Goal: Task Accomplishment & Management: Manage account settings

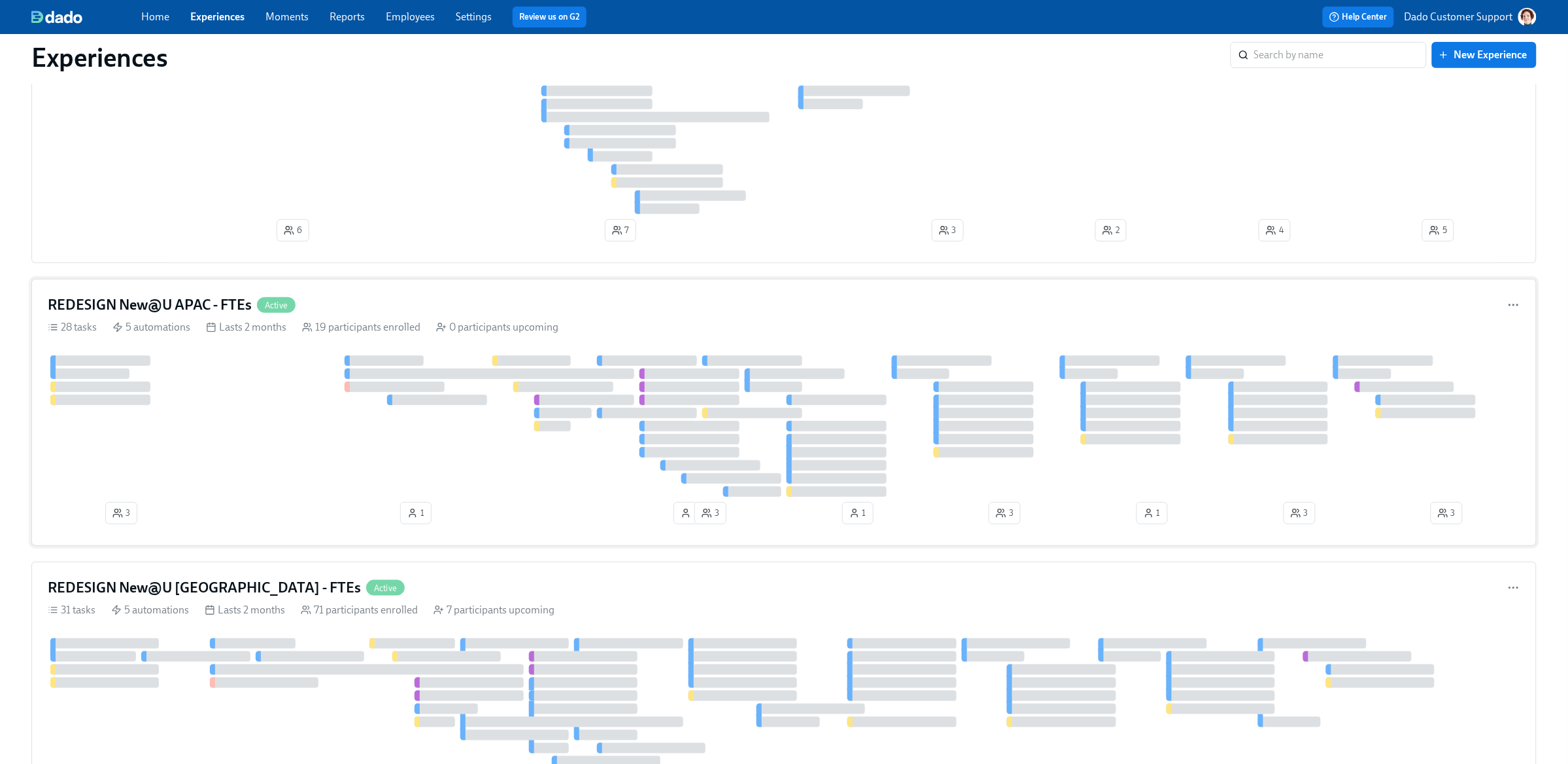
scroll to position [297, 0]
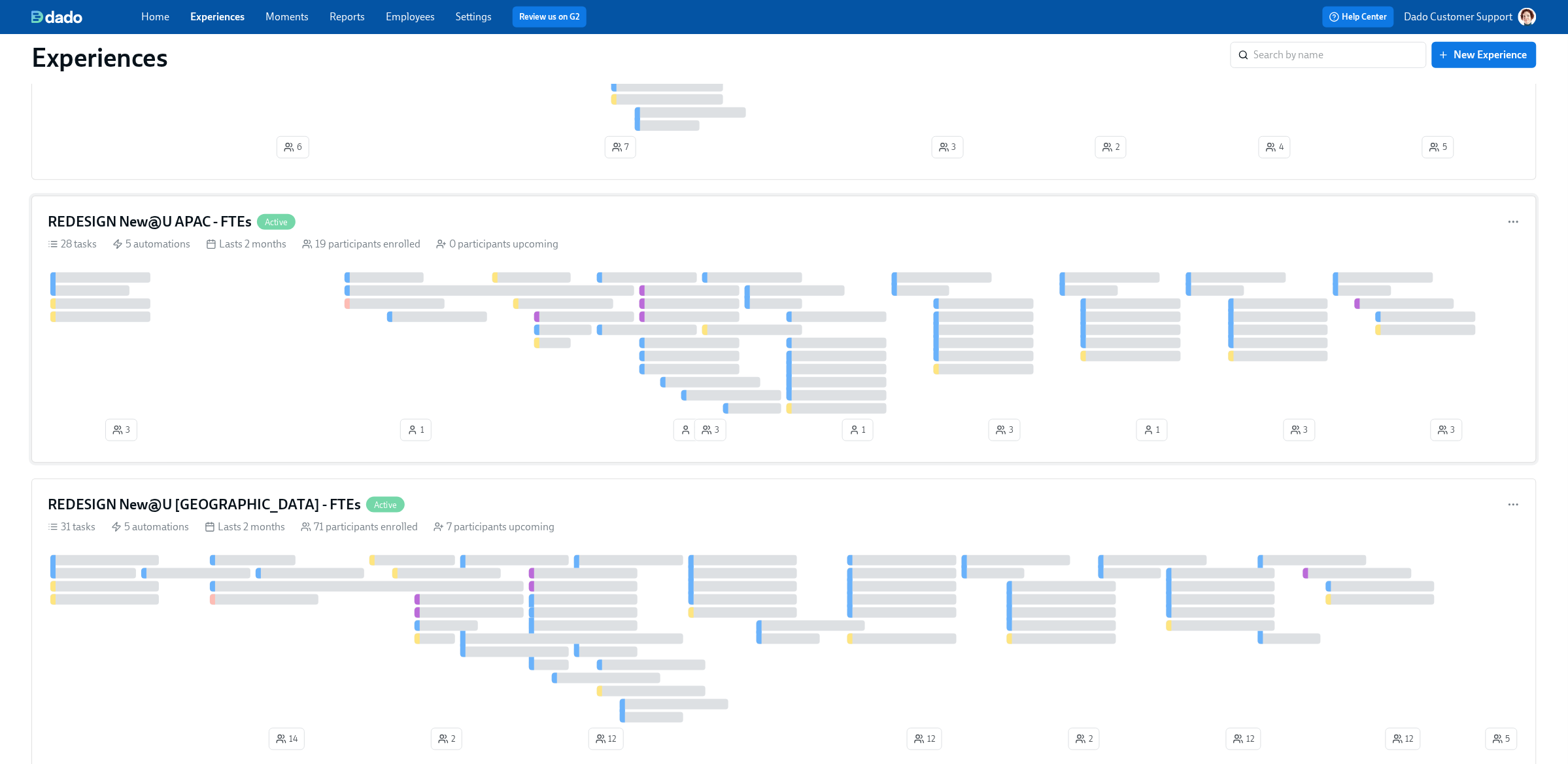
click at [209, 593] on div at bounding box center [765, 639] width 1436 height 168
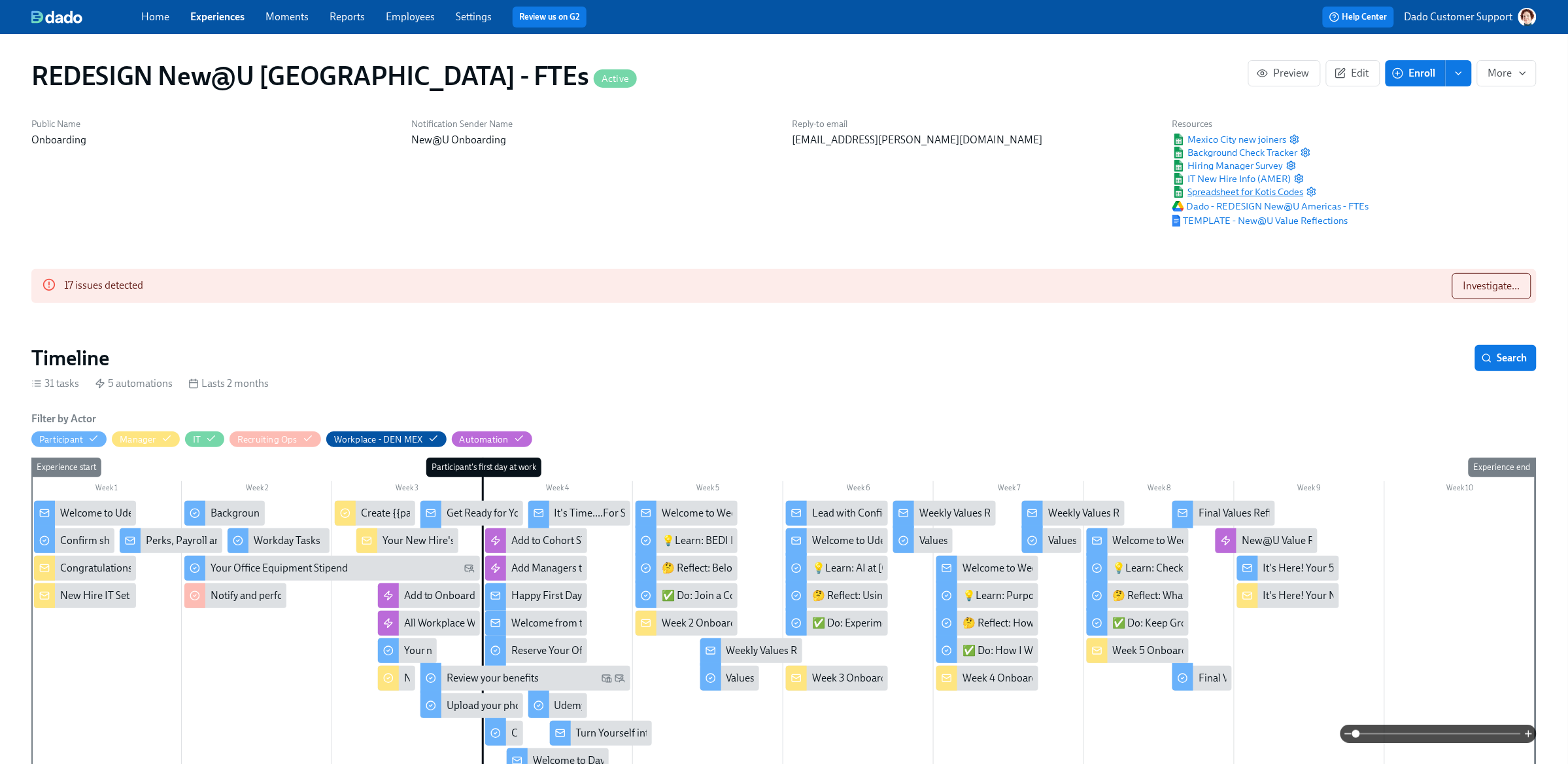
scroll to position [0, 10122]
click at [1221, 206] on span "Dado - REDESIGN New@U Americas - FTEs" at bounding box center [1271, 206] width 197 height 13
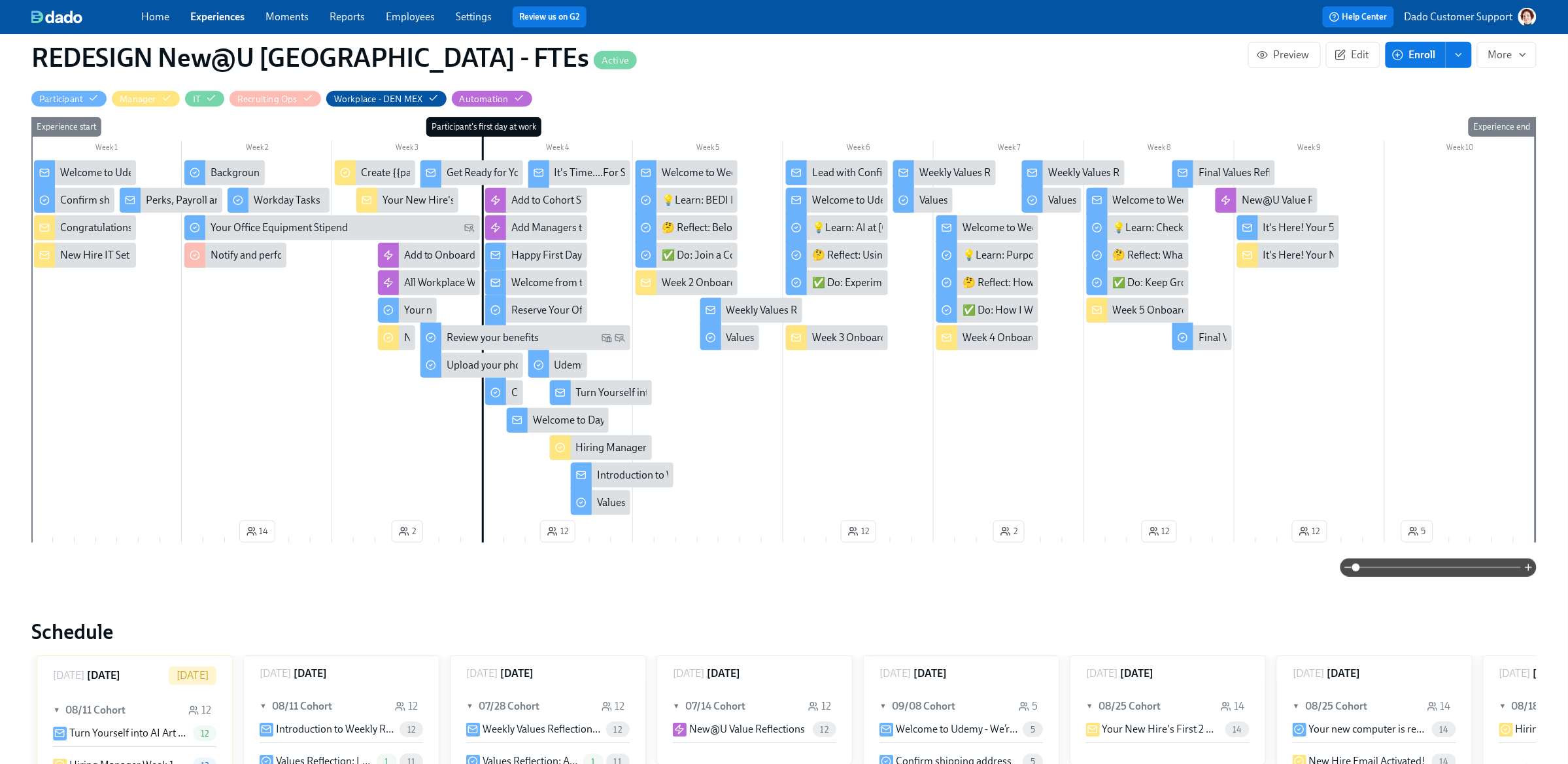
scroll to position [0, 0]
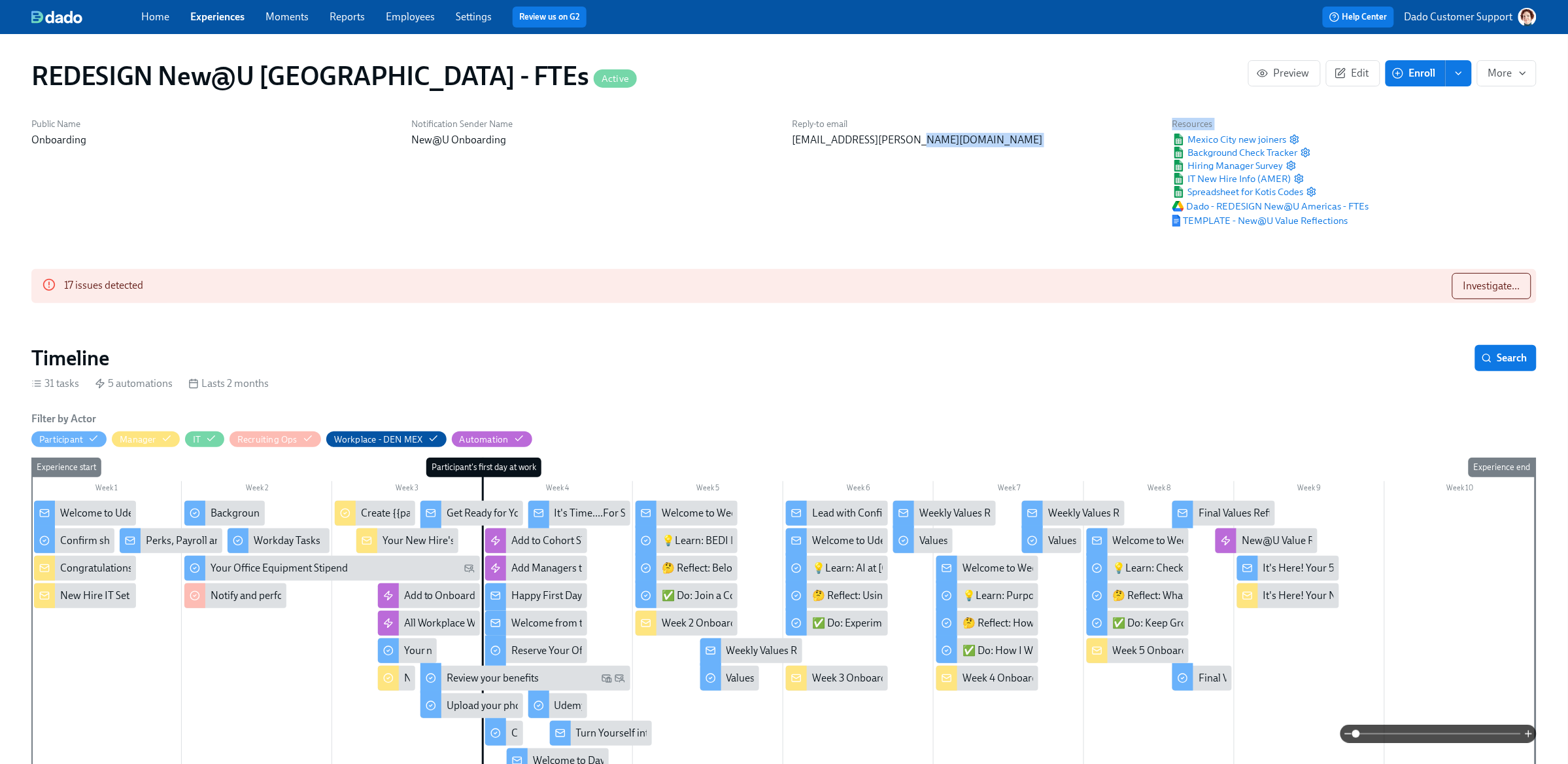
drag, startPoint x: 1392, startPoint y: 206, endPoint x: 1144, endPoint y: 206, distance: 248.0
click at [1144, 206] on div "Public Name Onboarding Notification Sender Name New@U Onboarding Reply-to email…" at bounding box center [784, 172] width 1521 height 125
click at [1144, 206] on div "Reply-to email lauren.hauser@udemy.com" at bounding box center [975, 172] width 381 height 125
click at [481, 17] on link "Settings" at bounding box center [474, 17] width 36 height 13
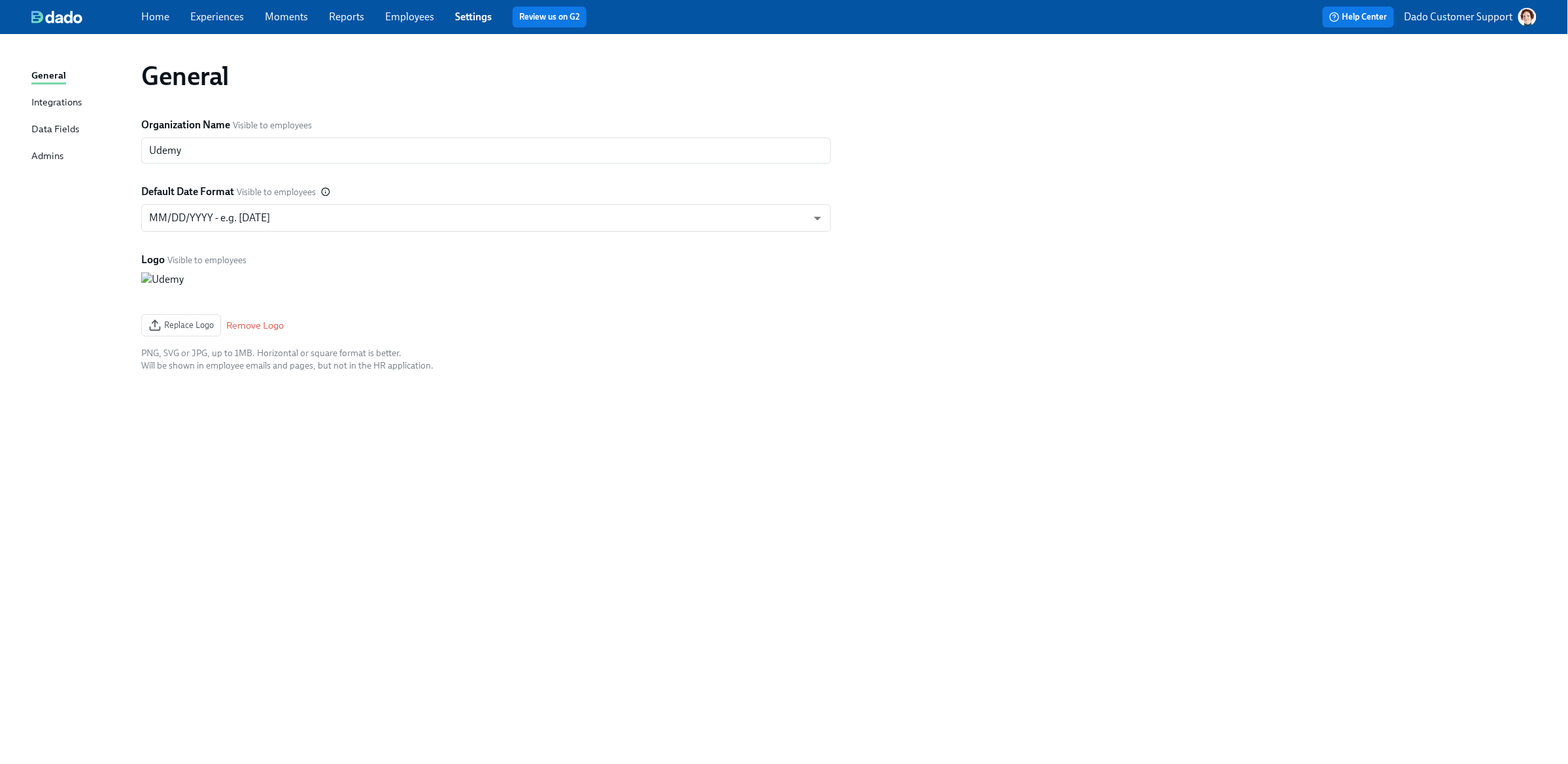
click at [59, 104] on div "Integrations" at bounding box center [57, 103] width 51 height 16
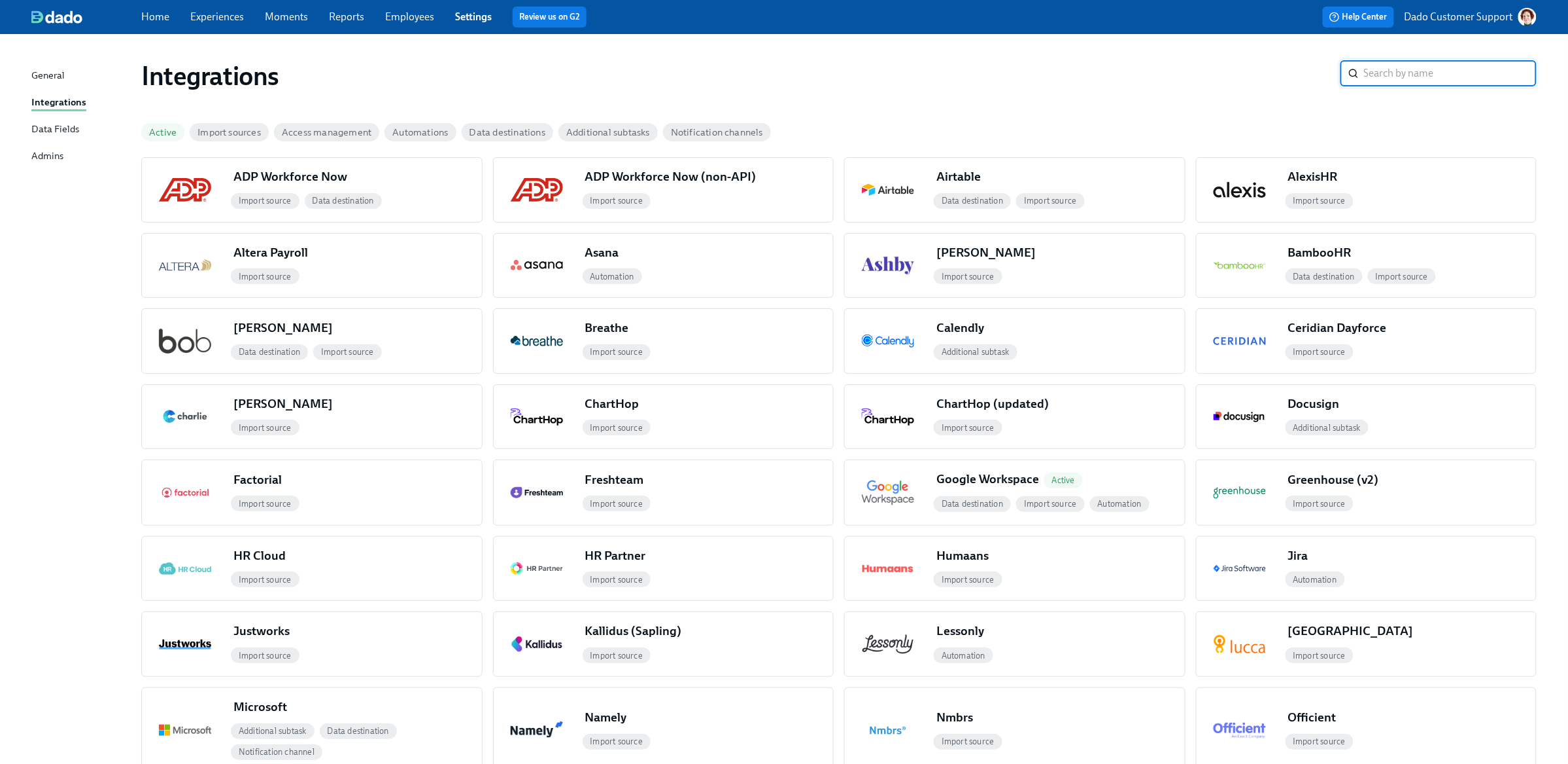
click at [149, 125] on div "Active" at bounding box center [163, 132] width 44 height 18
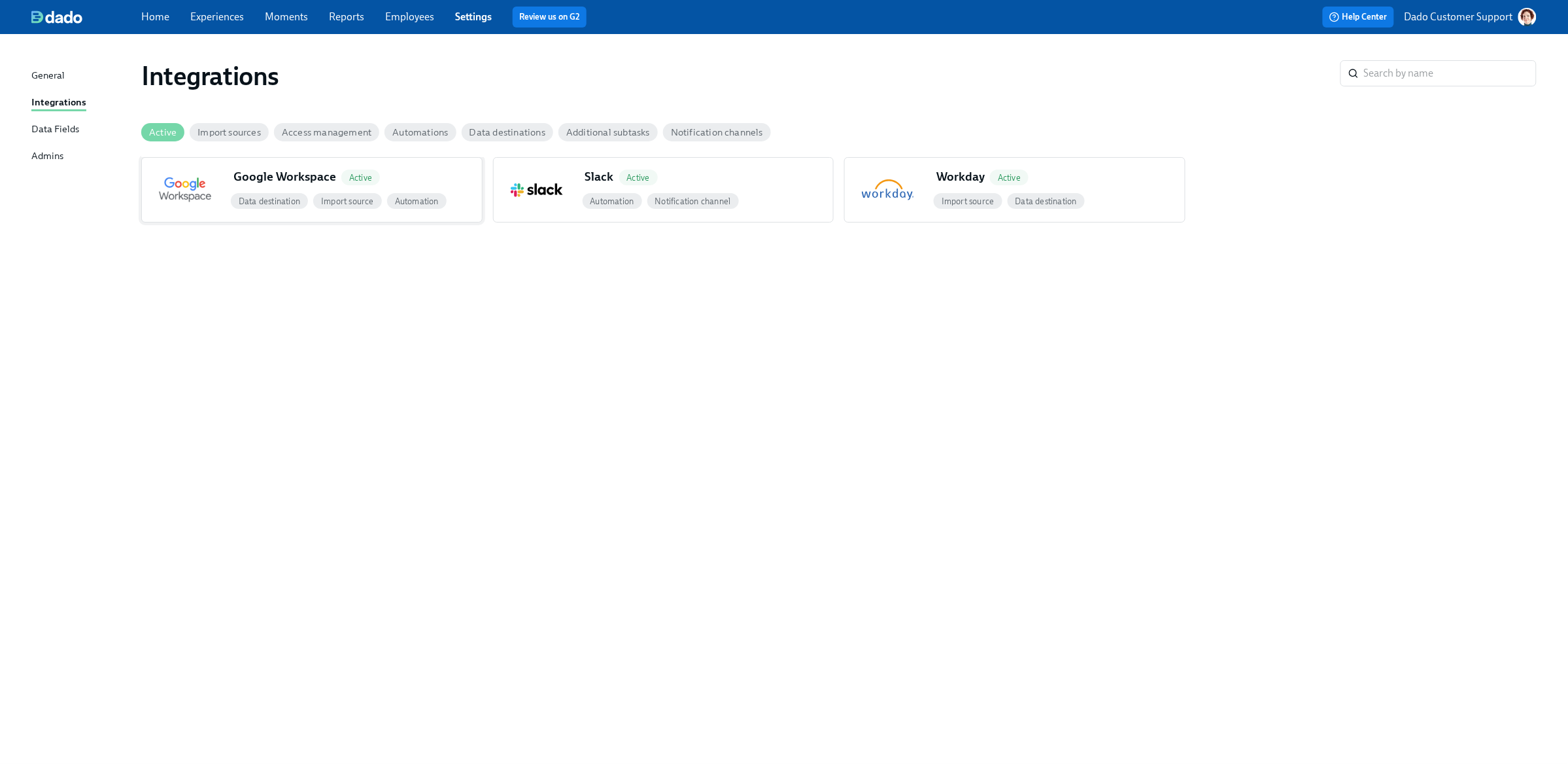
click at [381, 173] on span "Active" at bounding box center [361, 176] width 49 height 25
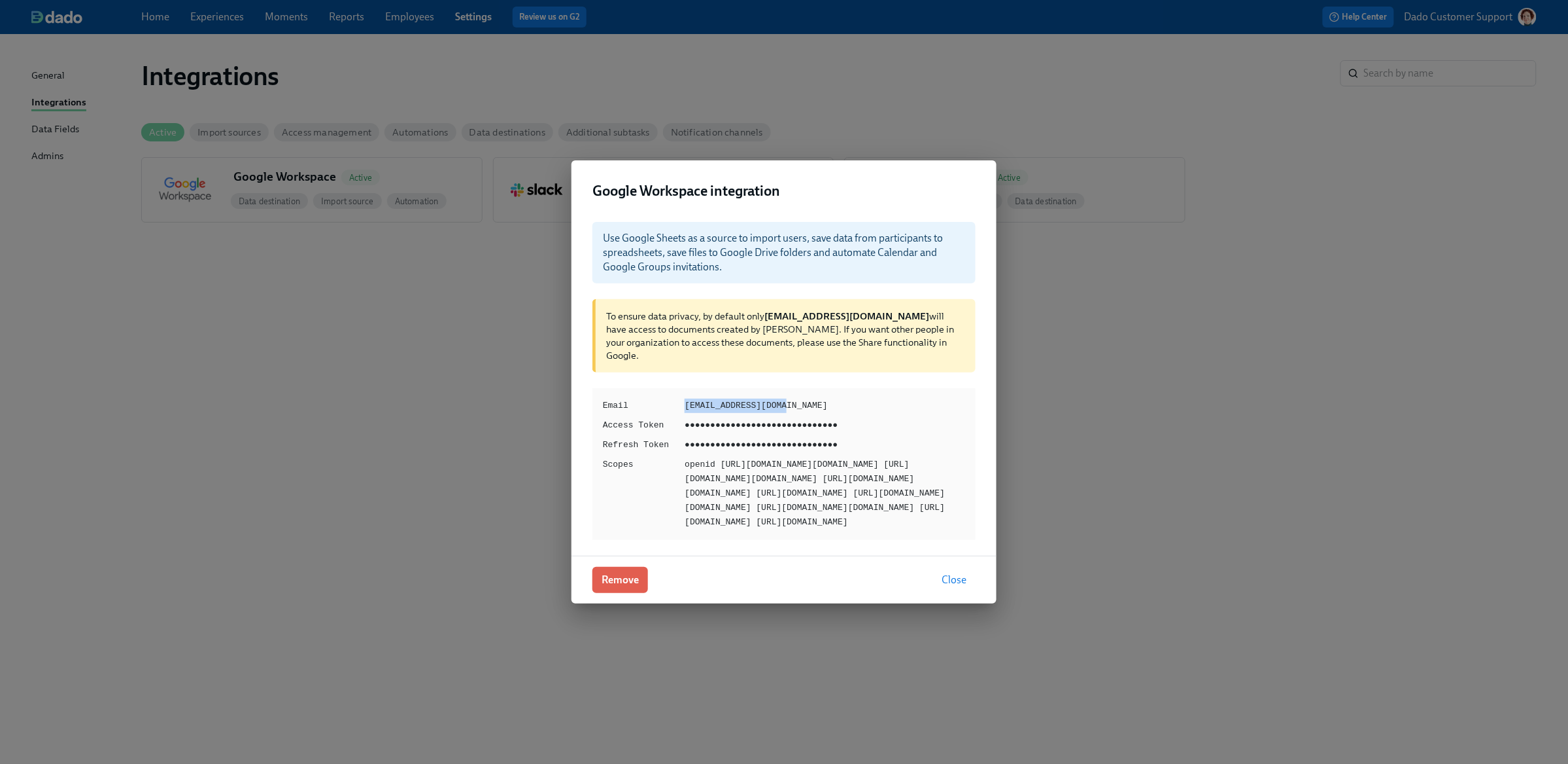
drag, startPoint x: 682, startPoint y: 377, endPoint x: 840, endPoint y: 376, distance: 158.0
click at [841, 388] on div "Email udemy.dado@udemy.com Access Token ●●●●●●●●●●●●●●●●●●●●●●●●●●●●●● Refresh …" at bounding box center [784, 464] width 384 height 152
copy div "udemy.dado@udemy.com"
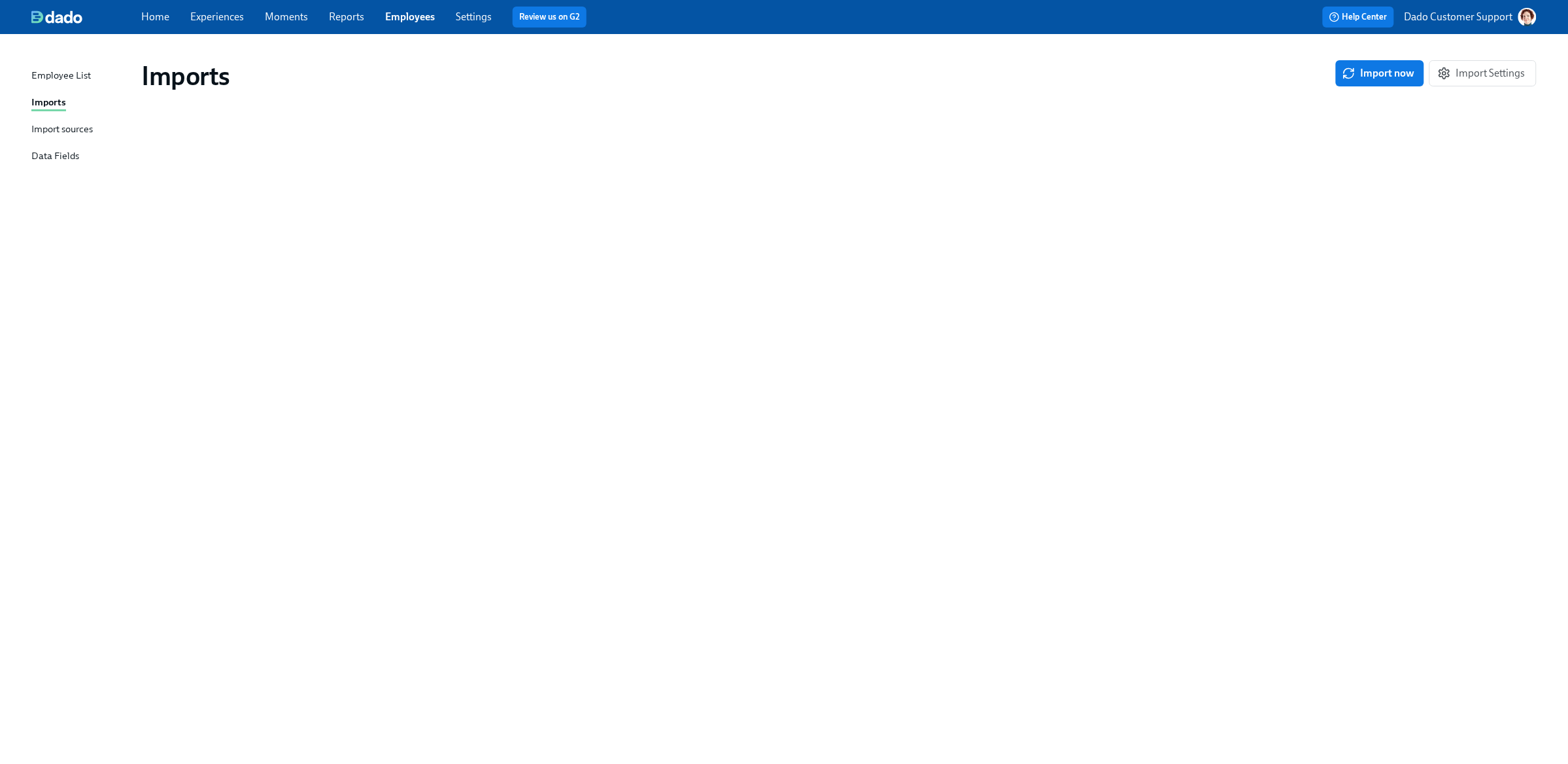
click at [464, 18] on link "Settings" at bounding box center [474, 17] width 36 height 13
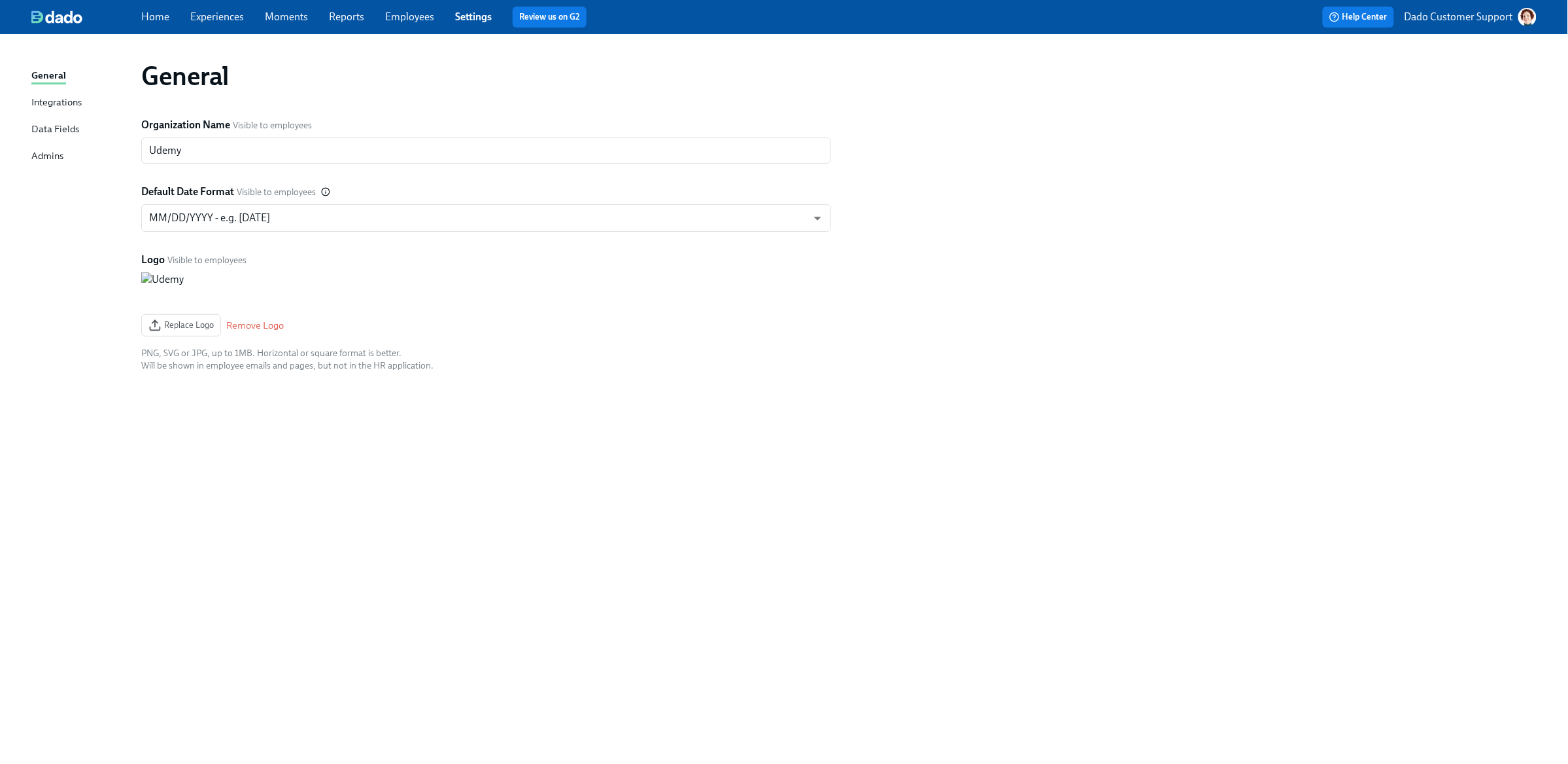
click at [399, 17] on link "Employees" at bounding box center [410, 17] width 49 height 13
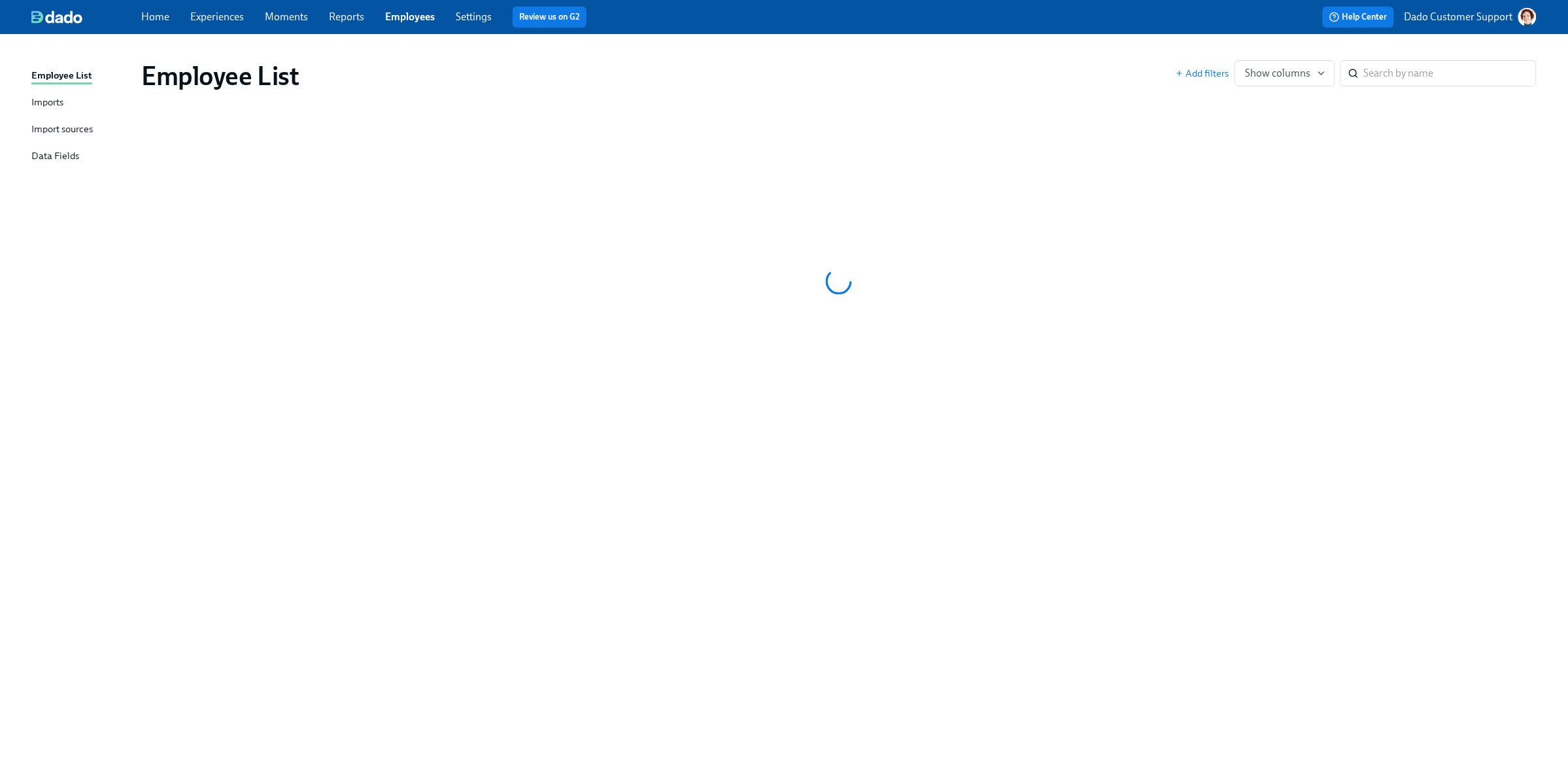
click at [467, 27] on div "Home Experiences Moments Reports Employees Settings Review us on G2" at bounding box center [490, 16] width 697 height 21
click at [468, 15] on link "Settings" at bounding box center [474, 17] width 36 height 13
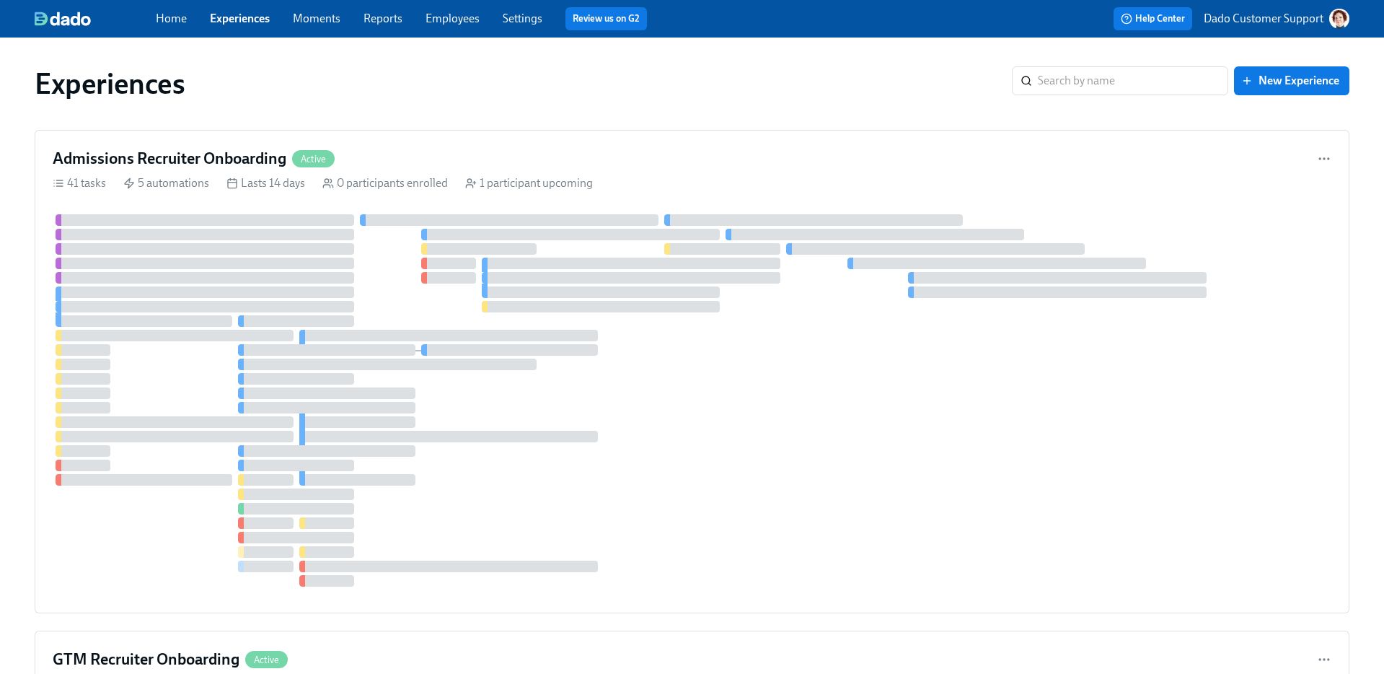
click at [446, 4] on div "Home Experiences Moments Reports Employees Settings Review us on G2 Help Center…" at bounding box center [692, 19] width 1384 height 38
click at [446, 10] on div "Home Experiences Moments Reports Employees Settings Review us on G2" at bounding box center [454, 18] width 597 height 23
click at [445, 15] on link "Employees" at bounding box center [452, 19] width 54 height 14
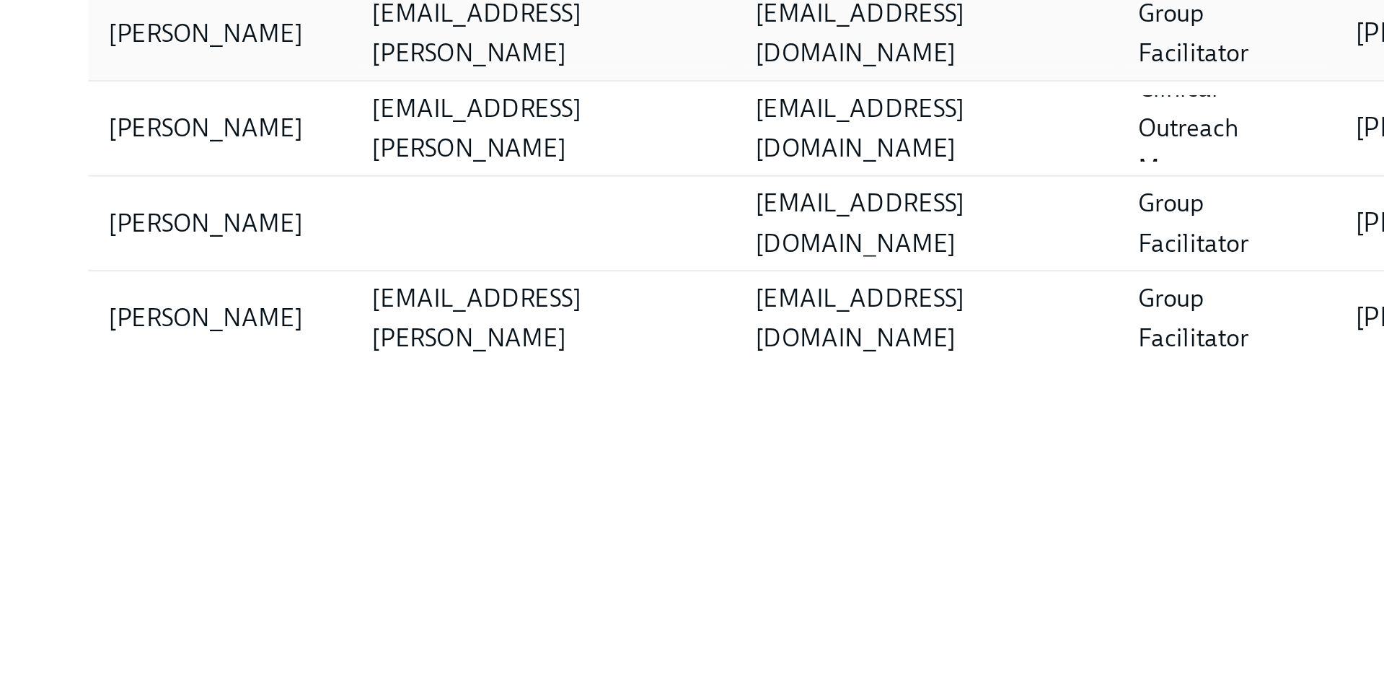
type input "Lakisha"
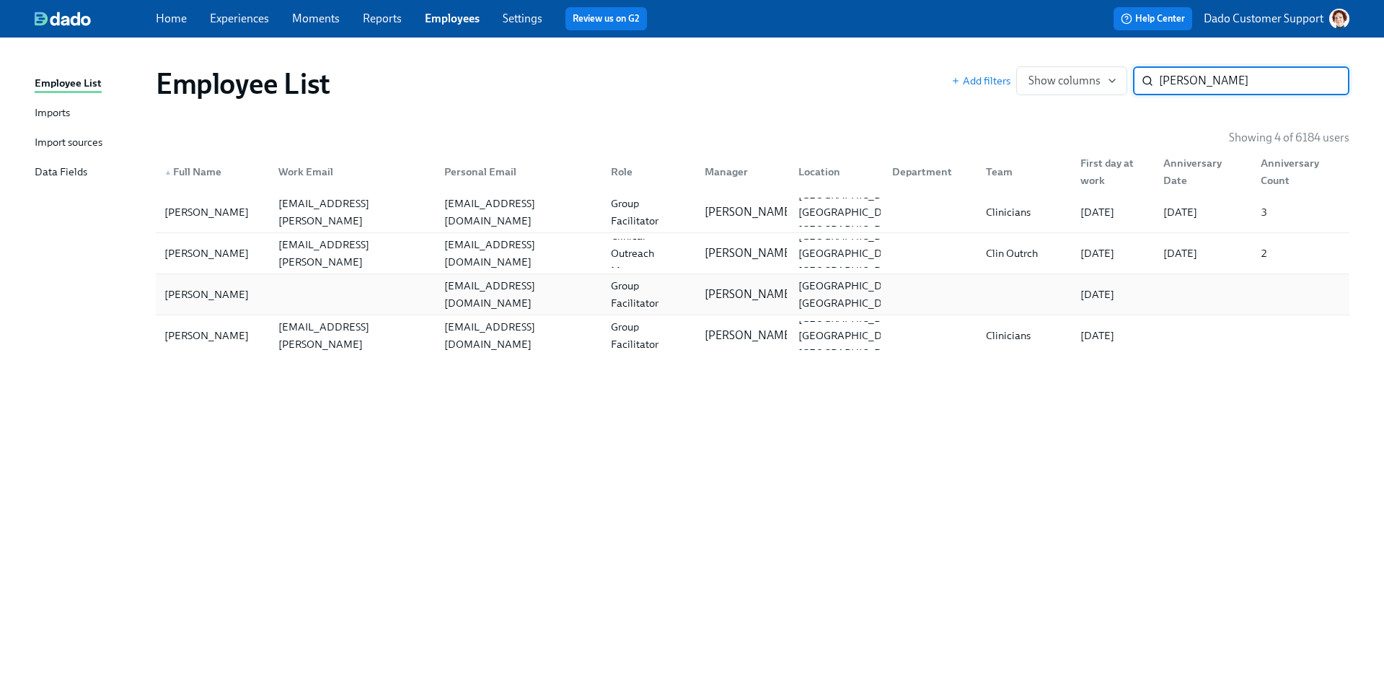
click at [216, 295] on div "LaKisha Holmes" at bounding box center [207, 294] width 96 height 17
click at [192, 328] on div "LaKisha Holmes" at bounding box center [207, 335] width 96 height 17
click at [197, 295] on div "LaKisha Holmes" at bounding box center [207, 294] width 96 height 17
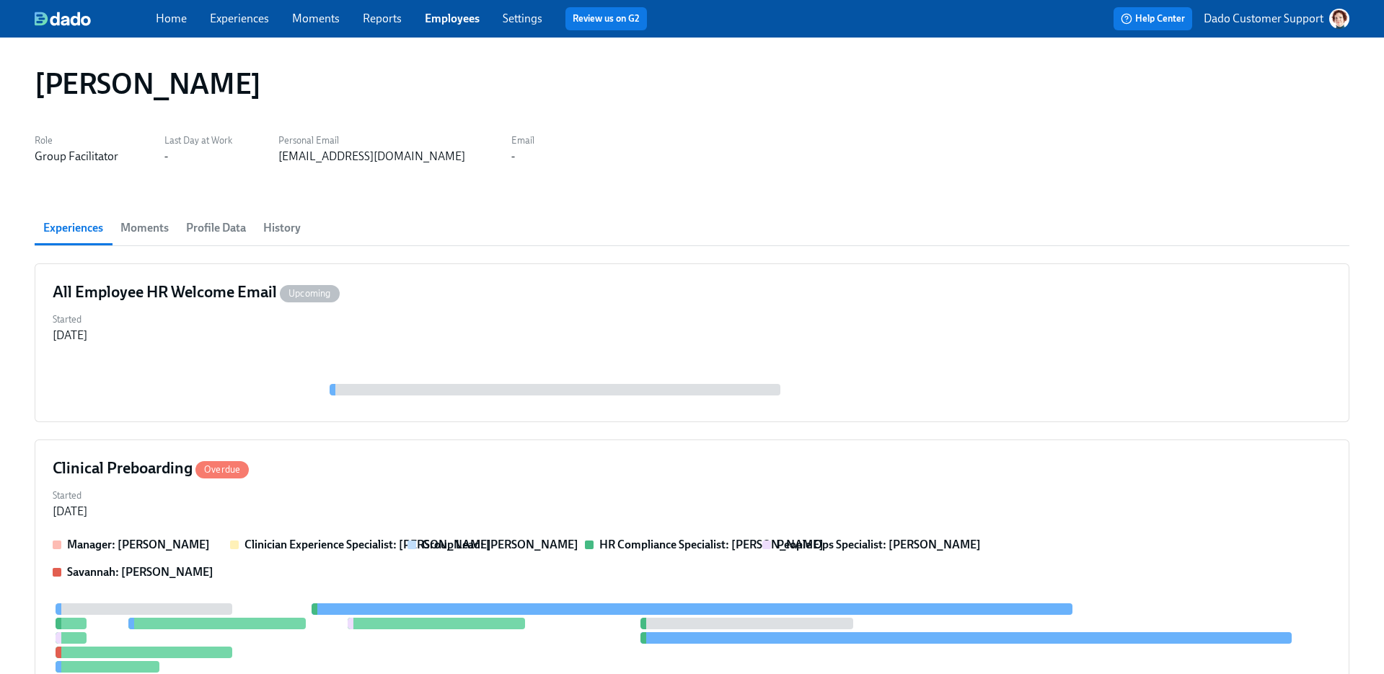
click at [490, 206] on div "[PERSON_NAME] Role Group Facilitator Last Day at Work - Personal Email [EMAIL_A…" at bounding box center [692, 494] width 1315 height 879
click at [214, 232] on span "Profile Data" at bounding box center [216, 228] width 60 height 20
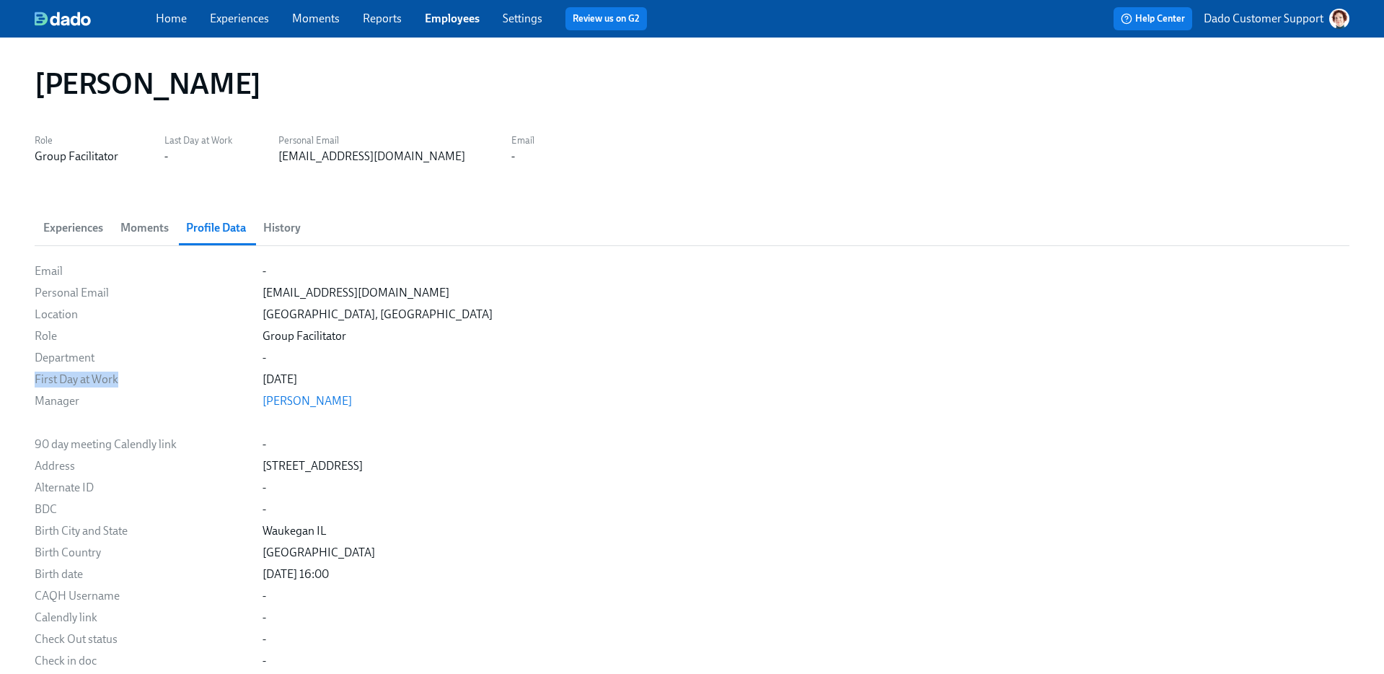
drag, startPoint x: 33, startPoint y: 380, endPoint x: 190, endPoint y: 380, distance: 157.2
click at [69, 215] on button "Experiences" at bounding box center [73, 228] width 77 height 35
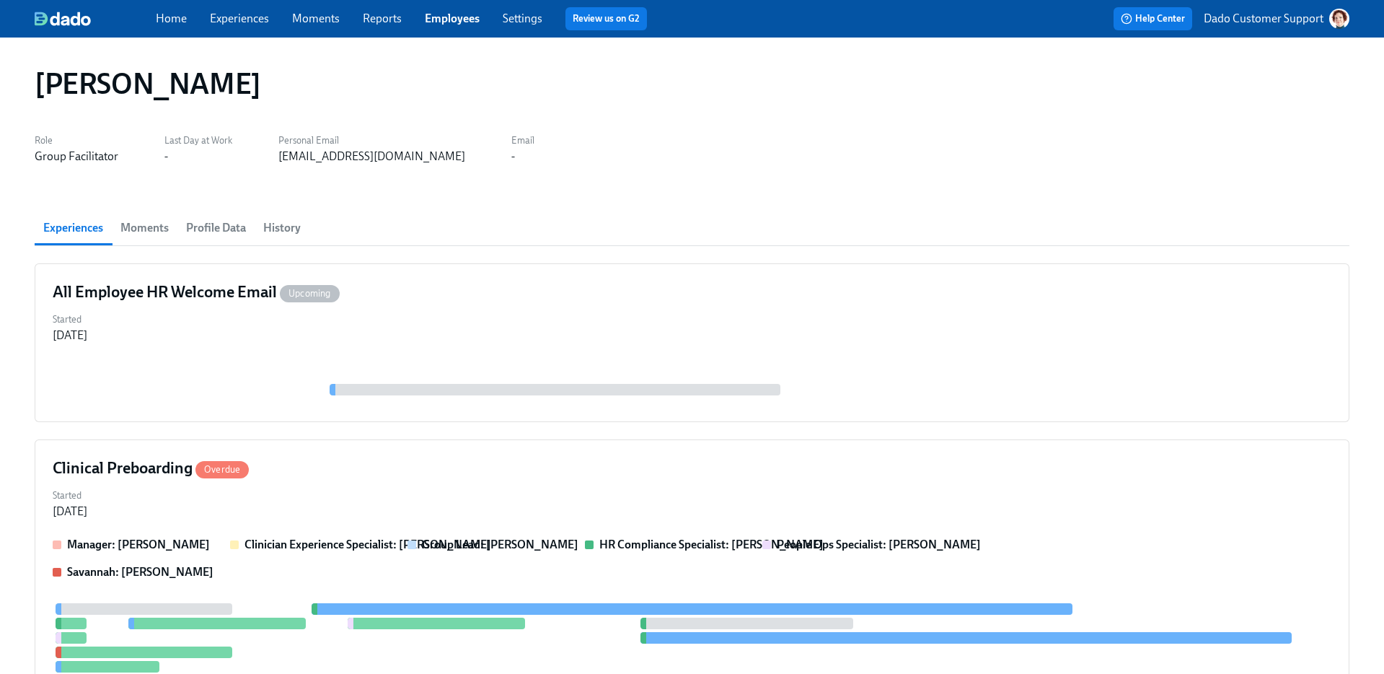
click at [65, 224] on span "Experiences" at bounding box center [73, 228] width 60 height 20
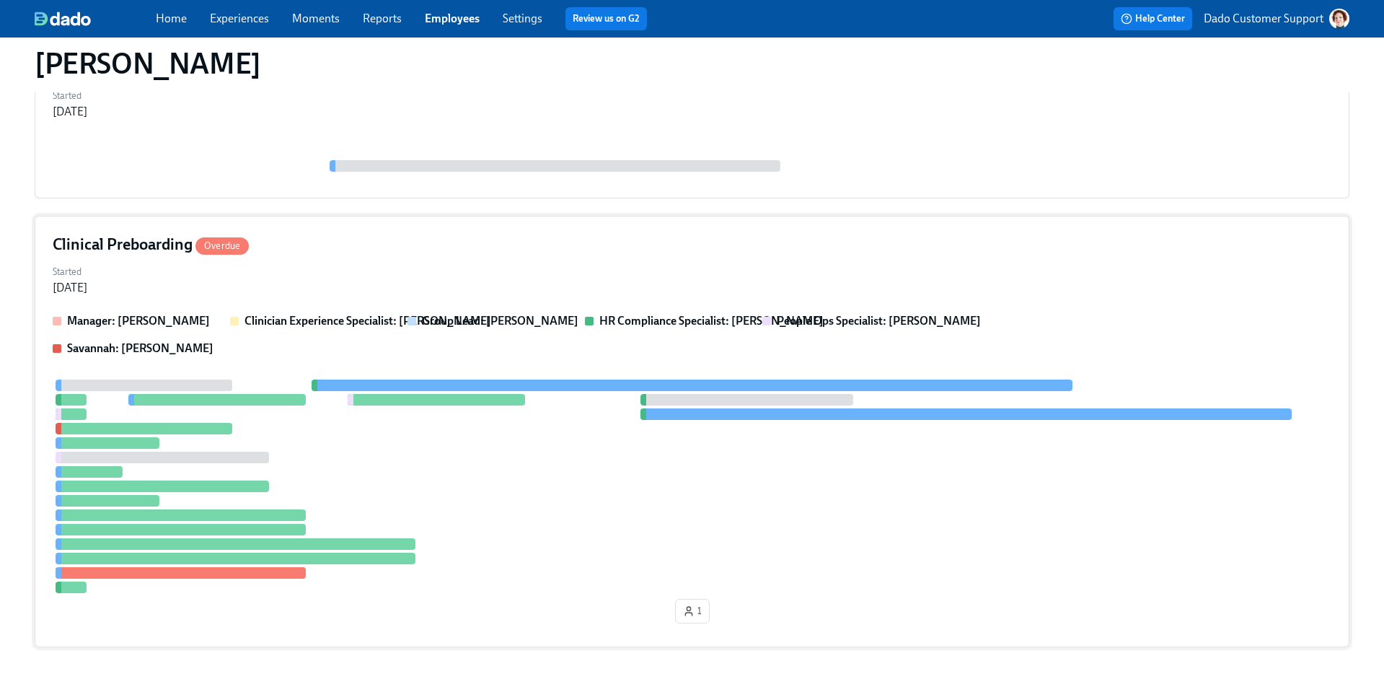
scroll to position [223, 0]
click at [149, 270] on div "Started Jul 28, 2025" at bounding box center [692, 279] width 1279 height 35
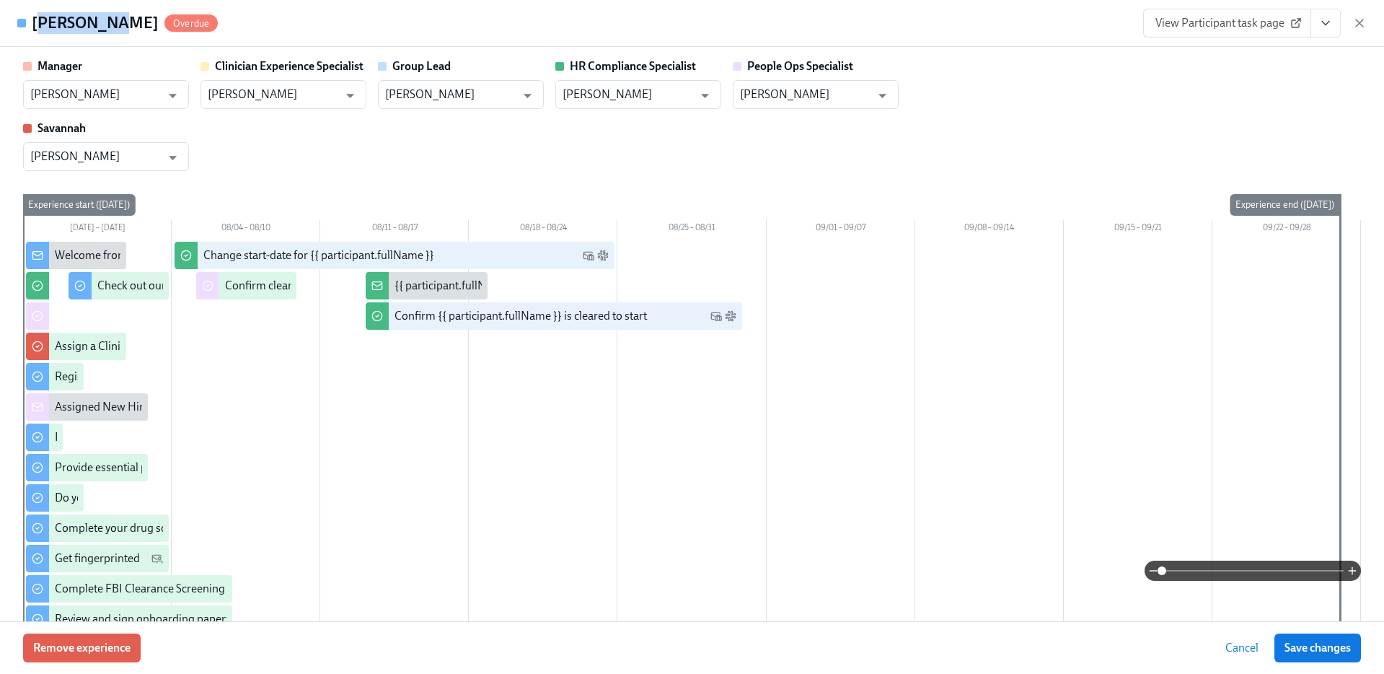
drag, startPoint x: 38, startPoint y: 20, endPoint x: 107, endPoint y: 19, distance: 70.0
click at [109, 20] on h4 "[PERSON_NAME]" at bounding box center [95, 23] width 127 height 22
click at [1359, 20] on icon "button" at bounding box center [1359, 23] width 14 height 14
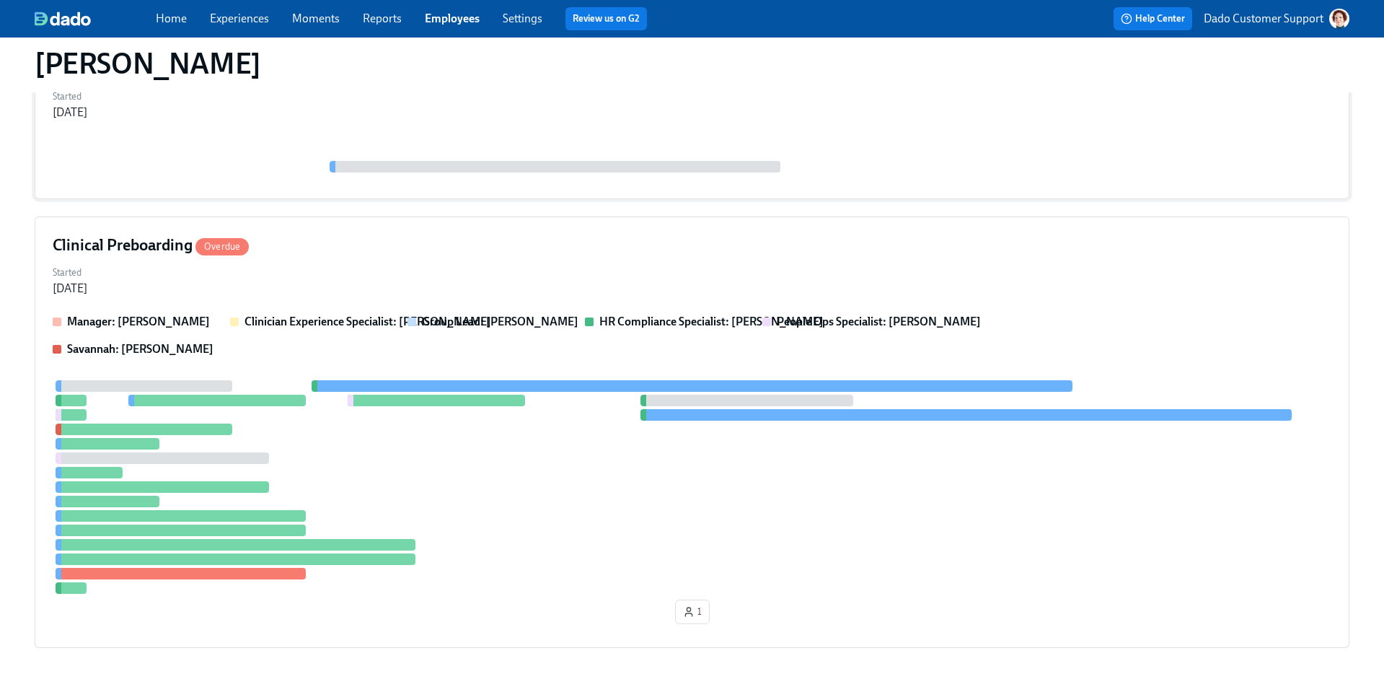
click at [231, 148] on div at bounding box center [692, 159] width 1279 height 43
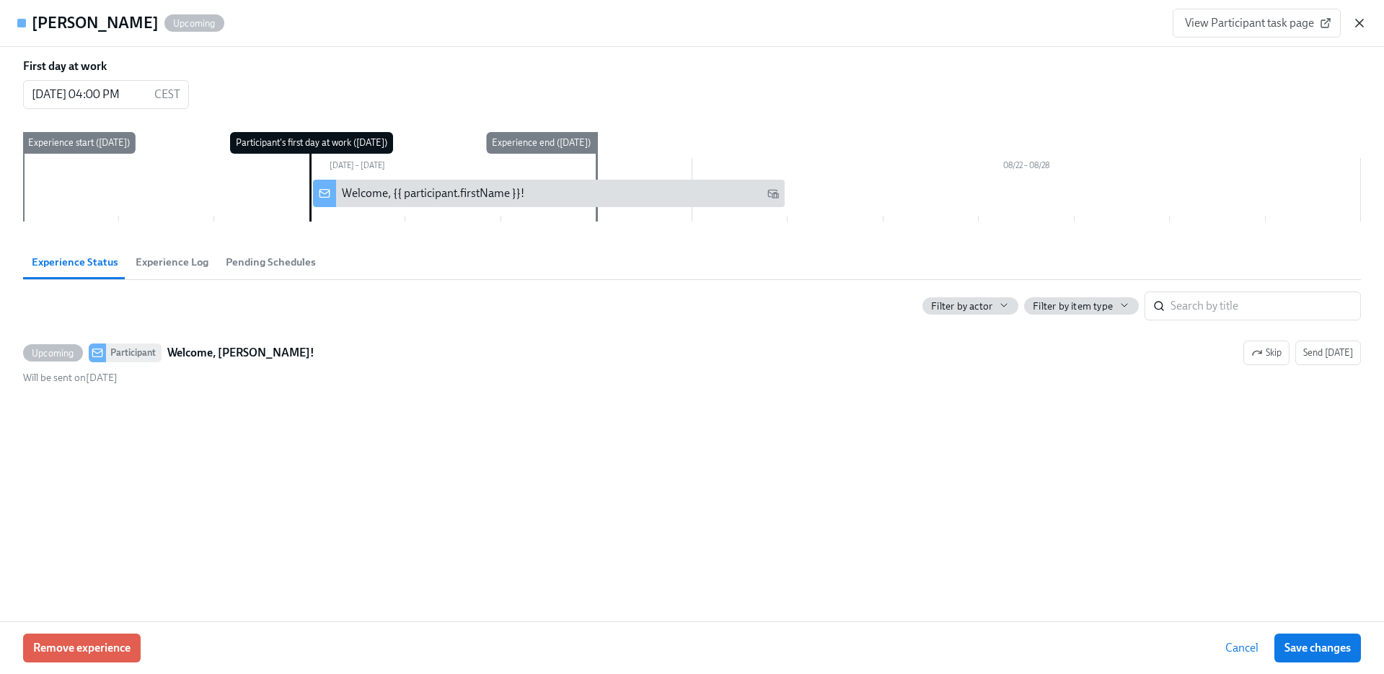
click at [1359, 19] on icon "button" at bounding box center [1359, 23] width 14 height 14
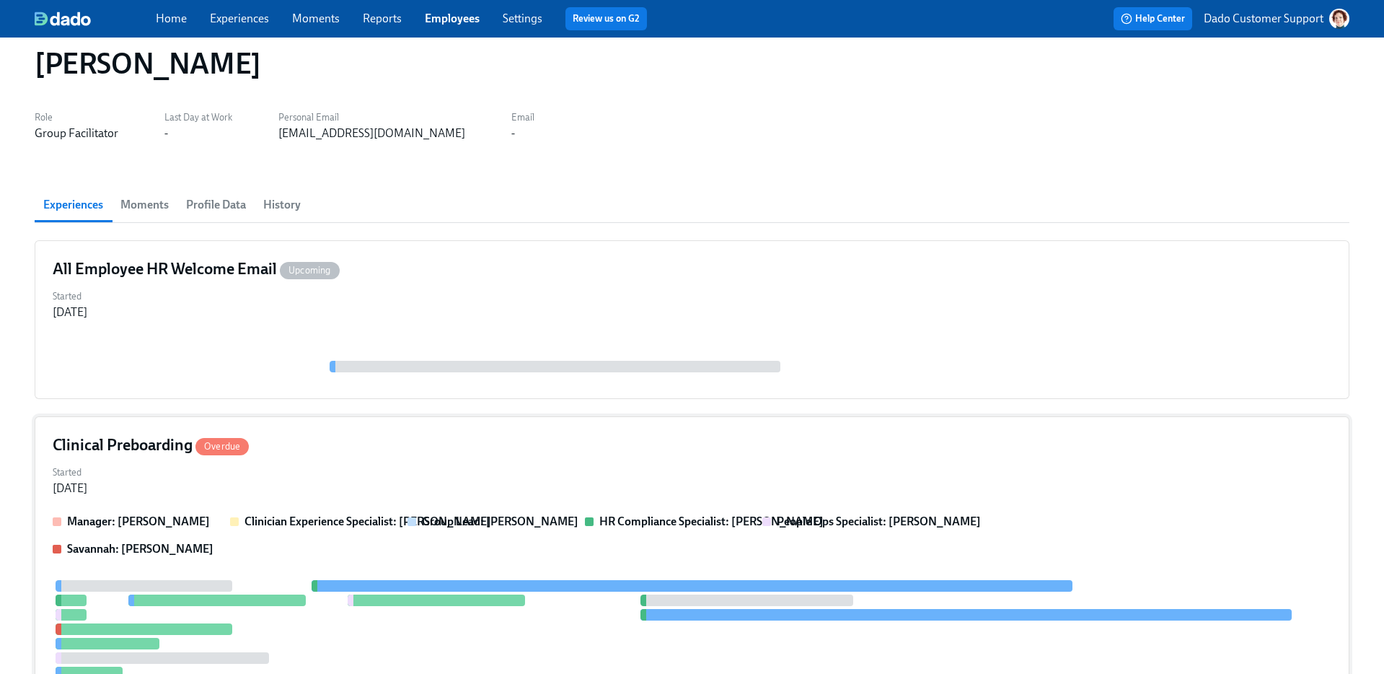
scroll to position [0, 0]
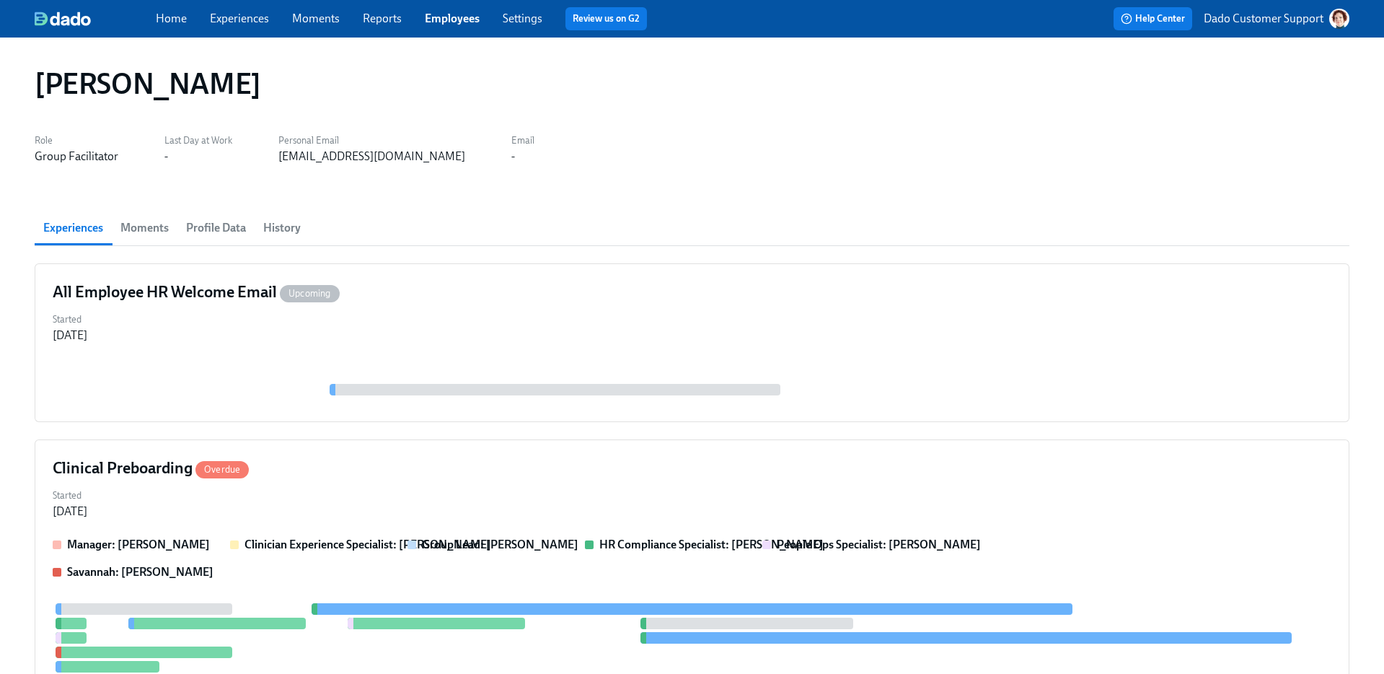
click at [729, 251] on section "Experiences Moments Profile Data History All Employee HR Welcome Email Upcoming…" at bounding box center [692, 549] width 1315 height 677
click at [676, 173] on div "LaKisha Holmes Role Group Facilitator Last Day at Work - Personal Email info@he…" at bounding box center [692, 494] width 1315 height 879
click at [446, 107] on div "[PERSON_NAME]" at bounding box center [692, 84] width 1338 height 58
click at [444, 18] on link "Employees" at bounding box center [452, 19] width 55 height 14
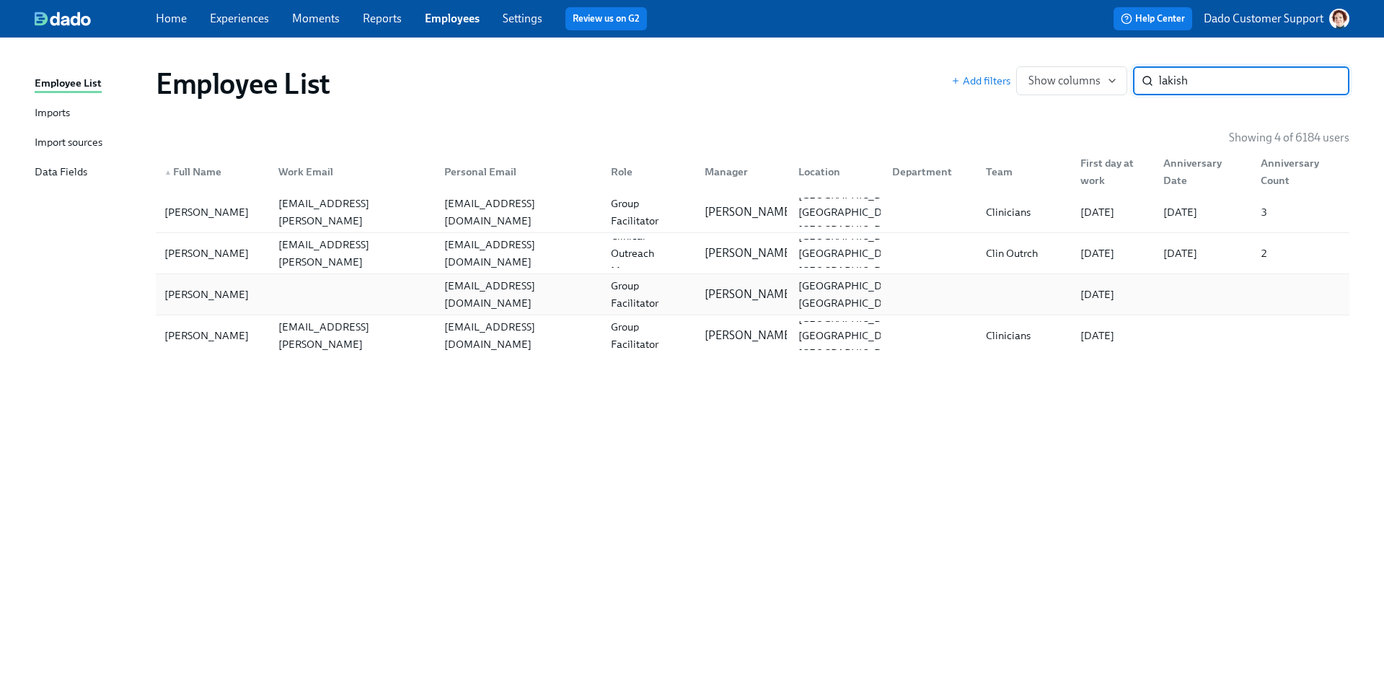
type input "lakish"
click at [206, 297] on div "[PERSON_NAME]" at bounding box center [207, 294] width 96 height 17
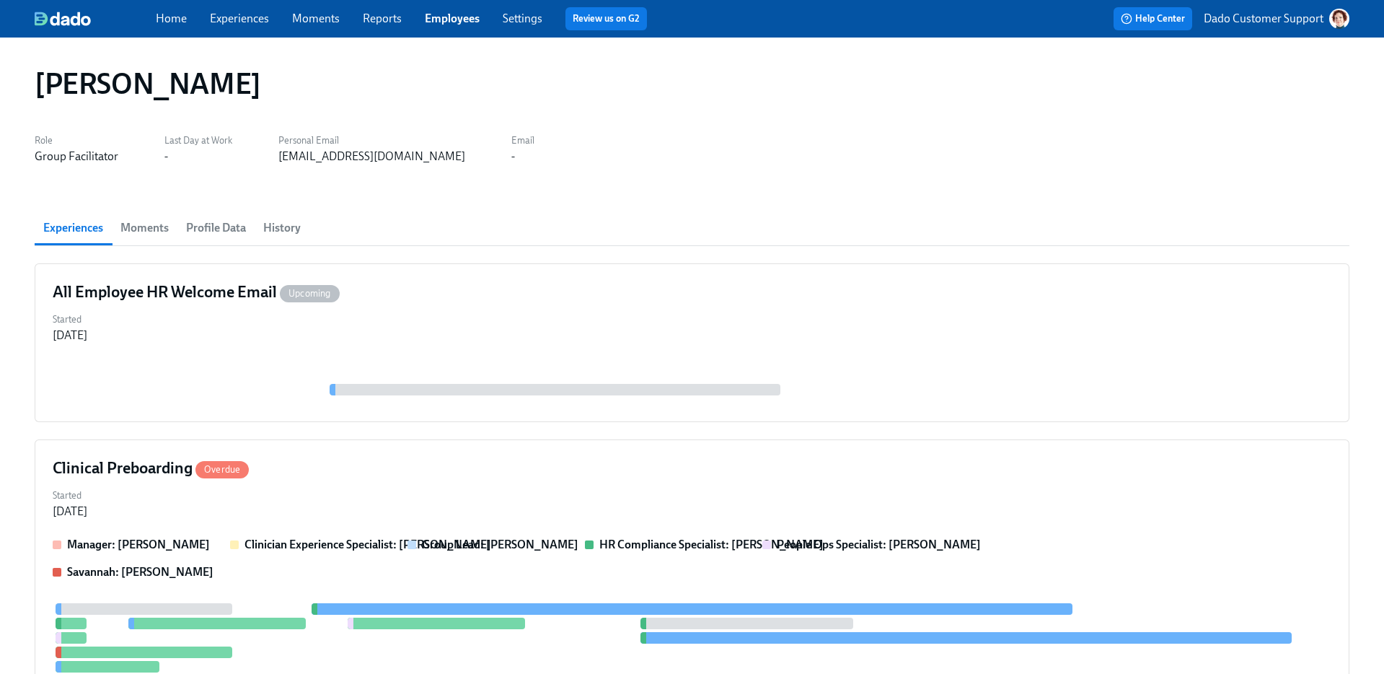
click at [288, 227] on span "History" at bounding box center [282, 228] width 38 height 20
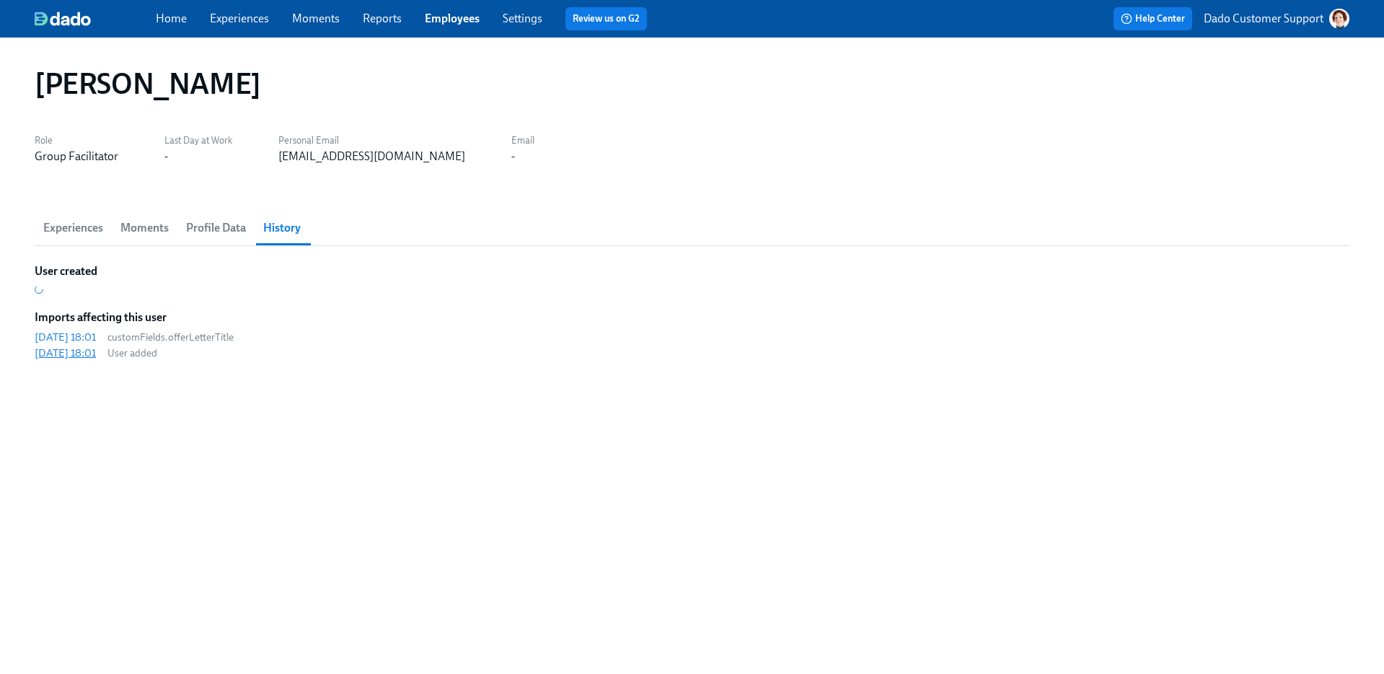
click at [74, 351] on div "2025/07/28 18:01" at bounding box center [65, 352] width 61 height 14
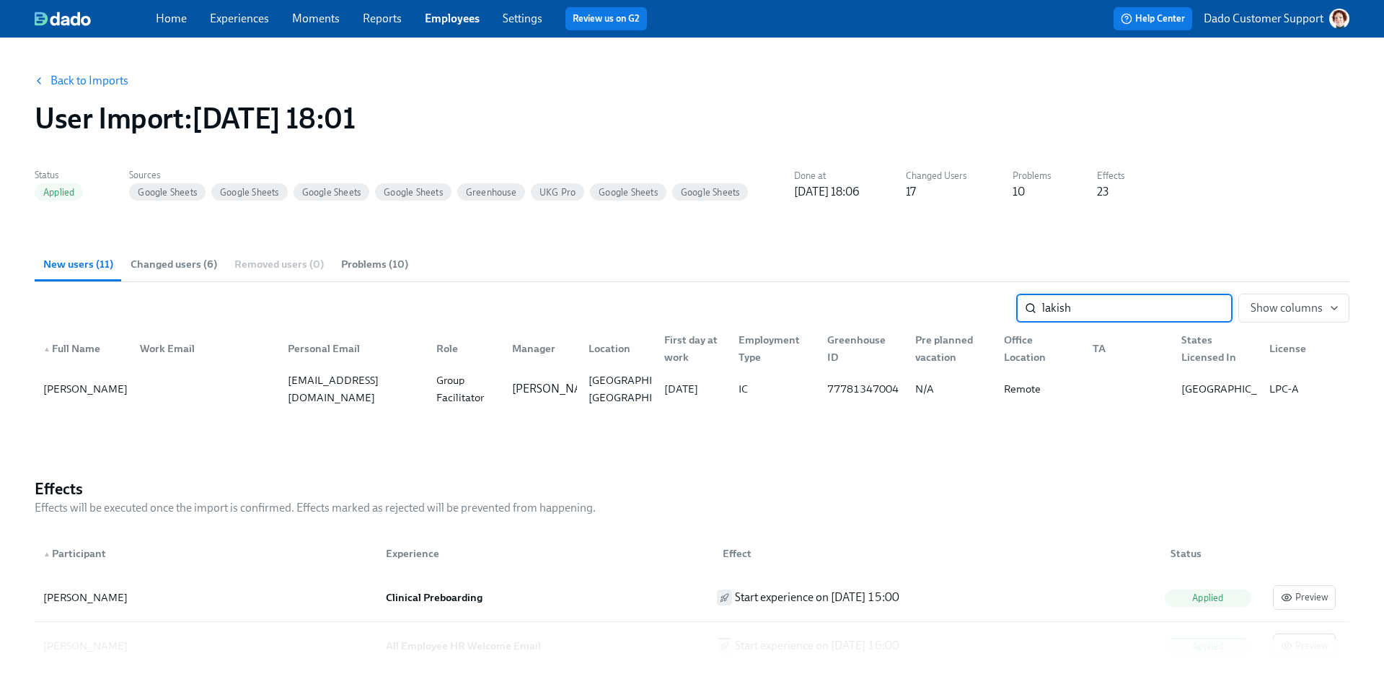
type input "lakish"
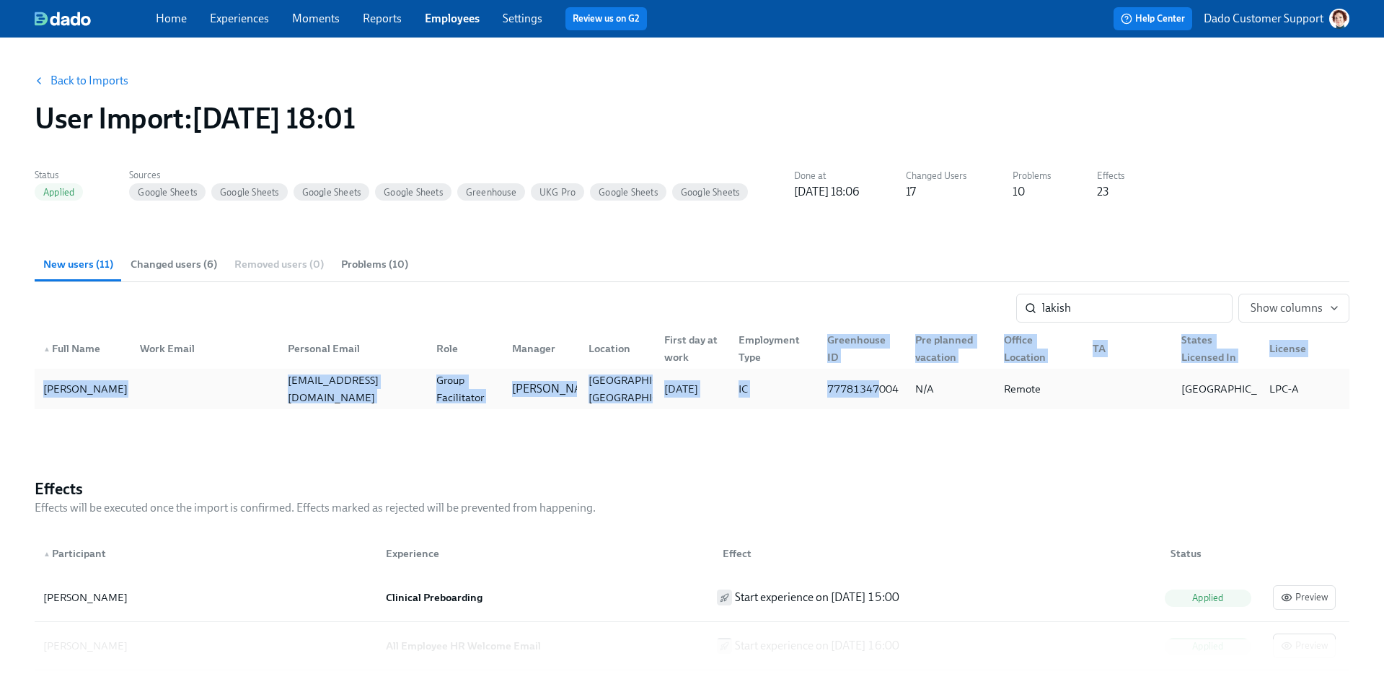
drag, startPoint x: 829, startPoint y: 340, endPoint x: 878, endPoint y: 388, distance: 68.8
click at [878, 389] on div "▲ Full Name Work Email Personal Email Role Manager Location First day at work E…" at bounding box center [692, 365] width 1315 height 87
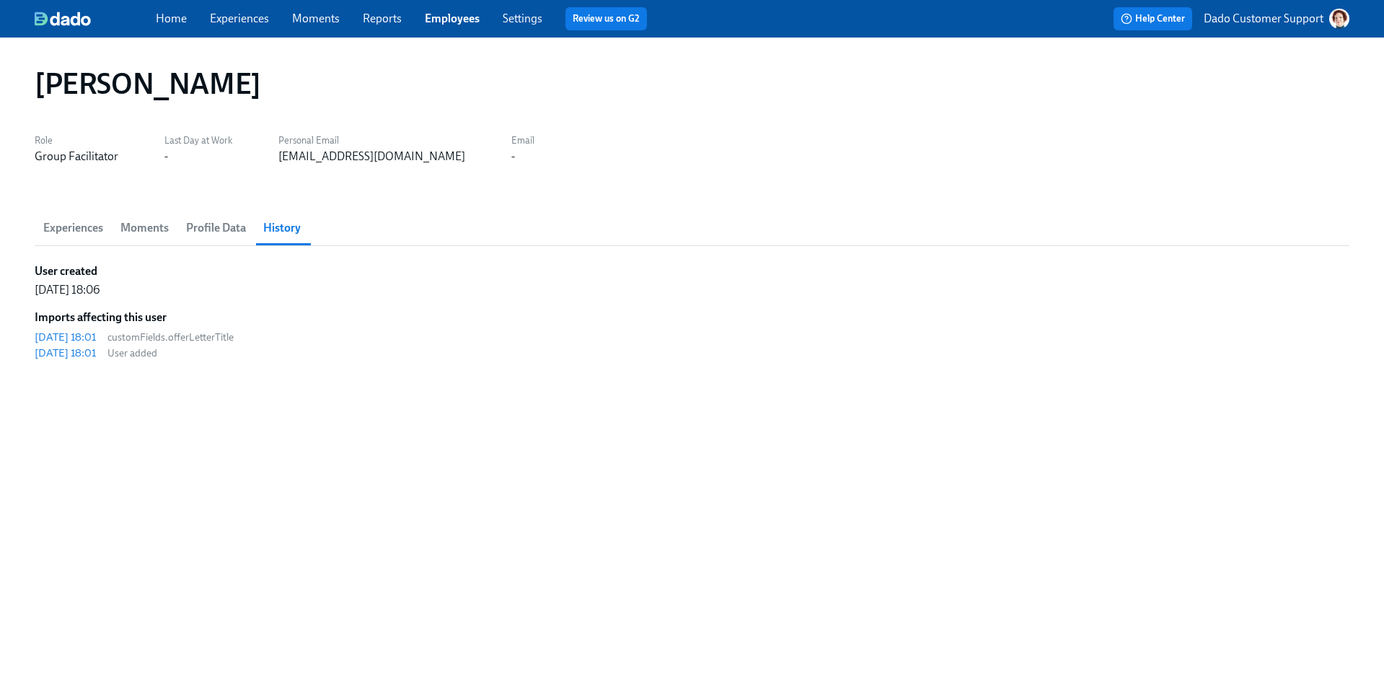
click at [97, 226] on span "Experiences" at bounding box center [73, 228] width 60 height 20
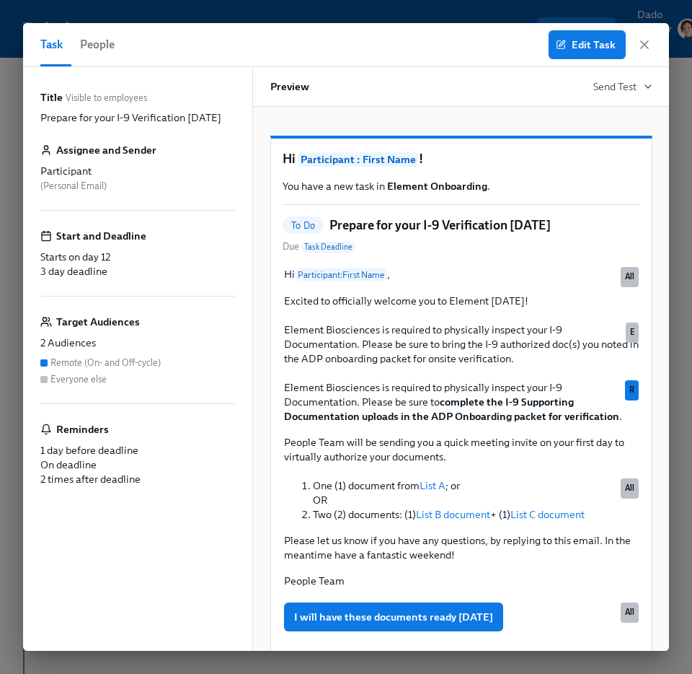
scroll to position [0, 25604]
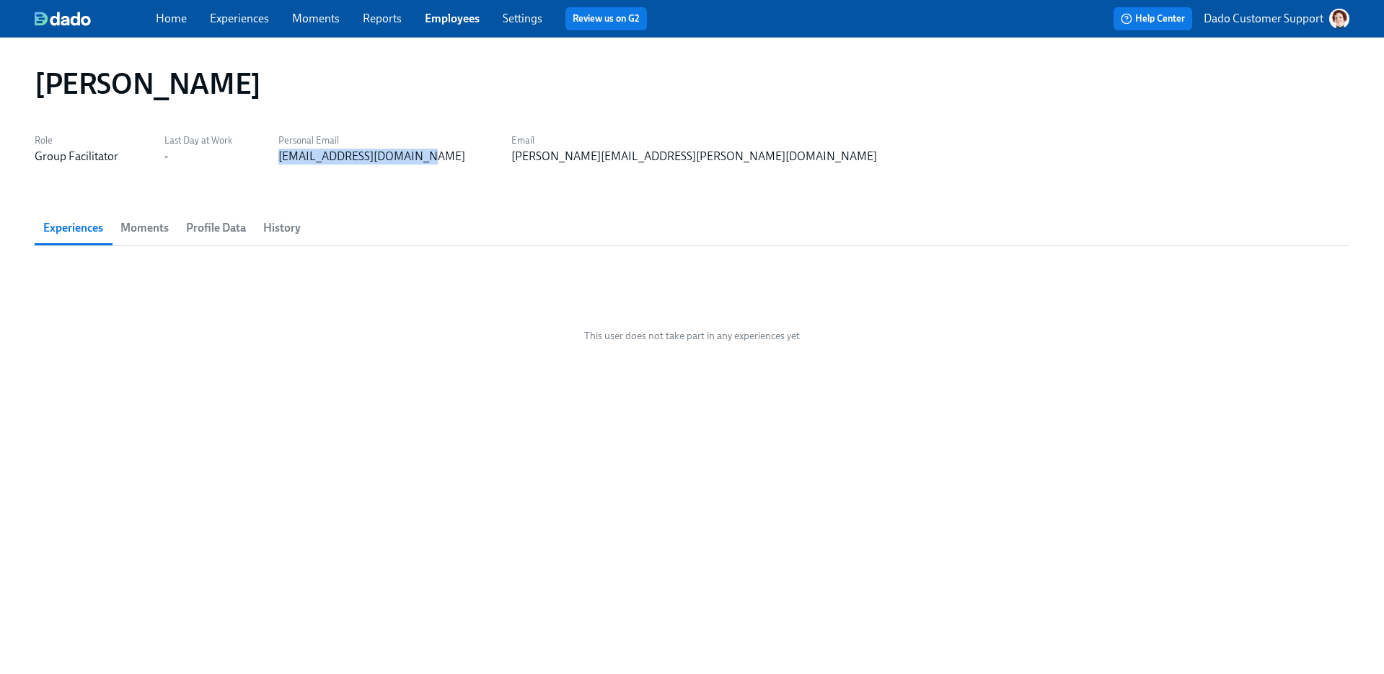
drag, startPoint x: 278, startPoint y: 159, endPoint x: 411, endPoint y: 165, distance: 133.5
click at [411, 165] on div "[PERSON_NAME] Role Group Facilitator Last Day at Work - Personal Email [EMAIL_A…" at bounding box center [692, 347] width 1315 height 584
click at [71, 159] on div "Group Facilitator" at bounding box center [77, 157] width 84 height 16
click at [219, 228] on span "Profile Data" at bounding box center [216, 228] width 60 height 20
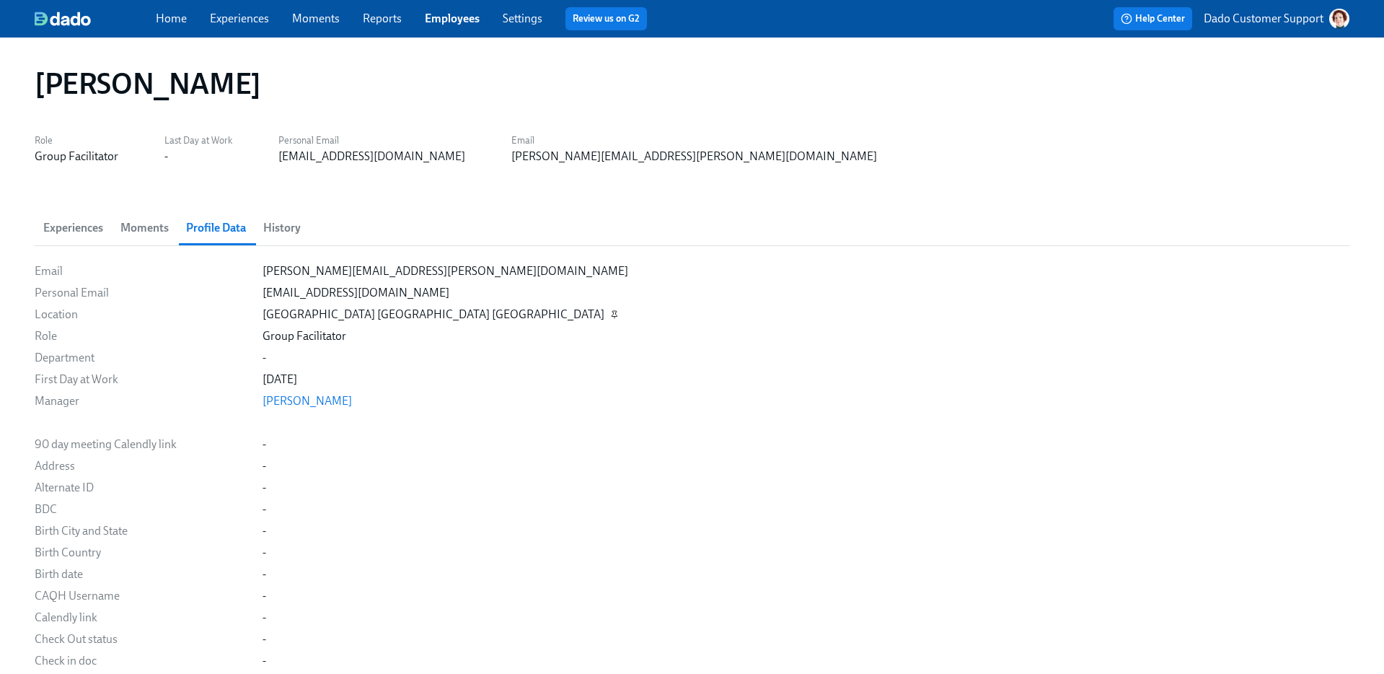
drag, startPoint x: 221, startPoint y: 317, endPoint x: 321, endPoint y: 317, distance: 99.5
click at [322, 317] on div "[GEOGRAPHIC_DATA] [GEOGRAPHIC_DATA] [GEOGRAPHIC_DATA]" at bounding box center [806, 314] width 1087 height 16
click at [77, 216] on button "Experiences" at bounding box center [73, 228] width 77 height 35
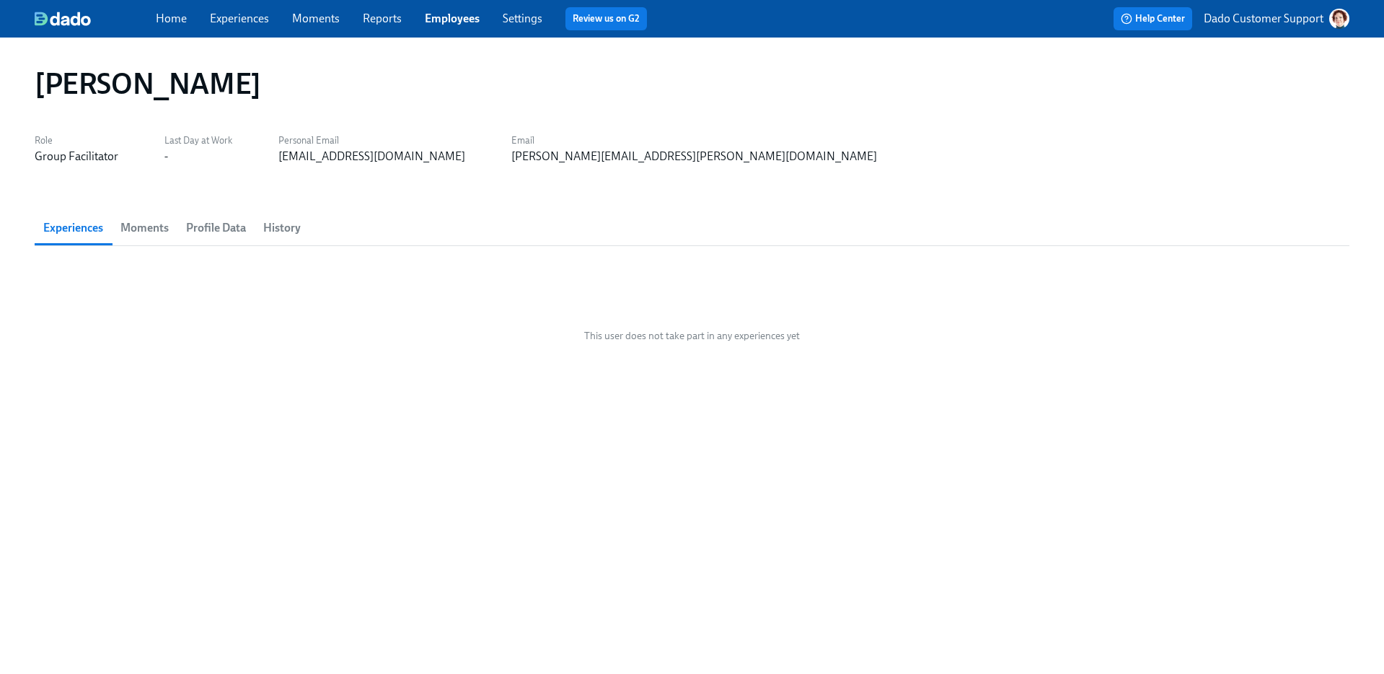
click at [286, 230] on span "History" at bounding box center [282, 228] width 38 height 20
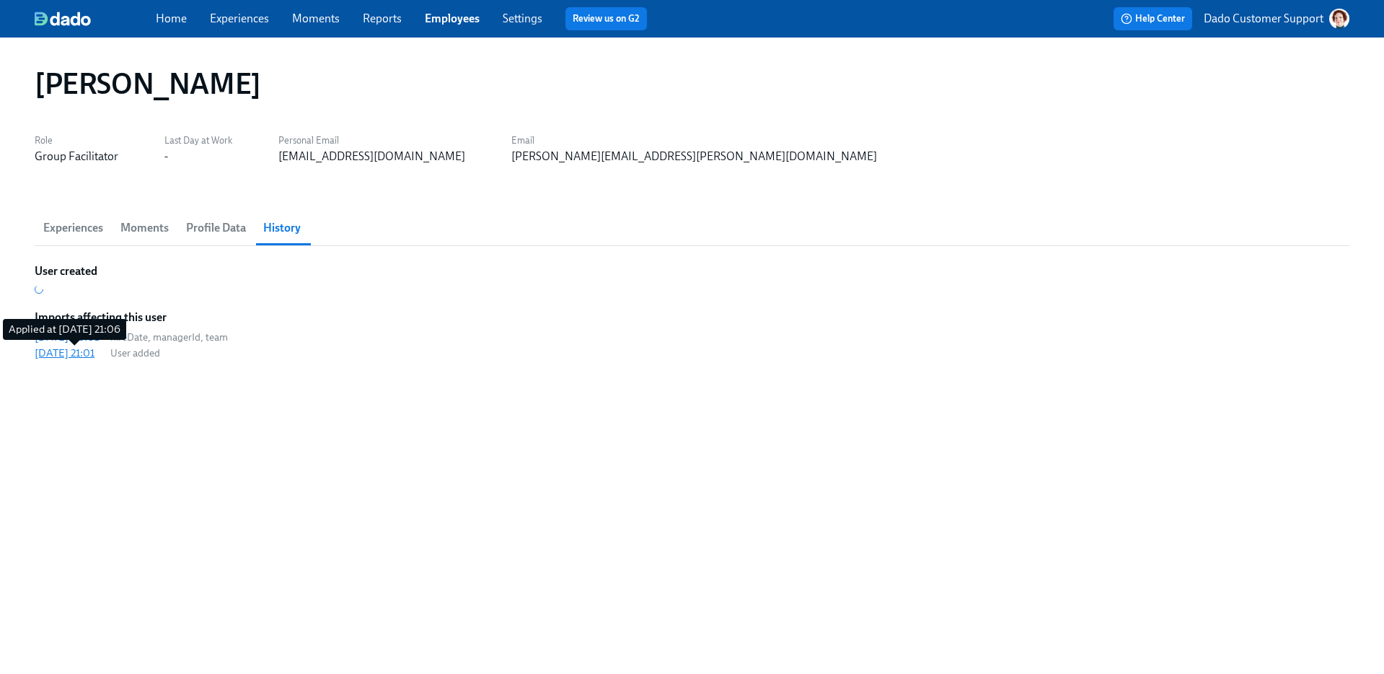
click at [84, 354] on div "2025/08/11 21:01" at bounding box center [65, 352] width 60 height 14
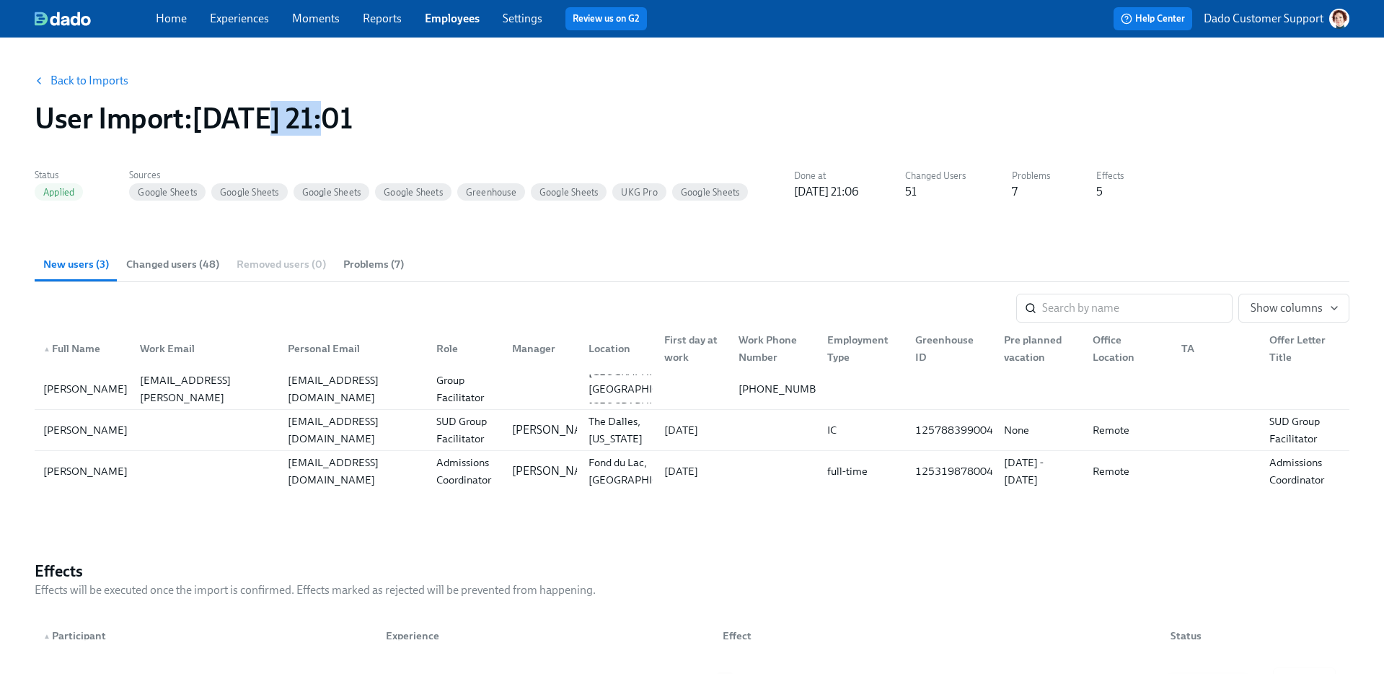
drag, startPoint x: 272, startPoint y: 117, endPoint x: 338, endPoint y: 118, distance: 66.4
click at [338, 118] on h1 "User Import : 2025/08/11 21:01" at bounding box center [193, 118] width 317 height 35
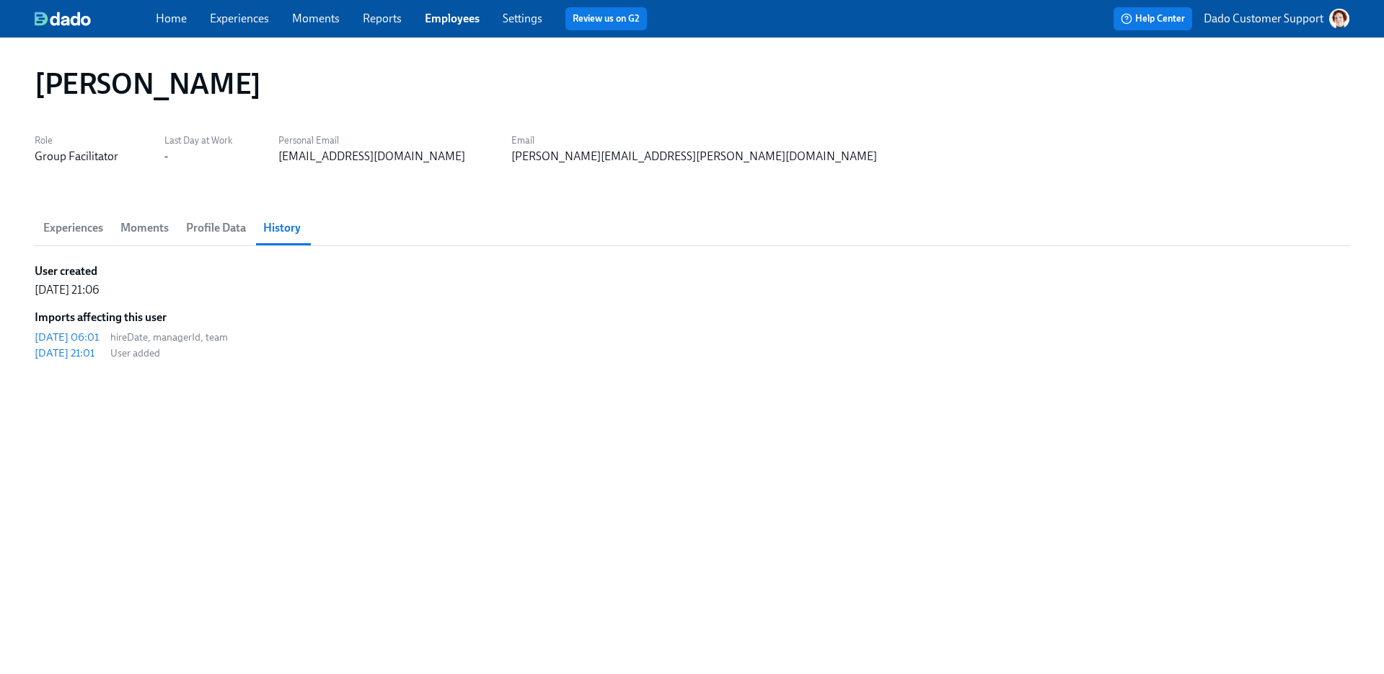
click at [50, 232] on span "Experiences" at bounding box center [73, 228] width 60 height 20
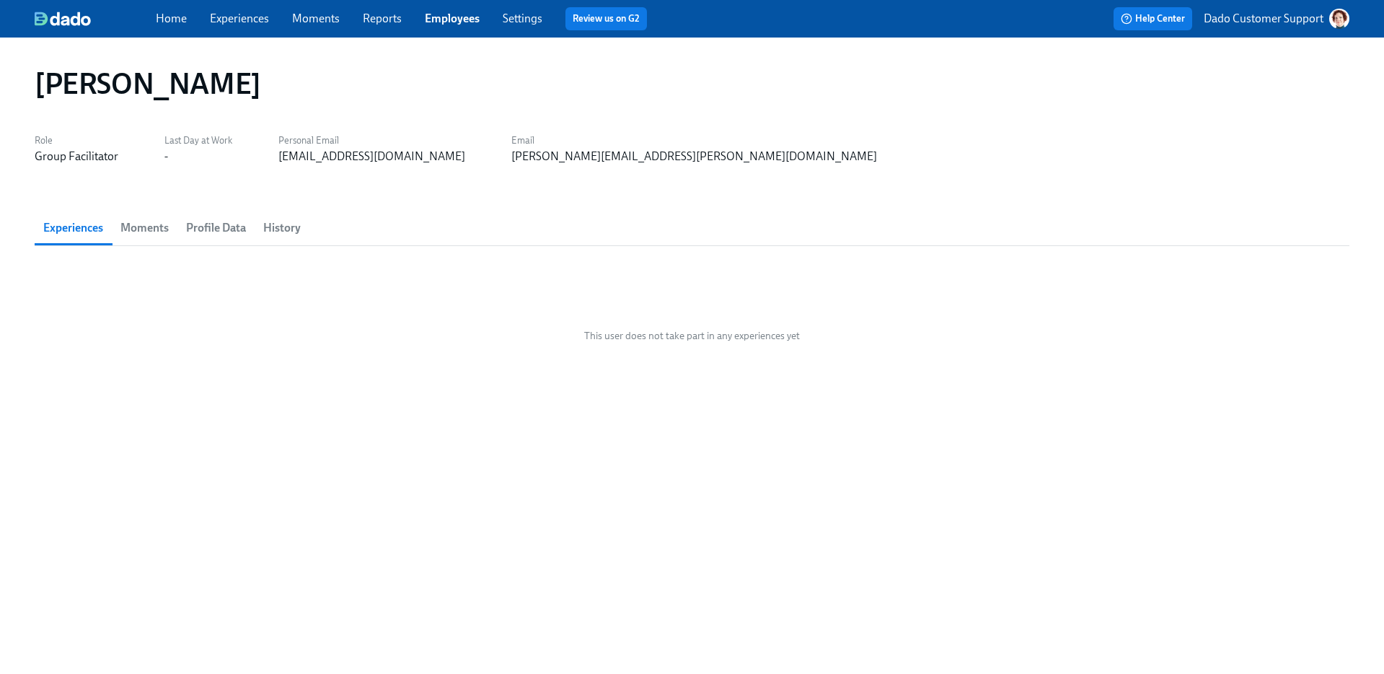
drag, startPoint x: 268, startPoint y: 171, endPoint x: 415, endPoint y: 154, distance: 148.8
click at [415, 154] on div "LaKisha Holmes Role Group Facilitator Last Day at Work - Personal Email lakisha…" at bounding box center [692, 347] width 1315 height 584
drag, startPoint x: 416, startPoint y: 154, endPoint x: 277, endPoint y: 154, distance: 139.2
click at [275, 155] on div "Role Group Facilitator Last Day at Work - Personal Email lakisharenee05@gmail.c…" at bounding box center [692, 147] width 1315 height 35
copy div "lakisharenee05@gmail.com"
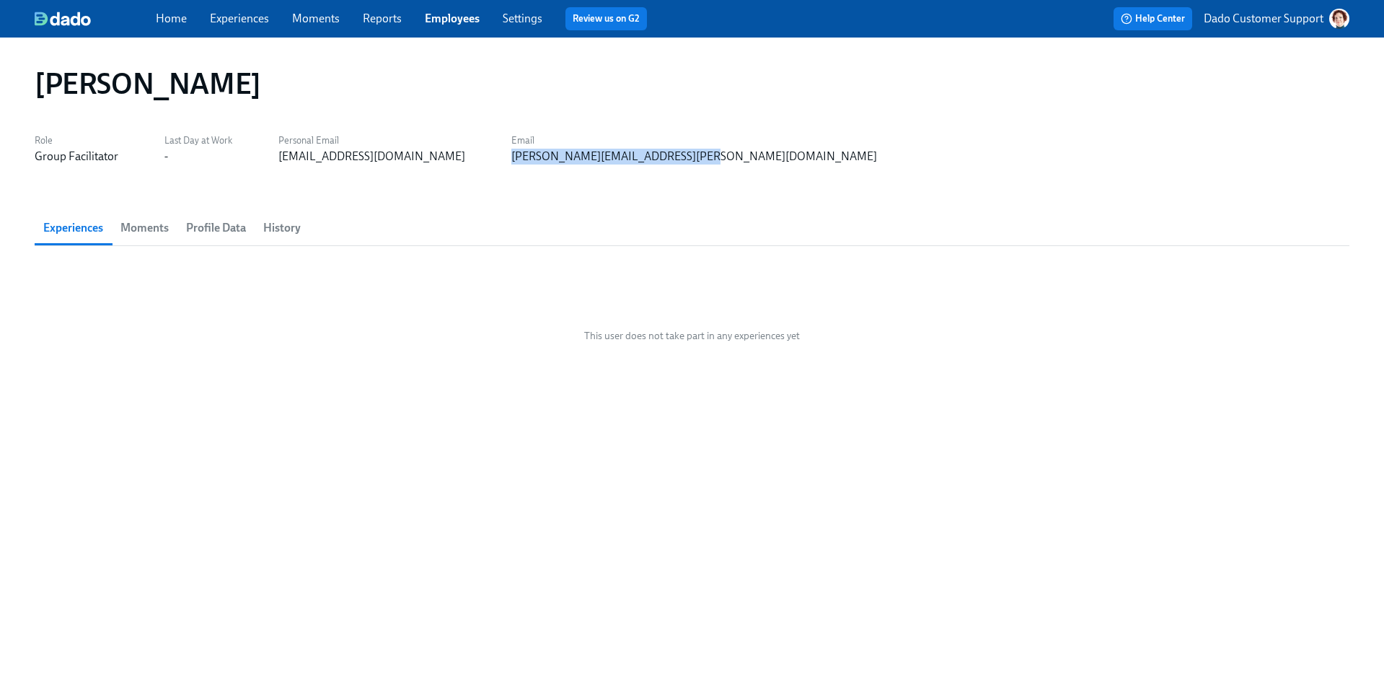
drag, startPoint x: 461, startPoint y: 156, endPoint x: 725, endPoint y: 159, distance: 264.7
click at [725, 159] on div "Role Group Facilitator Last Day at Work - Personal Email lakisharenee05@gmail.c…" at bounding box center [692, 147] width 1315 height 35
copy div "lakisha.holmes@charliehealth.com"
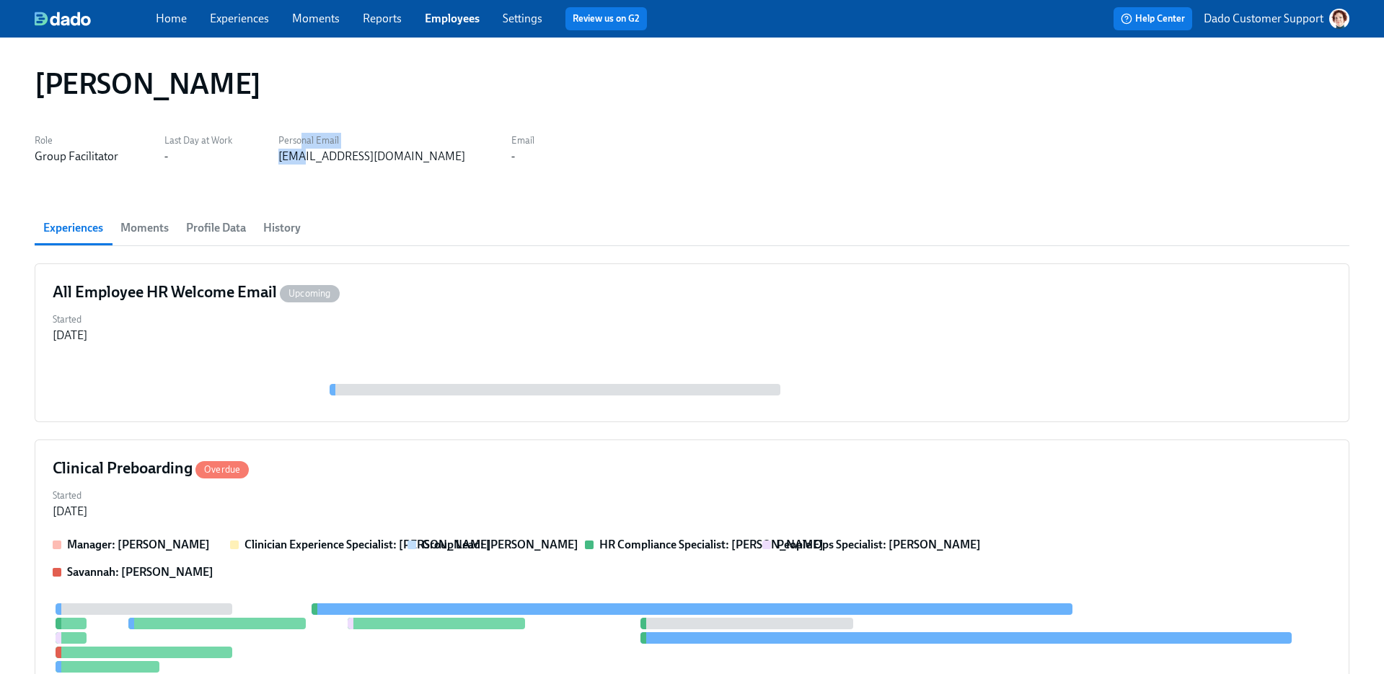
drag, startPoint x: 298, startPoint y: 138, endPoint x: 298, endPoint y: 155, distance: 16.6
click at [298, 155] on div "Personal Email [EMAIL_ADDRESS][DOMAIN_NAME]" at bounding box center [371, 149] width 187 height 32
click at [547, 123] on div "[PERSON_NAME] Role Group Facilitator Last Day at Work - Personal Email [EMAIL_A…" at bounding box center [692, 494] width 1315 height 879
drag, startPoint x: 277, startPoint y: 160, endPoint x: 490, endPoint y: 148, distance: 213.8
click at [490, 148] on div "Role Group Facilitator Last Day at Work - Personal Email [EMAIL_ADDRESS][DOMAIN…" at bounding box center [692, 147] width 1315 height 35
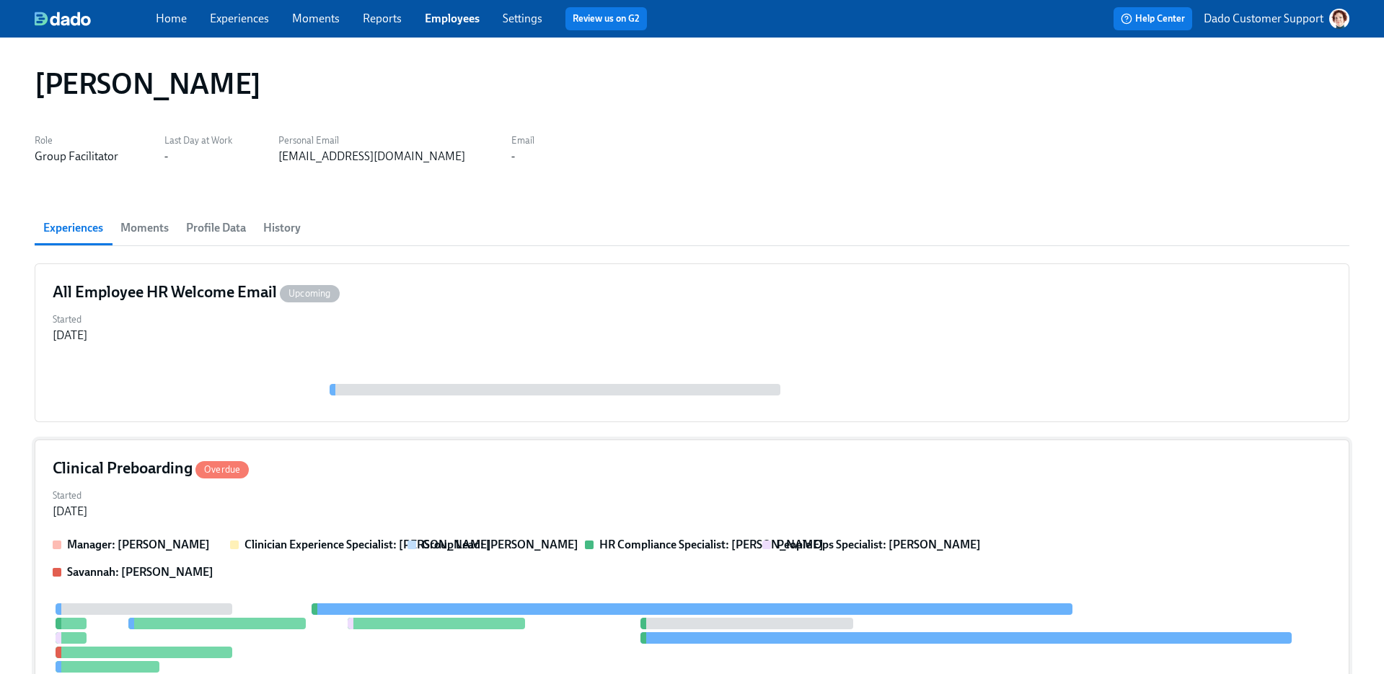
click at [221, 555] on div "Manager: [PERSON_NAME] Clinician Experience Specialist: [PERSON_NAME] Group Lea…" at bounding box center [692, 558] width 1279 height 43
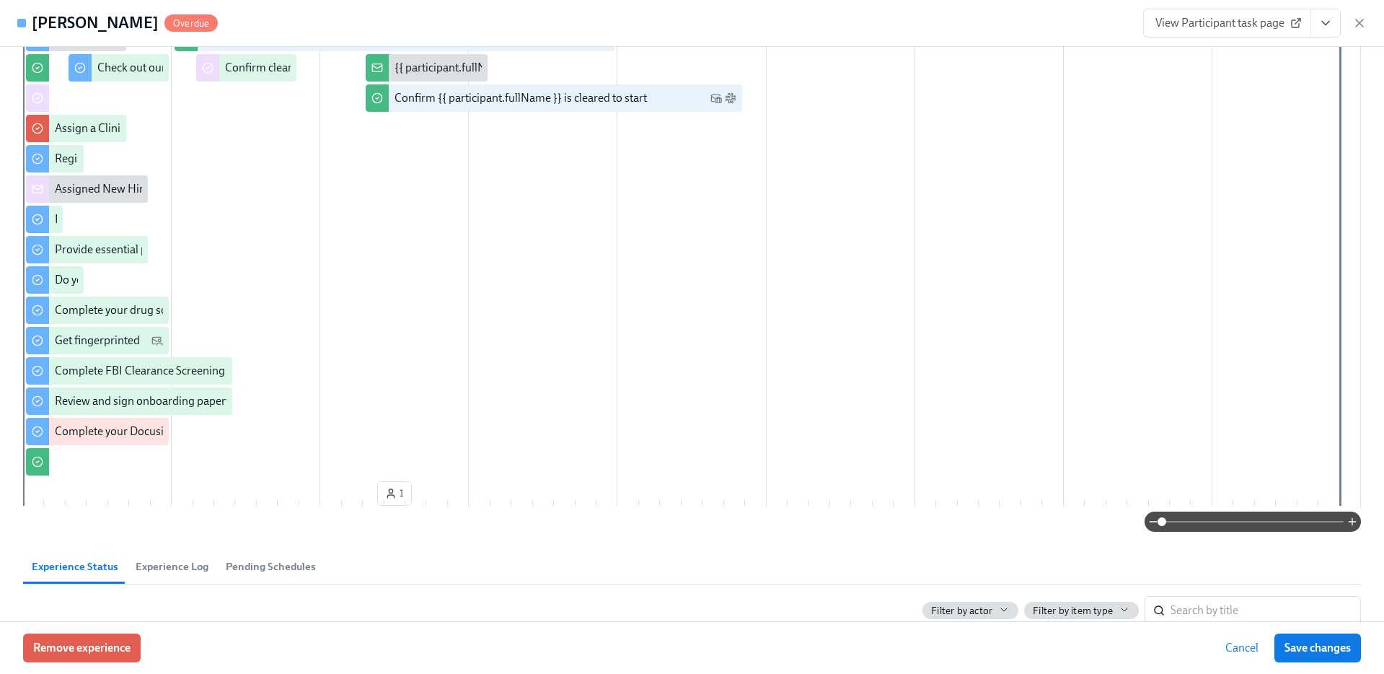
scroll to position [238, 0]
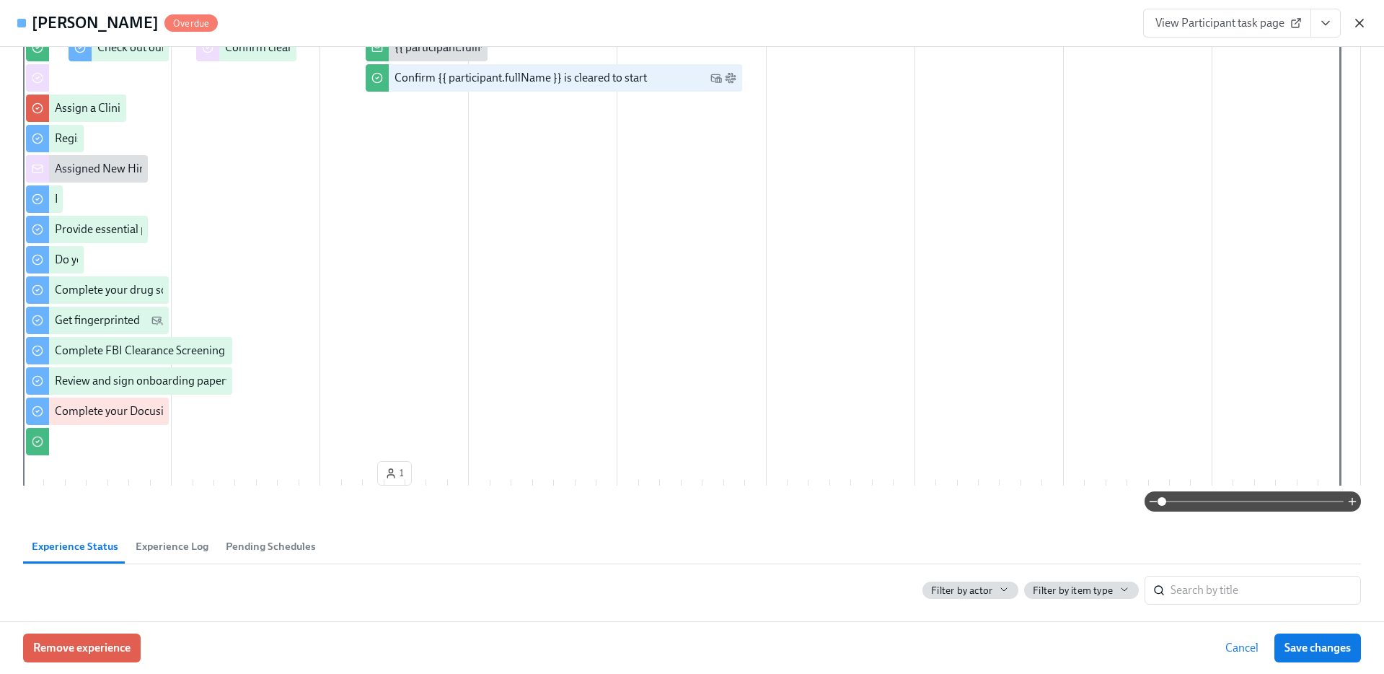
click at [1361, 19] on icon "button" at bounding box center [1359, 23] width 14 height 14
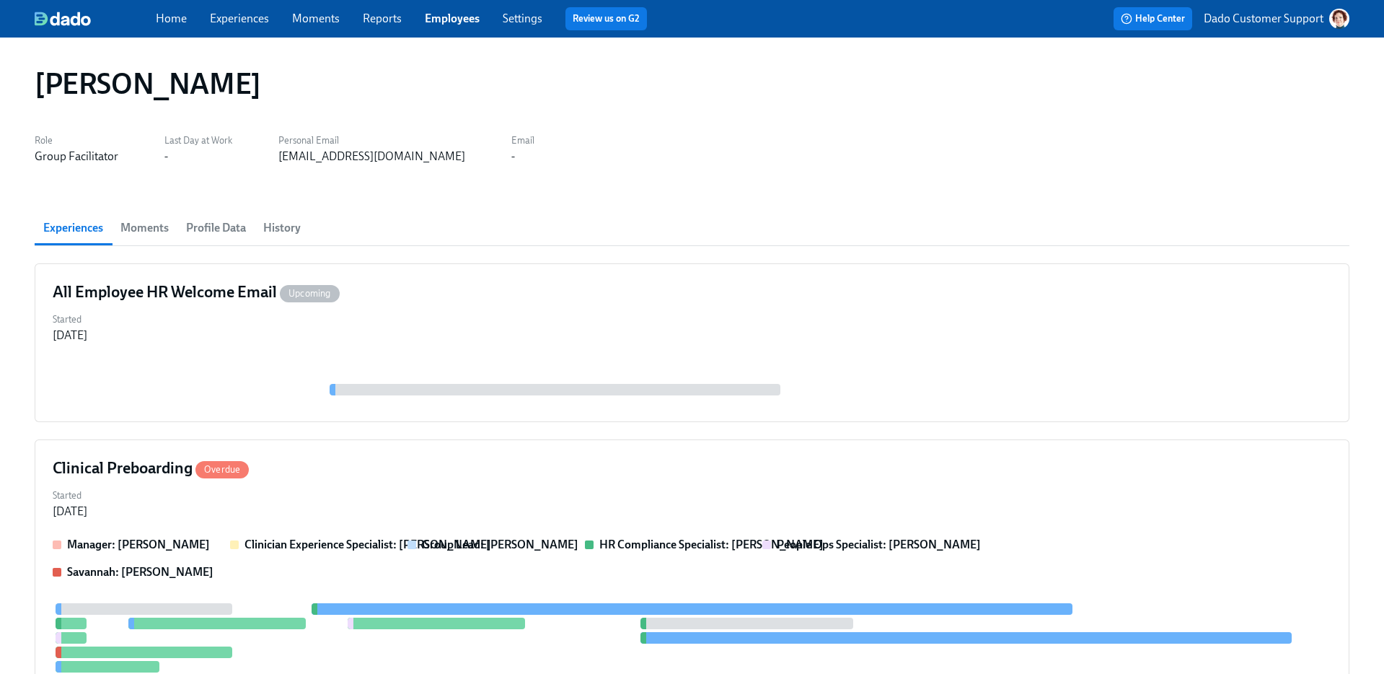
click at [239, 14] on link "Experiences" at bounding box center [239, 19] width 59 height 14
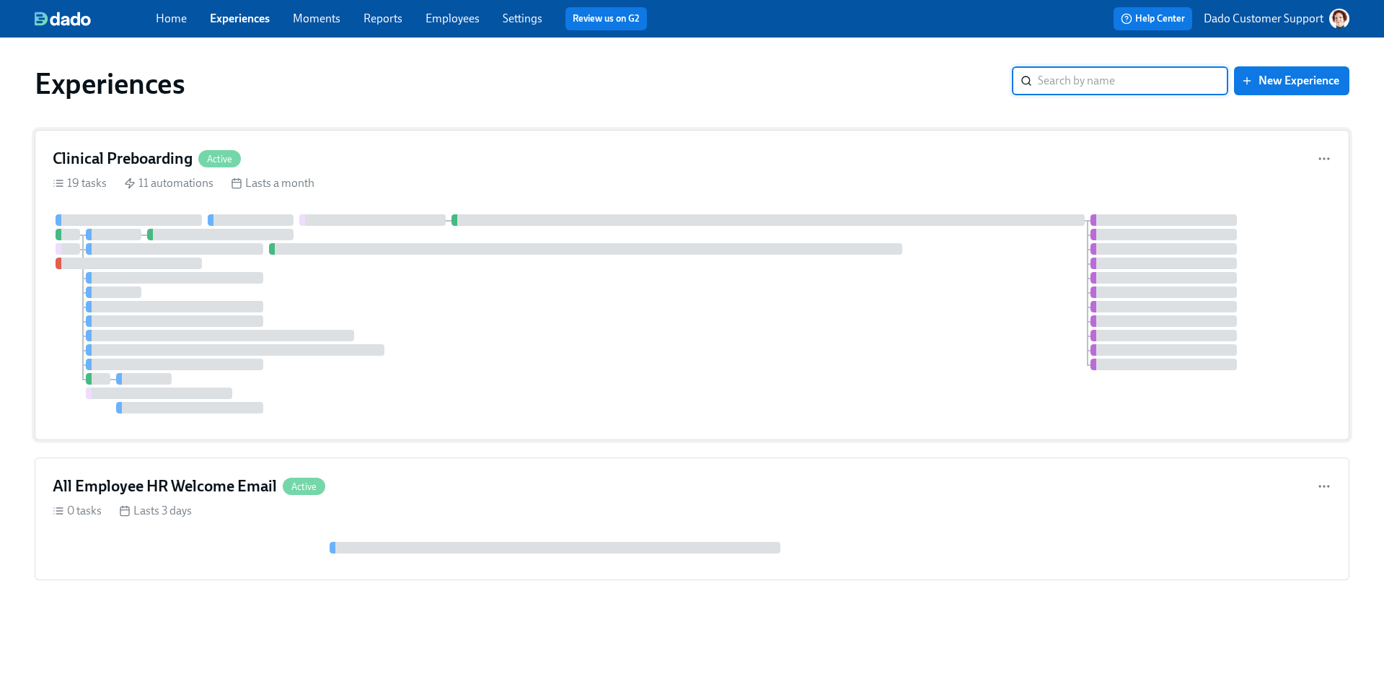
click at [278, 239] on div at bounding box center [220, 235] width 146 height 12
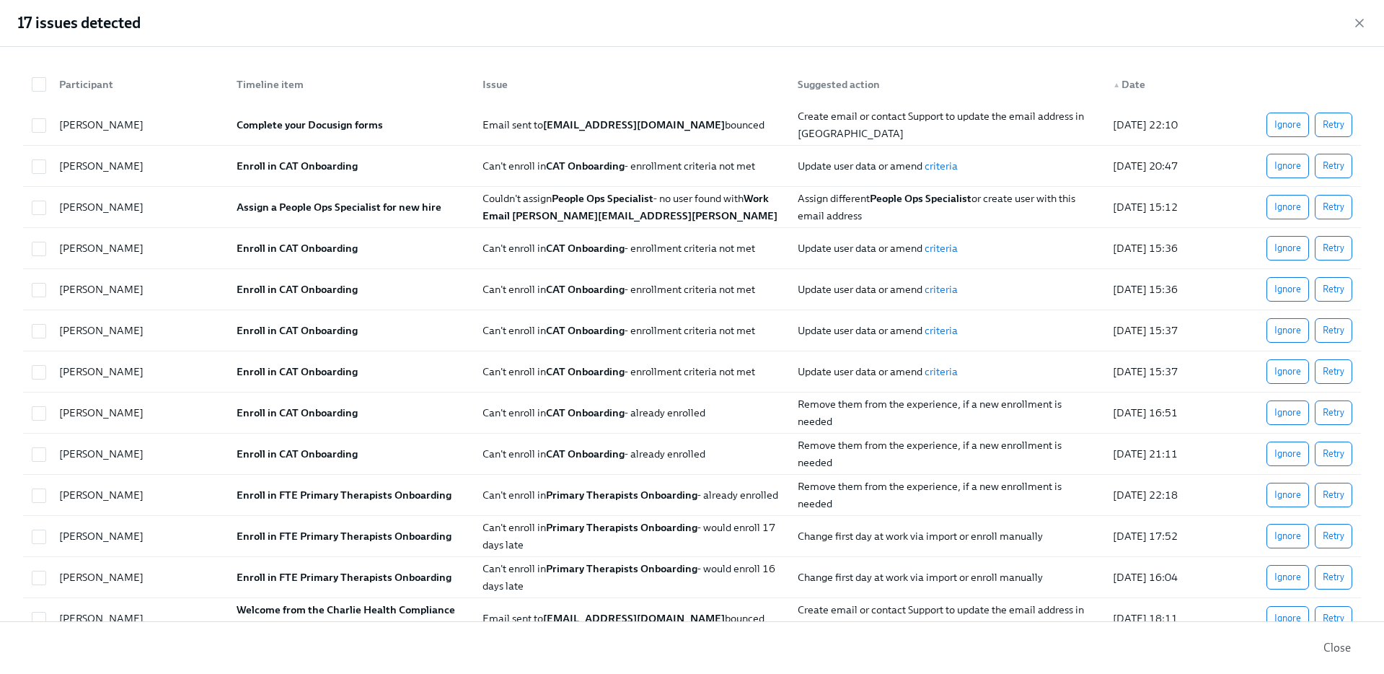
scroll to position [0, 17542]
drag, startPoint x: 545, startPoint y: 115, endPoint x: 737, endPoint y: 118, distance: 191.9
click at [725, 118] on strong "info@healthymindshealingheartspllc.com" at bounding box center [634, 124] width 182 height 13
copy strong "info@healthymindshealingheartspllc.co"
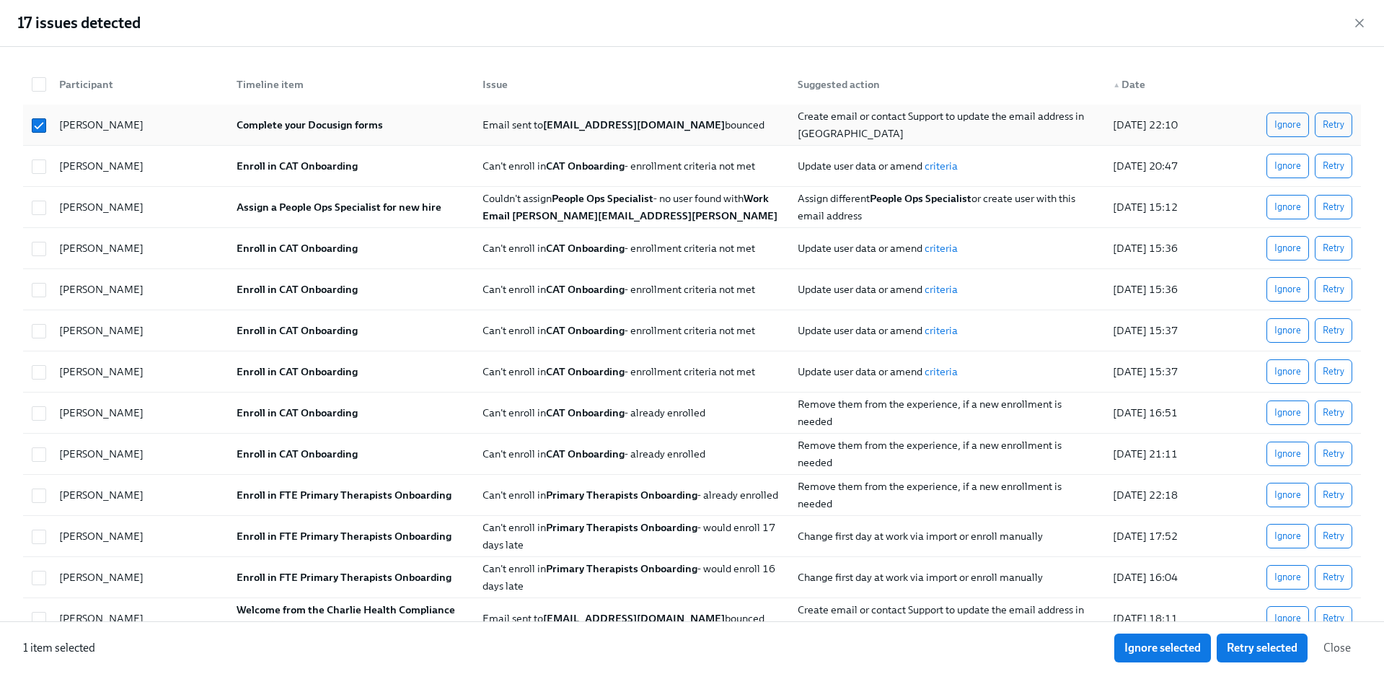
click at [725, 118] on strong "info@healthymindshealingheartspllc.com" at bounding box center [634, 124] width 182 height 13
checkbox input "false"
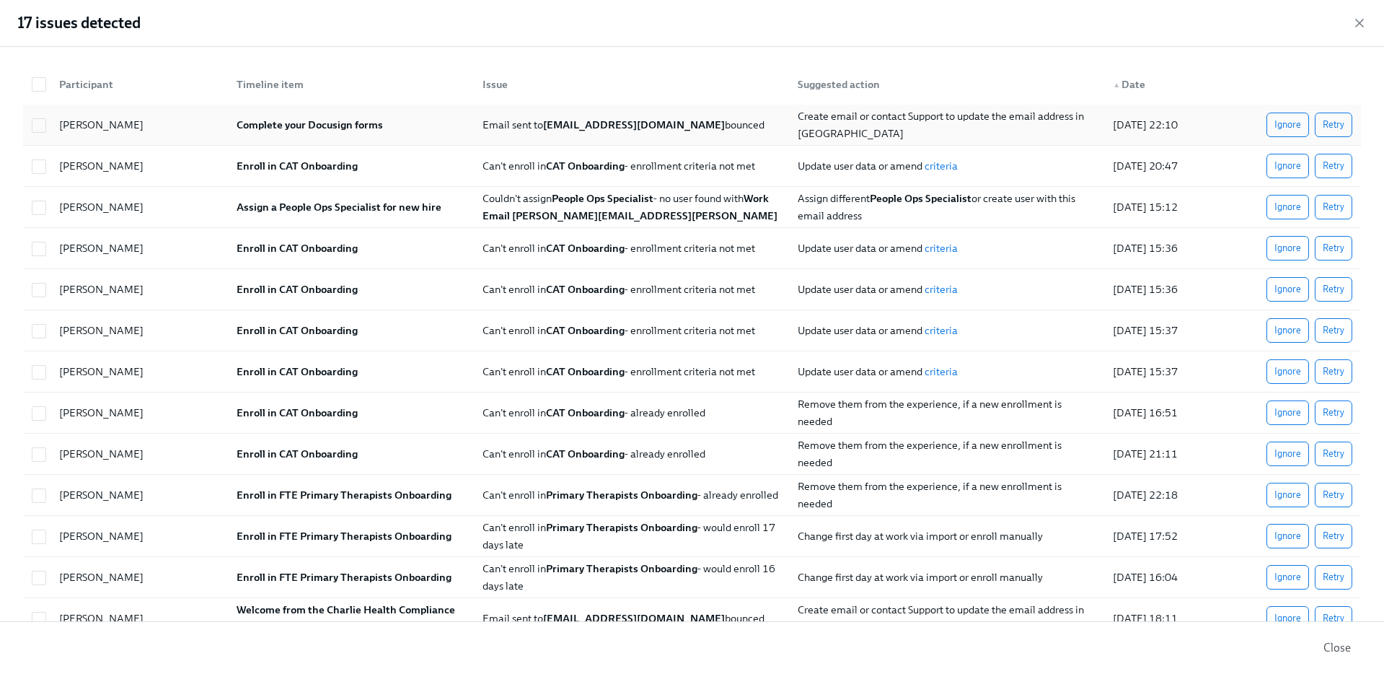
copy strong "info@healthymindshealingheartspllc.com"
click at [1363, 26] on icon "button" at bounding box center [1359, 23] width 14 height 14
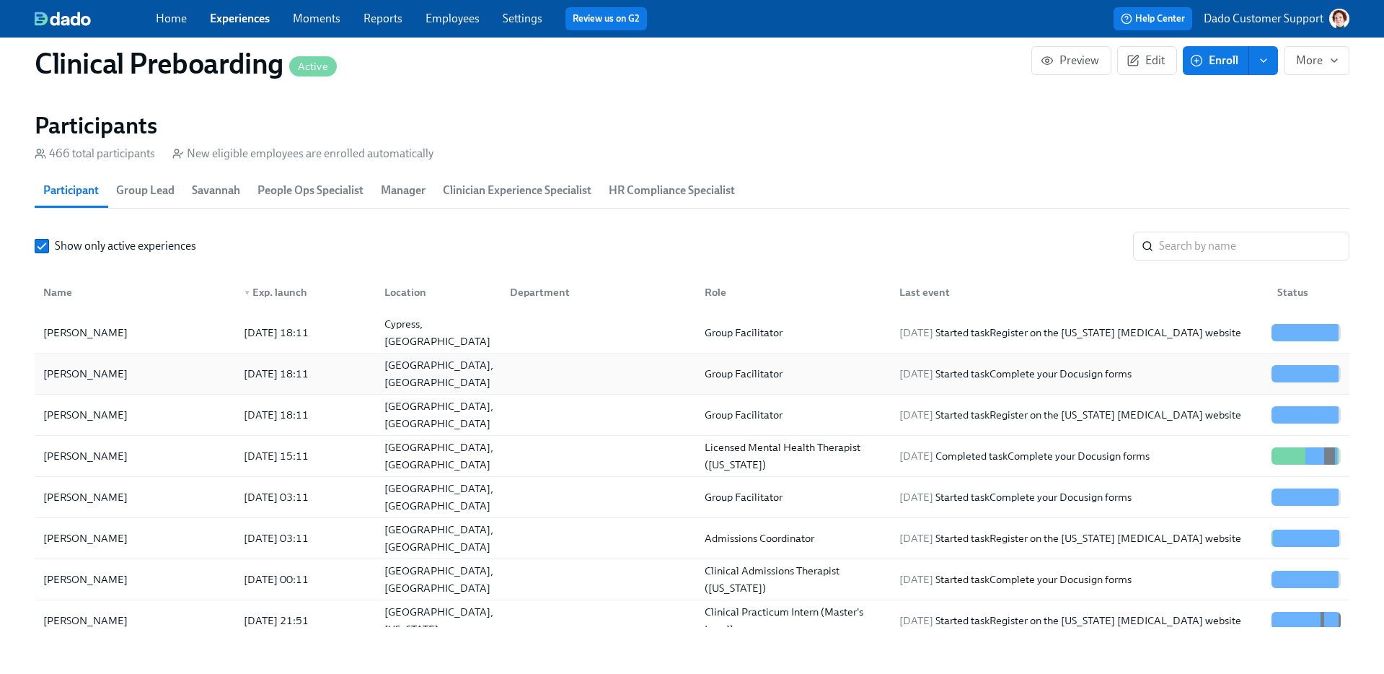
scroll to position [1534, 0]
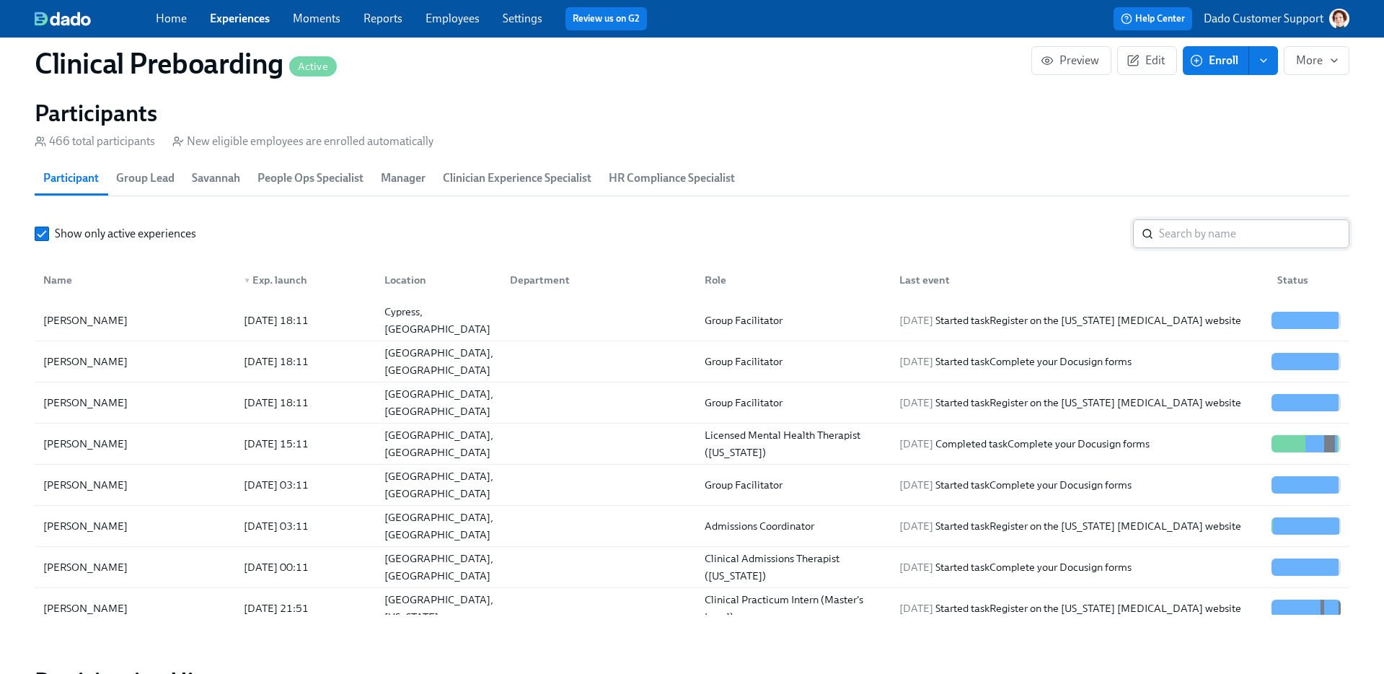
click at [1210, 242] on input "search" at bounding box center [1254, 233] width 190 height 29
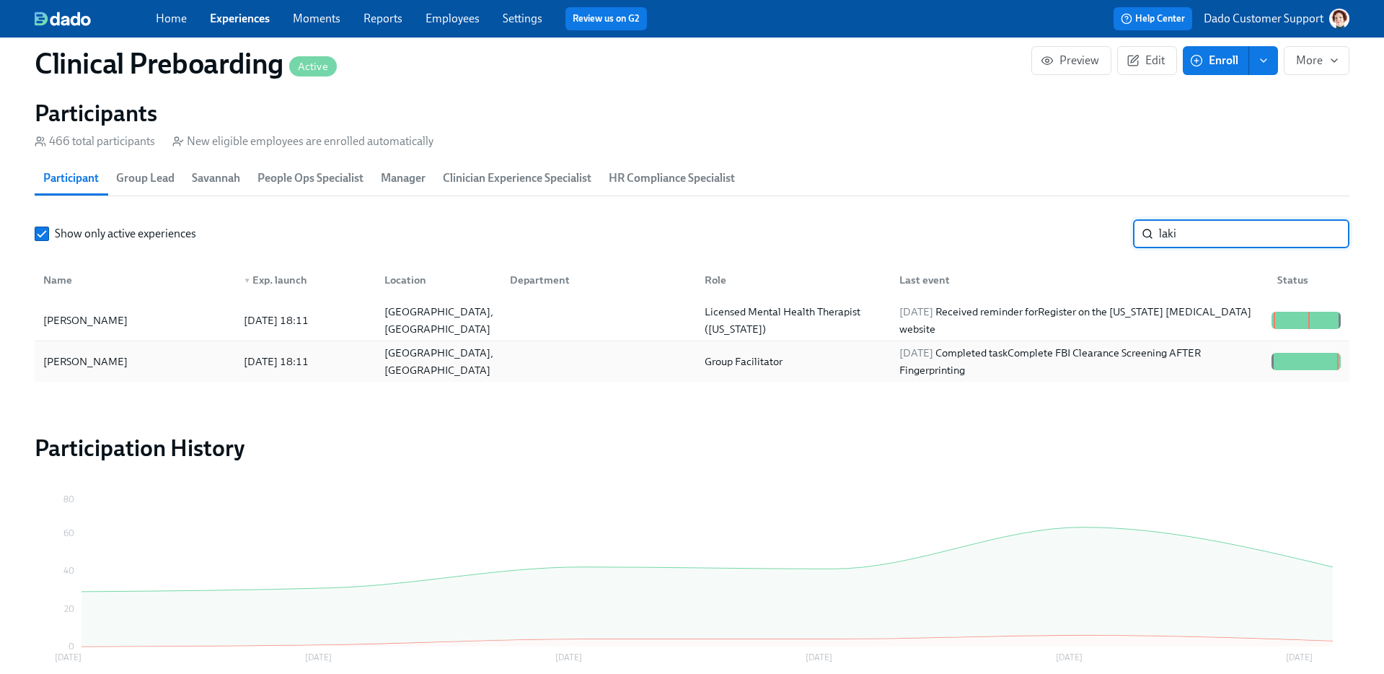
type input "laki"
click at [131, 360] on div "LaKisha Holmes" at bounding box center [135, 361] width 195 height 29
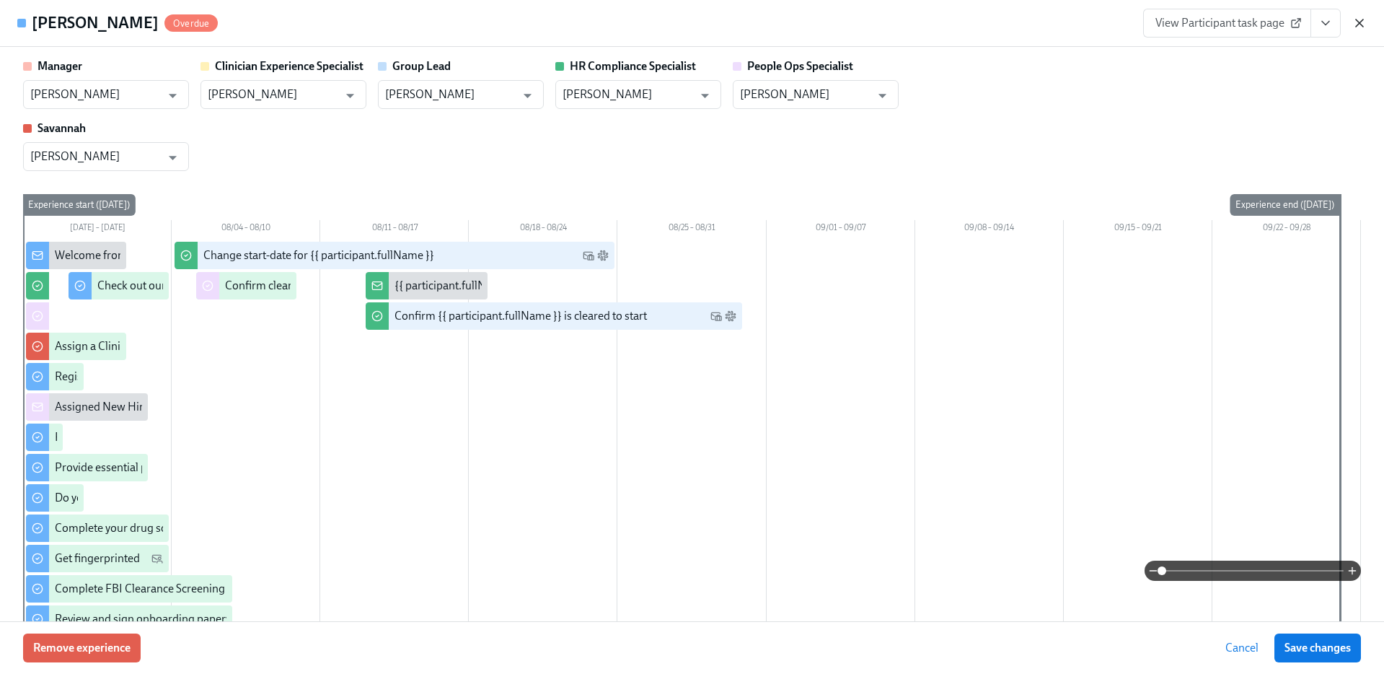
click at [1355, 17] on icon "button" at bounding box center [1359, 23] width 14 height 14
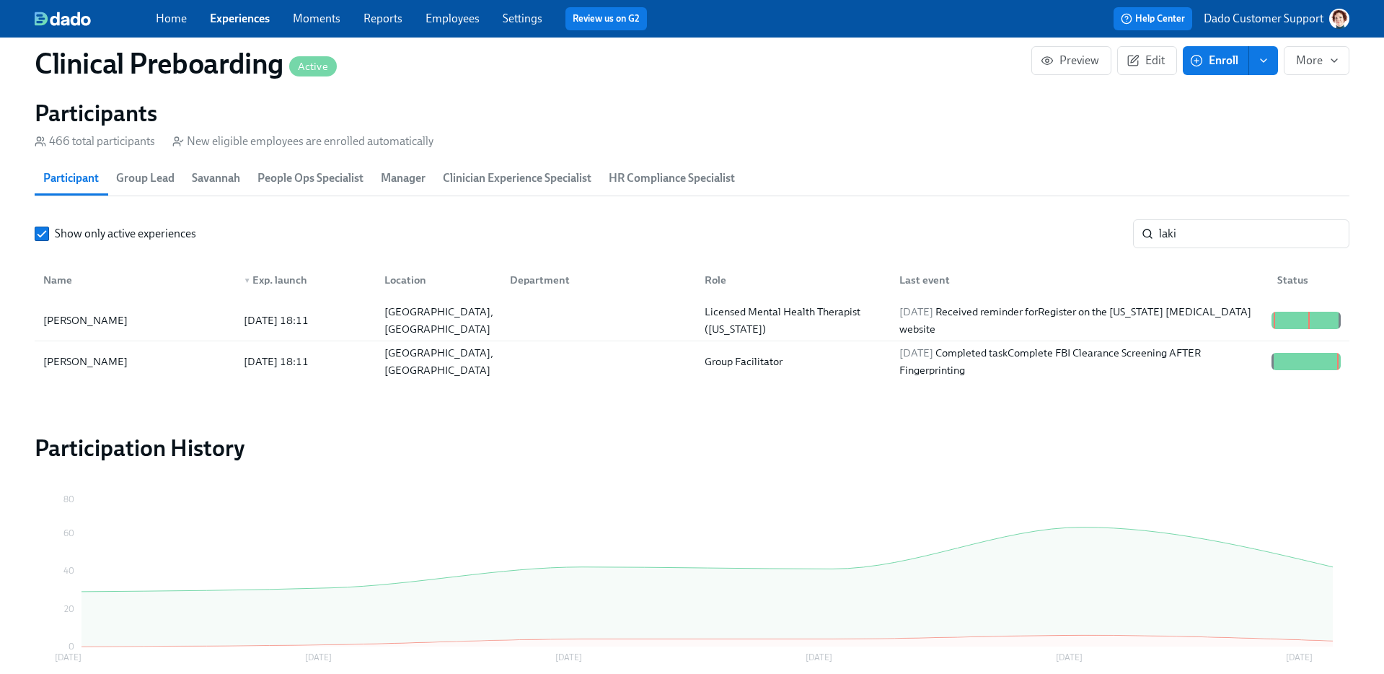
drag, startPoint x: 234, startPoint y: 321, endPoint x: 234, endPoint y: 404, distance: 82.9
click at [173, 381] on div "LaKisha Holmes 2025/07/28 18:11 San Antonio, TX Group Facilitator 2025/08/14 Co…" at bounding box center [692, 361] width 1315 height 40
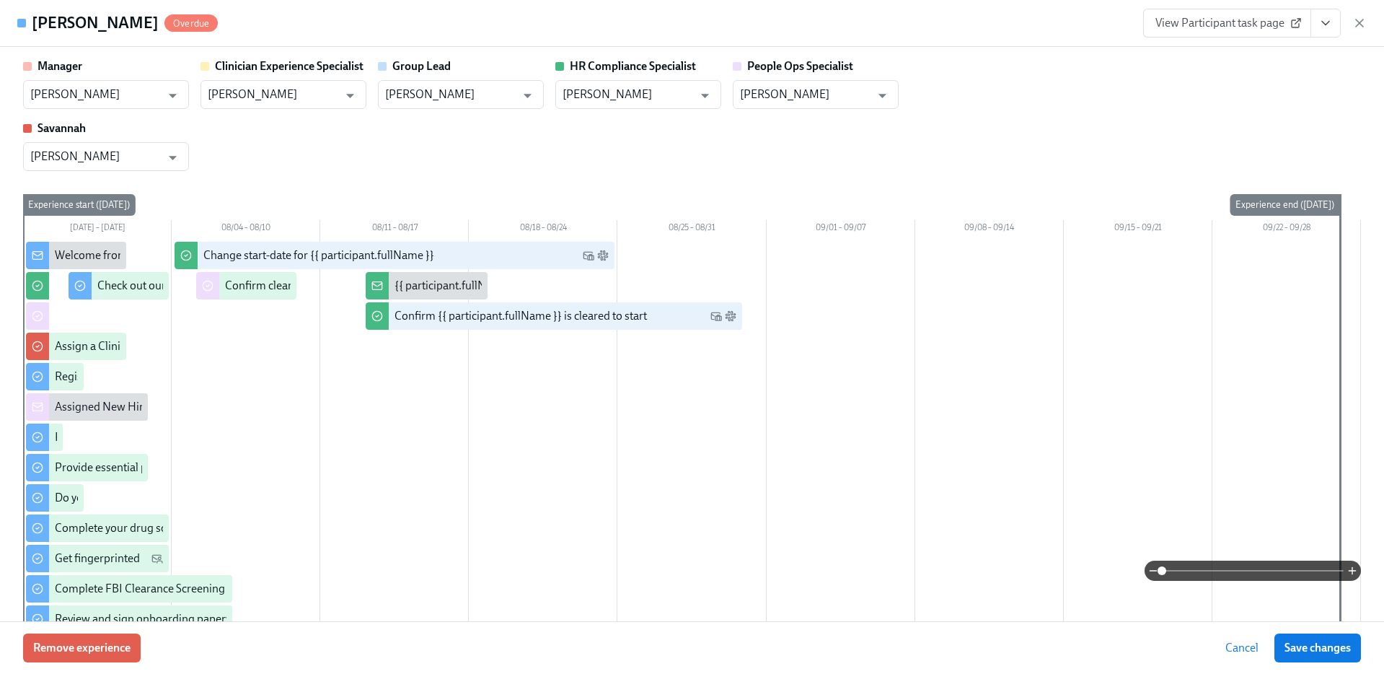
click at [167, 353] on div at bounding box center [692, 469] width 1338 height 454
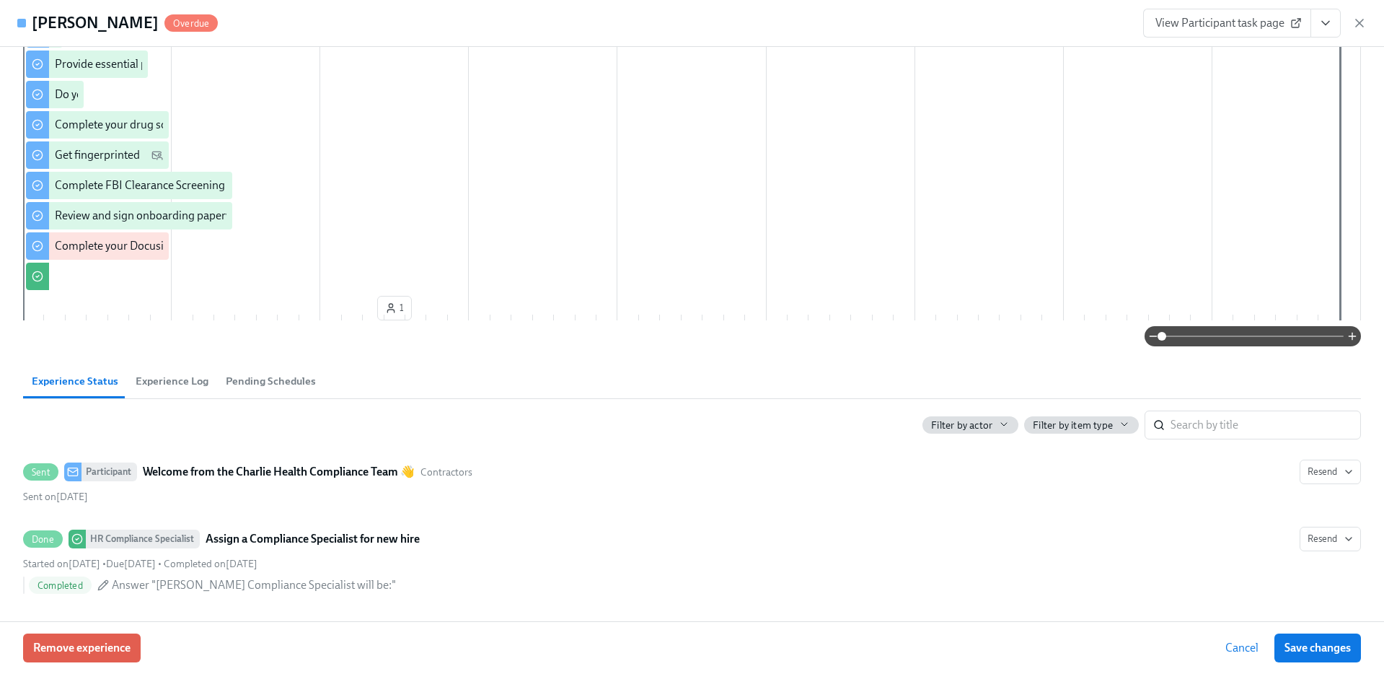
scroll to position [518, 0]
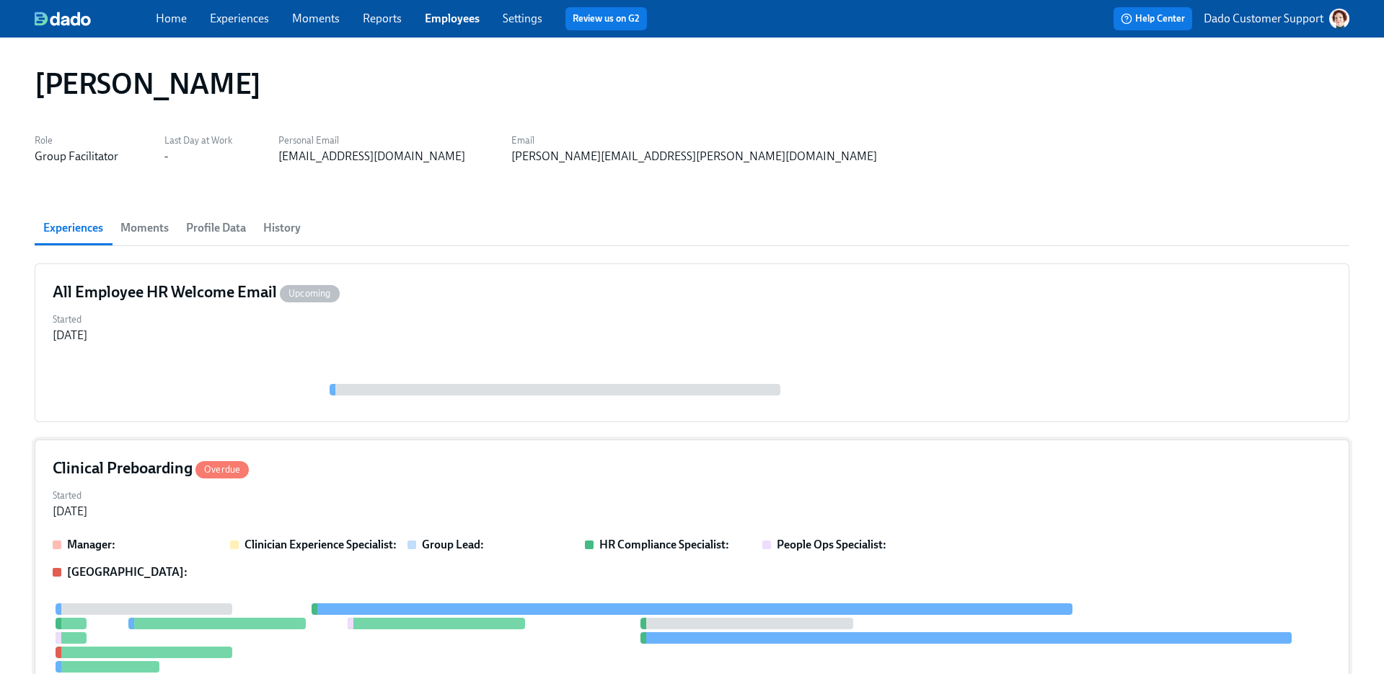
click at [119, 529] on div "Clinical Preboarding Overdue Started [DATE] Manager: Clinician Experience Speci…" at bounding box center [692, 654] width 1315 height 431
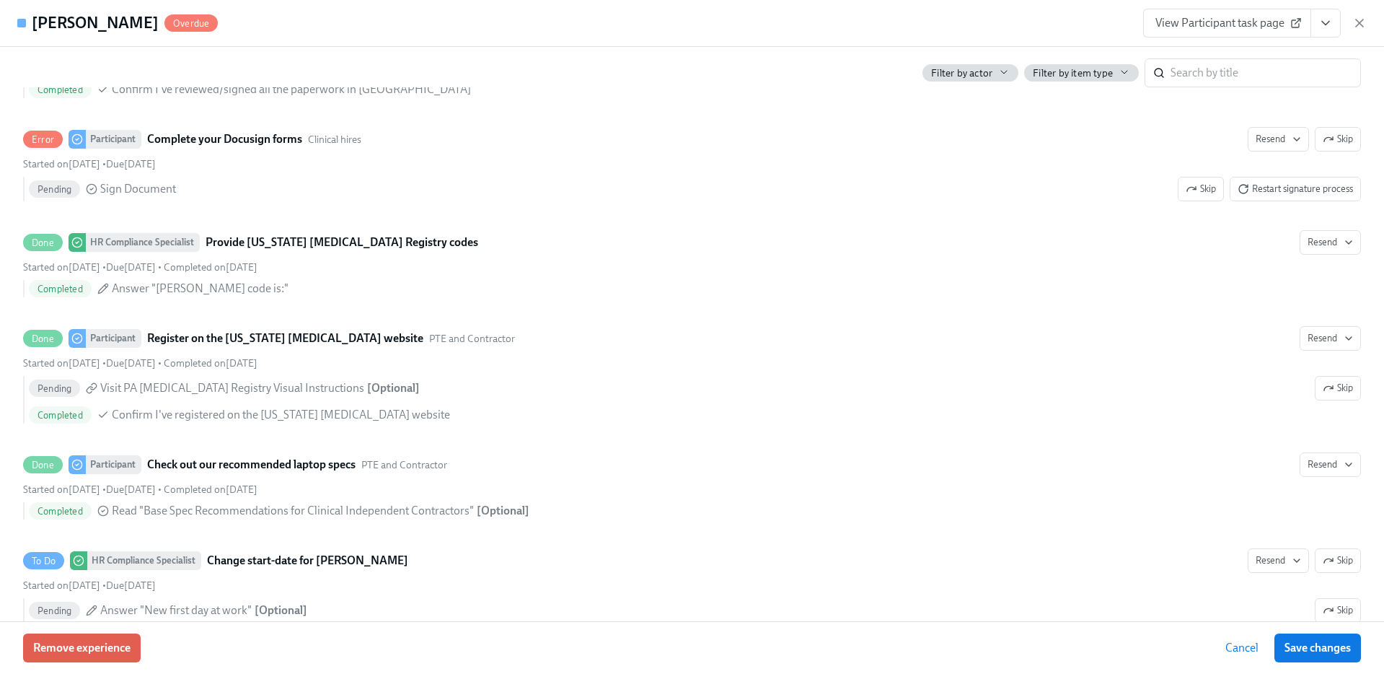
scroll to position [2399, 0]
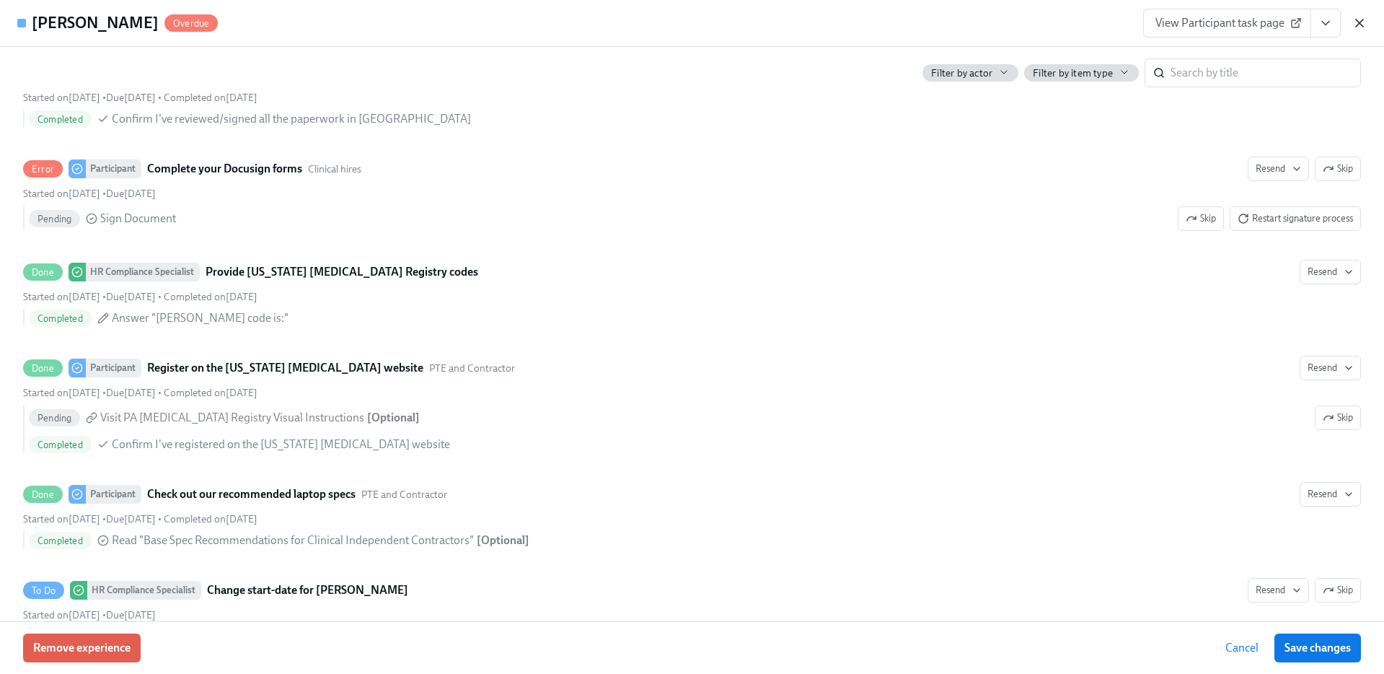
click at [1357, 25] on icon "button" at bounding box center [1359, 22] width 7 height 7
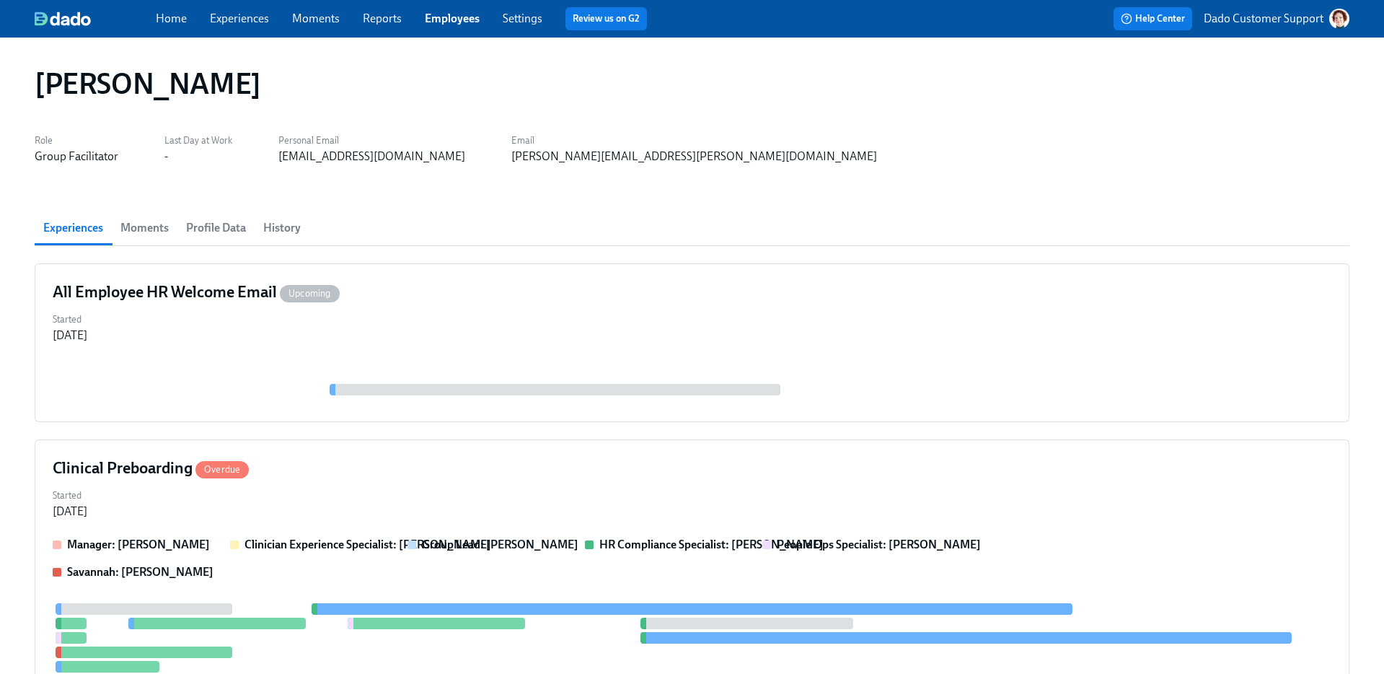
click at [237, 22] on link "Experiences" at bounding box center [239, 19] width 59 height 14
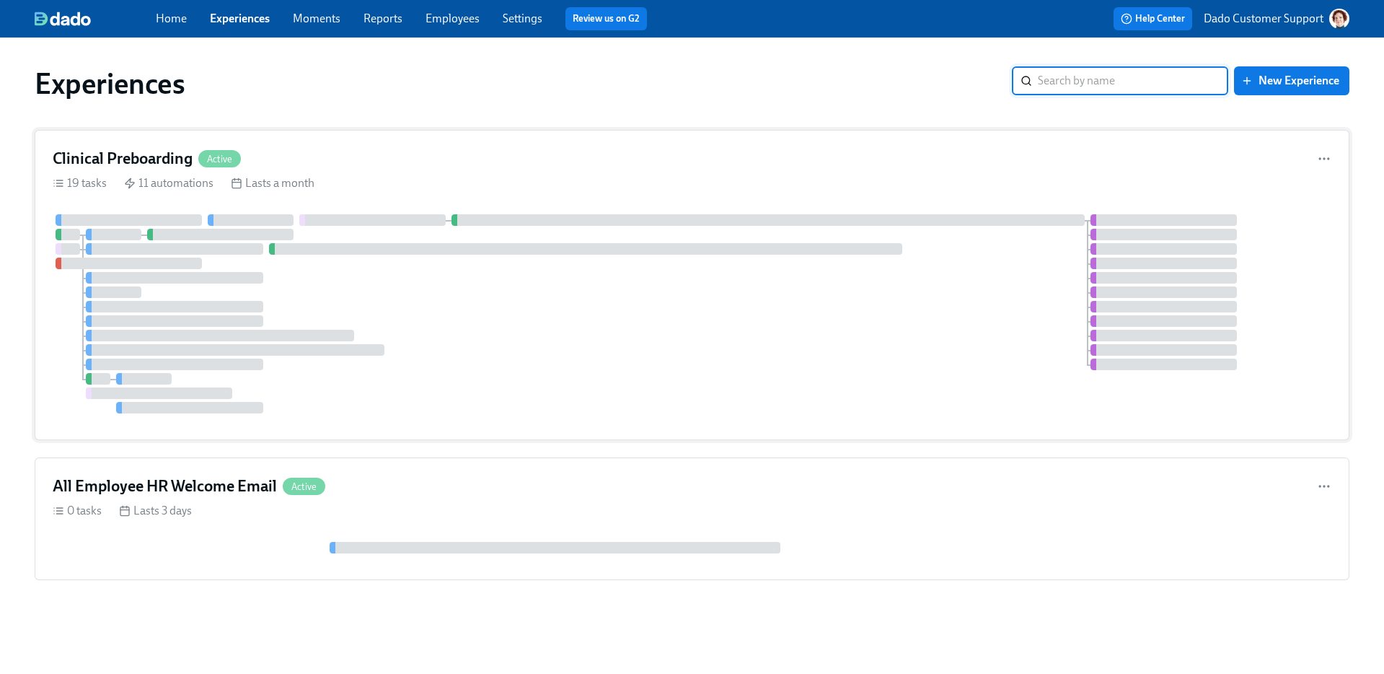
click at [328, 221] on div at bounding box center [372, 220] width 146 height 12
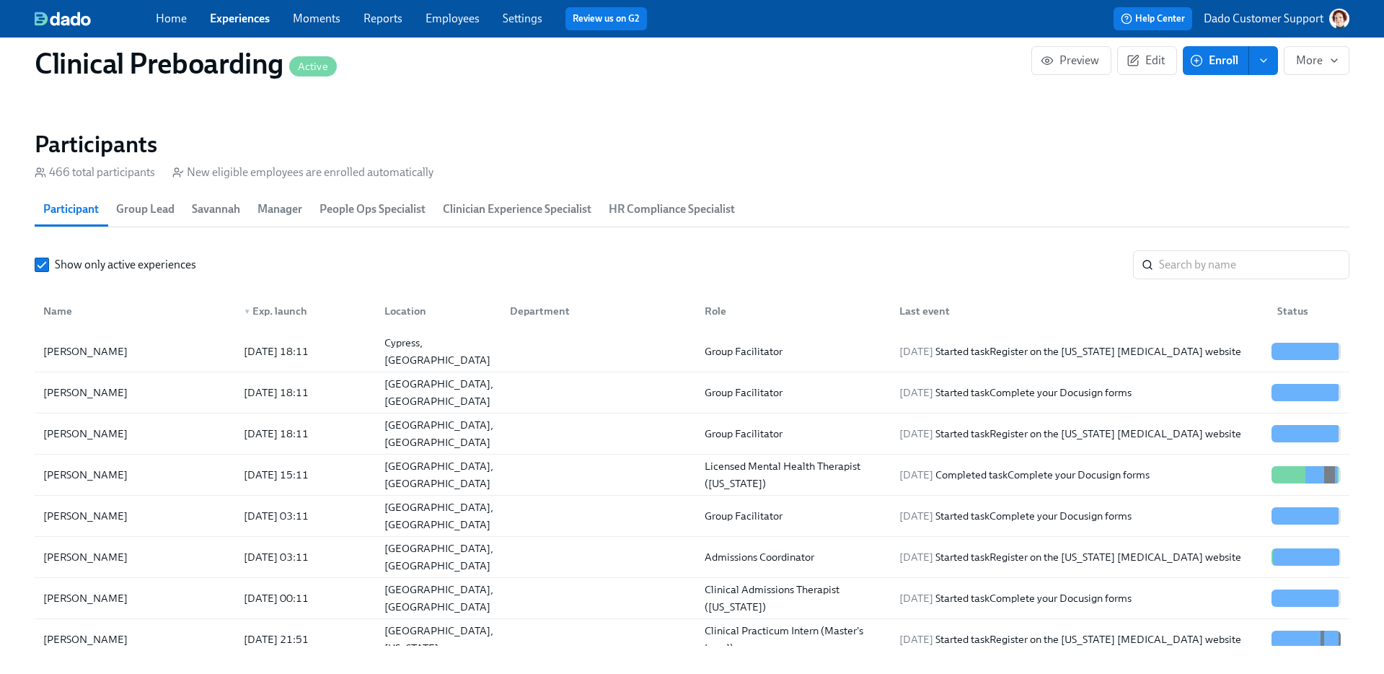
scroll to position [0, 17542]
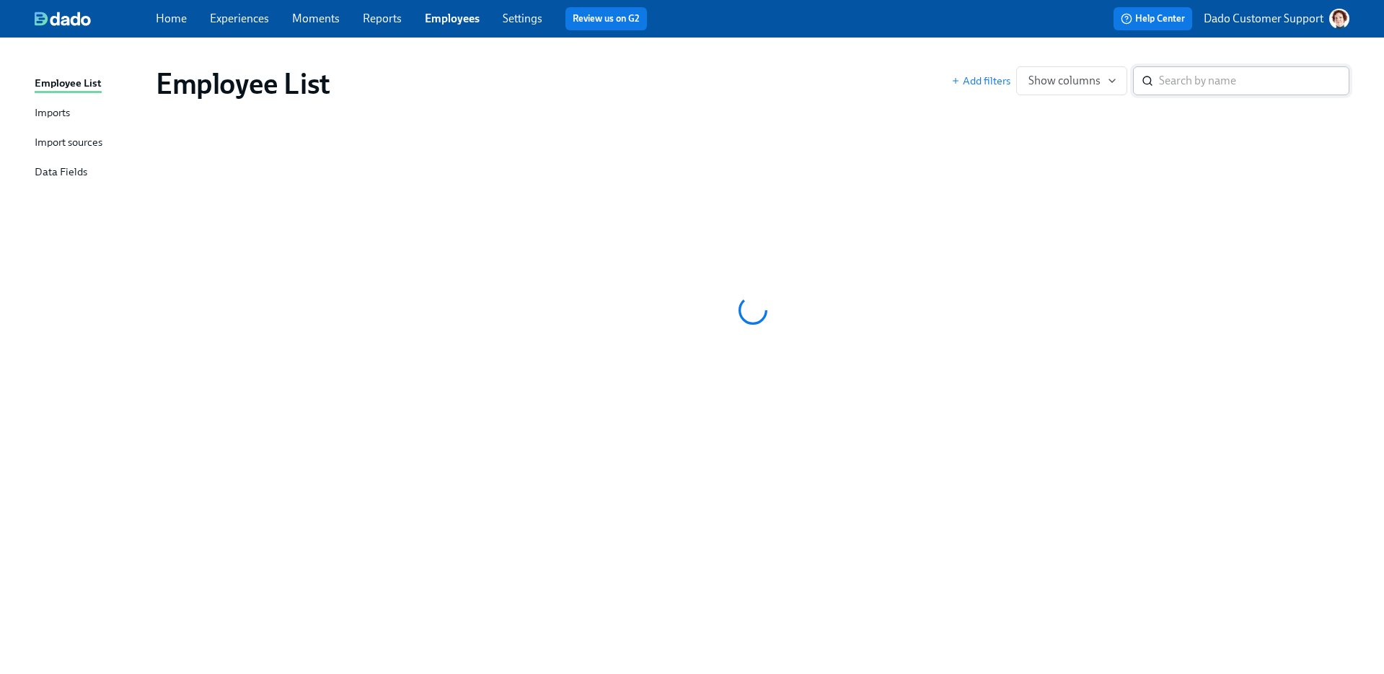
click at [1173, 90] on input "search" at bounding box center [1254, 80] width 190 height 29
paste input "[PERSON_NAME]"
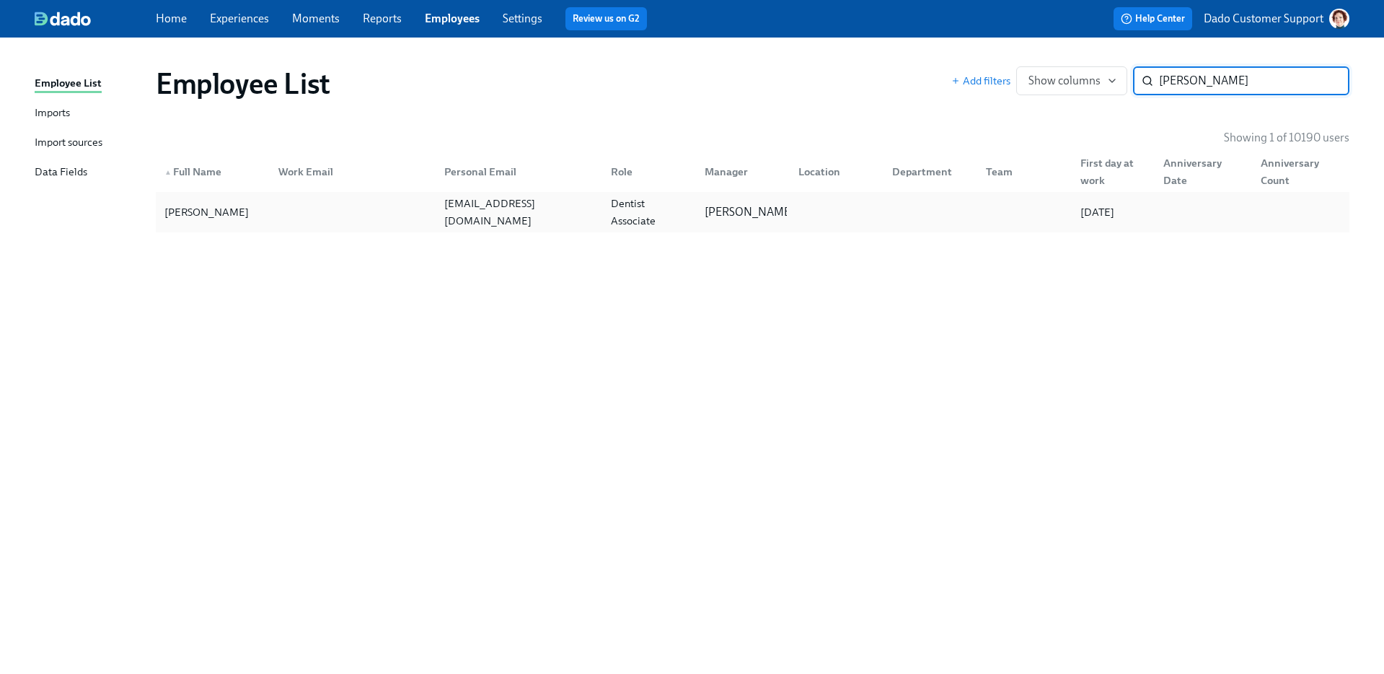
type input "[PERSON_NAME]"
click at [213, 214] on div "[PERSON_NAME]" at bounding box center [207, 211] width 96 height 17
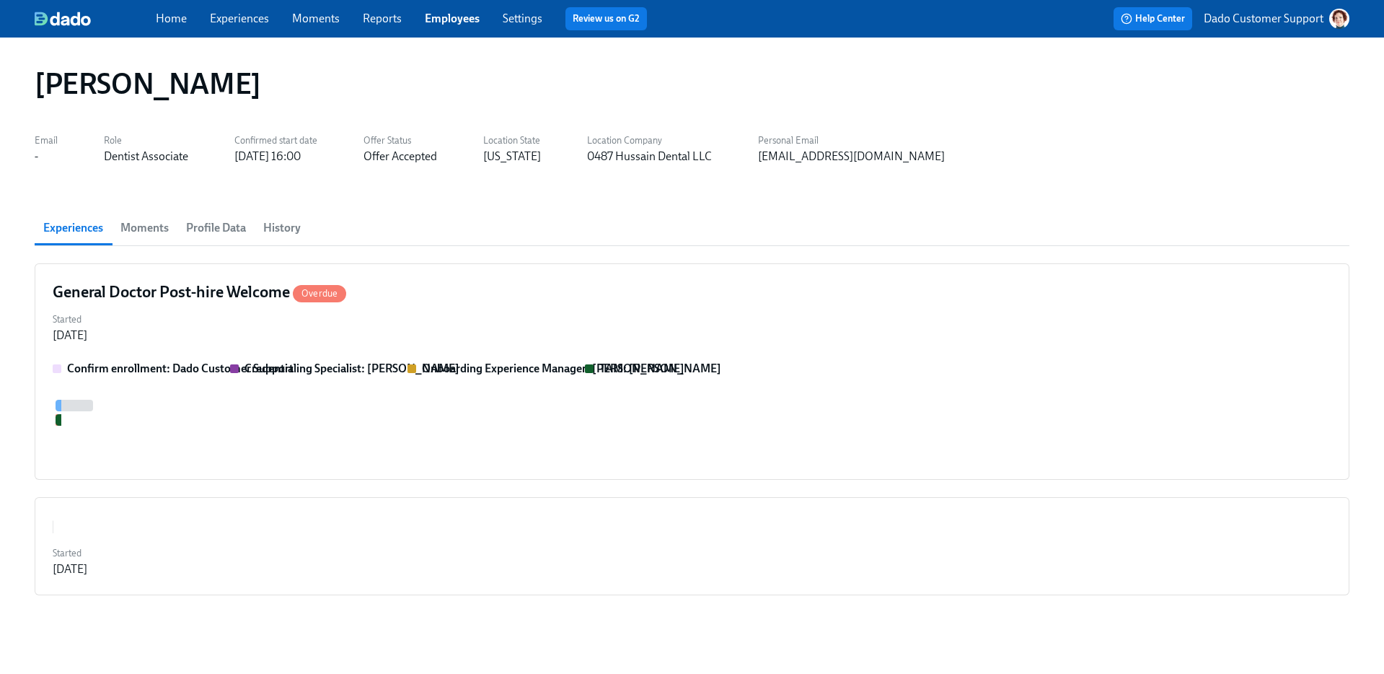
scroll to position [0, 1185]
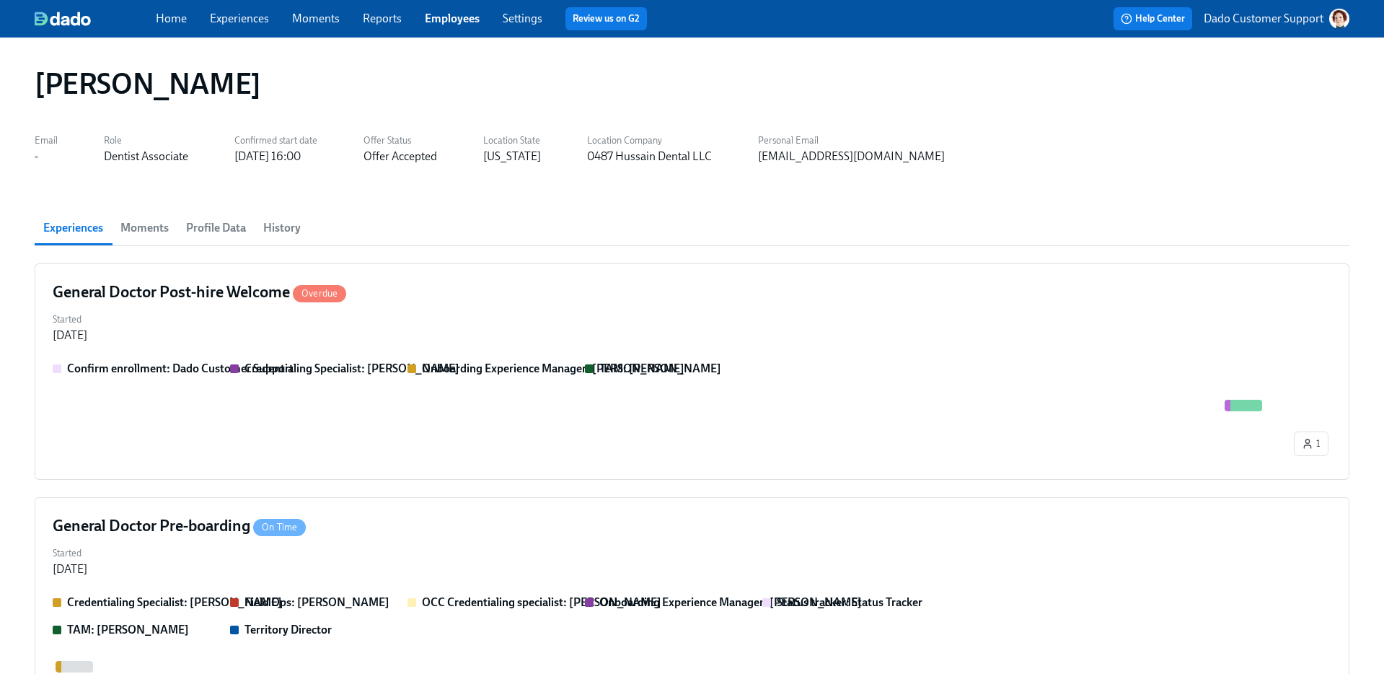
click at [446, 28] on div "Home Experiences Moments Reports Employees Settings Review us on G2" at bounding box center [454, 18] width 597 height 23
click at [444, 14] on link "Employees" at bounding box center [452, 19] width 55 height 14
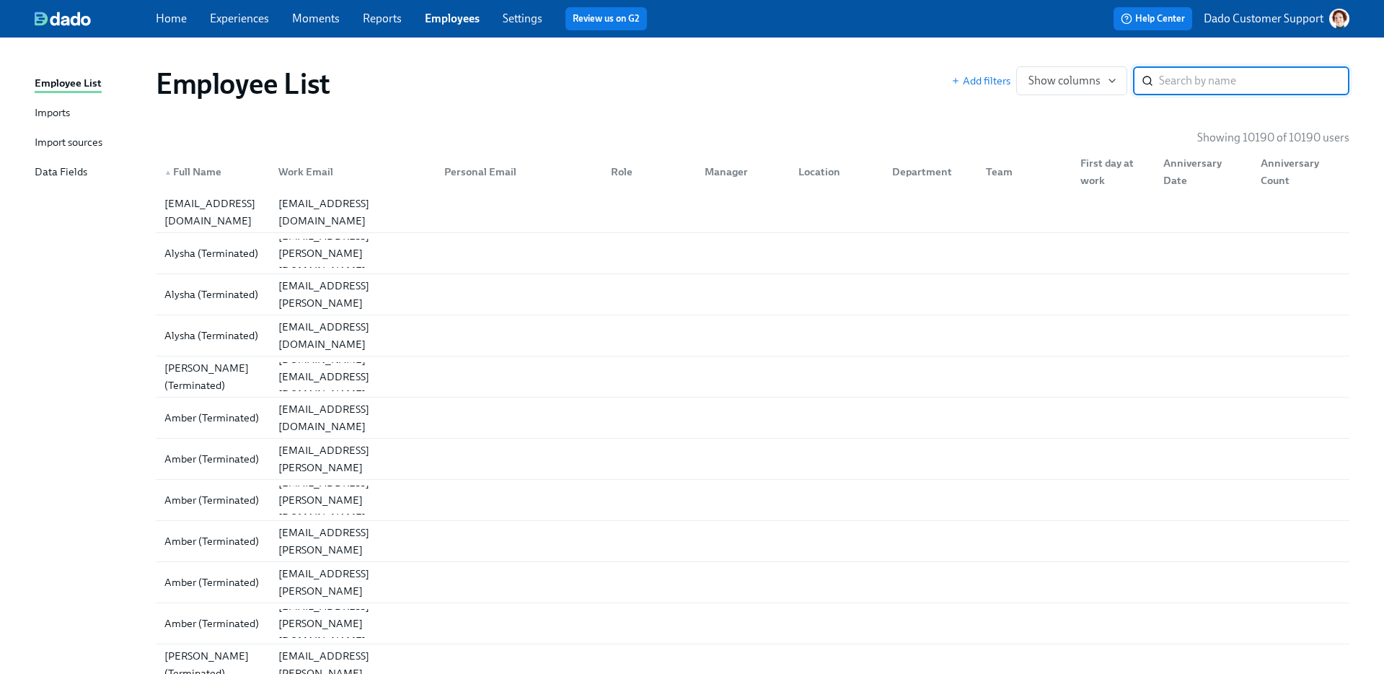
click at [61, 144] on div "Import sources" at bounding box center [69, 143] width 68 height 18
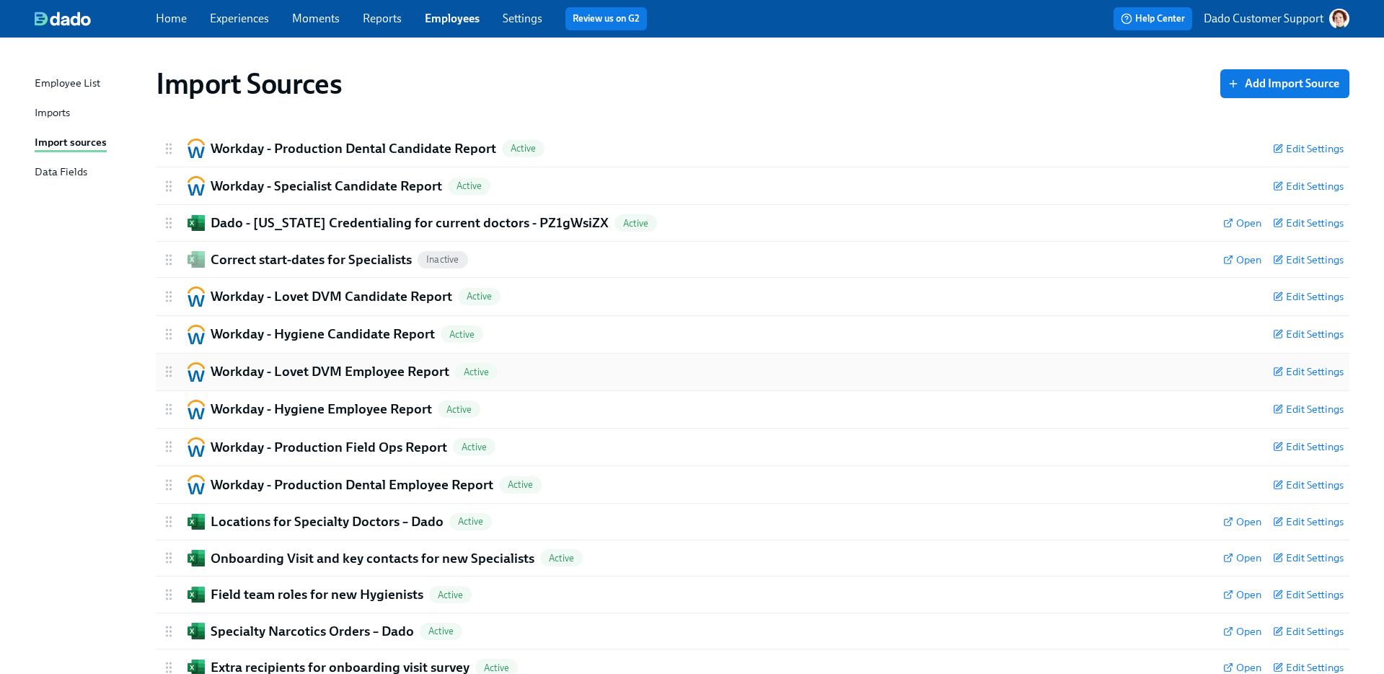
scroll to position [119, 0]
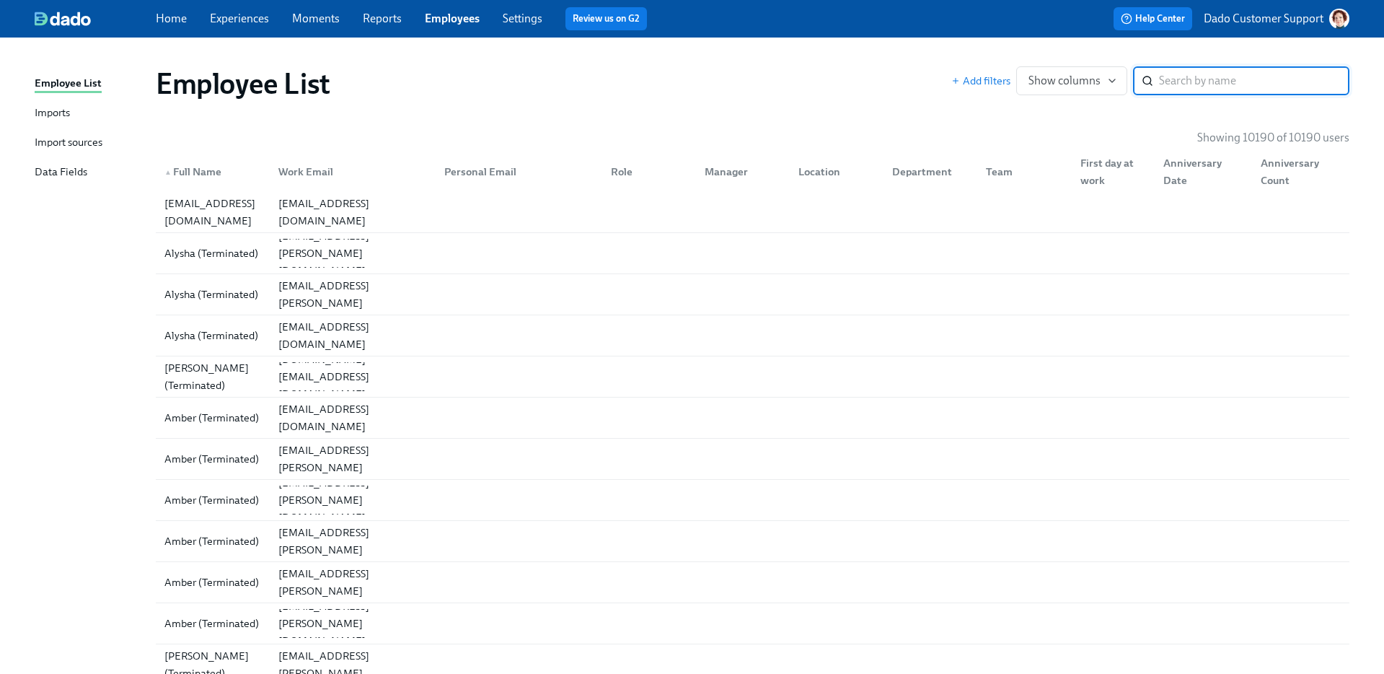
paste input "Dana Nemitz"
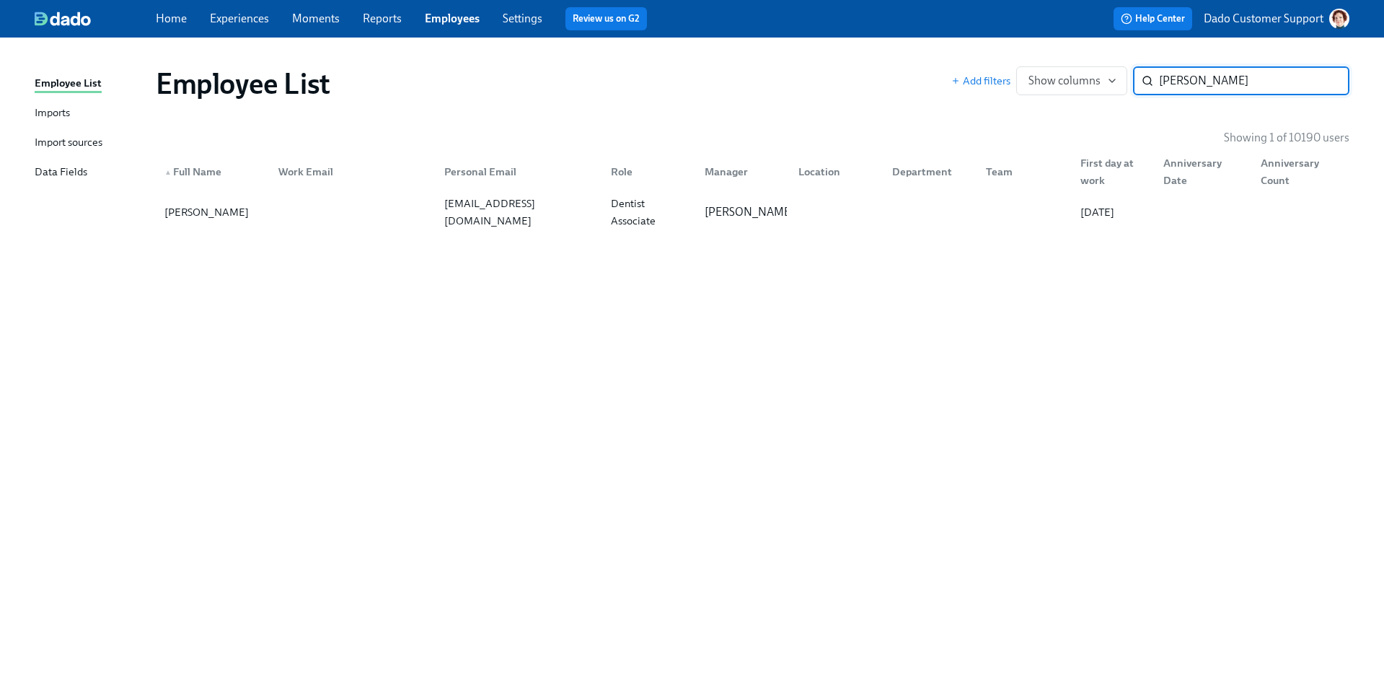
type input "Dana Nemitz"
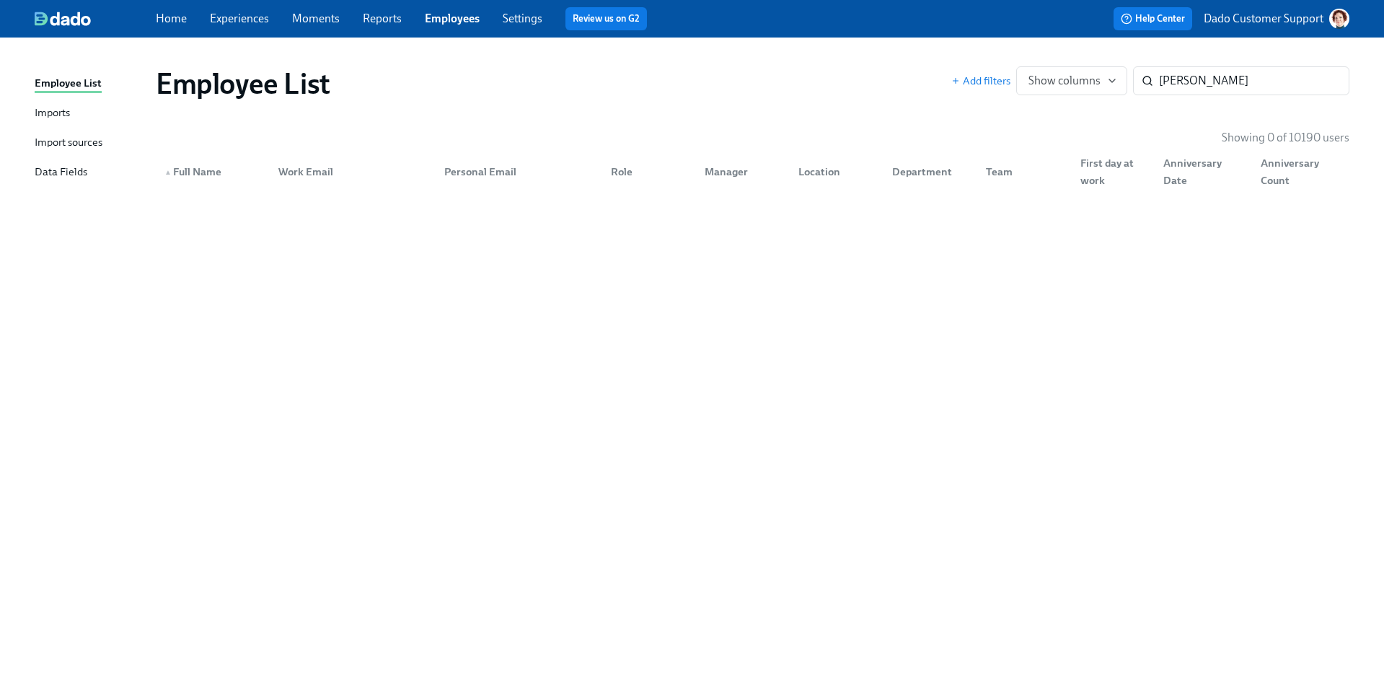
click at [56, 138] on div "Import sources" at bounding box center [69, 143] width 68 height 18
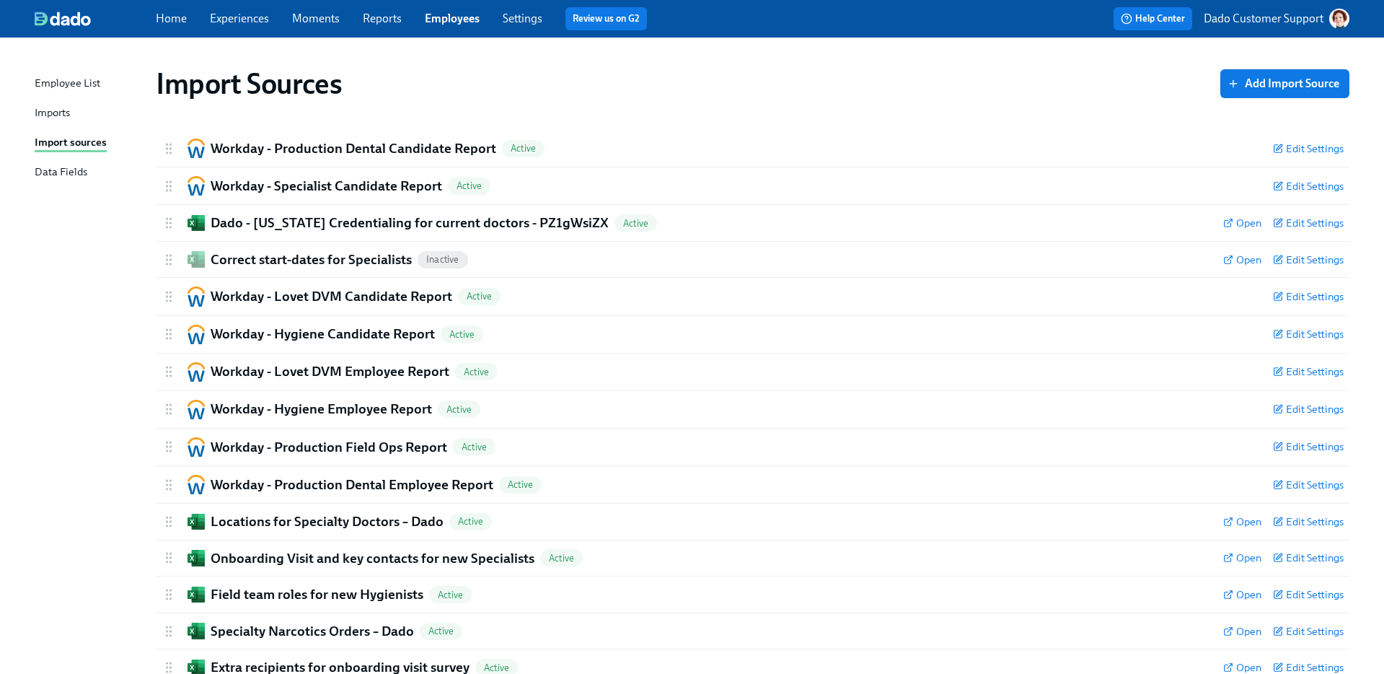
click at [63, 117] on div "Imports" at bounding box center [52, 114] width 35 height 18
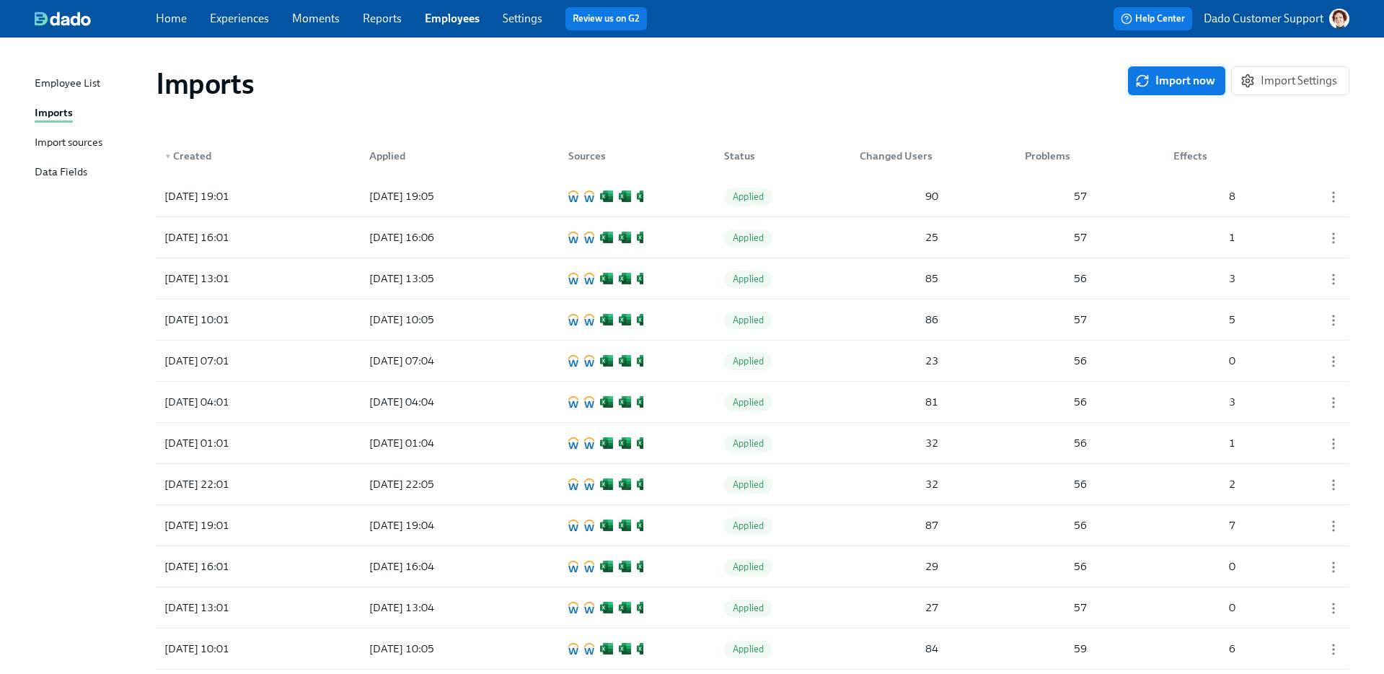
click at [1173, 79] on span "Import now" at bounding box center [1176, 81] width 77 height 14
click at [308, 188] on div "2025/08/14 19:28 Pending 341 57 0" at bounding box center [753, 196] width 1194 height 40
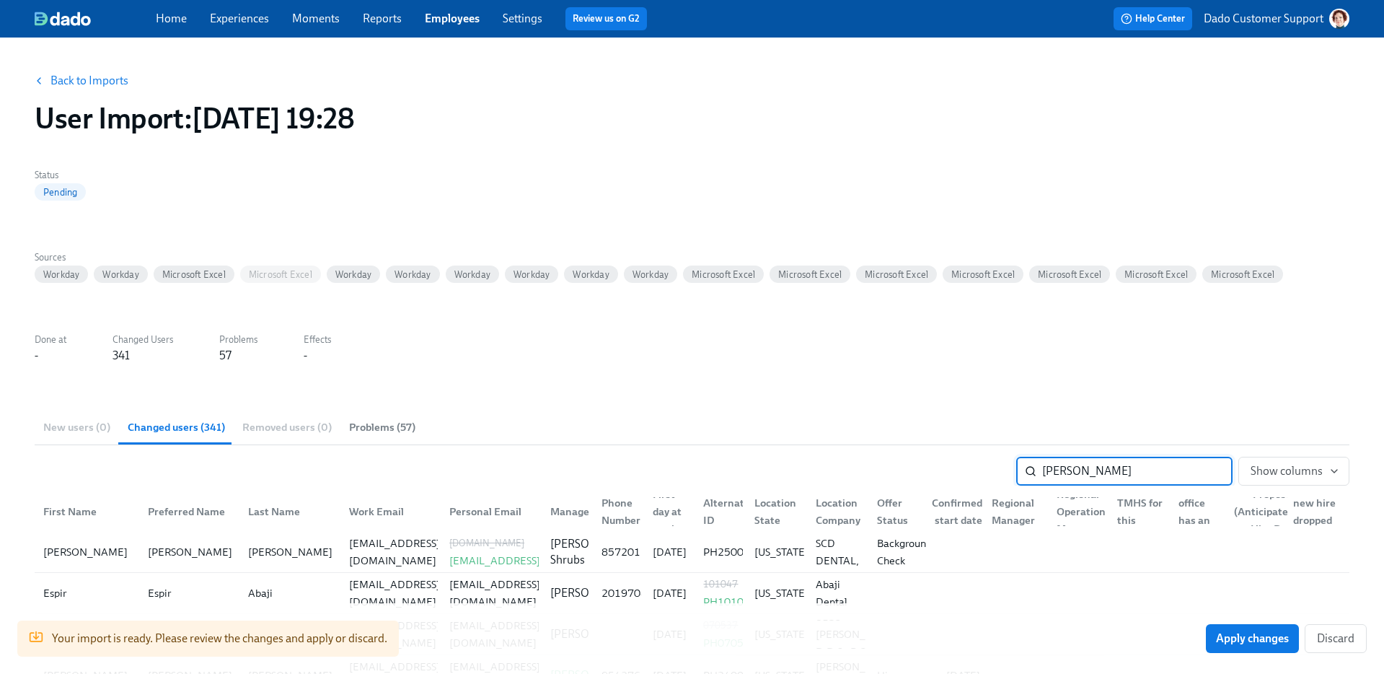
type input "Dana"
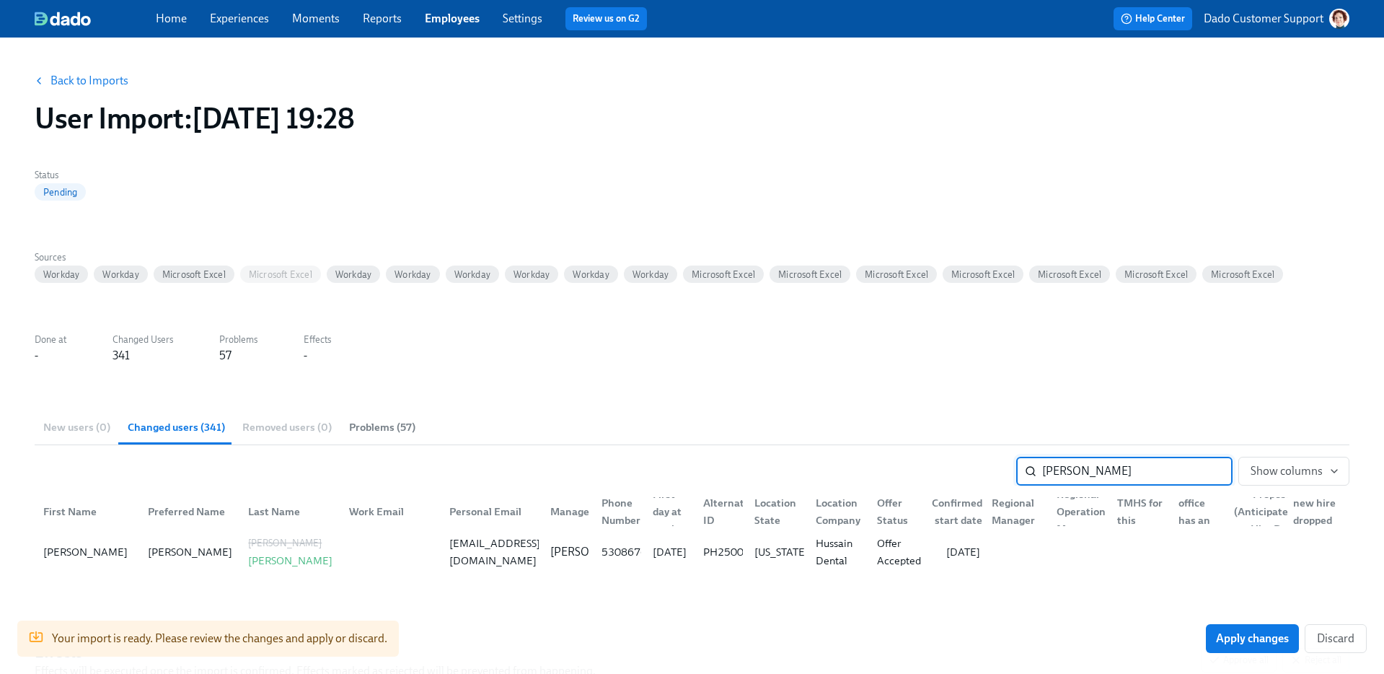
click at [1212, 469] on input "Dana" at bounding box center [1137, 471] width 190 height 29
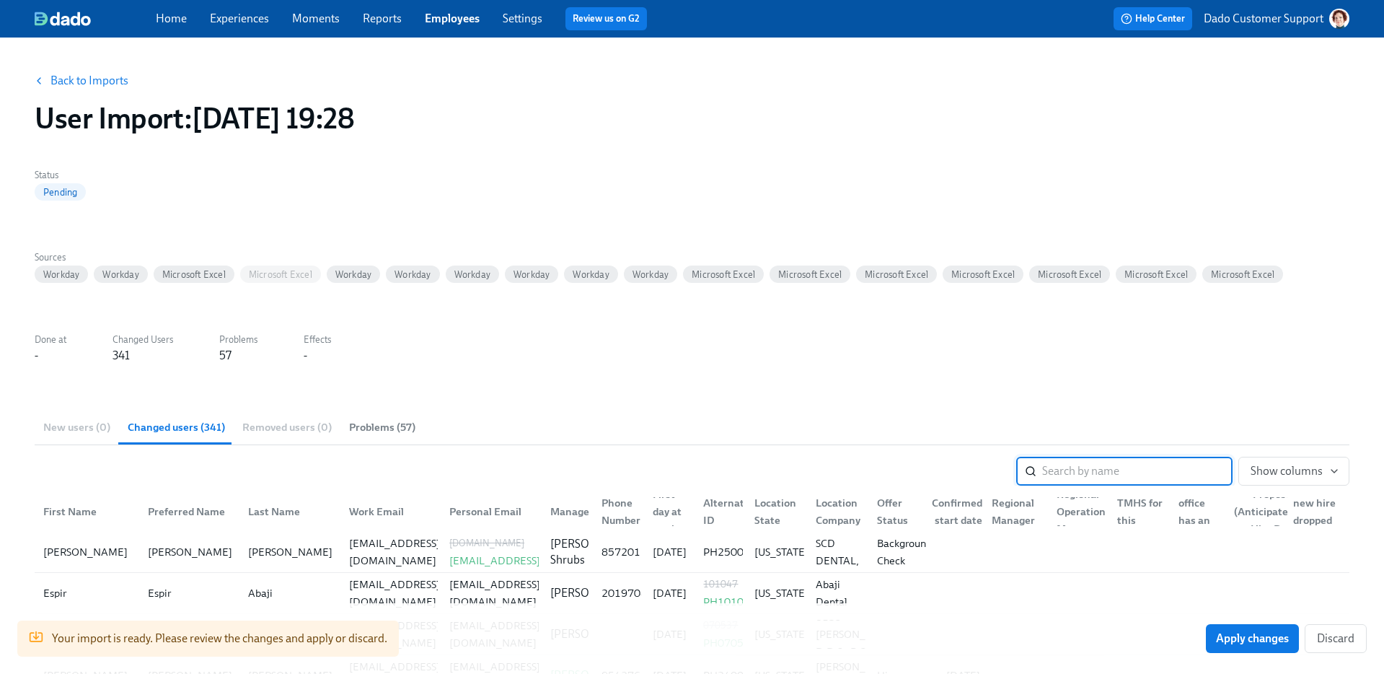
click at [453, 18] on link "Employees" at bounding box center [452, 19] width 55 height 14
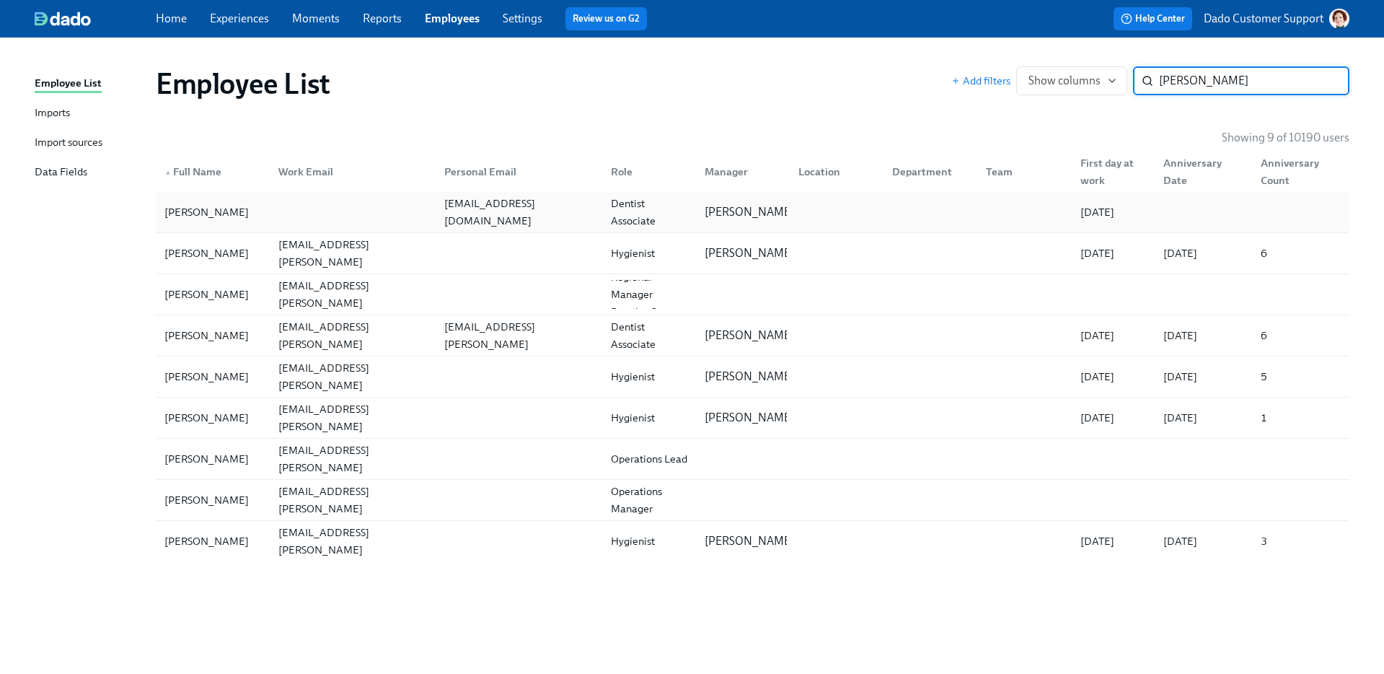
type input "dana"
click at [189, 213] on div "Dana Bowers" at bounding box center [207, 211] width 96 height 17
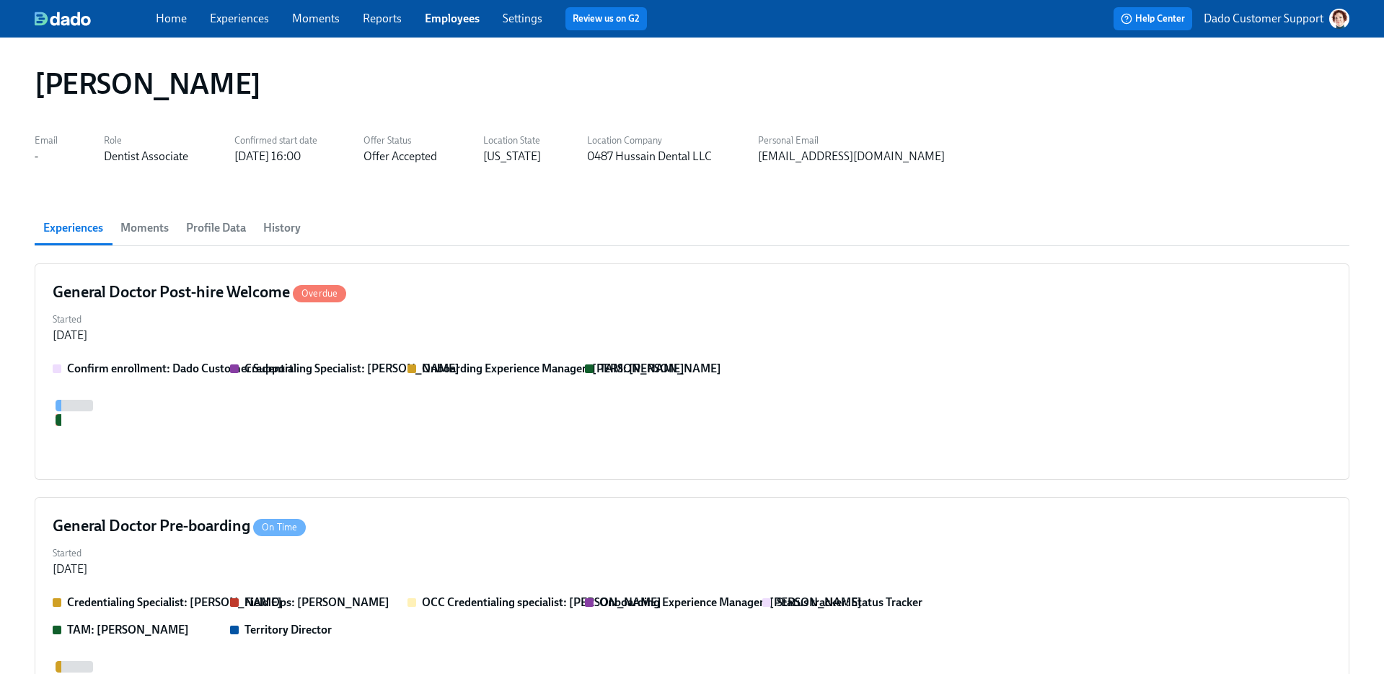
scroll to position [0, 1185]
click at [203, 227] on span "Profile Data" at bounding box center [216, 228] width 60 height 20
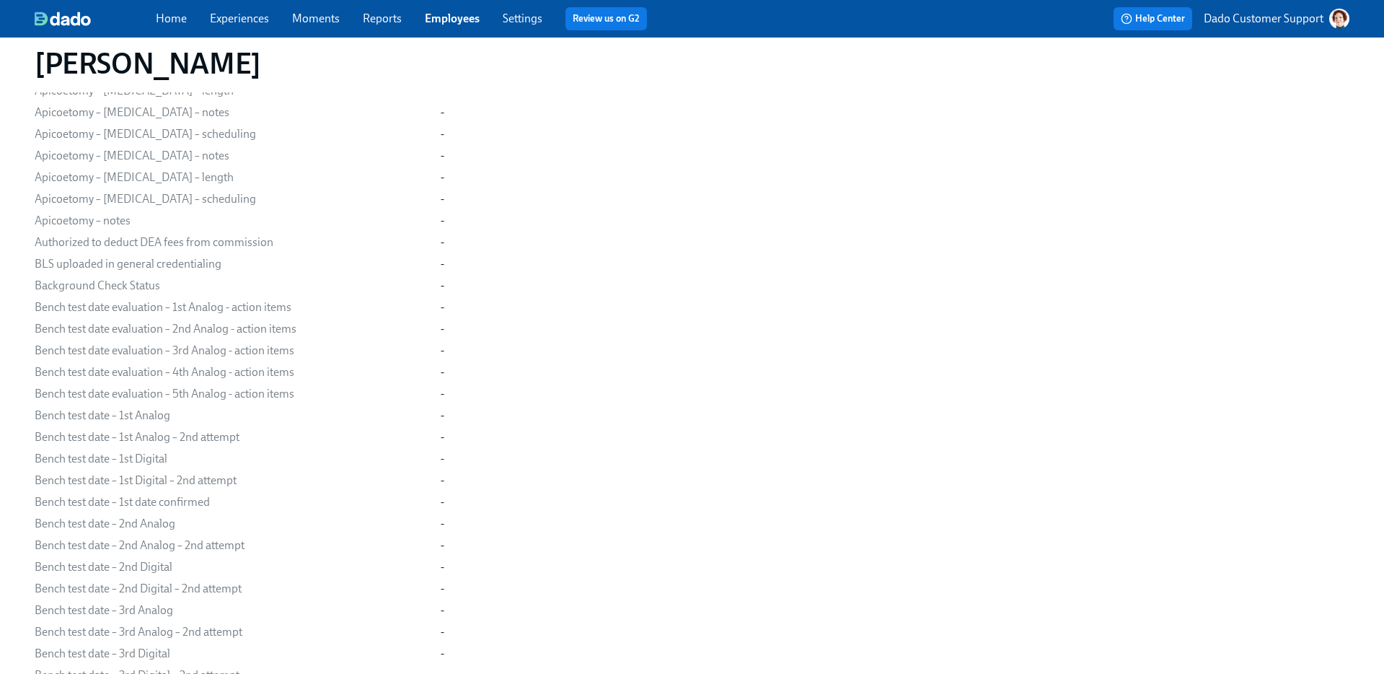
scroll to position [1064, 0]
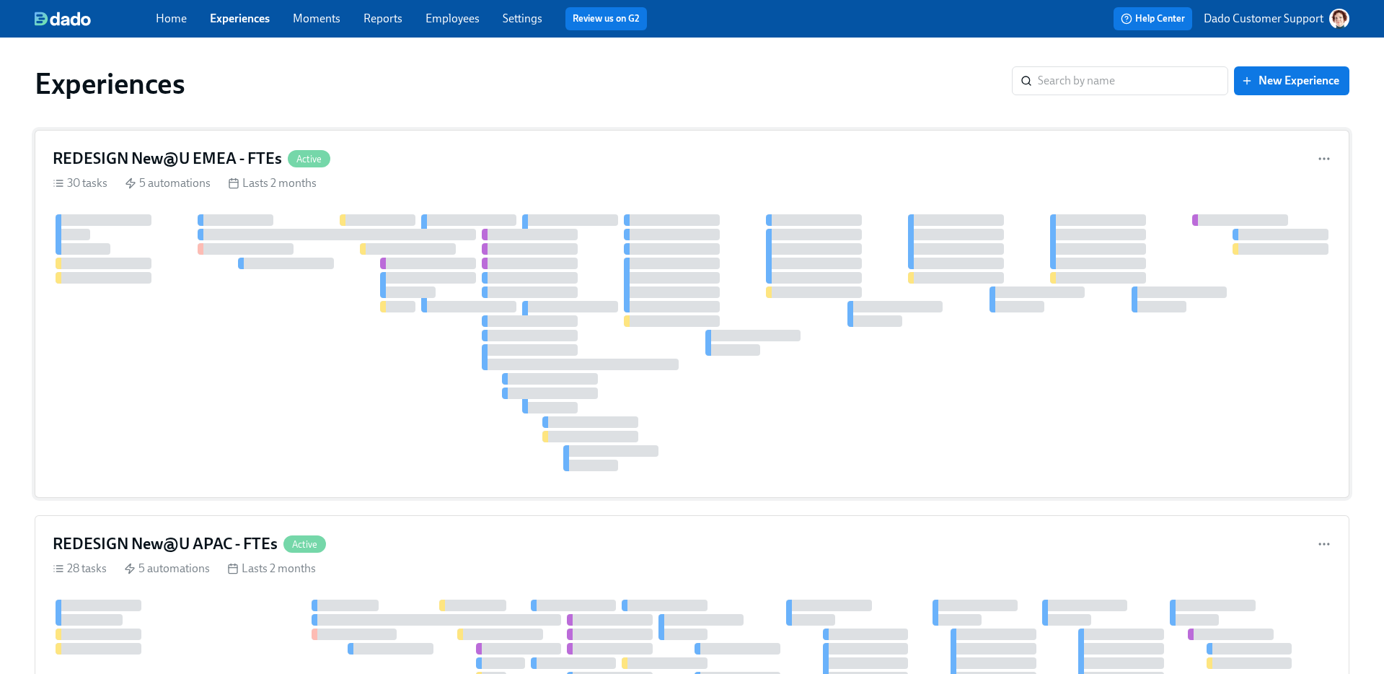
click at [193, 257] on div at bounding box center [692, 342] width 1279 height 257
click at [209, 538] on h4 "REDESIGN New@U APAC - FTEs" at bounding box center [165, 544] width 225 height 22
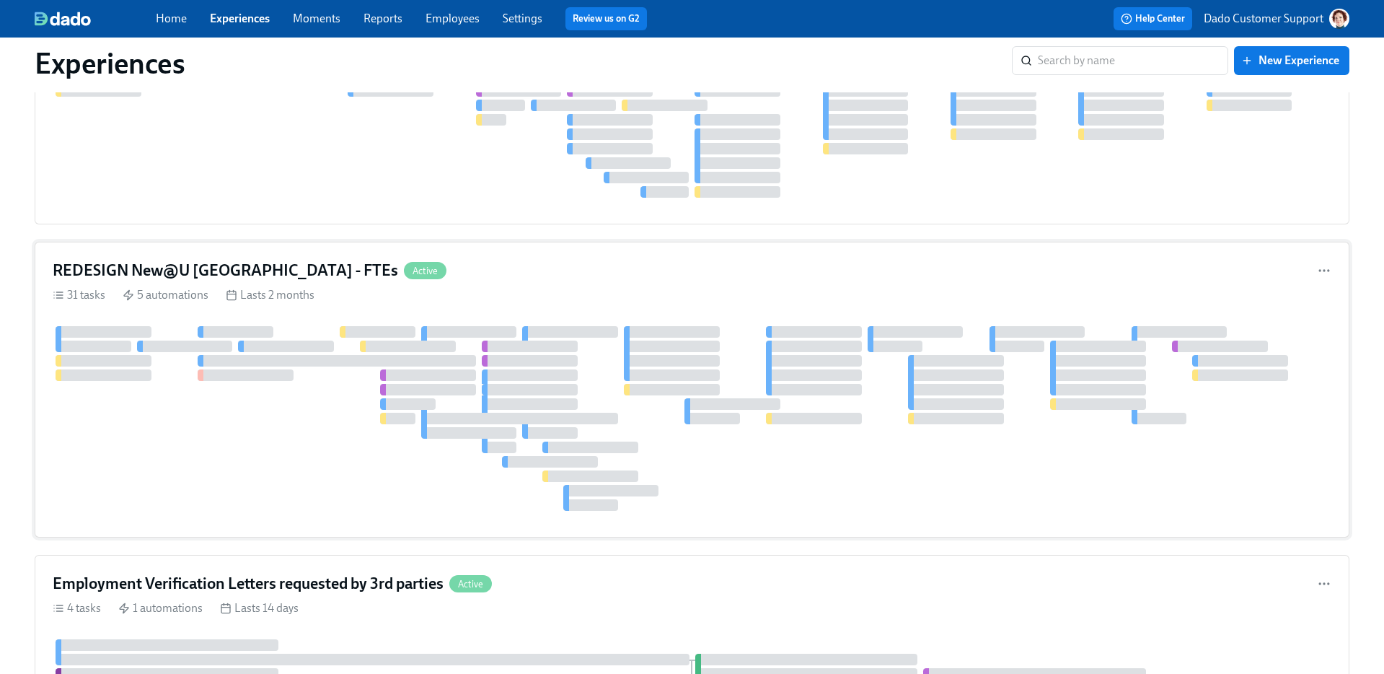
click at [265, 385] on div at bounding box center [692, 418] width 1279 height 185
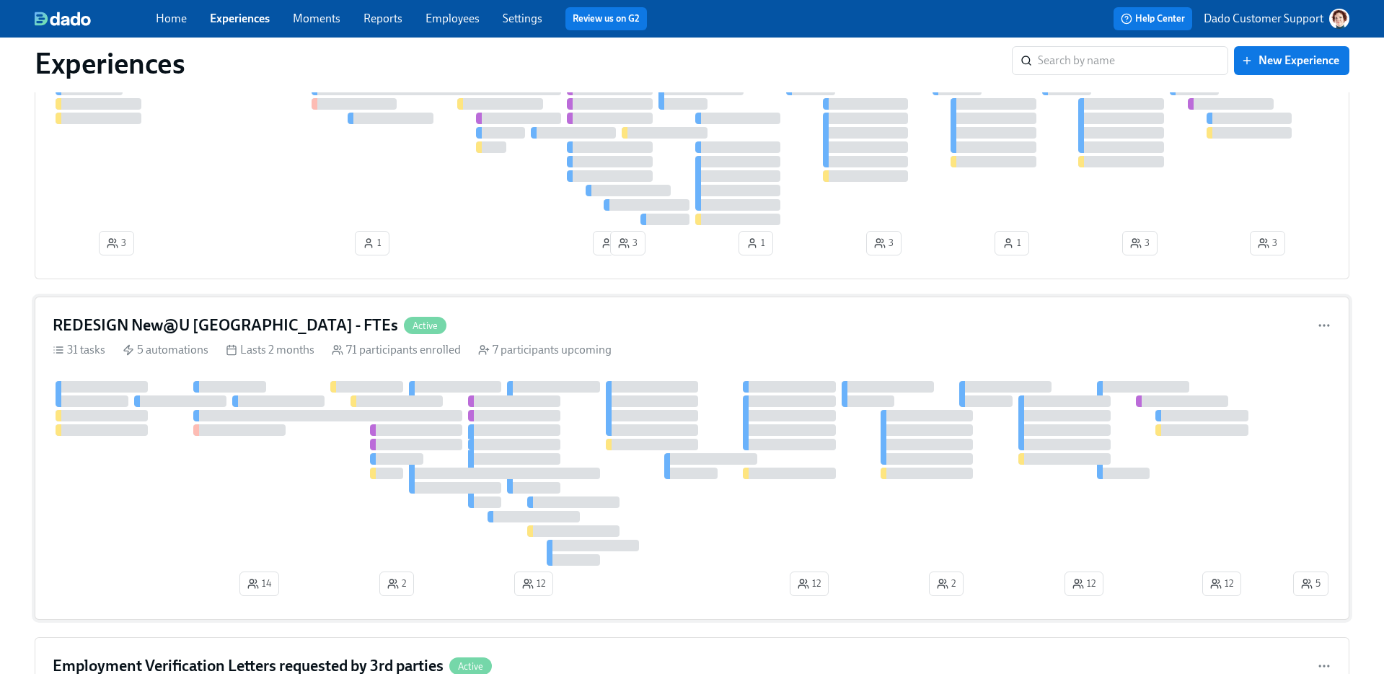
scroll to position [585, 0]
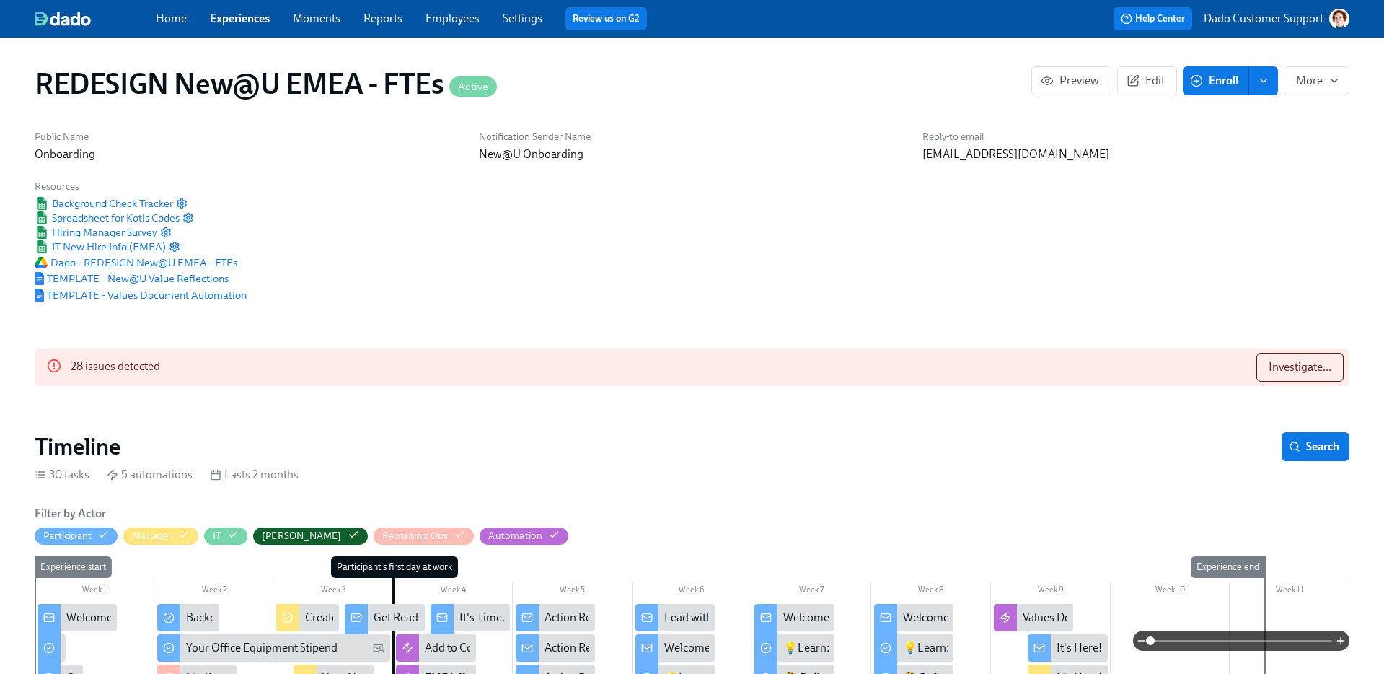
scroll to position [0, 8426]
click at [237, 17] on link "Experiences" at bounding box center [240, 19] width 60 height 14
click at [200, 281] on span "TEMPLATE - New@U Value Reflections" at bounding box center [132, 278] width 194 height 14
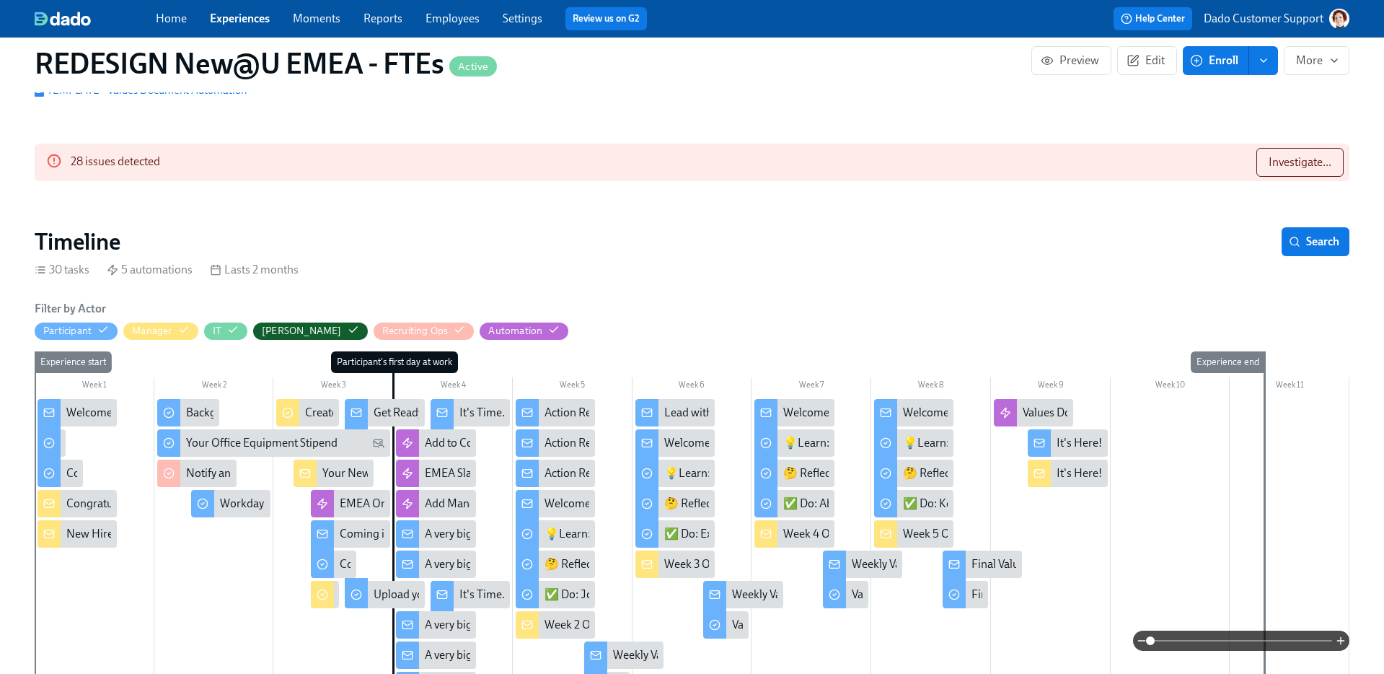
scroll to position [377, 0]
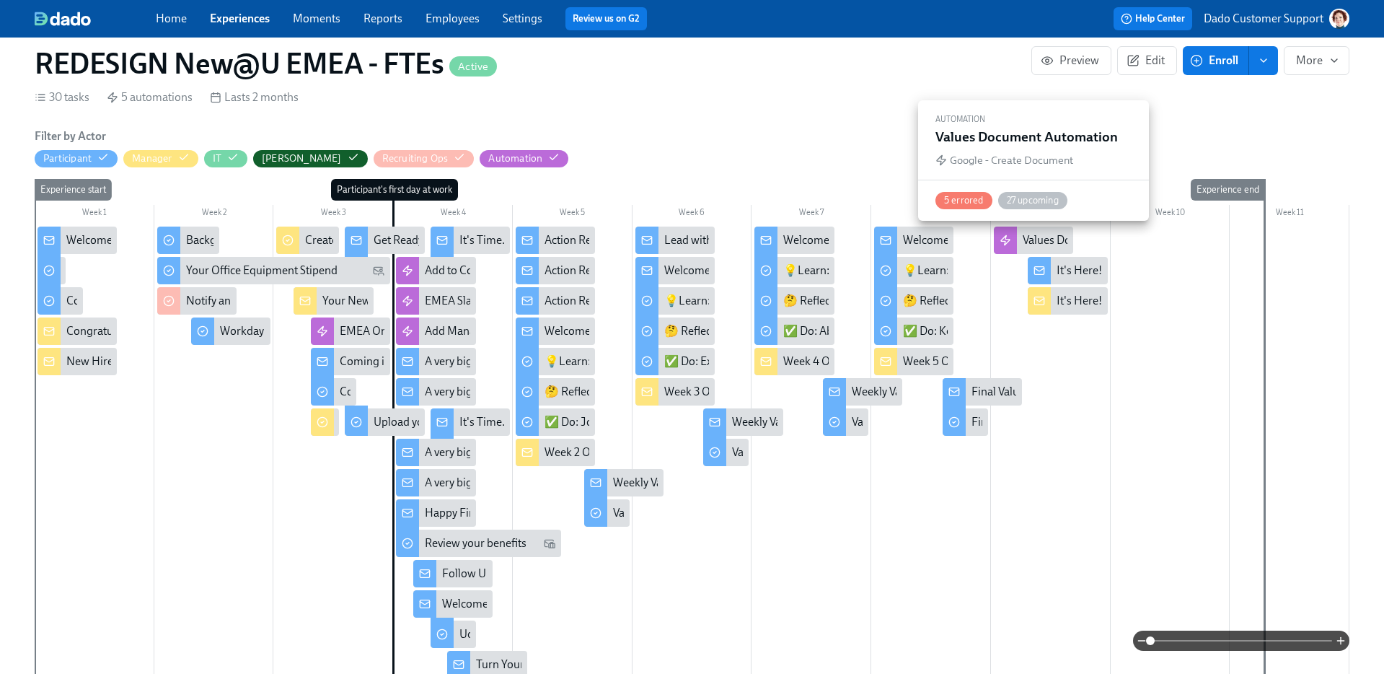
click at [1018, 244] on div "Values Document Automation" at bounding box center [1033, 239] width 79 height 27
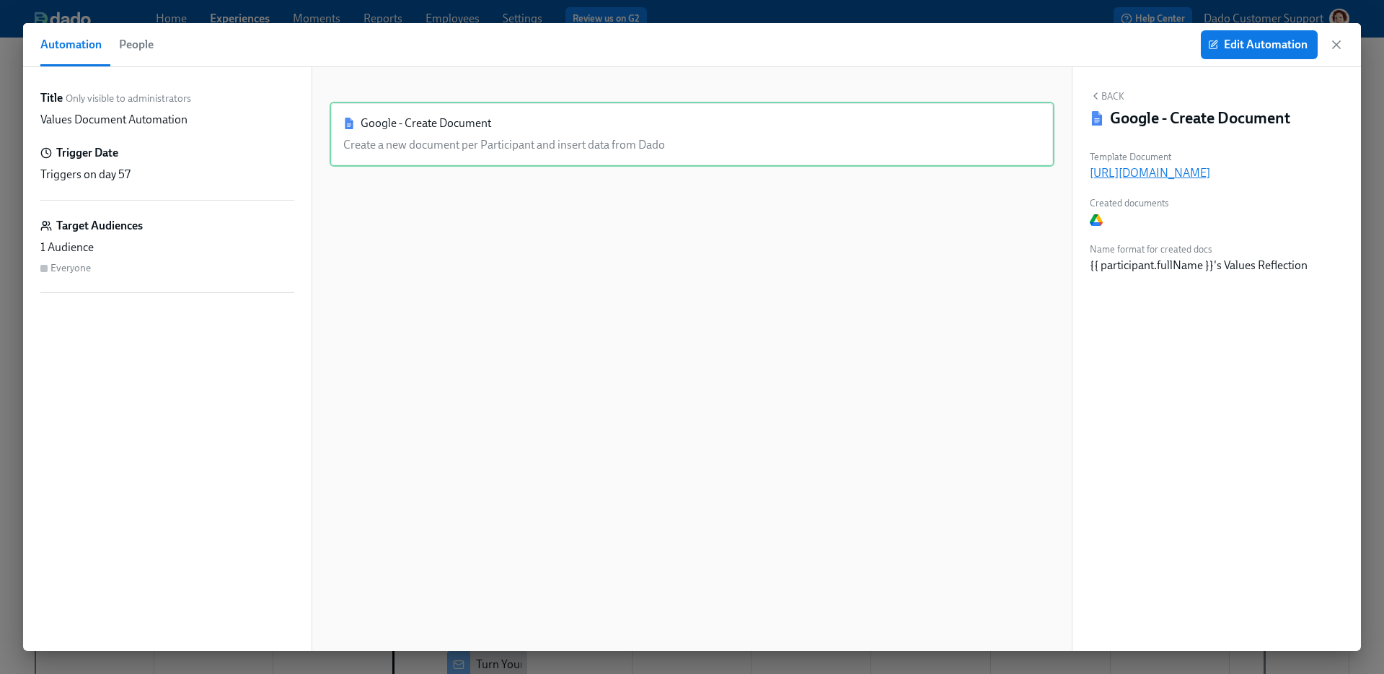
click at [1170, 171] on p "[URL][DOMAIN_NAME]" at bounding box center [1217, 173] width 254 height 16
click at [1226, 27] on div "Automation People Edit Automation" at bounding box center [692, 45] width 1338 height 44
click at [1225, 41] on span "Edit Automation" at bounding box center [1259, 45] width 97 height 14
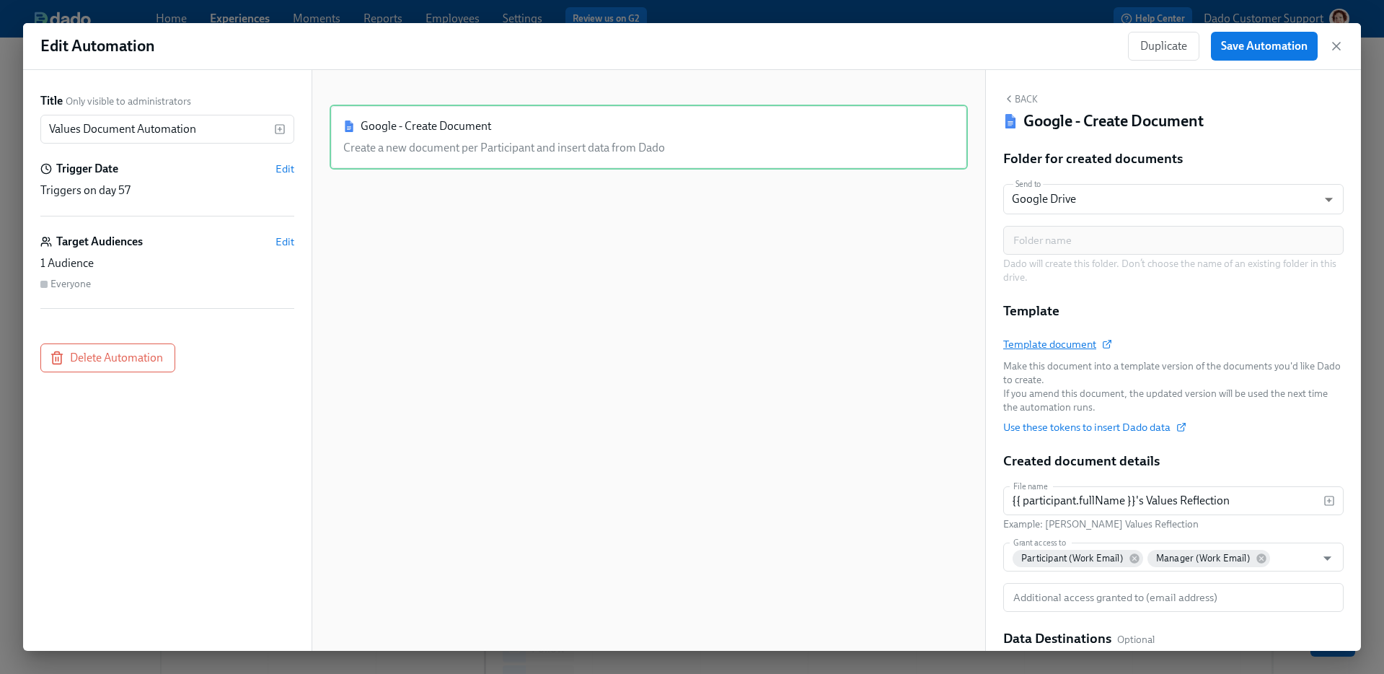
click at [1037, 343] on span "Template document" at bounding box center [1056, 344] width 107 height 14
drag, startPoint x: 1055, startPoint y: 142, endPoint x: 60, endPoint y: 14, distance: 1003.5
click at [0, 0] on div "Edit Automation Duplicate Save Automation Title Only visible to administrators …" at bounding box center [692, 337] width 1384 height 674
click at [1337, 41] on icon "button" at bounding box center [1336, 46] width 14 height 14
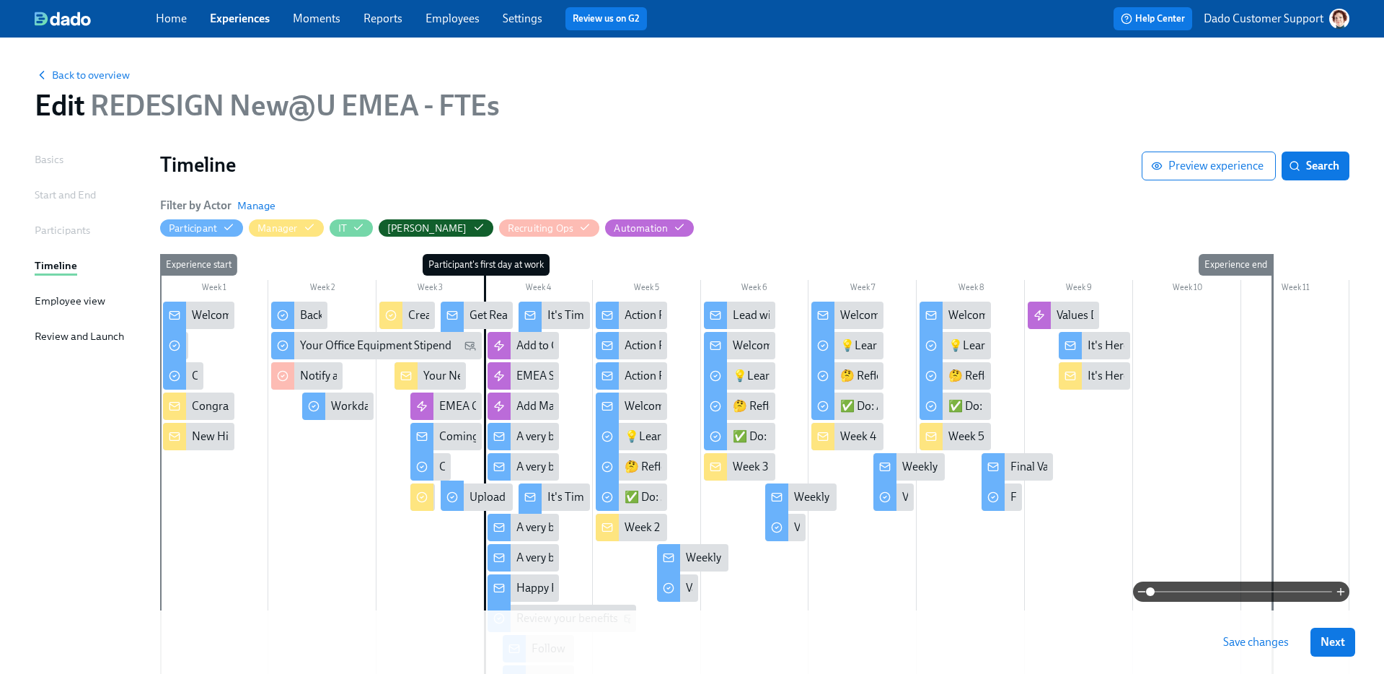
scroll to position [309, 0]
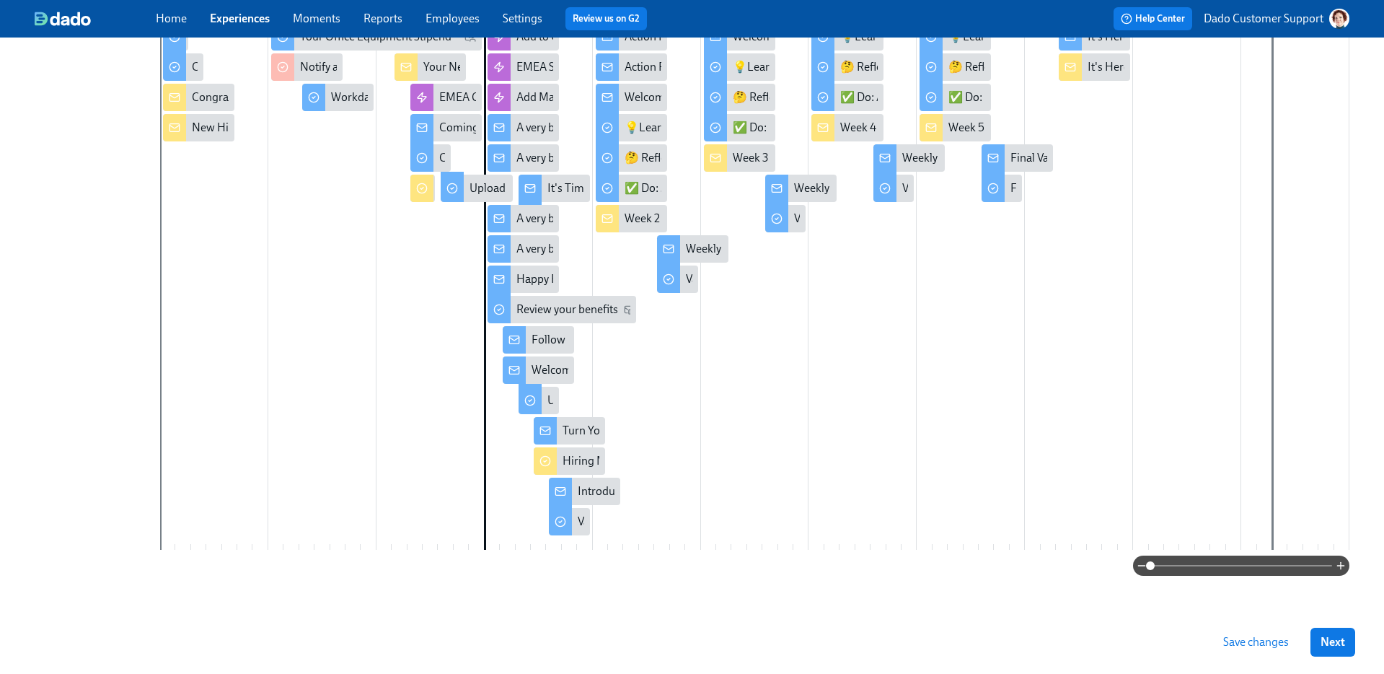
click at [1251, 649] on button "Save changes" at bounding box center [1256, 641] width 86 height 29
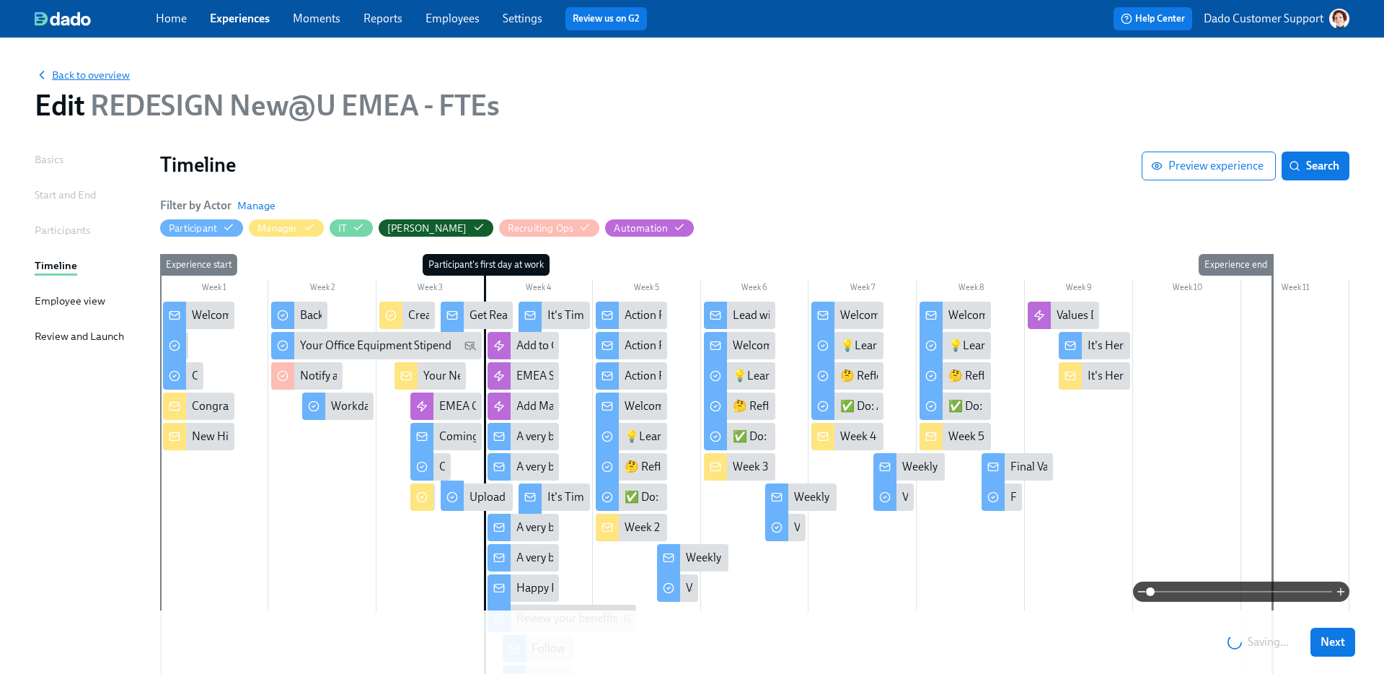
click at [69, 74] on span "Back to overview" at bounding box center [82, 75] width 95 height 14
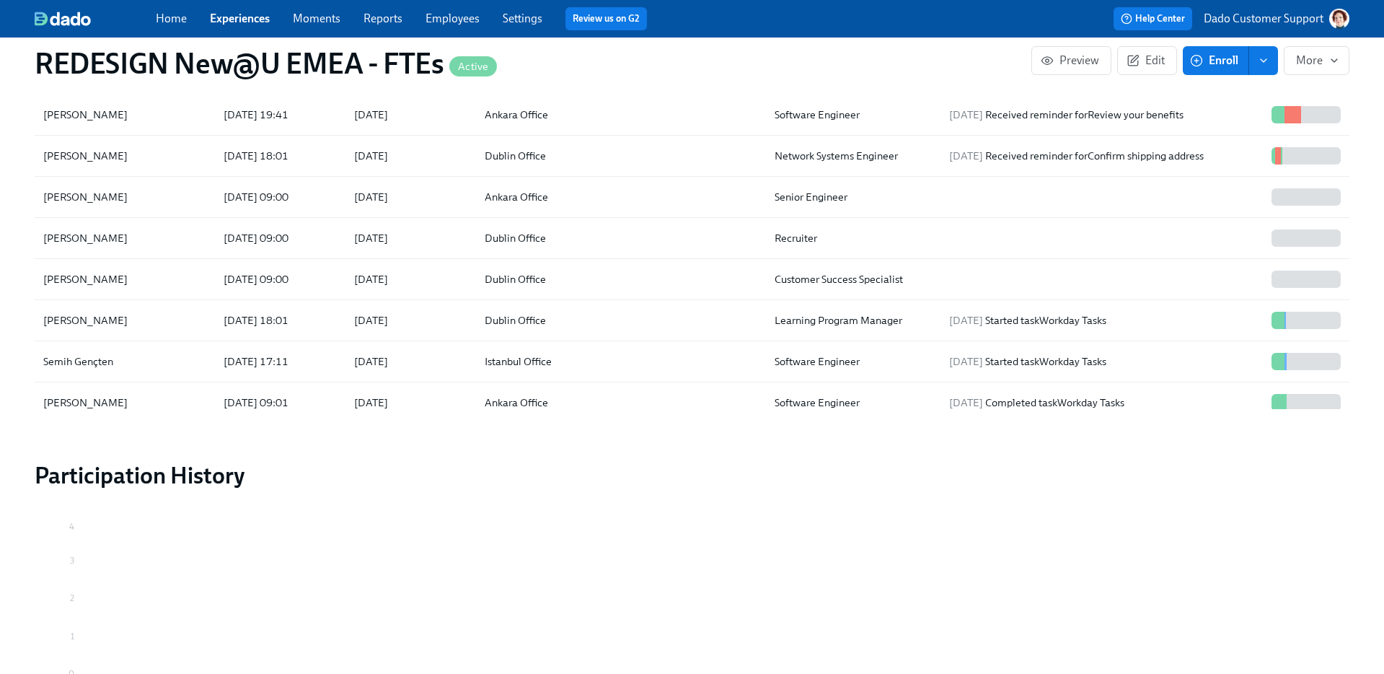
scroll to position [1889, 0]
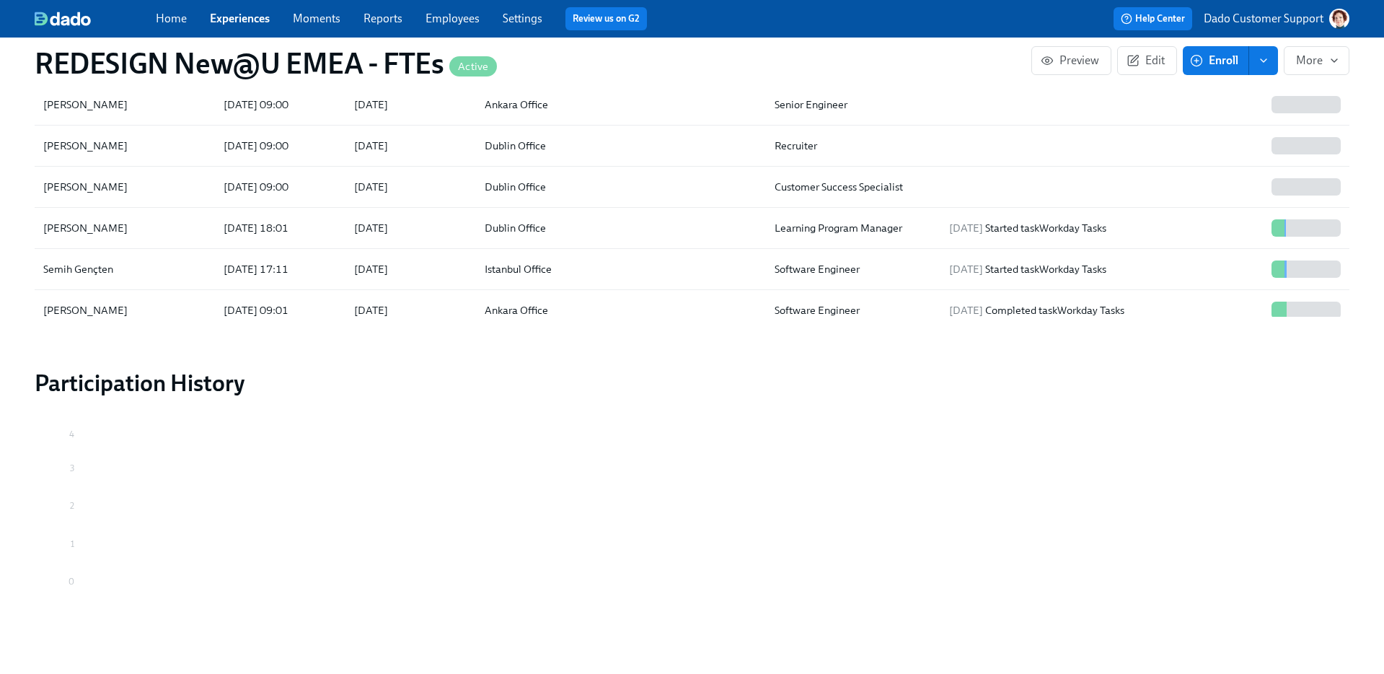
click at [239, 16] on link "Experiences" at bounding box center [240, 19] width 60 height 14
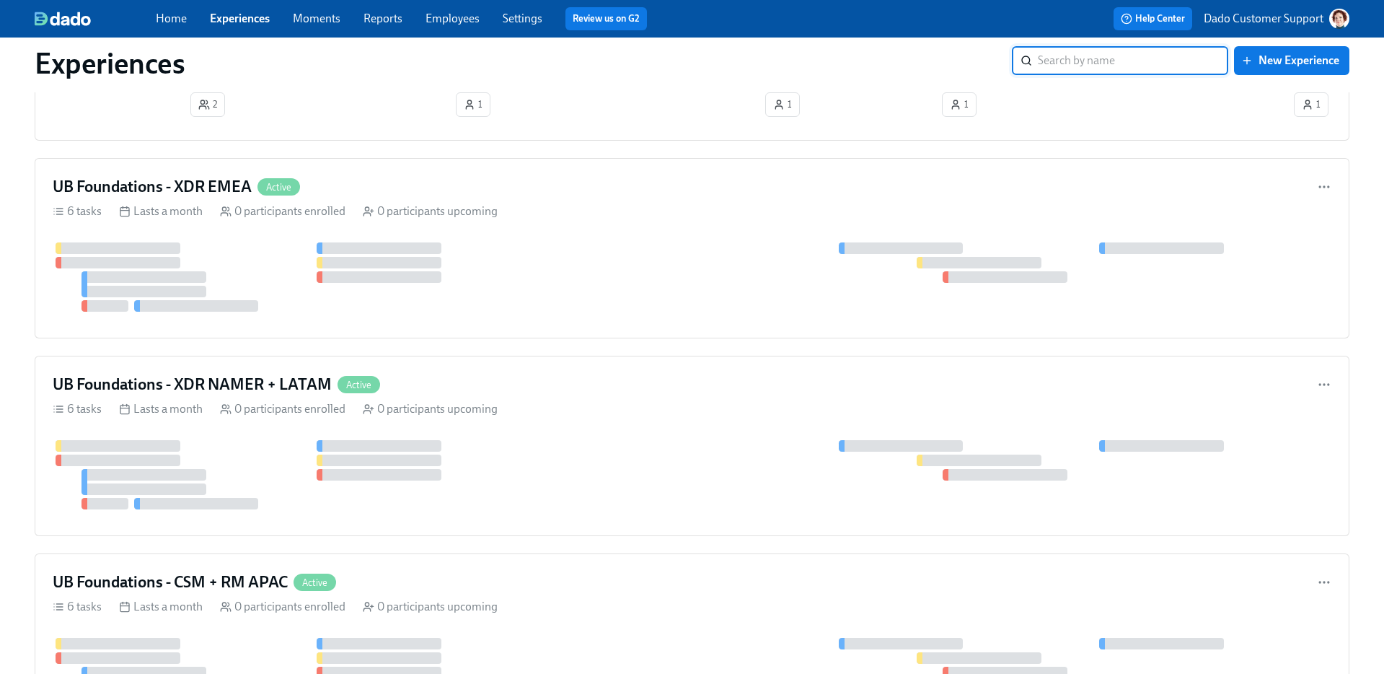
scroll to position [1864, 0]
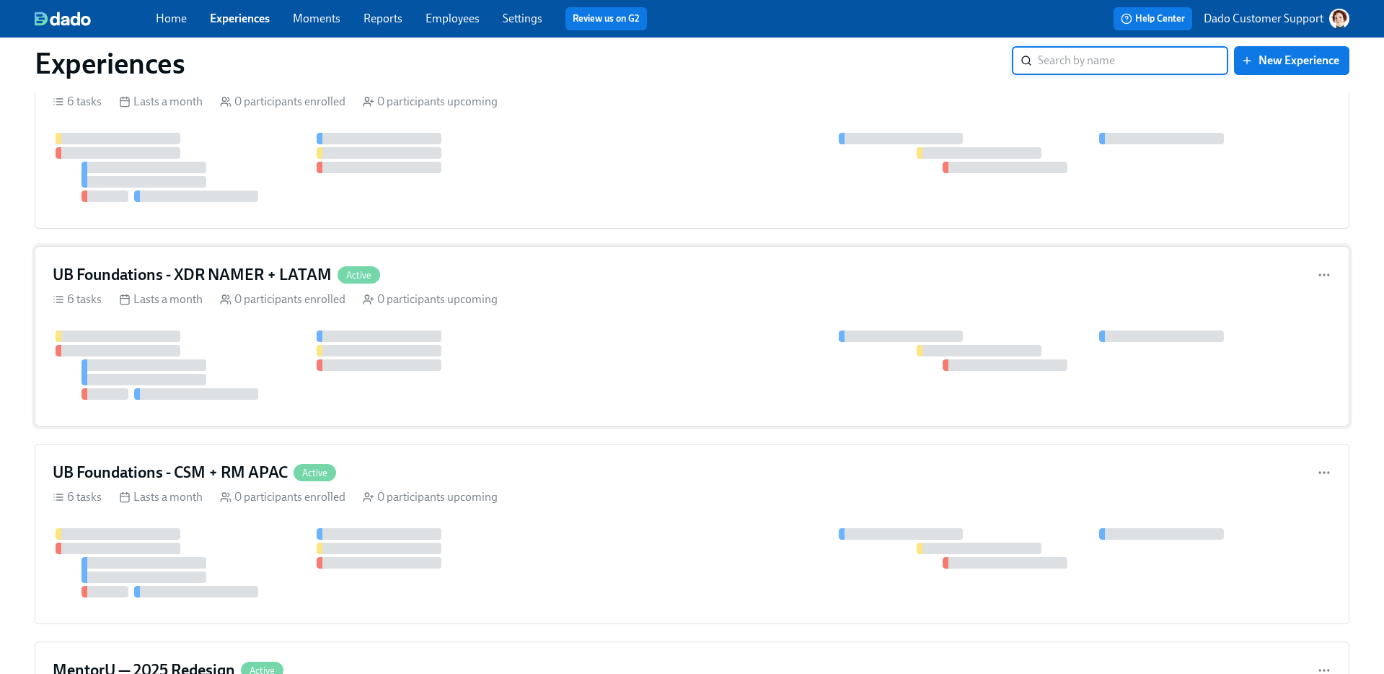
click at [357, 325] on div "UB Foundations - XDR NAMER + LATAM Active 6 tasks Lasts a month 0 participants …" at bounding box center [692, 336] width 1315 height 180
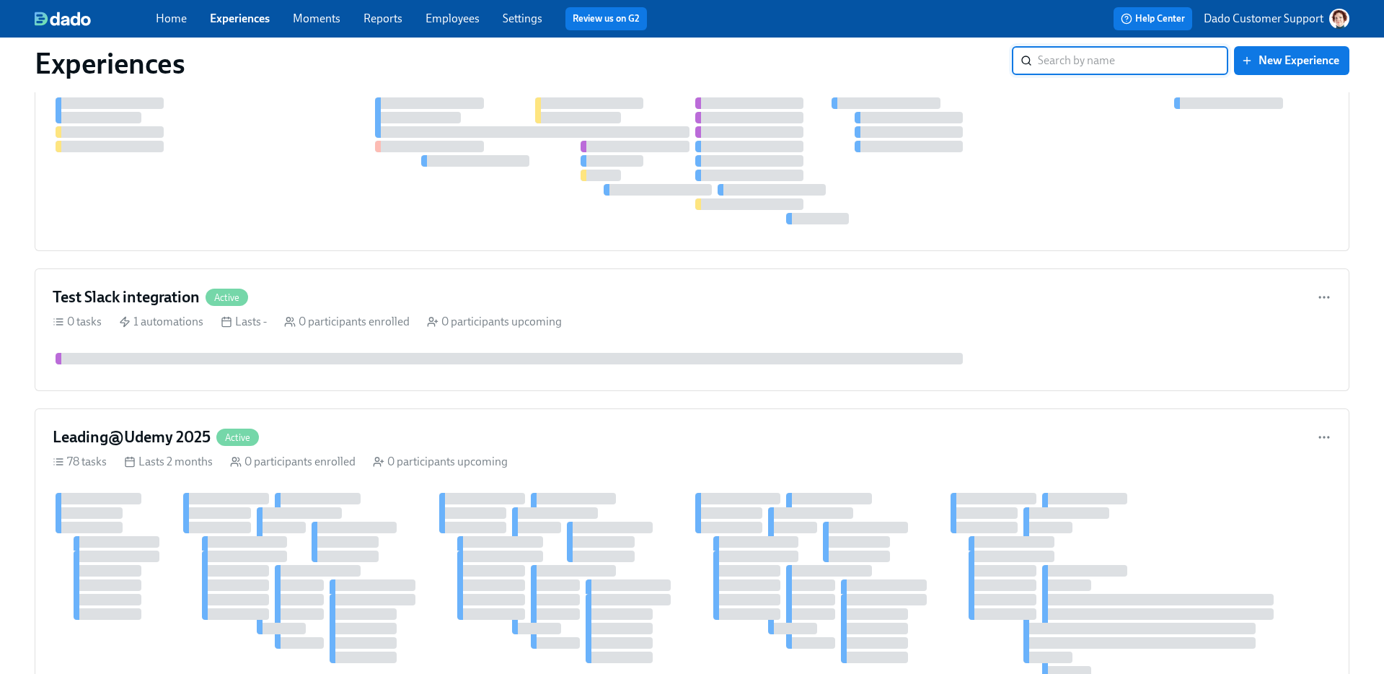
scroll to position [4830, 0]
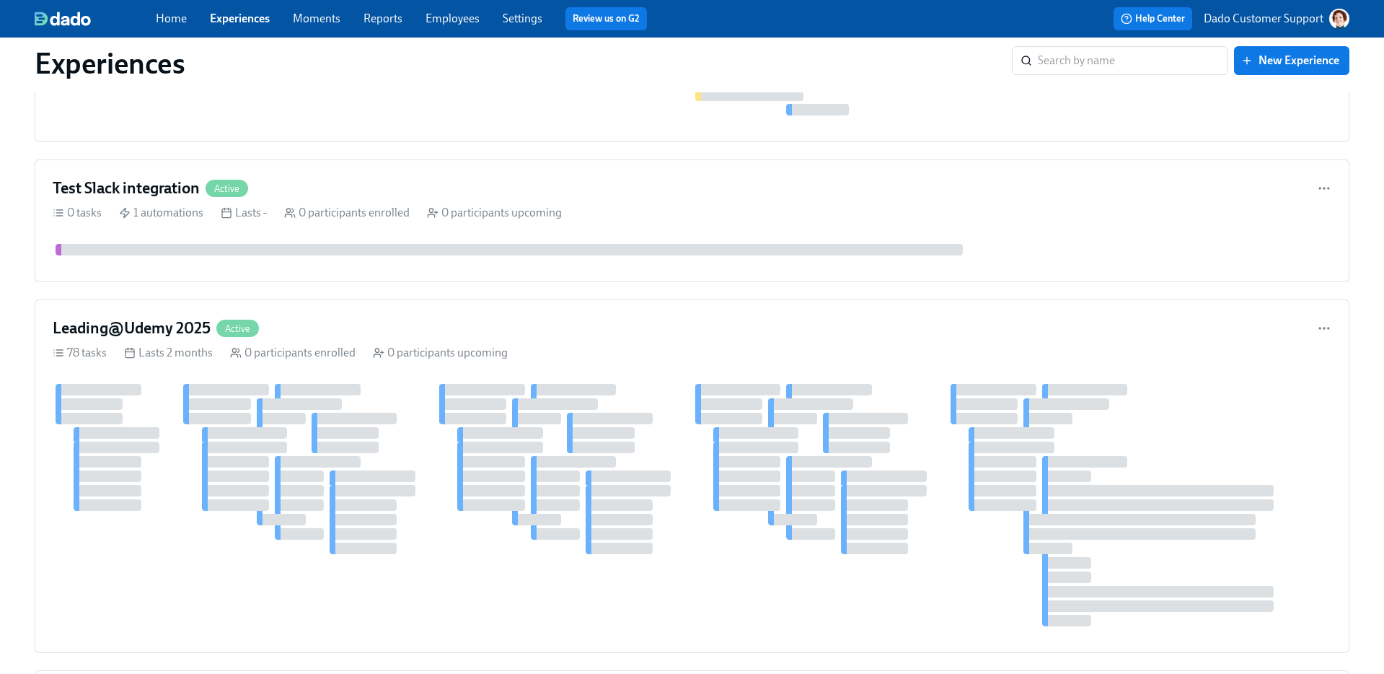
click at [249, 420] on div at bounding box center [216, 419] width 67 height 12
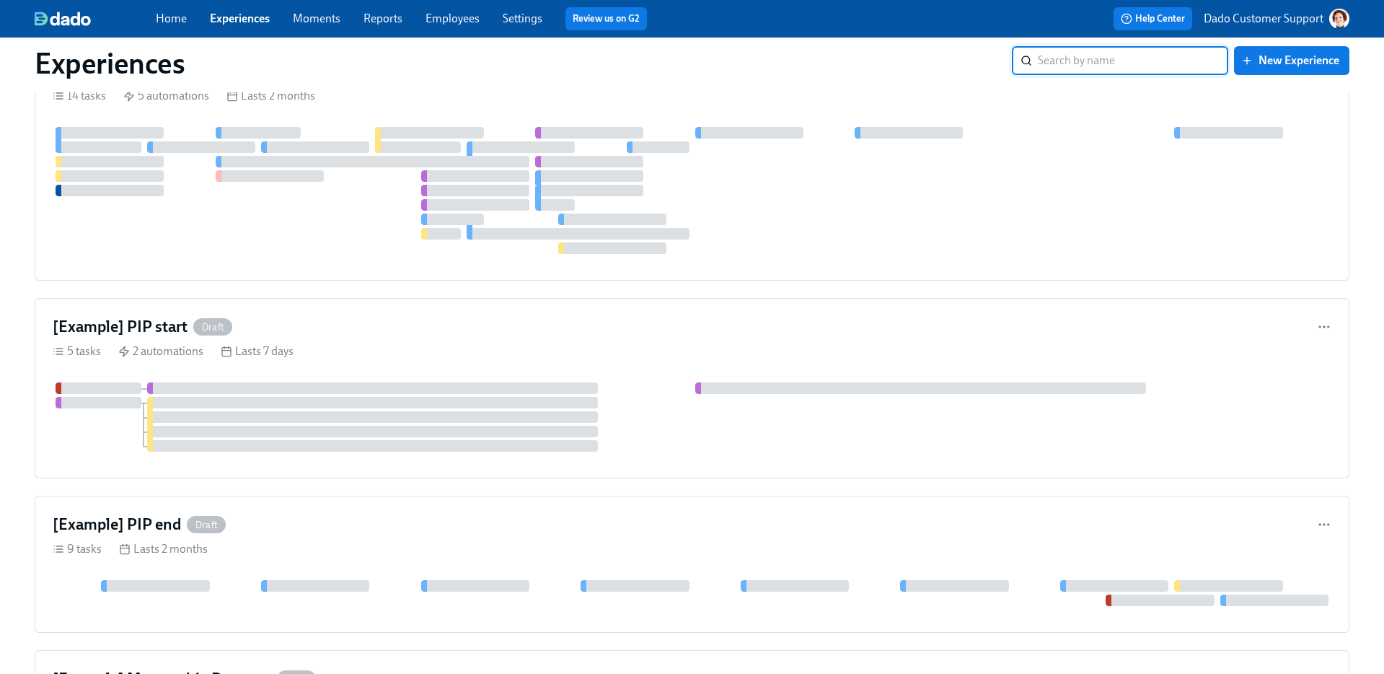
scroll to position [8285, 0]
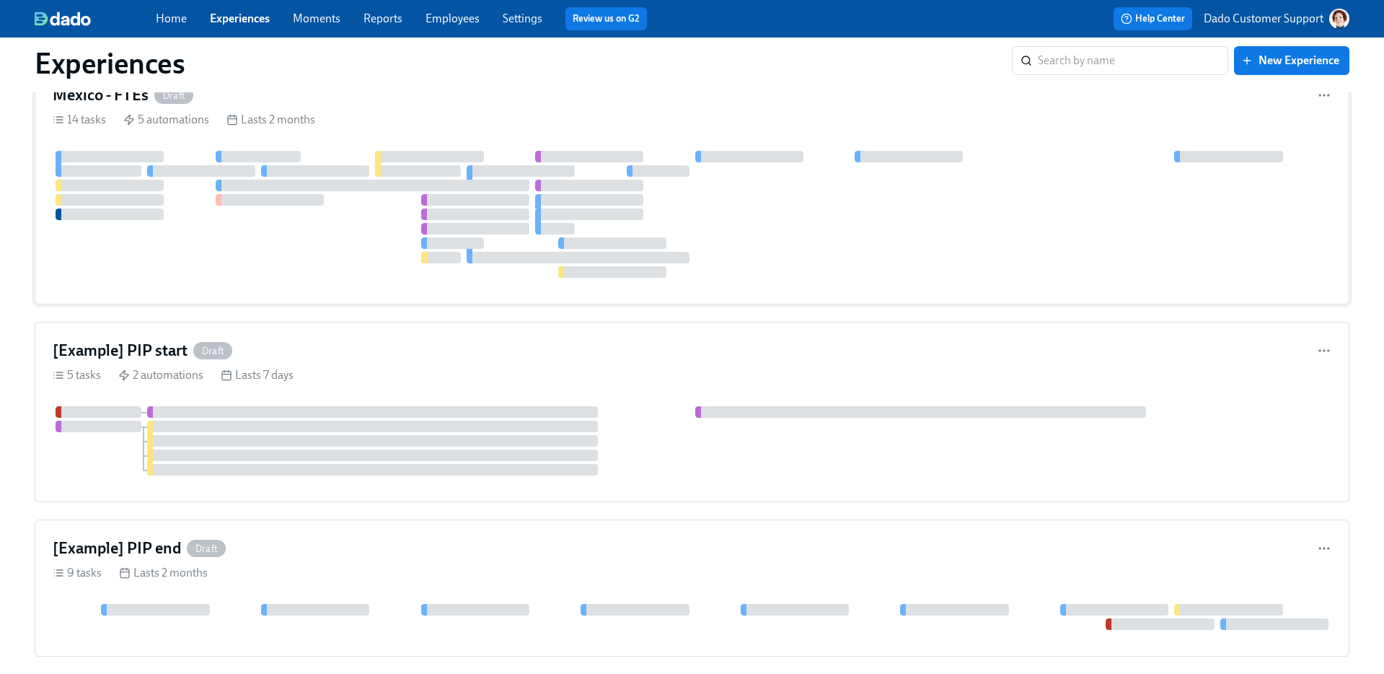
click at [309, 195] on div at bounding box center [270, 200] width 108 height 12
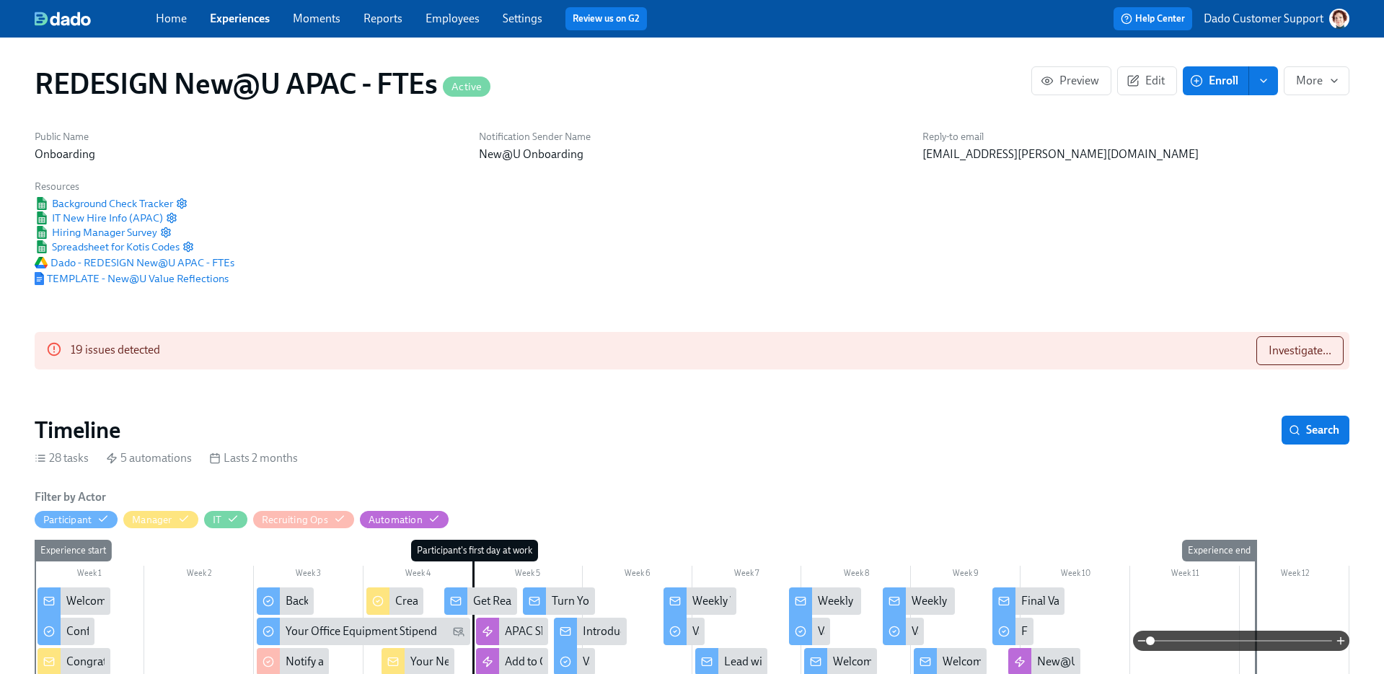
scroll to position [0, 9566]
click at [257, 21] on link "Experiences" at bounding box center [240, 19] width 60 height 14
click at [89, 263] on span "Dado - REDESIGN New@U APAC - FTEs" at bounding box center [135, 262] width 200 height 14
click at [99, 262] on span "Dado - REDESIGN New@U" at bounding box center [105, 262] width 141 height 14
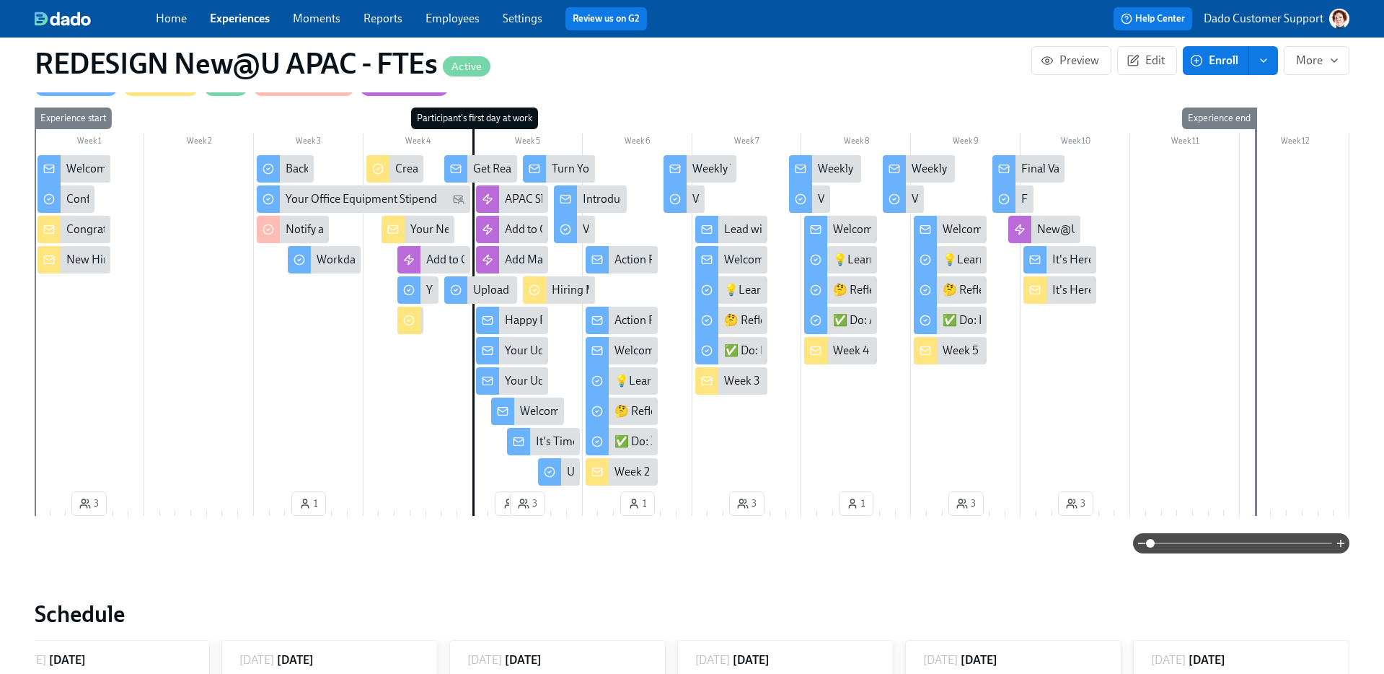
scroll to position [359, 0]
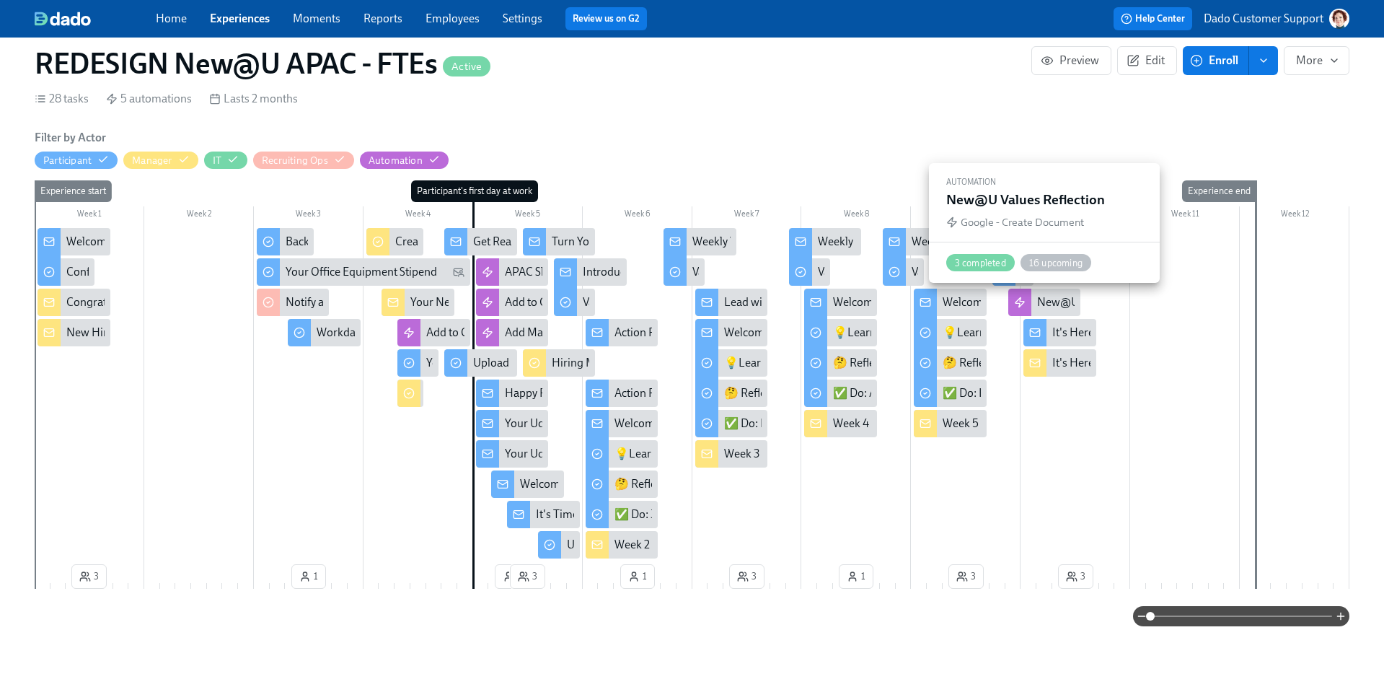
click at [1050, 296] on div "New@U Values Reflection" at bounding box center [1101, 302] width 128 height 16
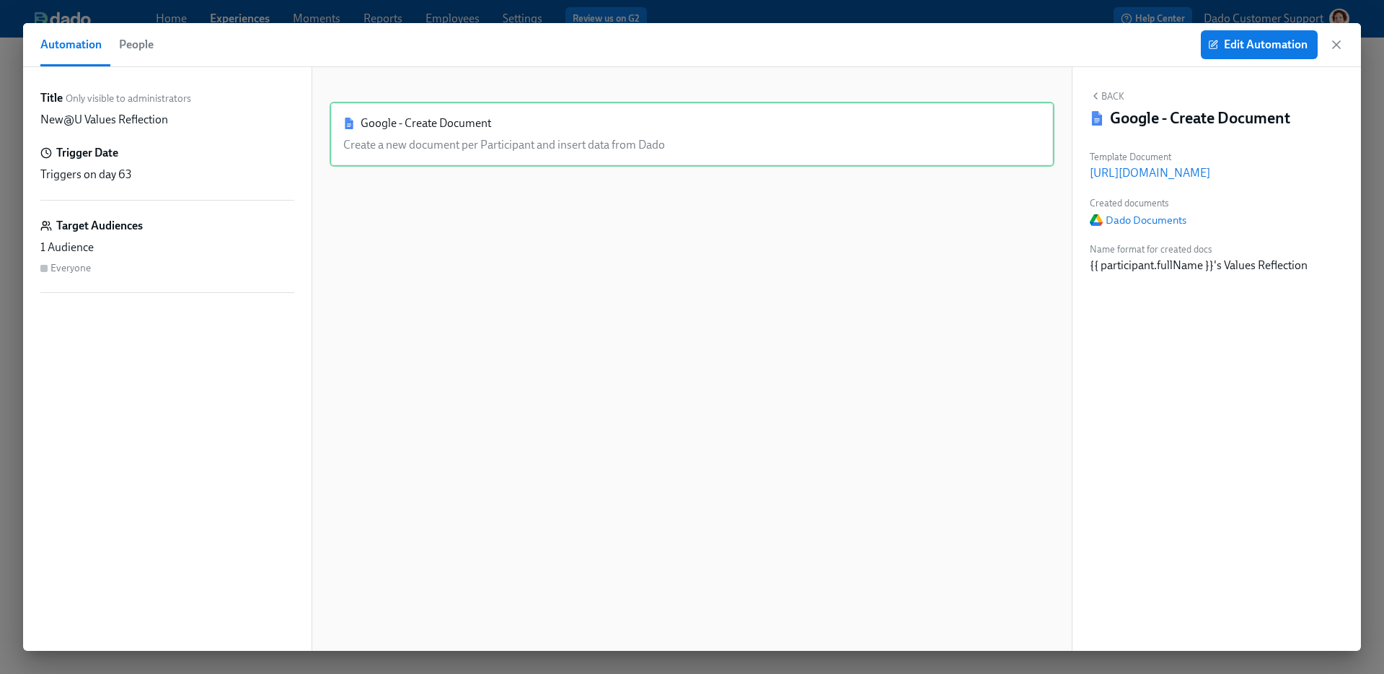
click at [145, 48] on span "People" at bounding box center [136, 45] width 35 height 20
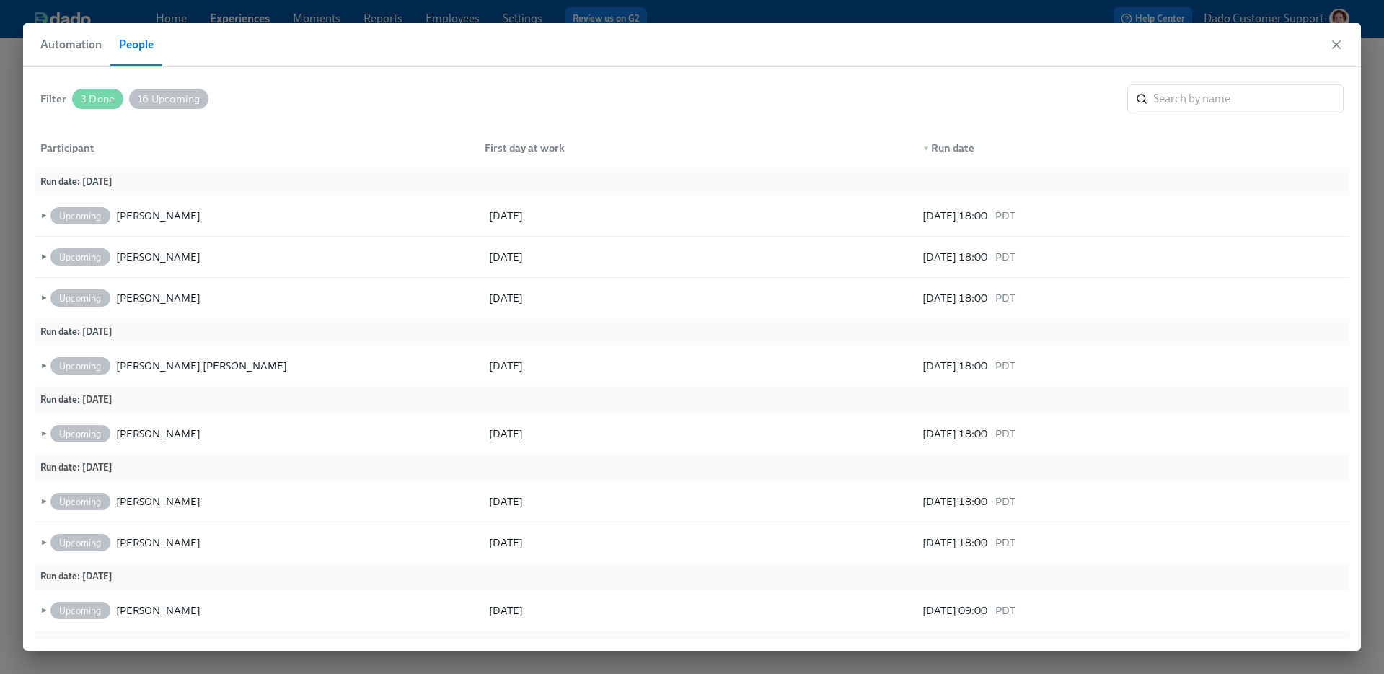
click at [154, 109] on div "Filter 3 Done 16 Upcoming ​" at bounding box center [691, 98] width 1303 height 29
click at [153, 100] on span "16 Upcoming" at bounding box center [168, 99] width 79 height 11
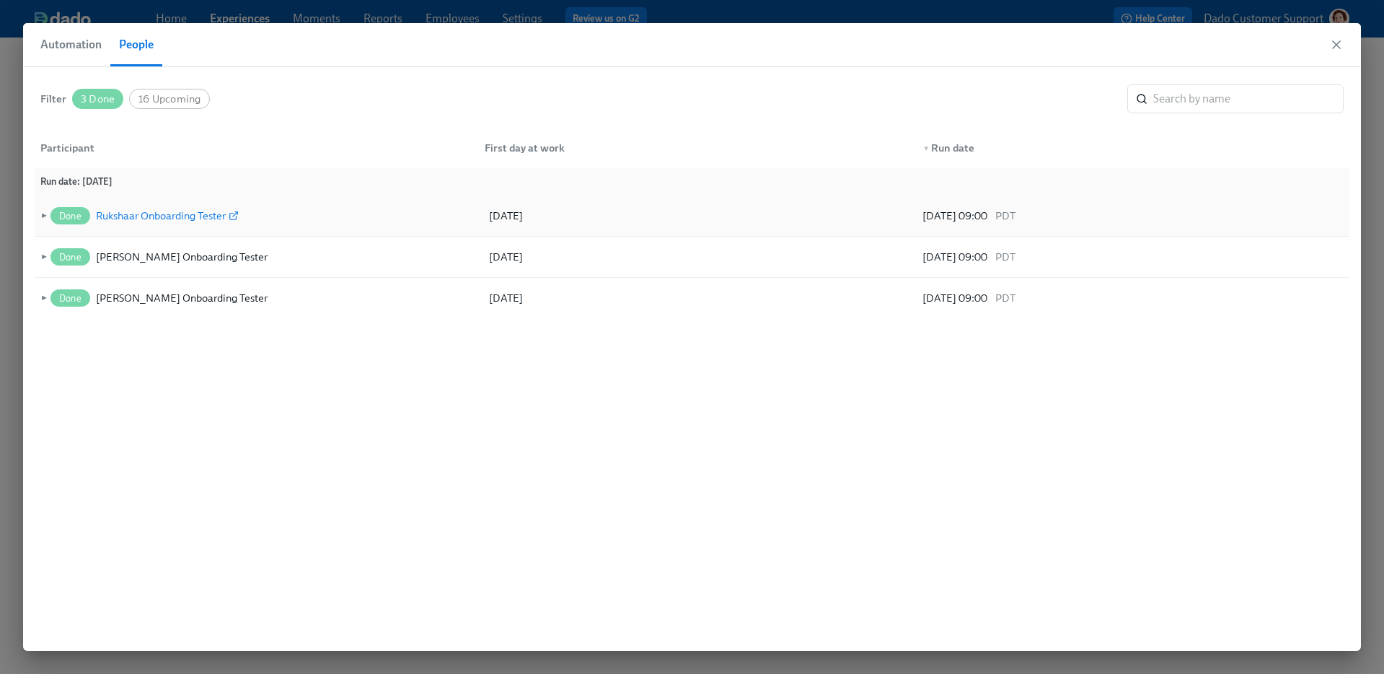
click at [149, 216] on div "Rukshaar Onboarding Tester" at bounding box center [161, 215] width 130 height 17
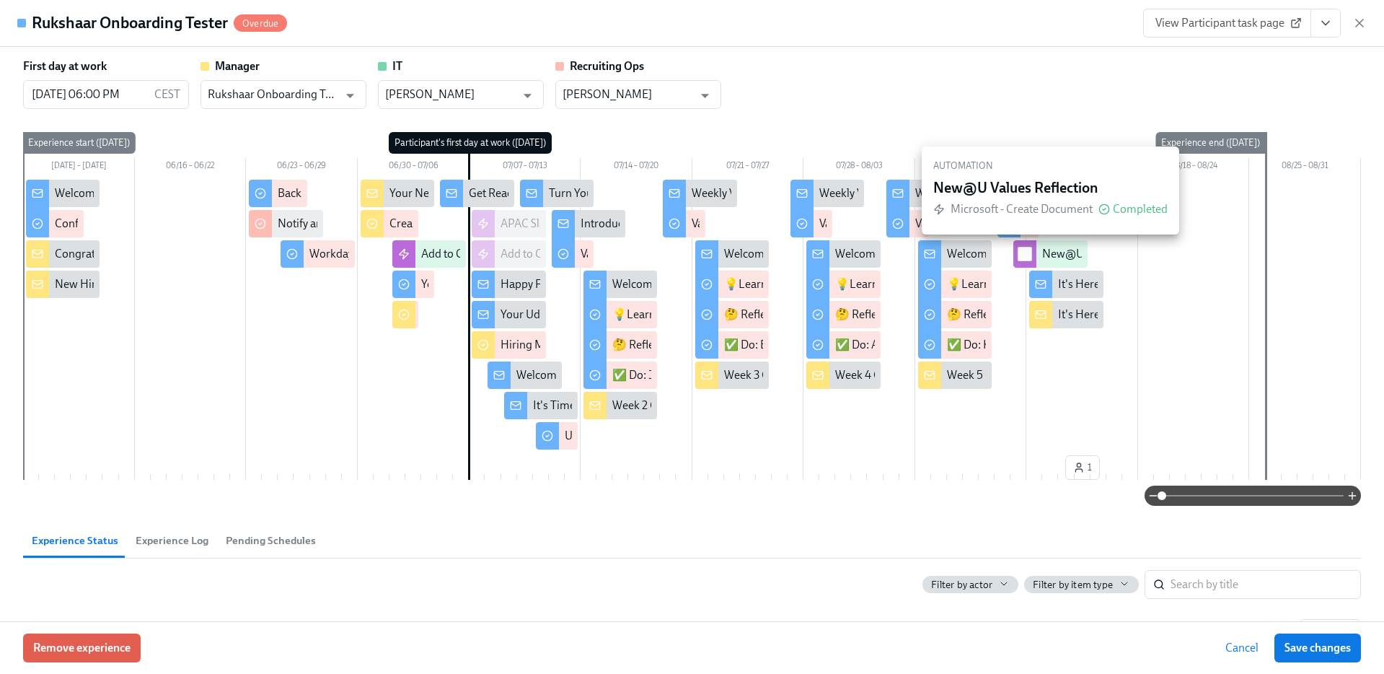
click at [1023, 250] on input "checkbox" at bounding box center [1024, 253] width 13 height 13
checkbox input "true"
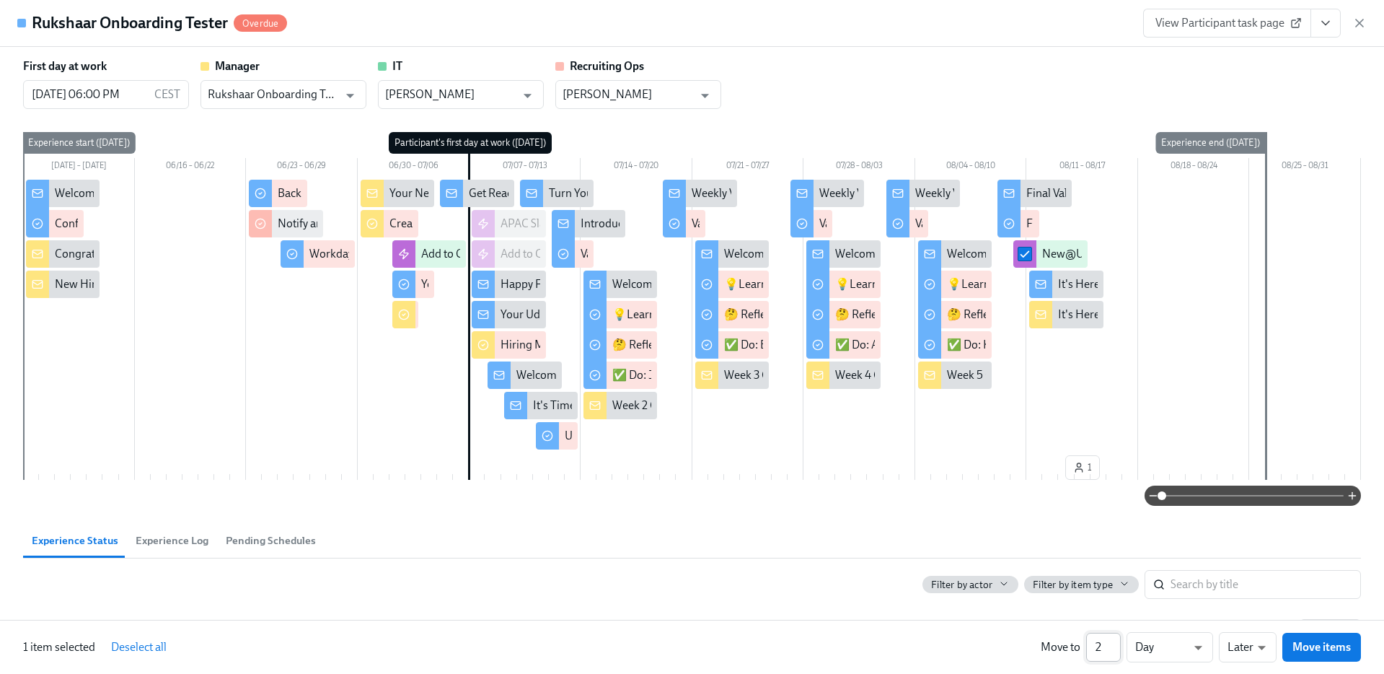
click at [1111, 643] on input "2" at bounding box center [1103, 646] width 35 height 29
click at [1111, 643] on input "3" at bounding box center [1103, 646] width 35 height 29
type input "4"
click at [1111, 643] on input "4" at bounding box center [1103, 646] width 35 height 29
click at [1312, 647] on span "Move items" at bounding box center [1321, 647] width 58 height 14
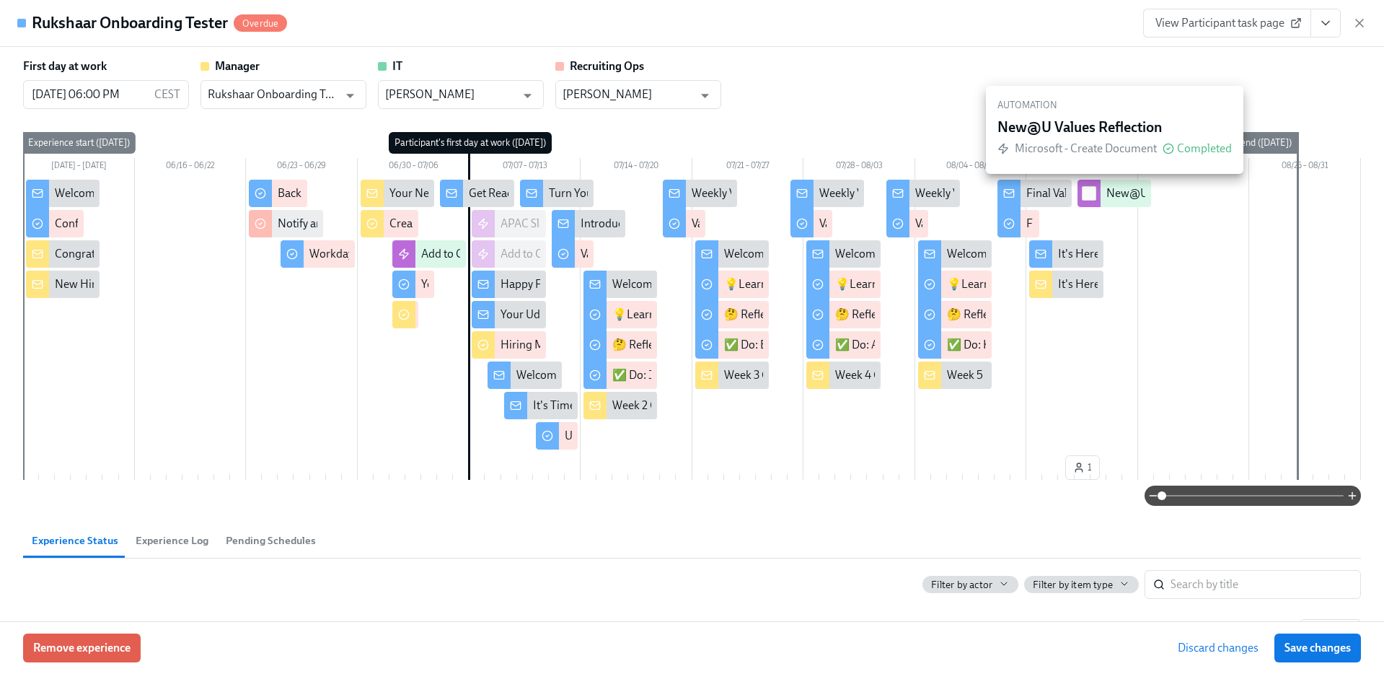
click at [1091, 190] on input "checkbox" at bounding box center [1088, 193] width 13 height 13
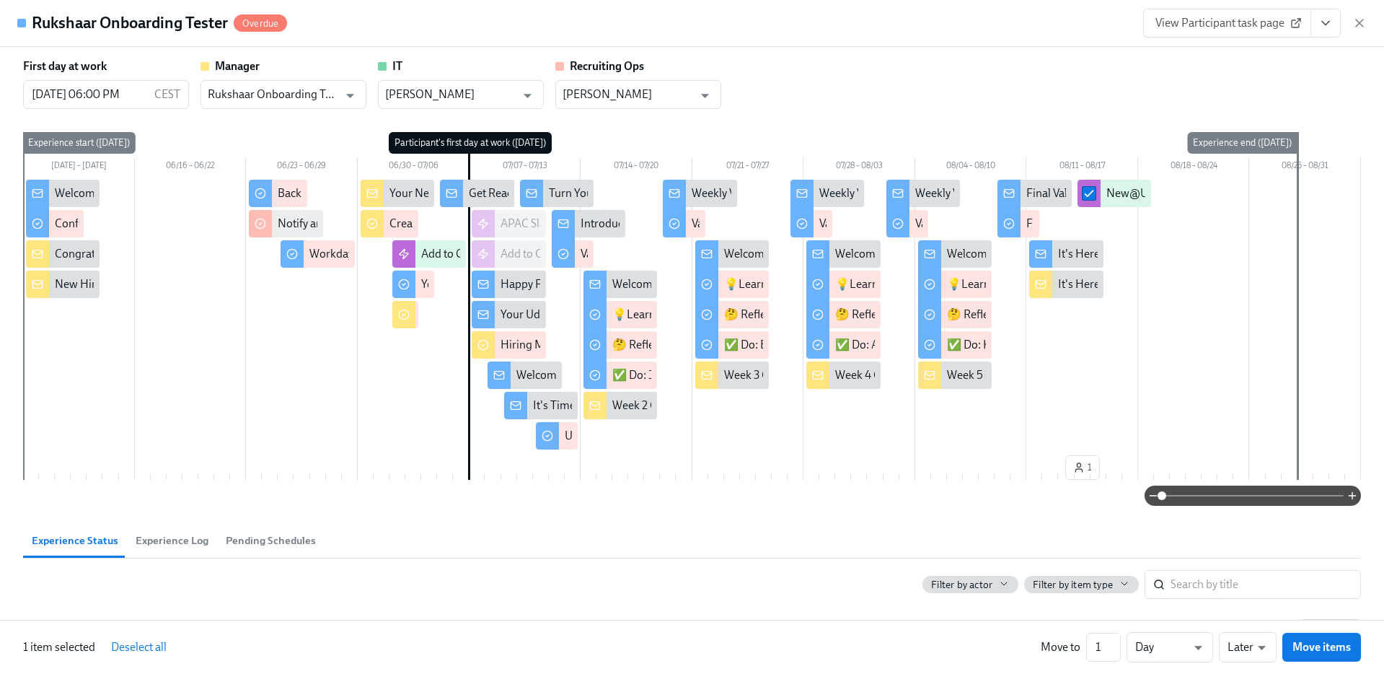
click at [1276, 645] on div "Move to 1 ​ Day d ​ Later later ​ Move items" at bounding box center [1201, 647] width 320 height 30
click at [1297, 646] on span "Move items" at bounding box center [1321, 647] width 58 height 14
checkbox input "false"
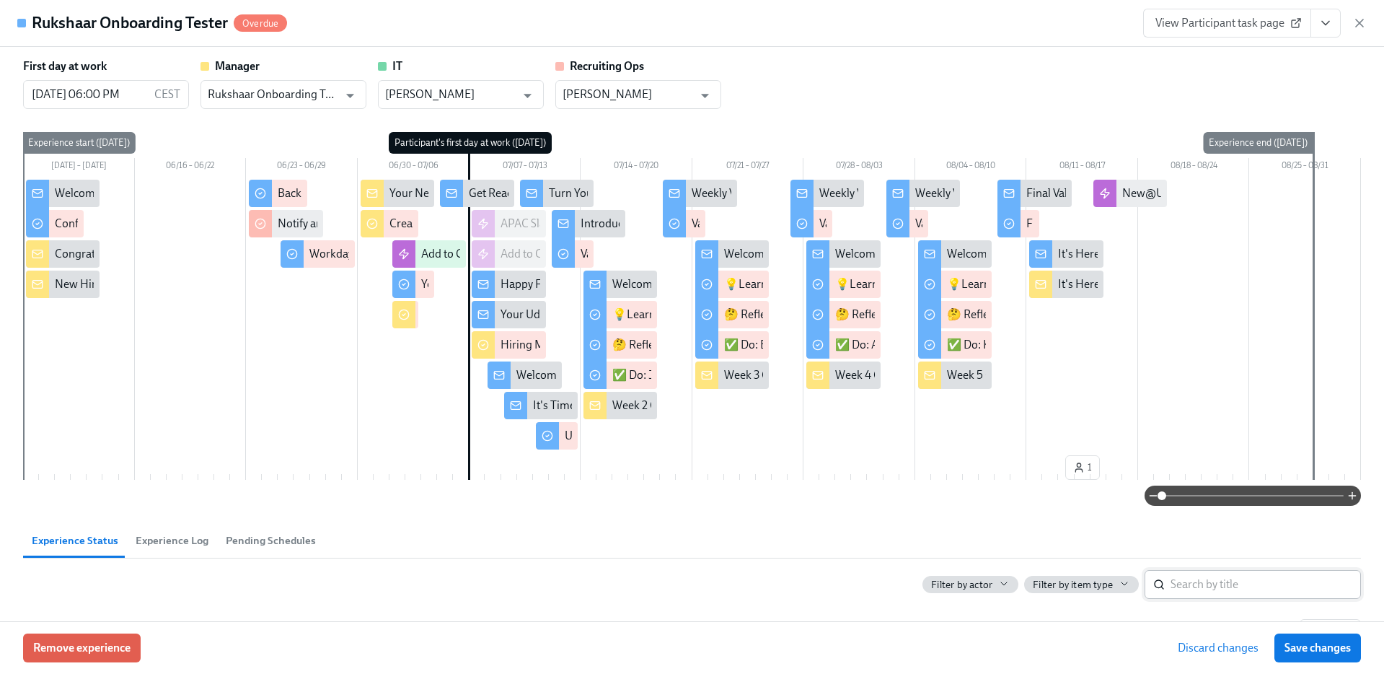
click at [1232, 570] on input "search" at bounding box center [1265, 584] width 190 height 29
type input "New @U"
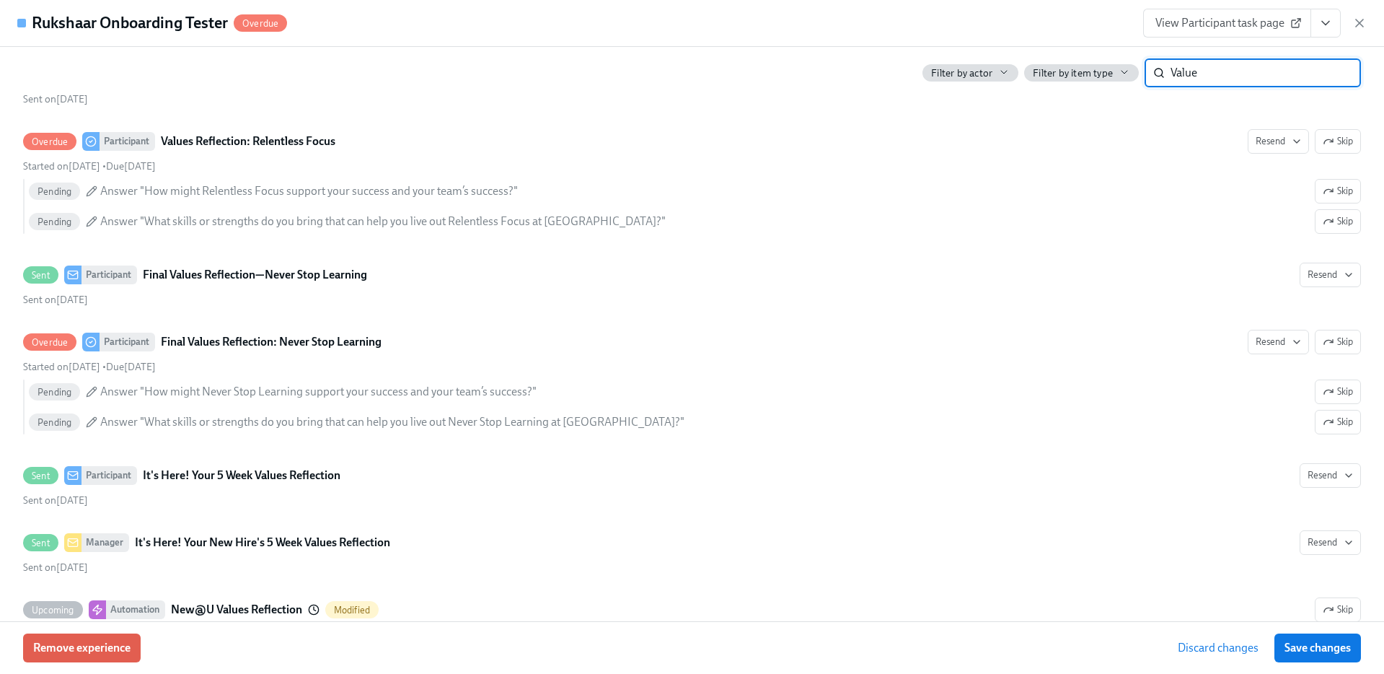
scroll to position [1240, 0]
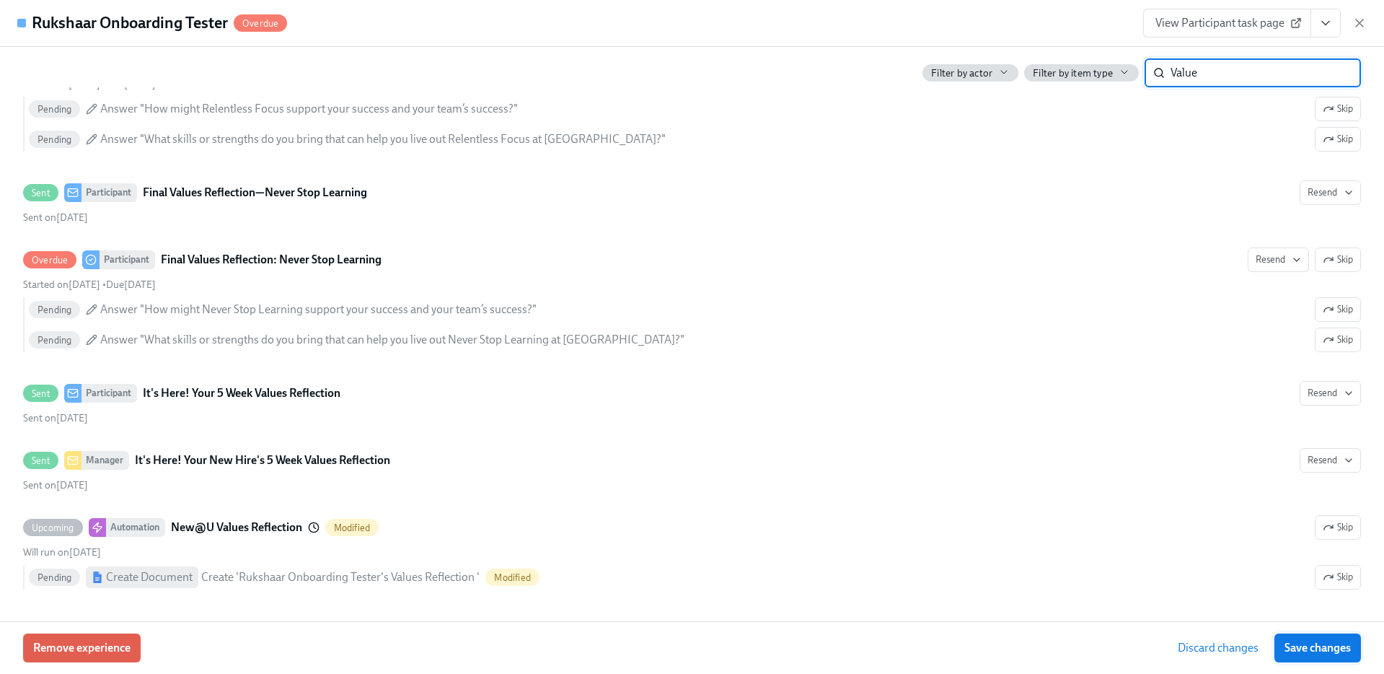
type input "Value"
click at [1299, 655] on button "Save changes" at bounding box center [1317, 647] width 87 height 29
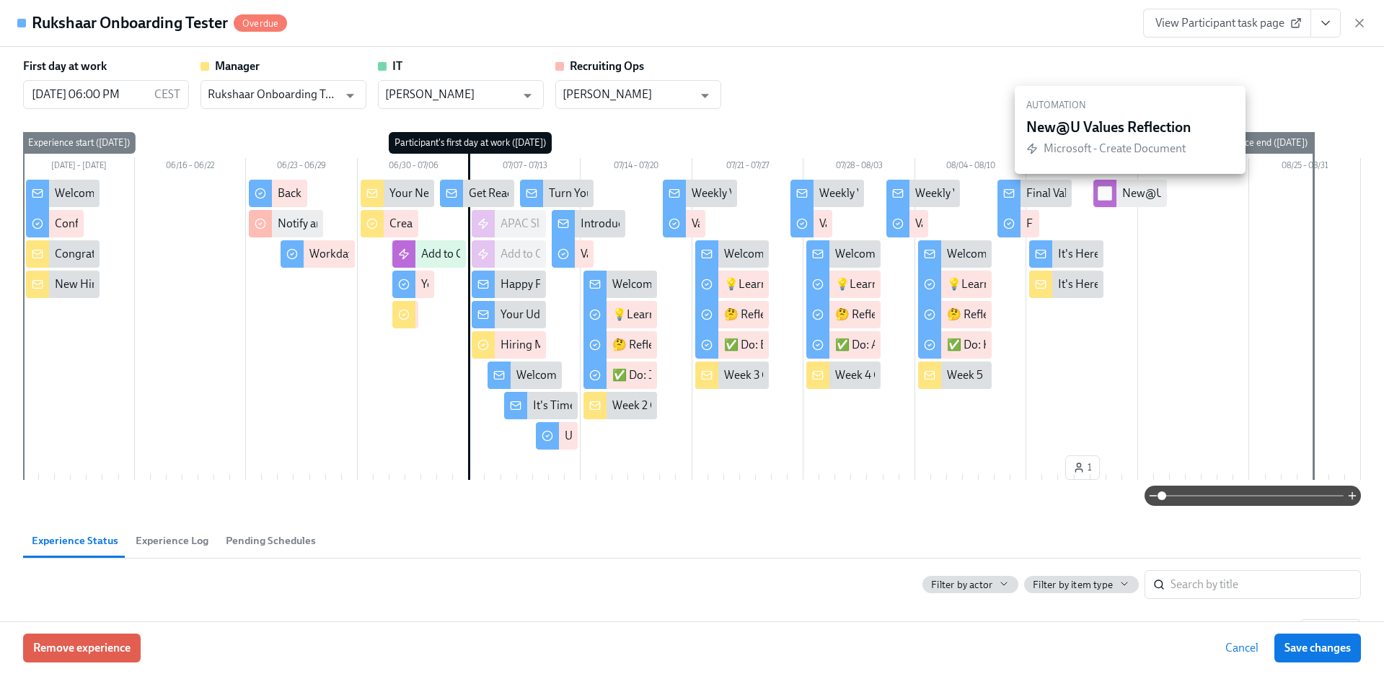
click at [1106, 193] on input "checkbox" at bounding box center [1104, 193] width 13 height 13
checkbox input "true"
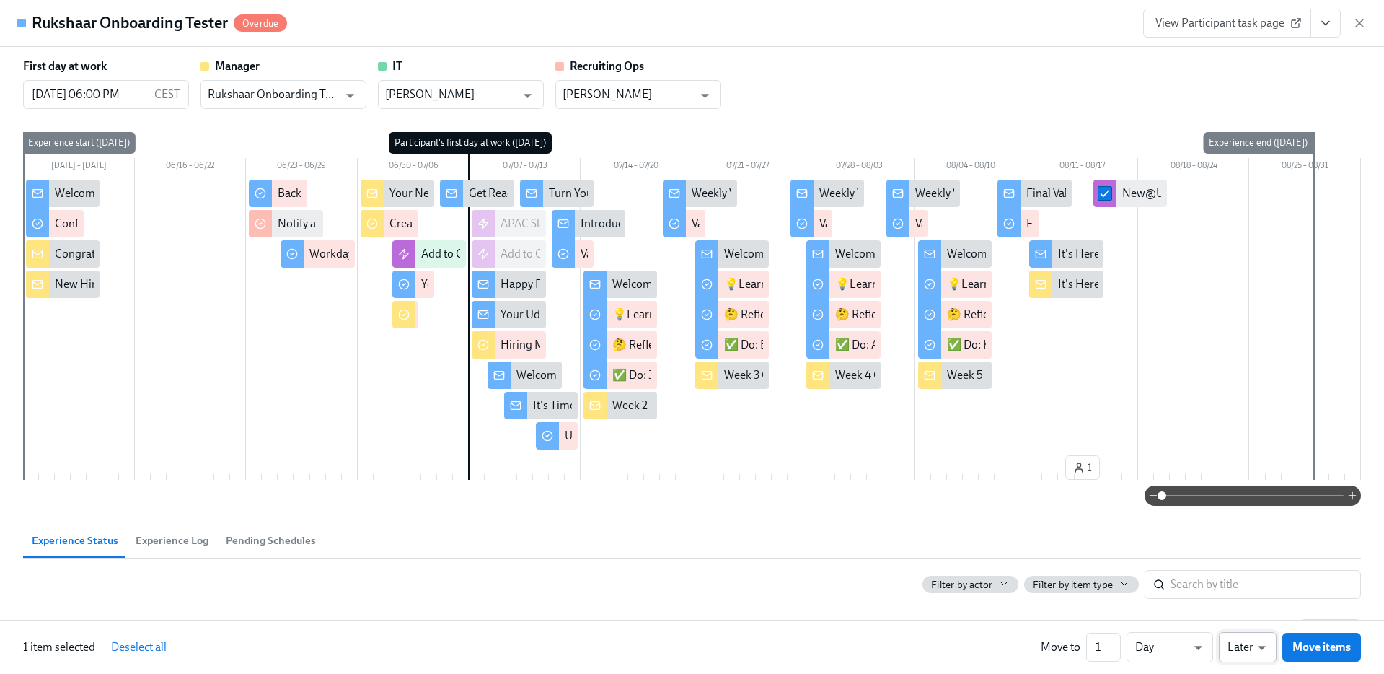
click at [1240, 622] on li "Earlier" at bounding box center [1248, 619] width 58 height 25
type input "earlier"
click at [1319, 636] on button "Move items" at bounding box center [1321, 646] width 79 height 29
checkbox input "false"
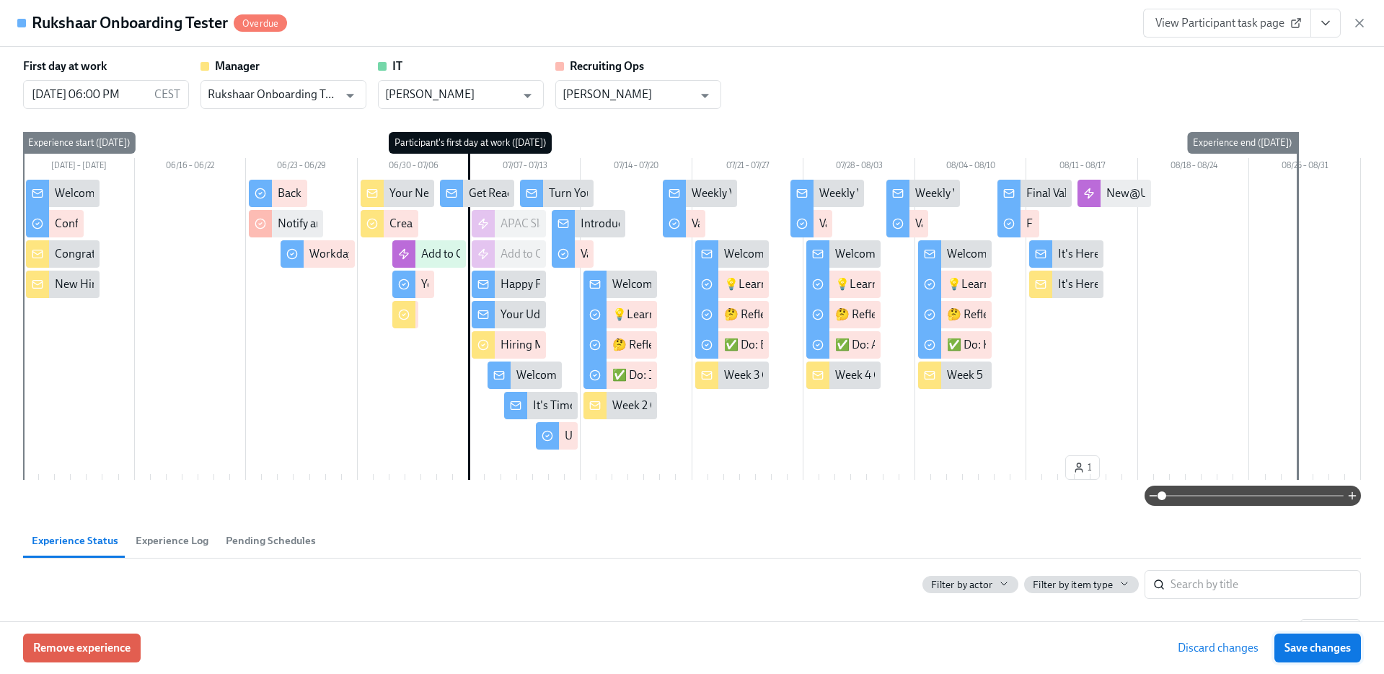
click at [1318, 640] on span "Save changes" at bounding box center [1317, 647] width 66 height 14
click at [64, 23] on h4 "Rukshaar Onboarding Tester" at bounding box center [130, 23] width 196 height 22
copy h4 "Rukshaar"
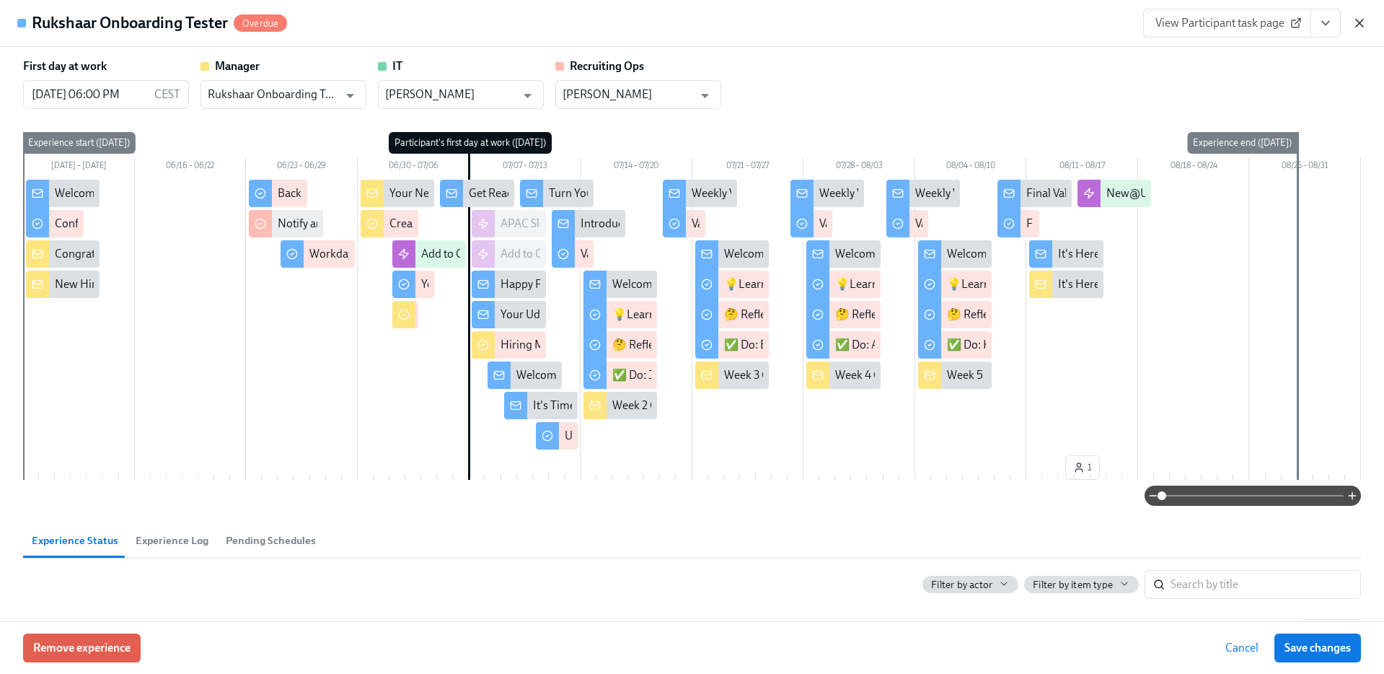
click at [1359, 27] on icon "button" at bounding box center [1359, 23] width 14 height 14
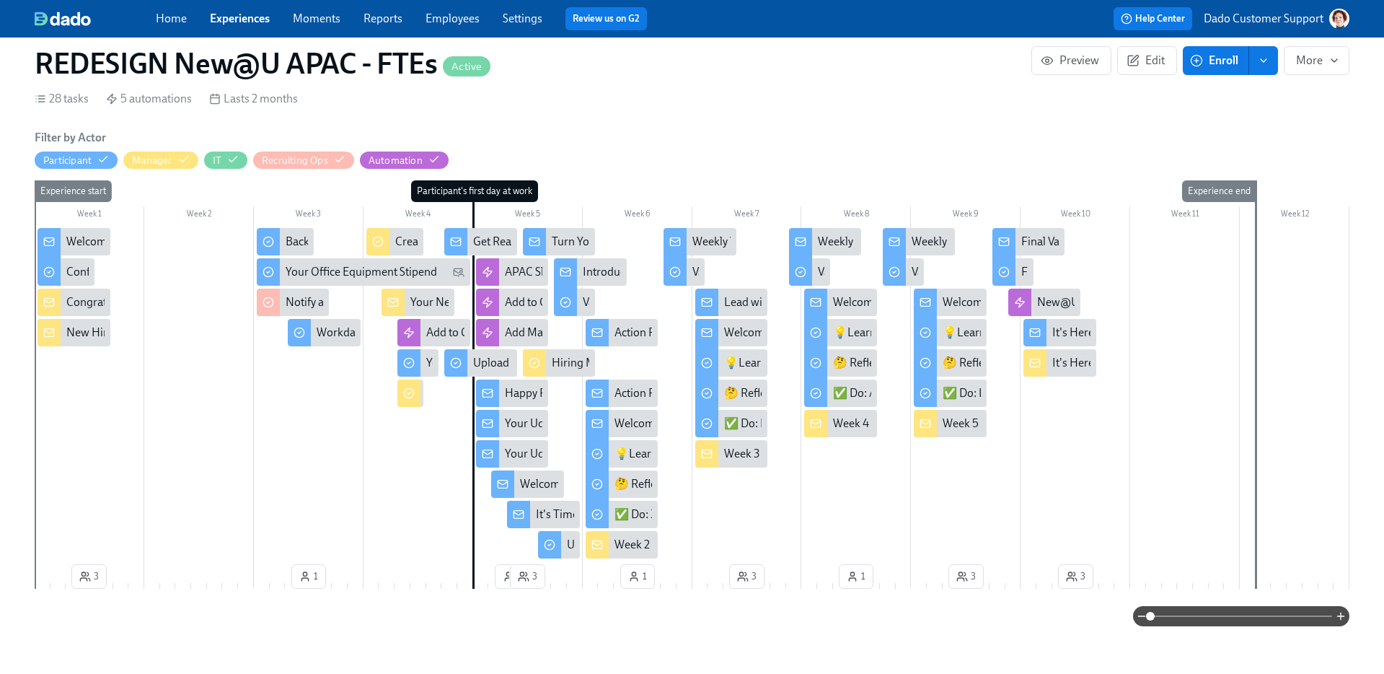
click at [232, 14] on link "Experiences" at bounding box center [240, 19] width 60 height 14
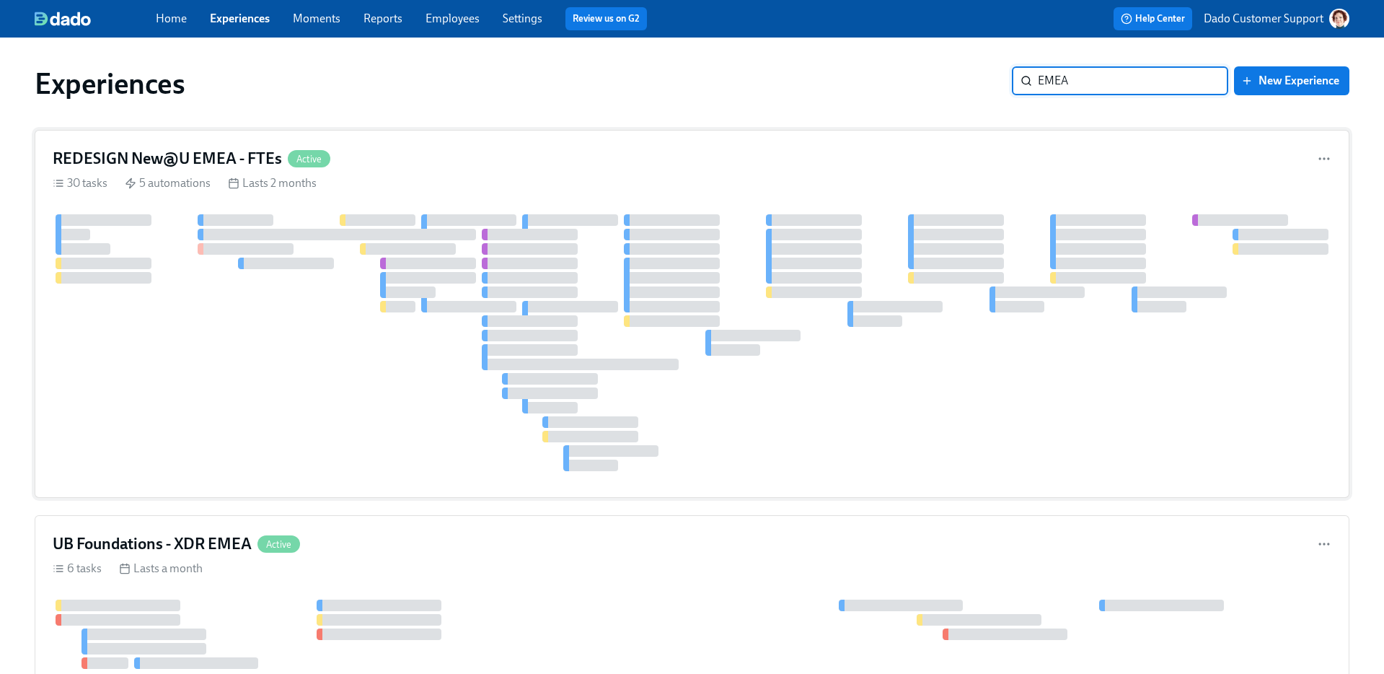
type input "EMEA"
click at [488, 272] on div at bounding box center [530, 278] width 96 height 12
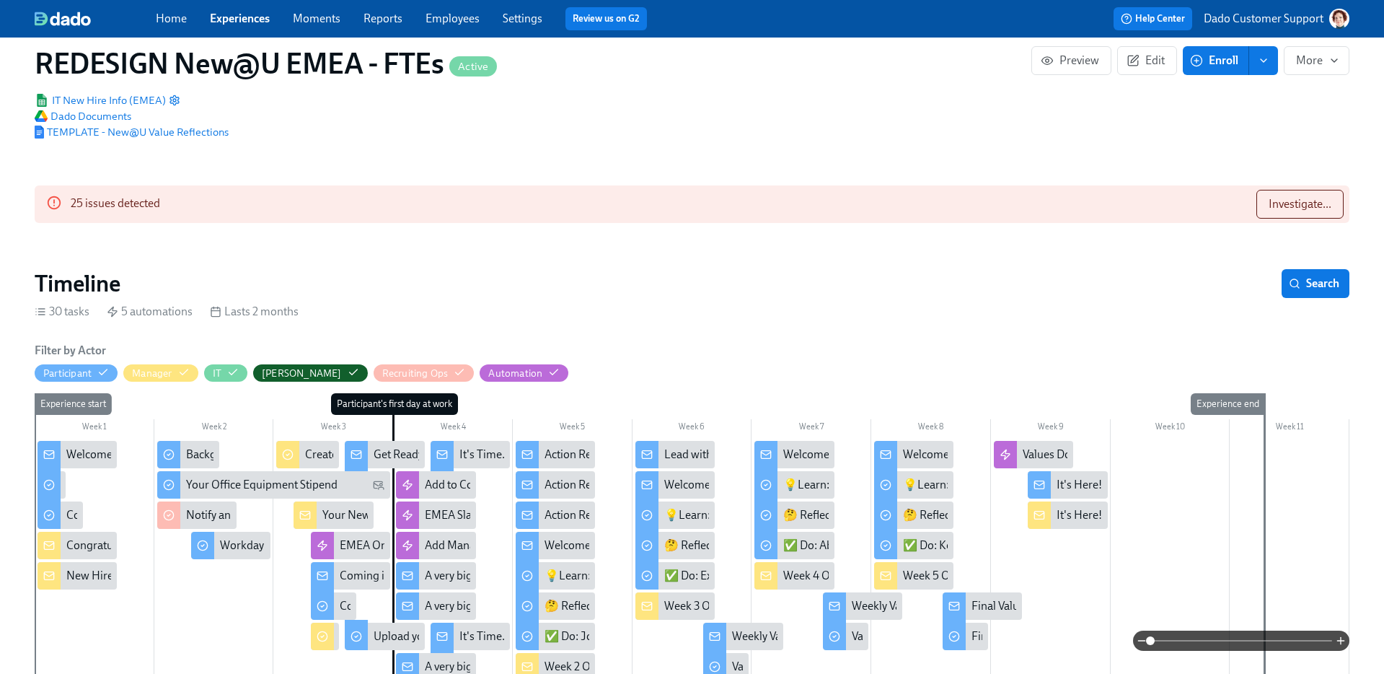
scroll to position [0, 8426]
click at [1141, 76] on div "REDESIGN New@U EMEA - FTEs Active Preview Edit Enroll More" at bounding box center [692, 63] width 1315 height 35
click at [1142, 56] on span "Edit" at bounding box center [1146, 60] width 35 height 14
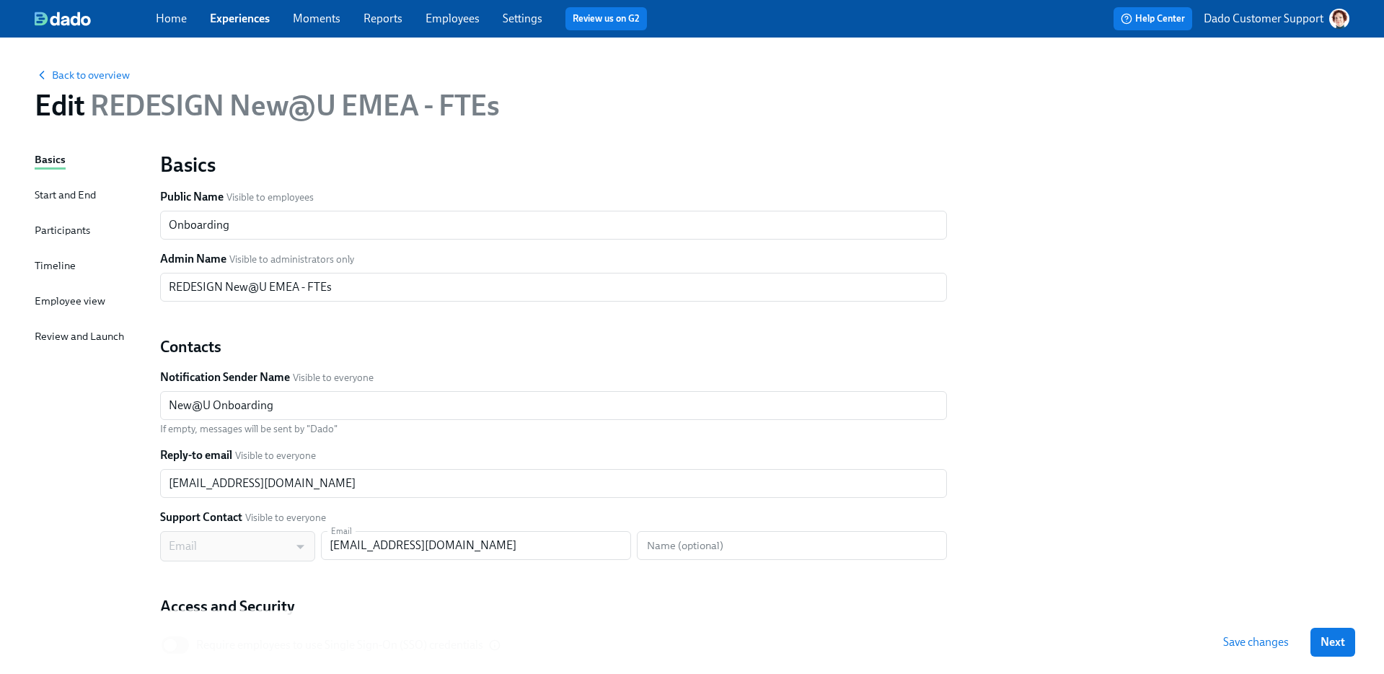
click at [58, 268] on div "Timeline" at bounding box center [55, 265] width 41 height 16
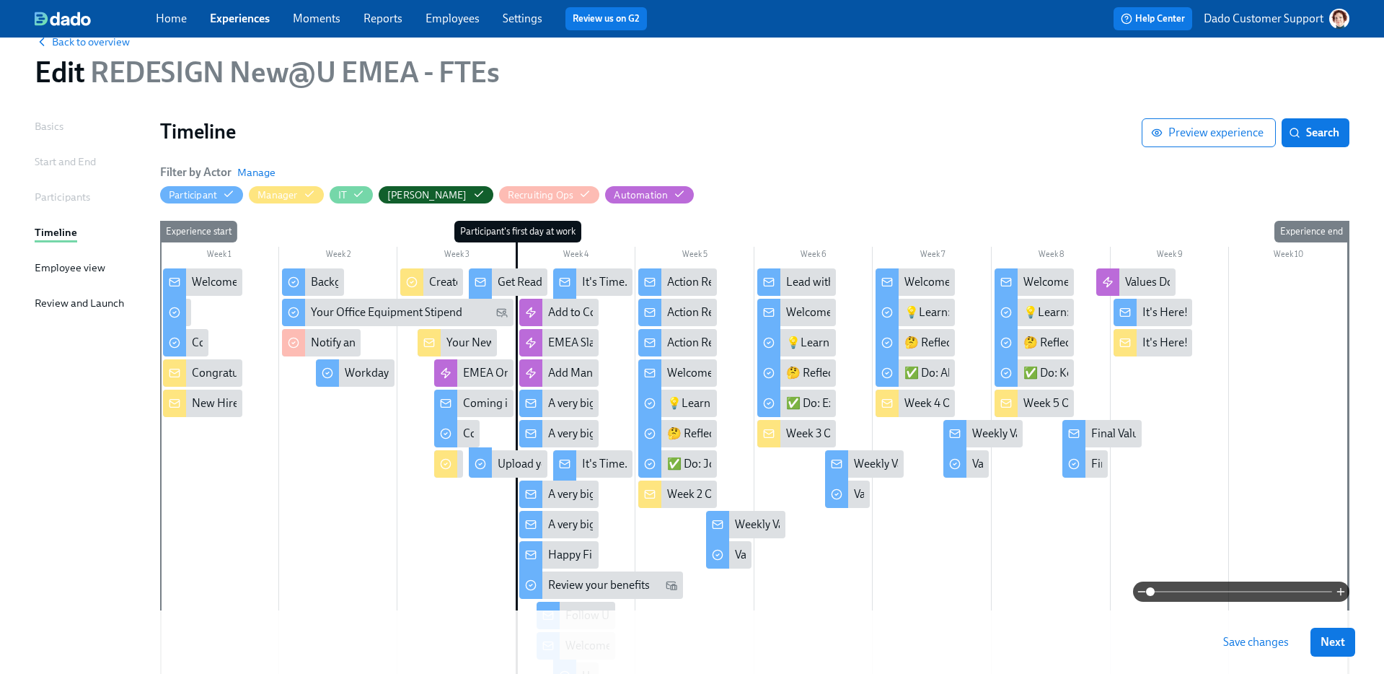
scroll to position [123, 0]
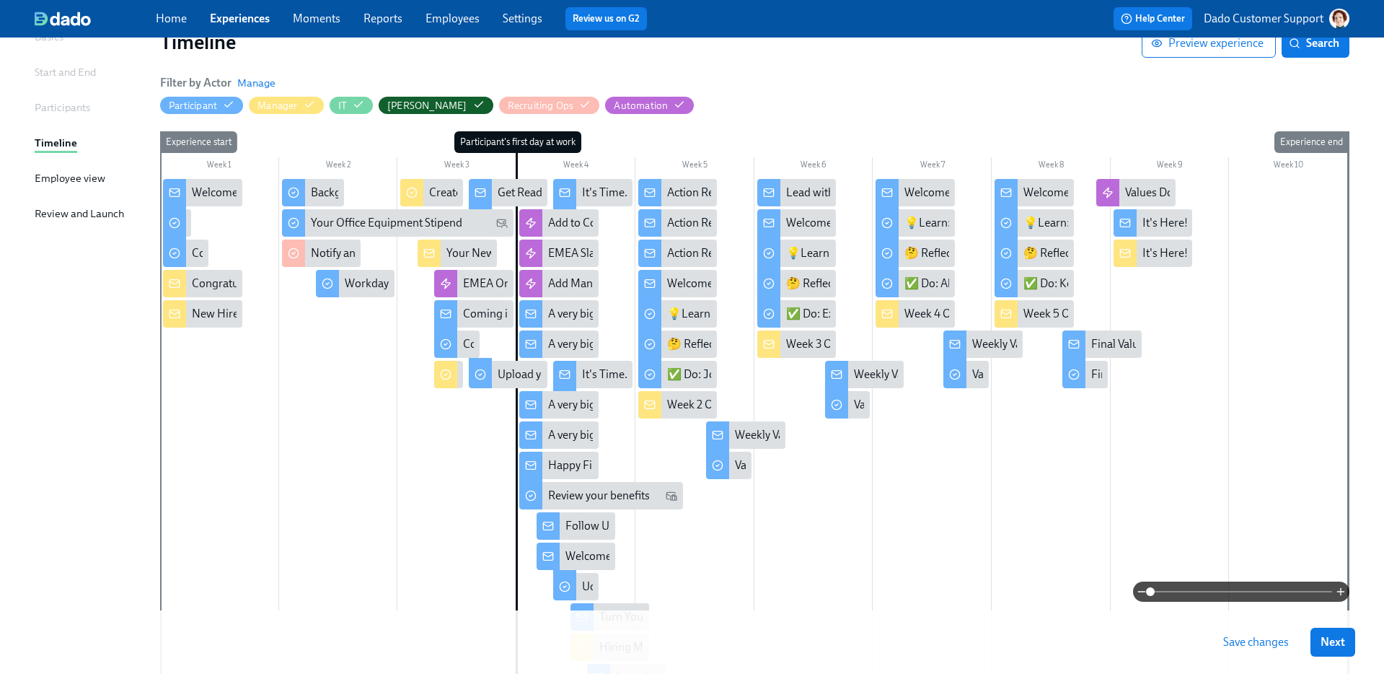
click at [1256, 648] on span "Save changes" at bounding box center [1256, 642] width 66 height 14
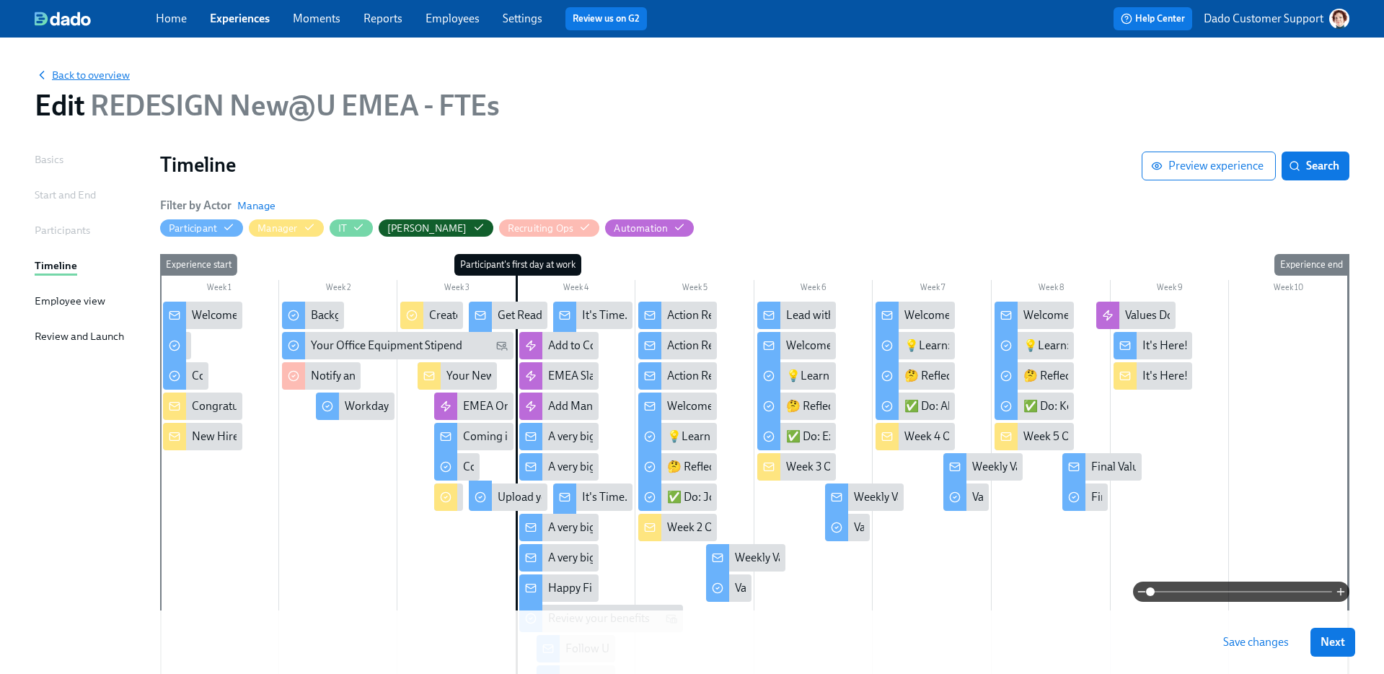
click at [76, 71] on span "Back to overview" at bounding box center [82, 75] width 95 height 14
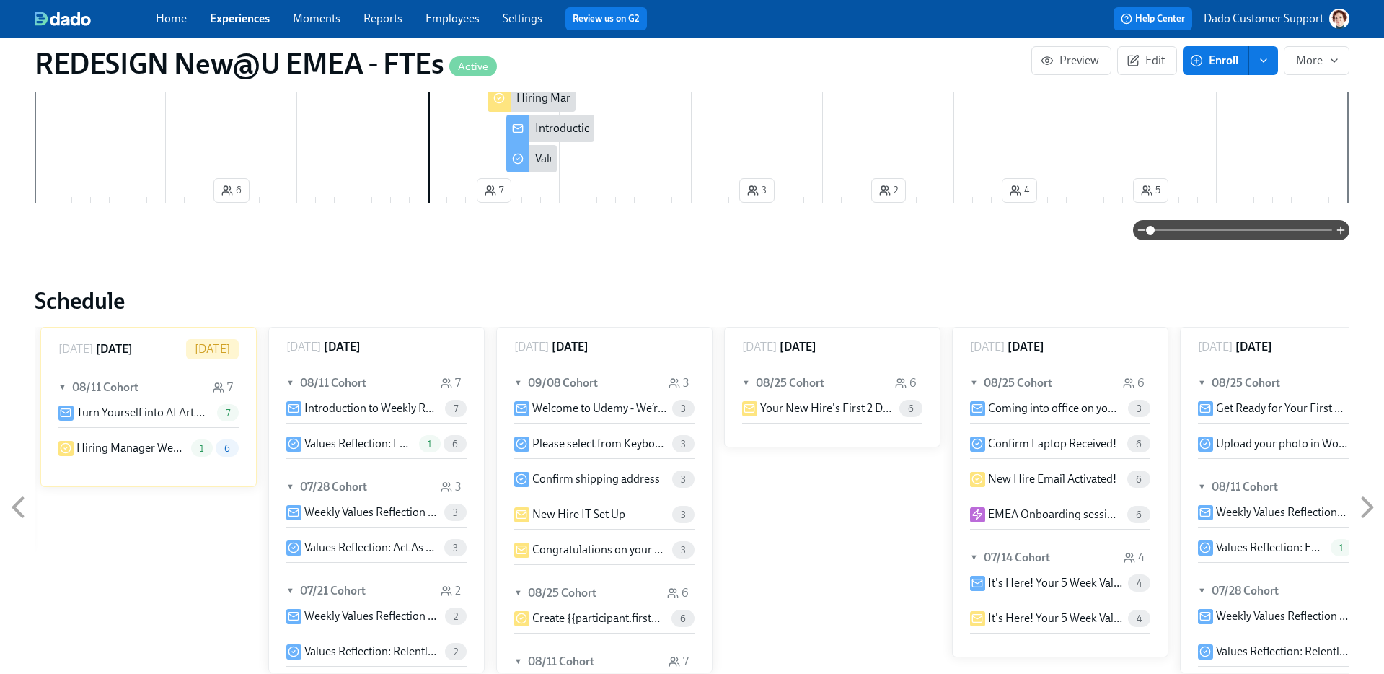
scroll to position [971, 0]
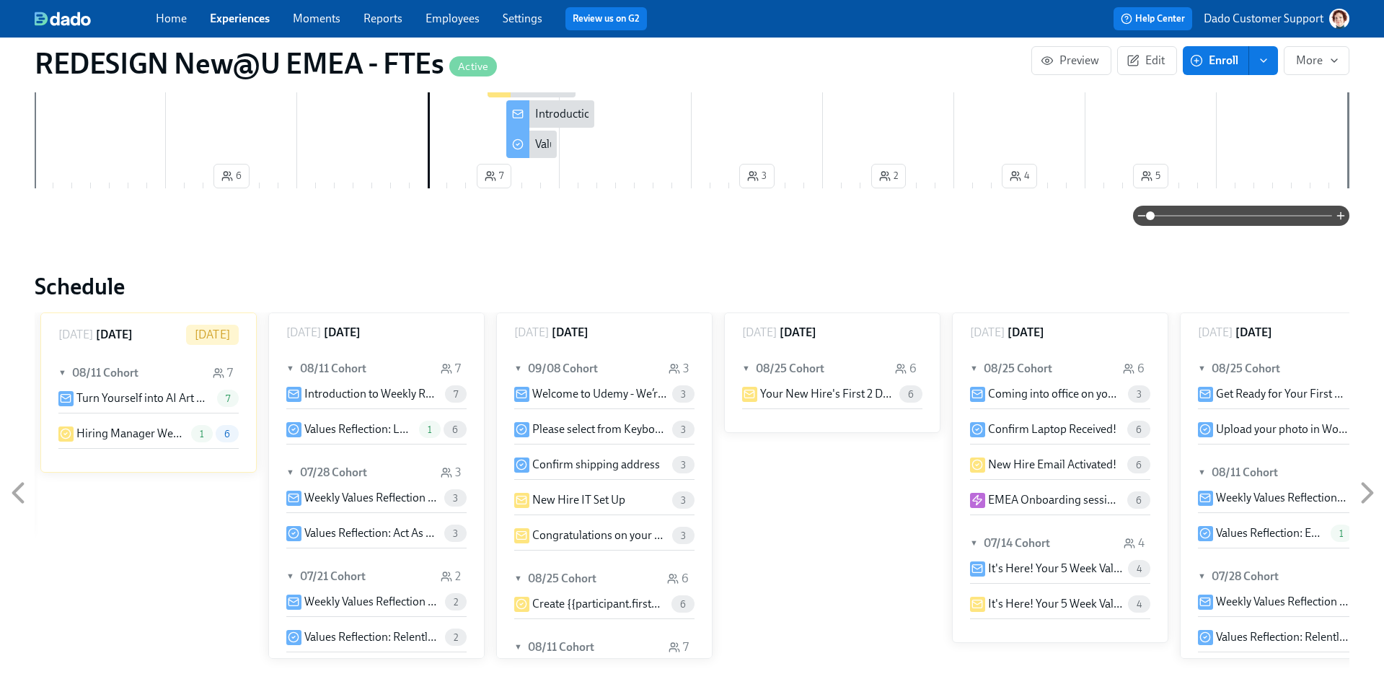
click at [86, 289] on h2 "Schedule" at bounding box center [692, 286] width 1315 height 29
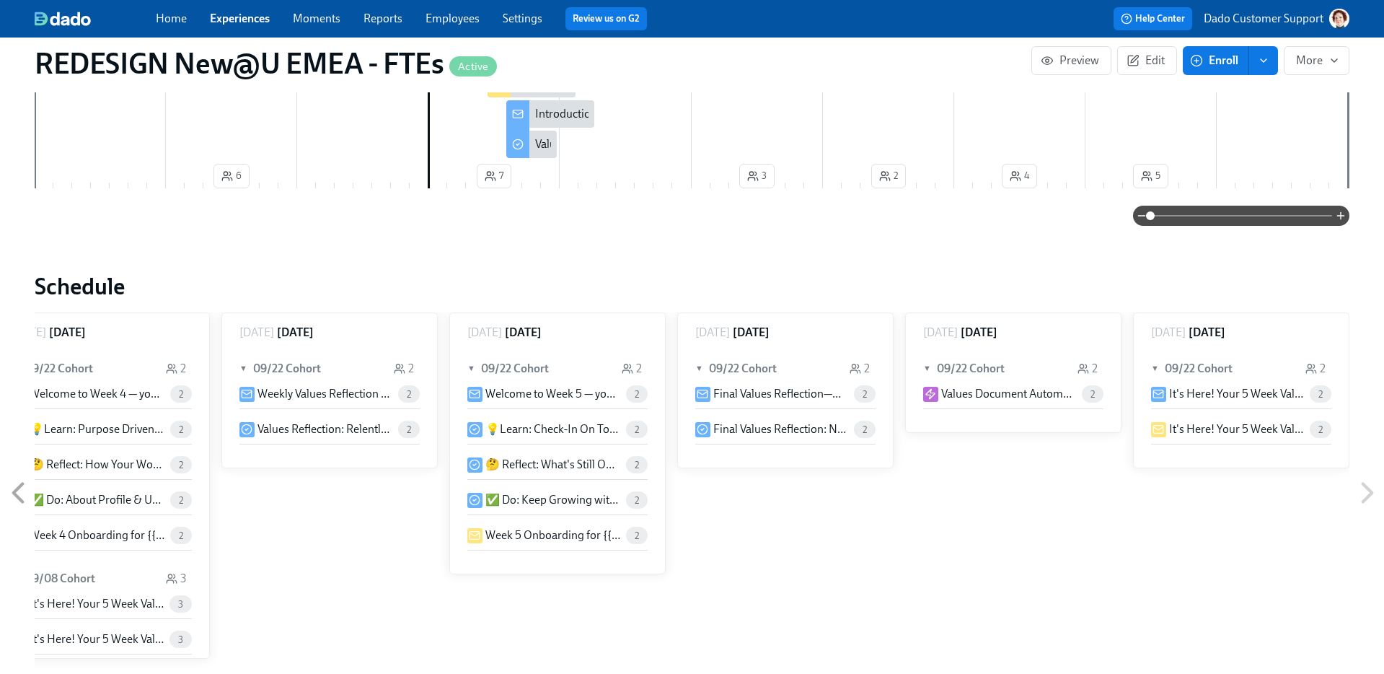
scroll to position [0, 17361]
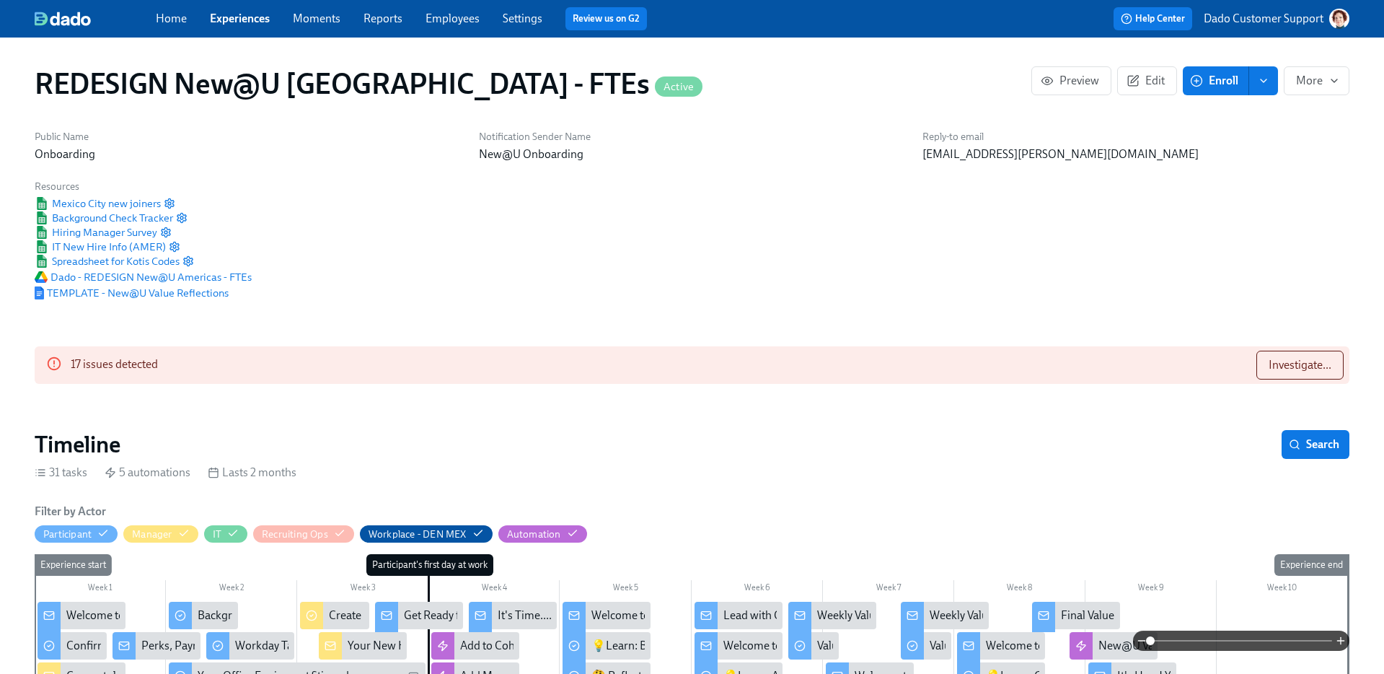
scroll to position [0, 11161]
click at [214, 270] on span "Dado - REDESIGN New@U Americas - FTEs" at bounding box center [143, 277] width 217 height 14
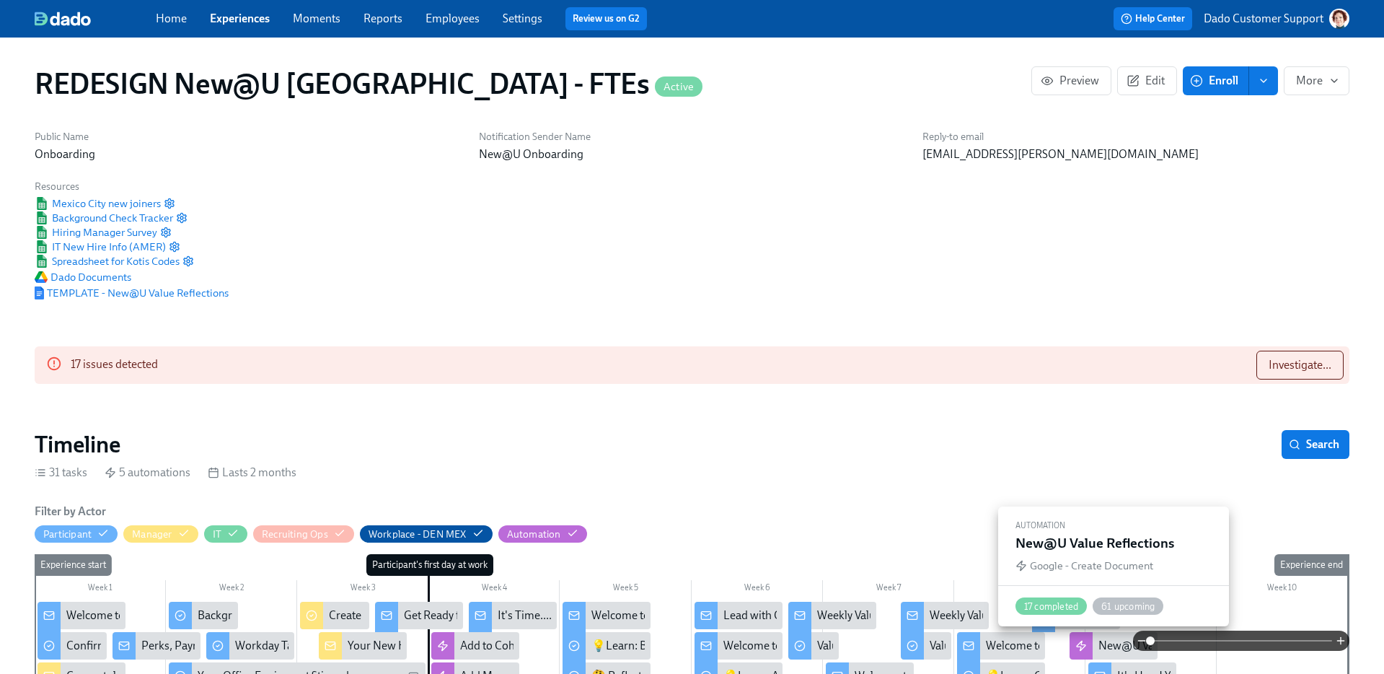
click at [1106, 651] on div "New@U Value Reflections" at bounding box center [1162, 646] width 128 height 16
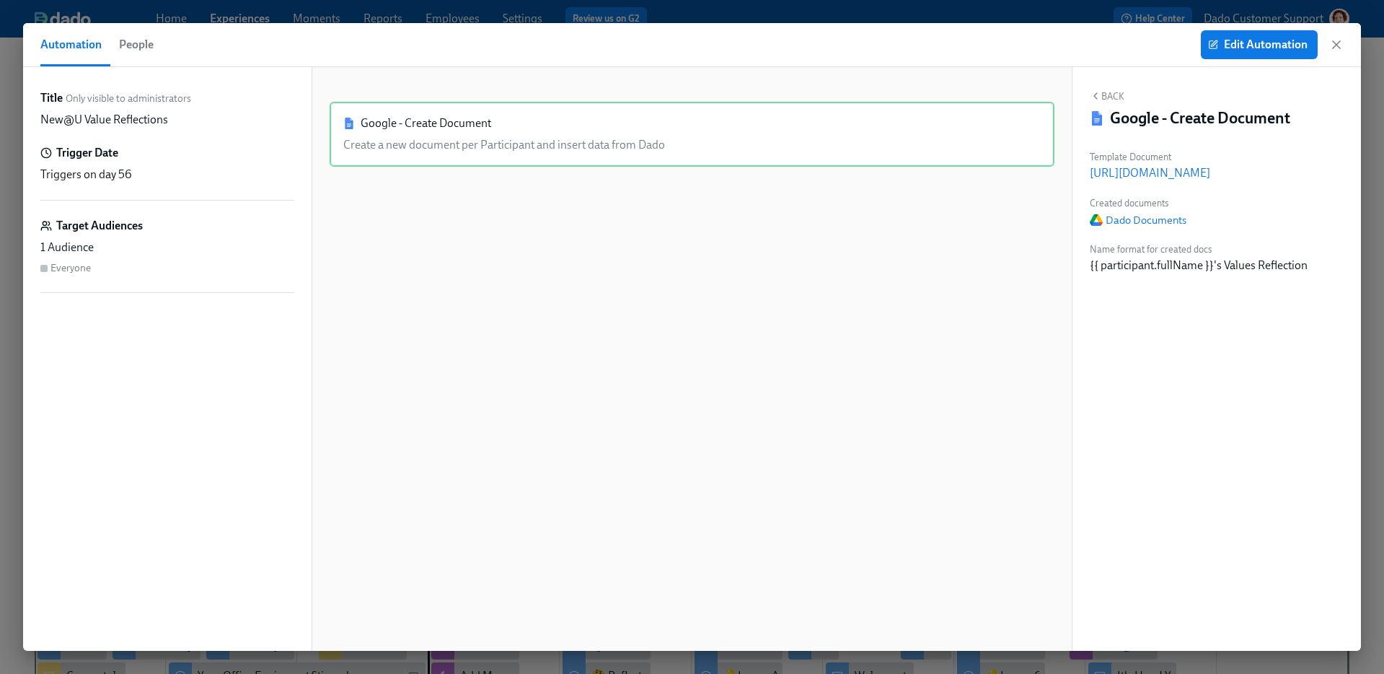
click at [123, 46] on span "People" at bounding box center [136, 45] width 35 height 20
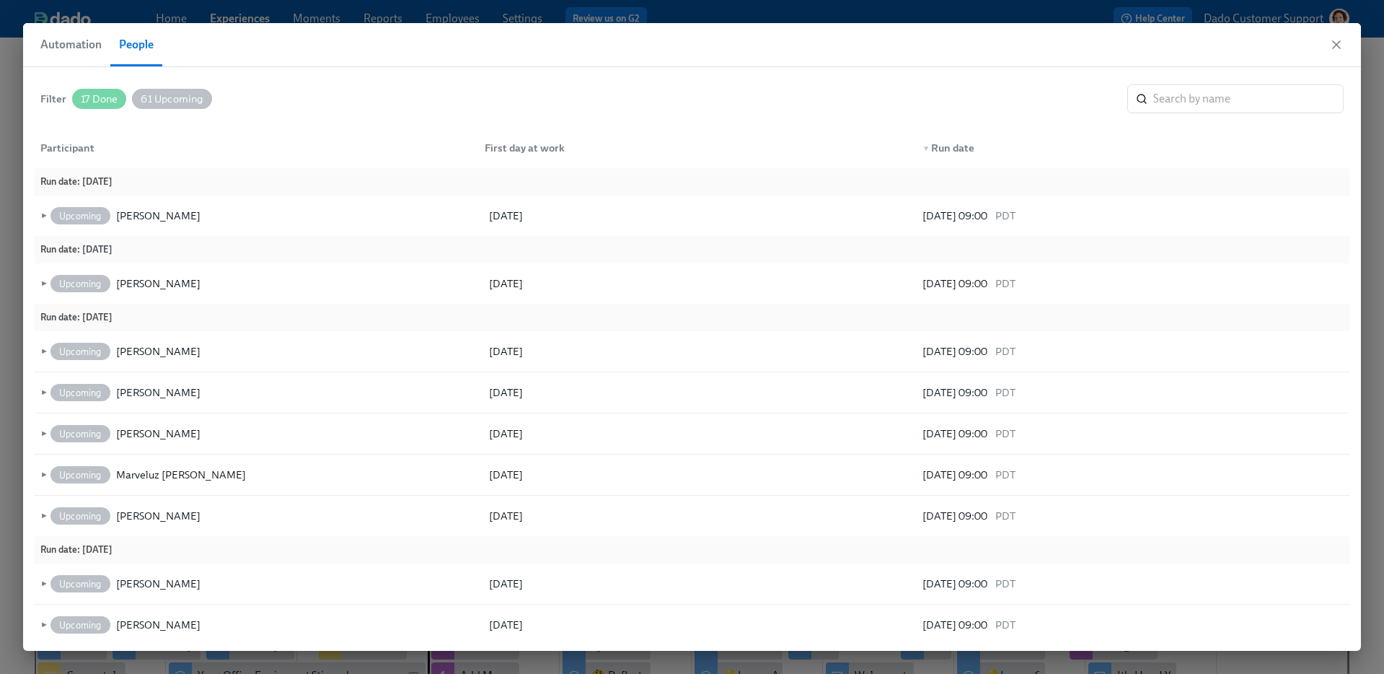
click at [175, 105] on div "61 Upcoming" at bounding box center [171, 99] width 79 height 20
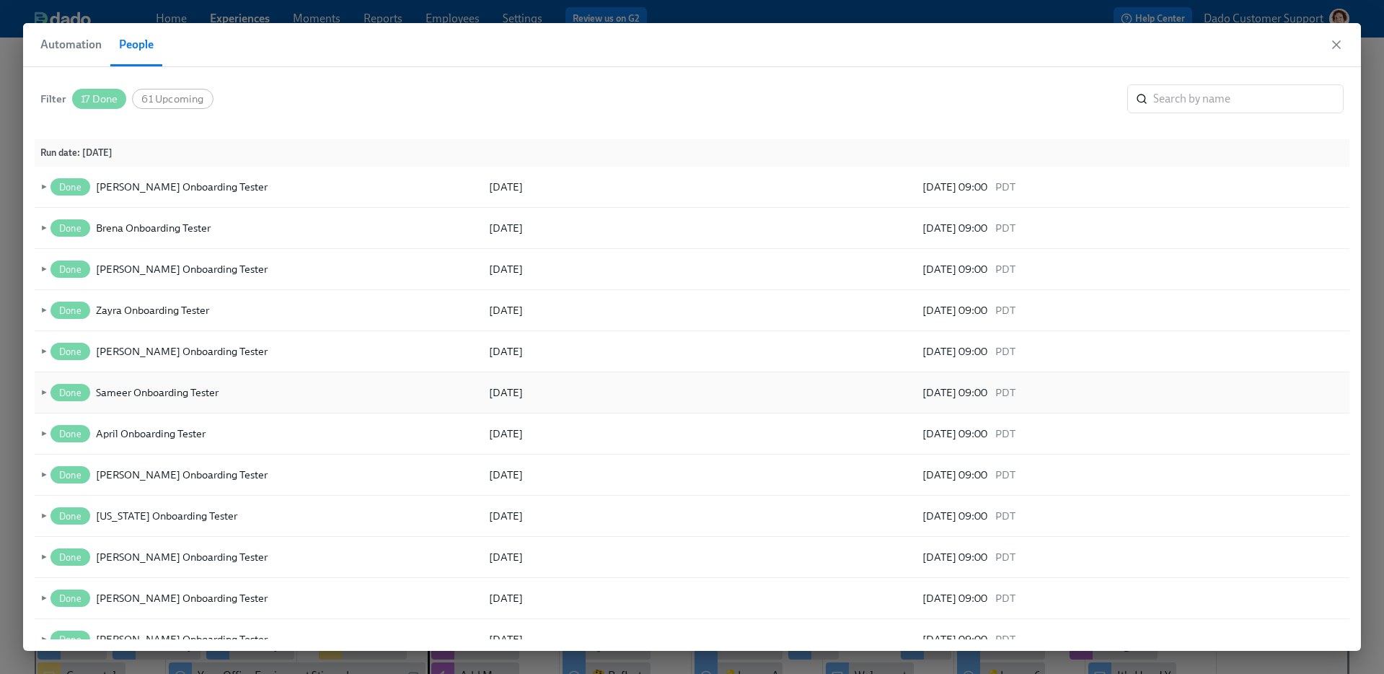
scroll to position [279, 0]
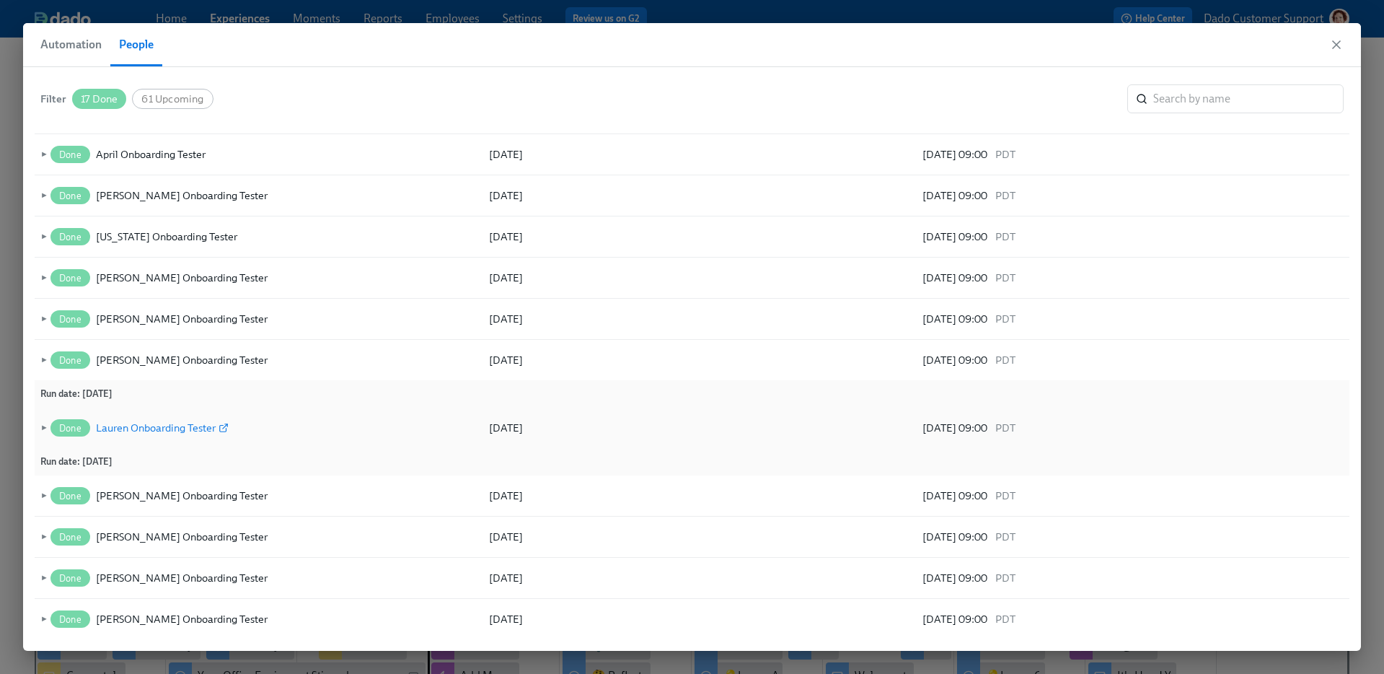
click at [161, 428] on div "Lauren Onboarding Tester" at bounding box center [156, 427] width 120 height 17
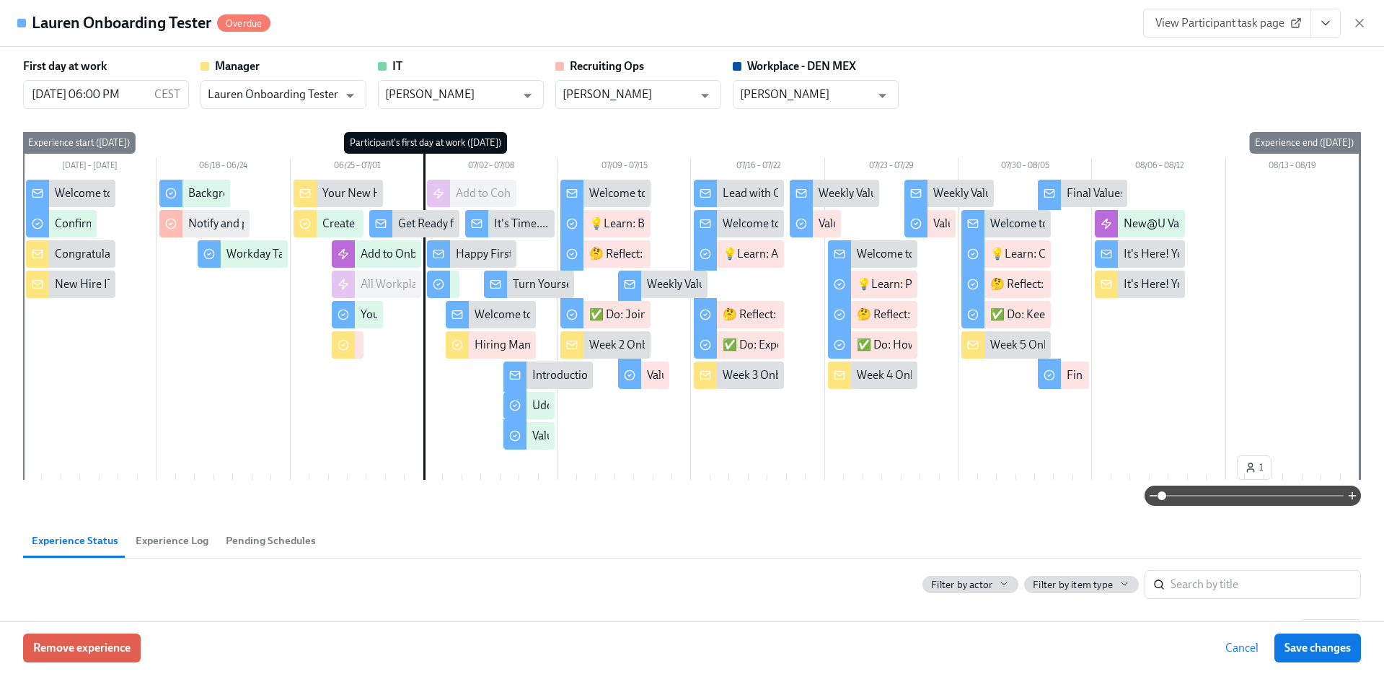
checkbox input "true"
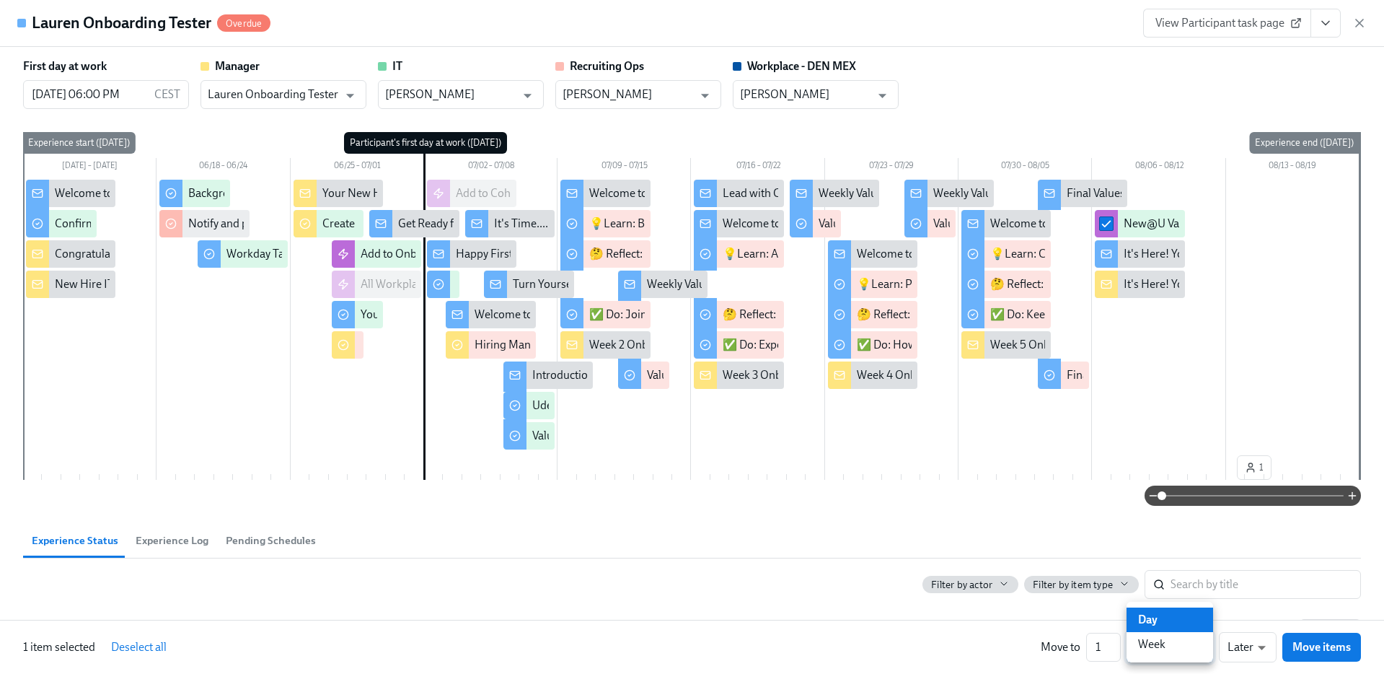
click at [1161, 640] on li "Week" at bounding box center [1169, 644] width 87 height 25
type input "w"
click at [1311, 641] on span "Move items" at bounding box center [1321, 647] width 58 height 14
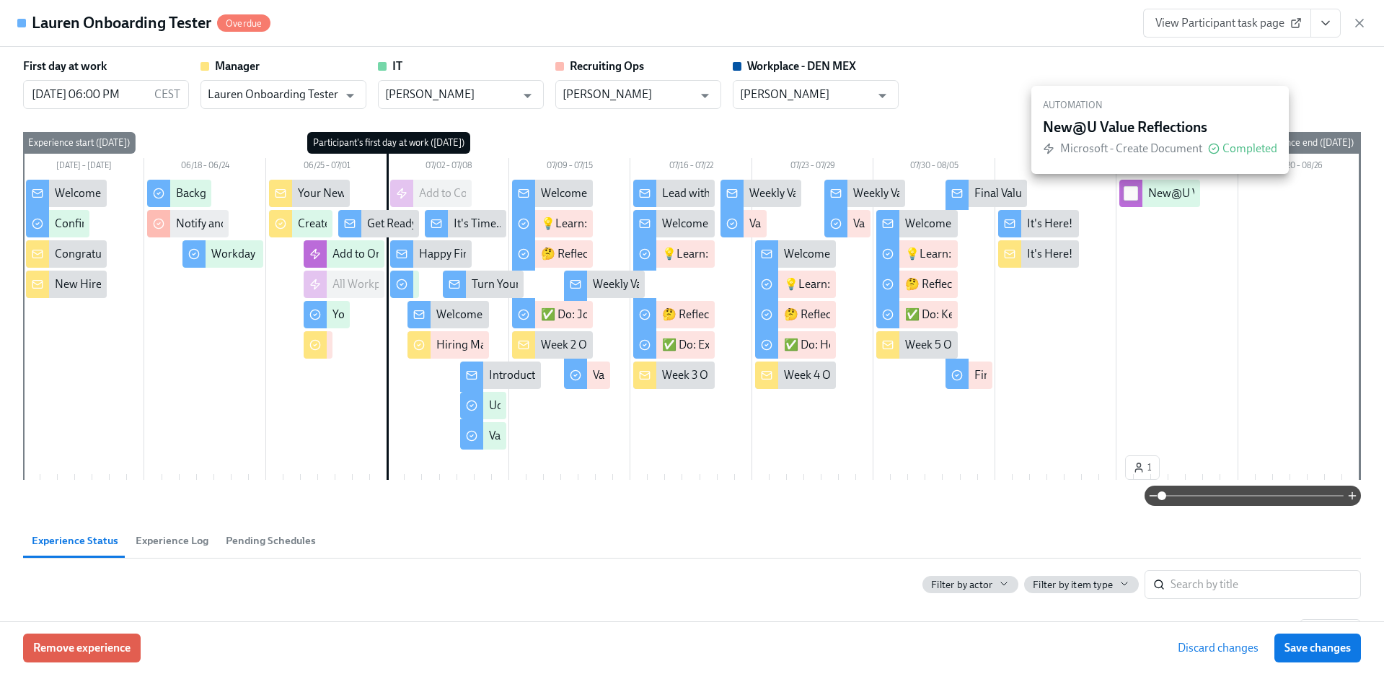
click at [1134, 195] on input "checkbox" at bounding box center [1130, 193] width 13 height 13
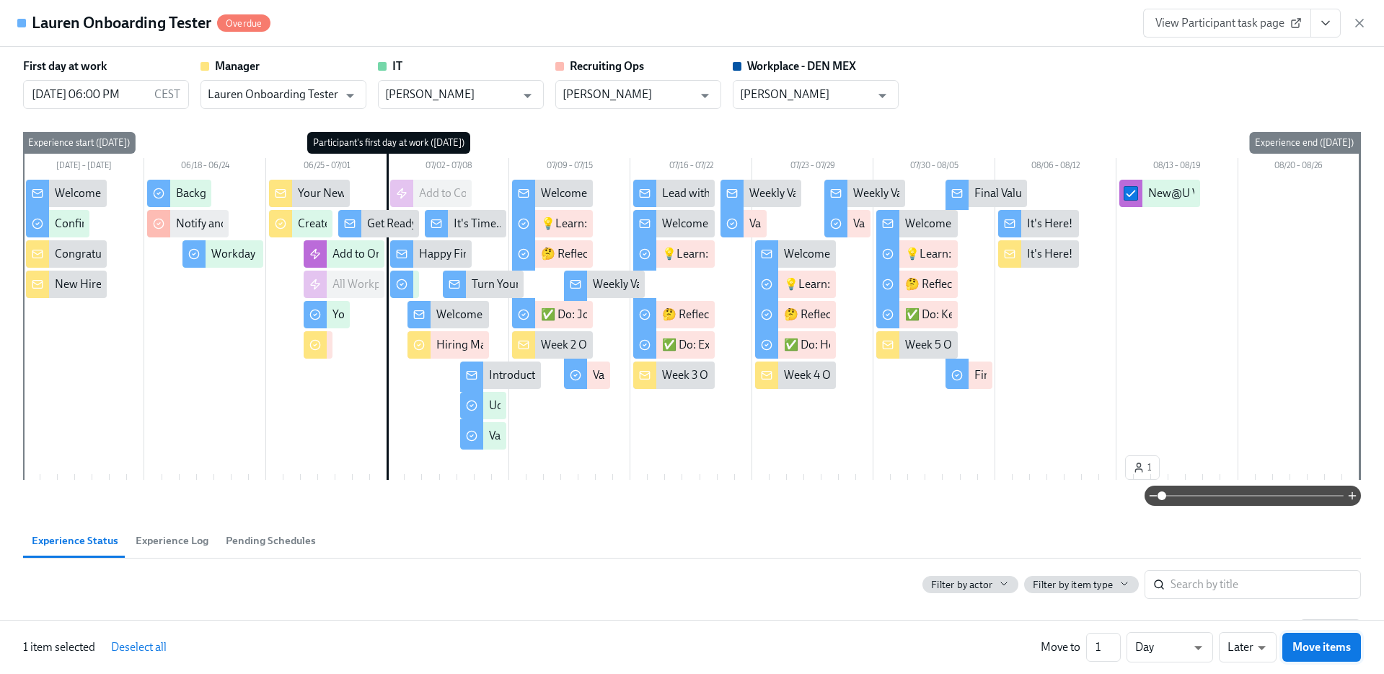
click at [1315, 643] on span "Move items" at bounding box center [1321, 647] width 58 height 14
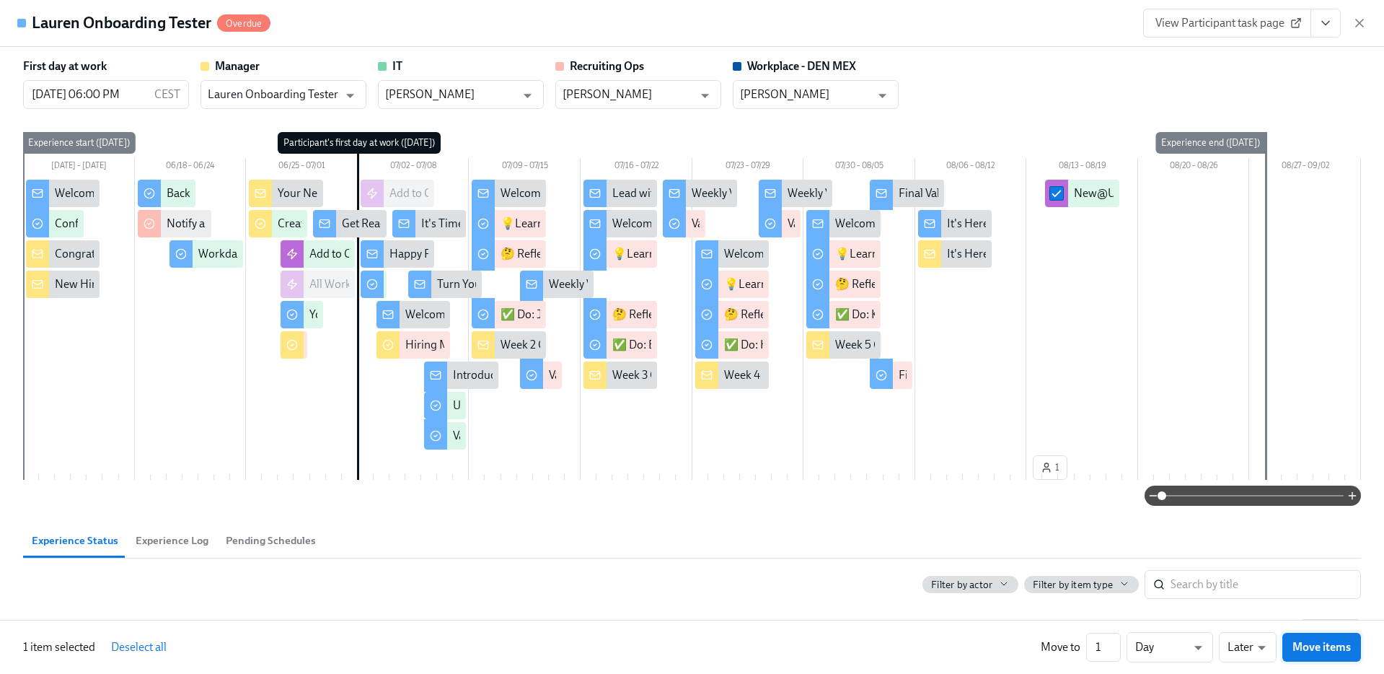
click at [1308, 651] on span "Move items" at bounding box center [1321, 647] width 58 height 14
checkbox input "false"
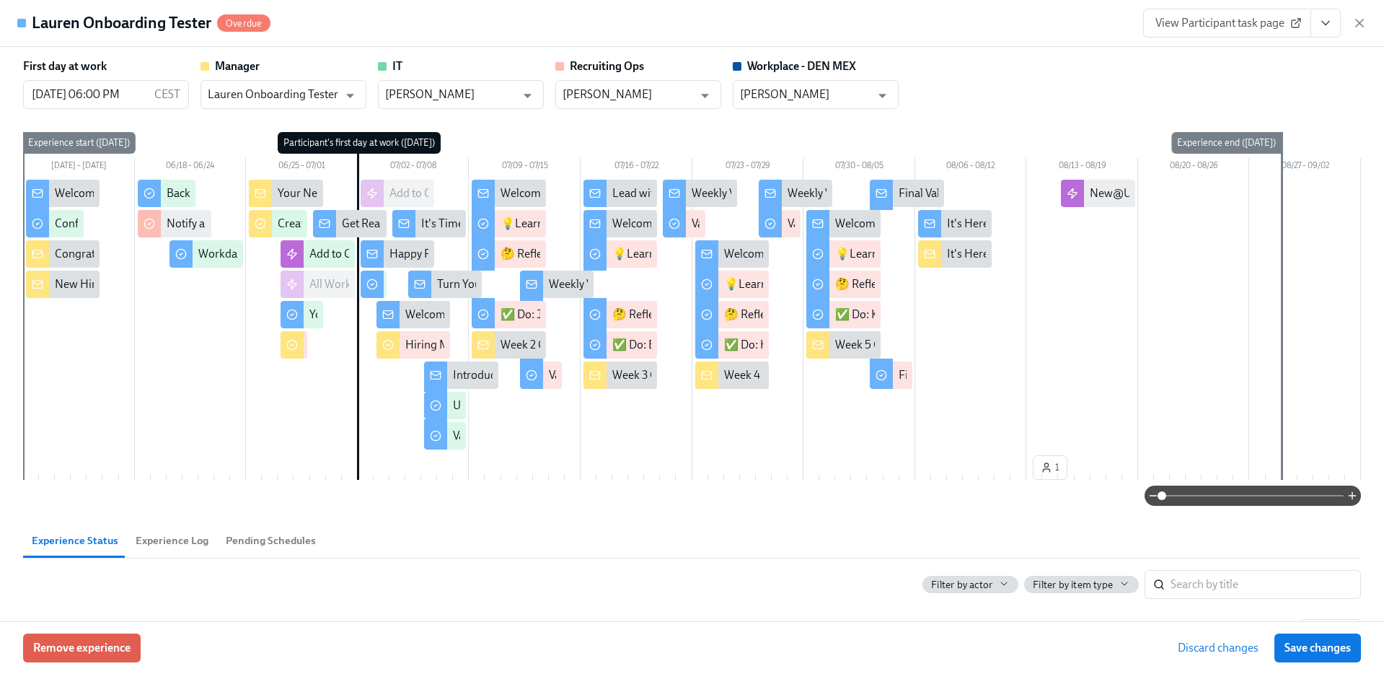
click at [1308, 651] on span "Save changes" at bounding box center [1317, 647] width 66 height 14
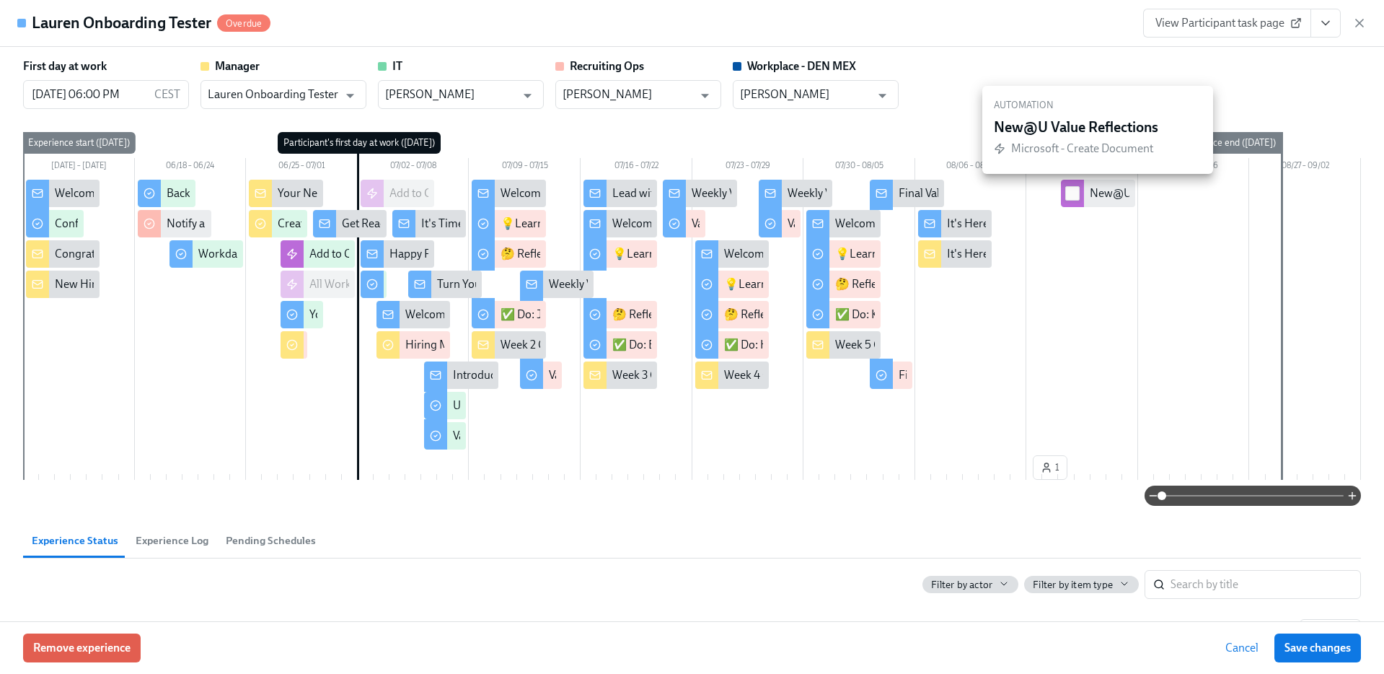
click at [1071, 193] on input "checkbox" at bounding box center [1072, 193] width 13 height 13
checkbox input "true"
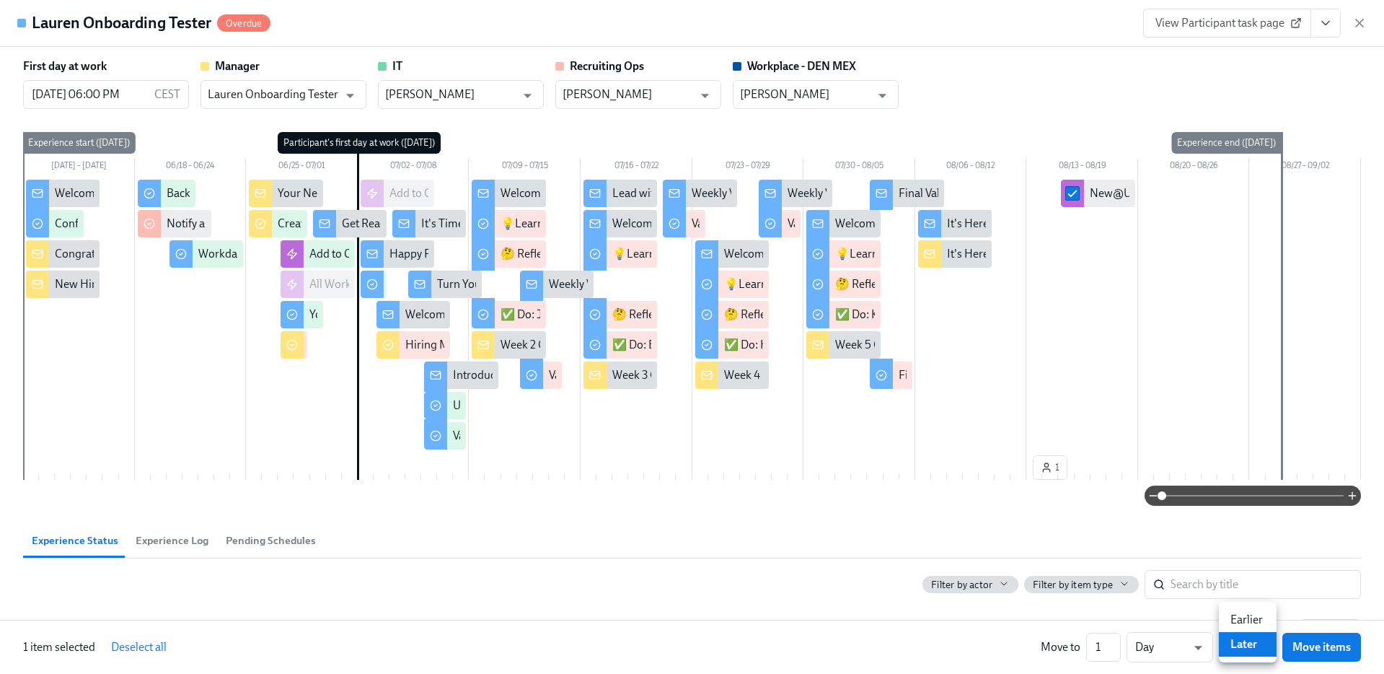
click at [1250, 624] on li "Earlier" at bounding box center [1248, 619] width 58 height 25
type input "earlier"
click at [1313, 651] on span "Move items" at bounding box center [1321, 647] width 58 height 14
checkbox input "false"
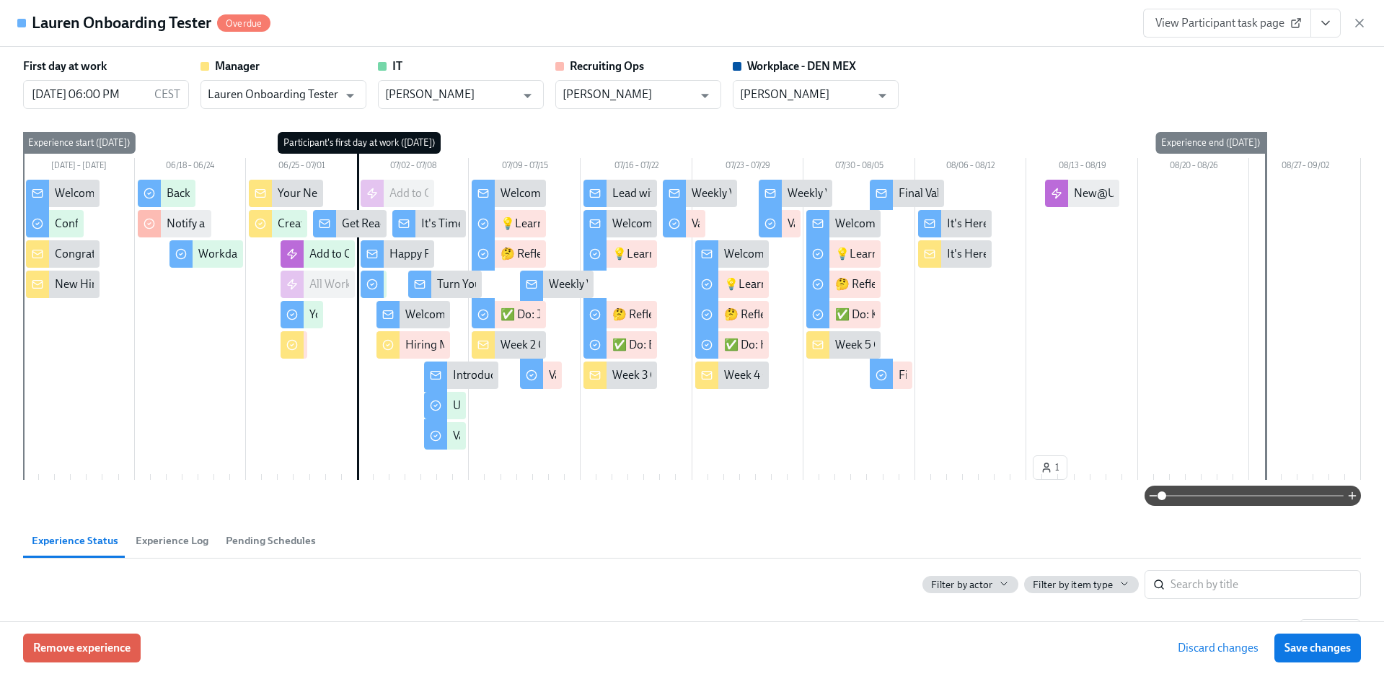
click at [1313, 651] on span "Save changes" at bounding box center [1317, 647] width 66 height 14
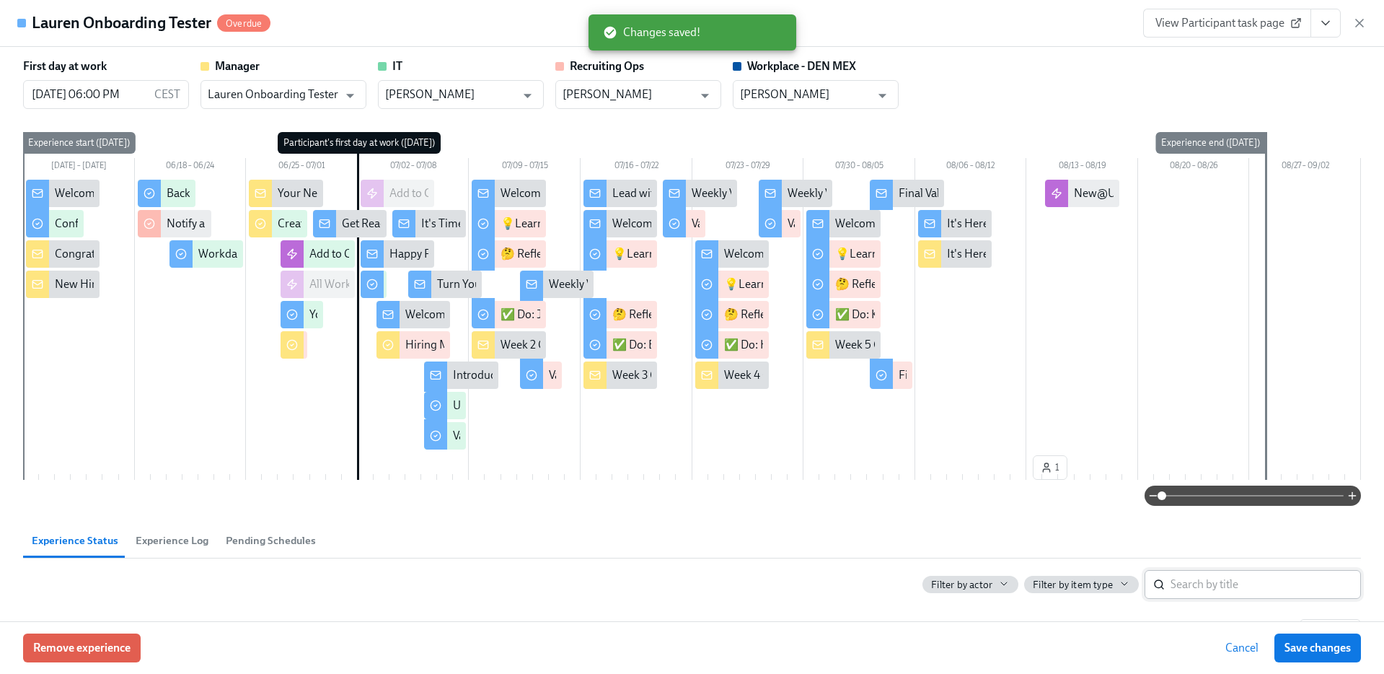
click at [1188, 584] on input "search" at bounding box center [1265, 584] width 190 height 29
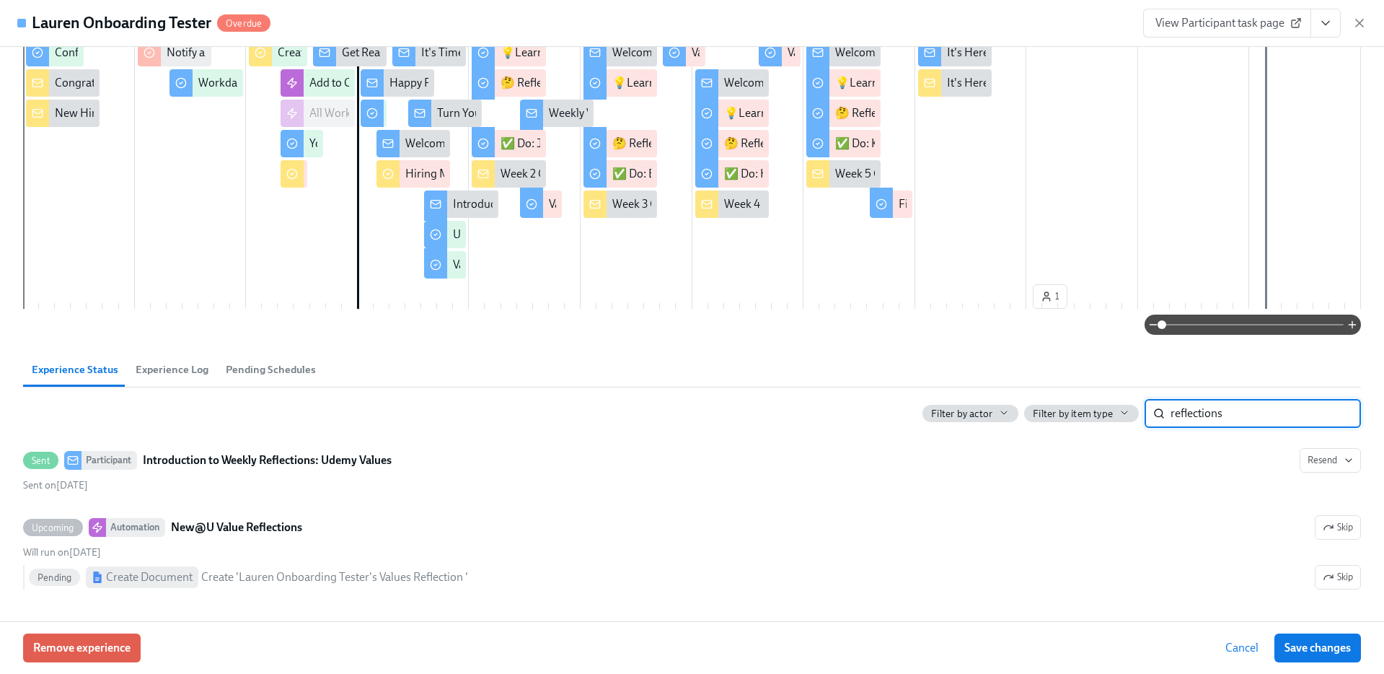
type input "reflections"
click at [1358, 17] on icon "button" at bounding box center [1359, 23] width 14 height 14
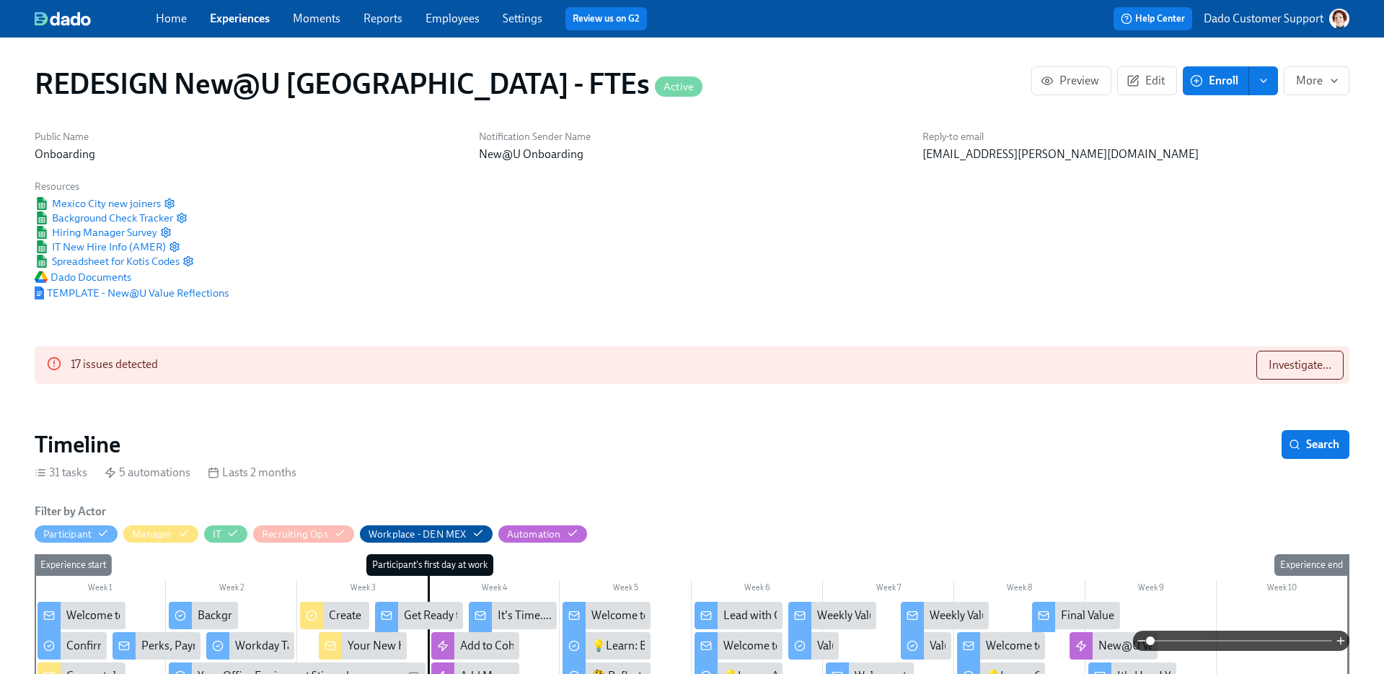
click at [451, 18] on link "Employees" at bounding box center [452, 19] width 54 height 14
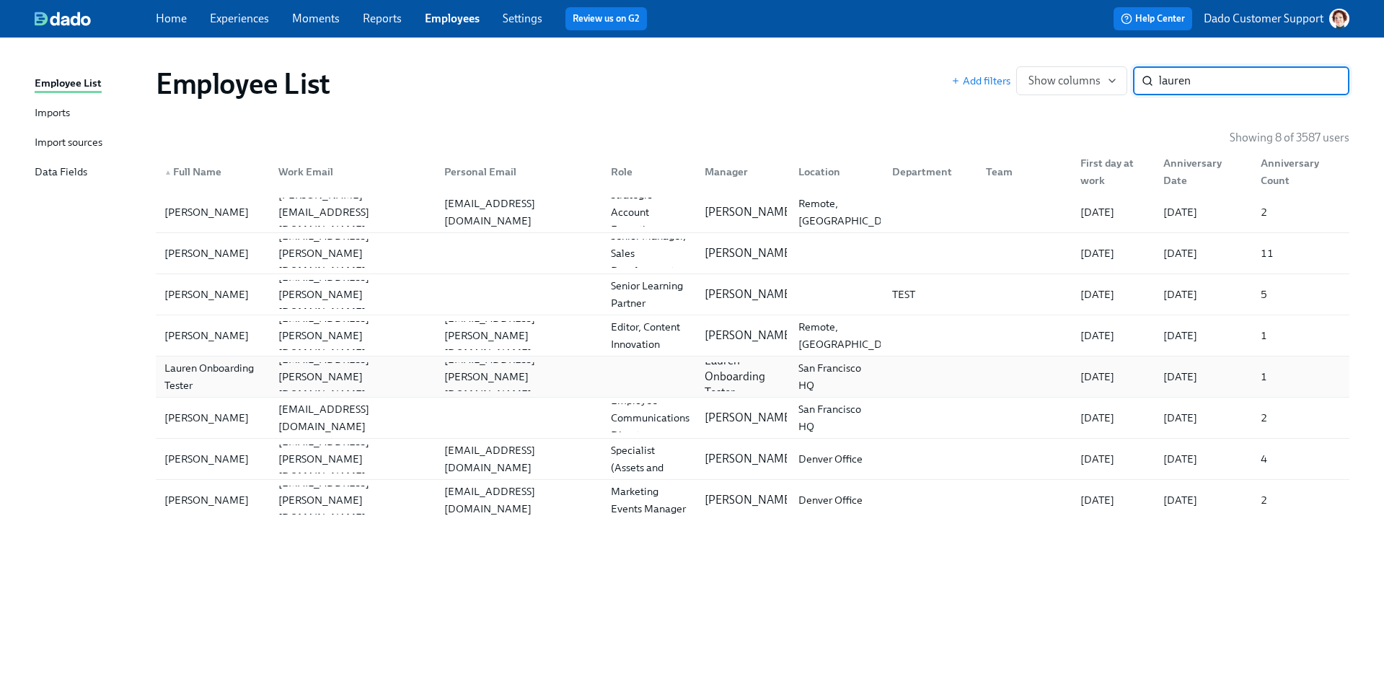
type input "lauren"
click at [237, 372] on div "Lauren Onboarding Tester" at bounding box center [213, 376] width 108 height 35
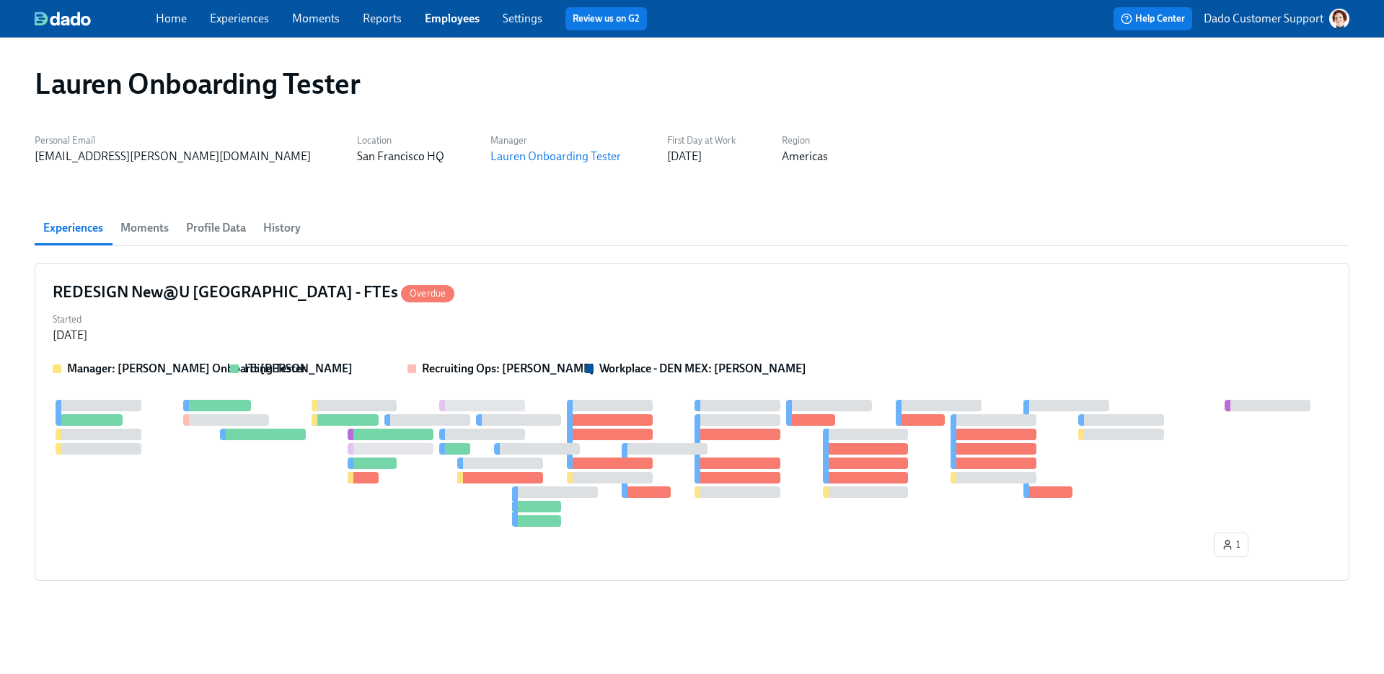
click at [222, 237] on button "Profile Data" at bounding box center [215, 228] width 77 height 35
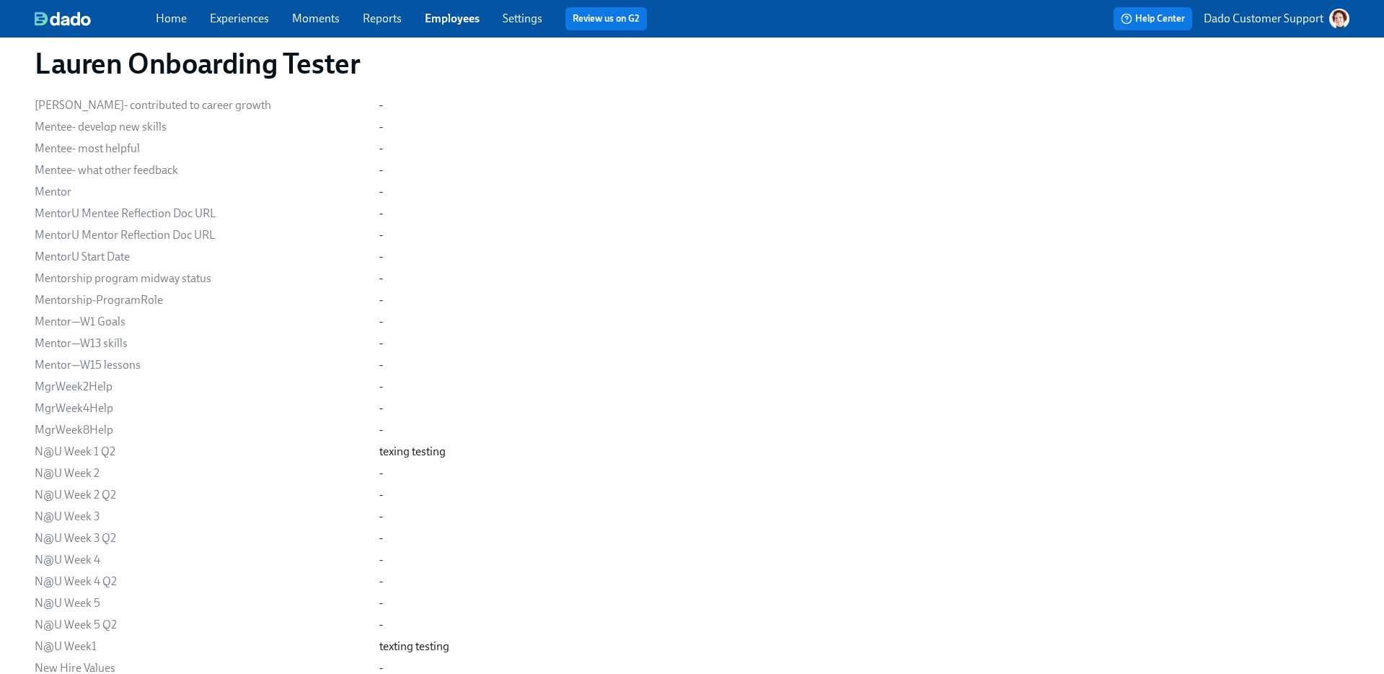
scroll to position [1031, 0]
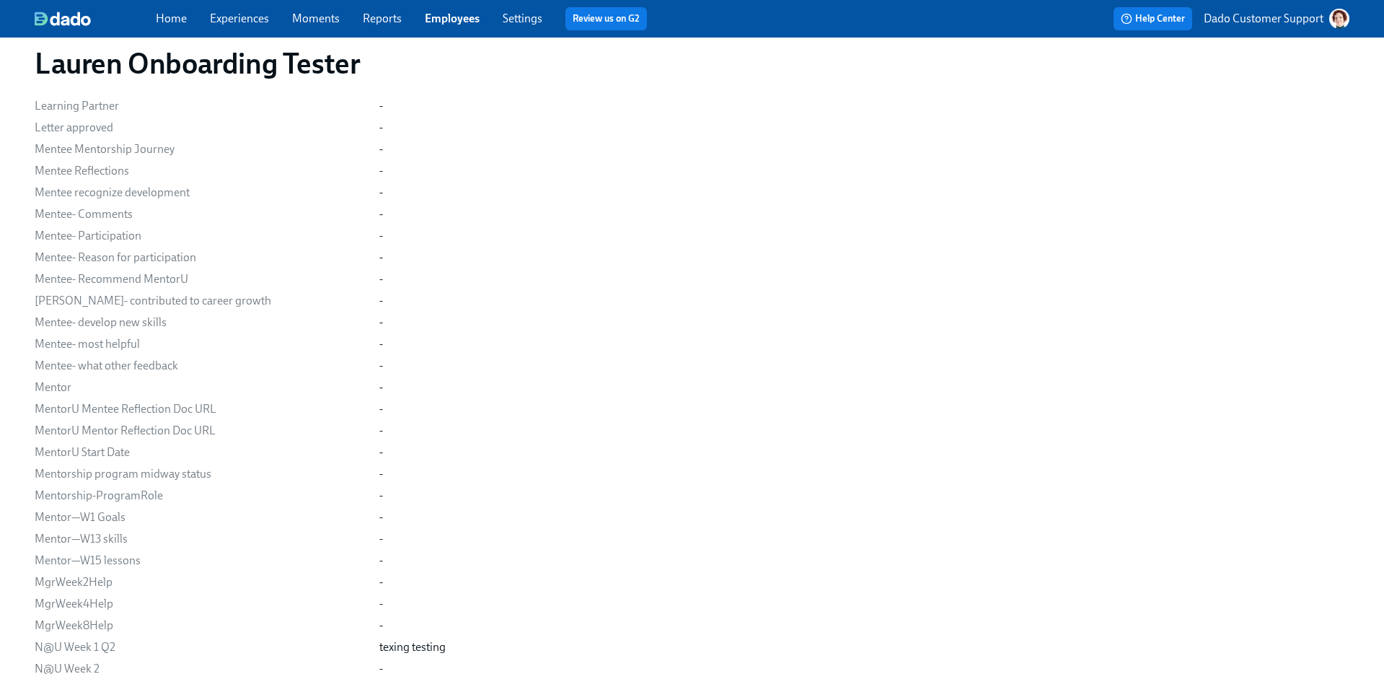
click at [457, 12] on link "Employees" at bounding box center [452, 19] width 55 height 14
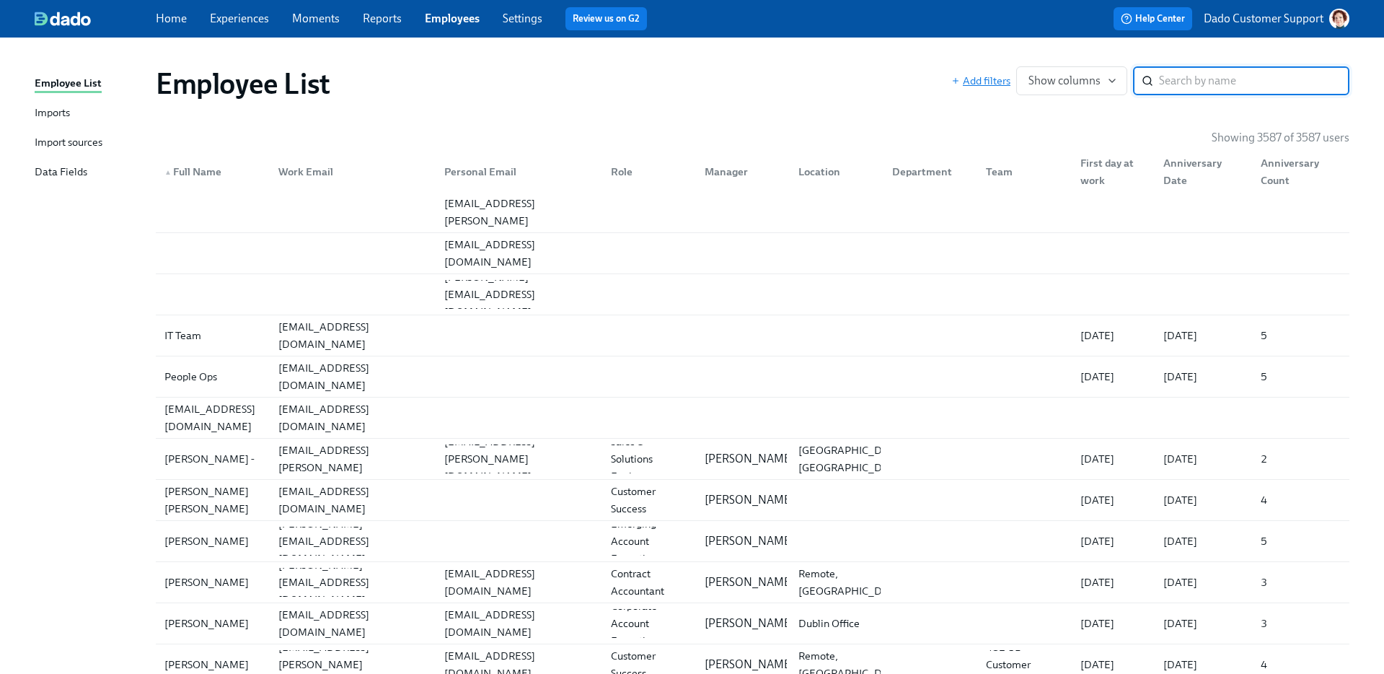
click at [977, 86] on span "Add filters" at bounding box center [980, 81] width 59 height 14
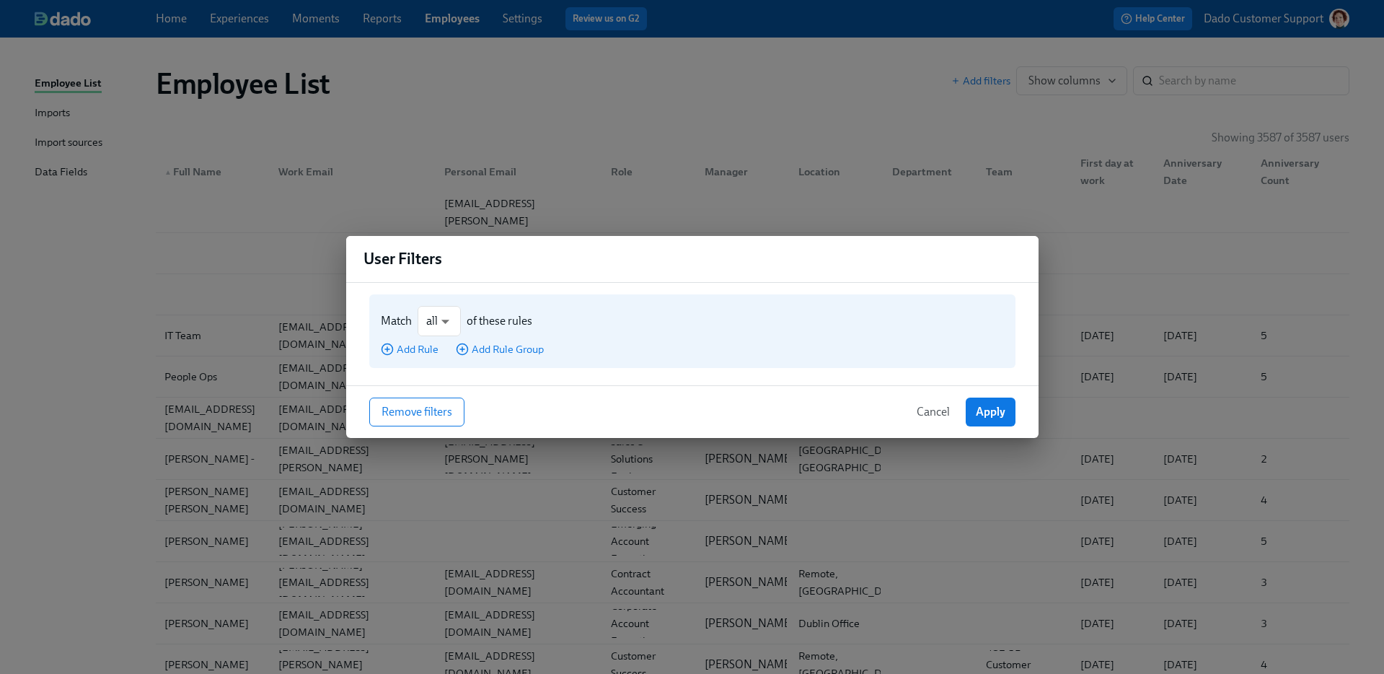
click at [410, 361] on div "Match all all ​ of these rules Add Rule Add Rule Group" at bounding box center [692, 331] width 646 height 74
click at [410, 353] on span "Add Rule" at bounding box center [410, 349] width 58 height 14
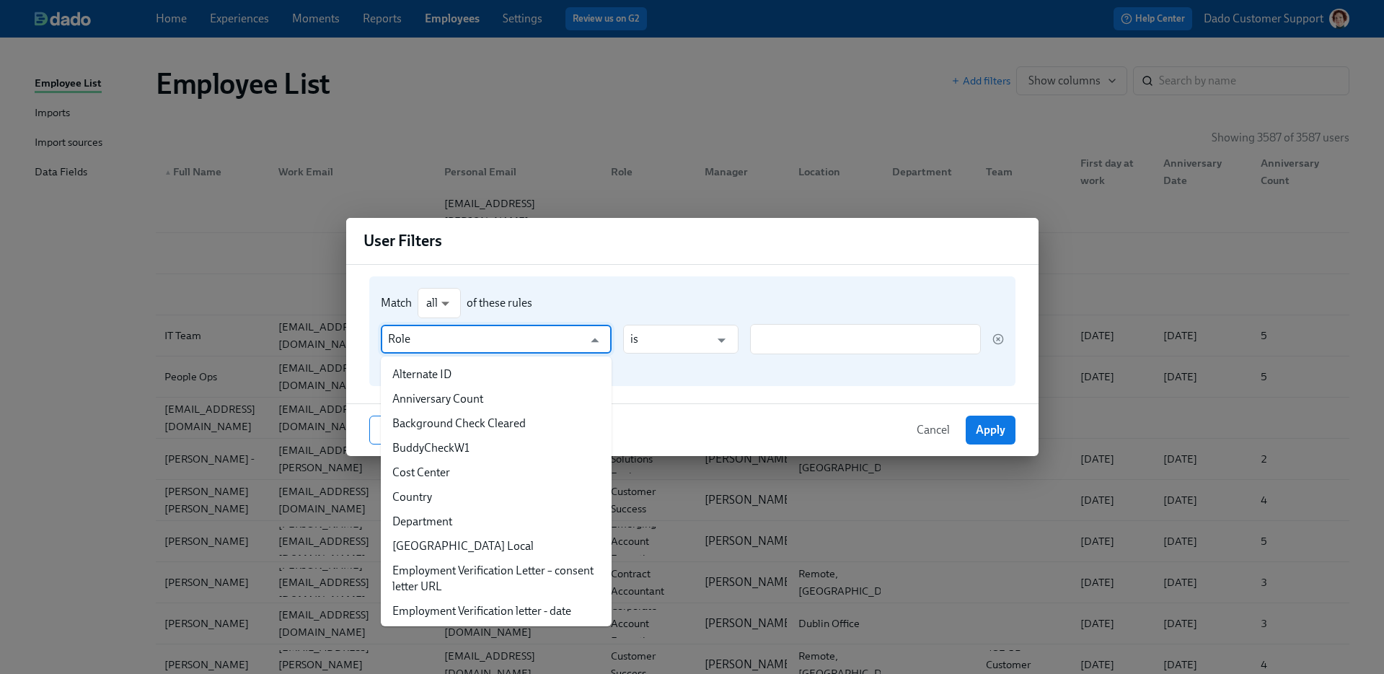
click at [552, 348] on input "Role" at bounding box center [485, 339] width 195 height 29
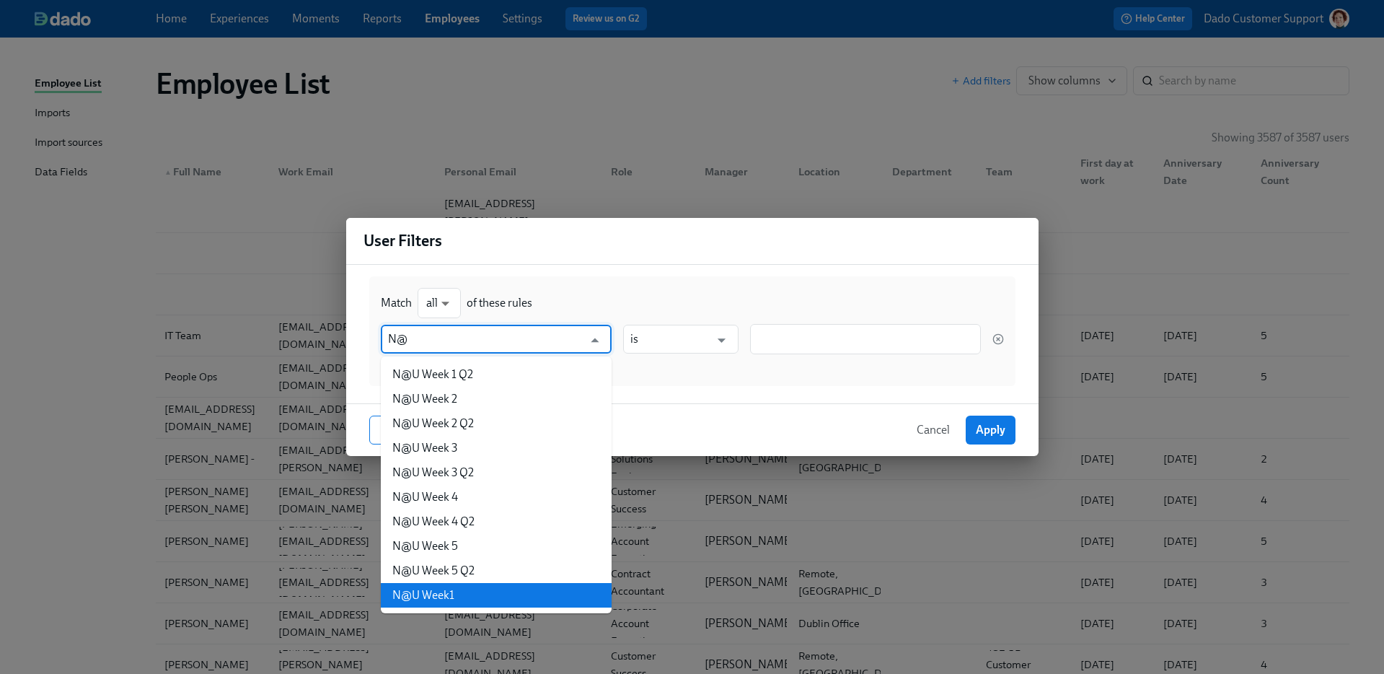
click at [454, 595] on li "N@U Week1" at bounding box center [496, 595] width 231 height 25
type input "N@U Week1"
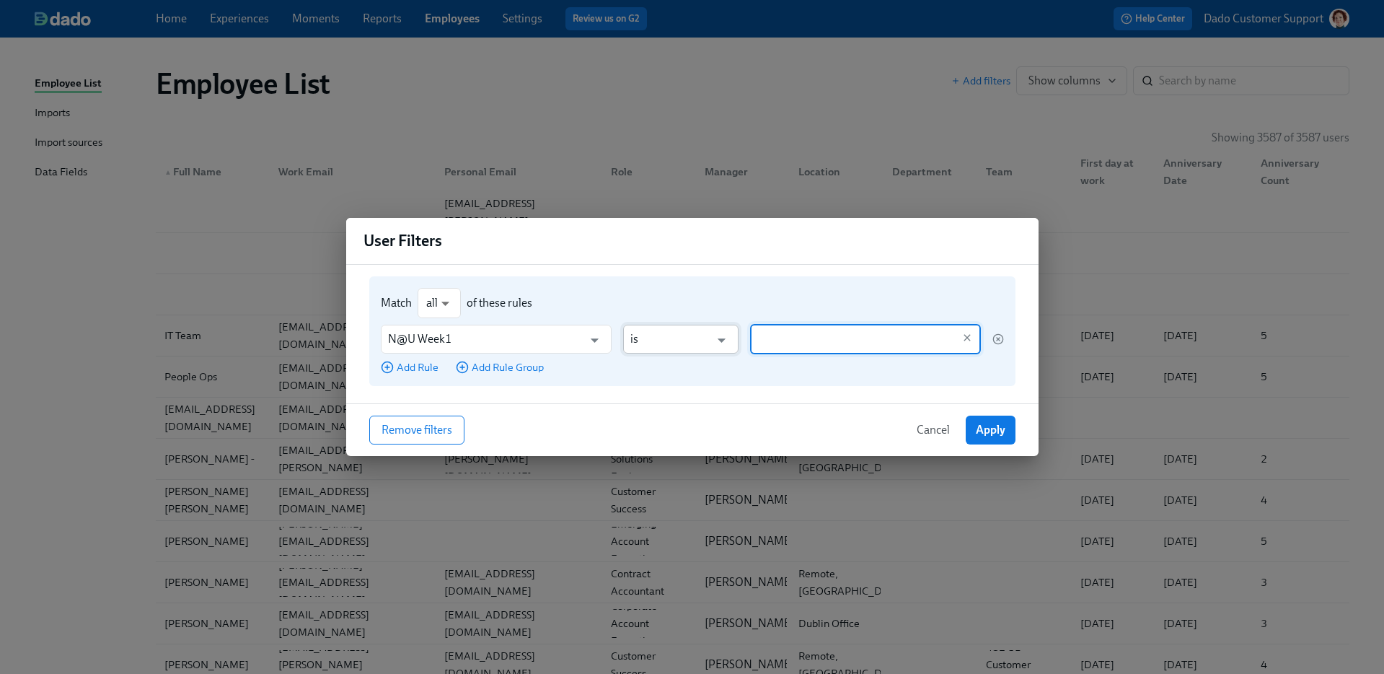
click at [677, 334] on input "is" at bounding box center [670, 339] width 80 height 29
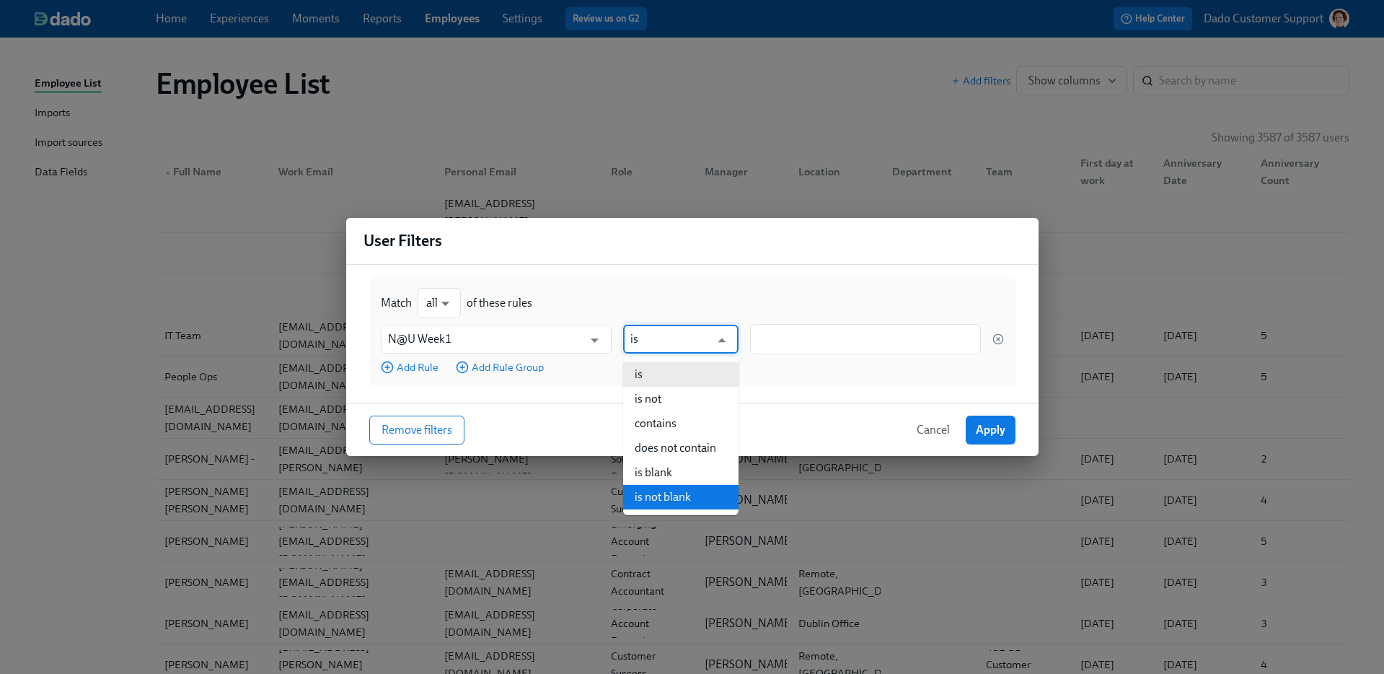
click at [687, 490] on li "is not blank" at bounding box center [680, 497] width 115 height 25
type input "is not blank"
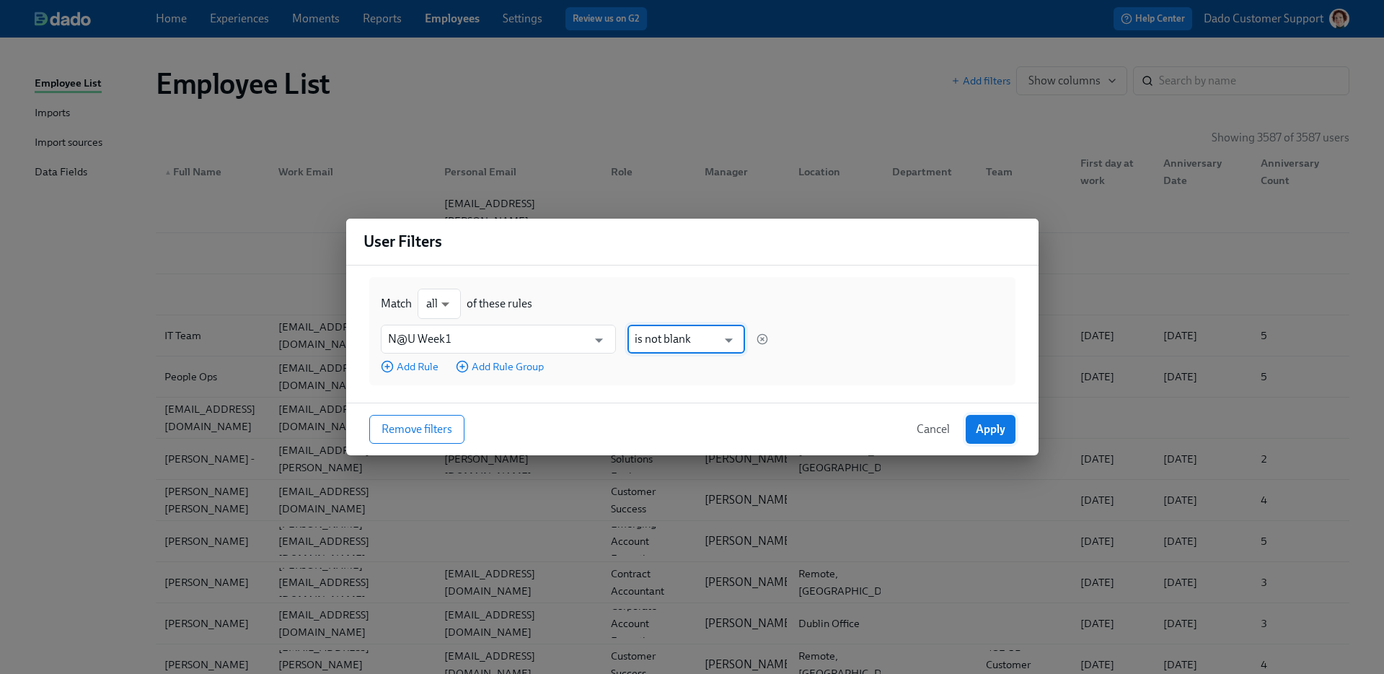
click at [995, 433] on span "Apply" at bounding box center [991, 429] width 30 height 14
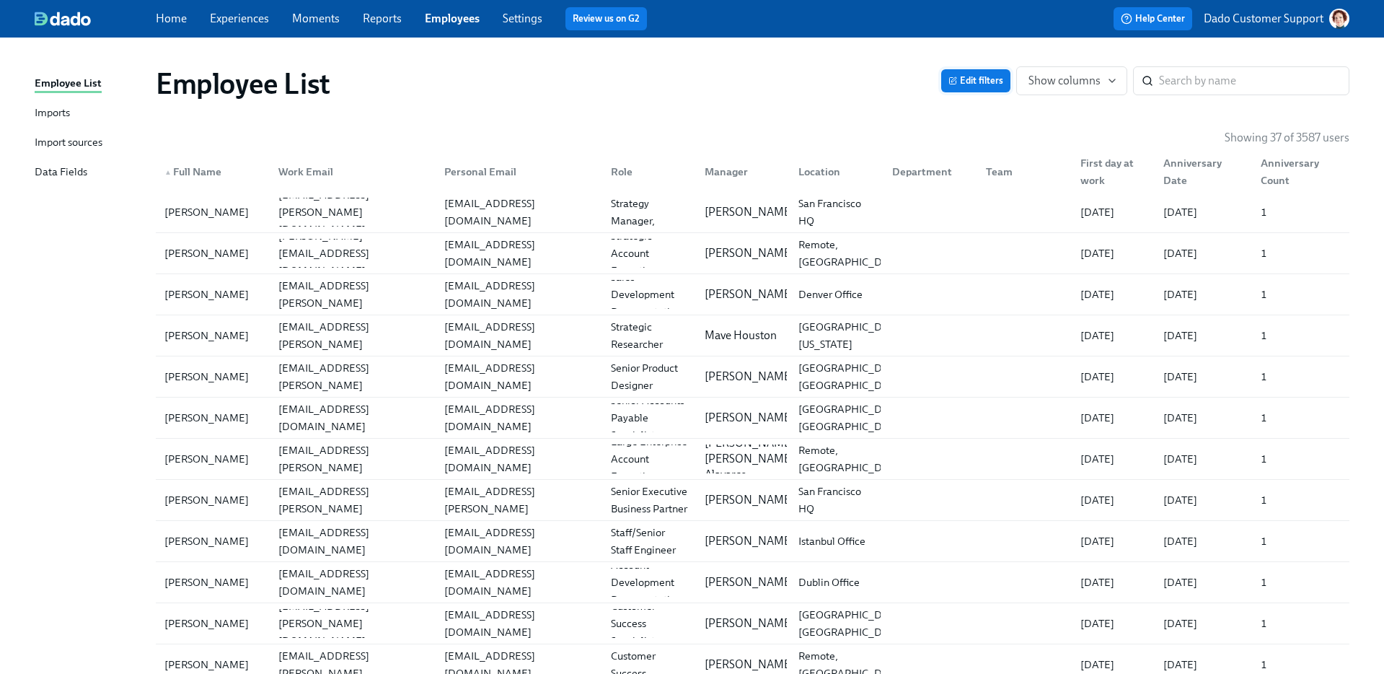
click at [973, 79] on span "Edit filters" at bounding box center [975, 81] width 55 height 14
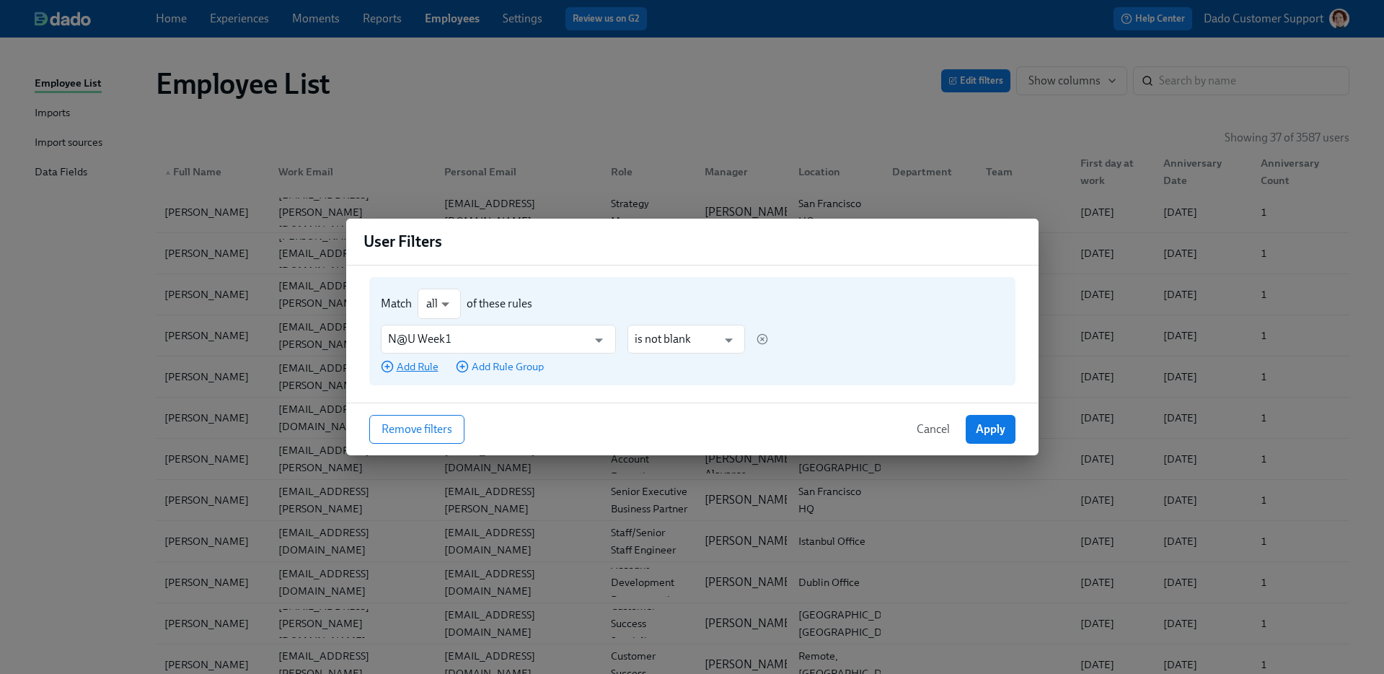
click at [408, 367] on span "Add Rule" at bounding box center [410, 366] width 58 height 14
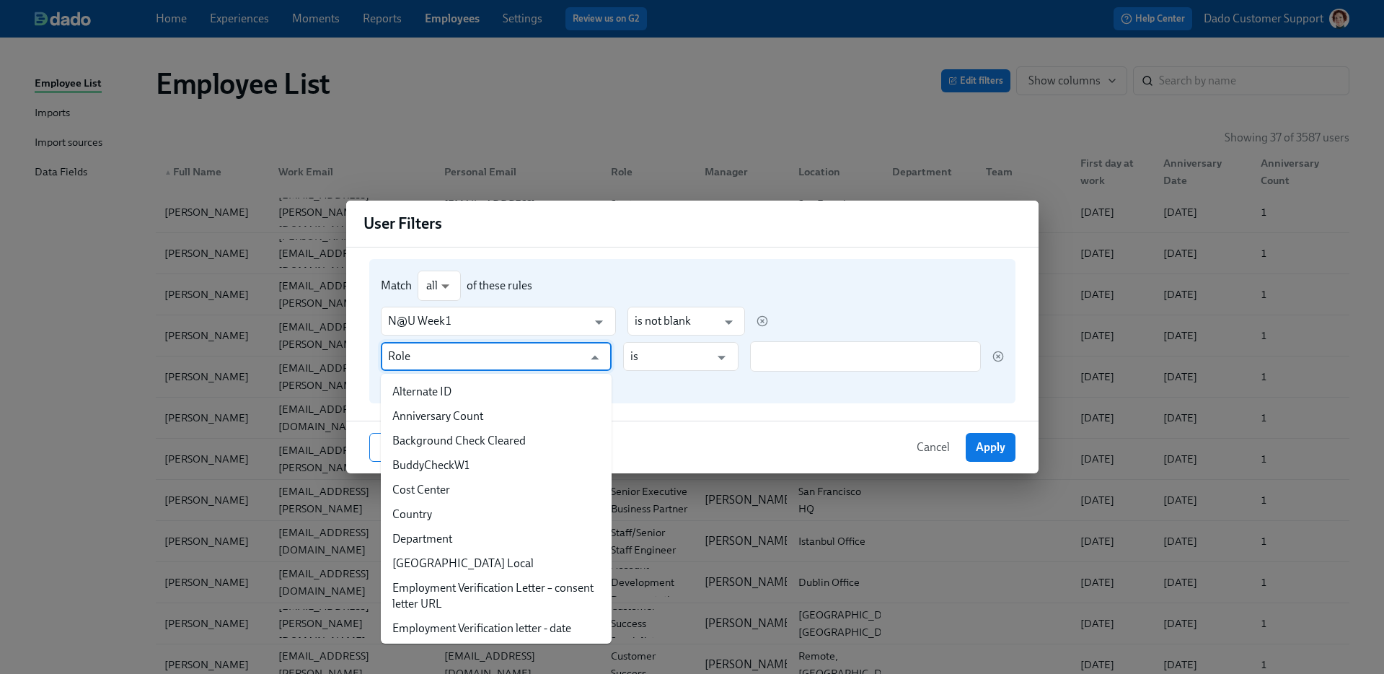
click at [422, 366] on input "Role" at bounding box center [485, 356] width 195 height 29
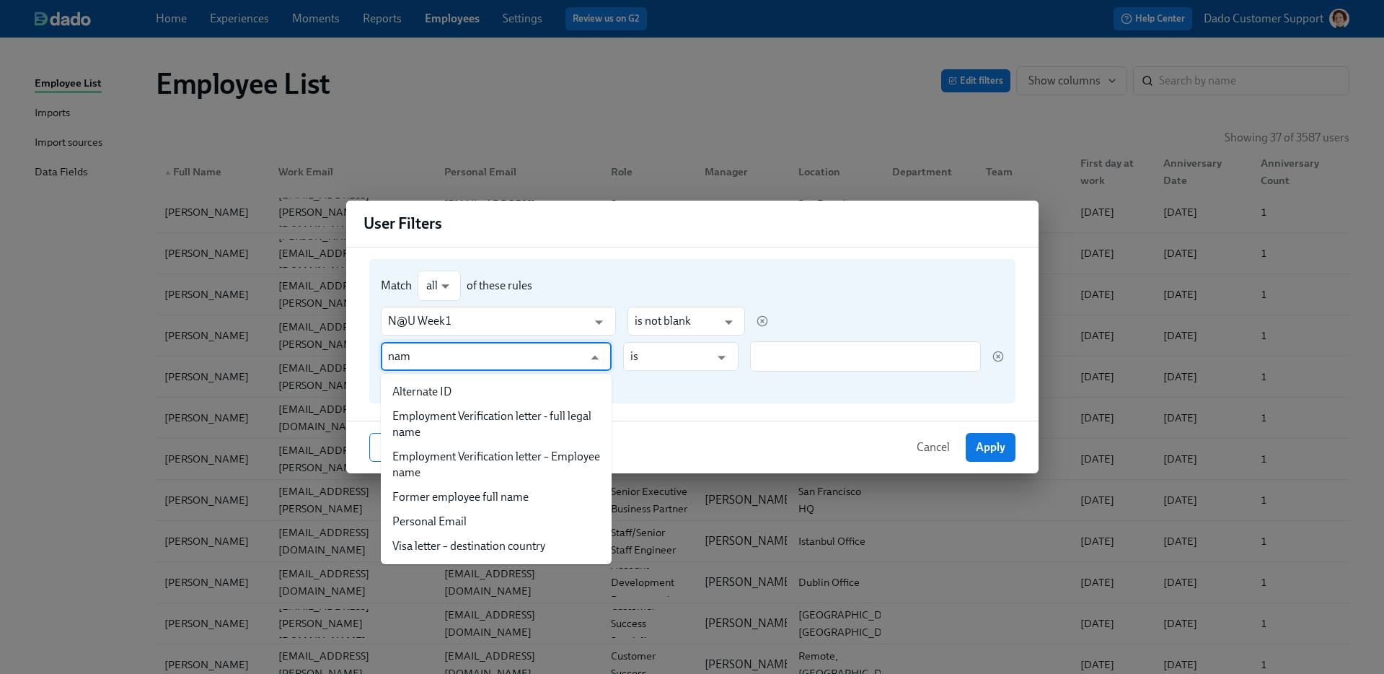
type input "name"
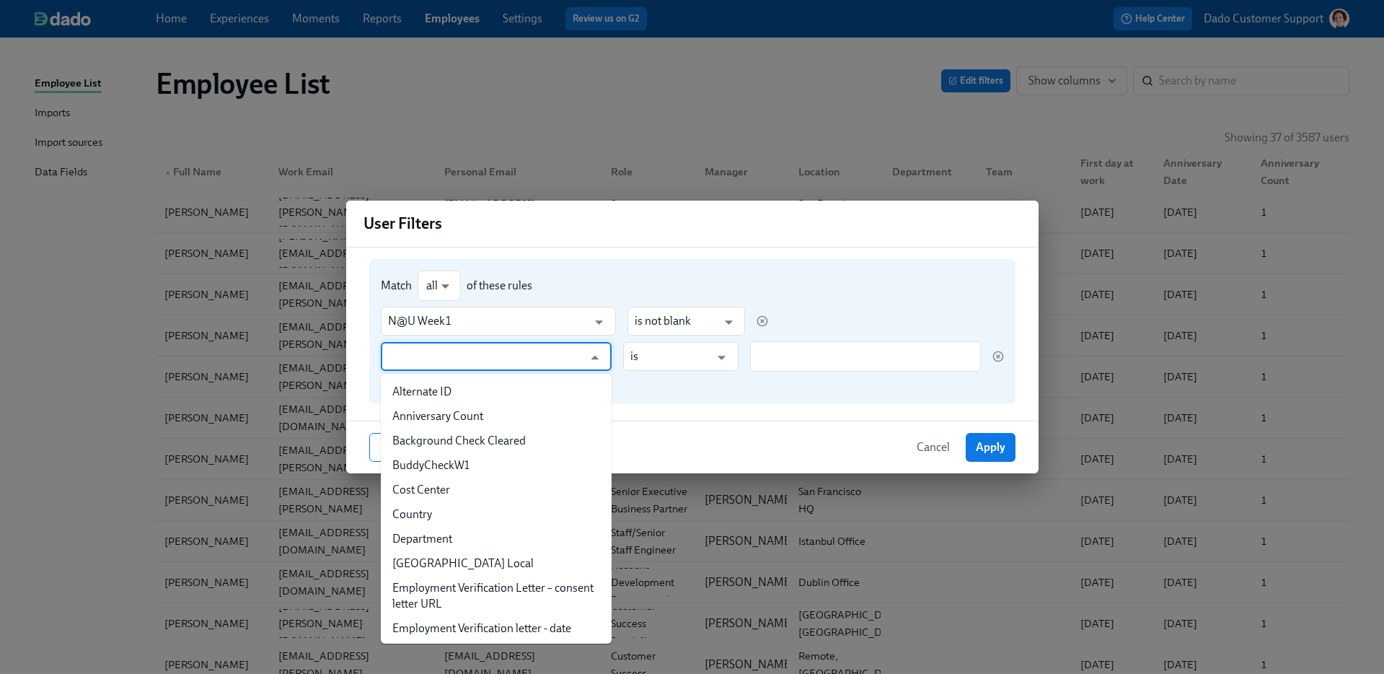
scroll to position [1859, 0]
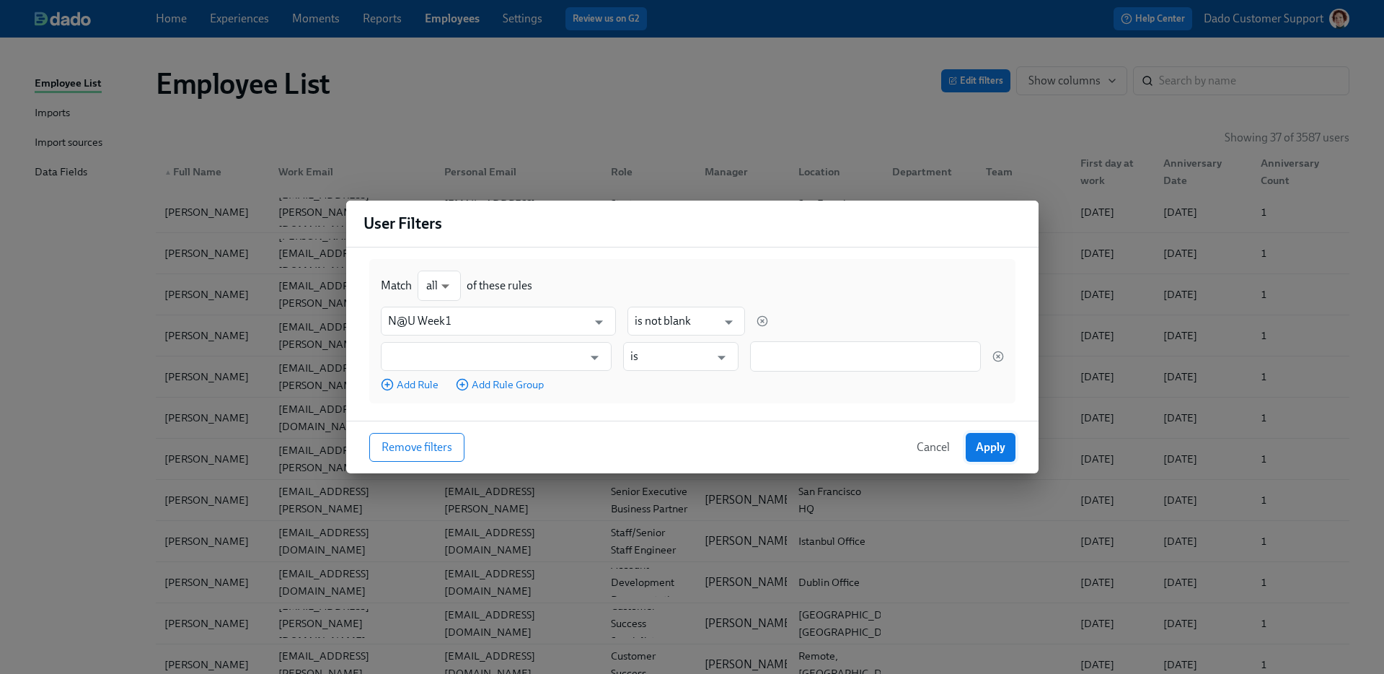
type input "Role"
click at [1011, 456] on button "Apply" at bounding box center [991, 447] width 50 height 29
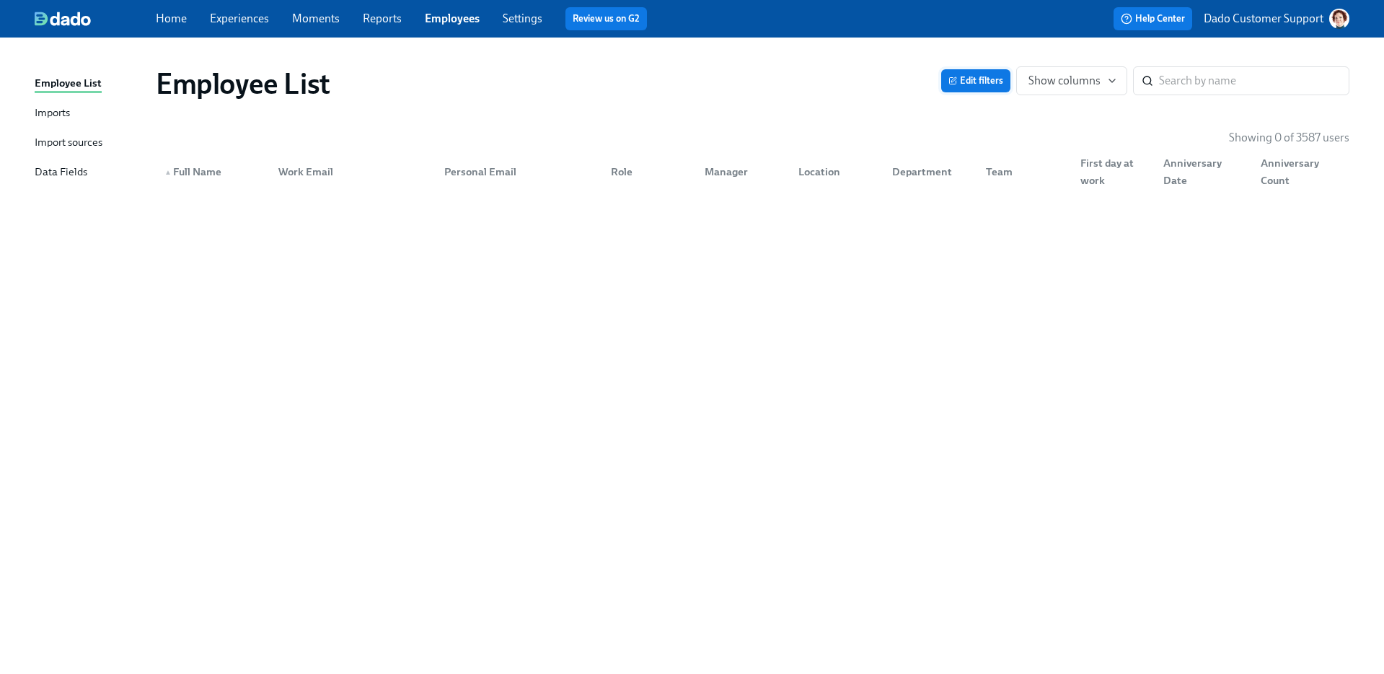
click at [995, 80] on span "Edit filters" at bounding box center [975, 81] width 55 height 14
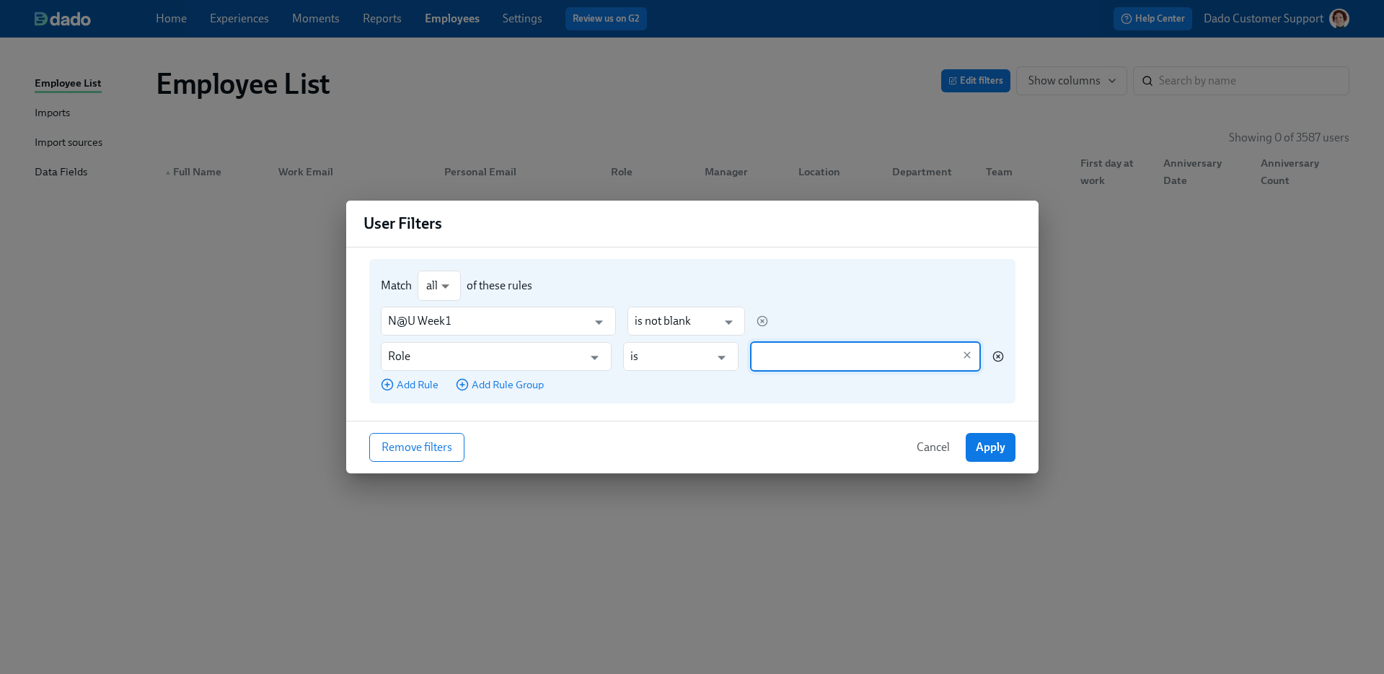
click at [1000, 353] on icon "button" at bounding box center [998, 356] width 12 height 12
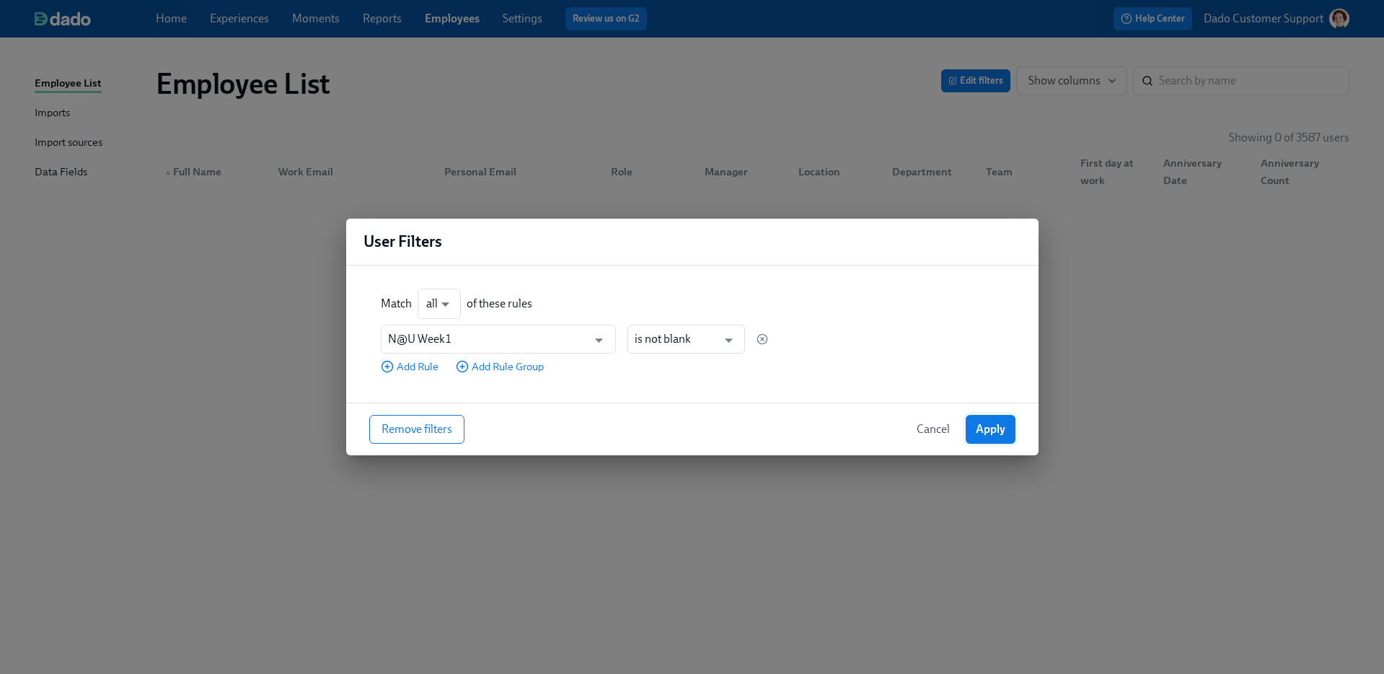
click at [984, 434] on span "Apply" at bounding box center [991, 429] width 30 height 14
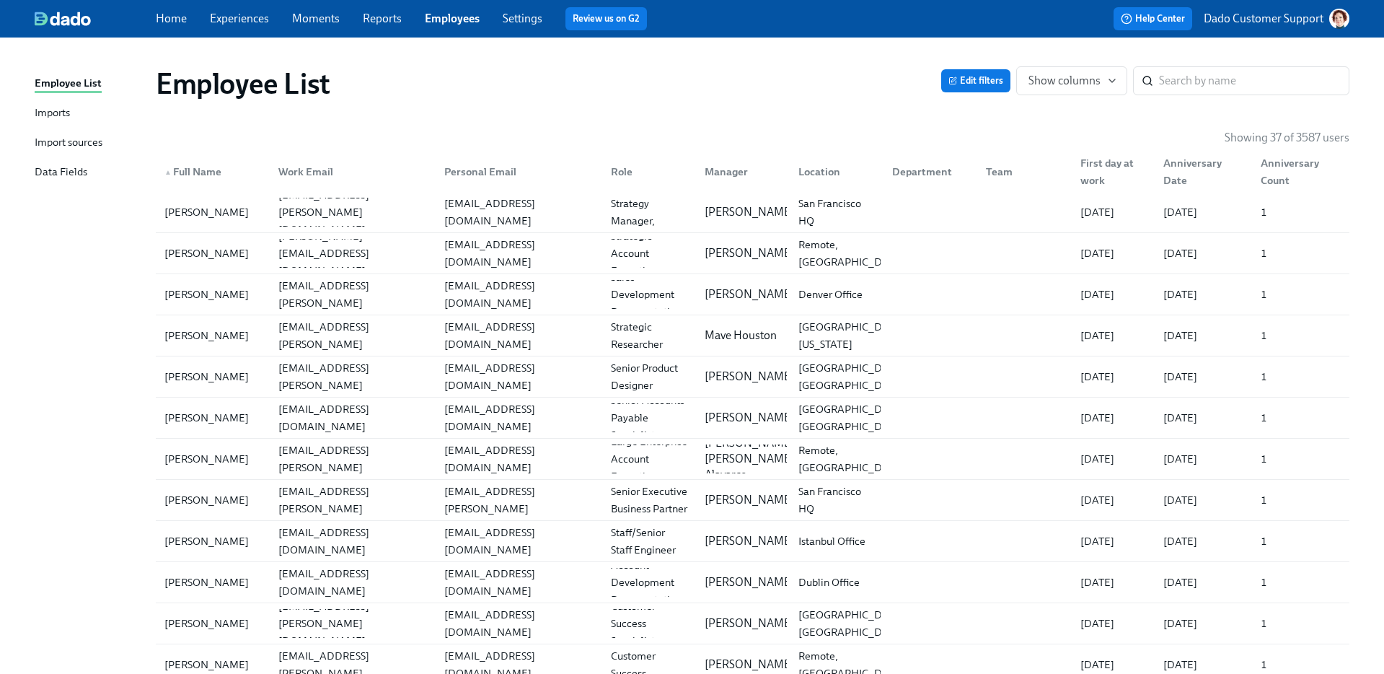
click at [210, 175] on div "▲ Full Name" at bounding box center [193, 171] width 69 height 17
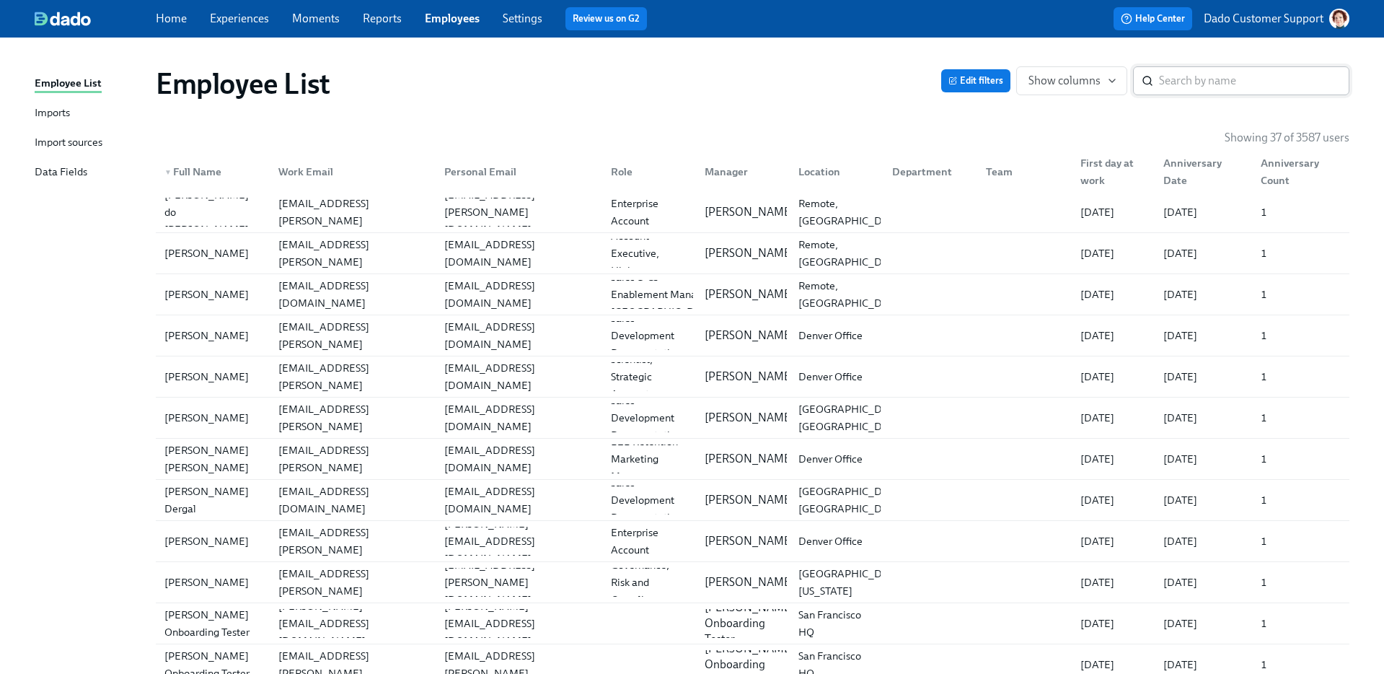
click at [1192, 71] on input "search" at bounding box center [1254, 80] width 190 height 29
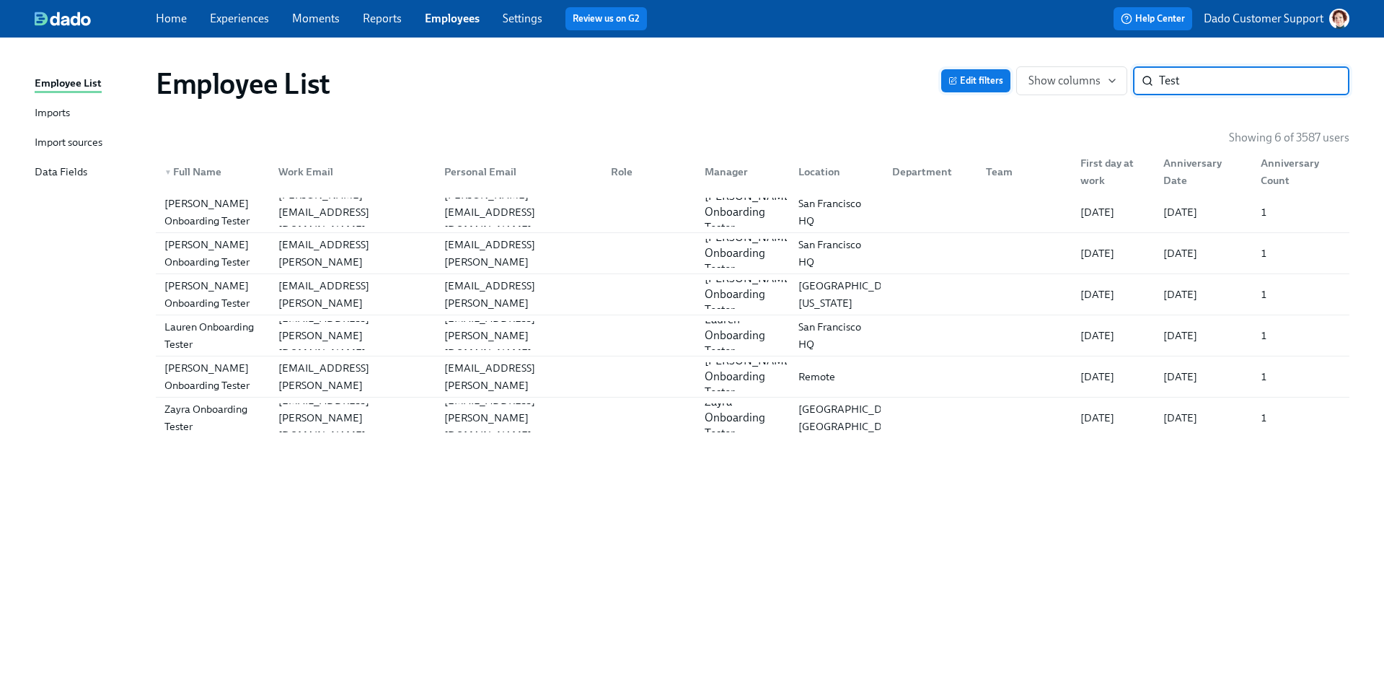
type input "Test"
click at [992, 78] on span "Edit filters" at bounding box center [975, 81] width 55 height 14
click at [1073, 82] on span "Show columns" at bounding box center [1071, 81] width 87 height 14
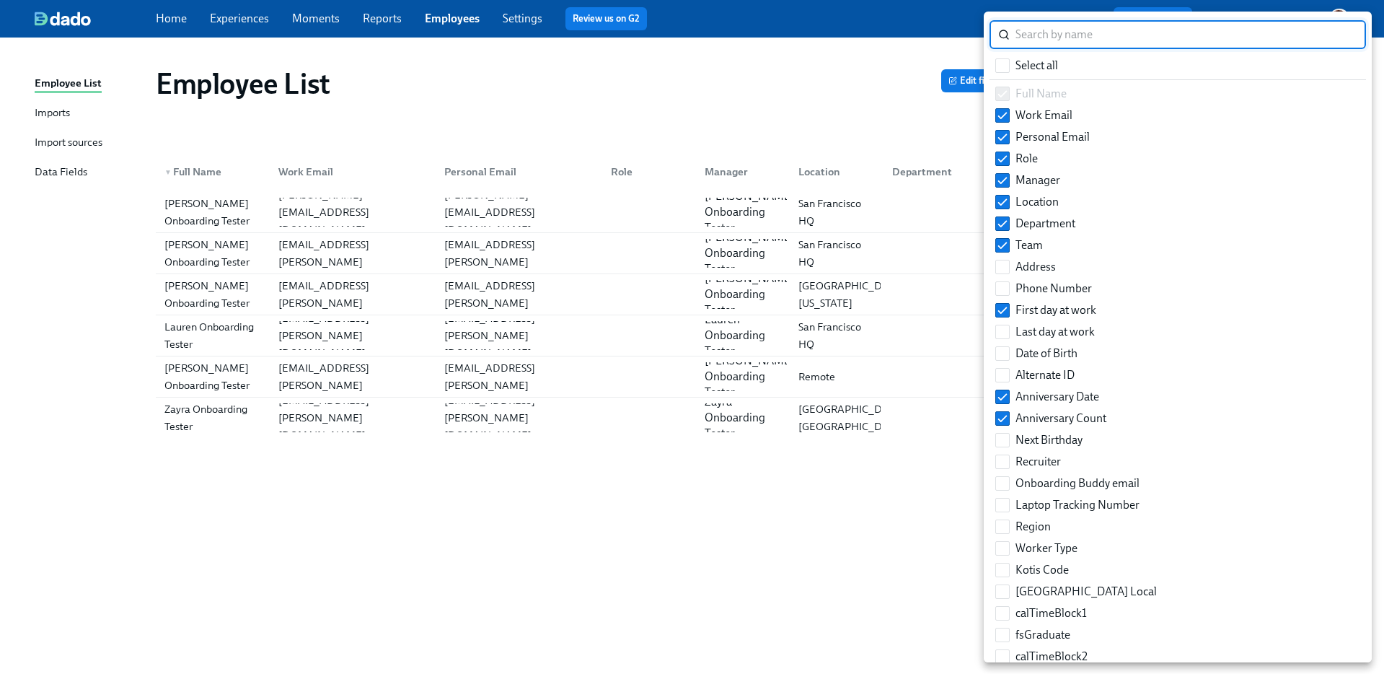
click at [699, 127] on div at bounding box center [692, 337] width 1384 height 674
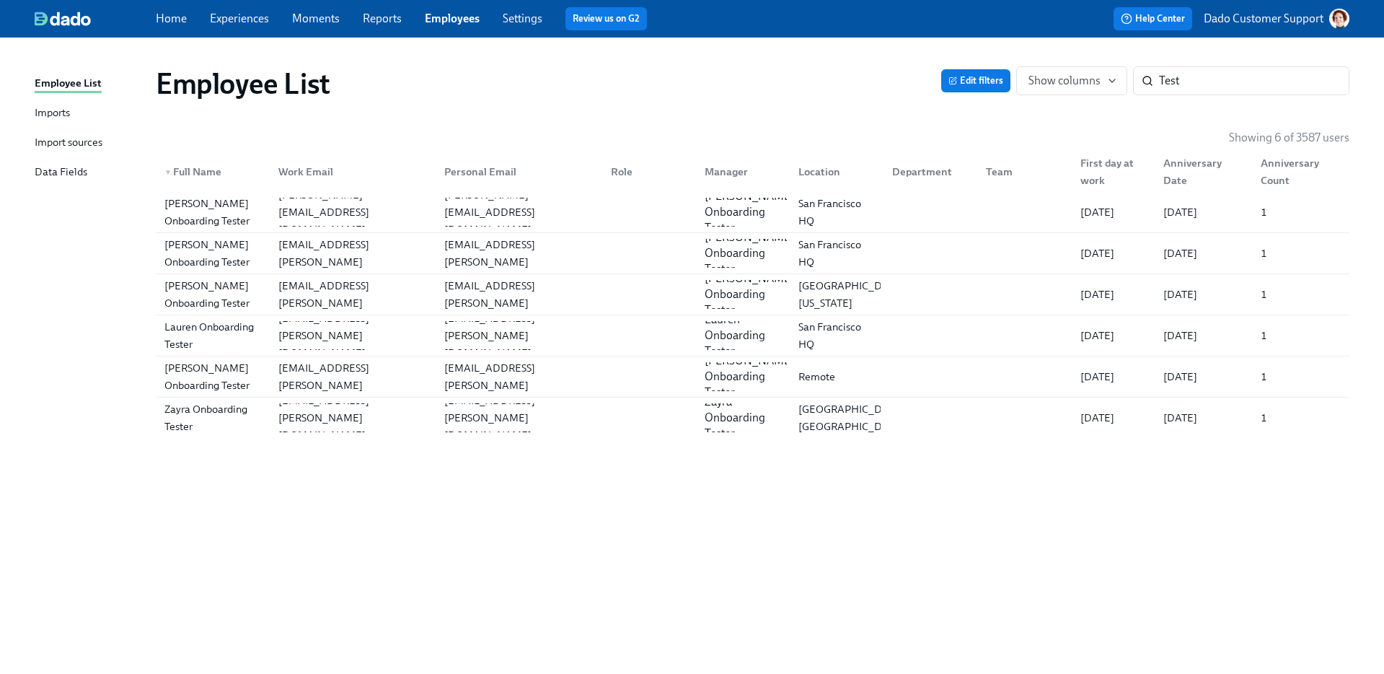
click at [153, 407] on div "Employee List Edit filters Show columns Test ​ Showing 6 of 3587 users ▼ Full N…" at bounding box center [692, 347] width 1315 height 584
click at [204, 418] on div "Zayra Onboarding Tester" at bounding box center [213, 417] width 108 height 35
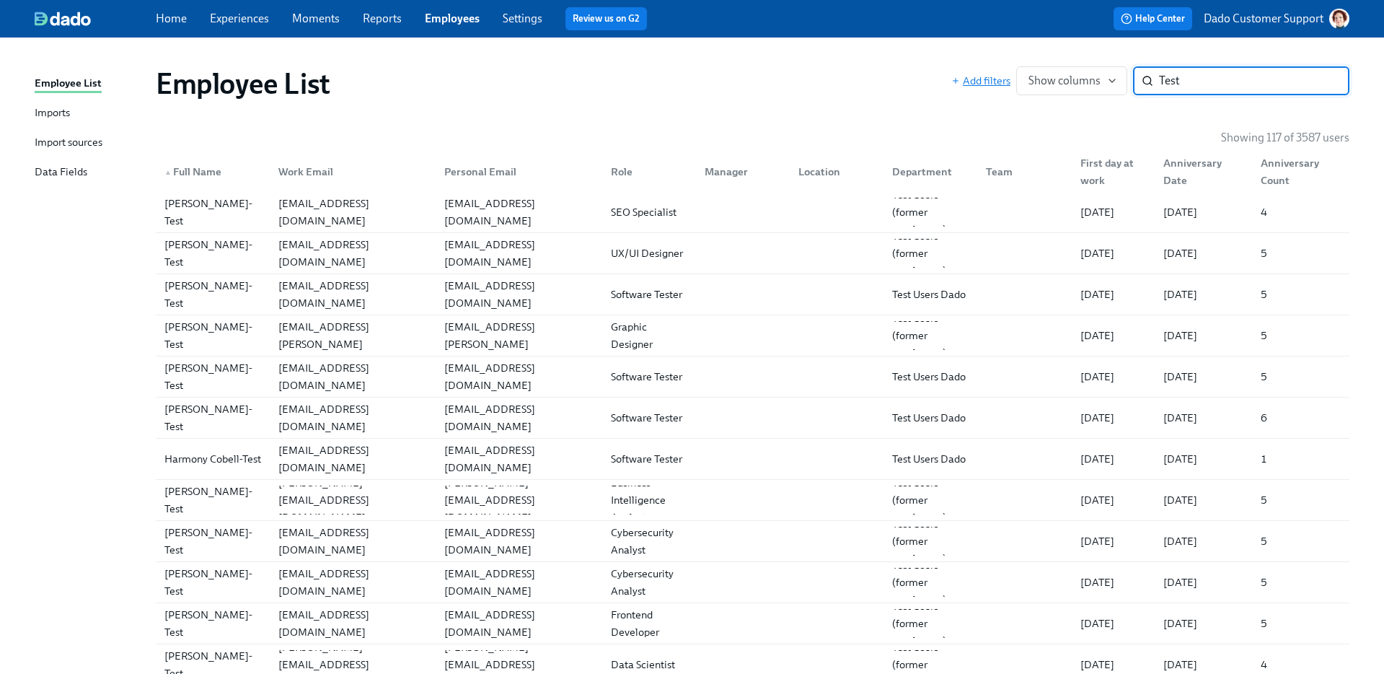
click at [970, 74] on span "Add filters" at bounding box center [980, 81] width 59 height 14
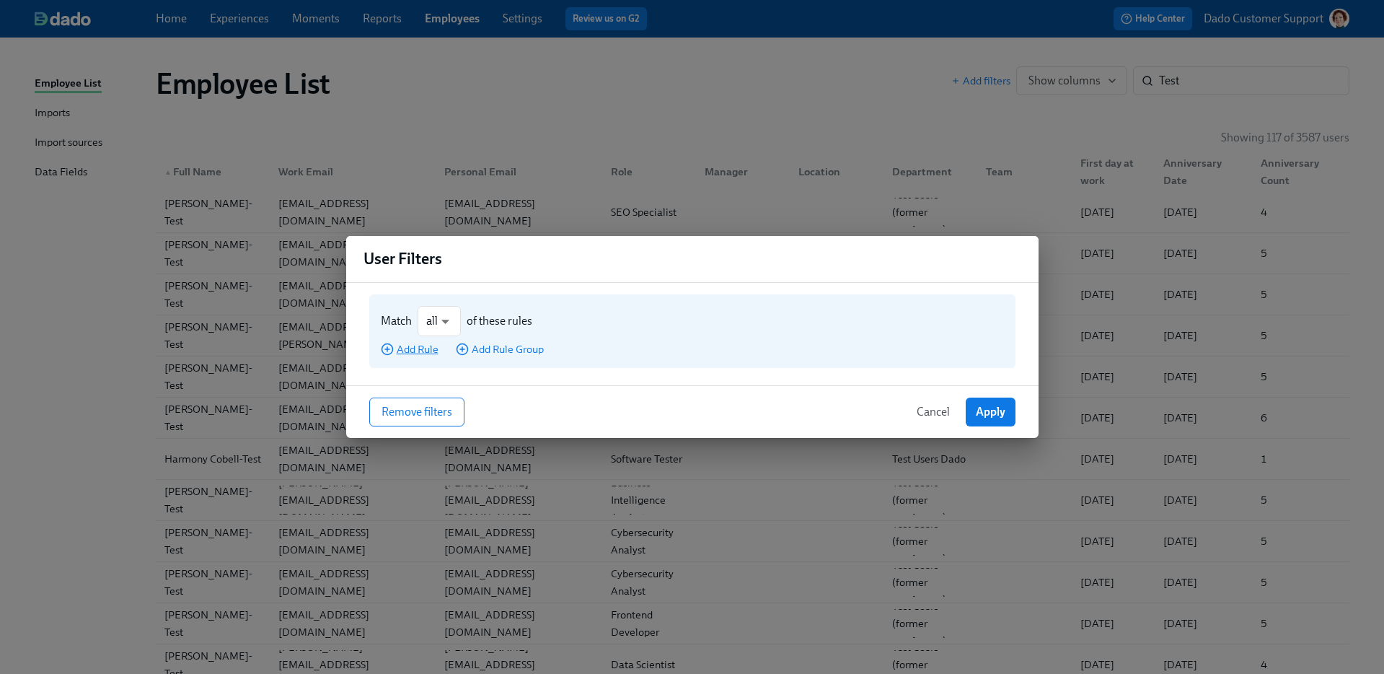
click at [410, 350] on span "Add Rule" at bounding box center [410, 349] width 58 height 14
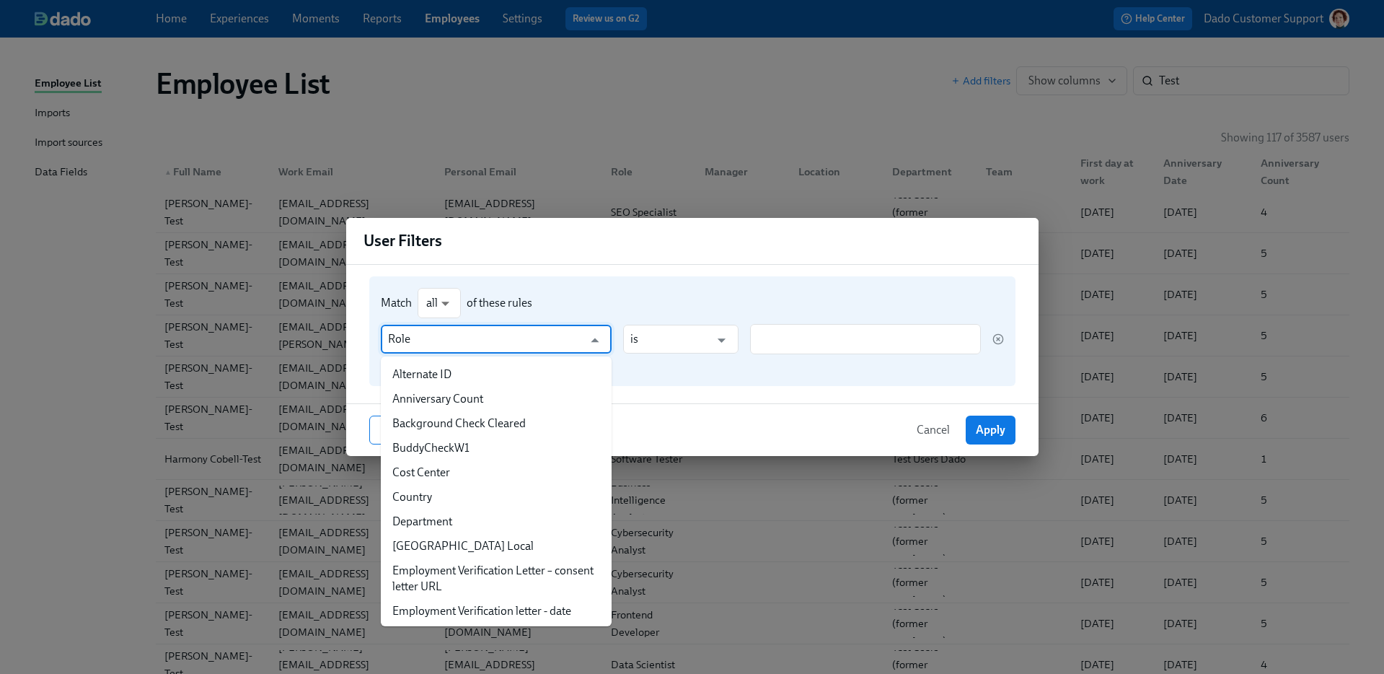
click at [435, 344] on input "Role" at bounding box center [485, 339] width 195 height 29
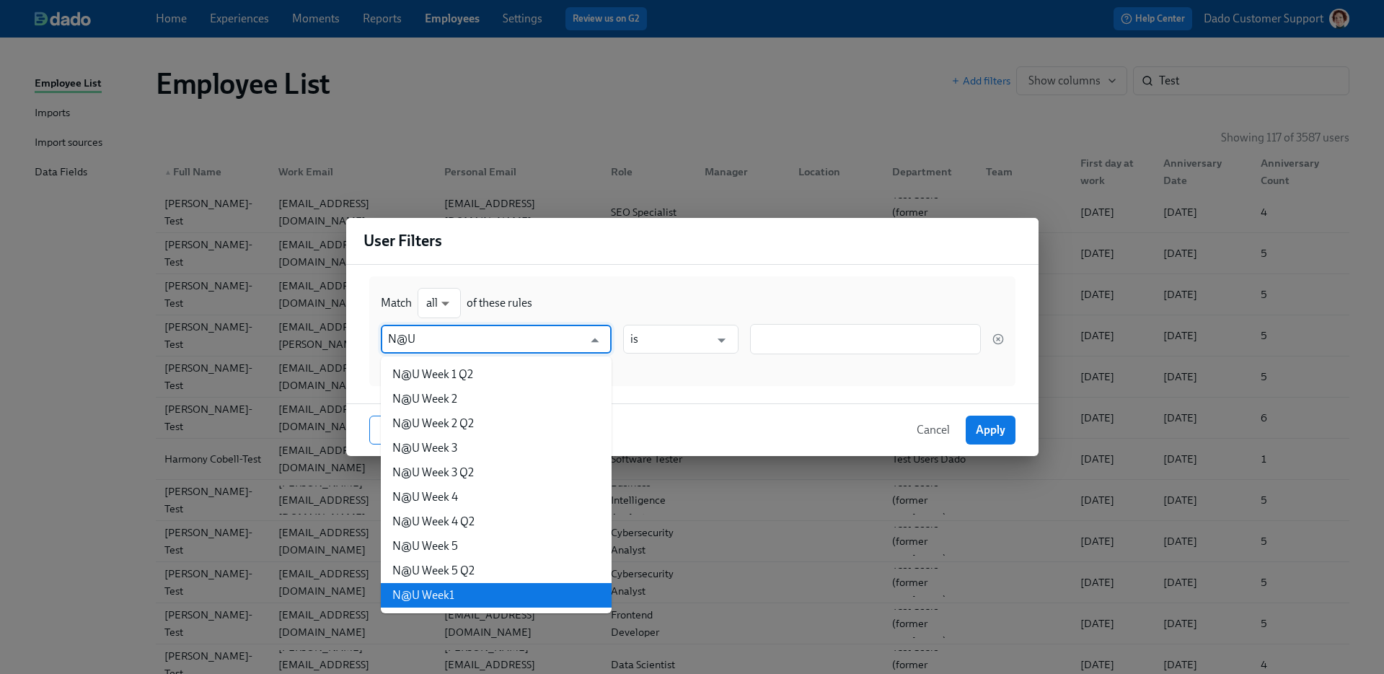
click at [449, 595] on li "N@U Week1" at bounding box center [496, 595] width 231 height 25
type input "N@U Week1"
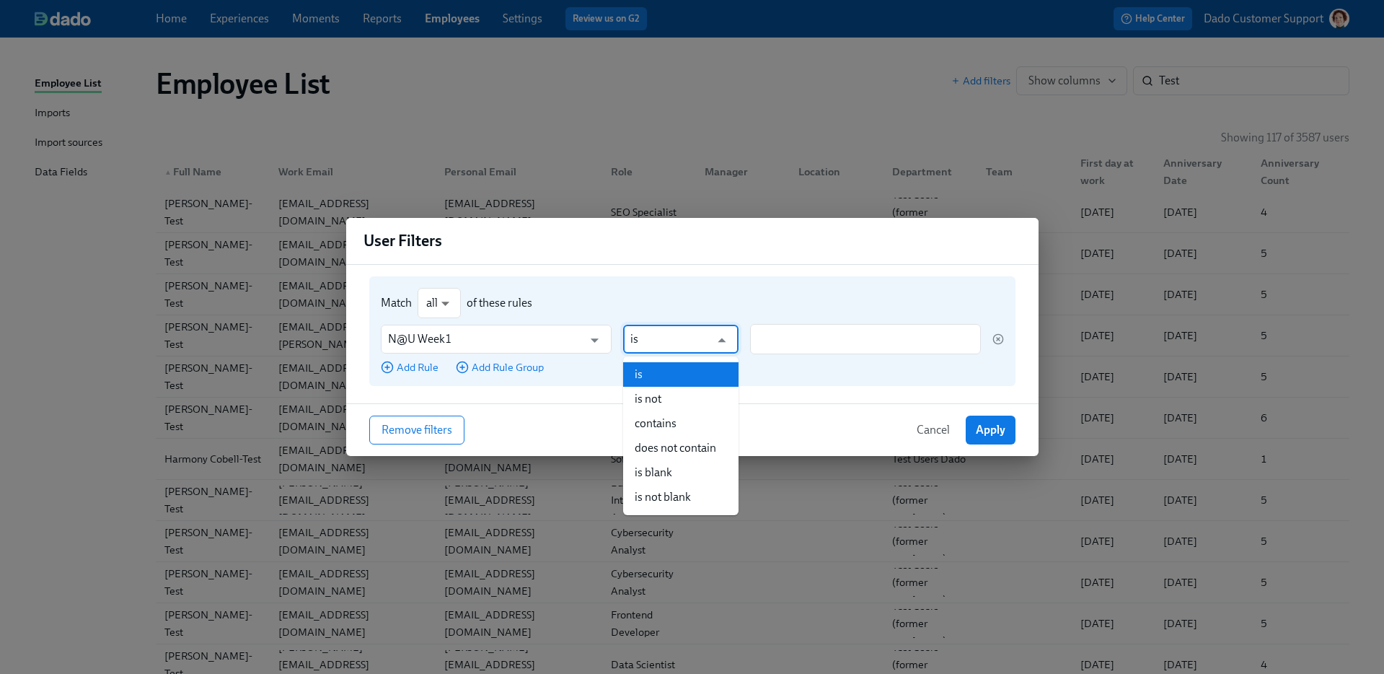
click at [688, 335] on input "is" at bounding box center [670, 339] width 80 height 29
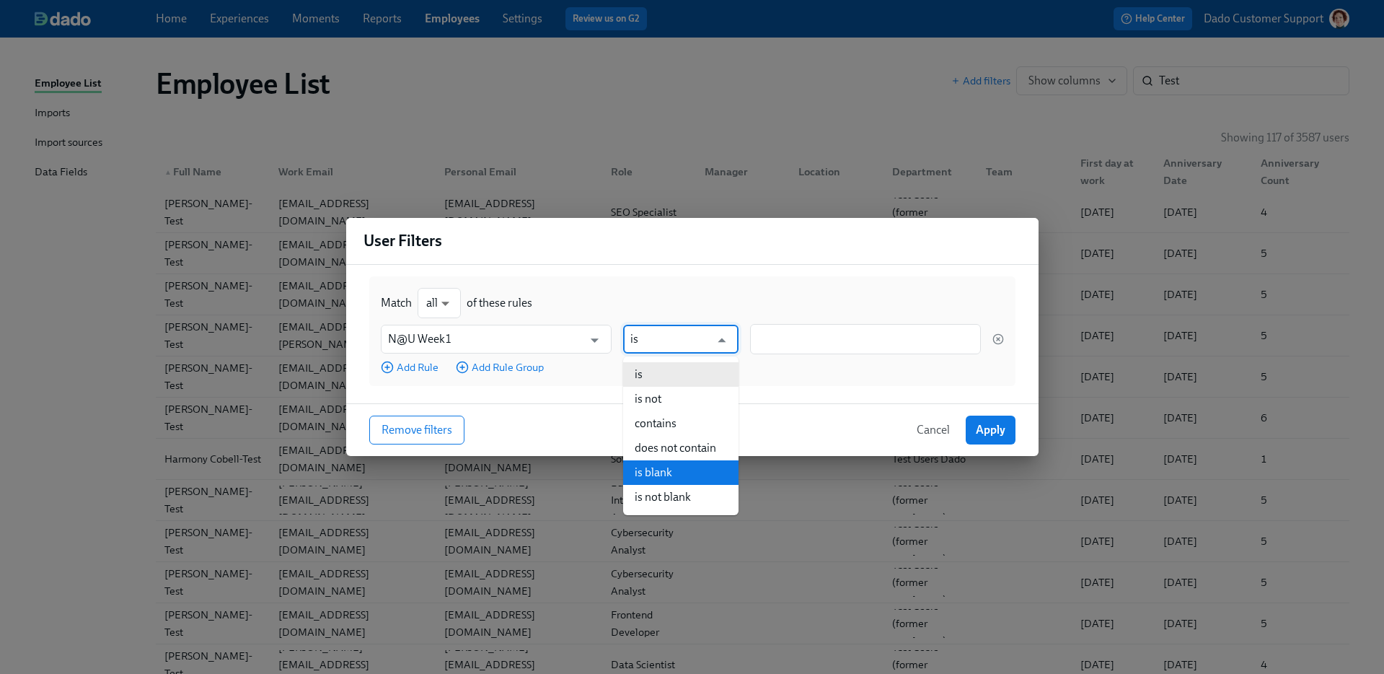
click at [663, 493] on li "is not blank" at bounding box center [680, 497] width 115 height 25
type input "is not blank"
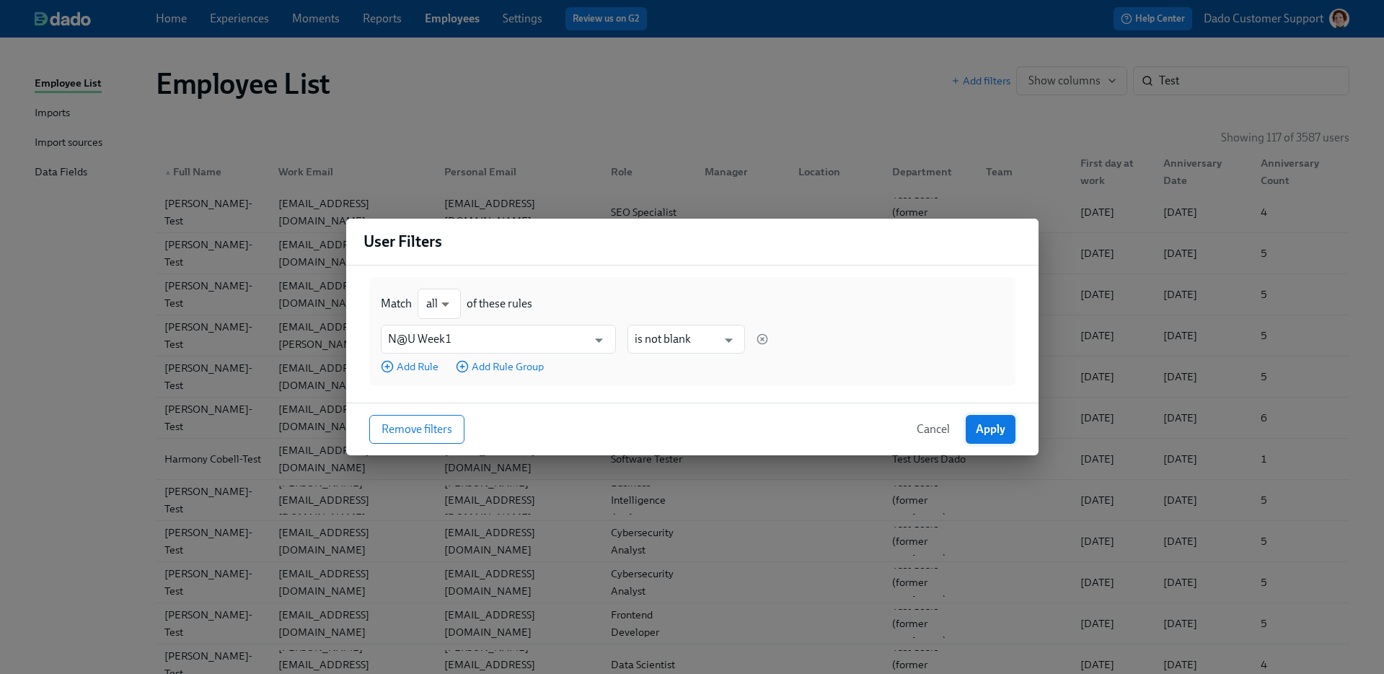
click at [990, 428] on span "Apply" at bounding box center [991, 429] width 30 height 14
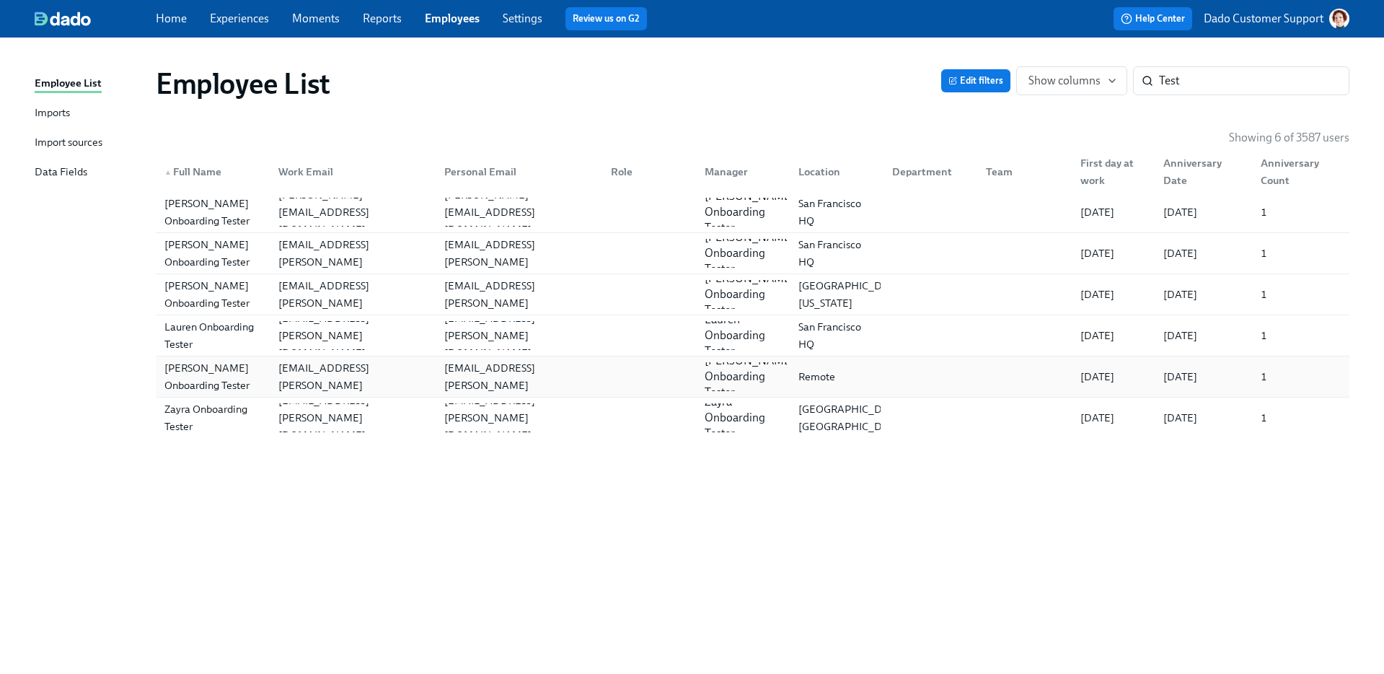
click at [204, 369] on div "Rebecca Onboarding Tester" at bounding box center [213, 376] width 108 height 35
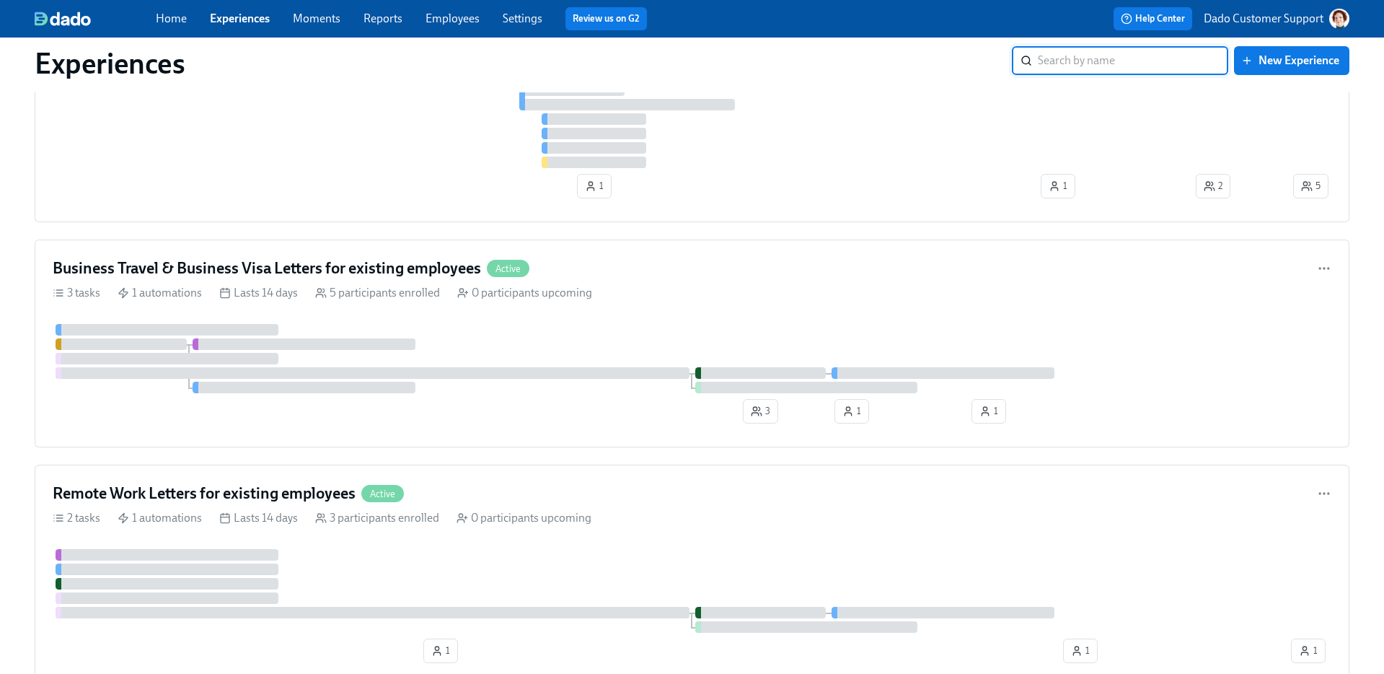
scroll to position [3203, 0]
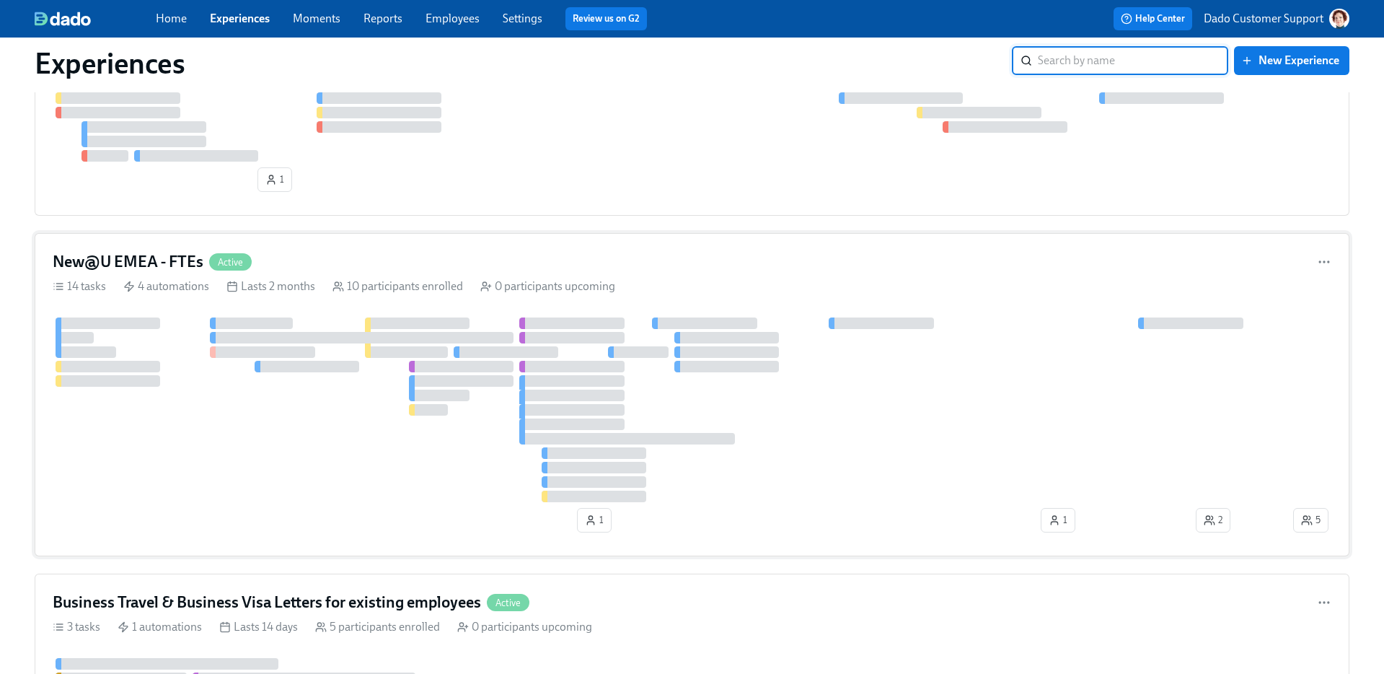
click at [277, 374] on div at bounding box center [672, 409] width 1238 height 185
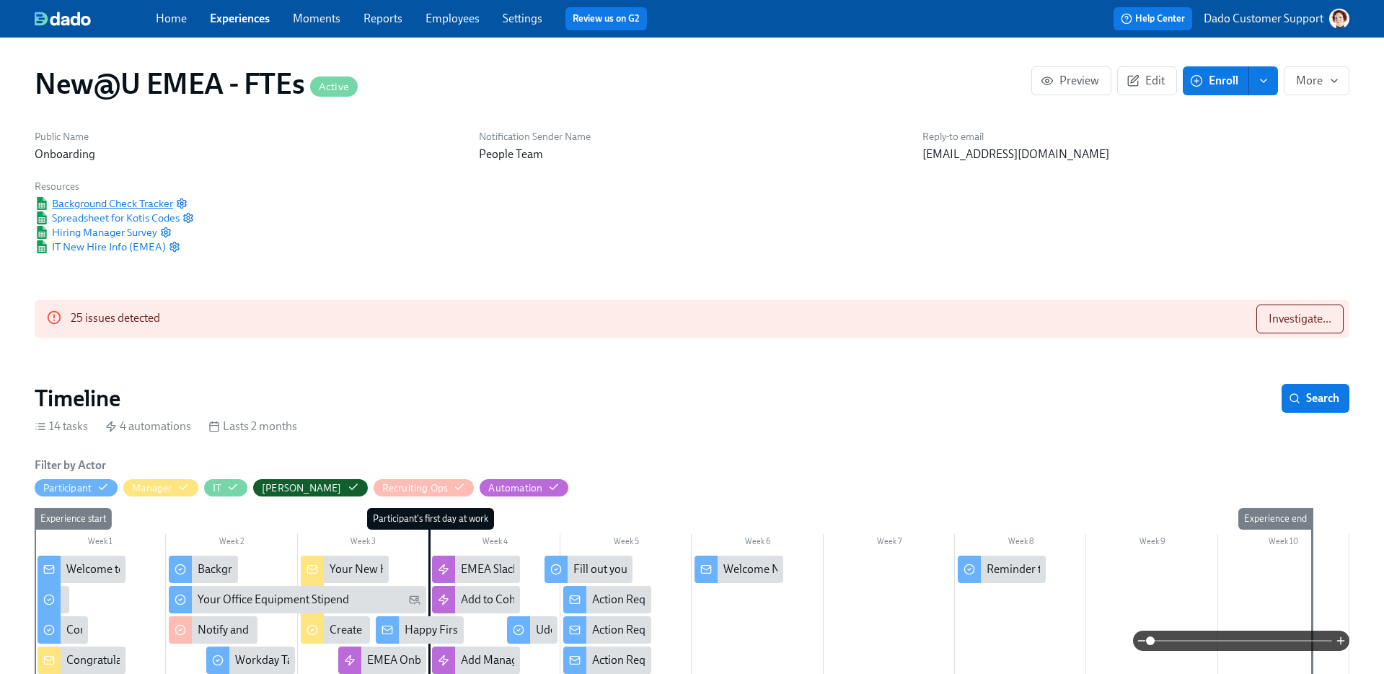
scroll to position [0, 8929]
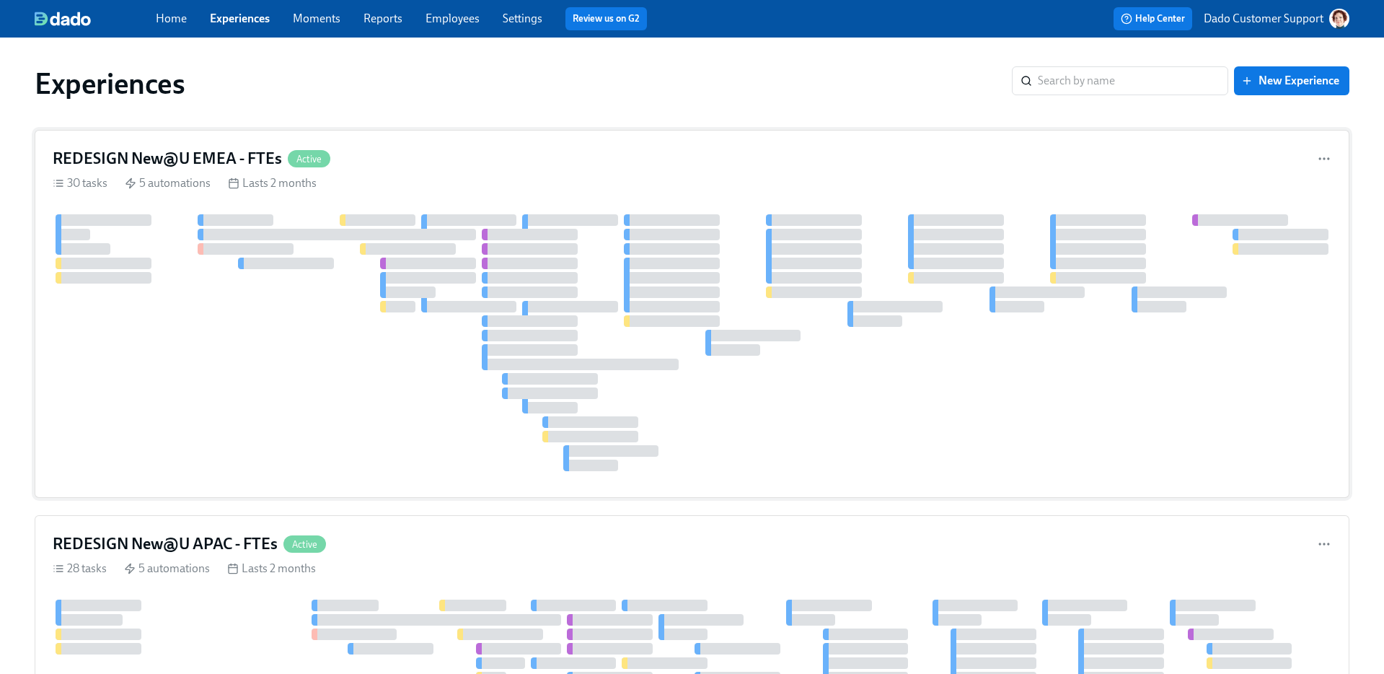
click at [451, 180] on div "30 tasks 5 automations Lasts 2 months" at bounding box center [692, 183] width 1279 height 16
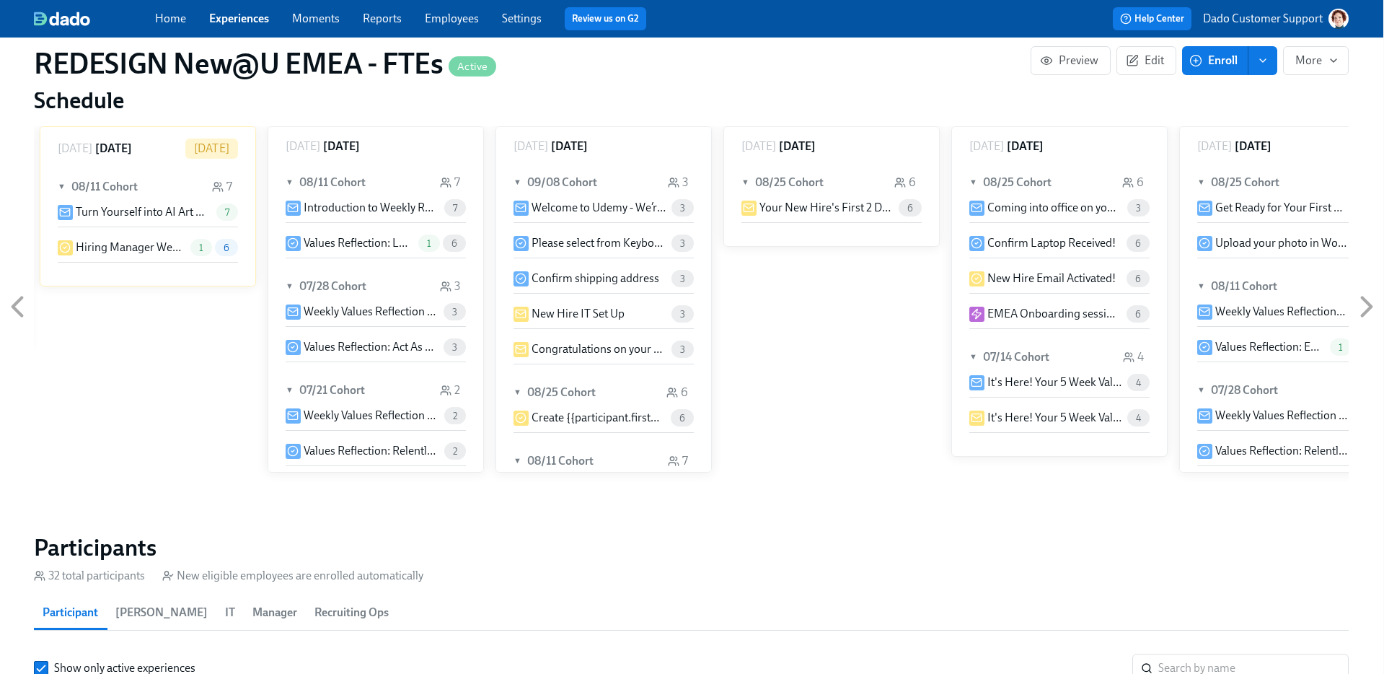
scroll to position [425, 1]
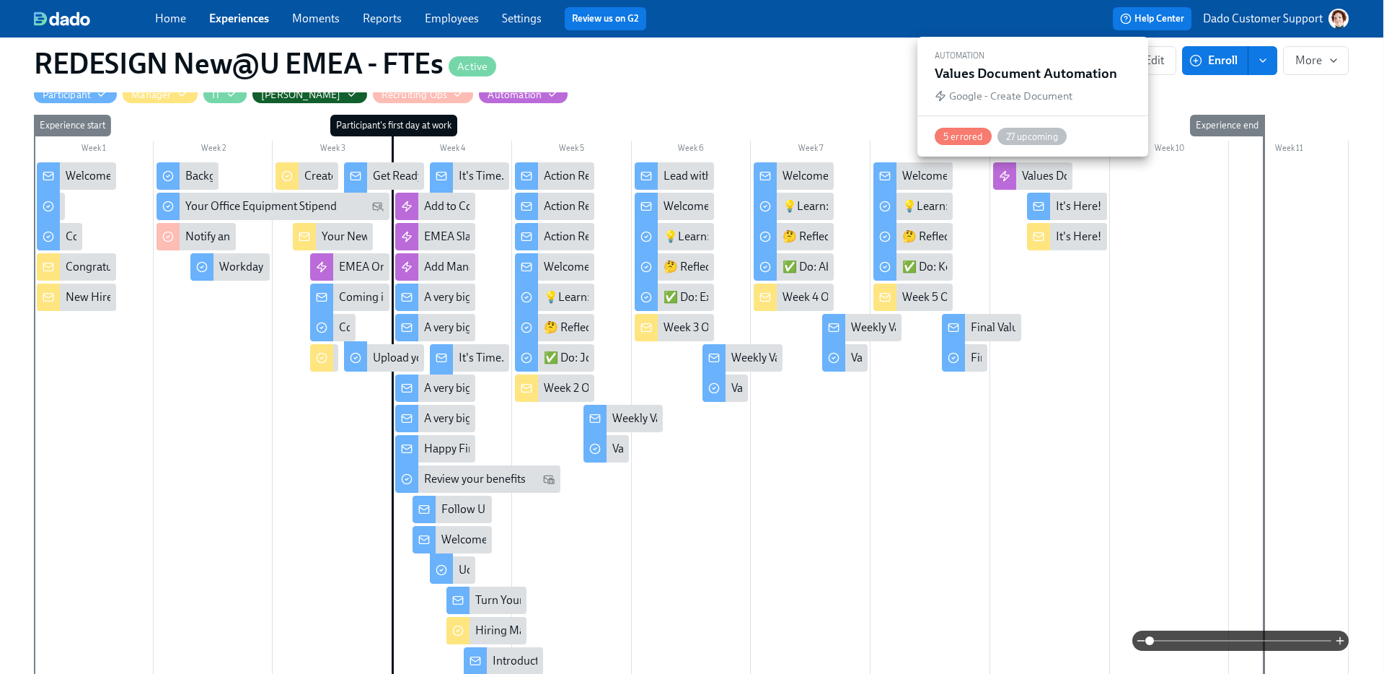
click at [1044, 181] on div "Values Document Automation" at bounding box center [1095, 176] width 147 height 16
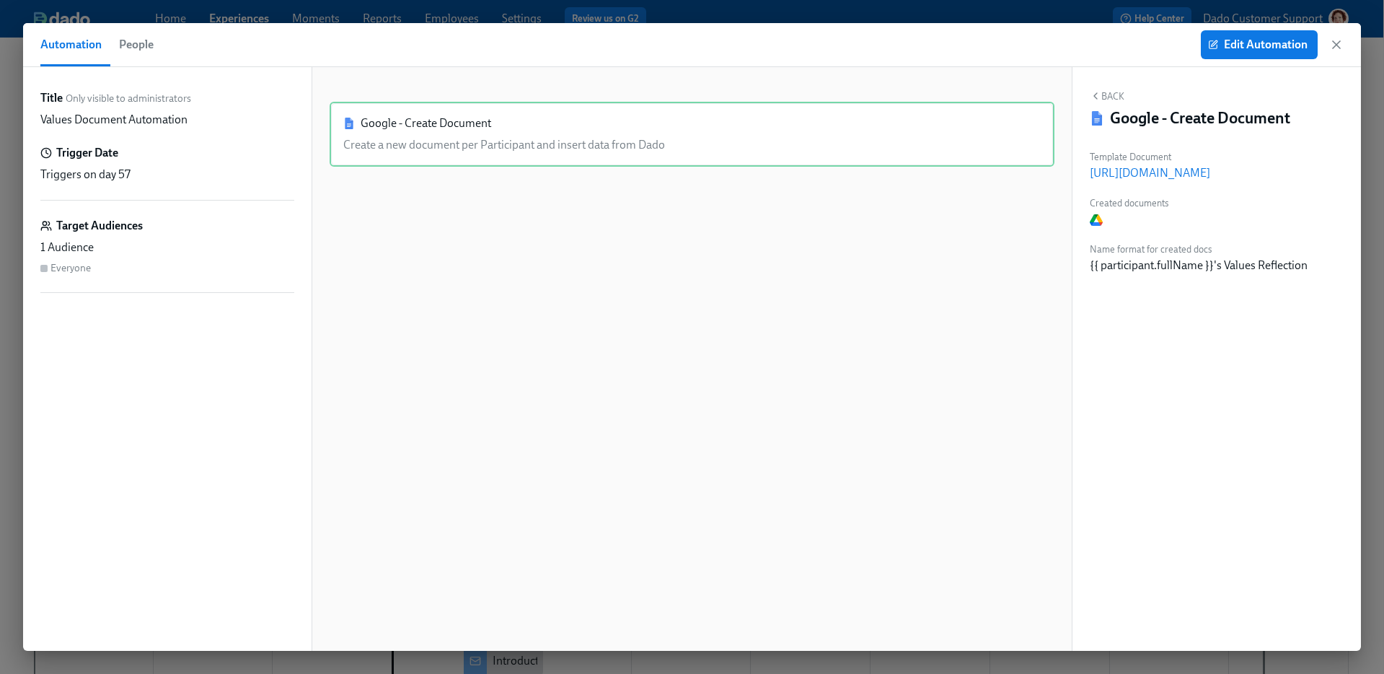
click at [128, 40] on span "People" at bounding box center [136, 45] width 35 height 20
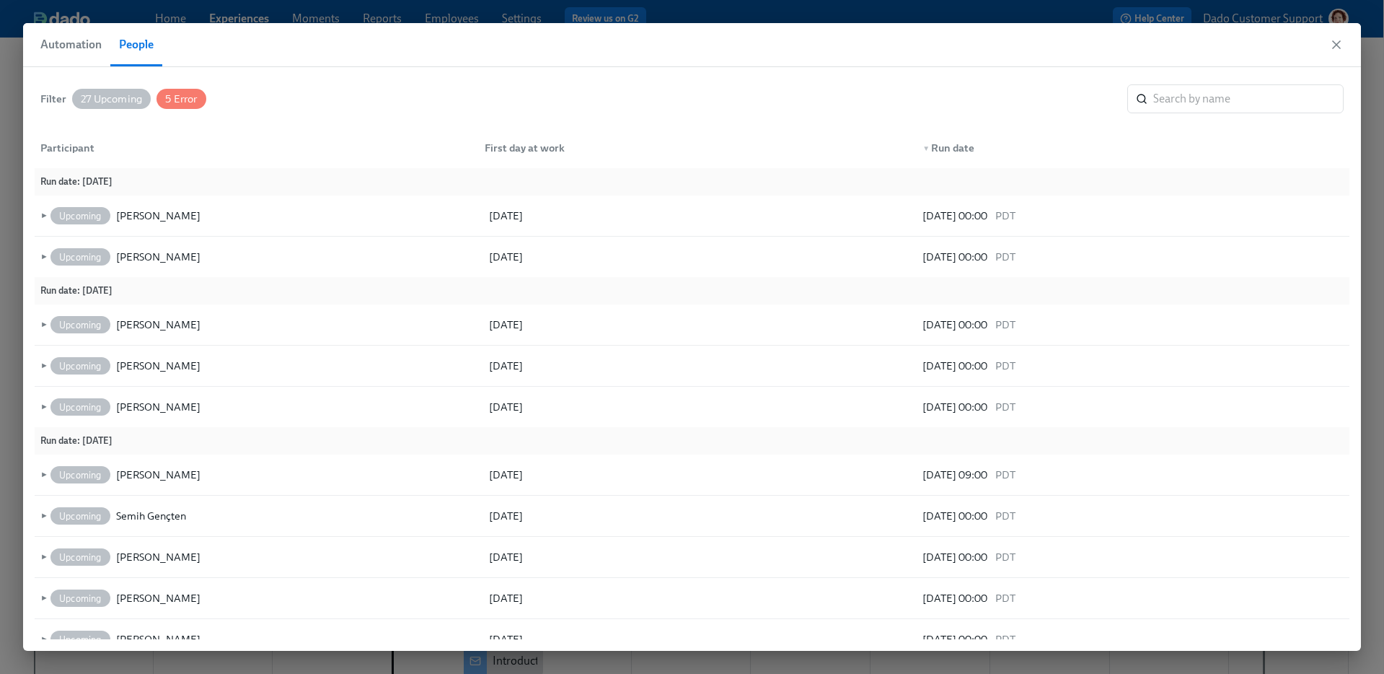
click at [121, 84] on div "Filter 27 Upcoming 5 Error ​" at bounding box center [691, 98] width 1303 height 29
click at [111, 96] on span "27 Upcoming" at bounding box center [111, 99] width 79 height 11
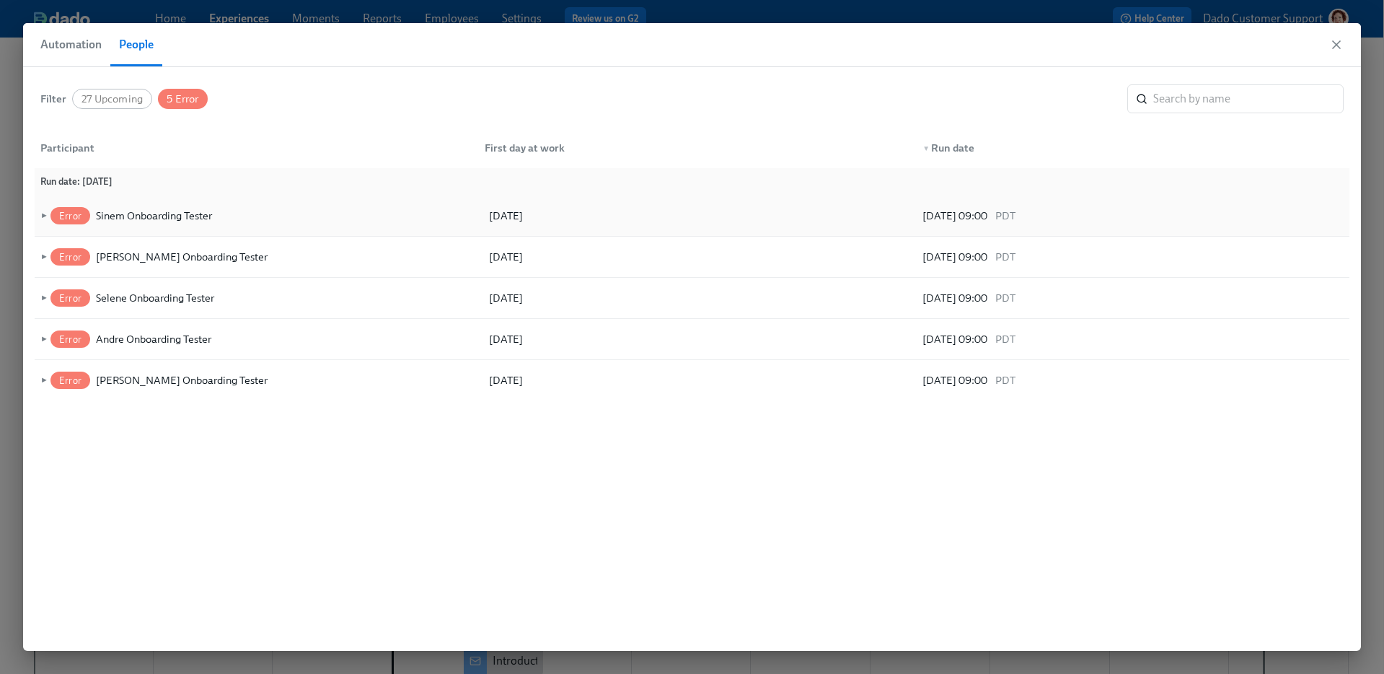
click at [45, 213] on span "►" at bounding box center [43, 216] width 10 height 16
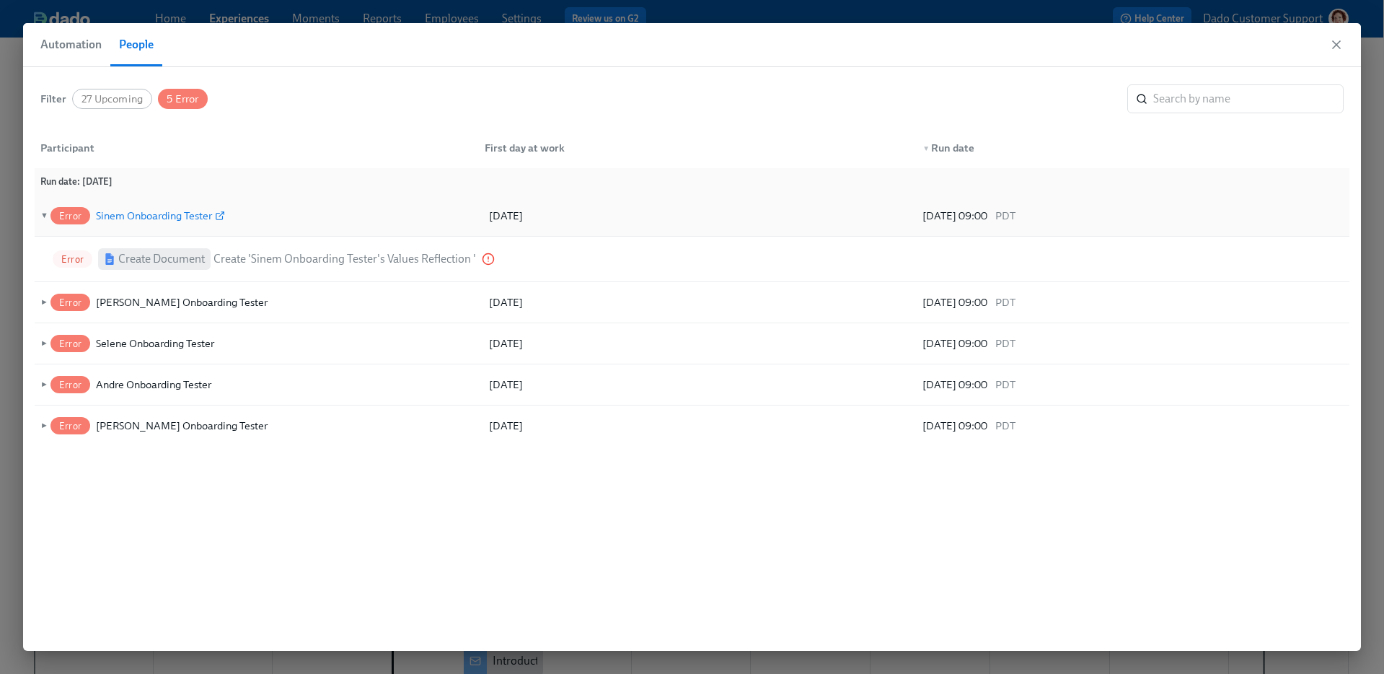
click at [167, 210] on div "Sinem Onboarding Tester" at bounding box center [154, 215] width 116 height 17
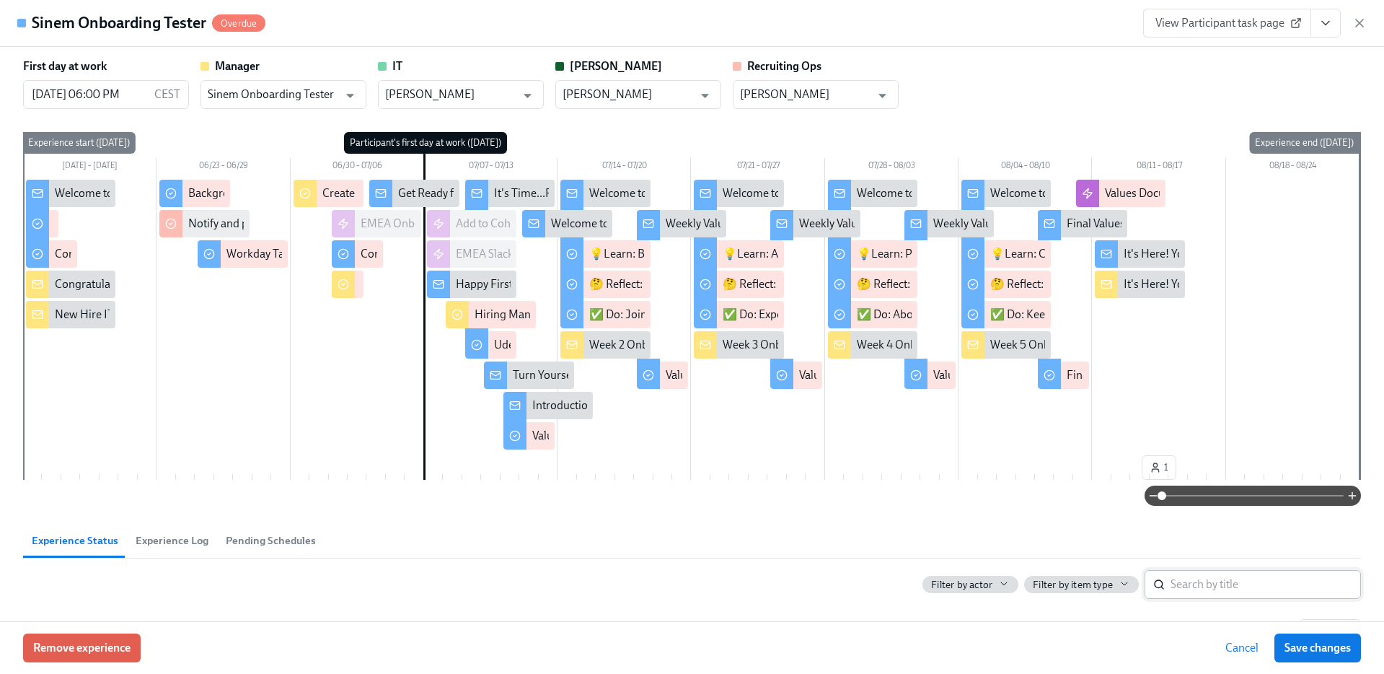
click at [1181, 575] on input "search" at bounding box center [1265, 584] width 190 height 29
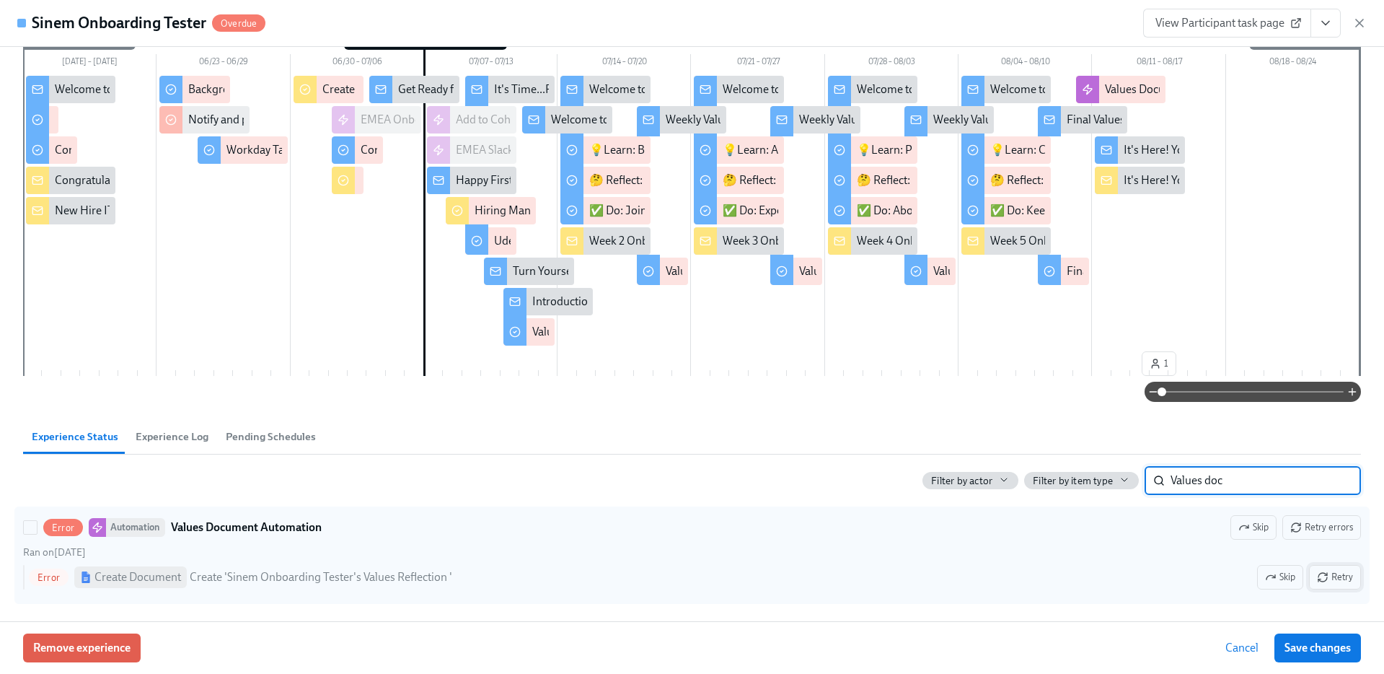
type input "Values doc"
click at [1334, 576] on span "Retry" at bounding box center [1335, 577] width 36 height 14
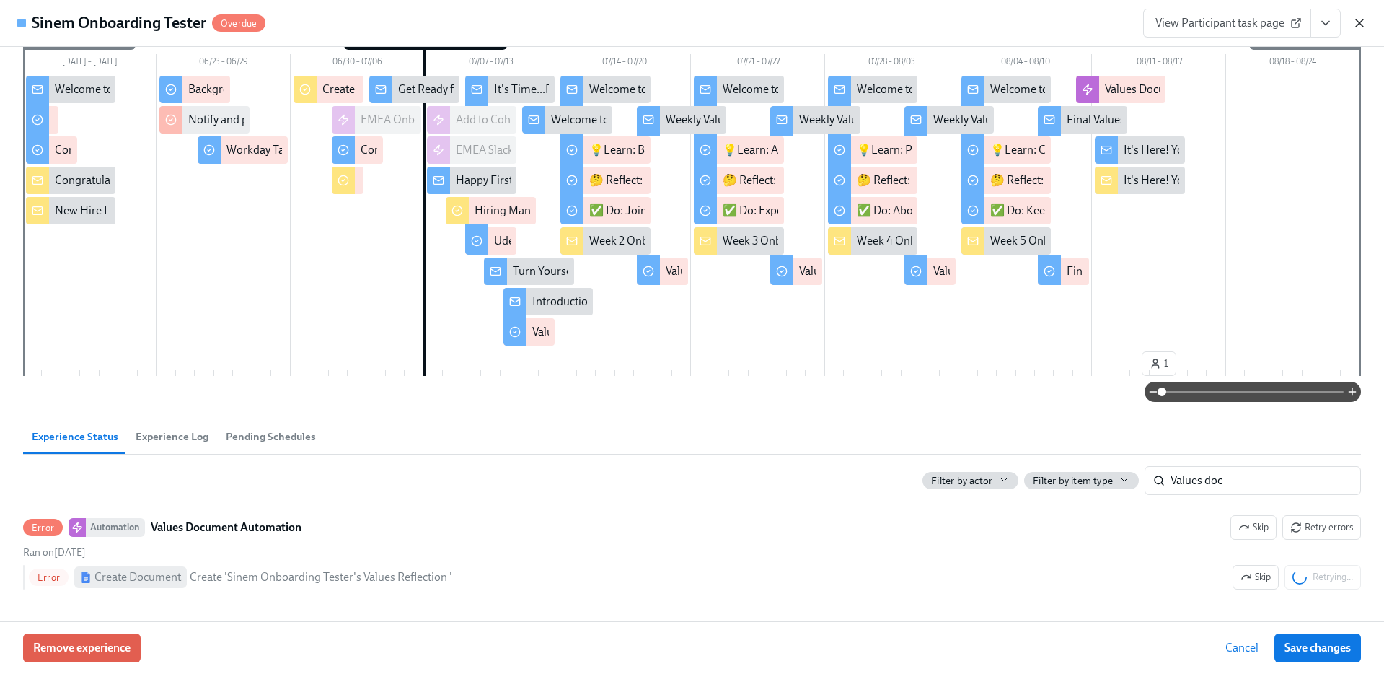
click at [1360, 20] on icon "button" at bounding box center [1359, 23] width 14 height 14
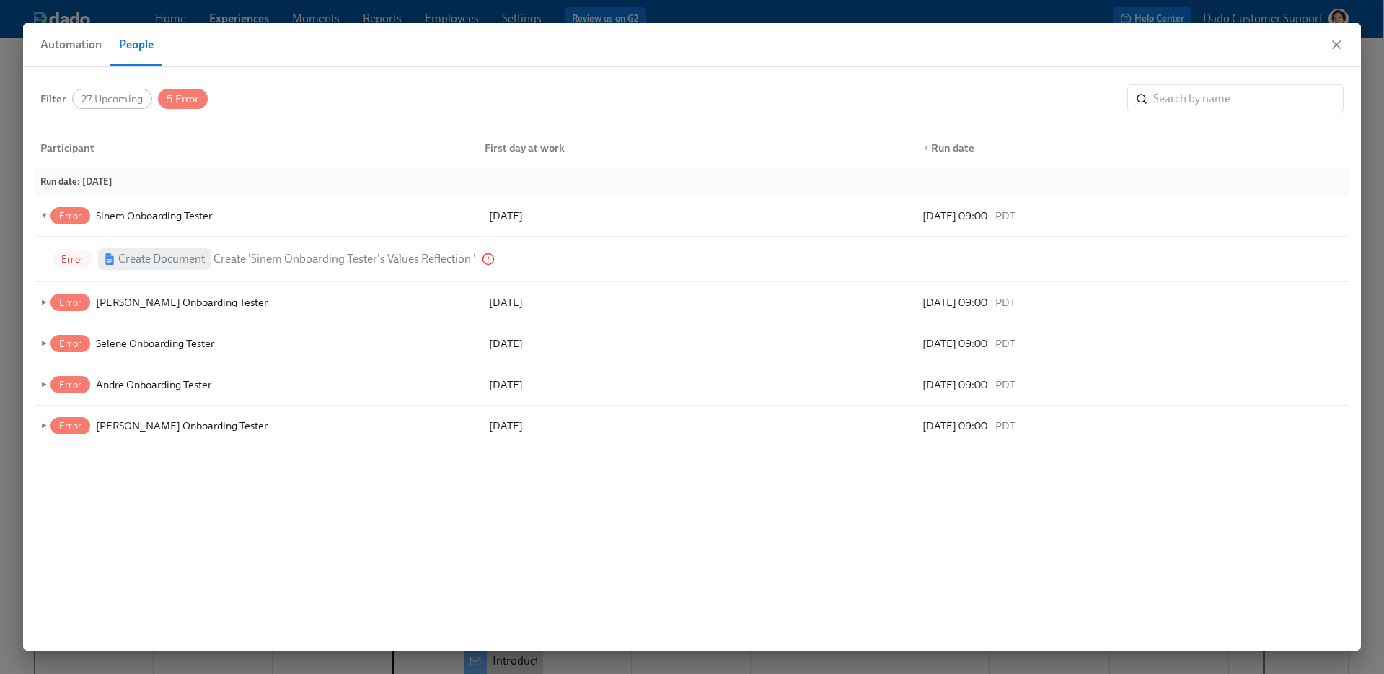
click at [42, 42] on span "Automation" at bounding box center [70, 45] width 61 height 20
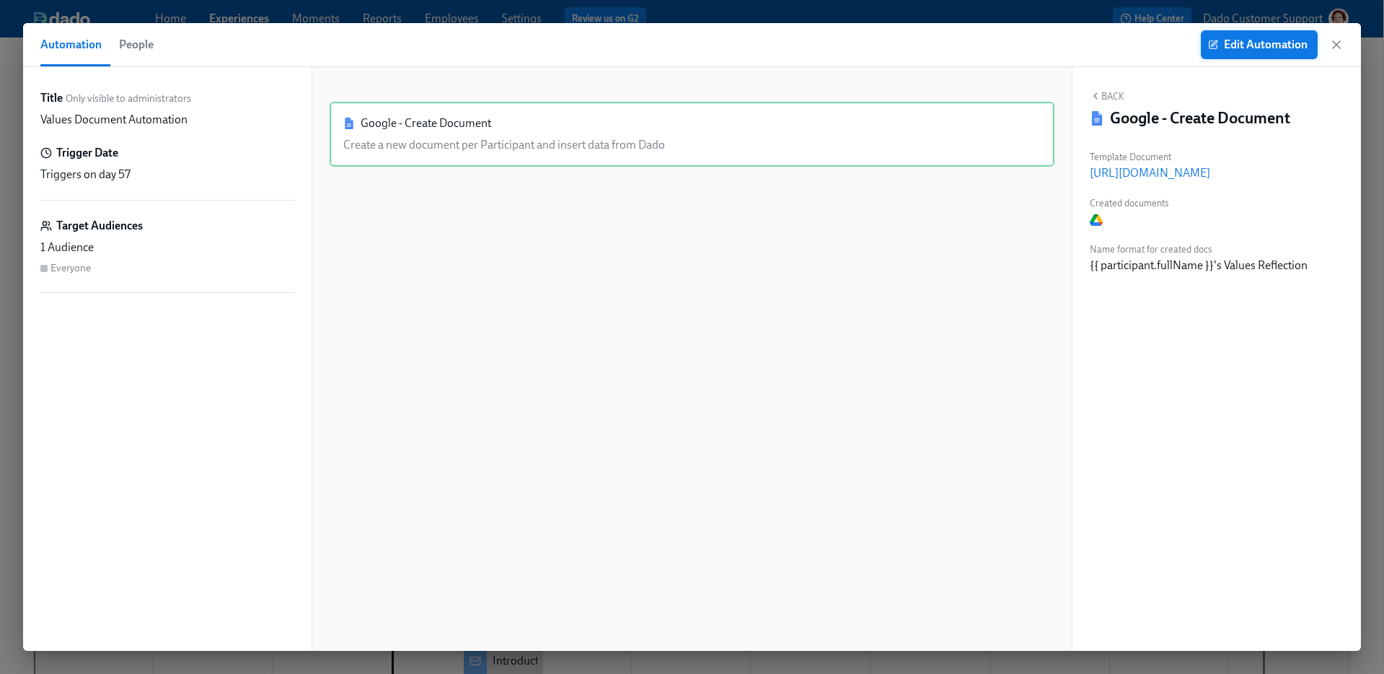
click at [1248, 36] on button "Edit Automation" at bounding box center [1259, 44] width 117 height 29
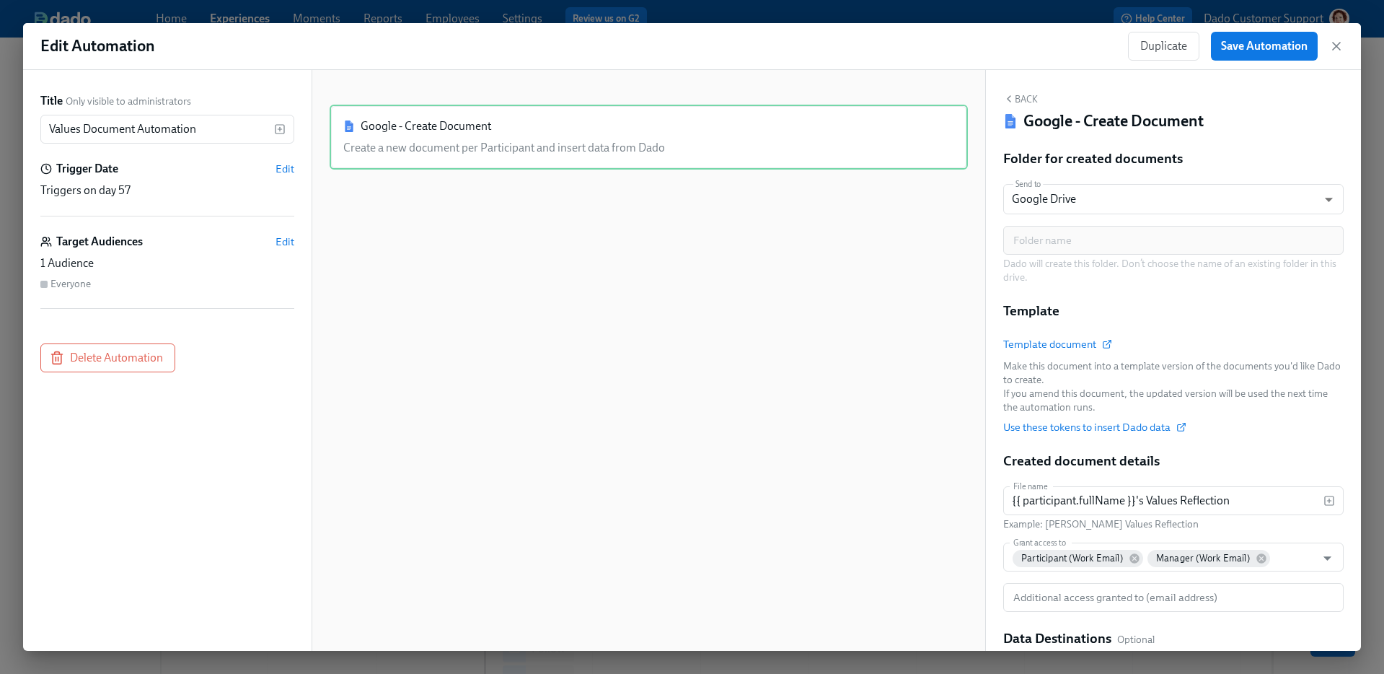
click at [1256, 613] on div "Folder for created documents Send to Google Drive GDRIVE ​ Folder name Folder n…" at bounding box center [1173, 463] width 340 height 629
click at [1248, 604] on input "Additional access granted to (email address)" at bounding box center [1162, 597] width 305 height 29
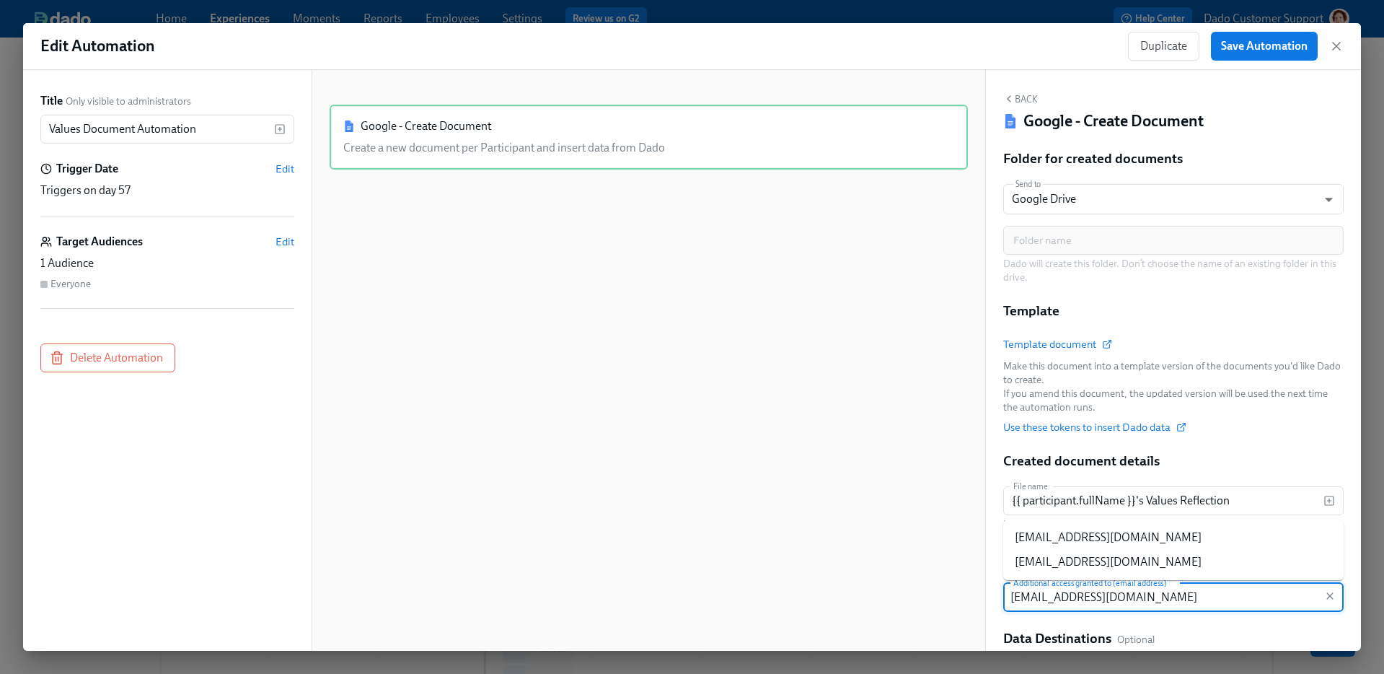
type input "kat@dadohr.com"
click at [1274, 61] on div "Edit Automation Duplicate Save Automation" at bounding box center [692, 46] width 1338 height 47
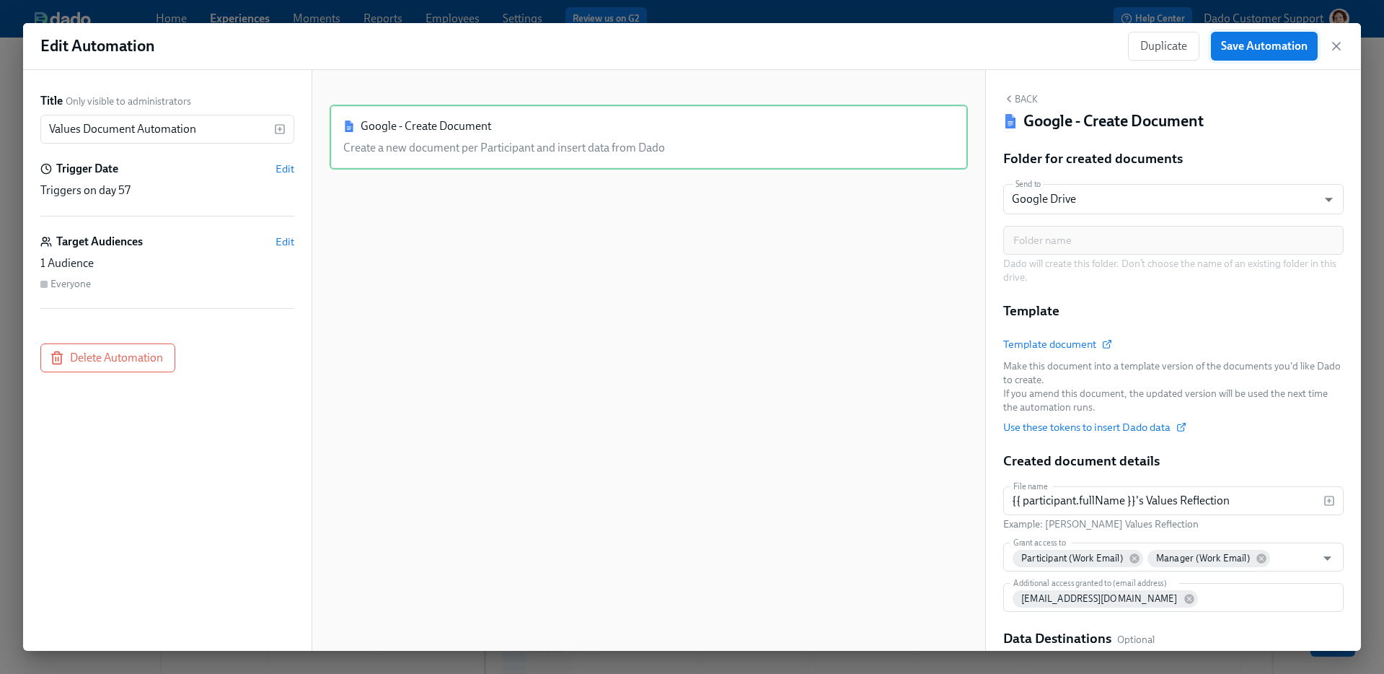
click at [1276, 47] on span "Save Automation" at bounding box center [1264, 46] width 87 height 14
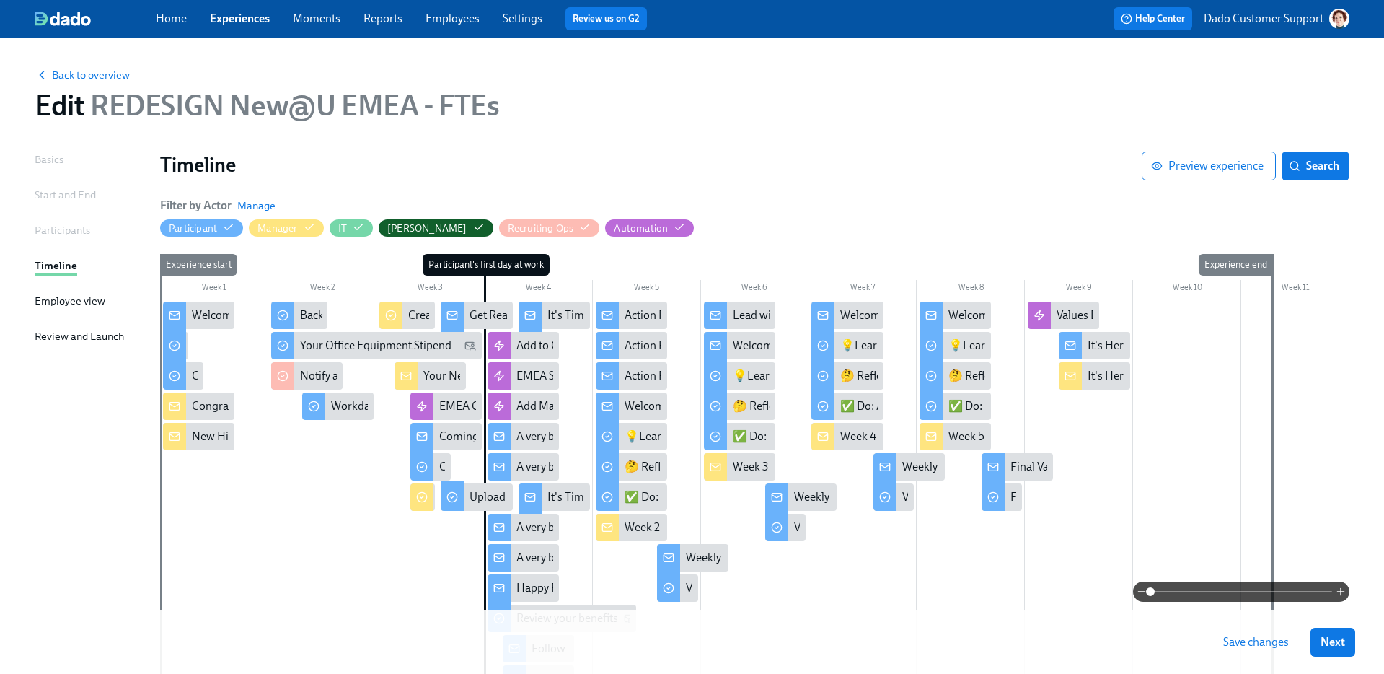
click at [1253, 650] on button "Save changes" at bounding box center [1256, 641] width 86 height 29
click at [113, 73] on span "Back to overview" at bounding box center [82, 75] width 95 height 14
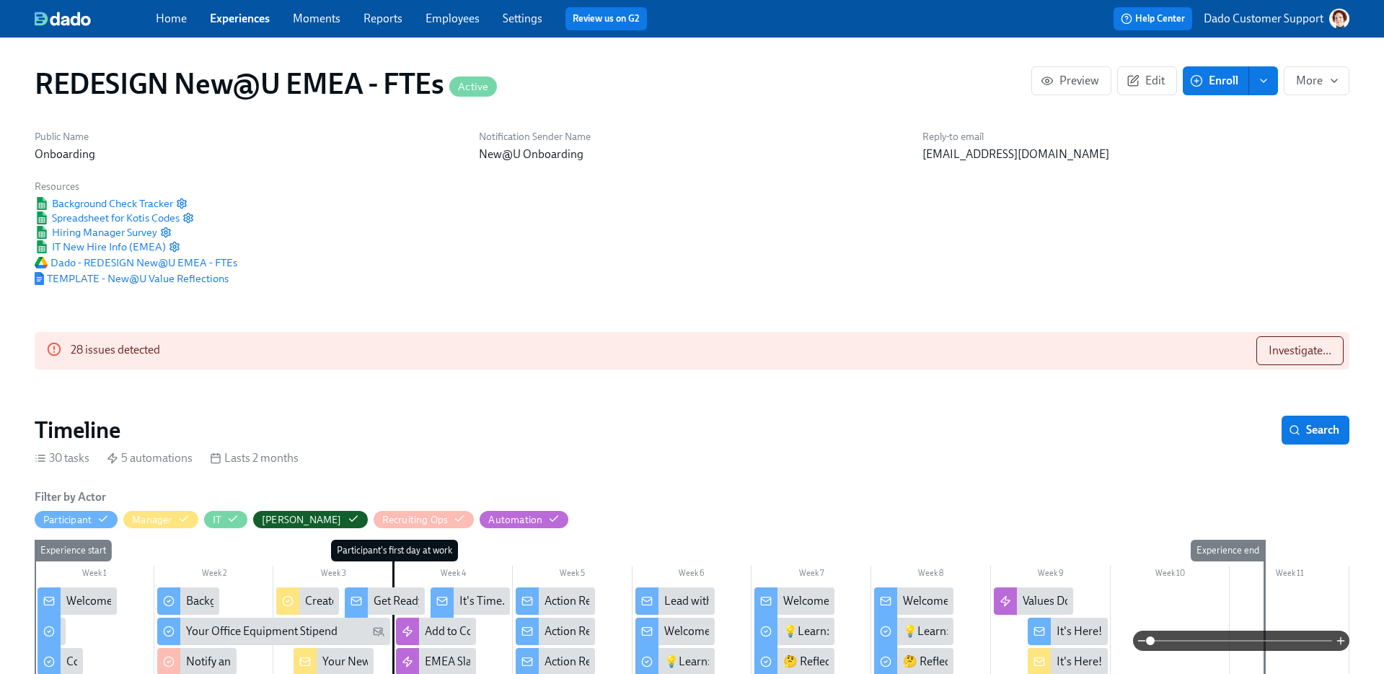
scroll to position [0, 8426]
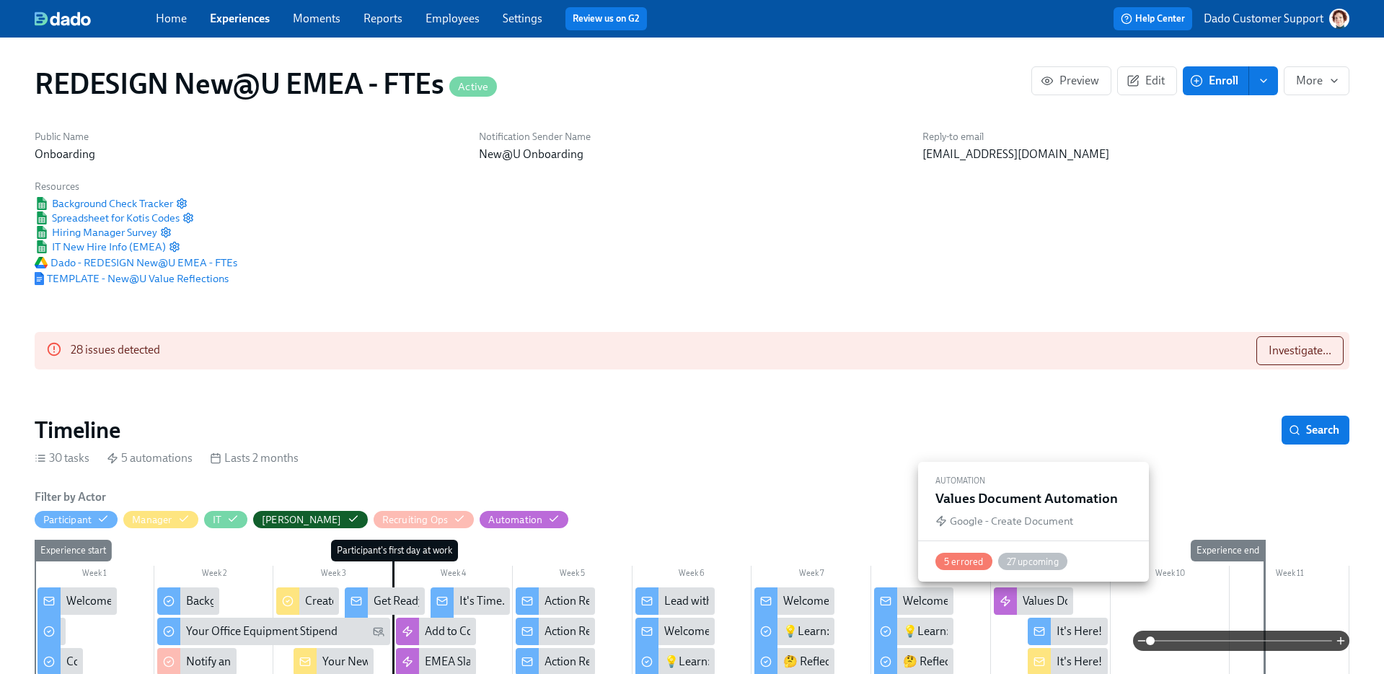
click at [1037, 601] on div "Values Document Automation" at bounding box center [1096, 601] width 147 height 16
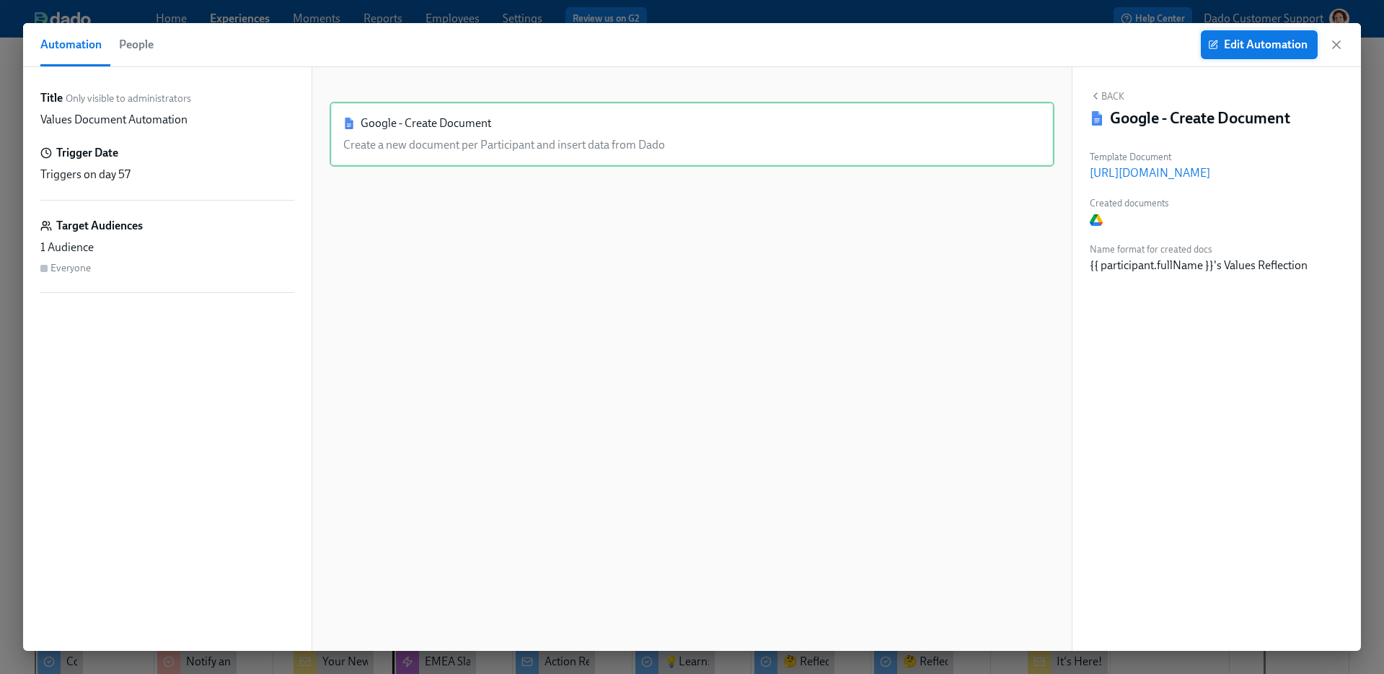
click at [1251, 43] on span "Edit Automation" at bounding box center [1259, 45] width 97 height 14
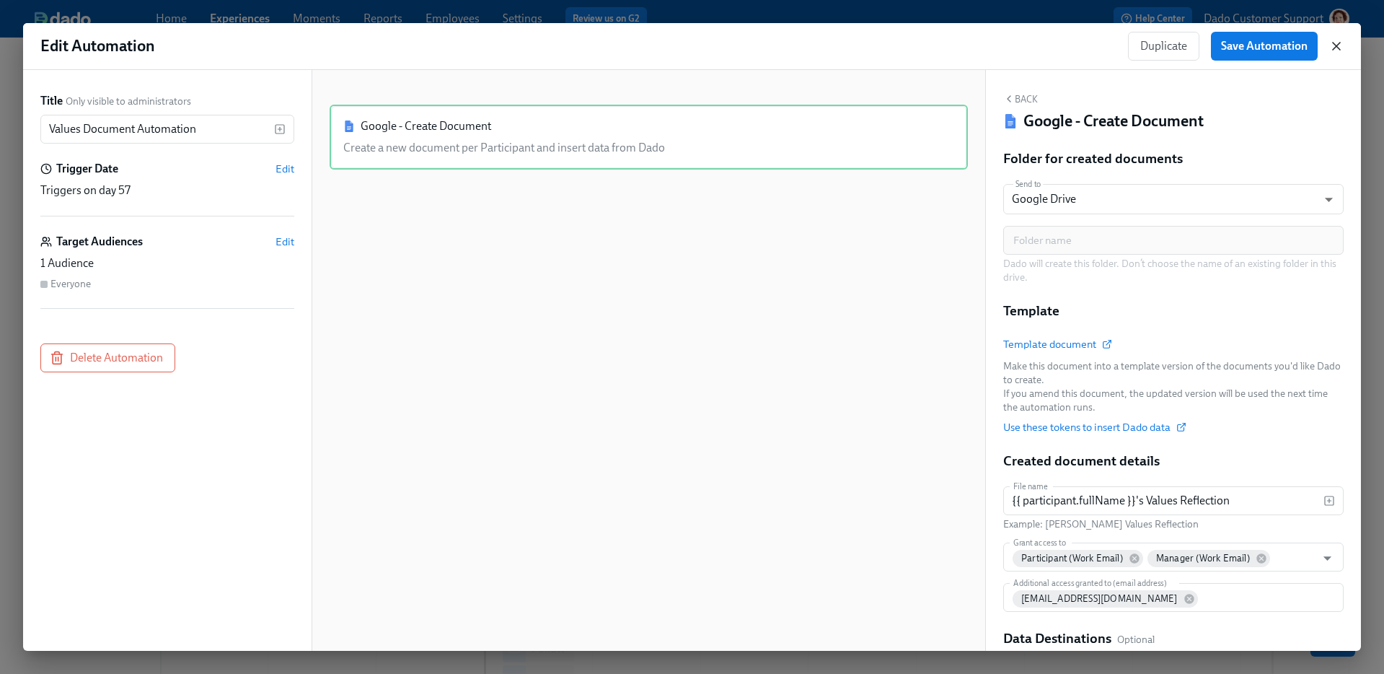
click at [1331, 45] on icon "button" at bounding box center [1336, 46] width 14 height 14
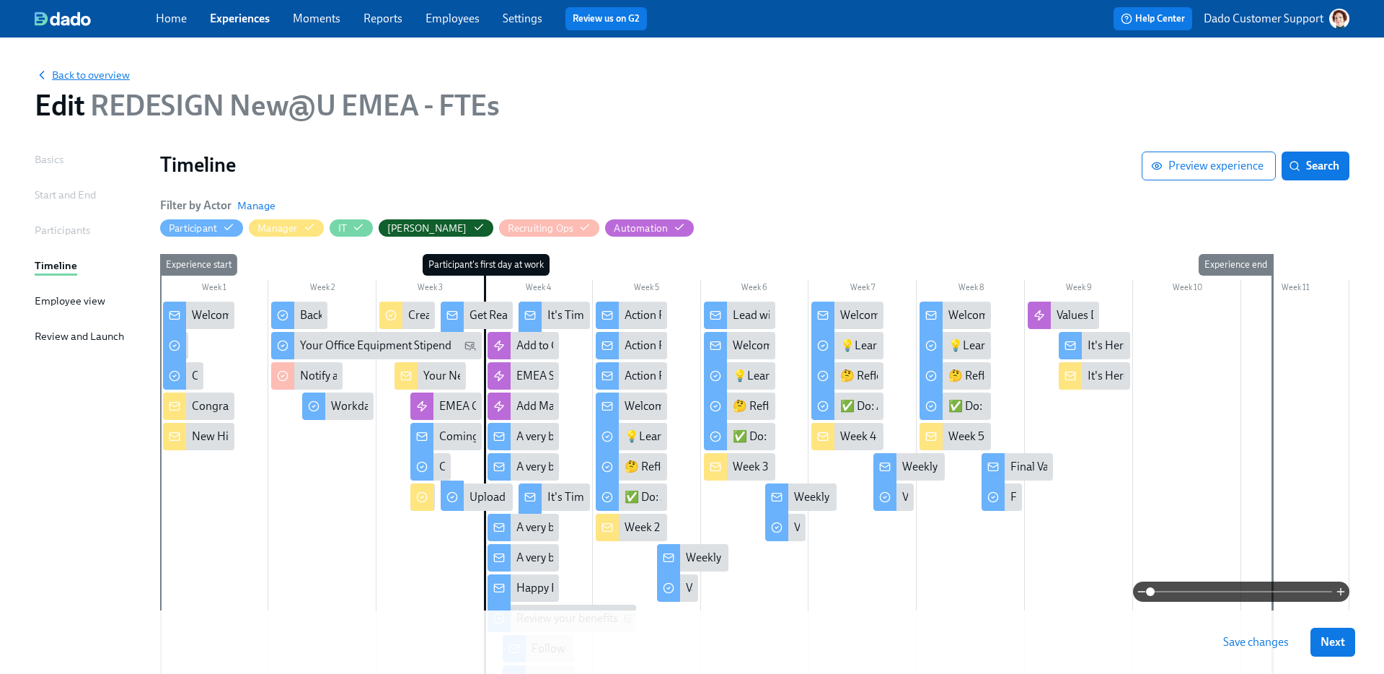
click at [100, 73] on span "Back to overview" at bounding box center [82, 75] width 95 height 14
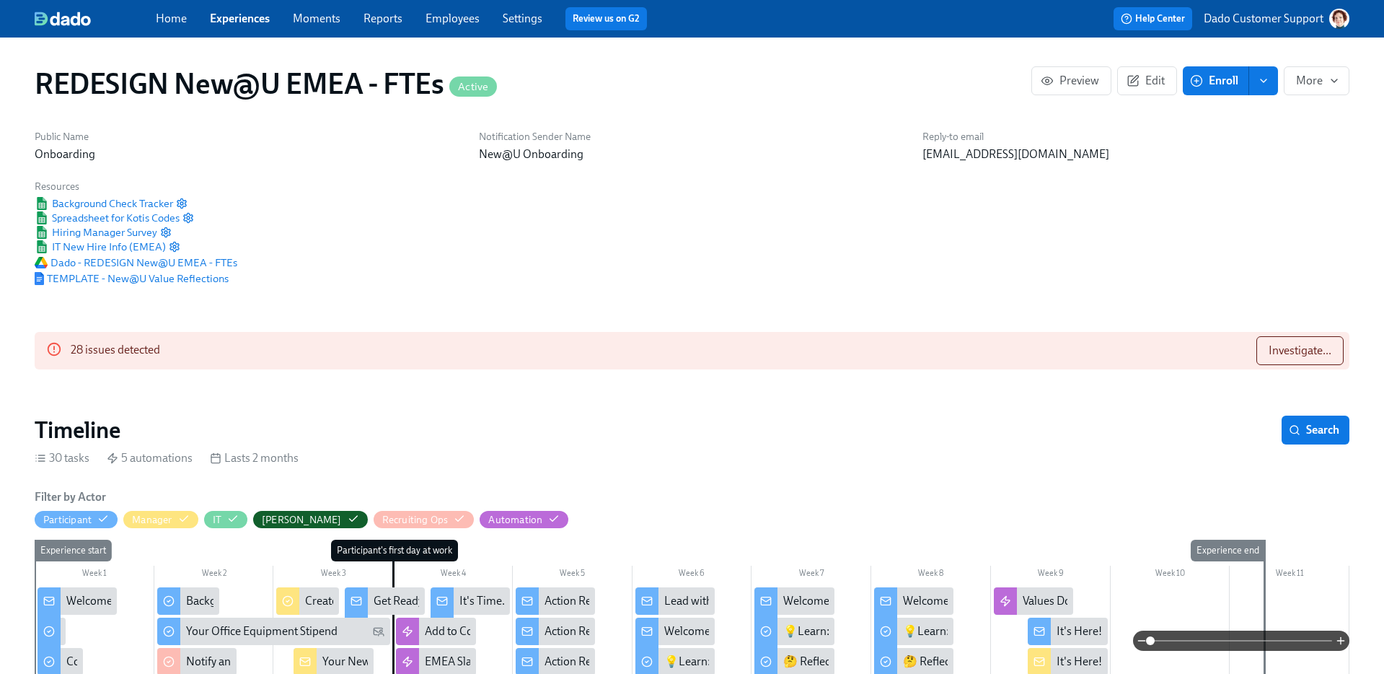
scroll to position [0, 8426]
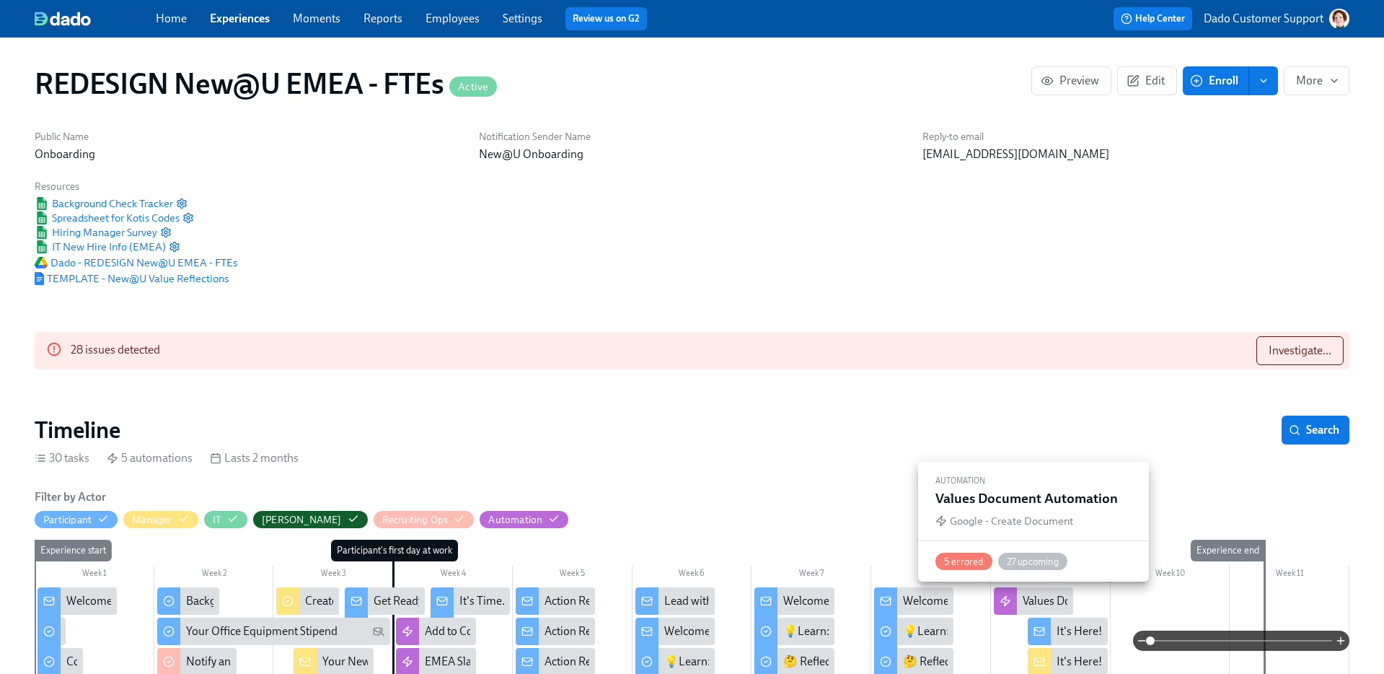
click at [1048, 599] on div "Values Document Automation" at bounding box center [1096, 601] width 147 height 16
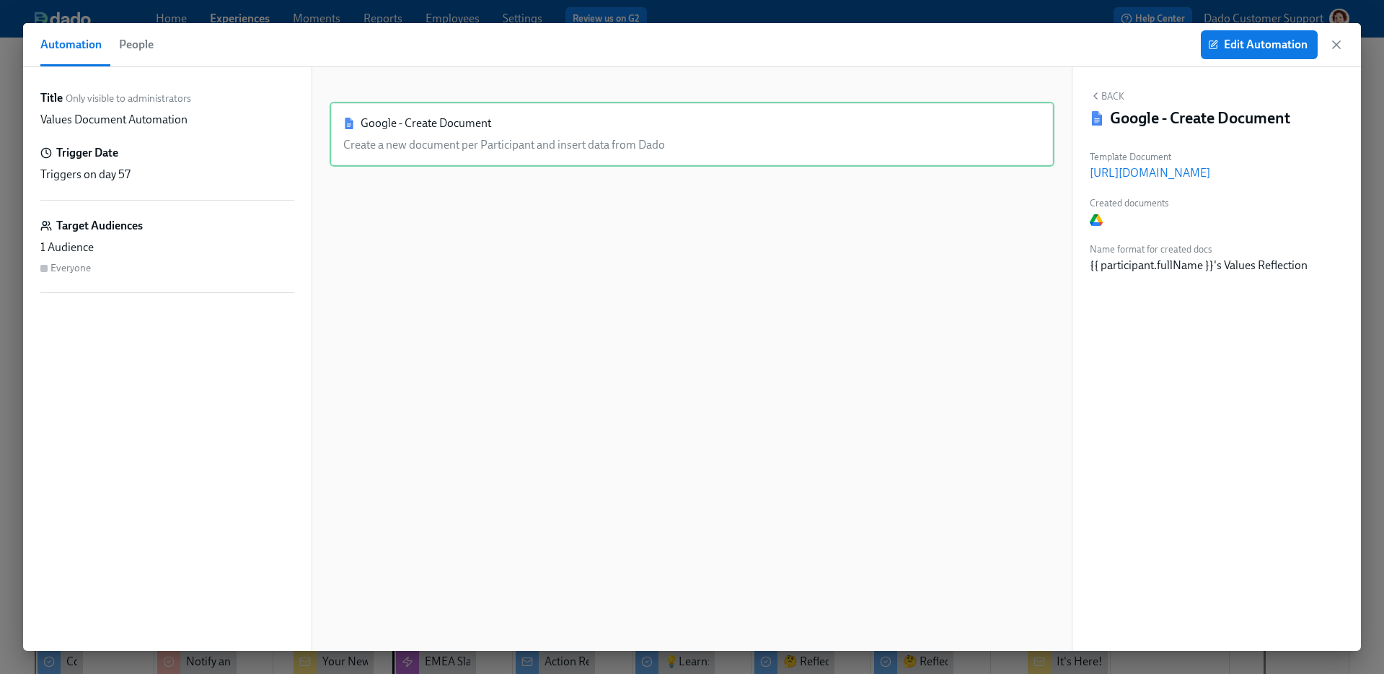
click at [120, 40] on span "People" at bounding box center [136, 45] width 35 height 20
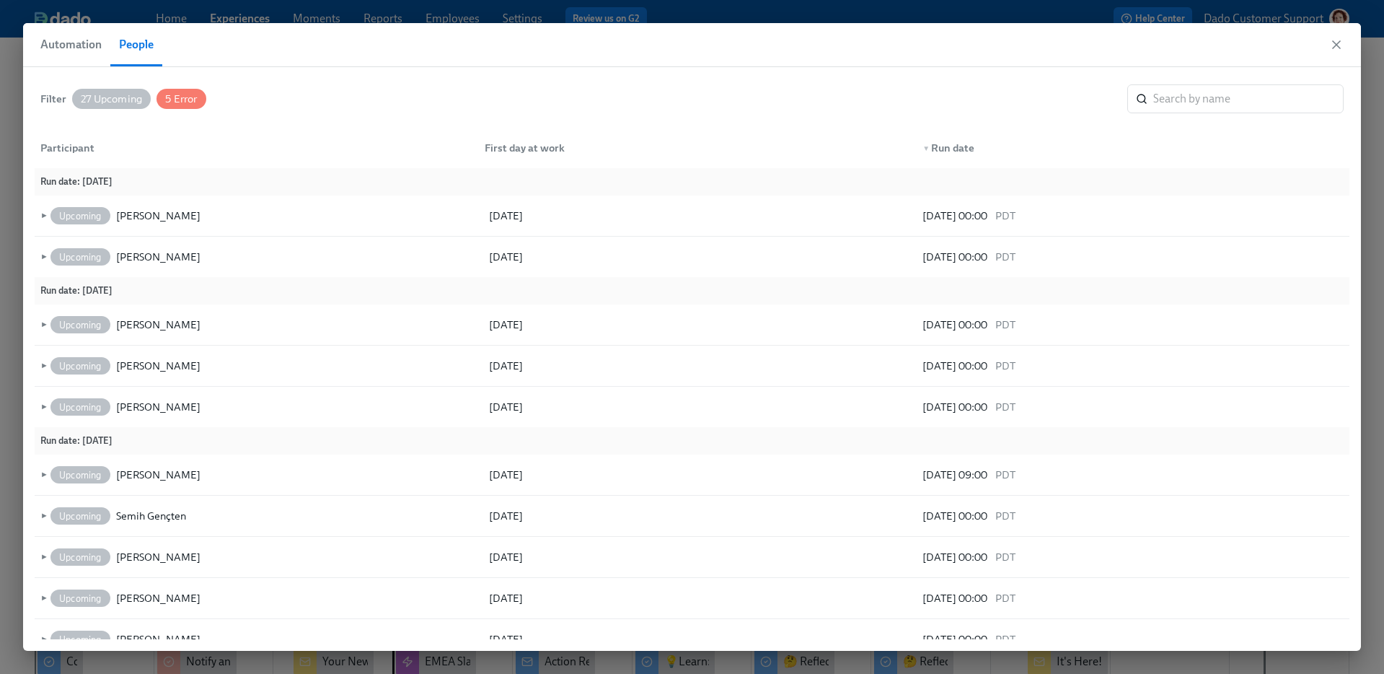
click at [93, 100] on span "27 Upcoming" at bounding box center [111, 99] width 79 height 11
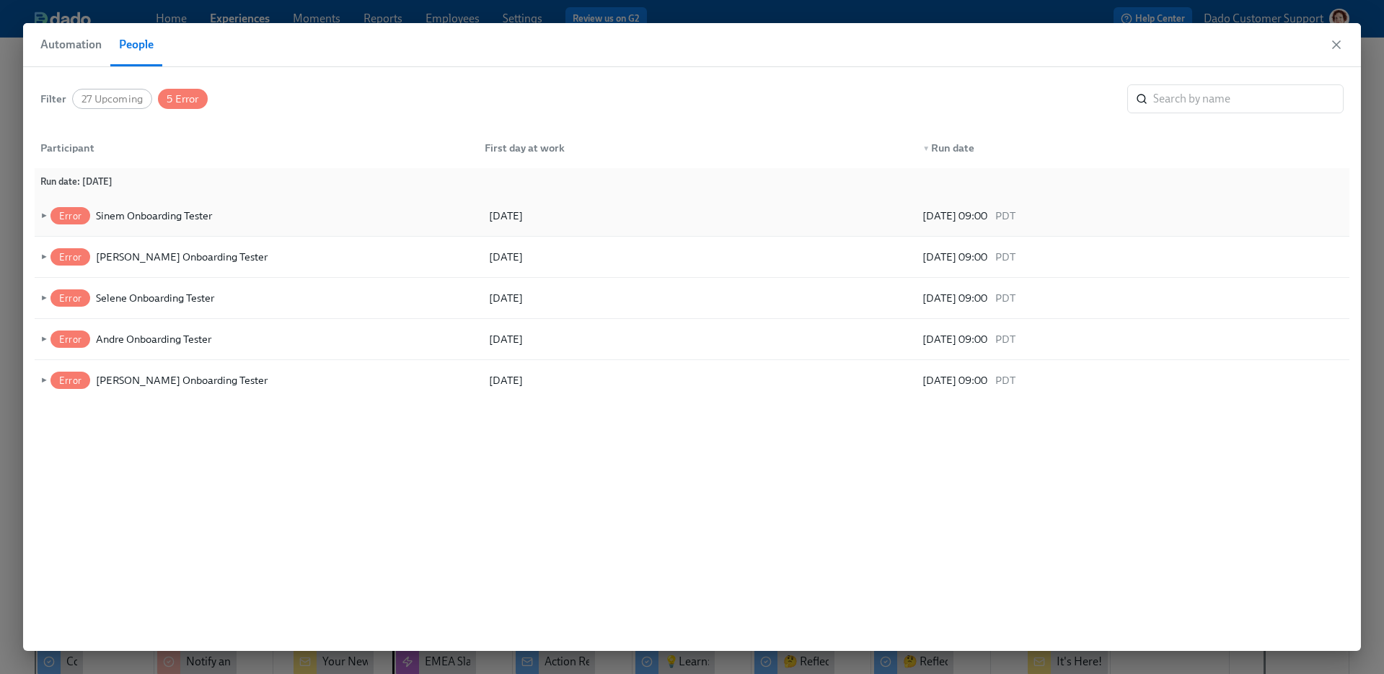
click at [43, 212] on span "►" at bounding box center [43, 216] width 10 height 16
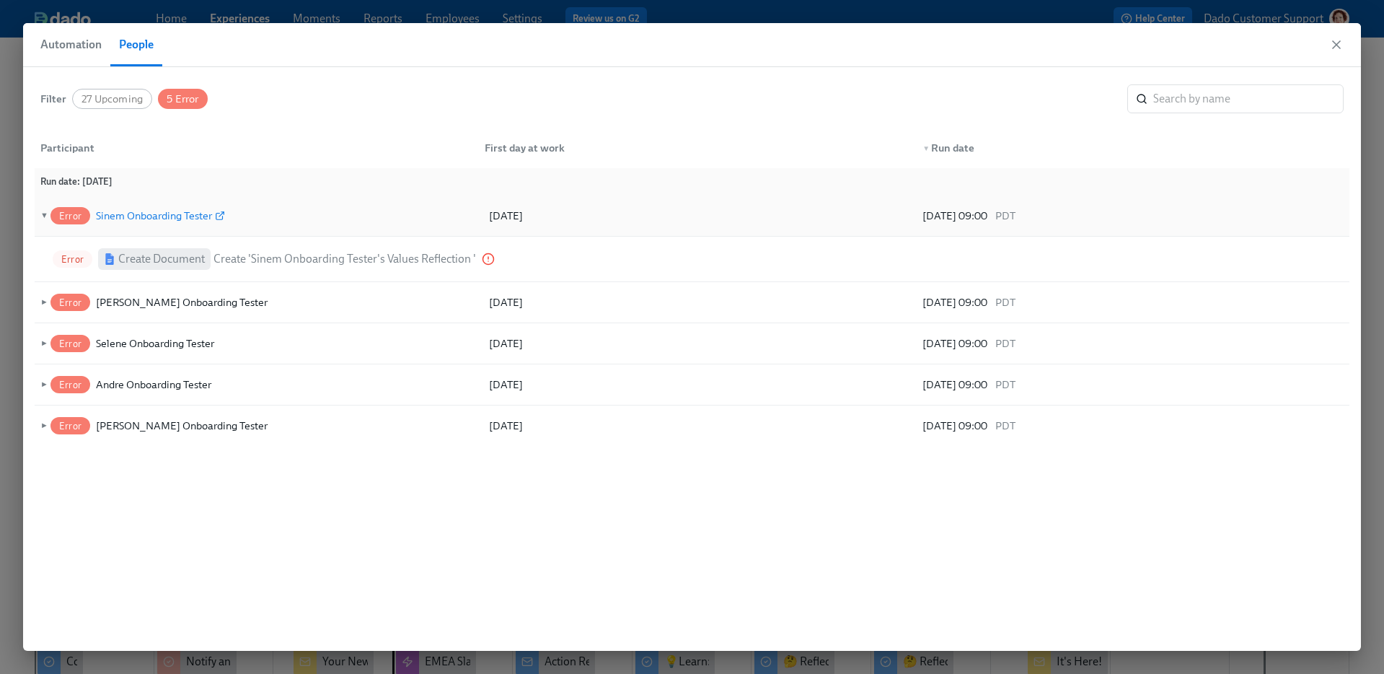
click at [119, 218] on div "Sinem Onboarding Tester" at bounding box center [154, 215] width 116 height 17
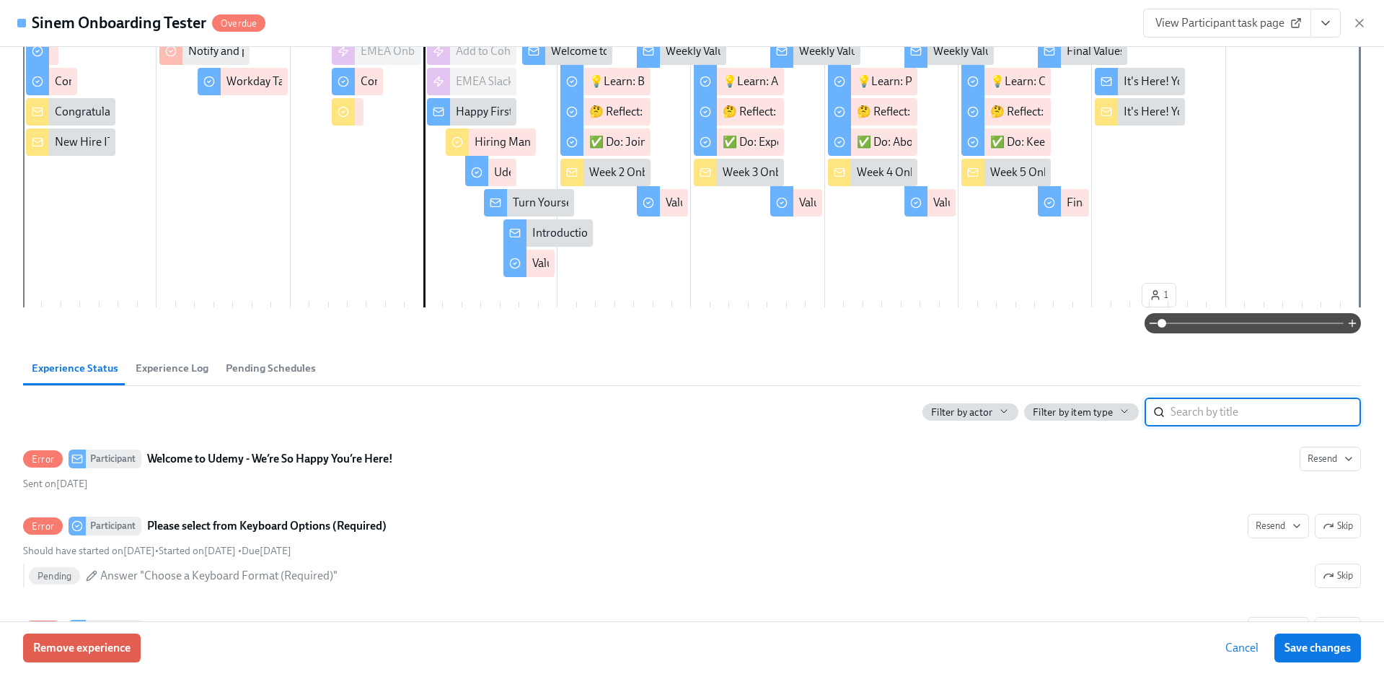
scroll to position [175, 0]
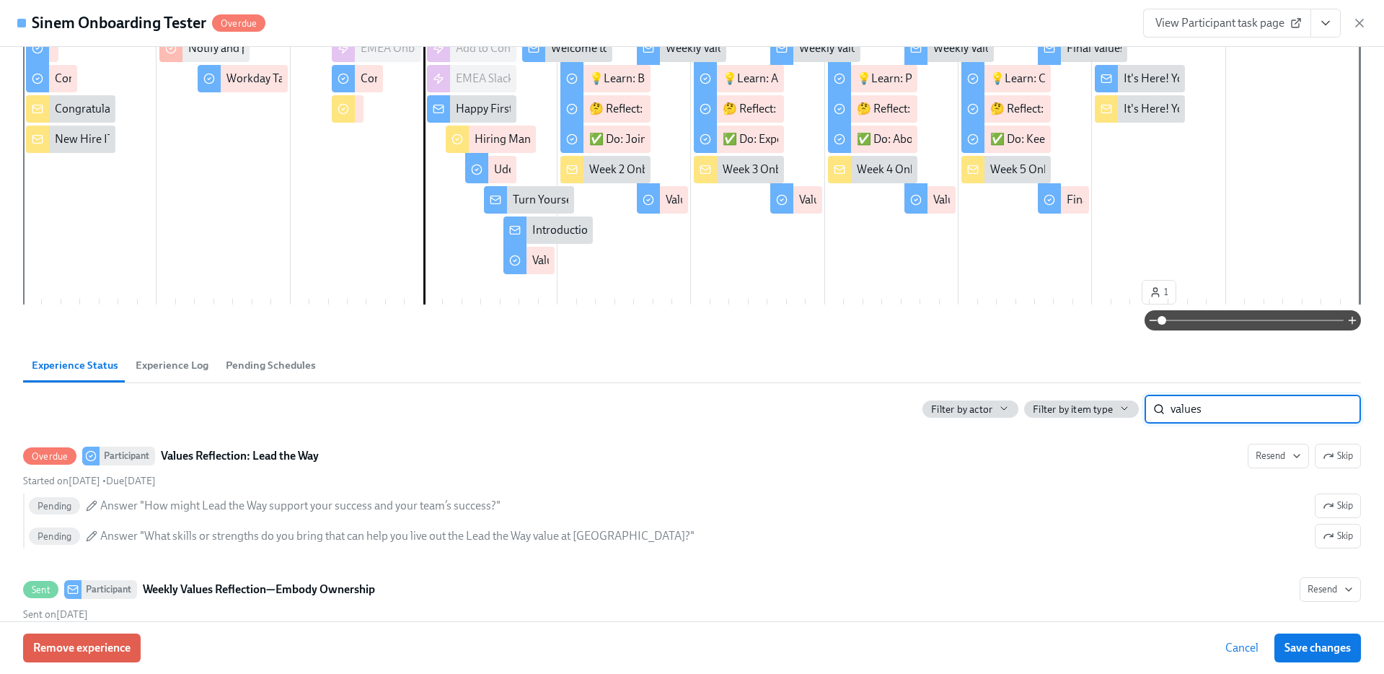
click at [1273, 422] on input "values" at bounding box center [1265, 408] width 190 height 29
type input "values d"
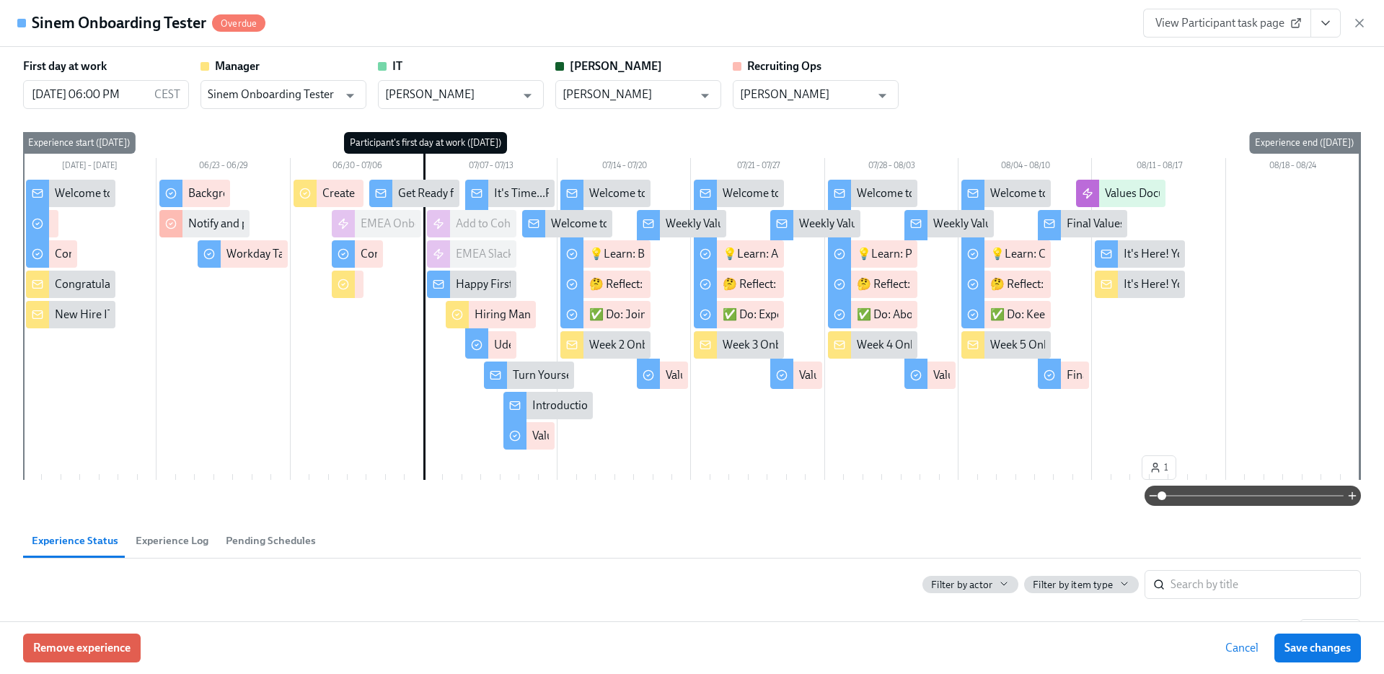
scroll to position [0, 16449]
click at [1182, 588] on input "search" at bounding box center [1265, 584] width 190 height 29
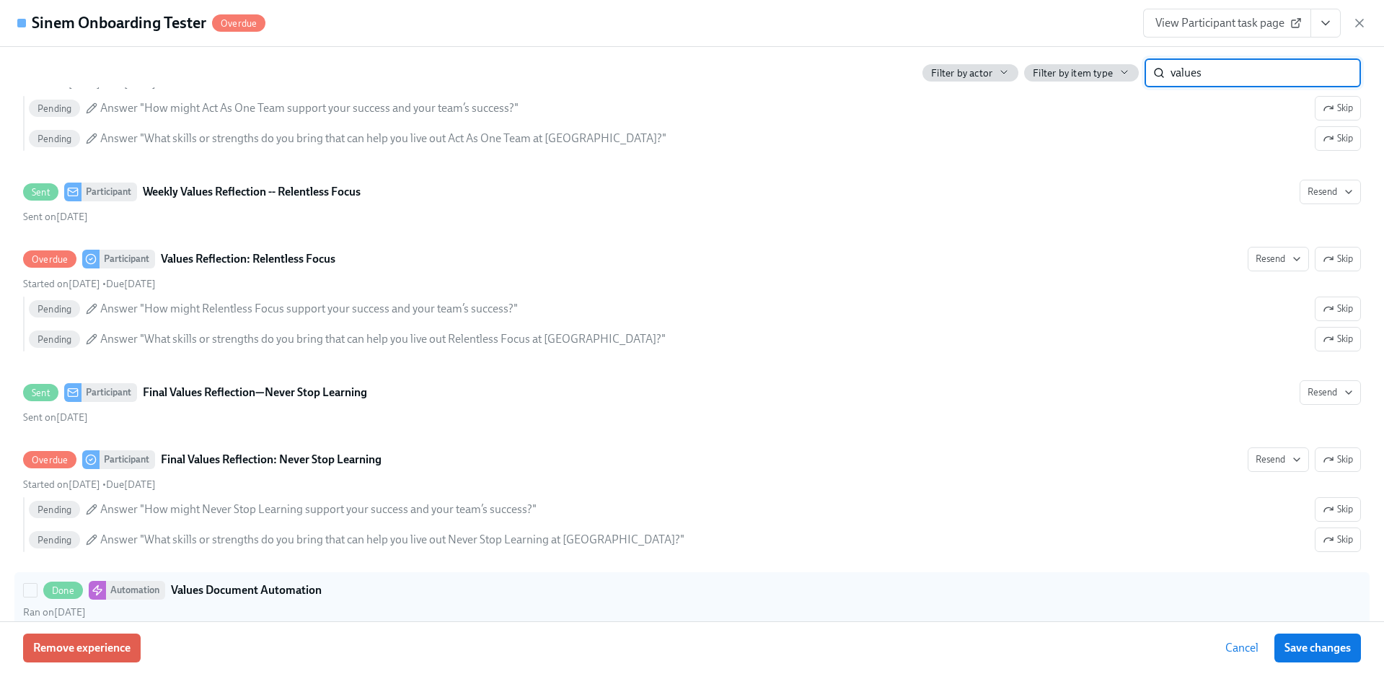
scroll to position [1232, 0]
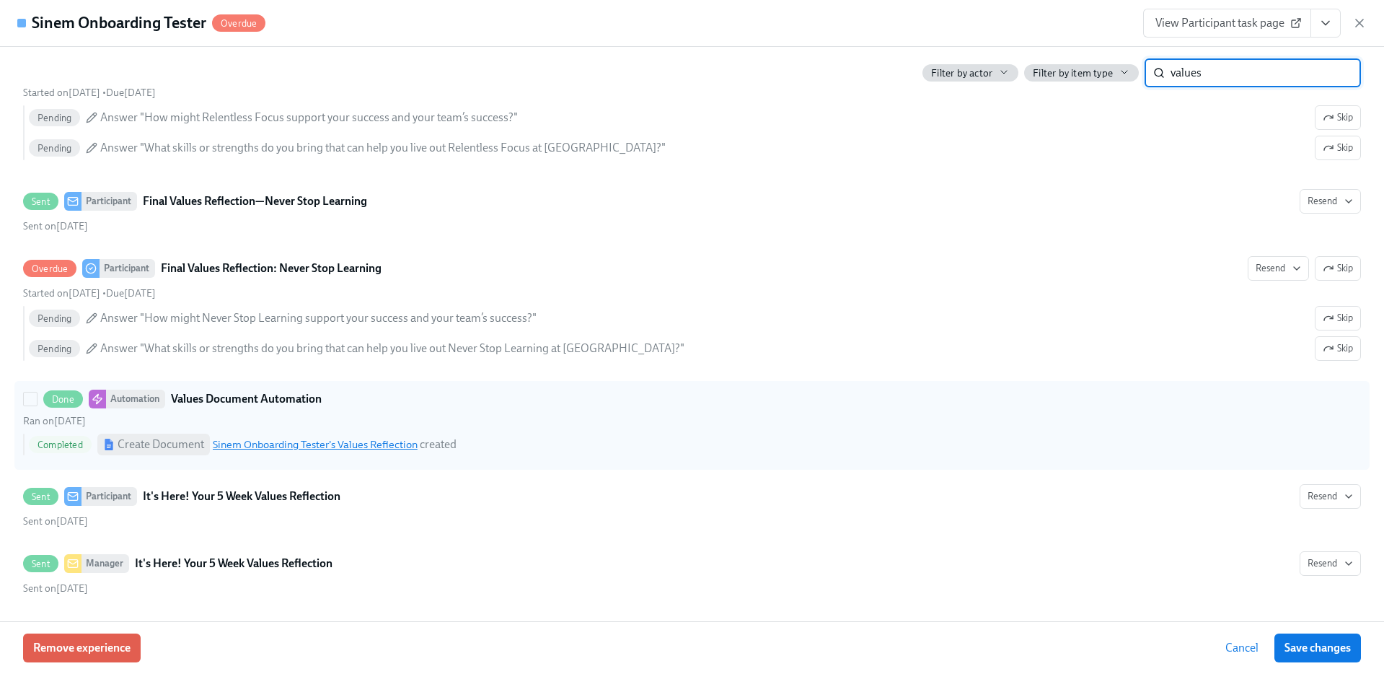
type input "values"
click at [383, 438] on link "Sinem Onboarding Tester's Values Reflection" at bounding box center [315, 444] width 205 height 13
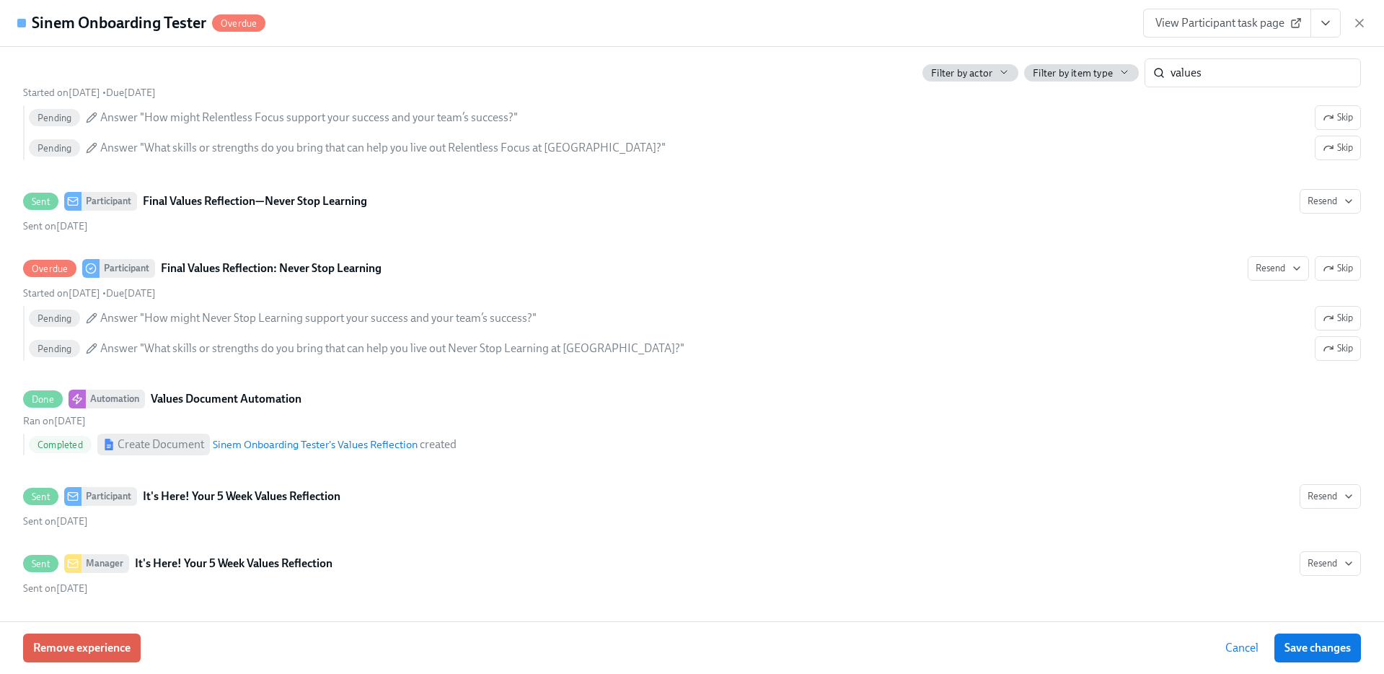
click at [1359, 22] on icon "button" at bounding box center [1359, 22] width 7 height 7
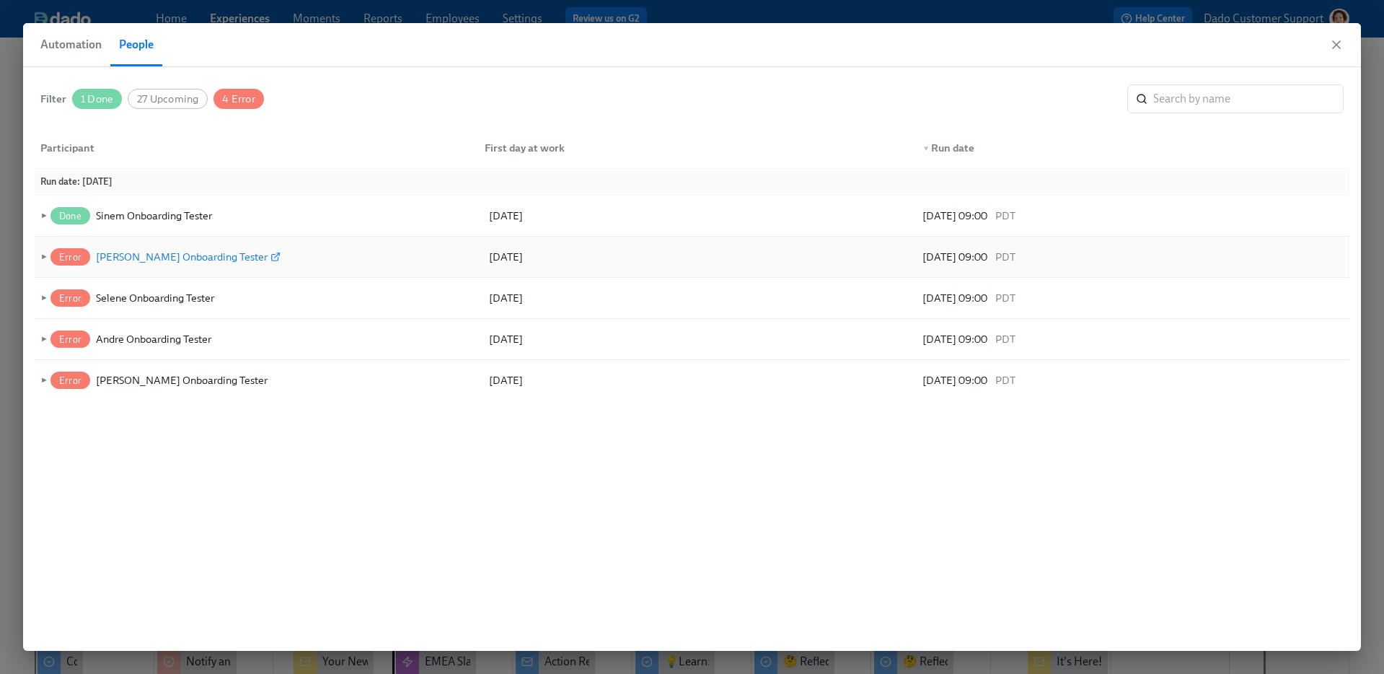
click at [124, 255] on div "Yvonne Onboarding Tester" at bounding box center [182, 256] width 172 height 17
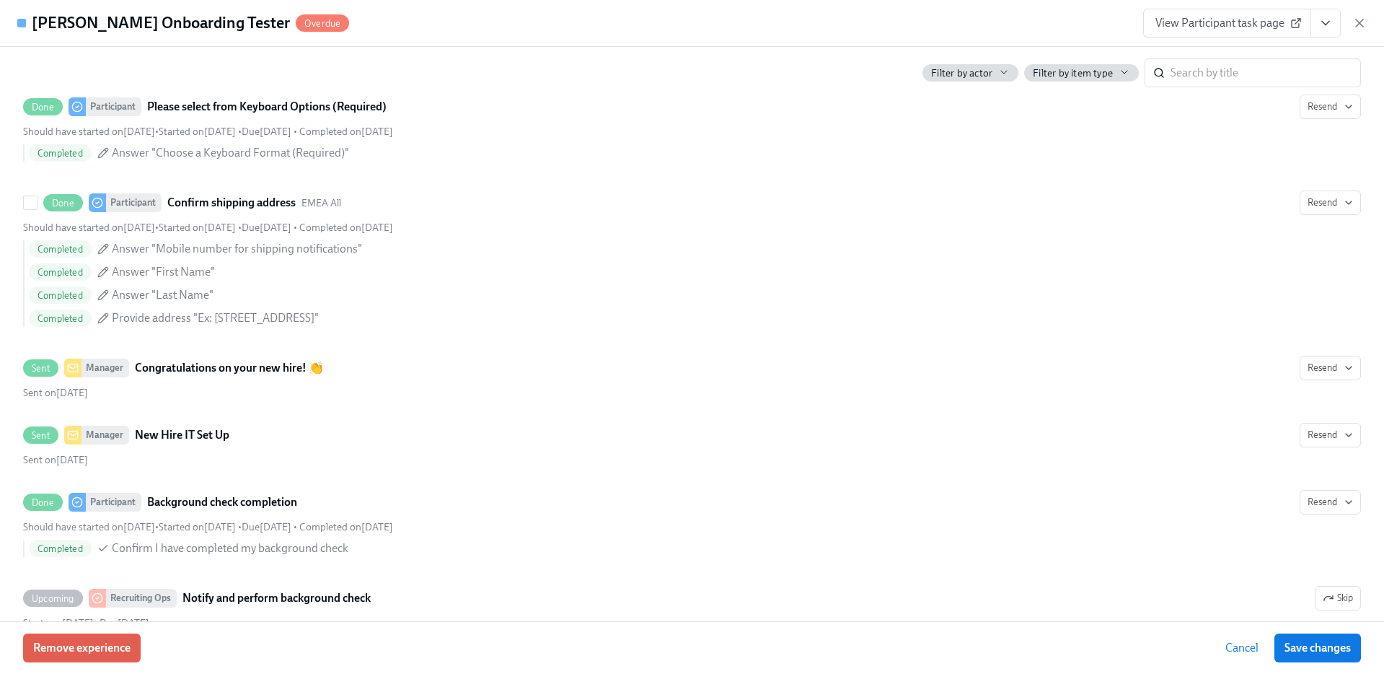
scroll to position [433, 0]
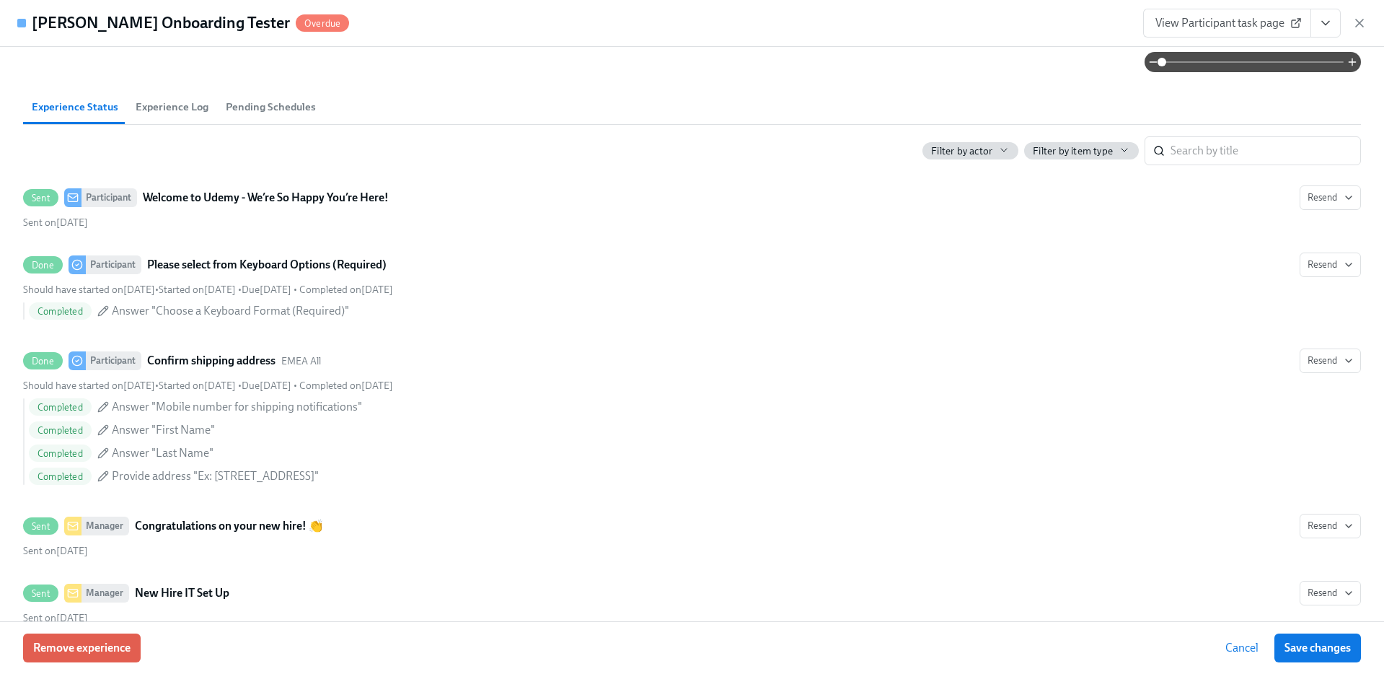
click at [1204, 120] on div "Experience Status Experience Log Pending Schedules" at bounding box center [692, 106] width 1338 height 35
click at [1190, 146] on input "search" at bounding box center [1265, 150] width 190 height 29
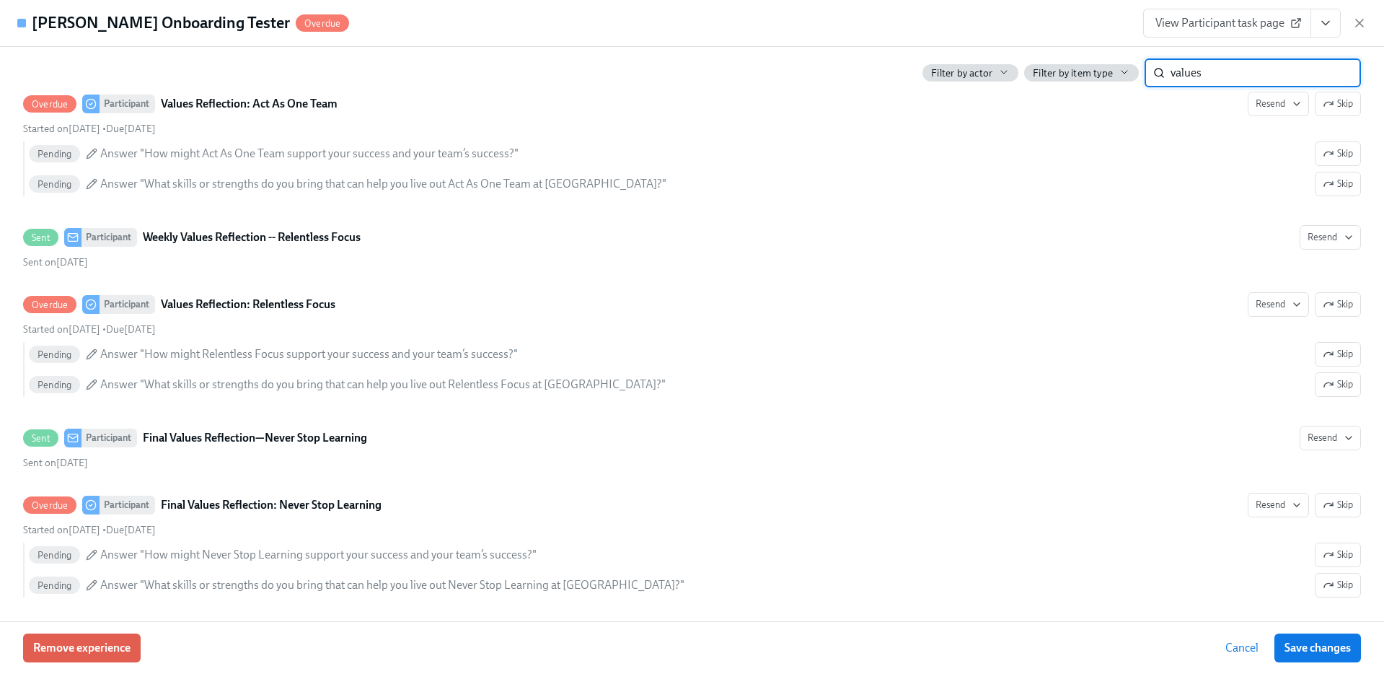
scroll to position [1240, 0]
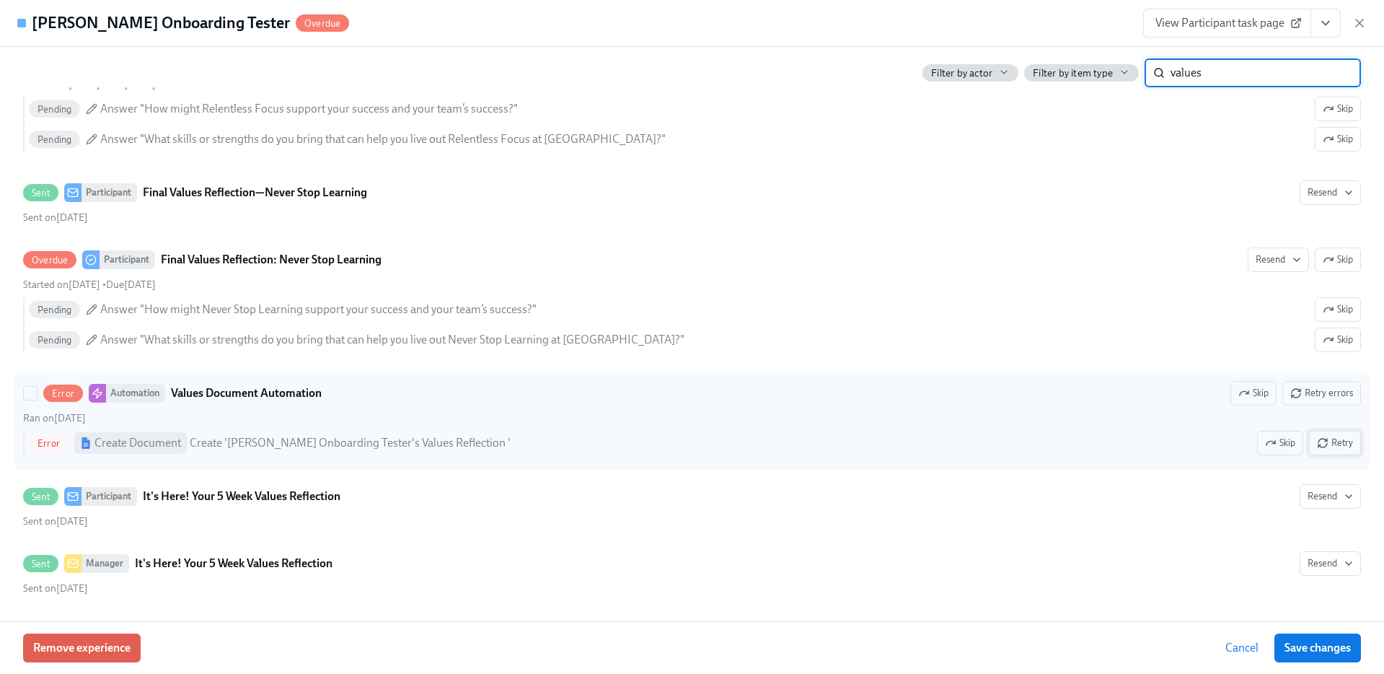
type input "values"
click at [1347, 441] on span "Retry" at bounding box center [1335, 443] width 36 height 14
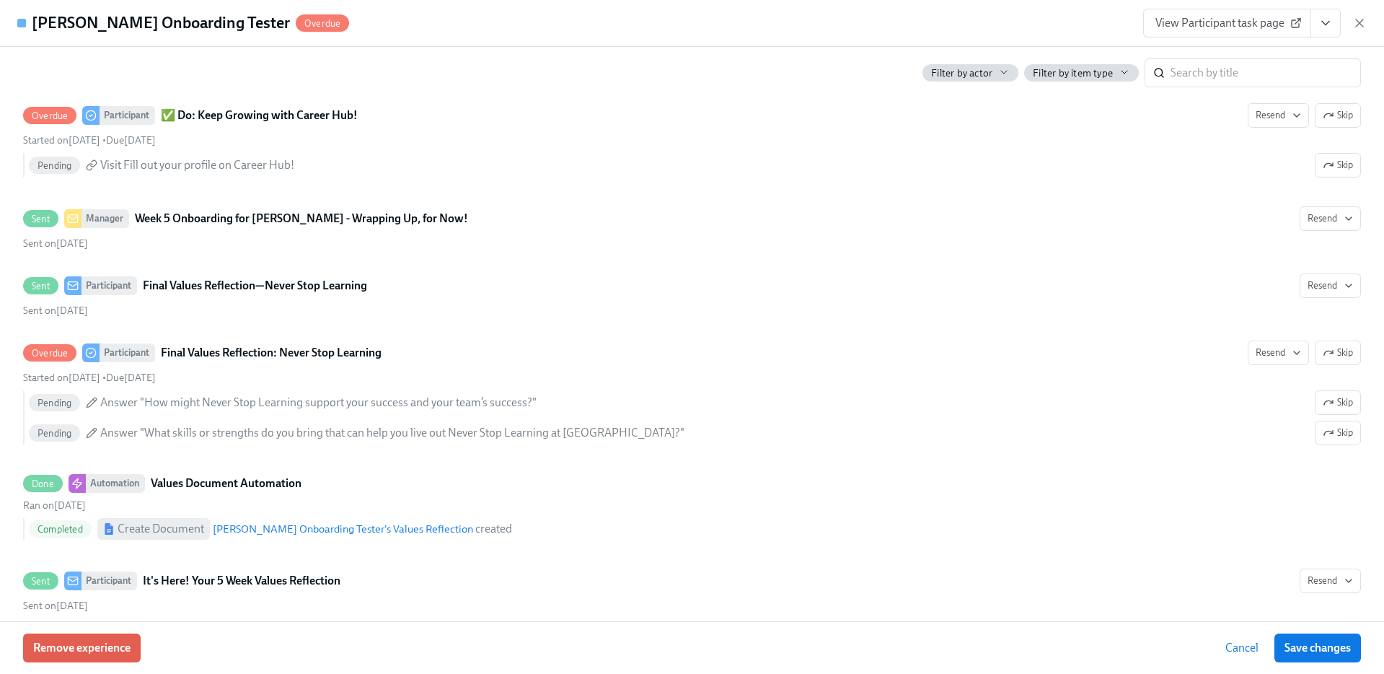
scroll to position [5314, 0]
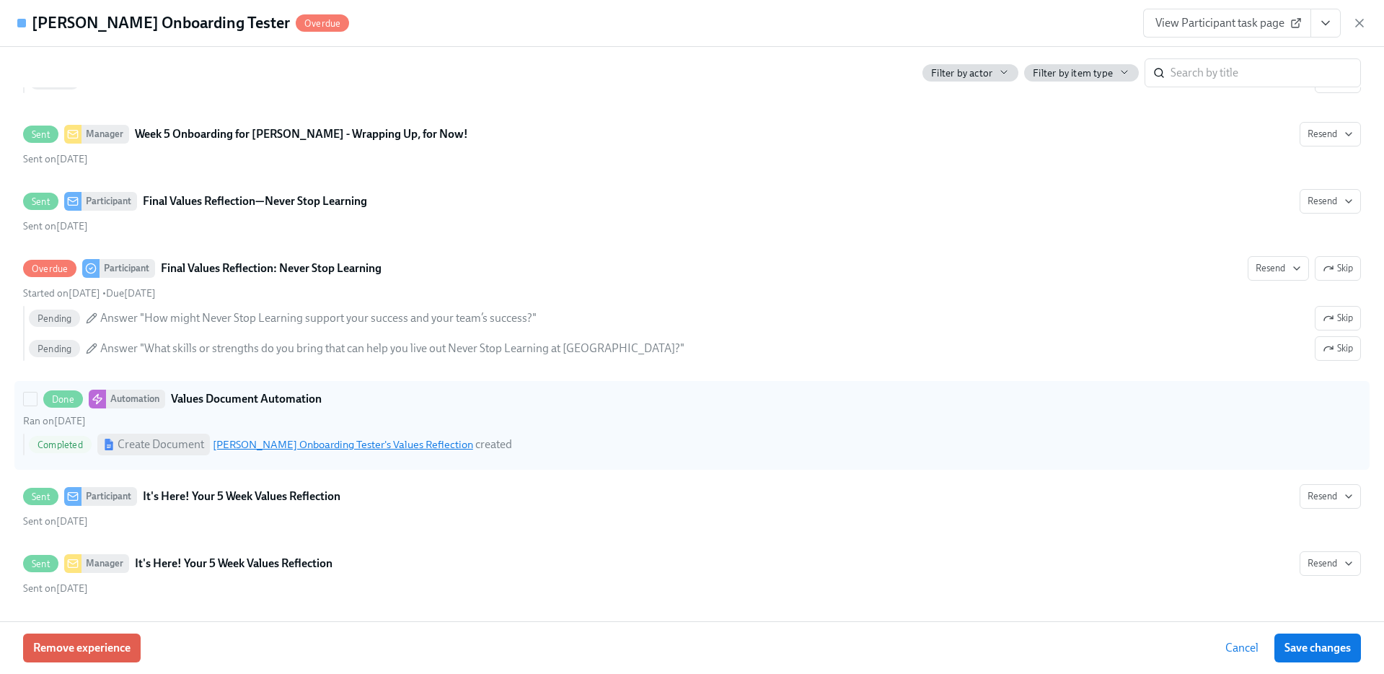
click at [326, 444] on link "Yvonne Onboarding Tester's Values Reflection" at bounding box center [343, 444] width 260 height 13
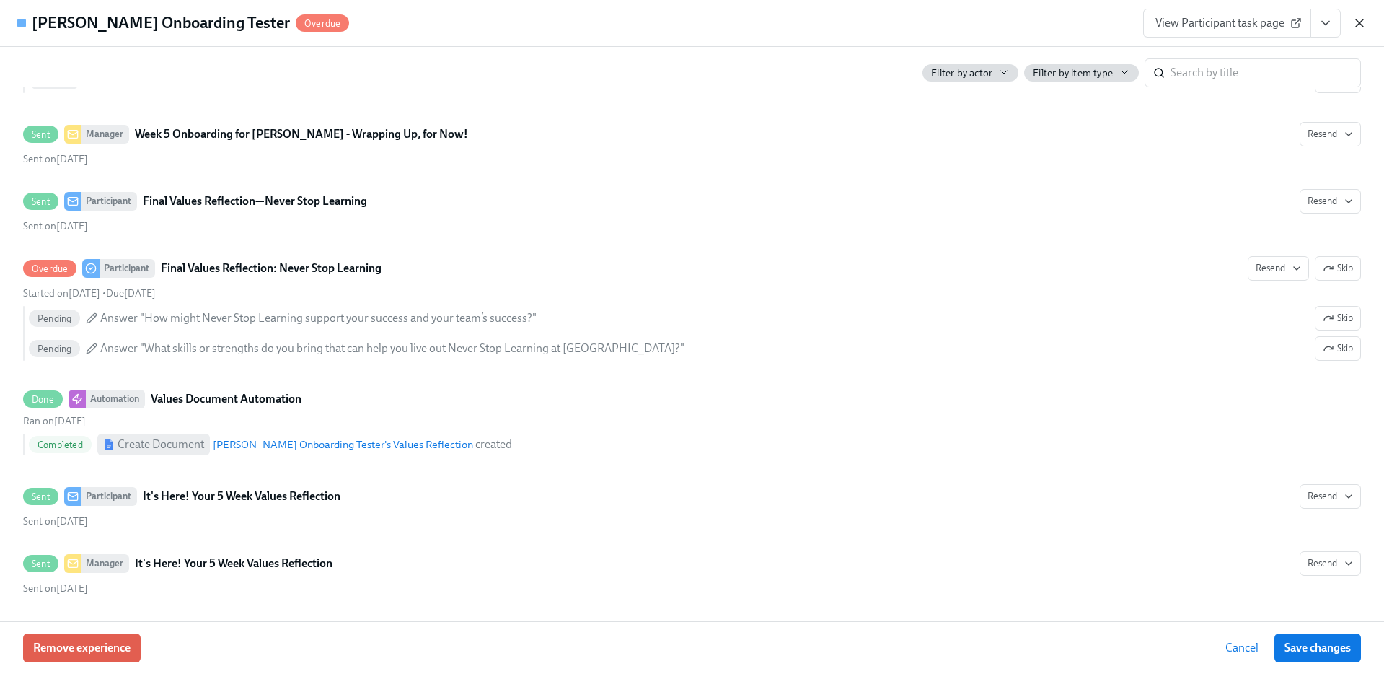
click at [1363, 24] on icon "button" at bounding box center [1359, 23] width 14 height 14
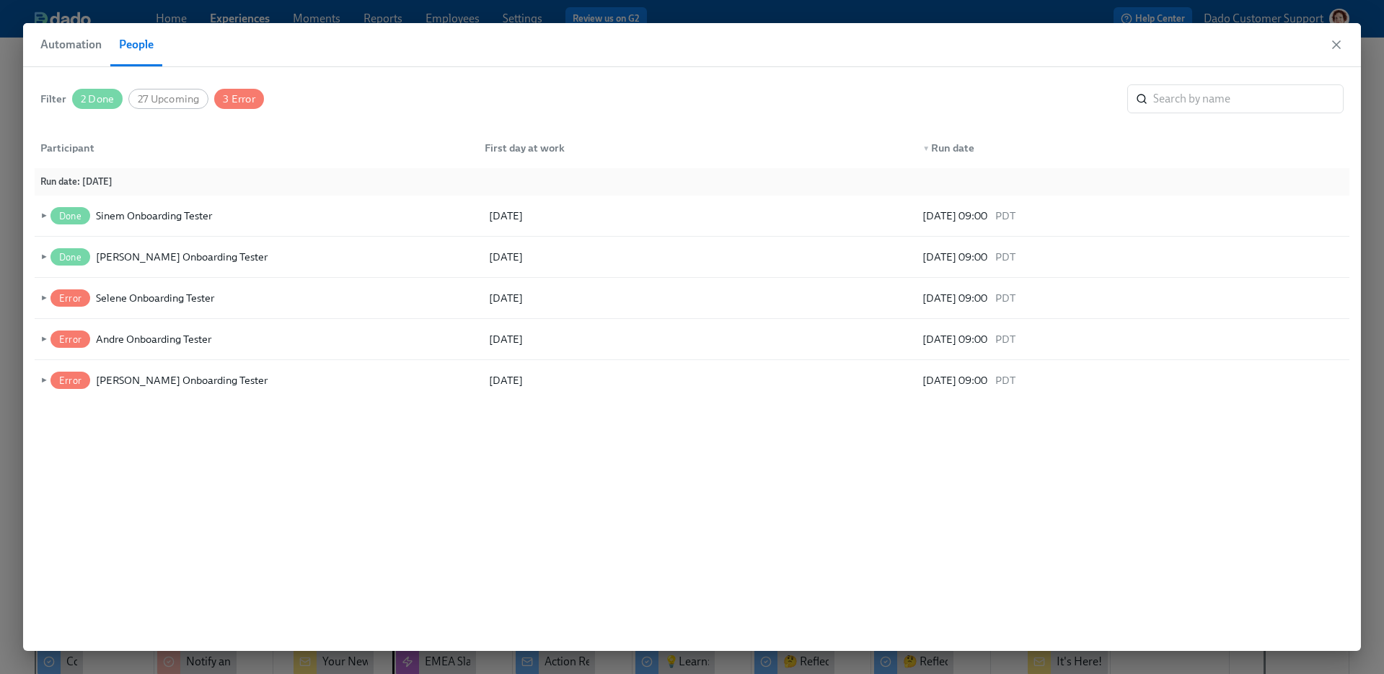
click at [76, 47] on span "Automation" at bounding box center [70, 45] width 61 height 20
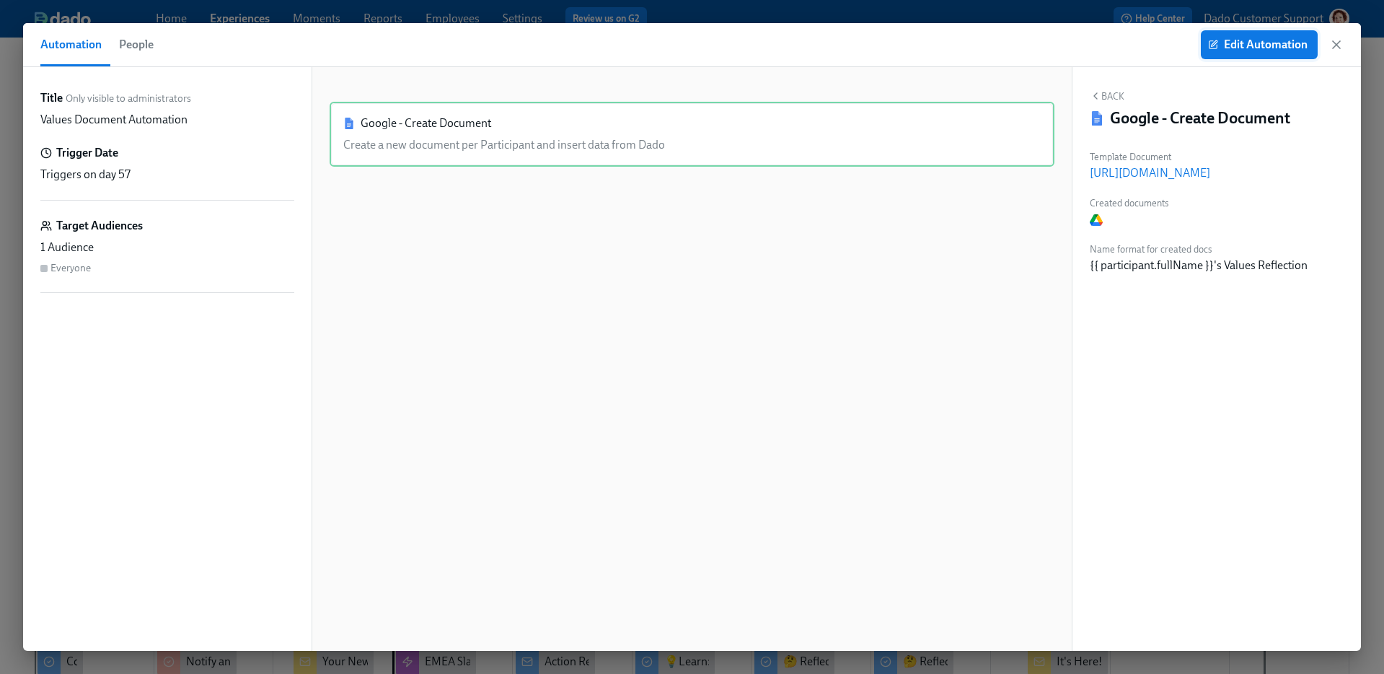
click at [1266, 41] on span "Edit Automation" at bounding box center [1259, 45] width 97 height 14
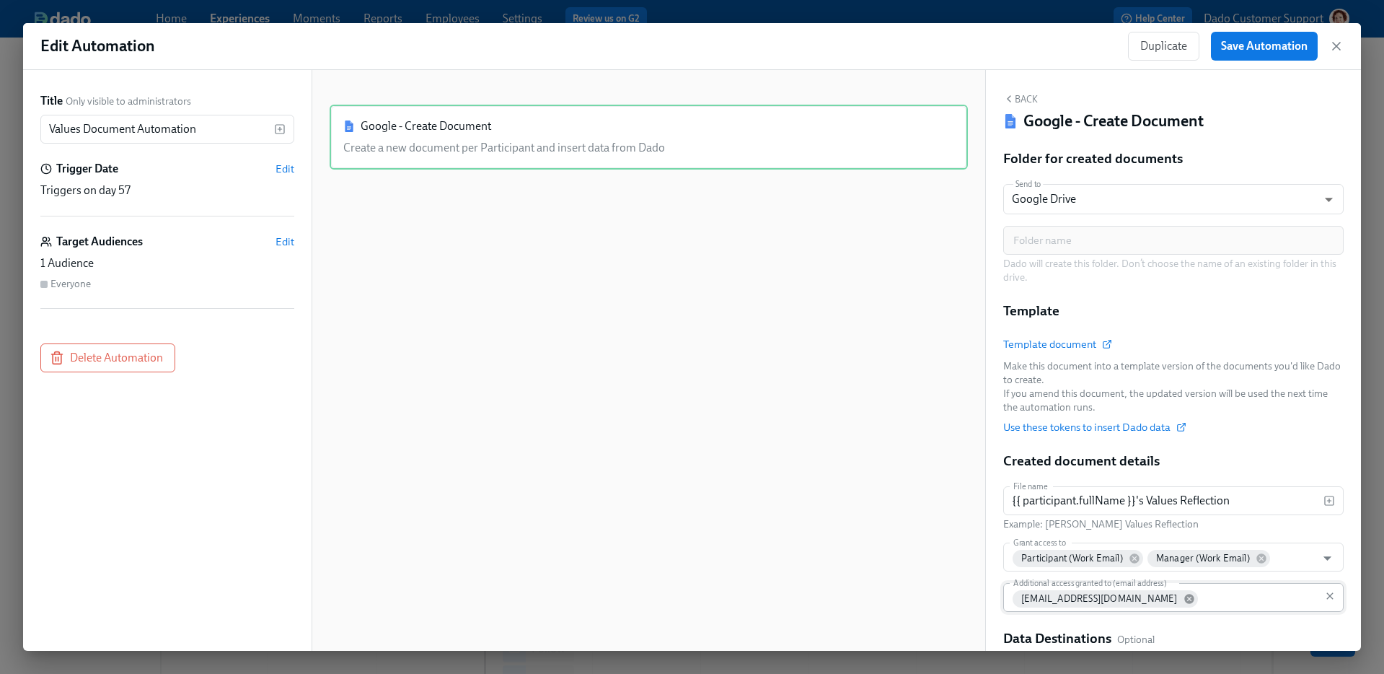
click at [1184, 599] on icon at bounding box center [1188, 598] width 9 height 9
click at [1279, 50] on span "Save Automation" at bounding box center [1264, 46] width 87 height 14
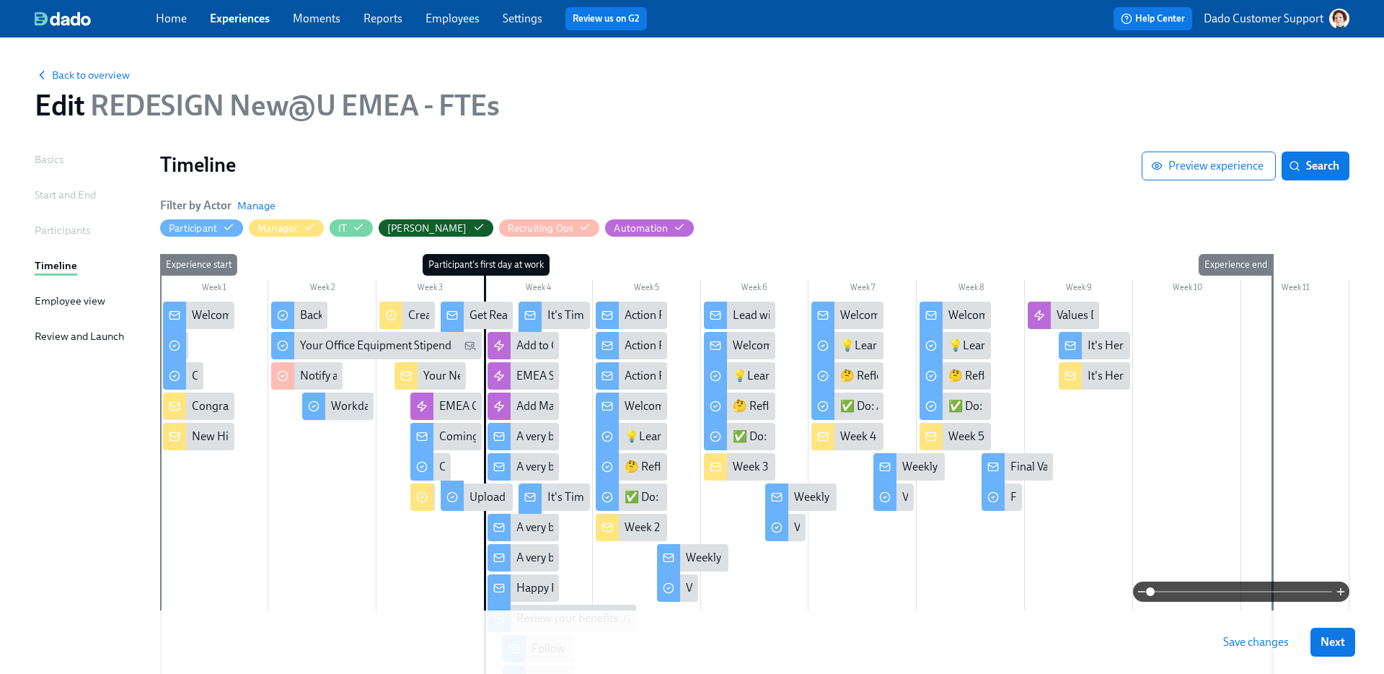
click at [1261, 647] on span "Save changes" at bounding box center [1256, 642] width 66 height 14
click at [82, 69] on span "Back to overview" at bounding box center [82, 75] width 95 height 14
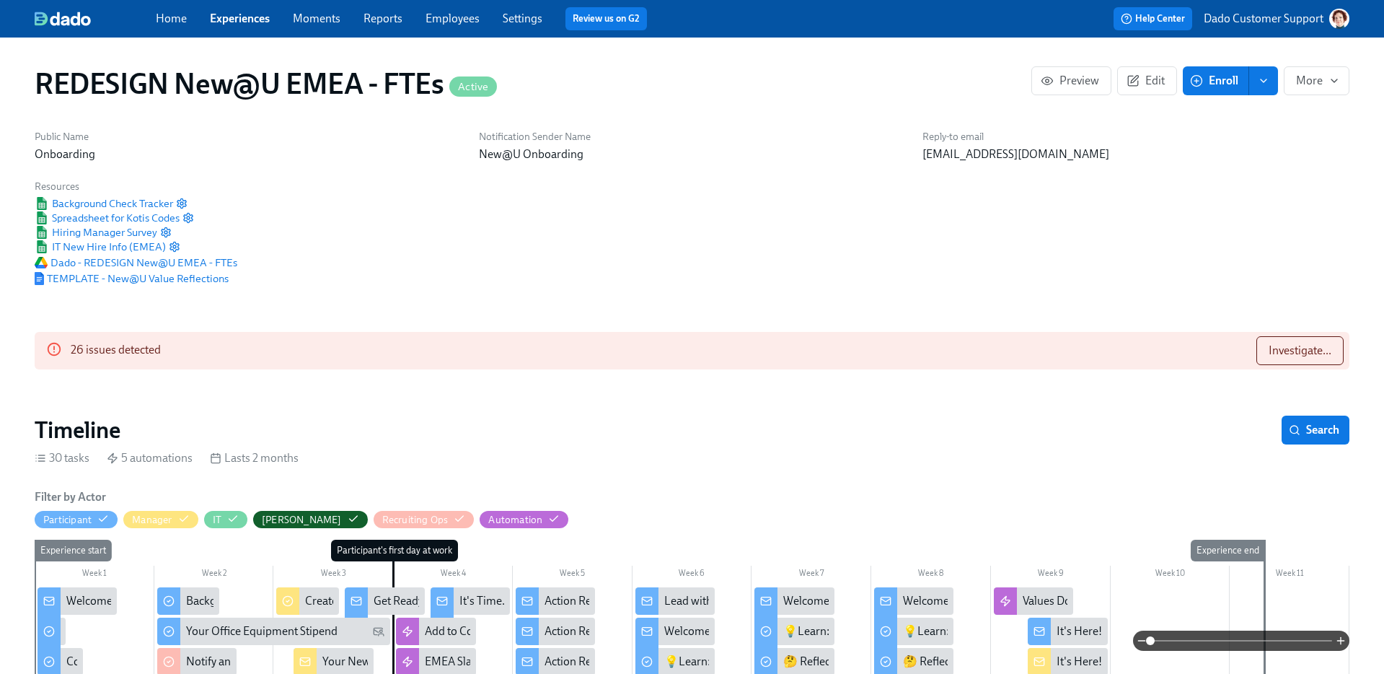
scroll to position [0, 8426]
click at [113, 258] on span "Dado - REDESIGN New@U EMEA - FTEs" at bounding box center [136, 262] width 203 height 14
click at [81, 262] on span "Dado - REDESIGN New@U EMEA - FTEs" at bounding box center [136, 262] width 203 height 14
click at [1030, 593] on div "Values Document Automation" at bounding box center [1096, 601] width 147 height 16
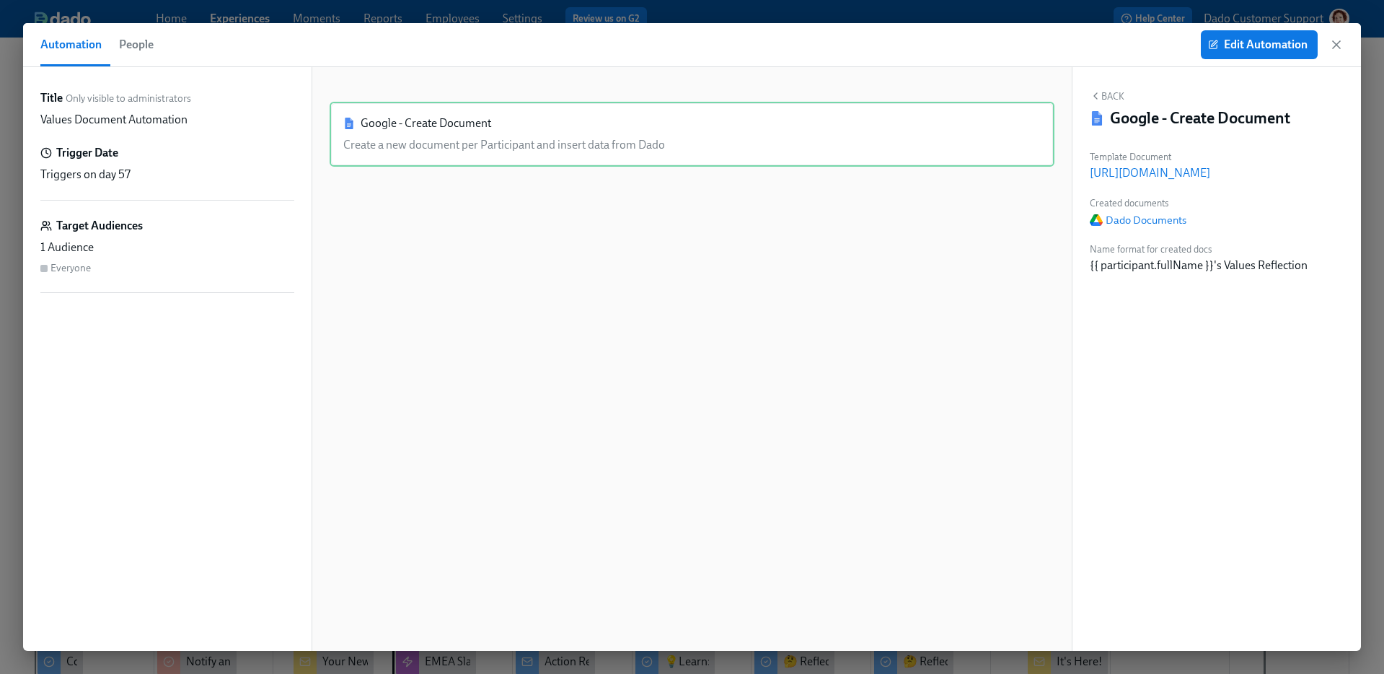
click at [121, 43] on span "People" at bounding box center [136, 45] width 35 height 20
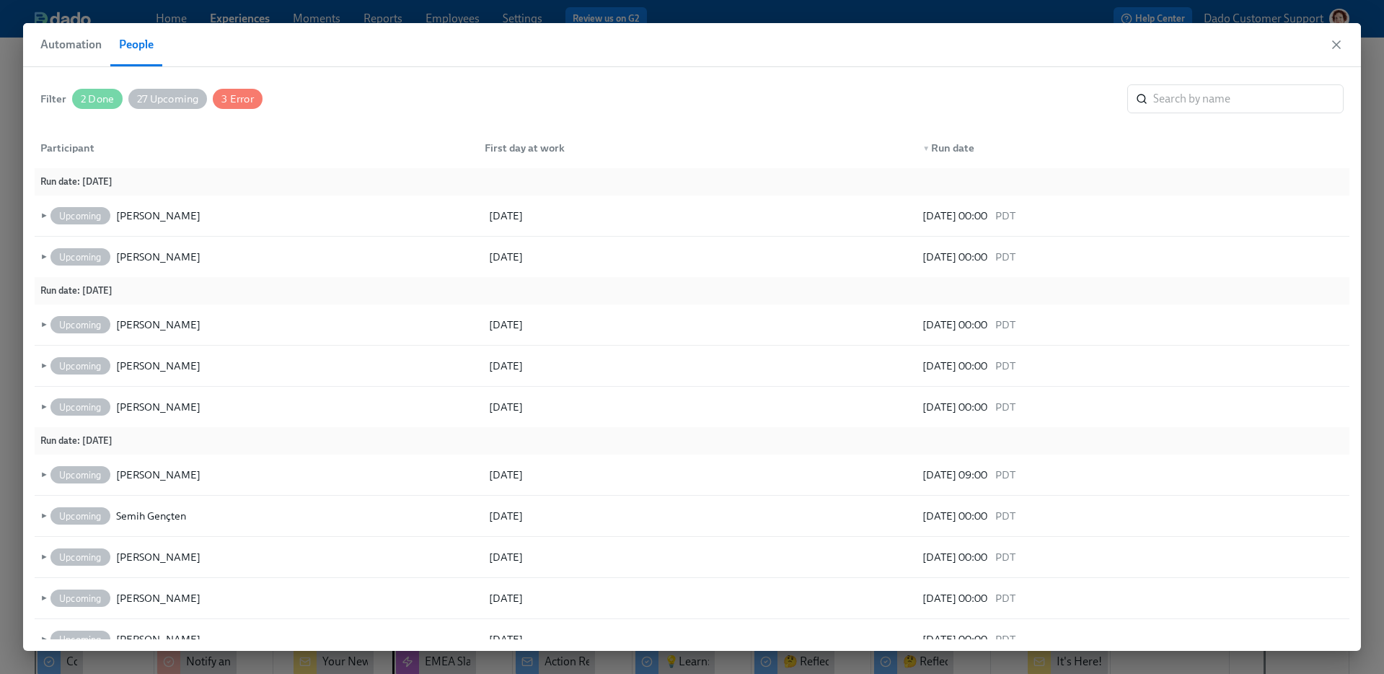
click at [91, 98] on span "2 Done" at bounding box center [97, 99] width 50 height 11
click at [175, 98] on span "27 Upcoming" at bounding box center [169, 99] width 79 height 11
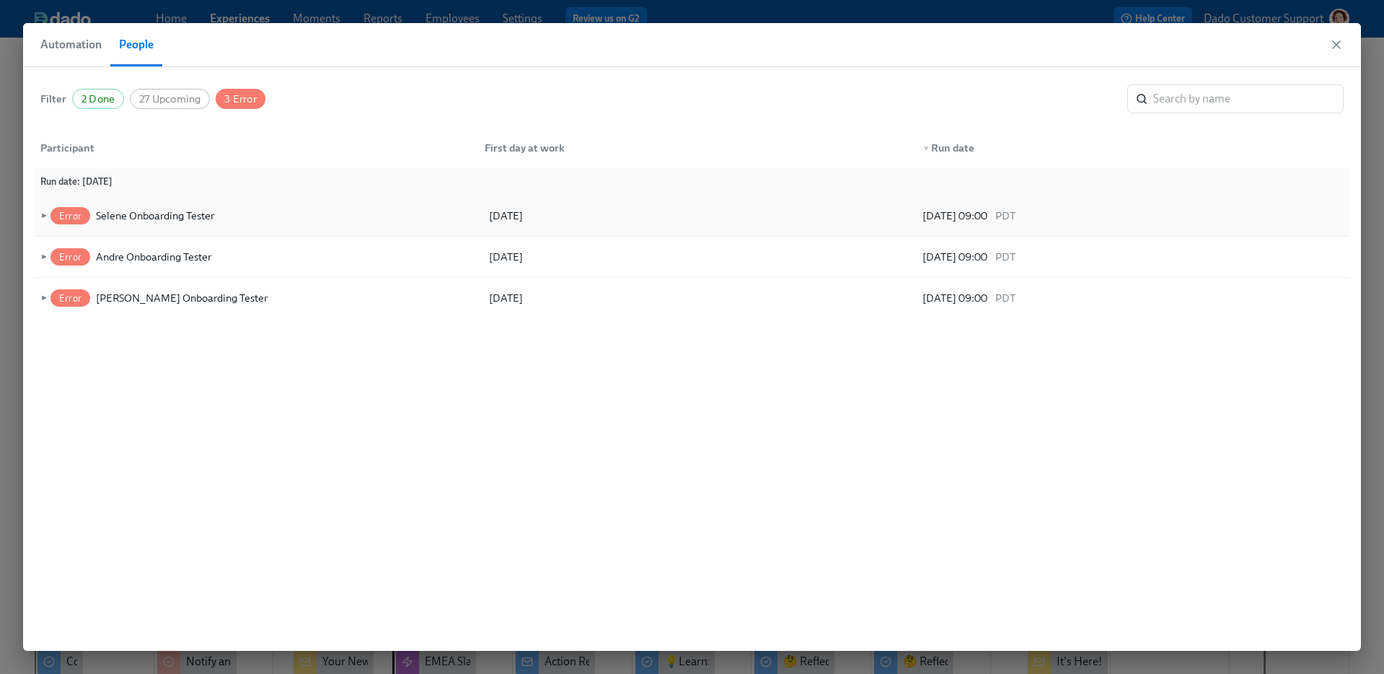
click at [44, 214] on span "►" at bounding box center [43, 216] width 10 height 16
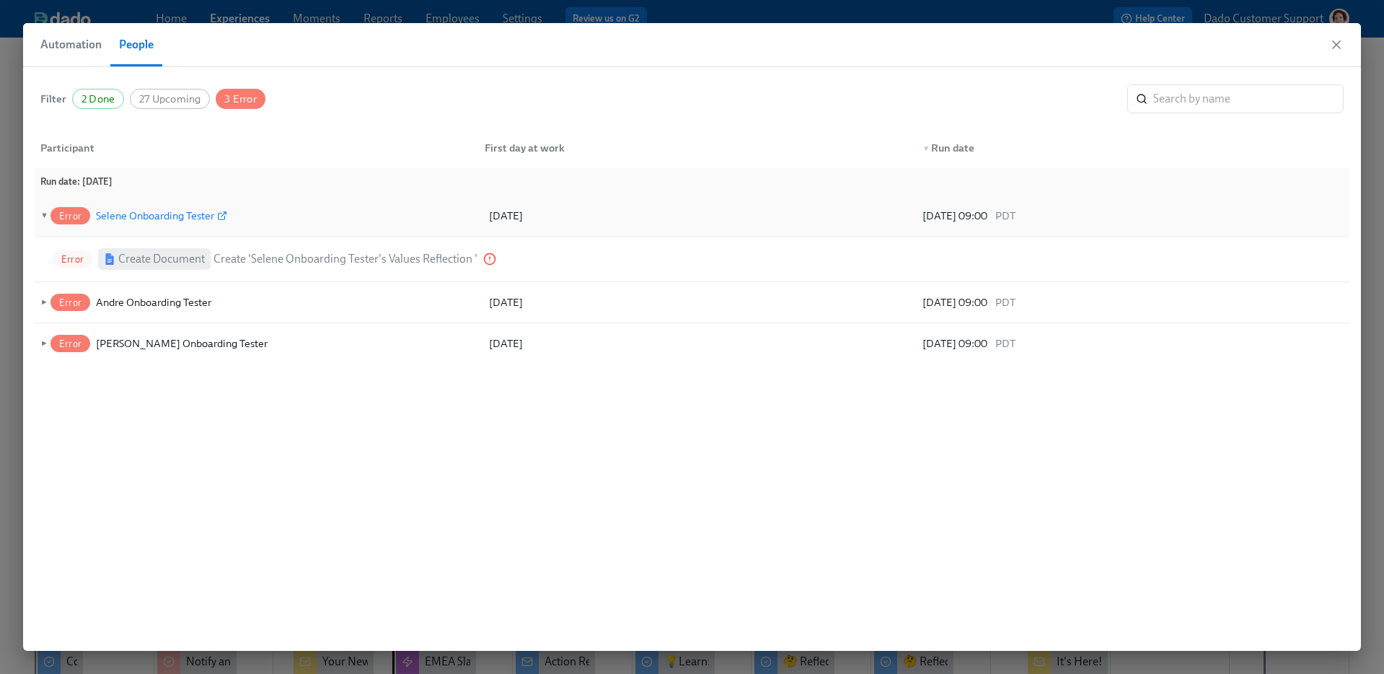
click at [142, 210] on div "Selene Onboarding Tester" at bounding box center [155, 215] width 118 height 17
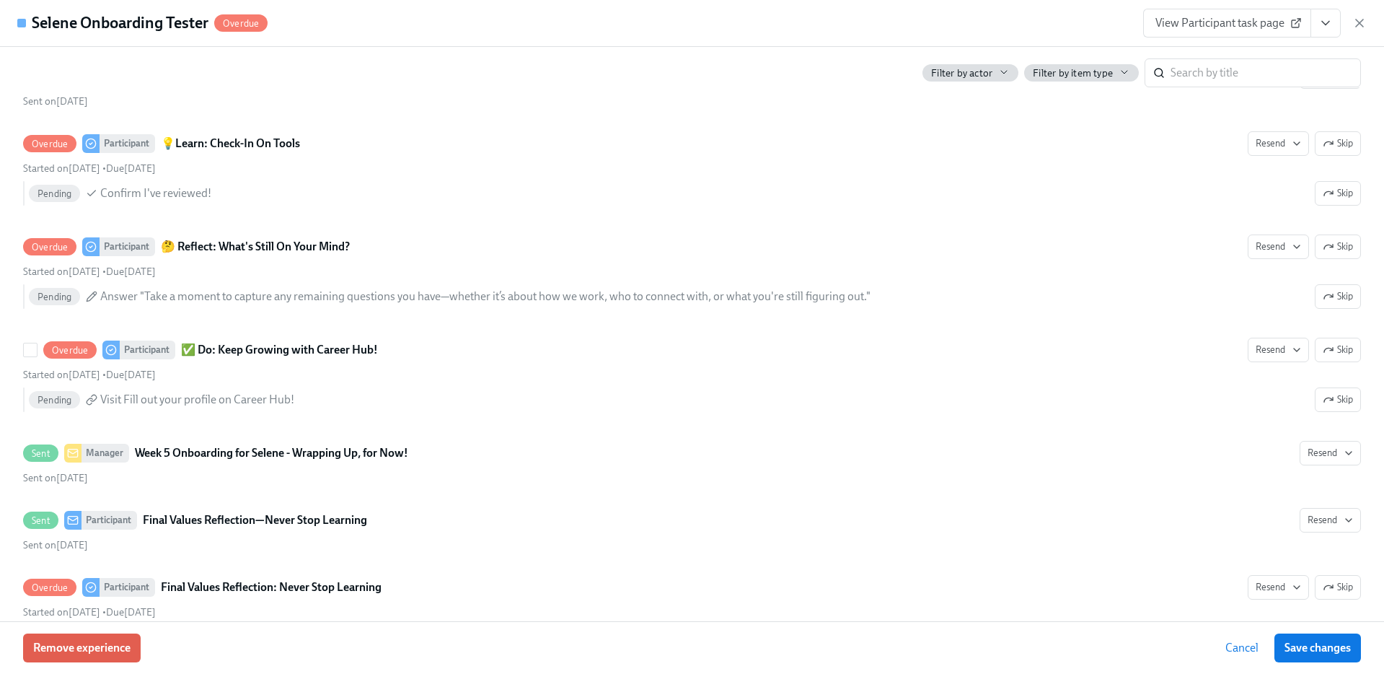
scroll to position [5409, 0]
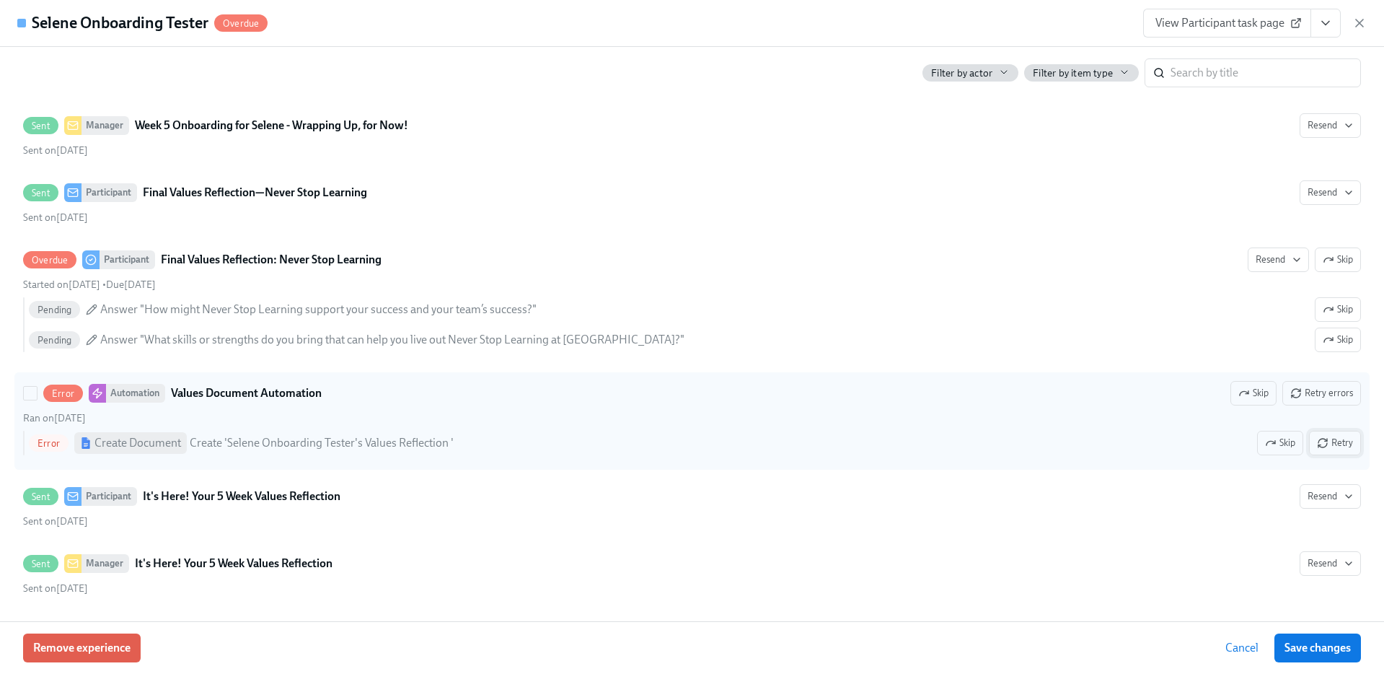
click at [1338, 442] on span "Retry" at bounding box center [1335, 443] width 36 height 14
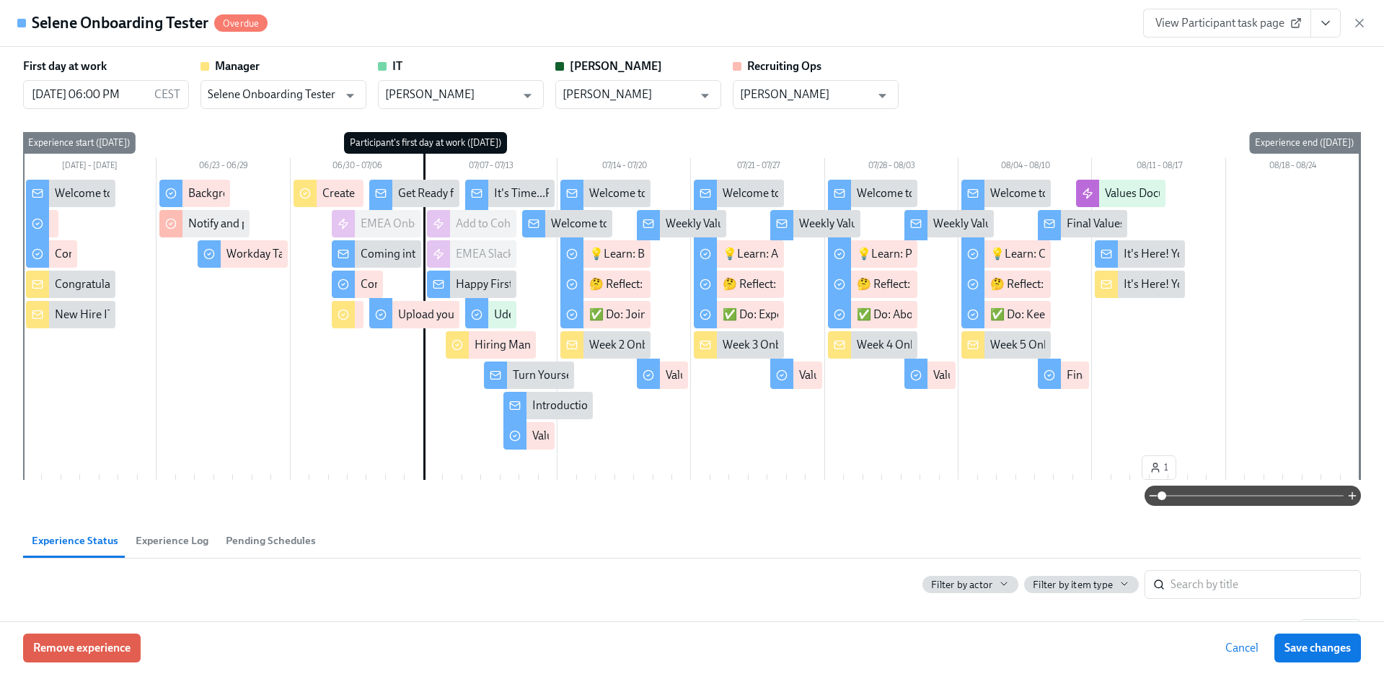
scroll to position [5401, 0]
click at [1361, 24] on icon "button" at bounding box center [1359, 23] width 14 height 14
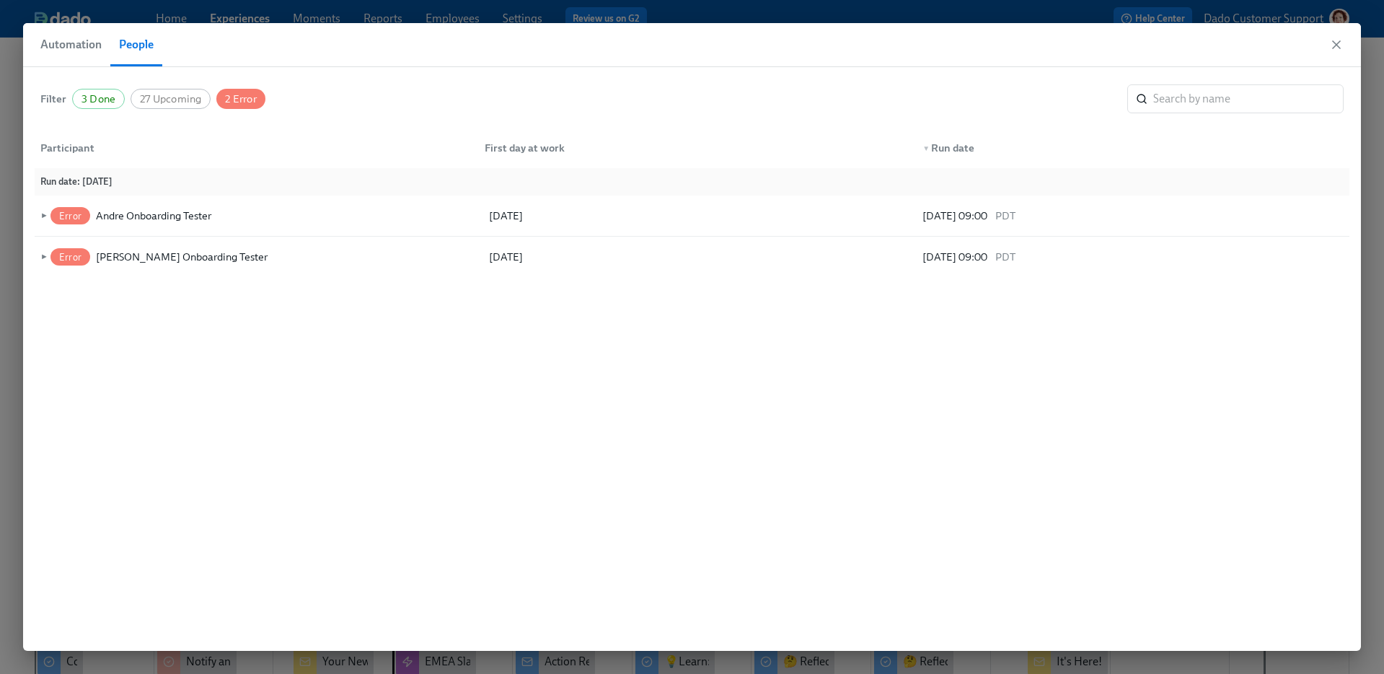
click at [171, 25] on div "Automation People" at bounding box center [692, 45] width 1338 height 44
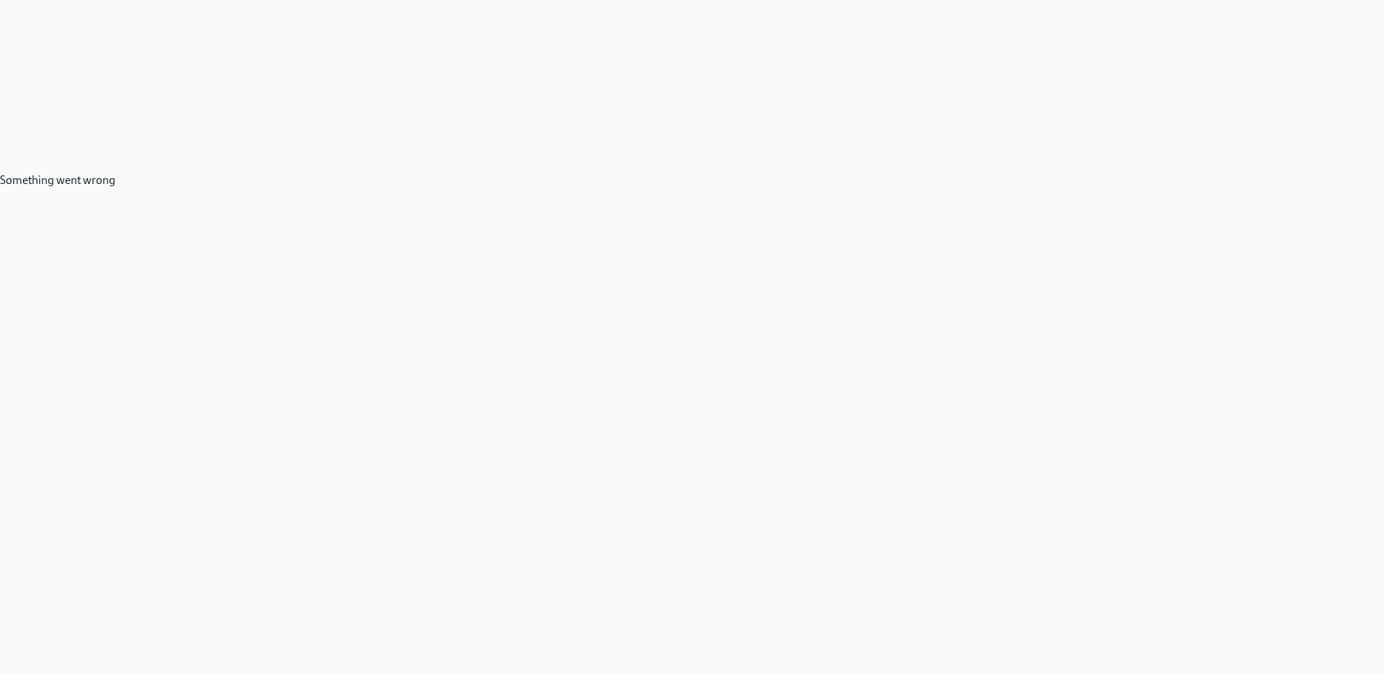
drag, startPoint x: 350, startPoint y: 174, endPoint x: 366, endPoint y: 470, distance: 296.9
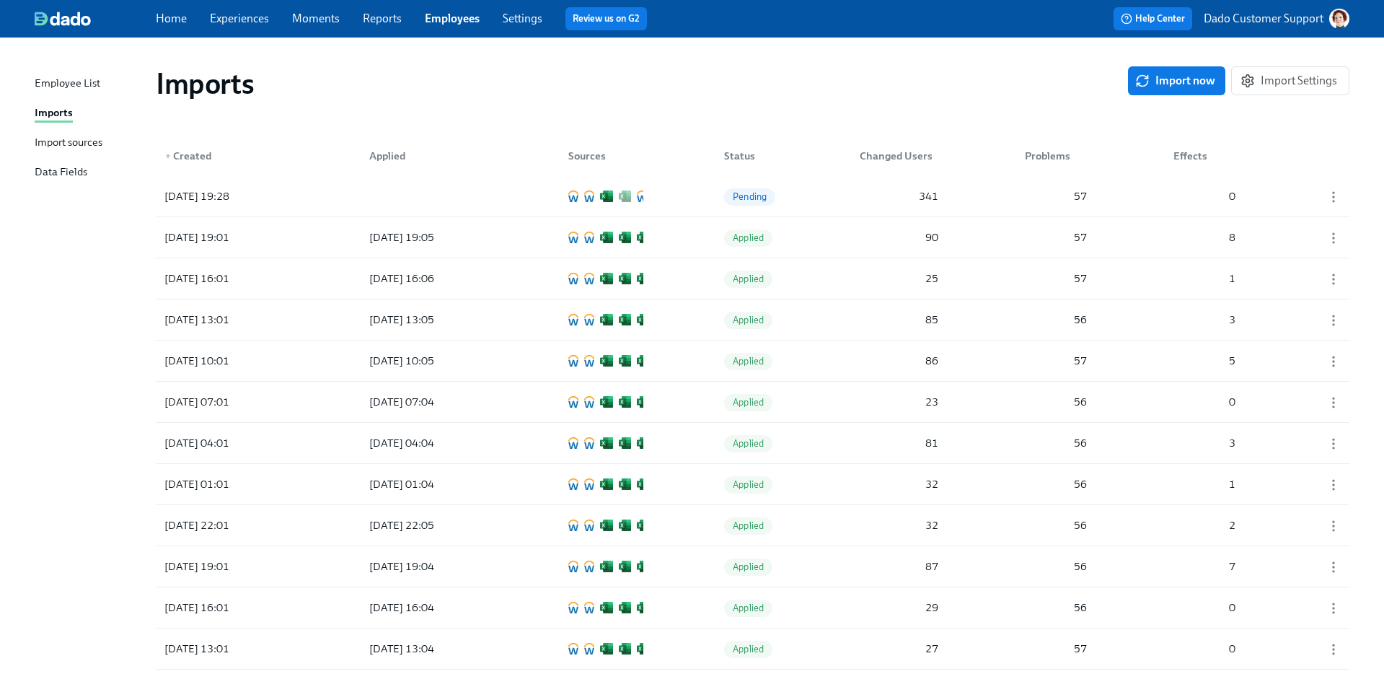
click at [42, 134] on div "Import sources" at bounding box center [69, 143] width 68 height 18
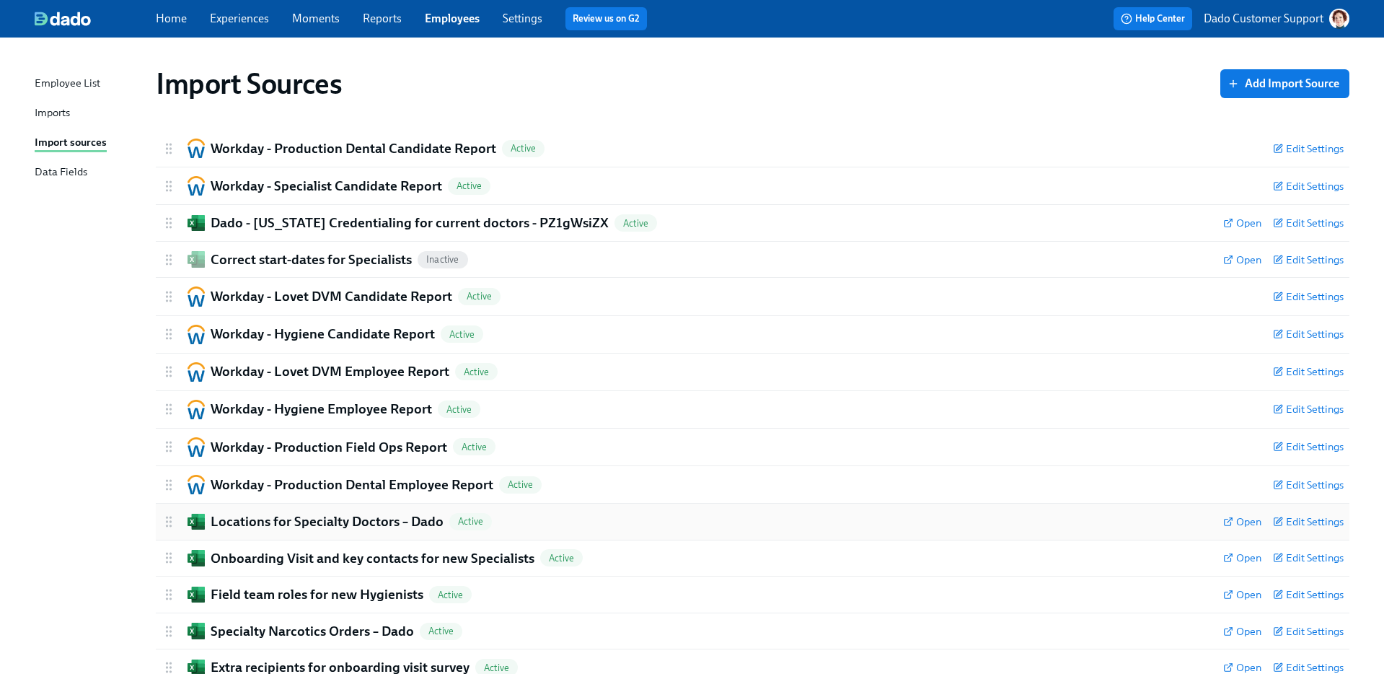
scroll to position [119, 0]
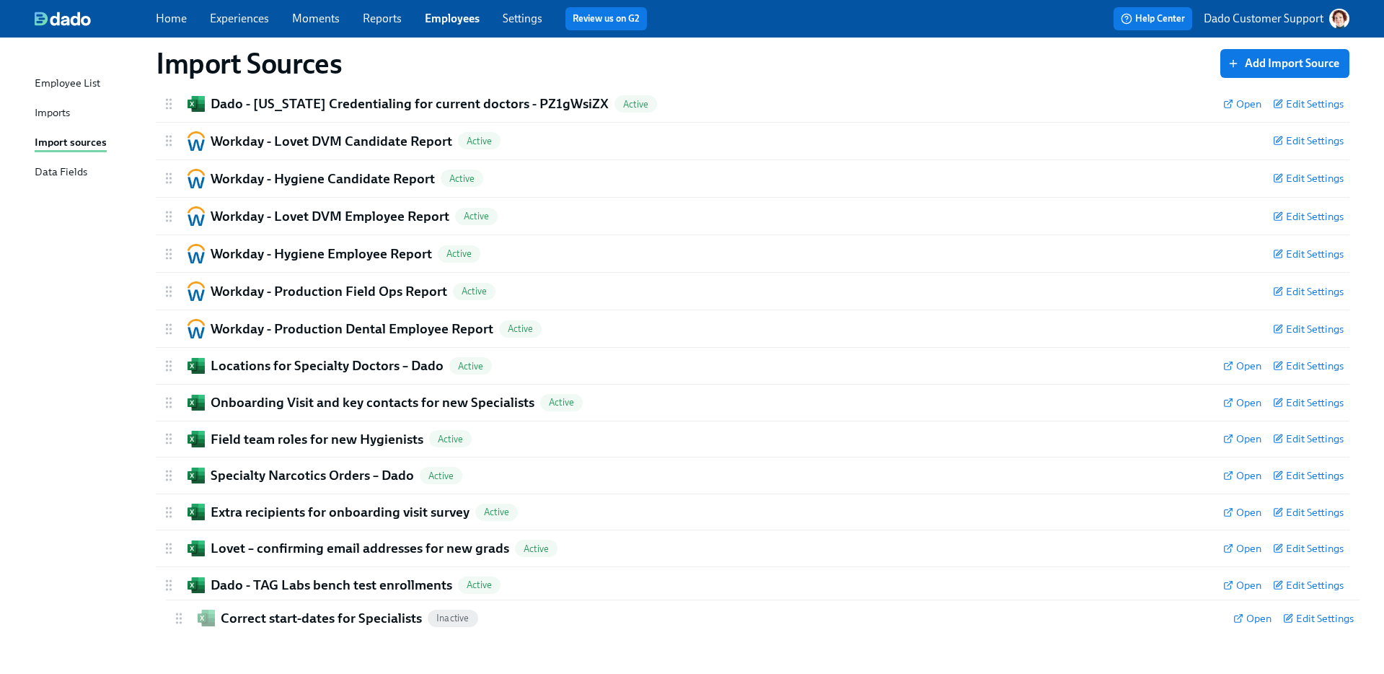
drag, startPoint x: 175, startPoint y: 140, endPoint x: 185, endPoint y: 621, distance: 481.1
click at [185, 621] on div "Workday - Production Dental Candidate Report Active Edit Settings Active: data …" at bounding box center [753, 325] width 1194 height 628
click at [259, 621] on h2 "Correct start-dates for Specialists" at bounding box center [311, 621] width 201 height 19
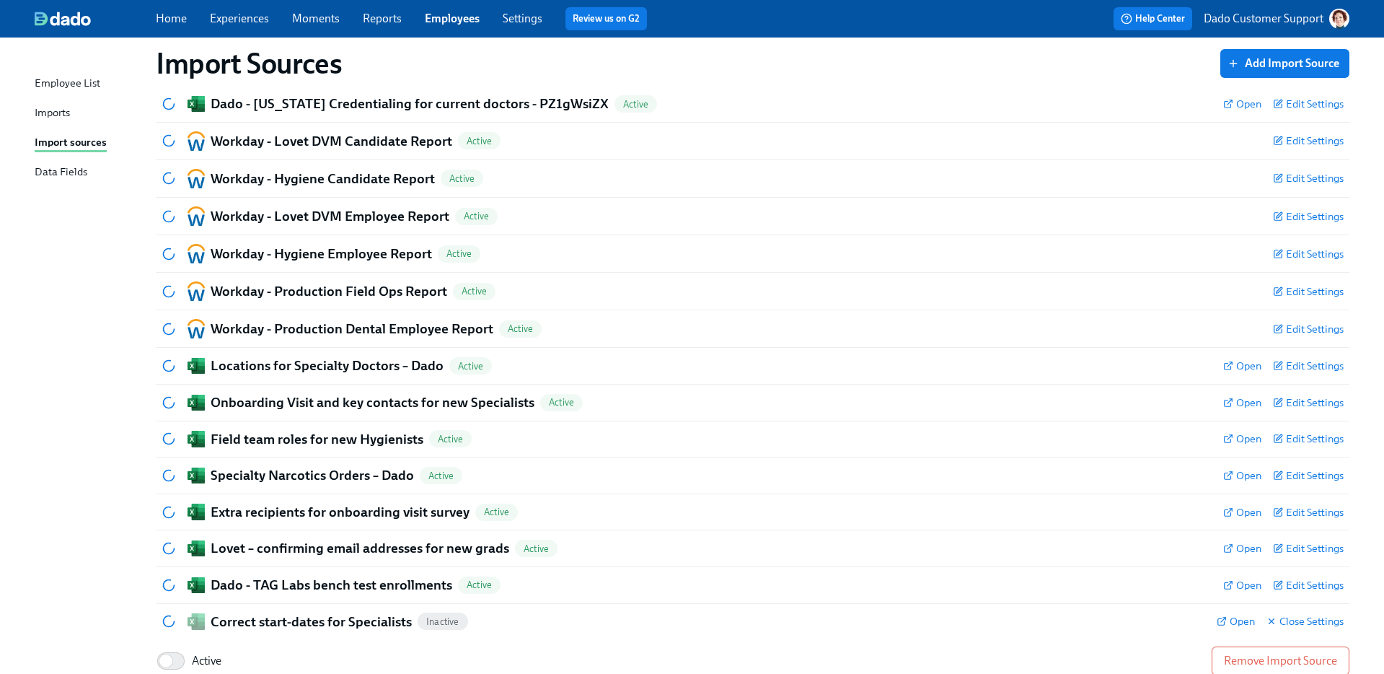
click at [259, 621] on h2 "Correct start-dates for Specialists" at bounding box center [311, 621] width 201 height 19
click at [201, 620] on img at bounding box center [196, 621] width 17 height 16
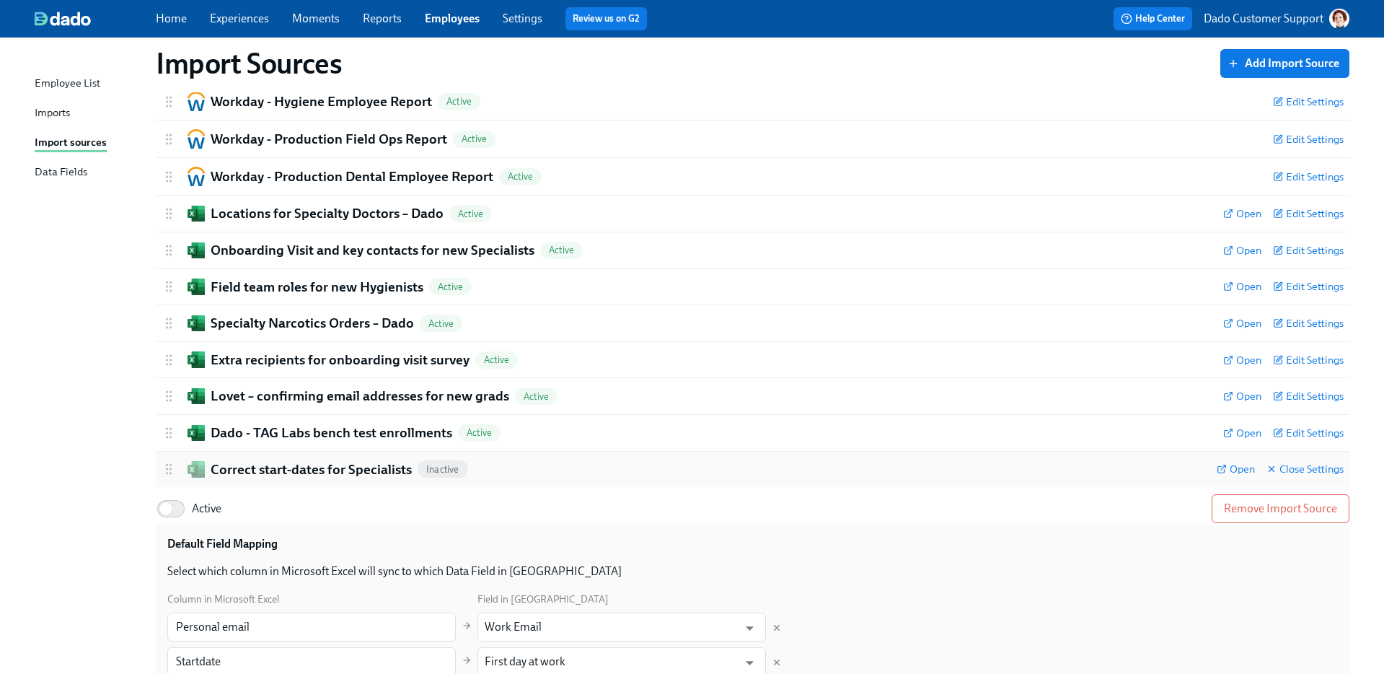
scroll to position [387, 0]
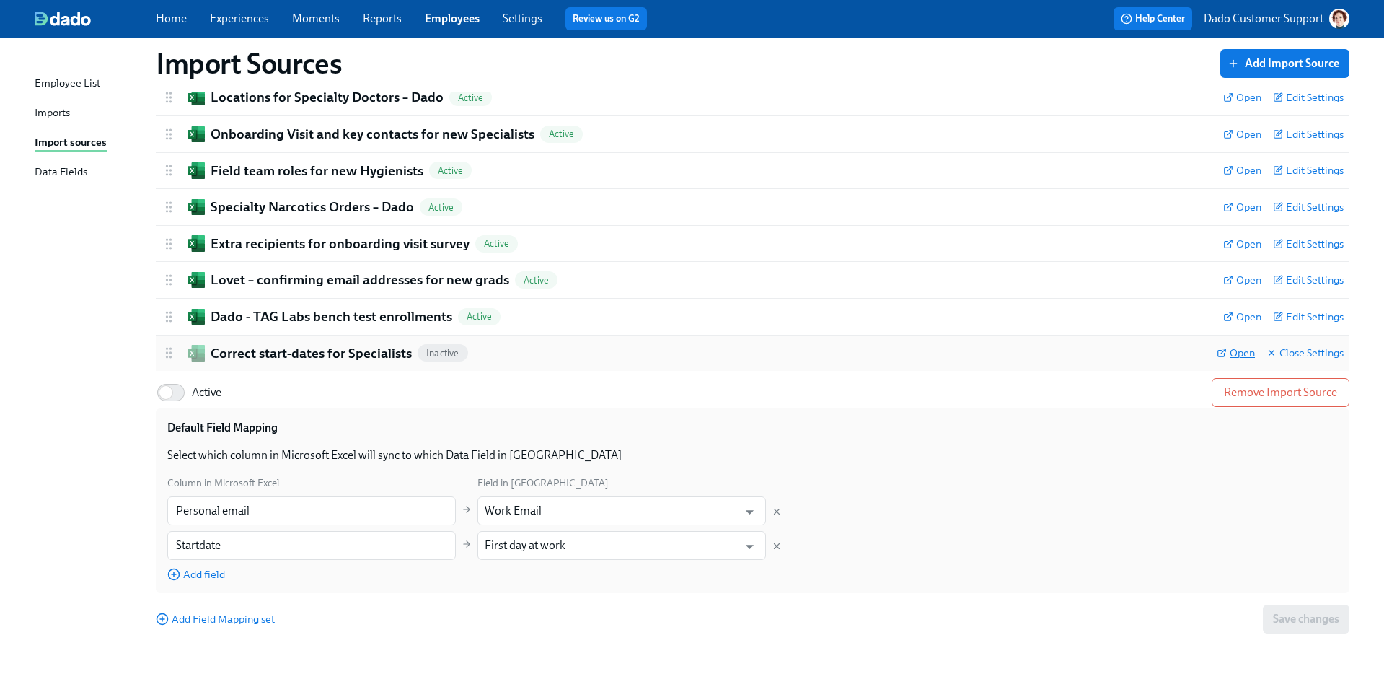
click at [1233, 351] on span "Open" at bounding box center [1236, 352] width 38 height 14
click at [456, 17] on link "Employees" at bounding box center [452, 19] width 55 height 14
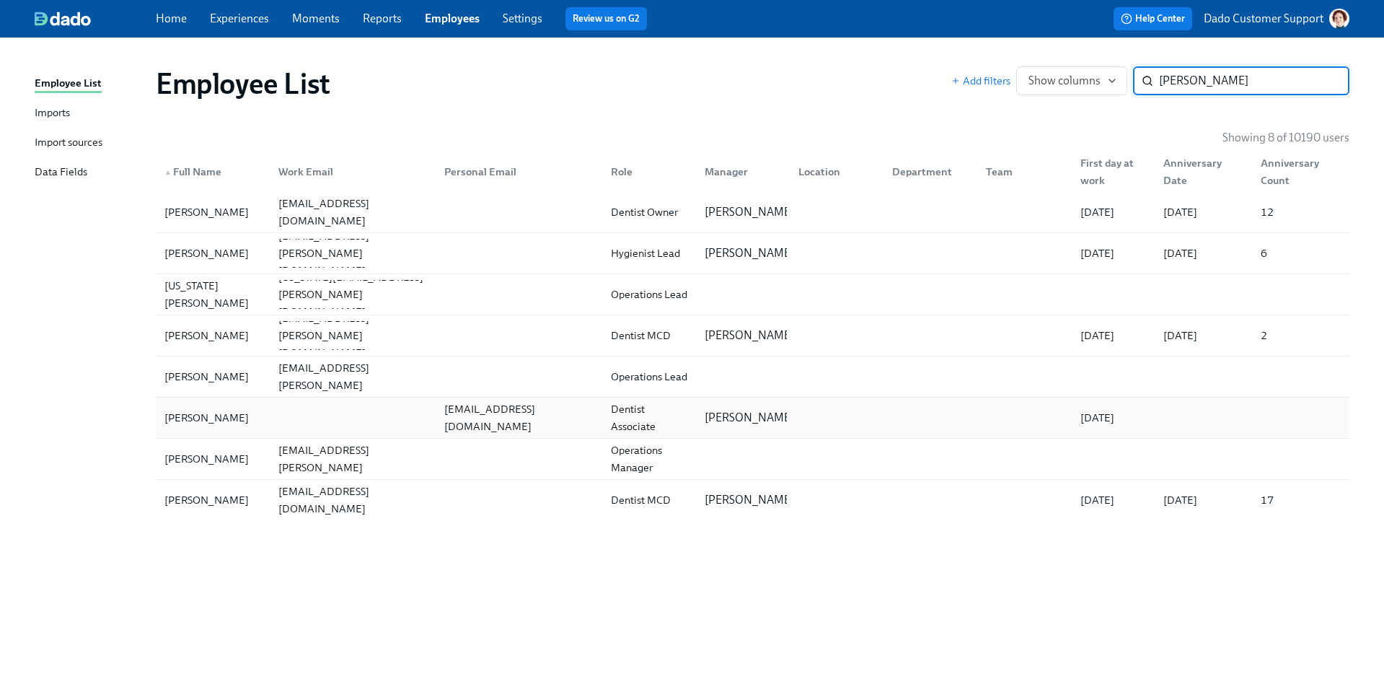
type input "[PERSON_NAME]"
click at [197, 411] on div "[PERSON_NAME]" at bounding box center [207, 417] width 96 height 17
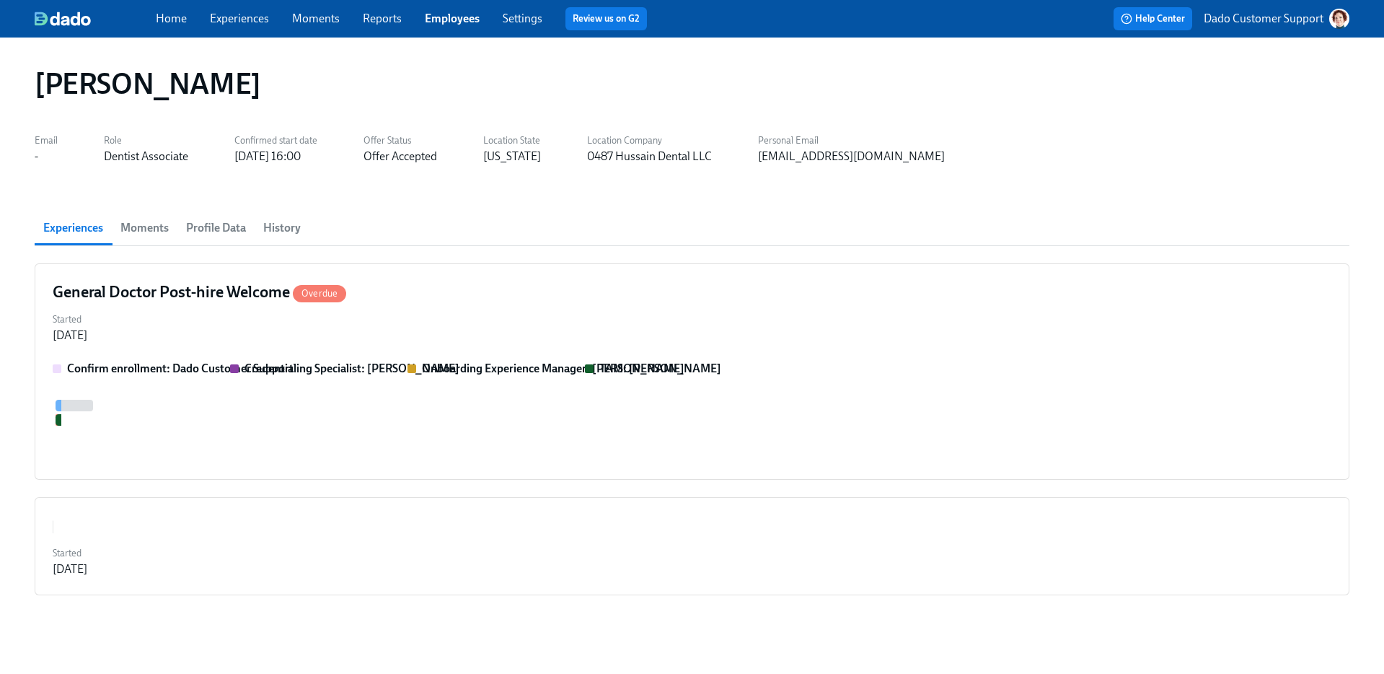
scroll to position [0, 1185]
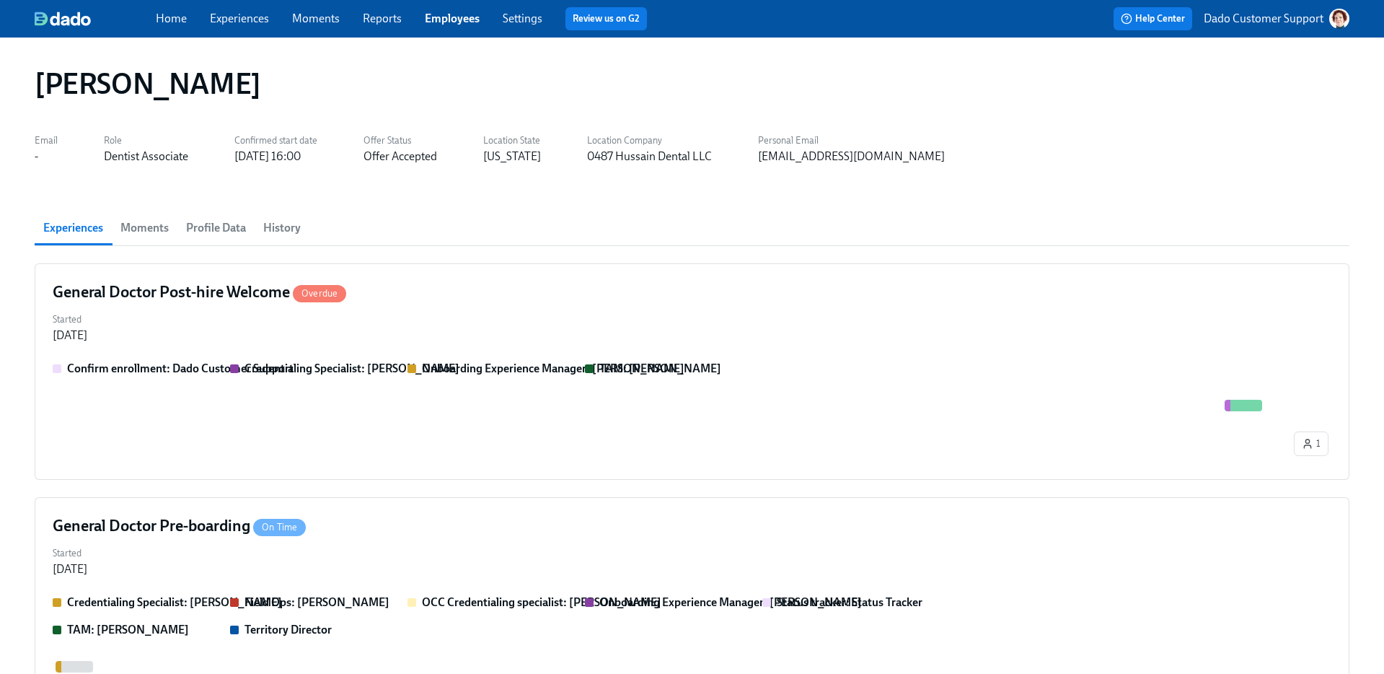
click at [447, 5] on div "Home Experiences Moments Reports Employees Settings Review us on G2 Help Center…" at bounding box center [692, 19] width 1384 height 38
click at [447, 25] on span "Employees" at bounding box center [452, 19] width 55 height 16
click at [447, 15] on link "Employees" at bounding box center [452, 19] width 55 height 14
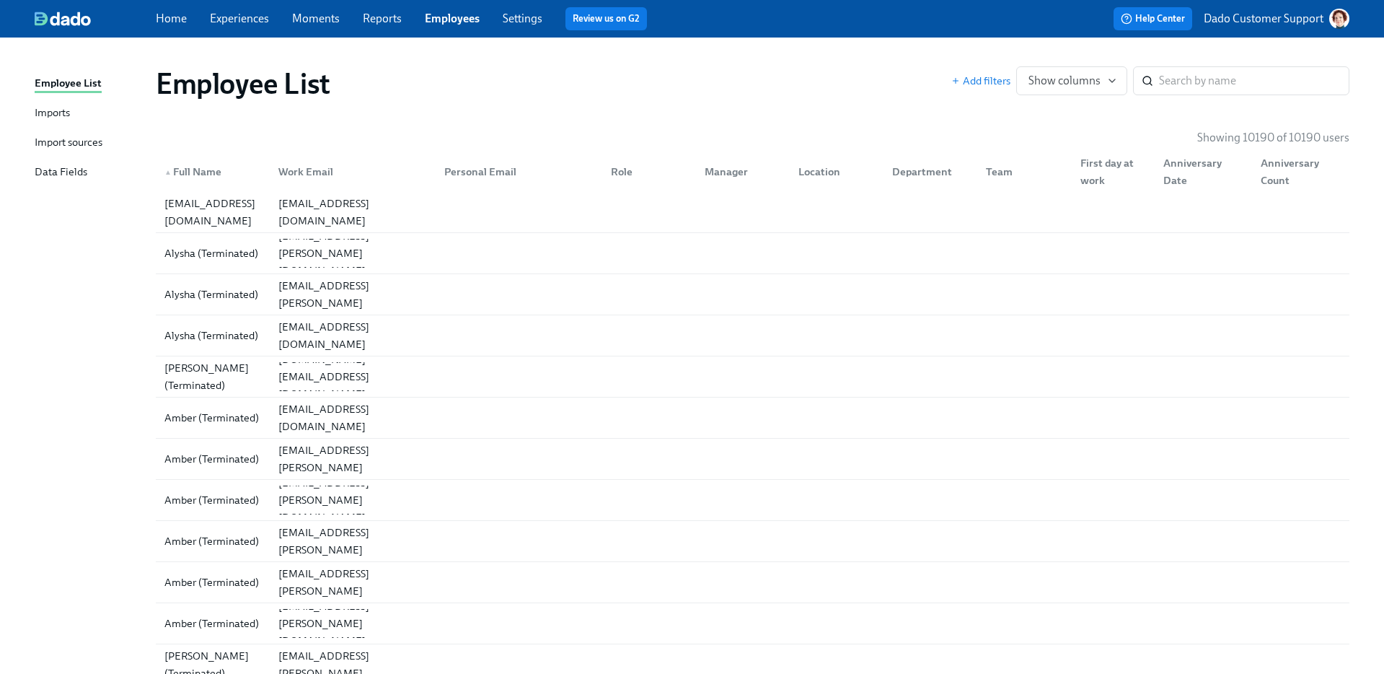
click at [63, 107] on div "Imports" at bounding box center [52, 114] width 35 height 18
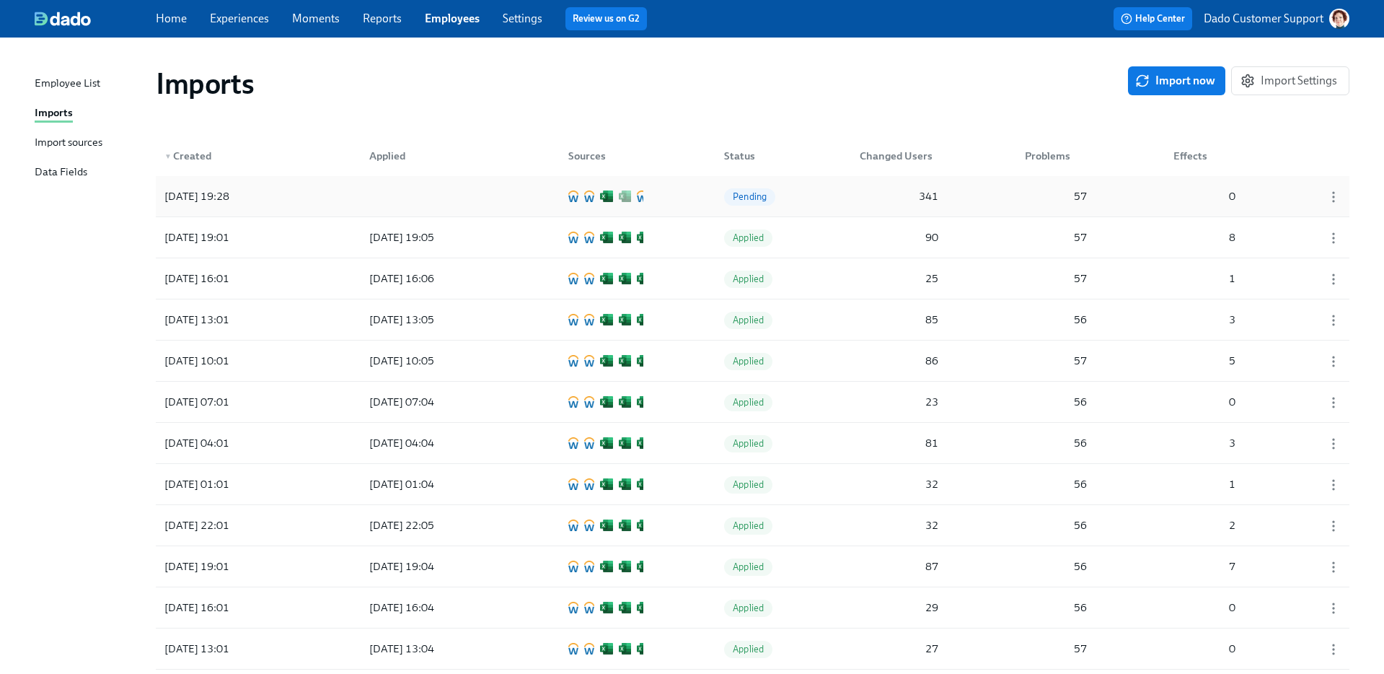
click at [356, 177] on div "[DATE] 19:28 Pending 341 57 0" at bounding box center [753, 196] width 1194 height 40
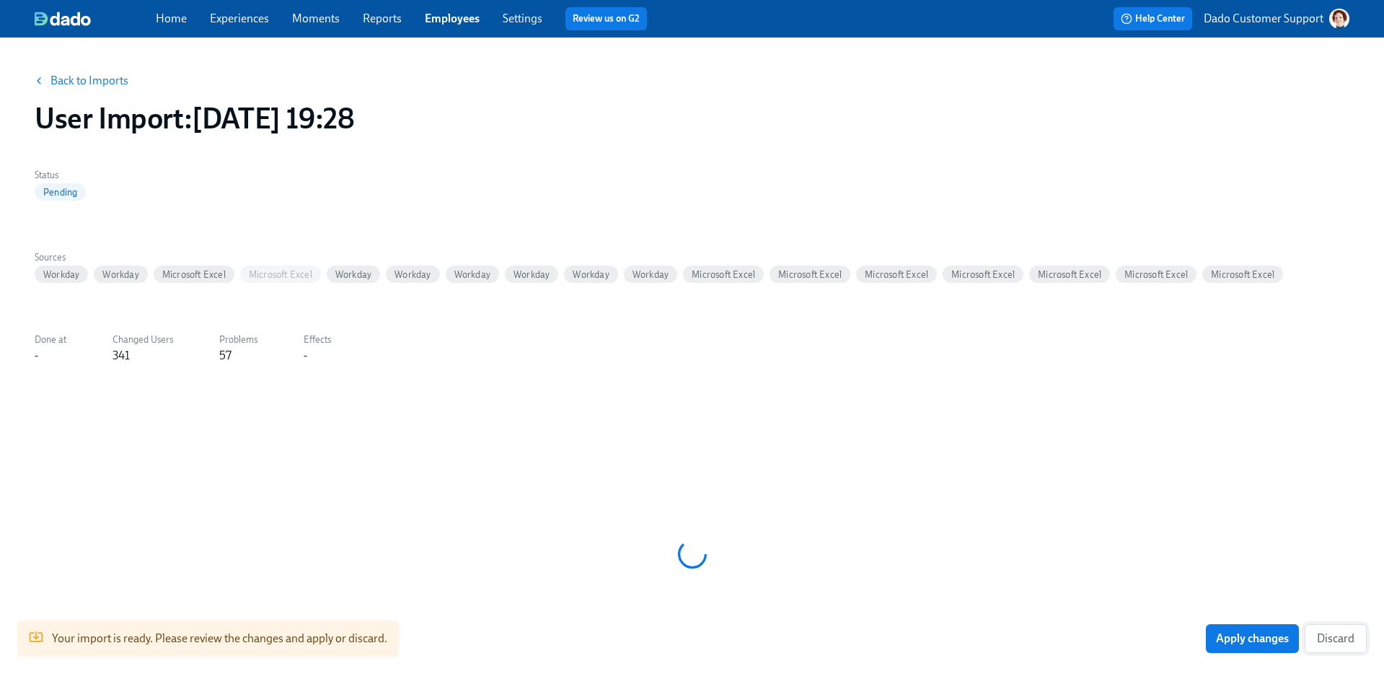
click at [1342, 629] on button "Discard" at bounding box center [1336, 638] width 62 height 29
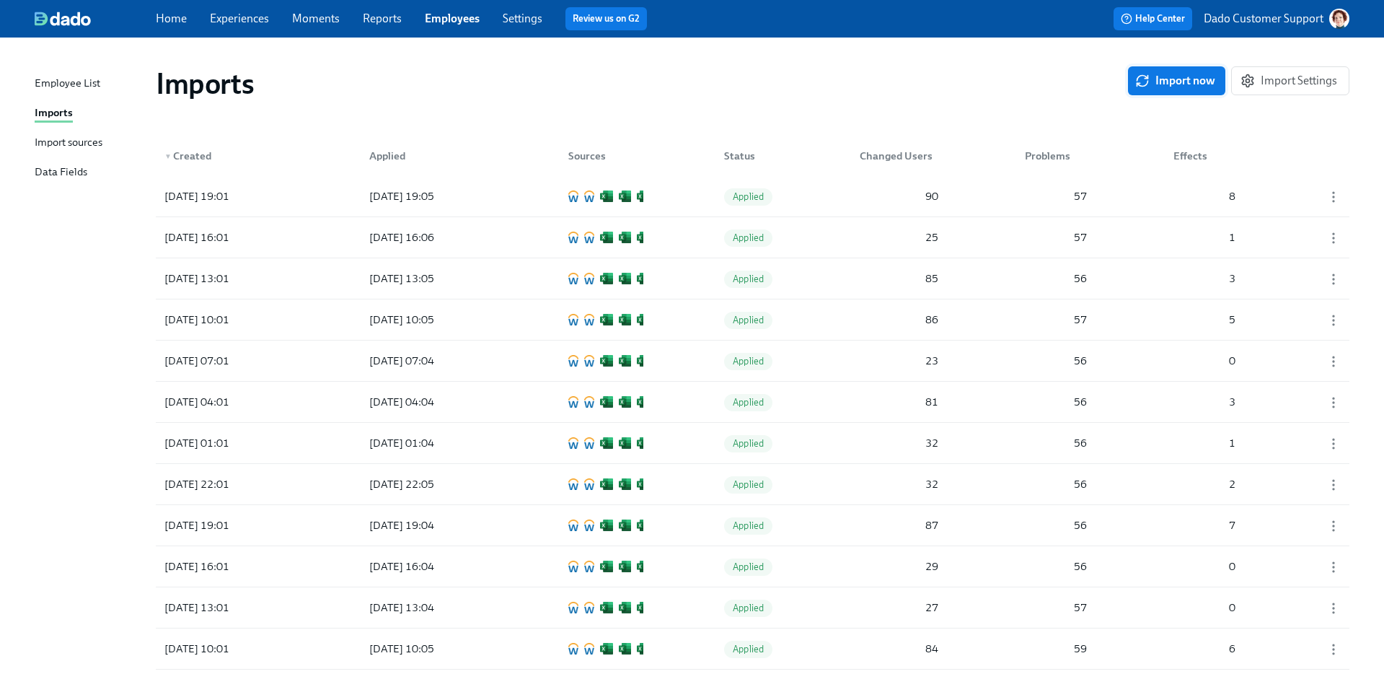
click at [1181, 89] on button "Import now" at bounding box center [1176, 80] width 97 height 29
click at [389, 190] on div at bounding box center [423, 196] width 130 height 29
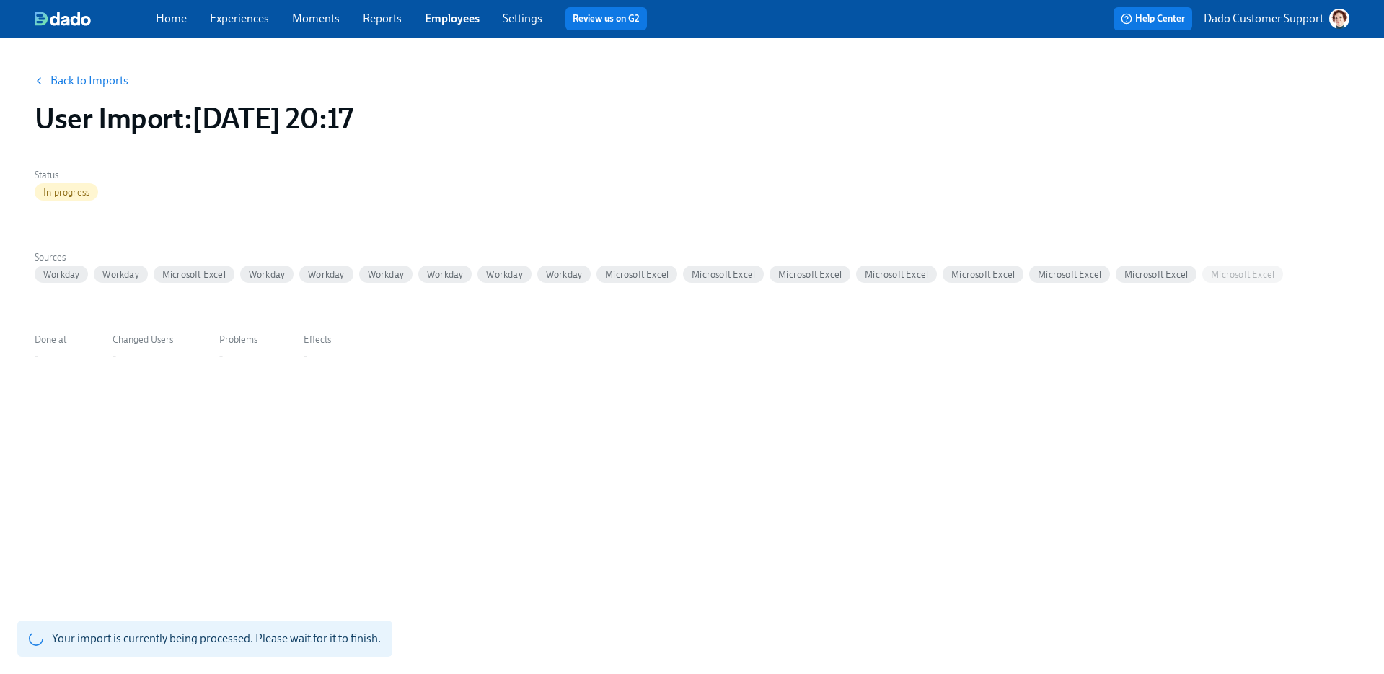
click at [107, 84] on link "Back to Imports" at bounding box center [89, 81] width 78 height 14
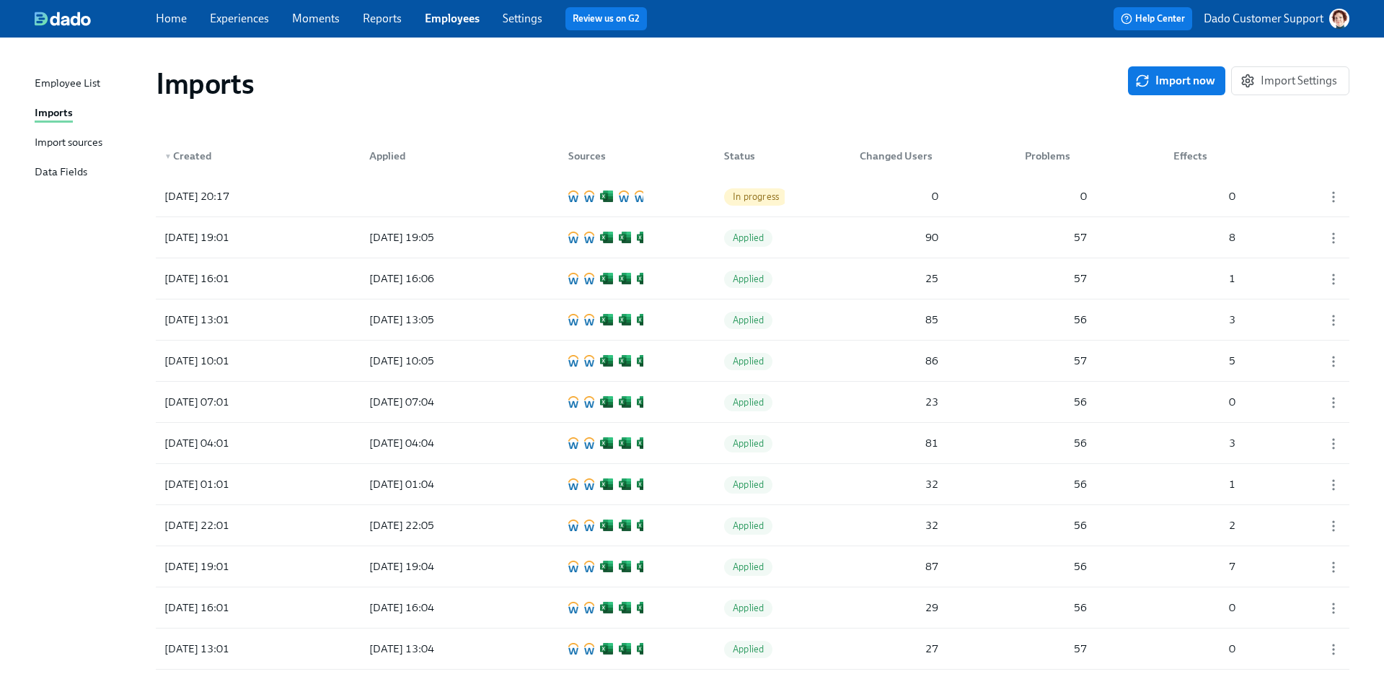
click at [84, 138] on div "Import sources" at bounding box center [69, 143] width 68 height 18
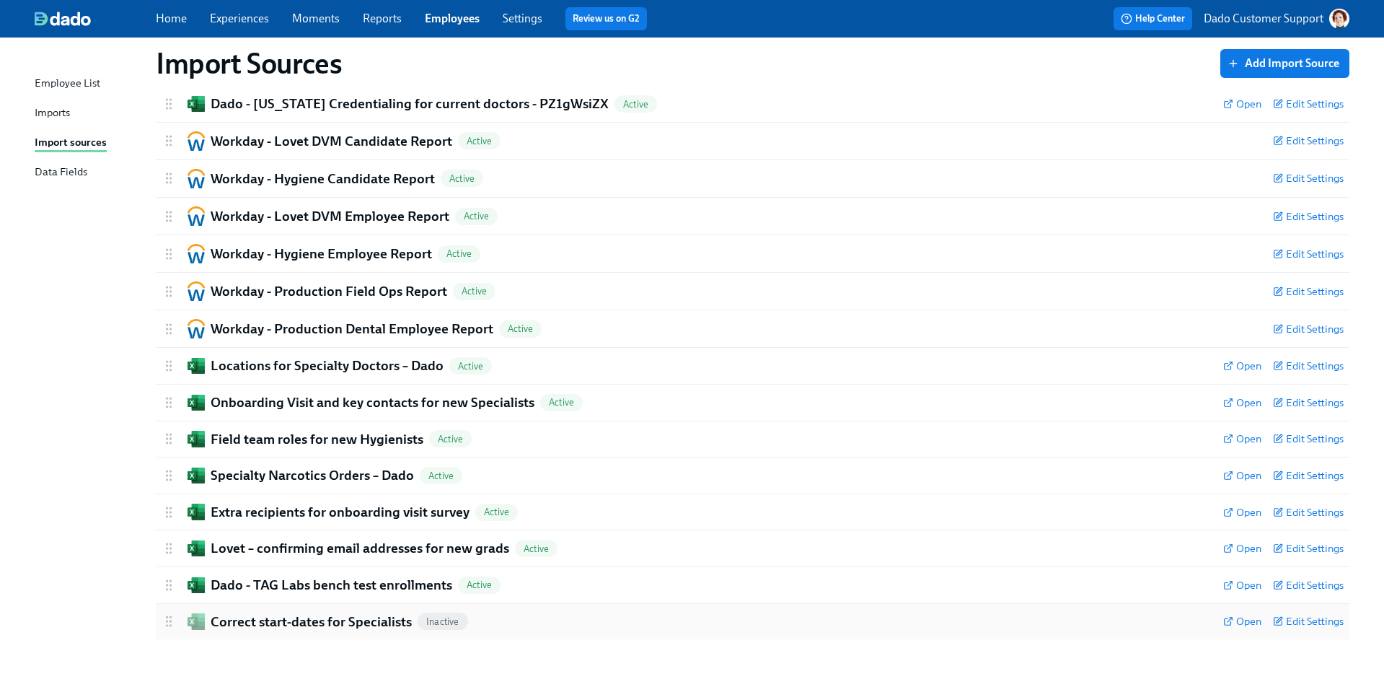
click at [253, 625] on h2 "Correct start-dates for Specialists" at bounding box center [311, 621] width 201 height 19
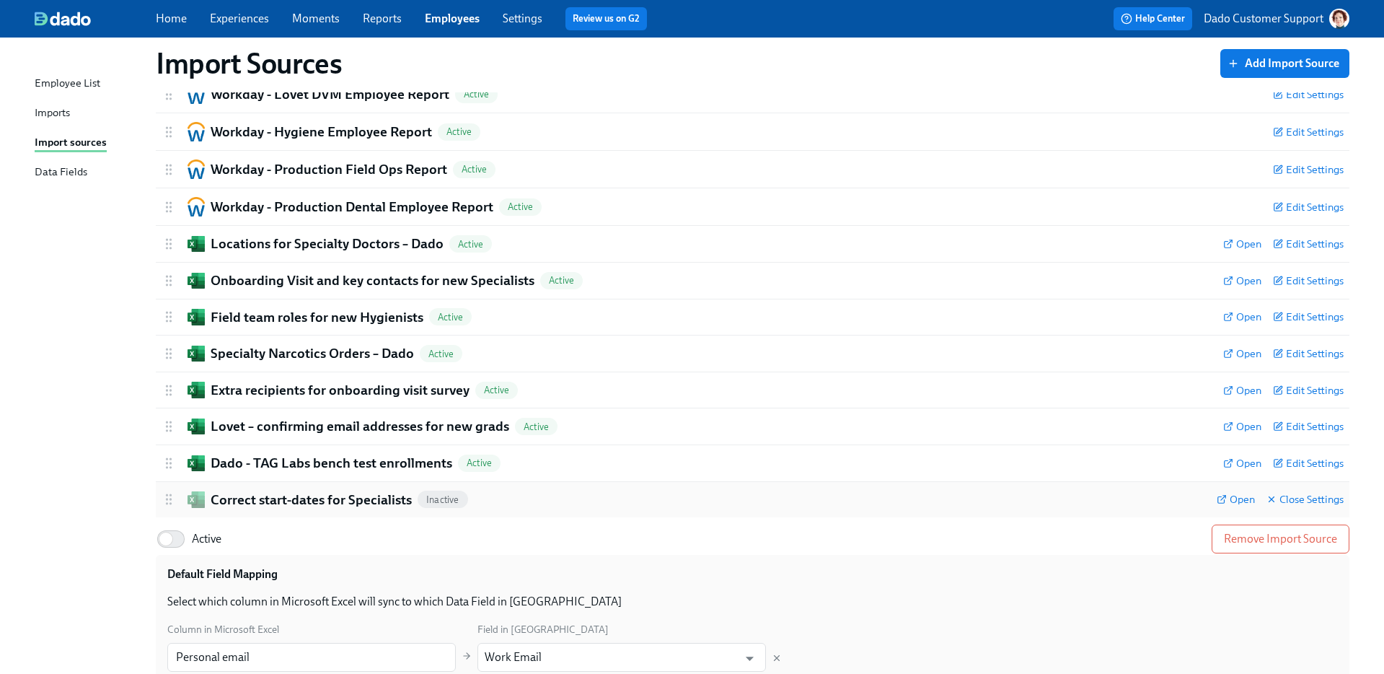
scroll to position [349, 0]
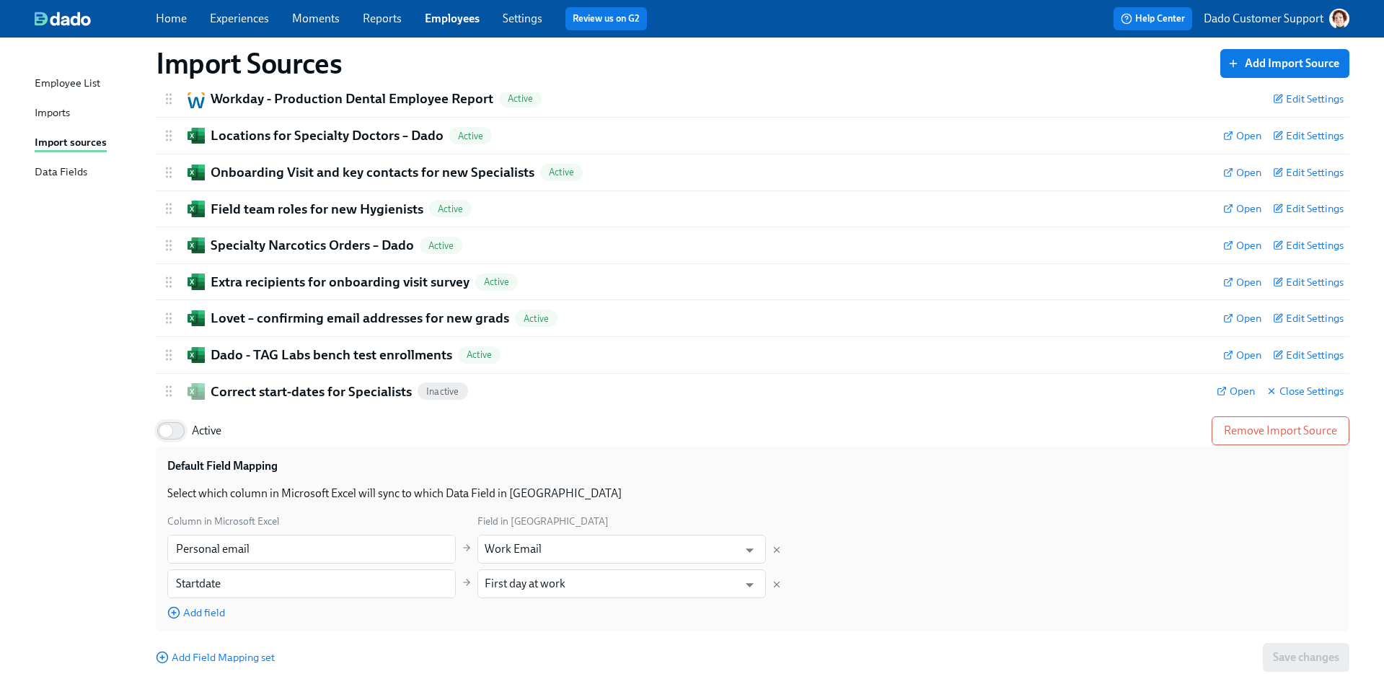
click at [172, 434] on input "Active" at bounding box center [165, 431] width 95 height 32
checkbox input "true"
click at [1217, 428] on button "Remove Import Source" at bounding box center [1281, 430] width 138 height 29
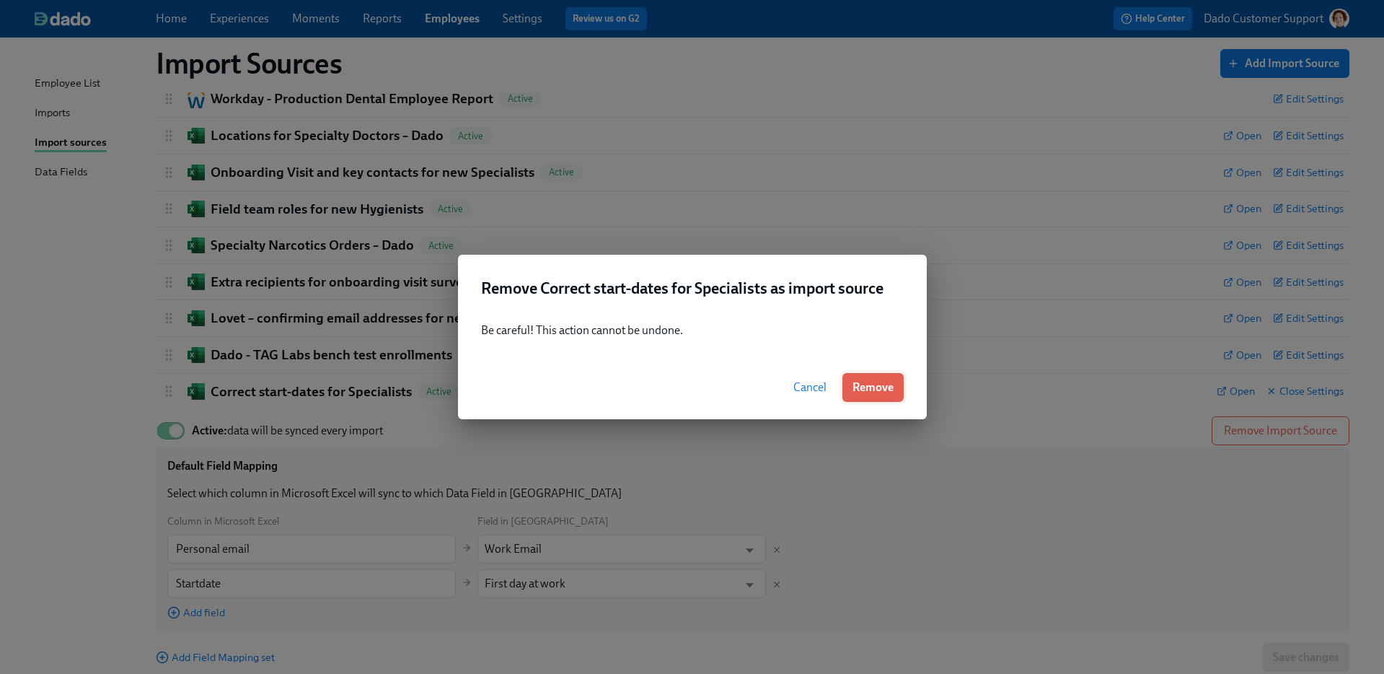
click at [898, 385] on button "Remove" at bounding box center [872, 387] width 61 height 29
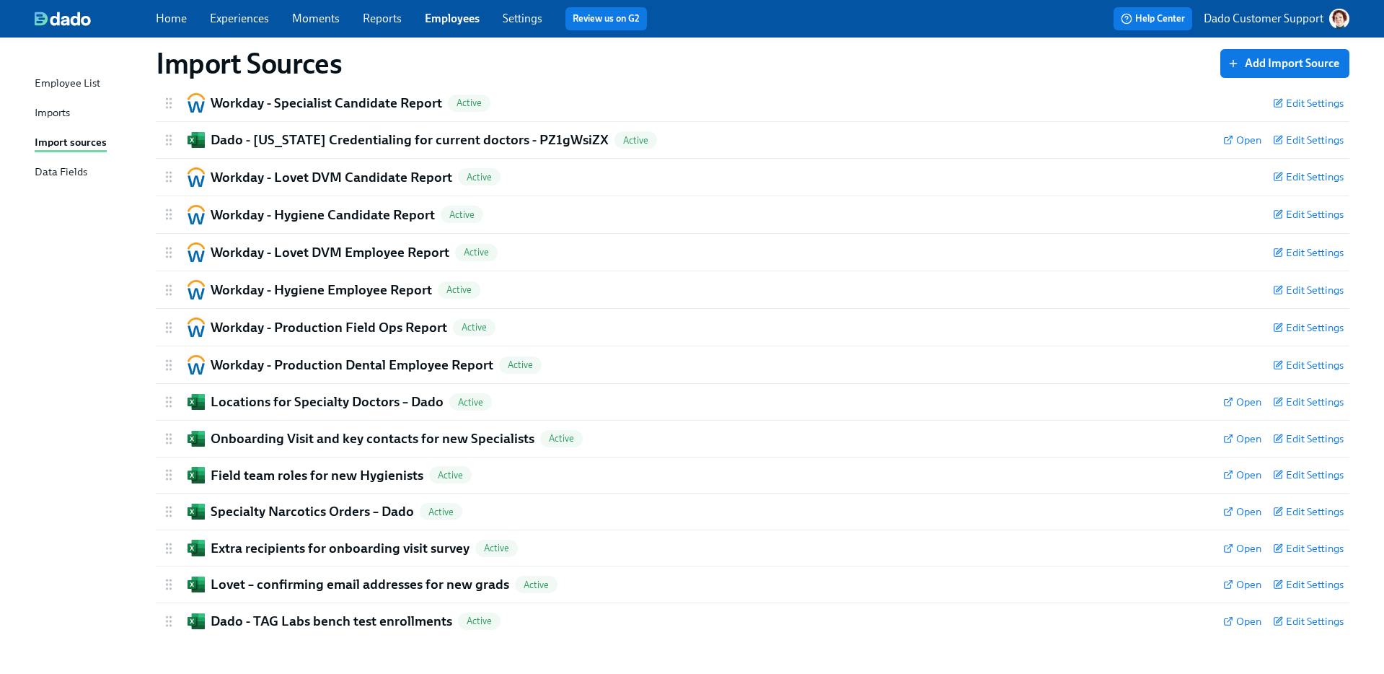
scroll to position [83, 0]
click at [1264, 59] on span "Add Import Source" at bounding box center [1284, 63] width 109 height 14
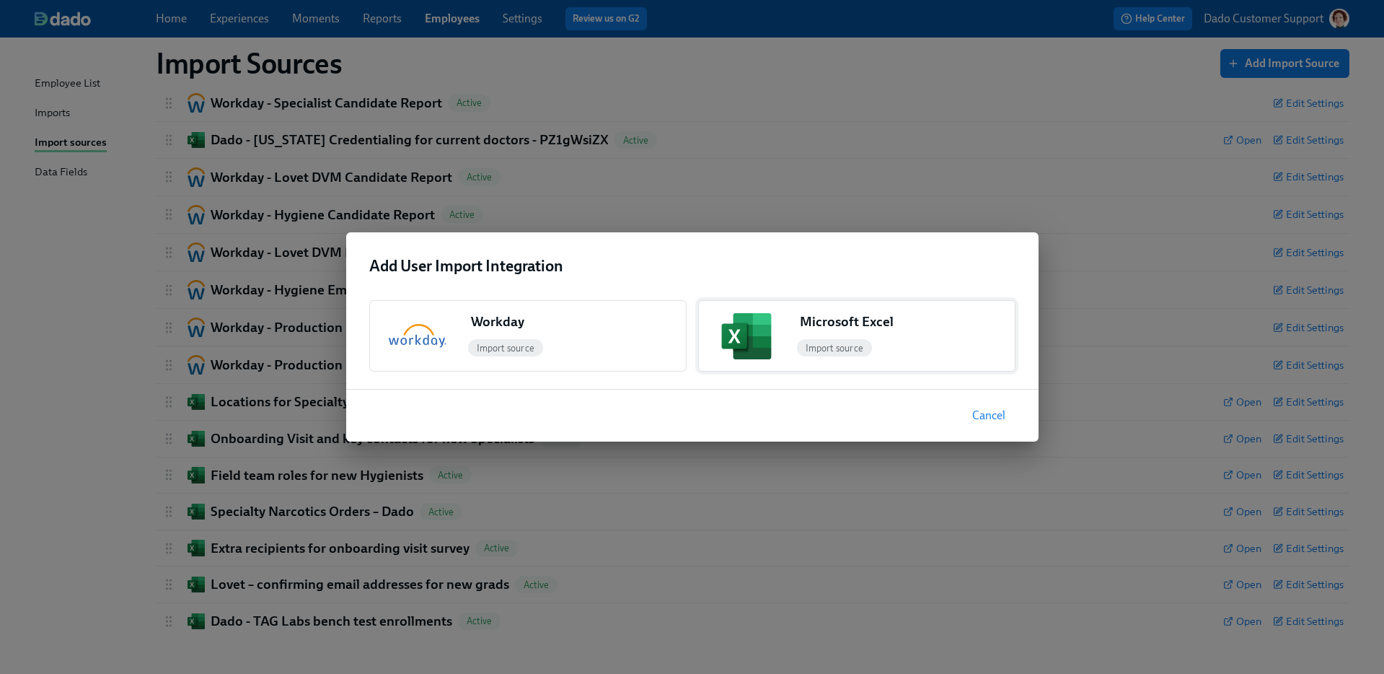
click at [837, 328] on div "Microsoft Excel" at bounding box center [847, 321] width 94 height 19
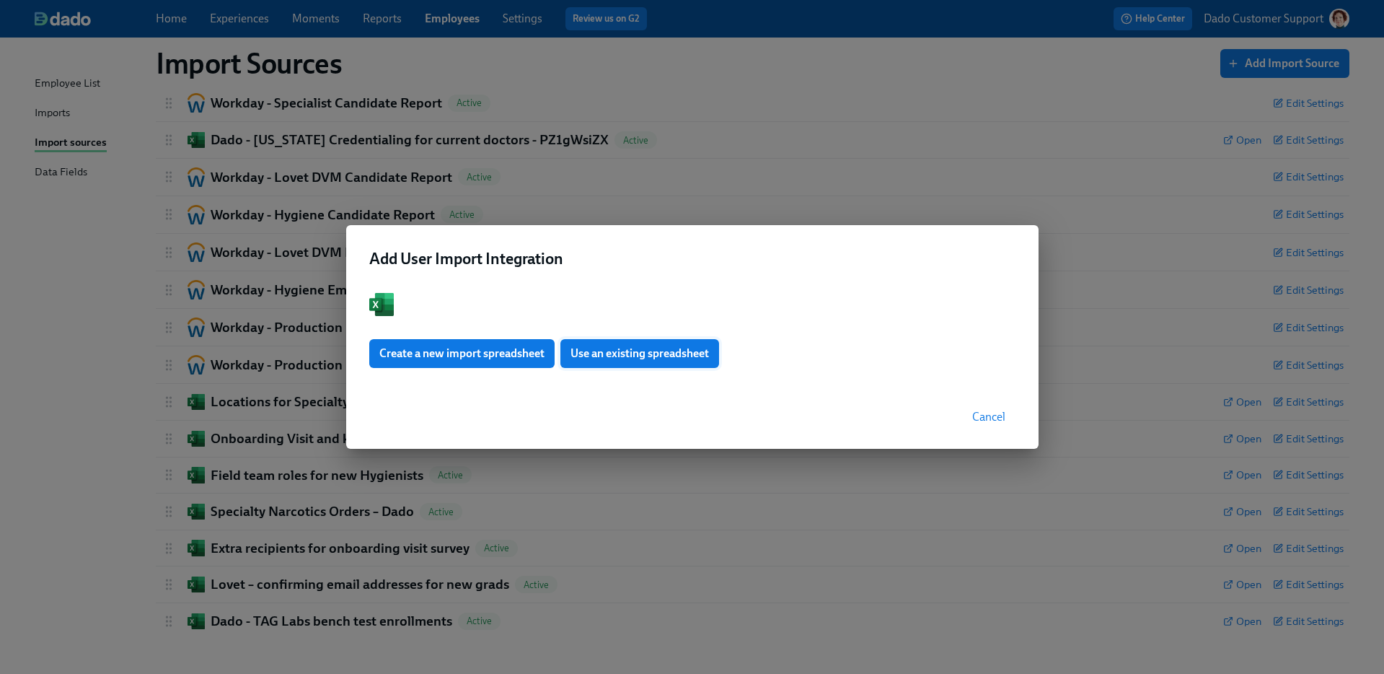
click at [623, 358] on span "Use an existing spreadsheet" at bounding box center [639, 353] width 138 height 14
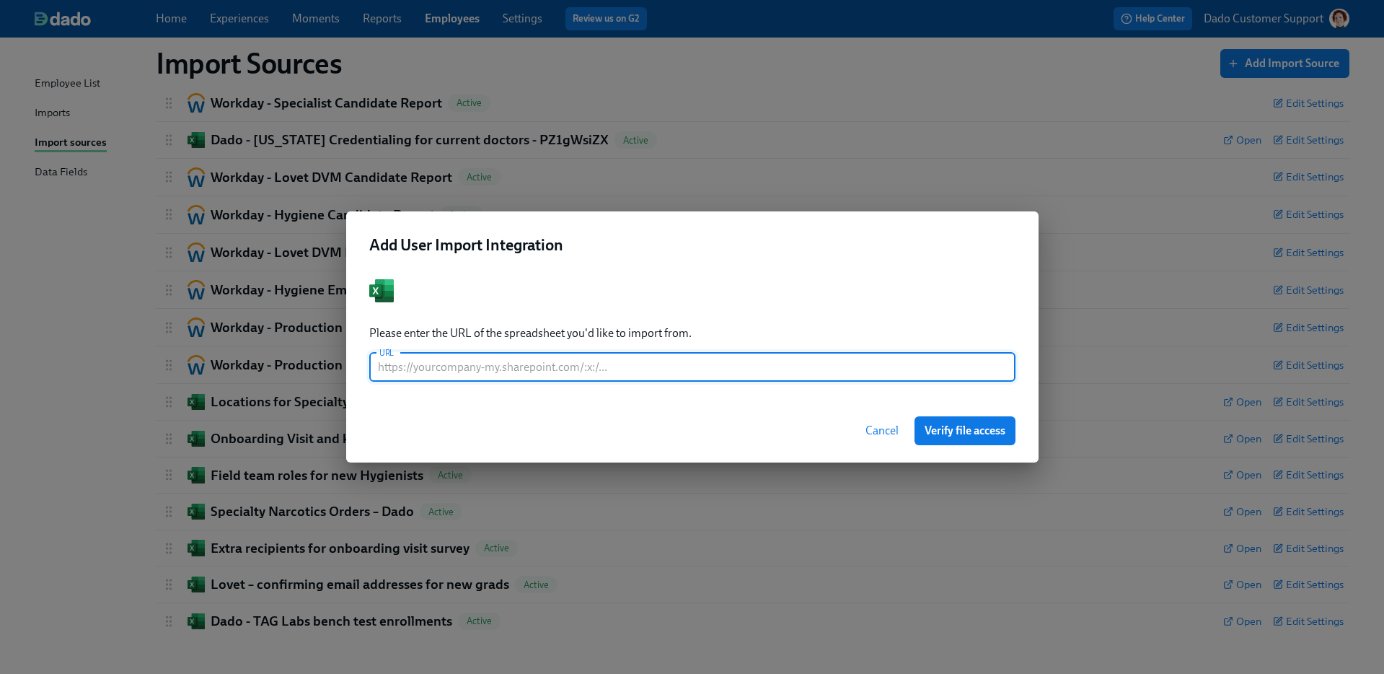
click at [562, 371] on input "text" at bounding box center [692, 367] width 646 height 29
paste input "[URL][DOMAIN_NAME]"
type input "[URL][DOMAIN_NAME]"
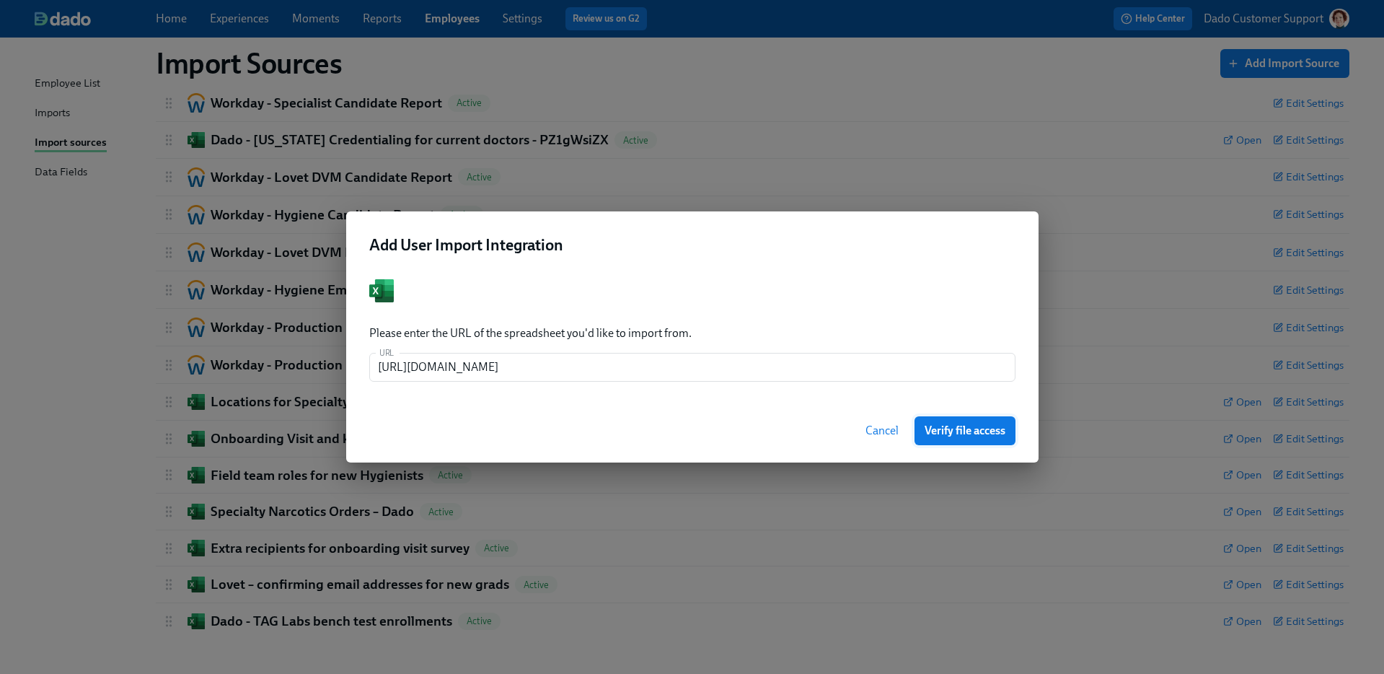
click at [1002, 428] on span "Verify file access" at bounding box center [965, 430] width 81 height 14
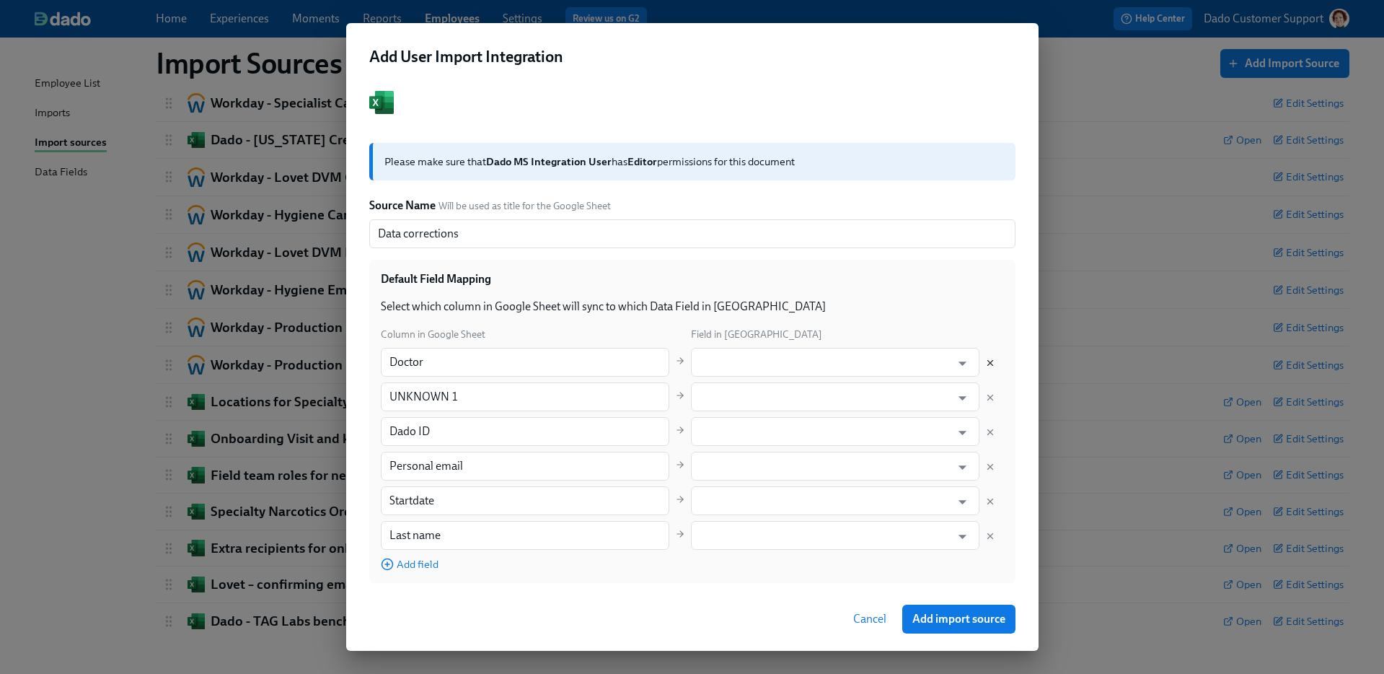
click at [987, 361] on icon "Delete mapping" at bounding box center [990, 363] width 10 height 10
type input "UNKNOWN 1"
type input "Dado ID"
type input "Personal email"
type input "Startdate"
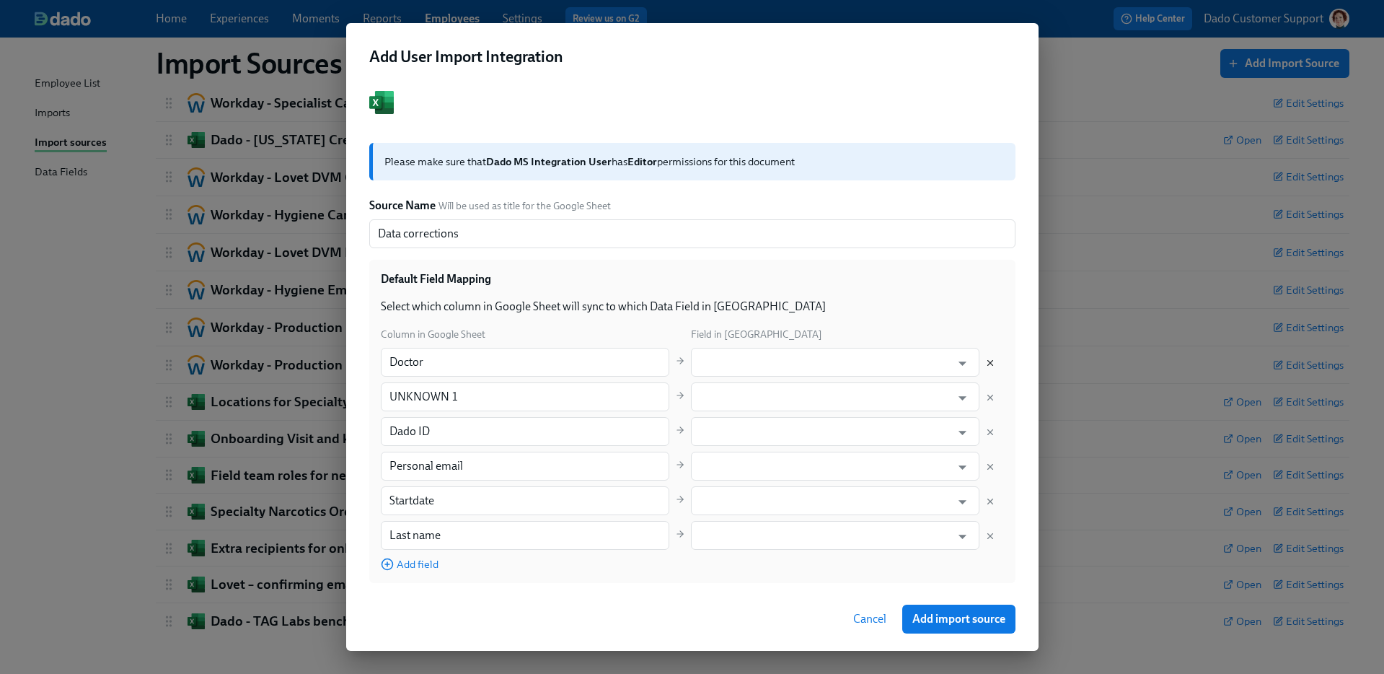
type input "Last name"
click at [987, 361] on icon "Delete mapping" at bounding box center [990, 363] width 10 height 10
type input "Dado ID"
type input "Personal email"
type input "Startdate"
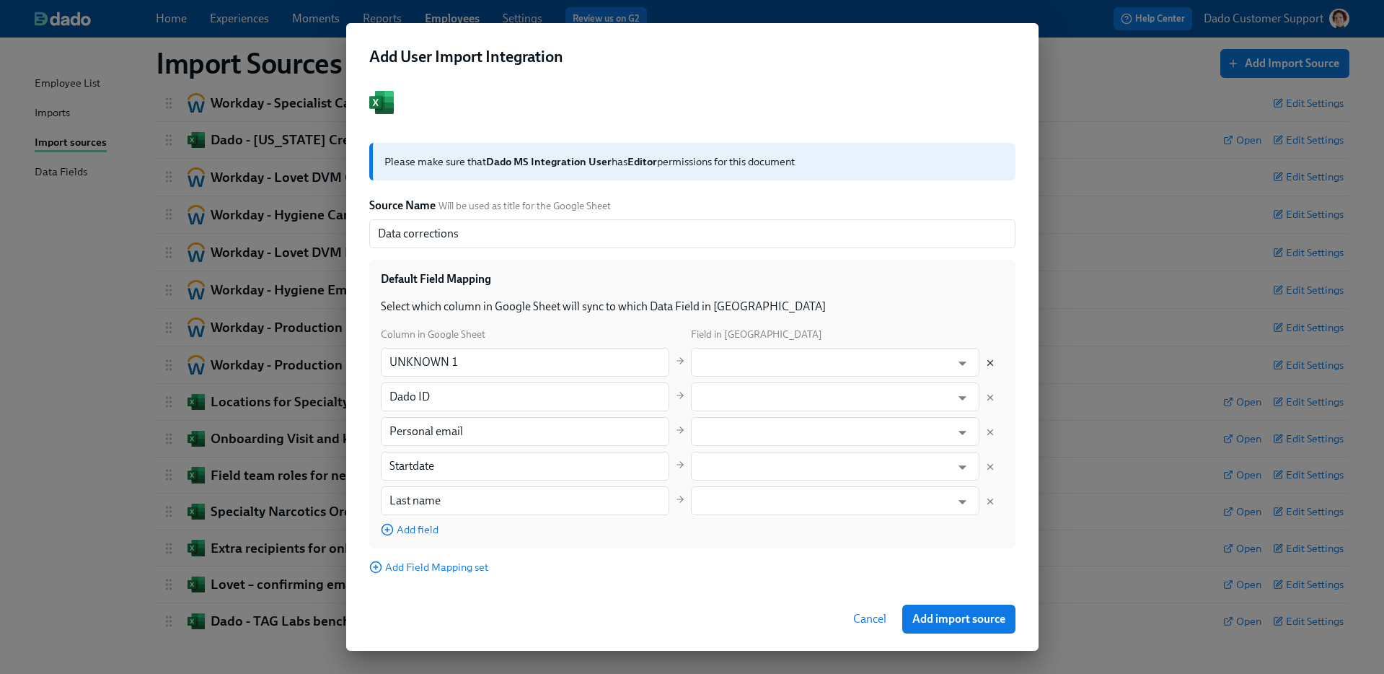
type input "Last name"
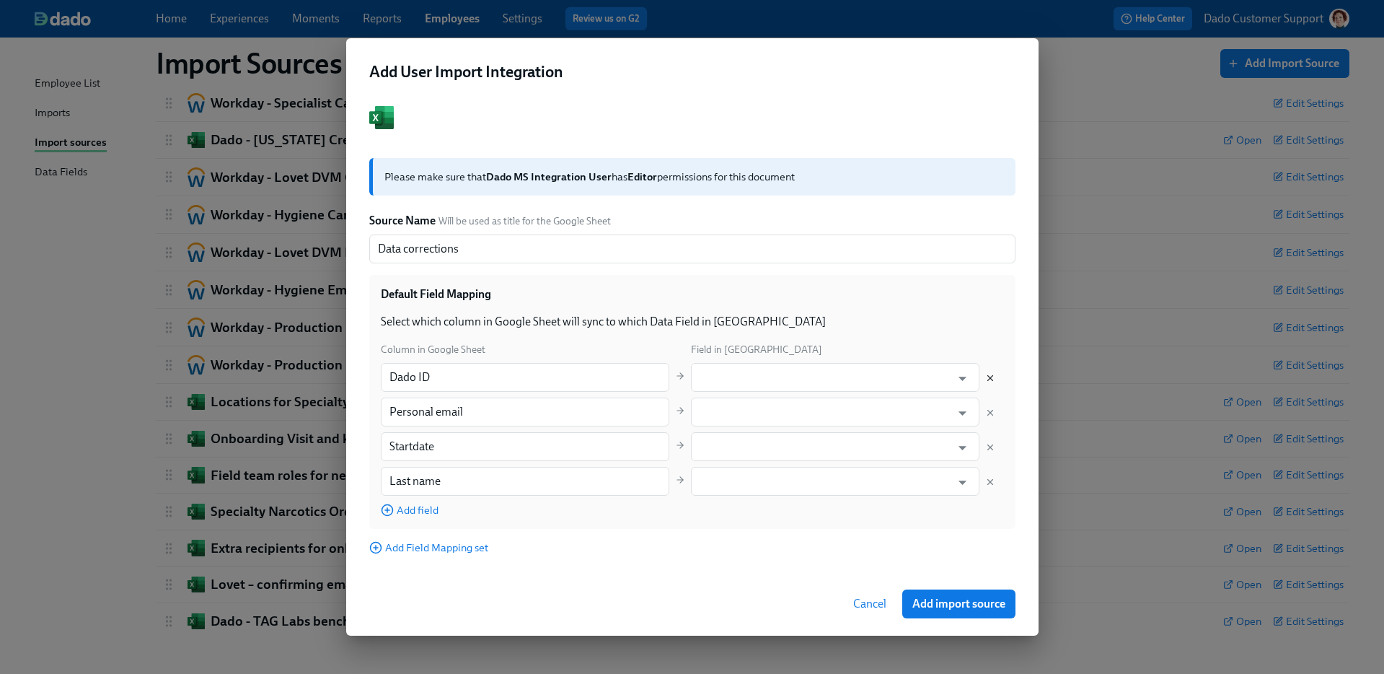
click at [990, 376] on icon "Delete mapping" at bounding box center [990, 378] width 10 height 10
type input "Personal email"
type input "Startdate"
type input "Last name"
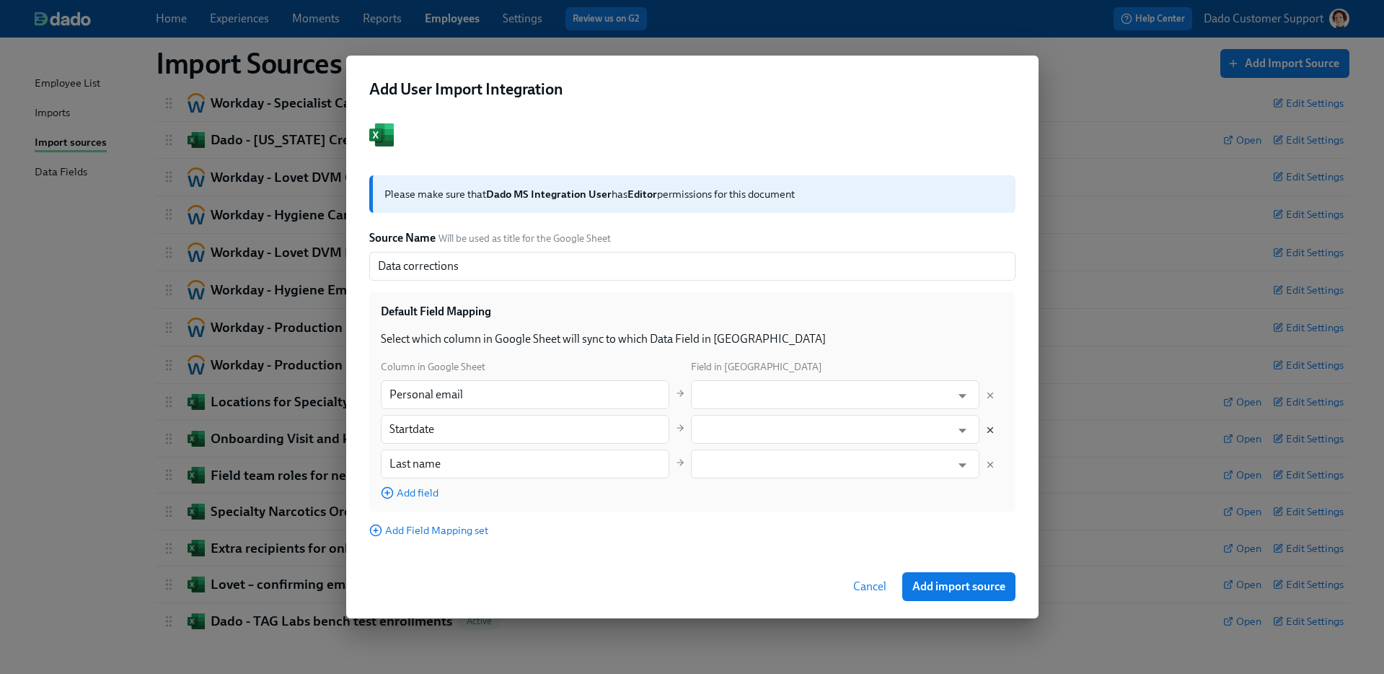
click at [993, 431] on icon "Delete mapping" at bounding box center [990, 430] width 10 height 10
type input "Last name"
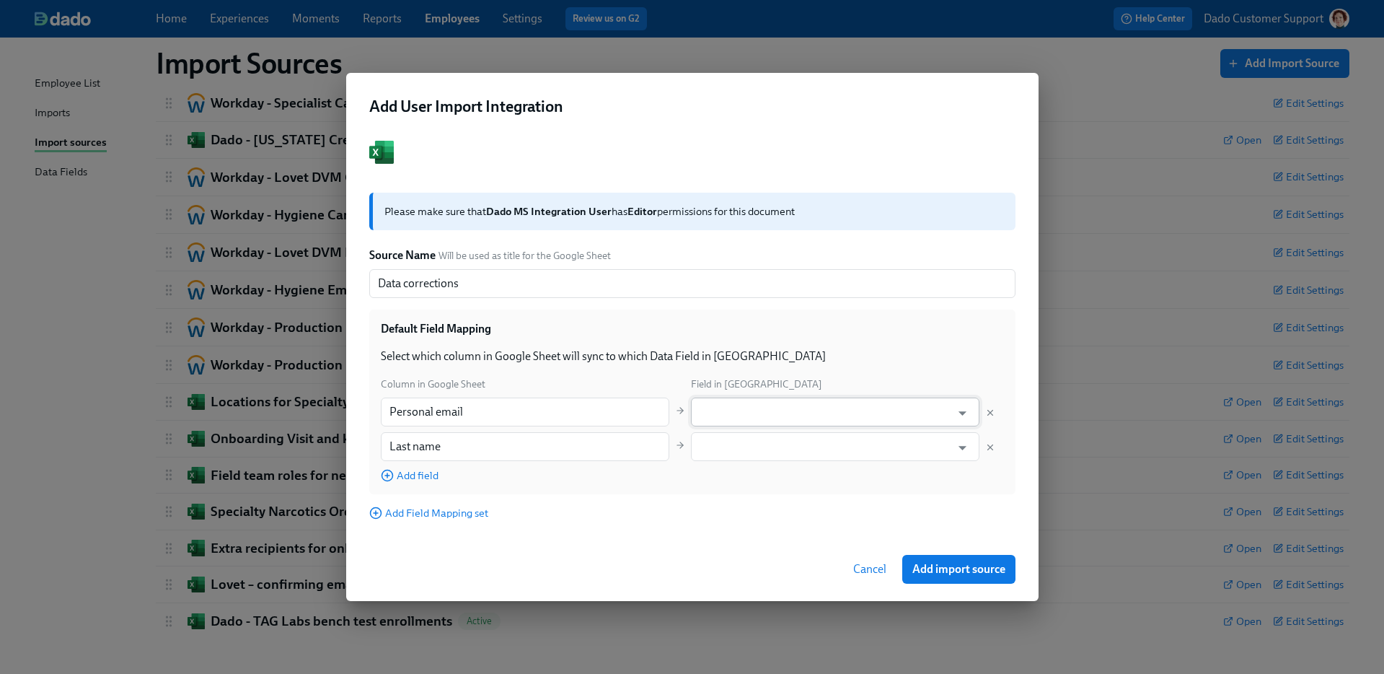
click at [753, 409] on input "text" at bounding box center [824, 411] width 253 height 29
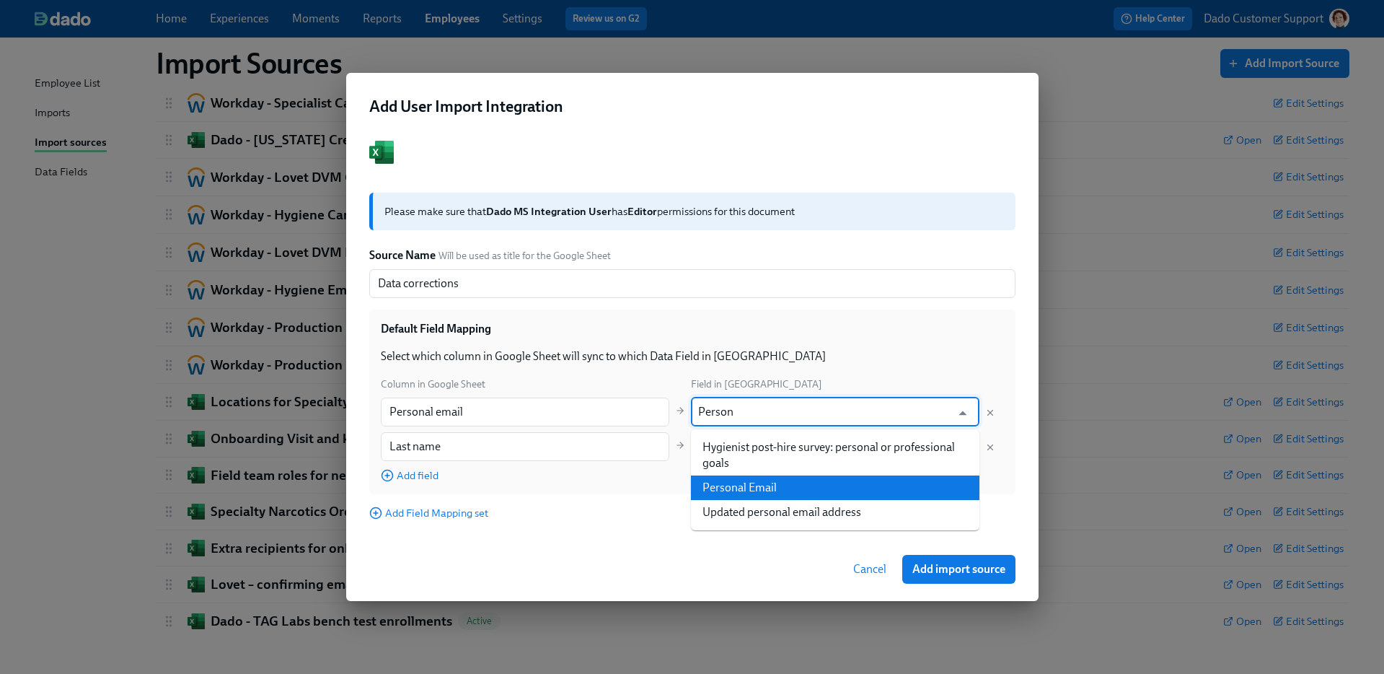
click at [742, 485] on li "Personal Email" at bounding box center [835, 487] width 288 height 25
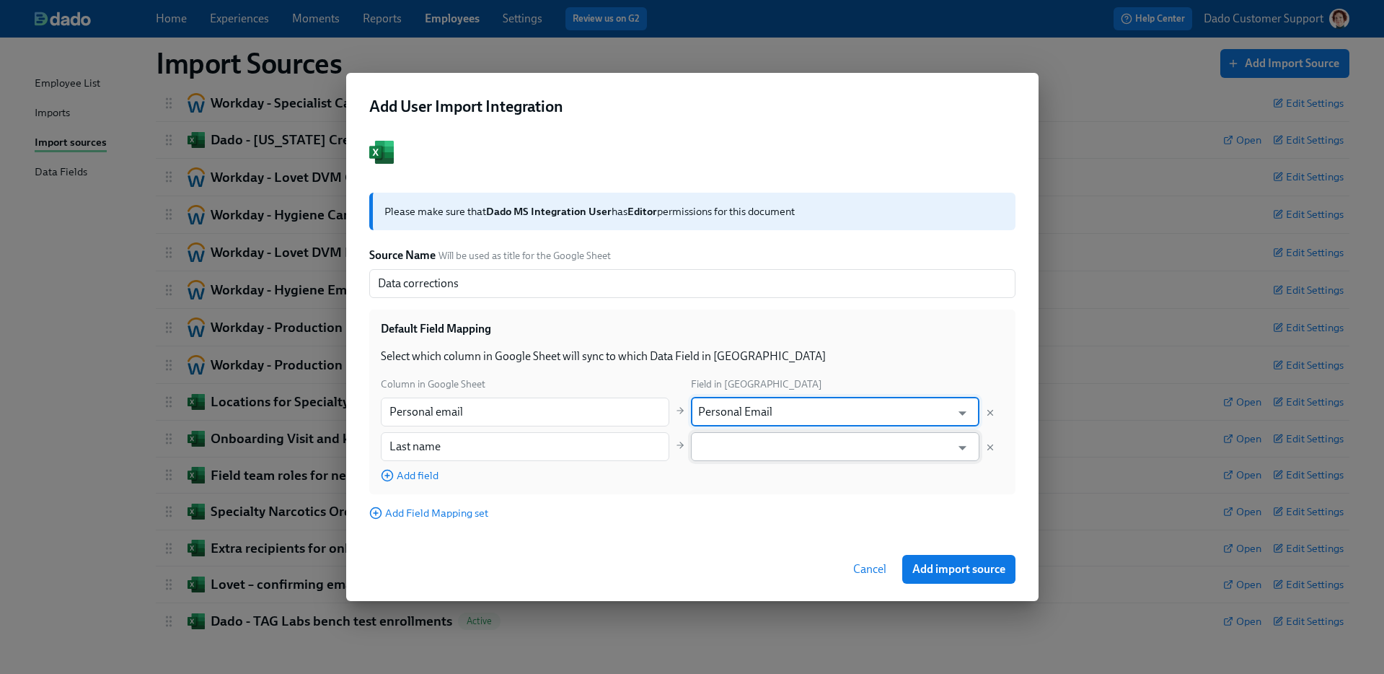
type input "Personal Email"
click at [725, 449] on input "text" at bounding box center [824, 446] width 253 height 29
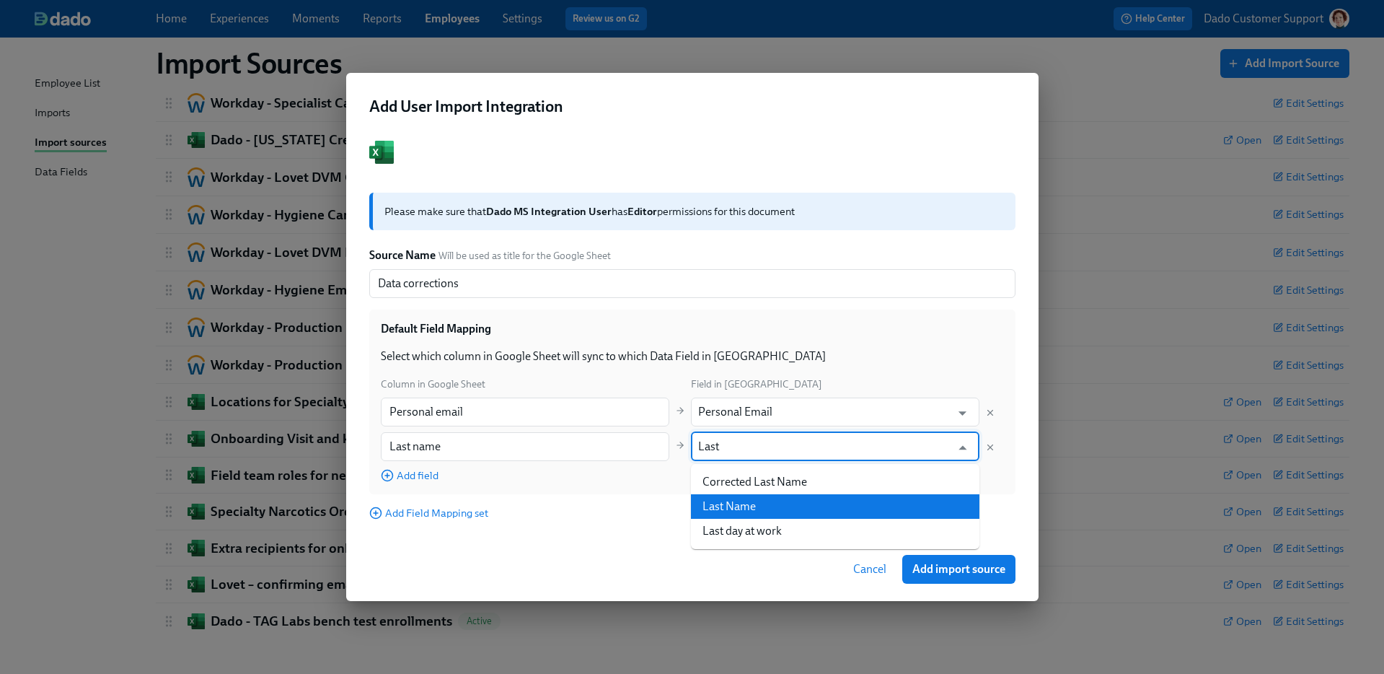
click at [771, 512] on li "Last Name" at bounding box center [835, 506] width 288 height 25
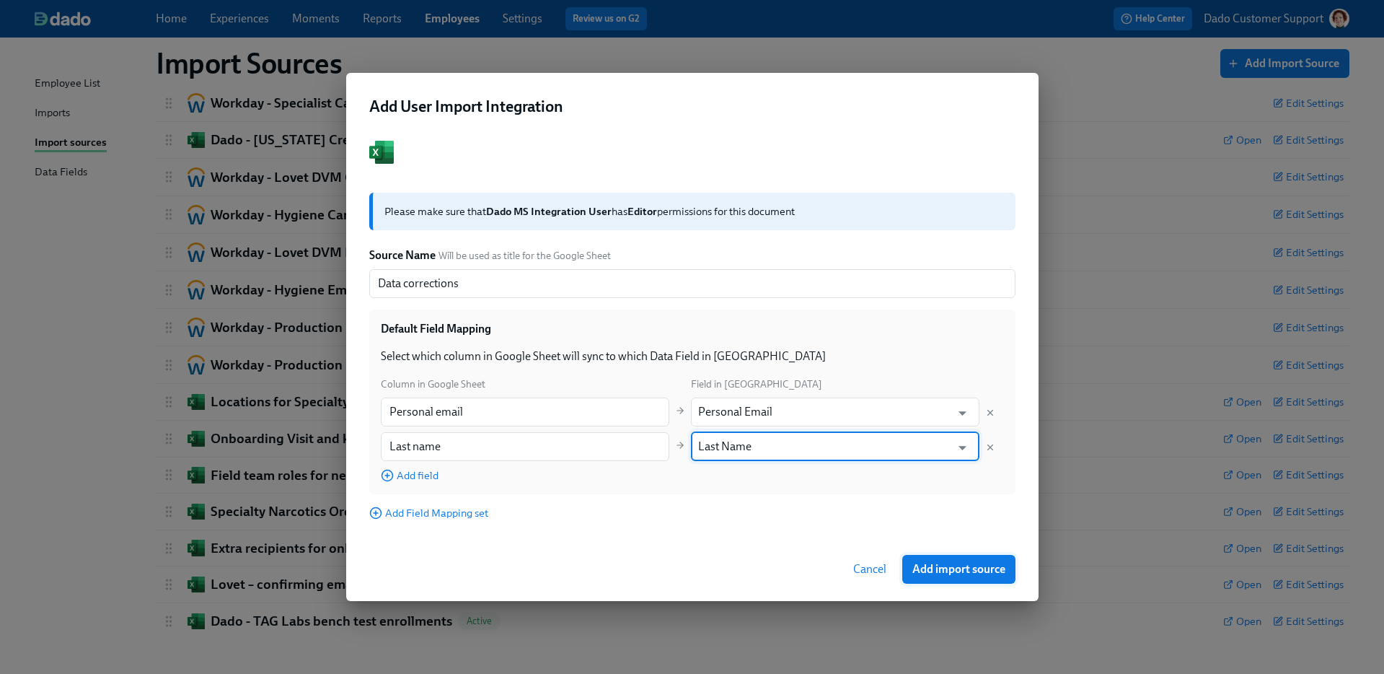
type input "Last Name"
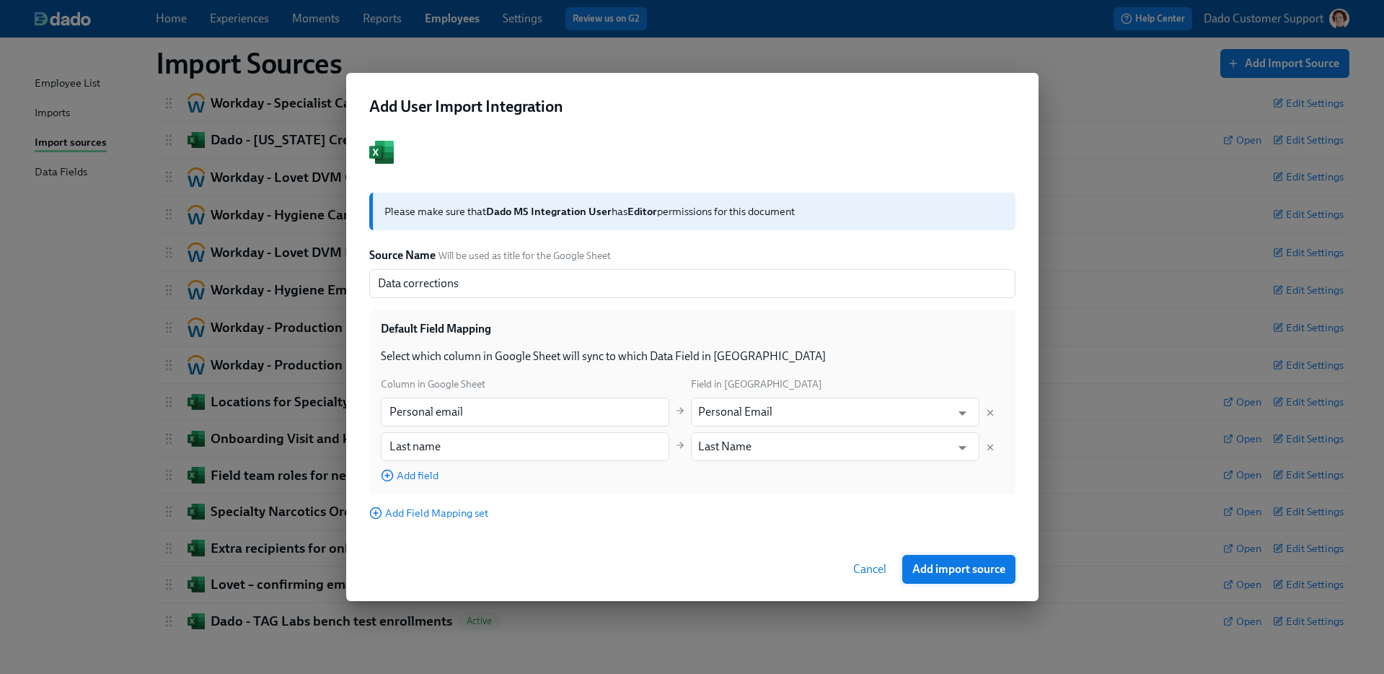
click at [970, 571] on span "Add import source" at bounding box center [958, 569] width 93 height 14
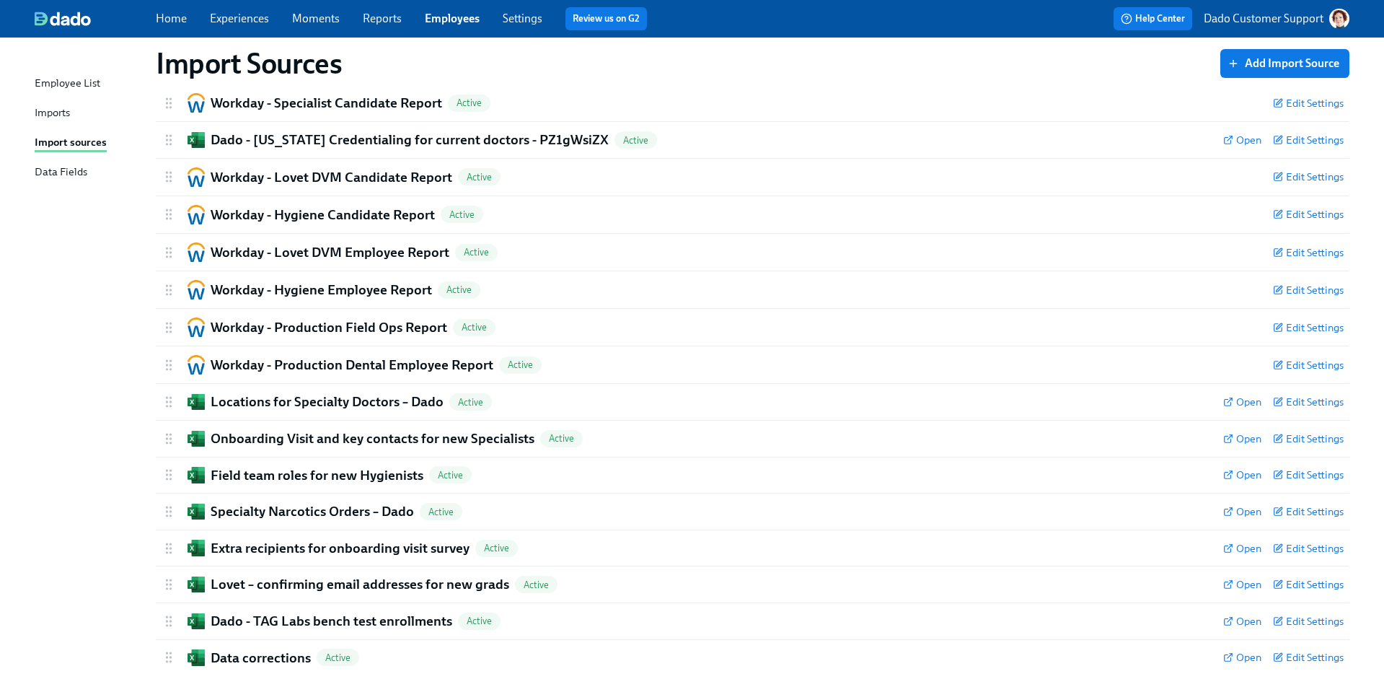
click at [1264, 29] on div "Help Center Dado Customer Support" at bounding box center [1051, 18] width 597 height 23
click at [1263, 17] on p "Dado Customer Support" at bounding box center [1264, 19] width 120 height 16
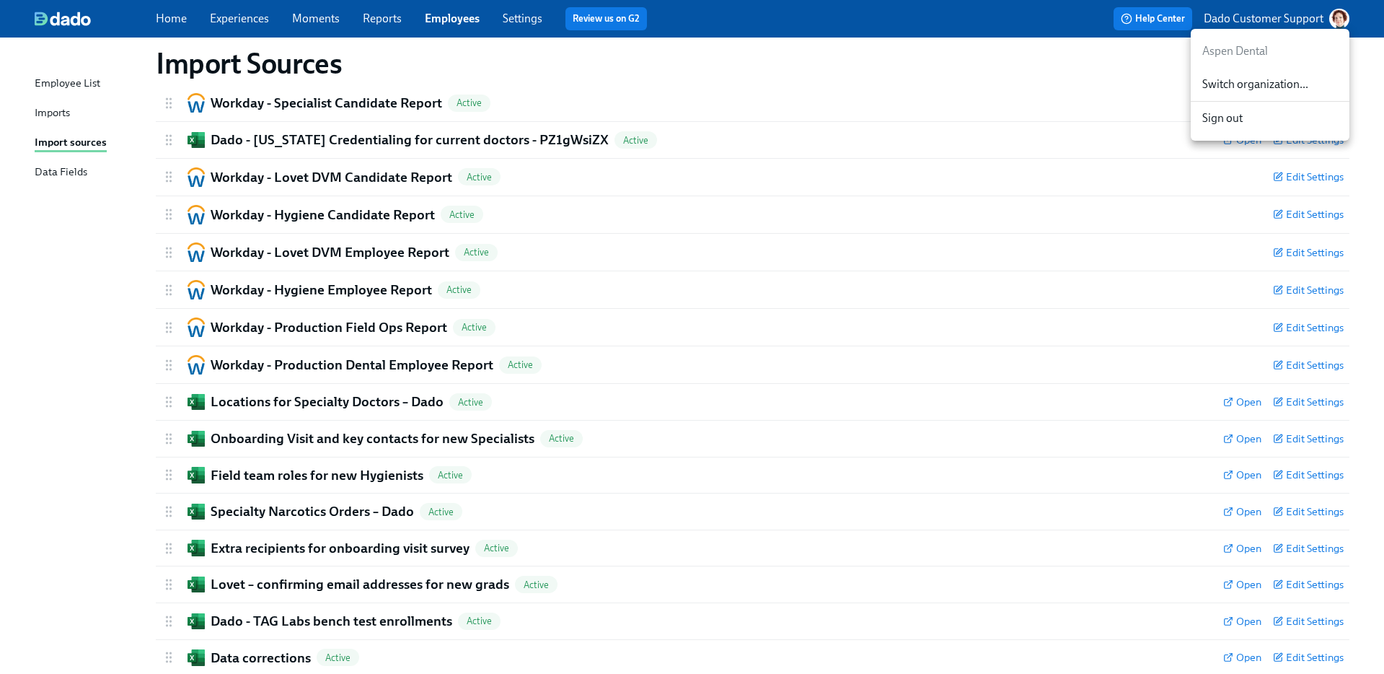
click at [1261, 84] on span "Switch organization..." at bounding box center [1270, 84] width 136 height 16
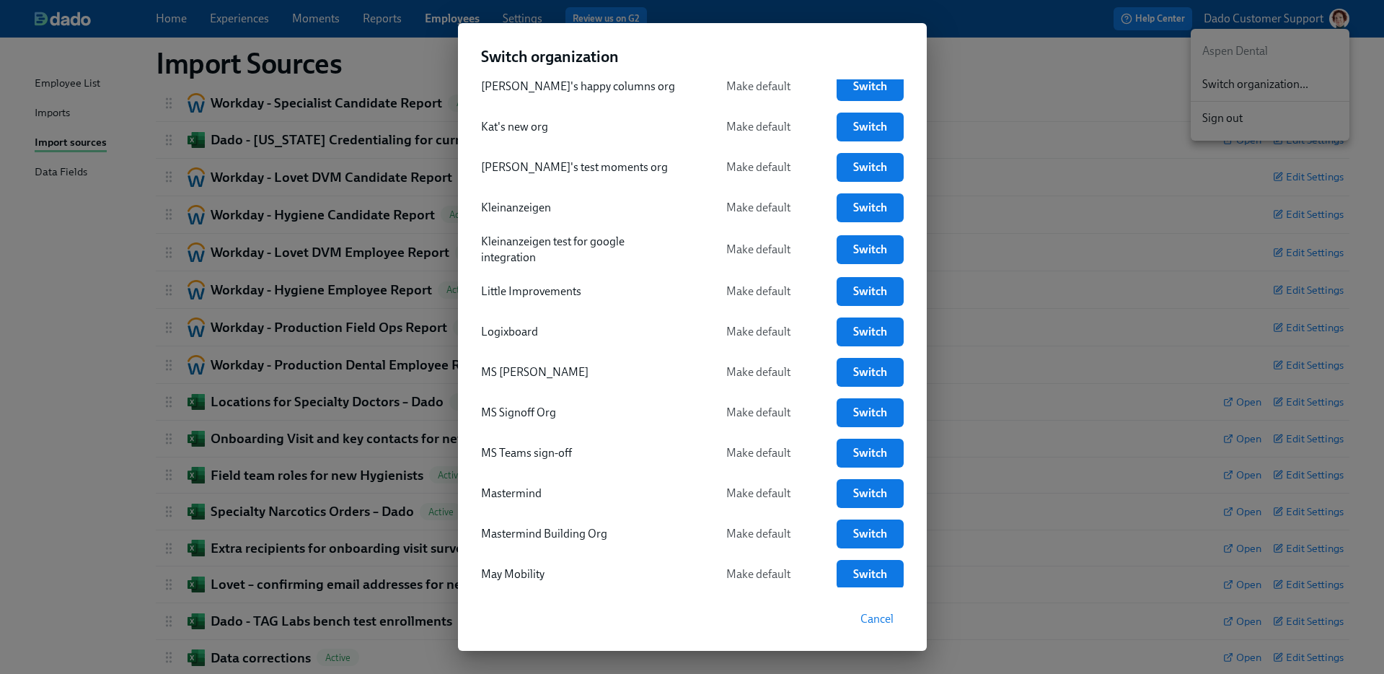
scroll to position [2543, 0]
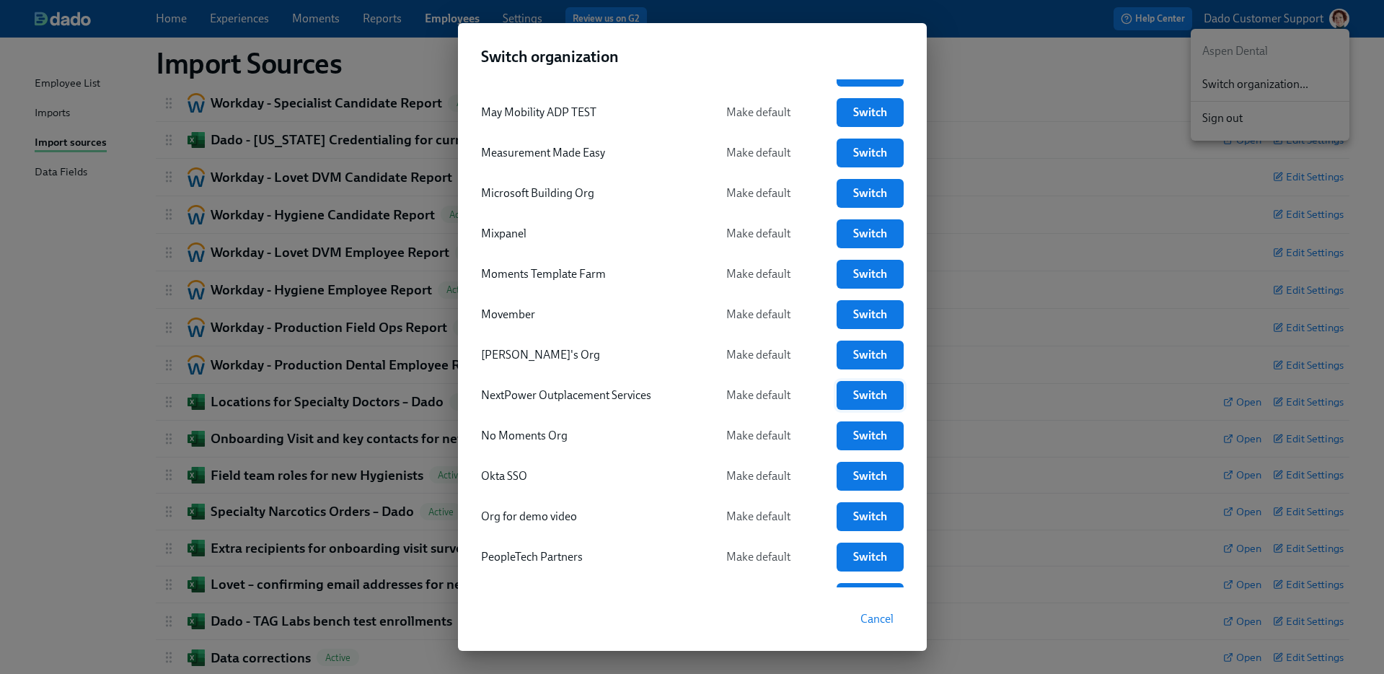
click at [876, 388] on span "Switch" at bounding box center [870, 395] width 46 height 14
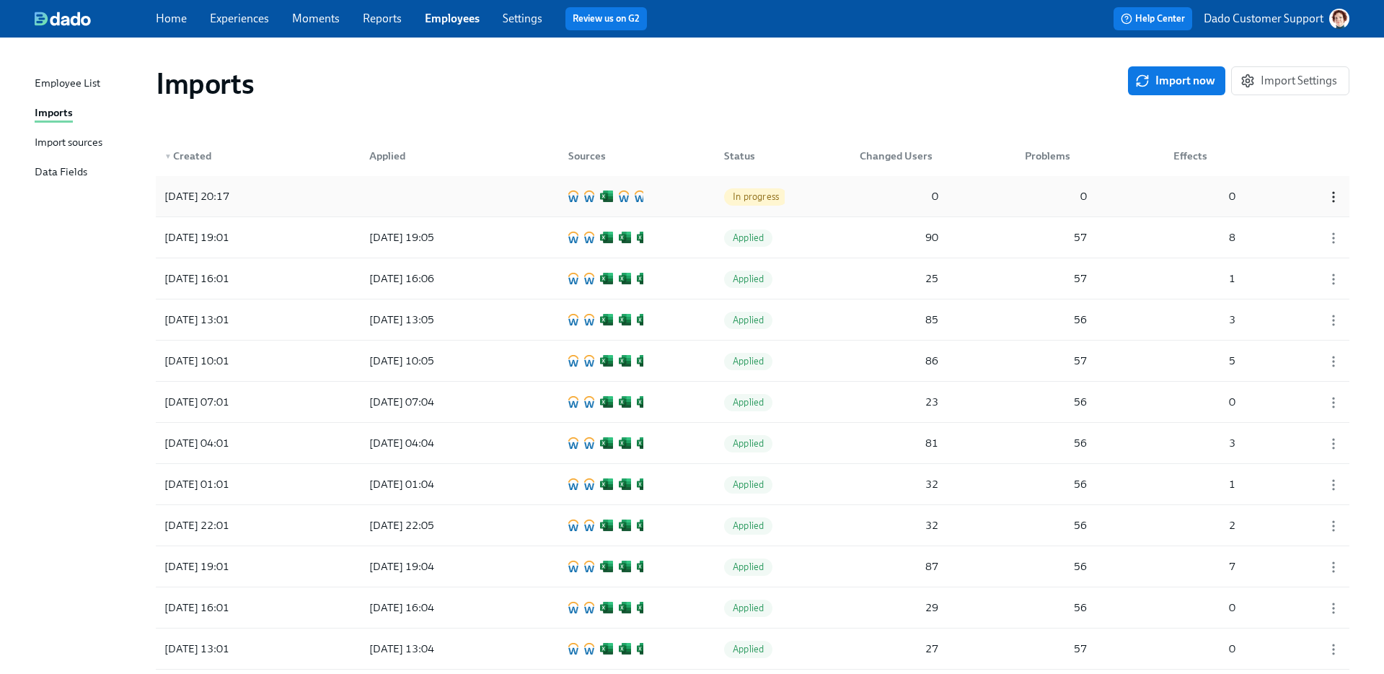
click at [1333, 195] on icon "button" at bounding box center [1333, 197] width 14 height 14
click at [1298, 203] on div "Discard" at bounding box center [1308, 197] width 38 height 16
click at [1189, 81] on span "Import now" at bounding box center [1176, 81] width 77 height 14
click at [374, 192] on div at bounding box center [423, 196] width 130 height 29
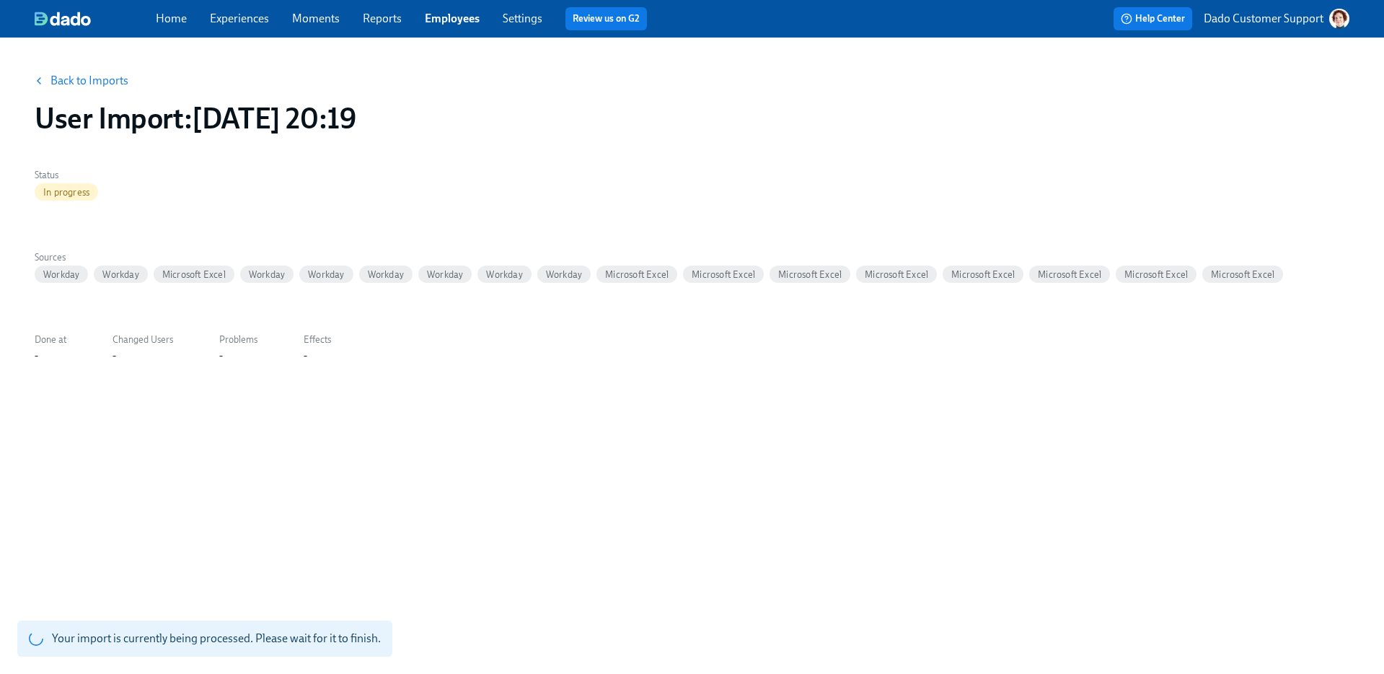
click at [87, 86] on link "Back to Imports" at bounding box center [89, 81] width 78 height 14
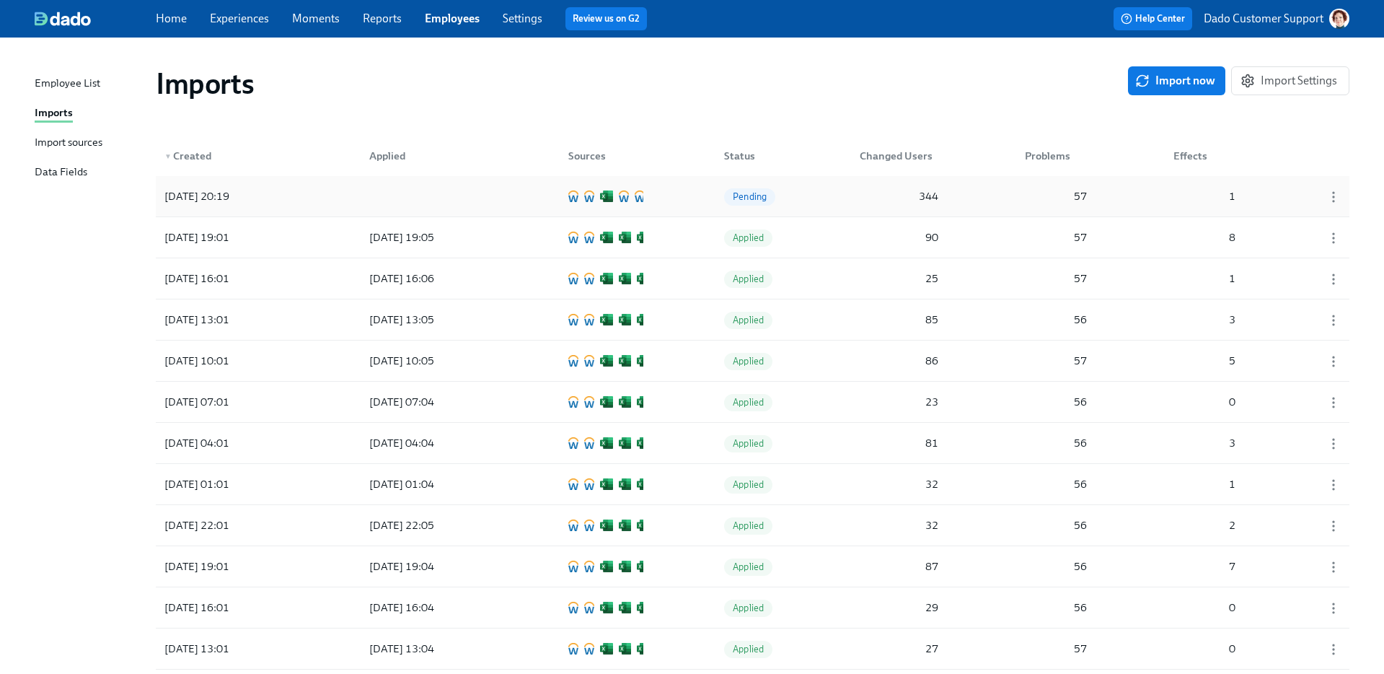
click at [338, 210] on div "[DATE] 20:19 Pending 344 57 1" at bounding box center [753, 196] width 1194 height 40
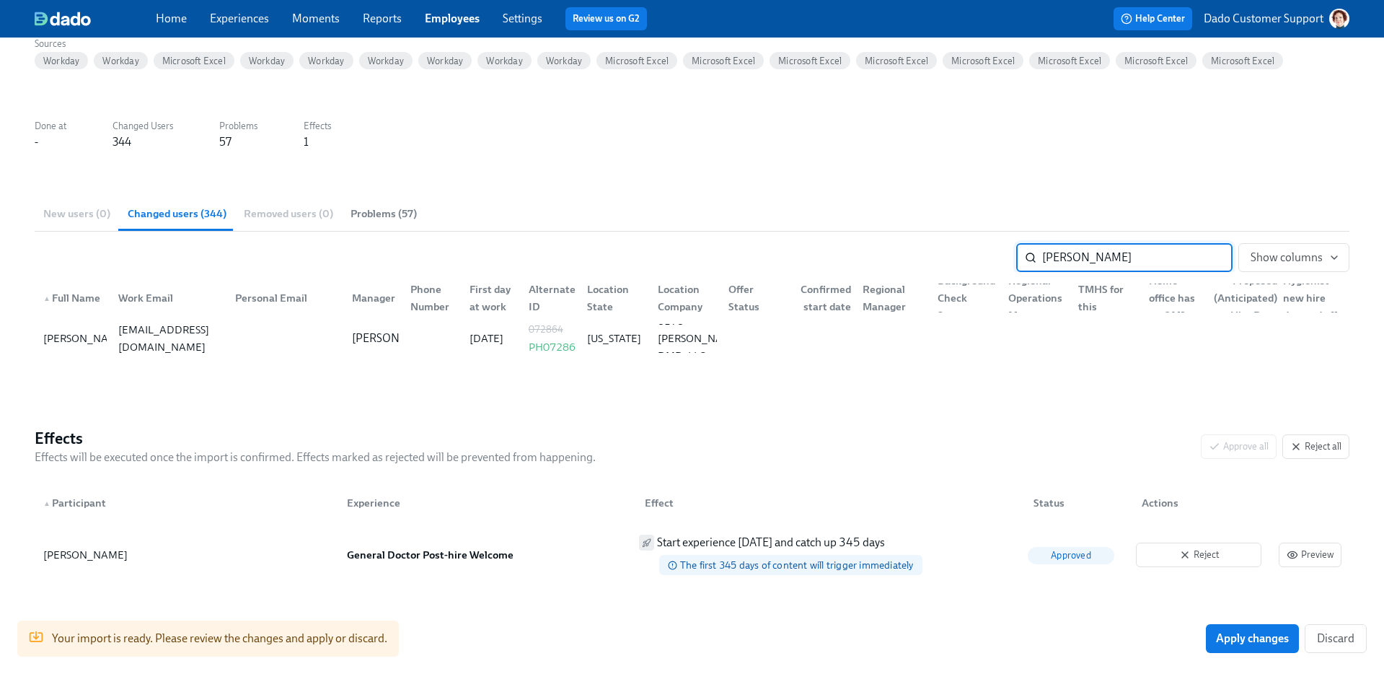
scroll to position [253, 0]
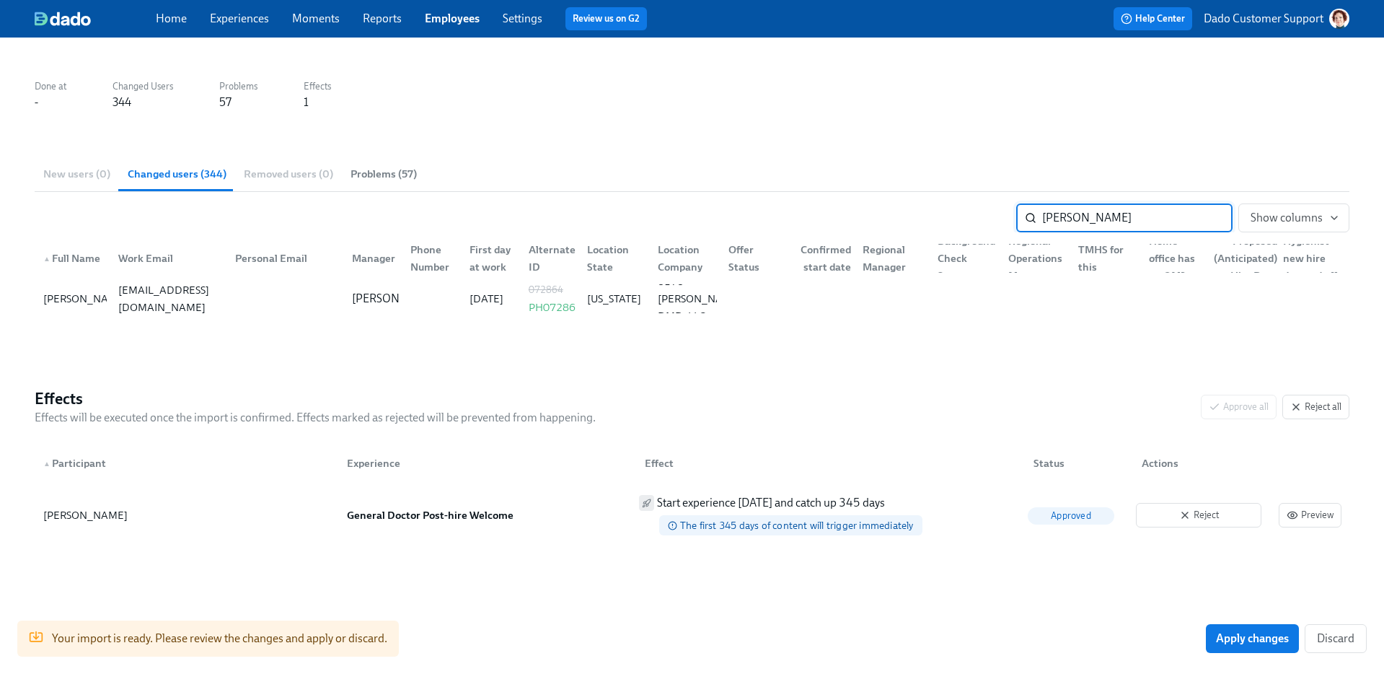
type input "[PERSON_NAME]"
click at [391, 172] on span "Problems (57)" at bounding box center [383, 174] width 66 height 17
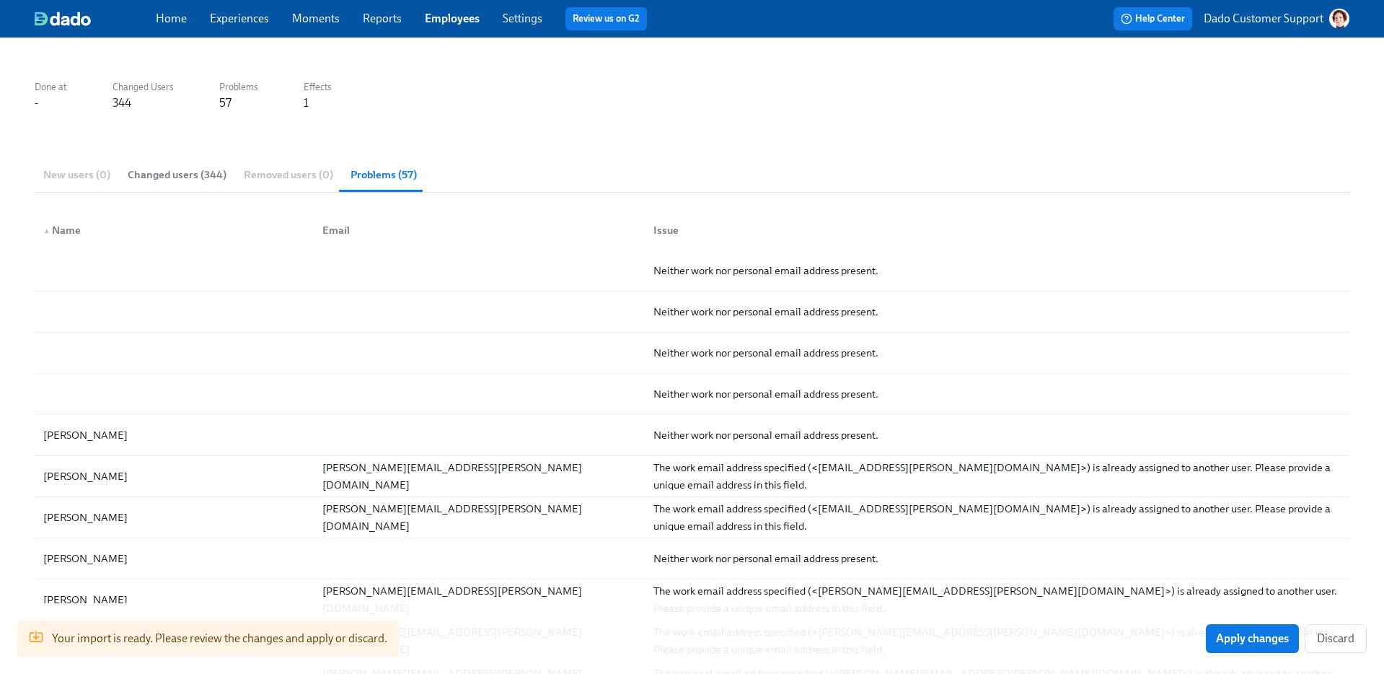
scroll to position [0, 0]
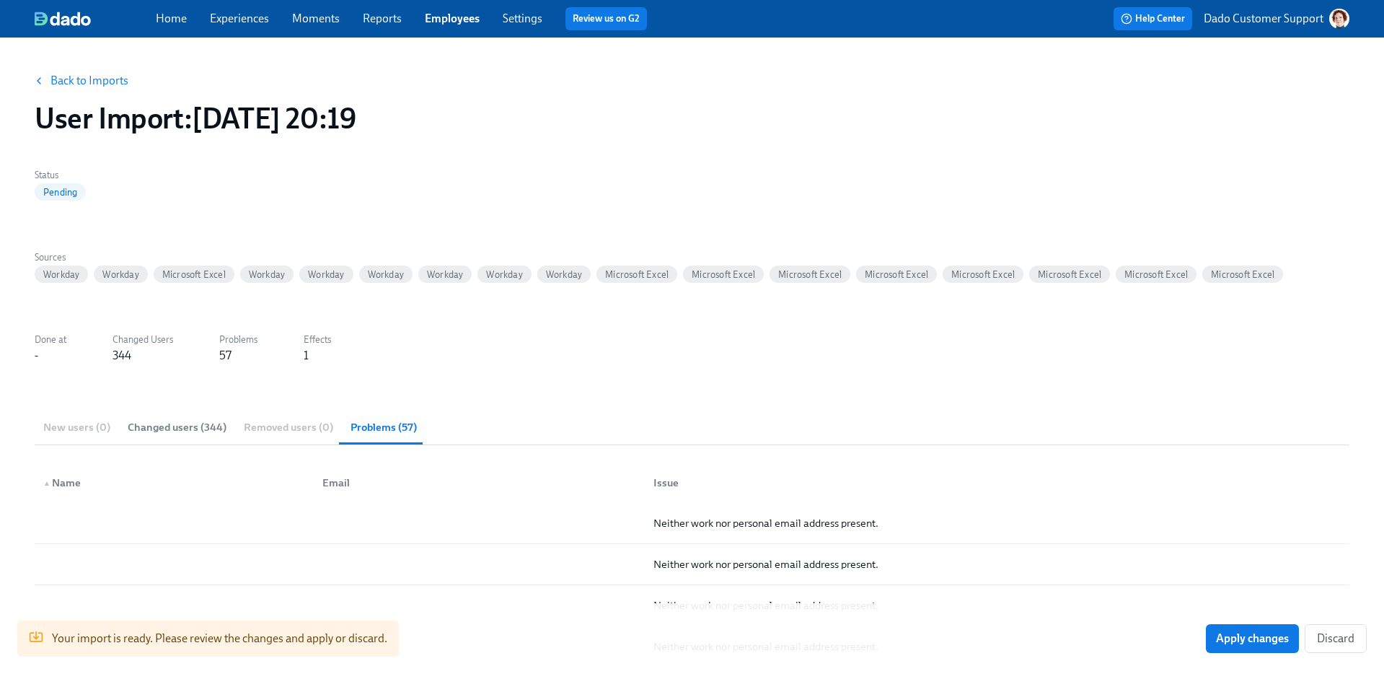
click at [456, 12] on link "Employees" at bounding box center [452, 19] width 55 height 14
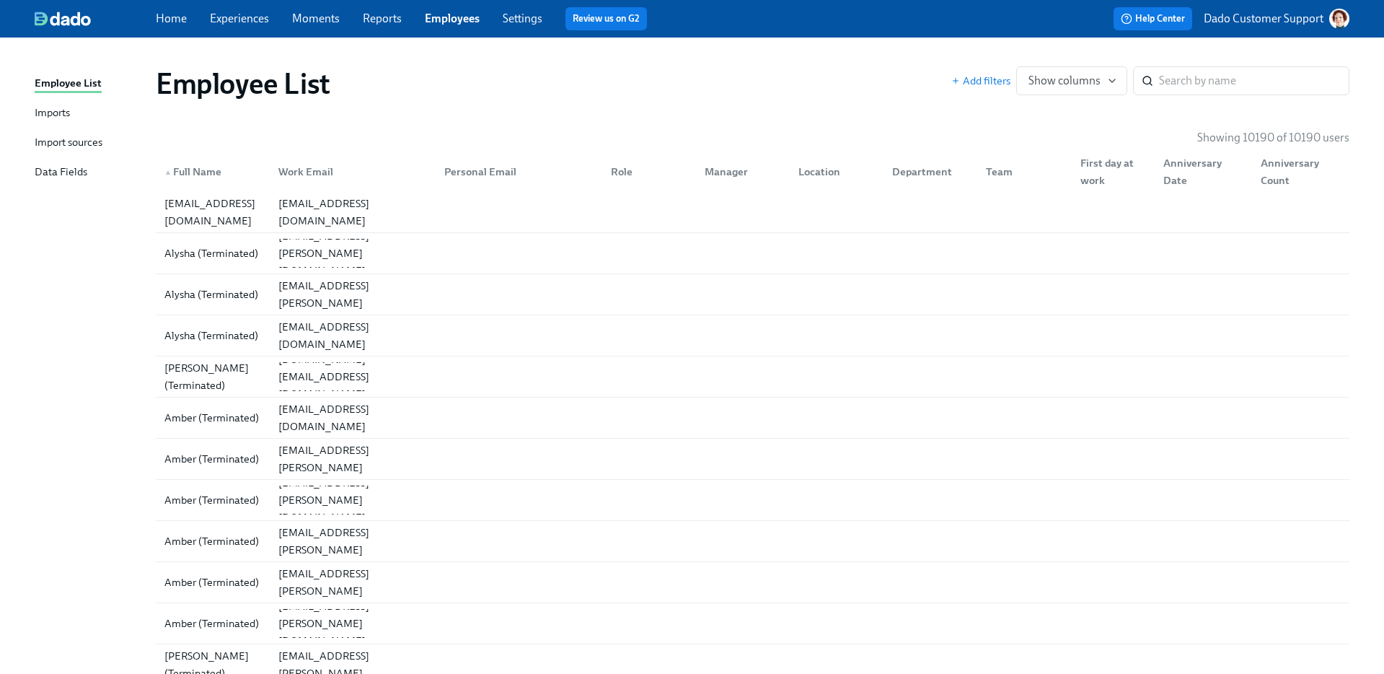
click at [61, 114] on div "Imports" at bounding box center [52, 114] width 35 height 18
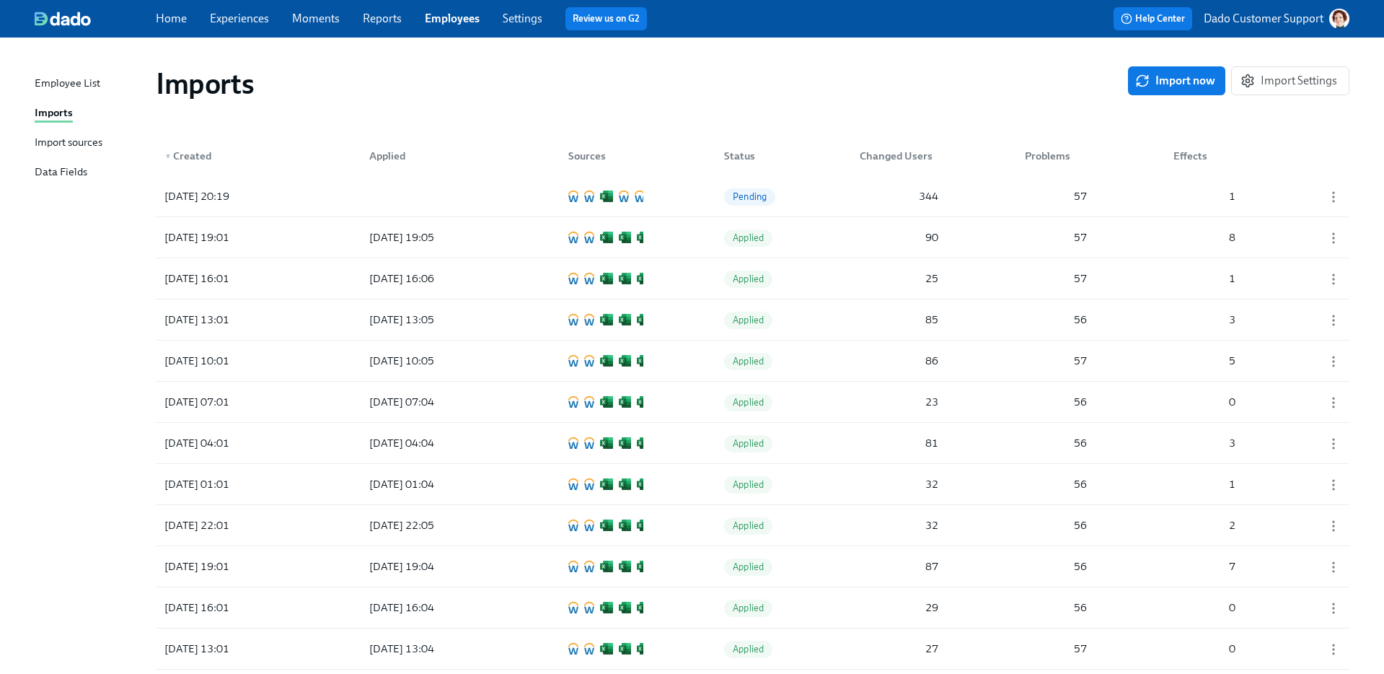
click at [56, 146] on div "Import sources" at bounding box center [69, 143] width 68 height 18
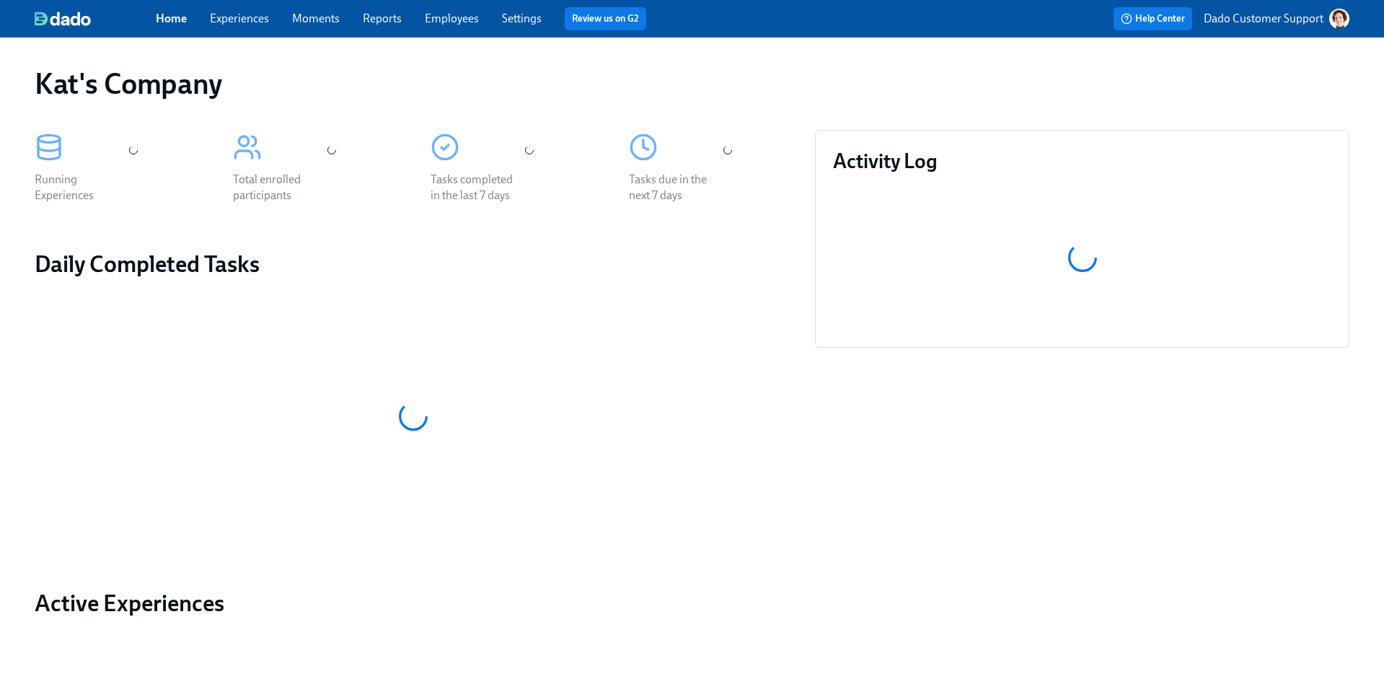
click at [1292, 21] on p "Dado Customer Support" at bounding box center [1264, 19] width 120 height 16
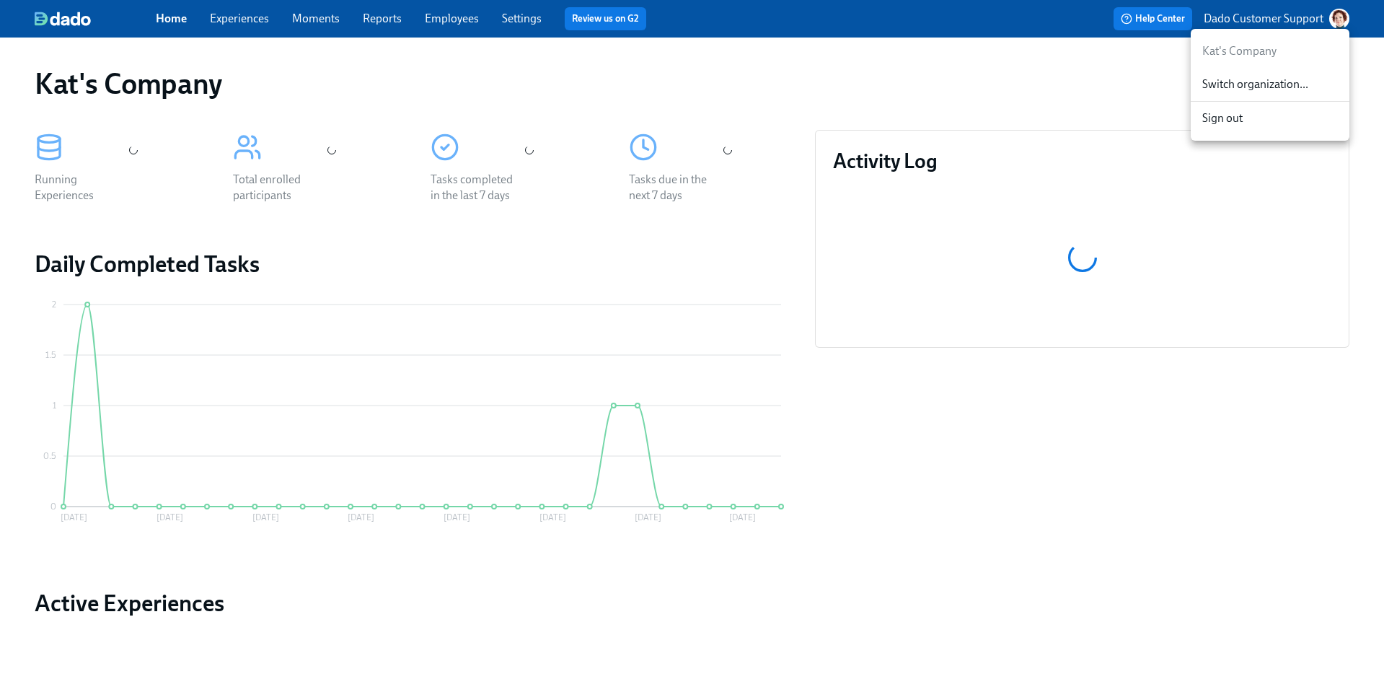
click at [1270, 84] on span "Switch organization..." at bounding box center [1270, 84] width 136 height 16
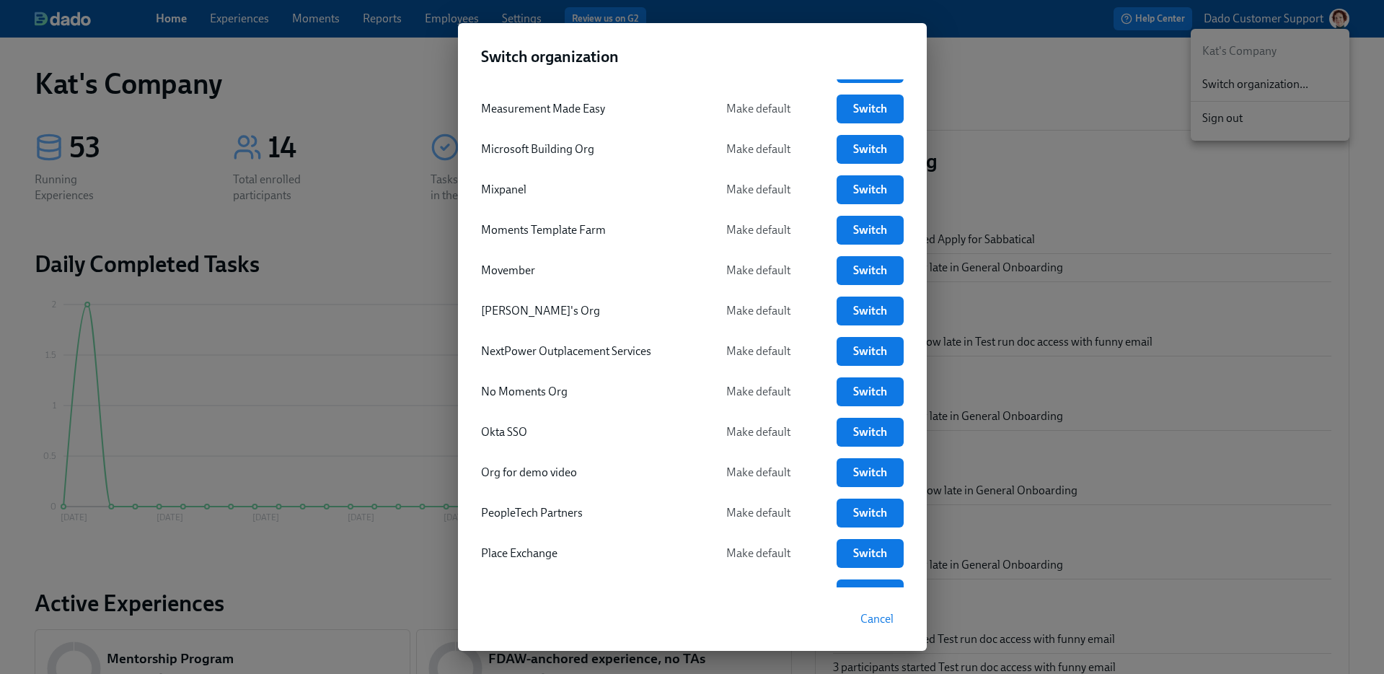
scroll to position [2586, 0]
click at [862, 348] on span "Switch" at bounding box center [870, 352] width 46 height 14
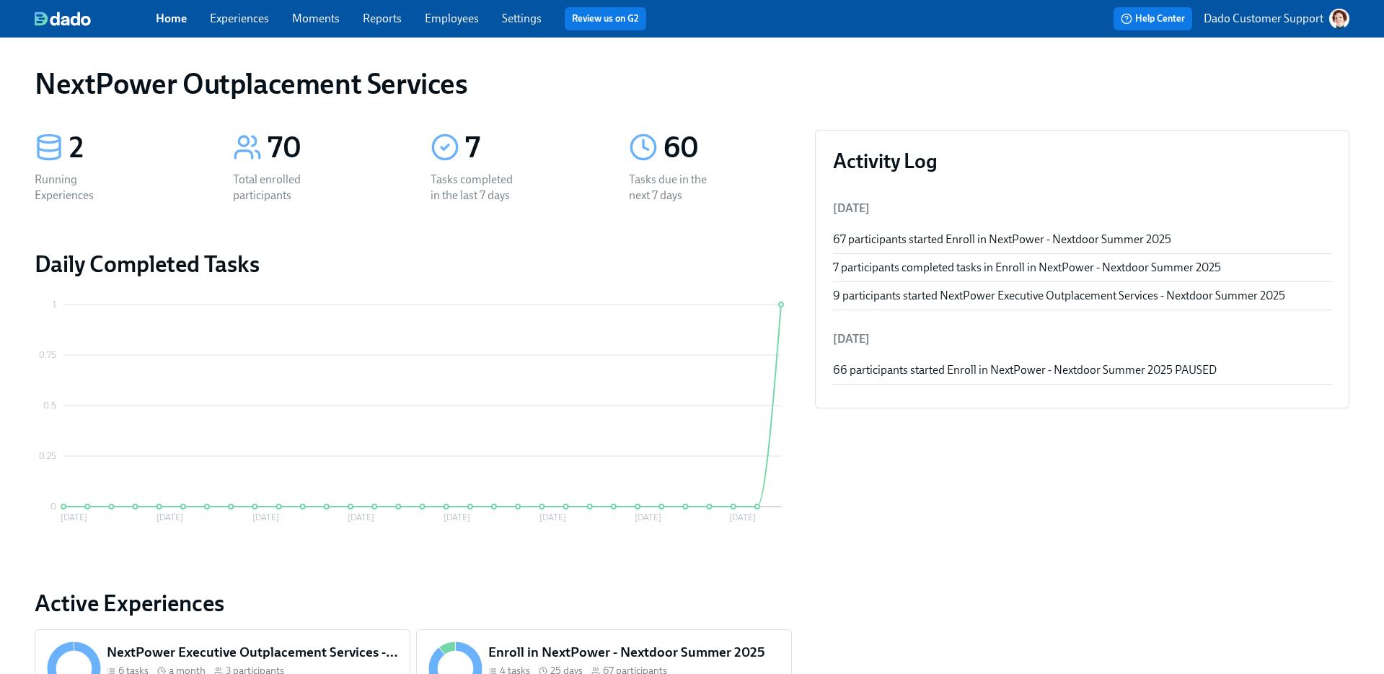
click at [454, 17] on link "Employees" at bounding box center [452, 19] width 54 height 14
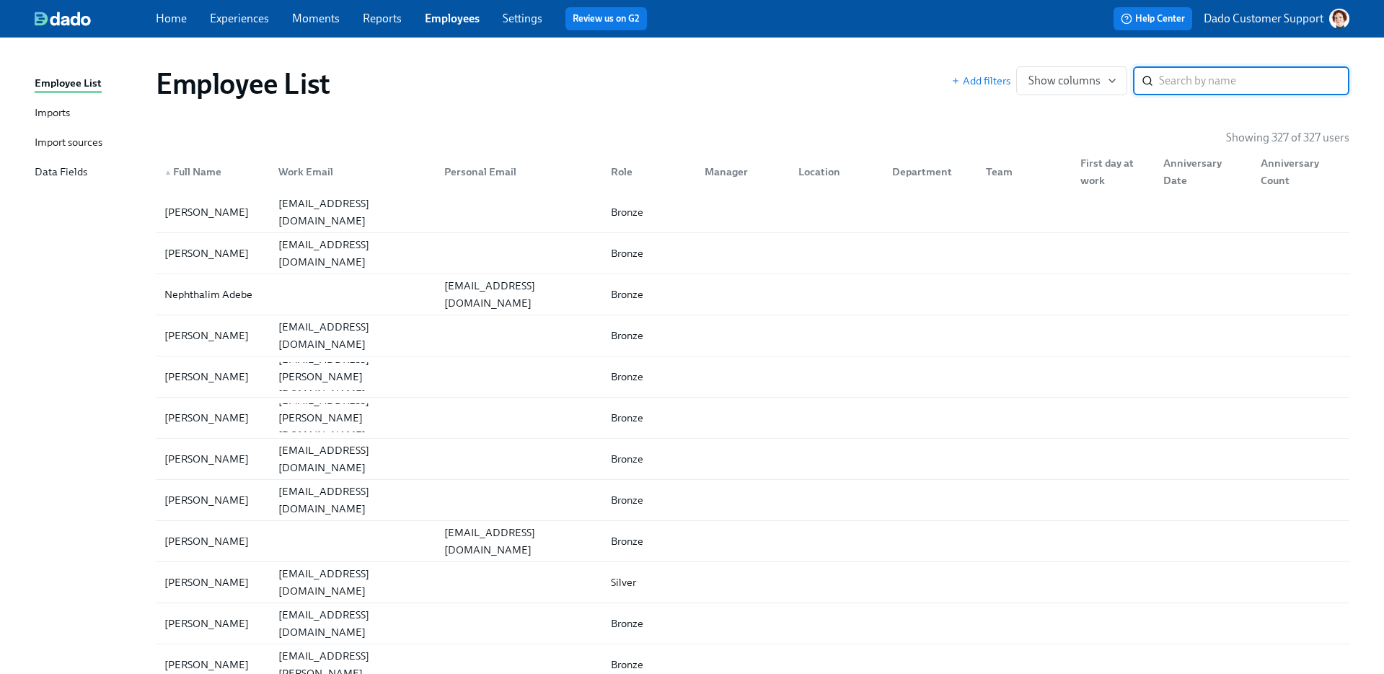
click at [63, 136] on div "Import sources" at bounding box center [69, 143] width 68 height 18
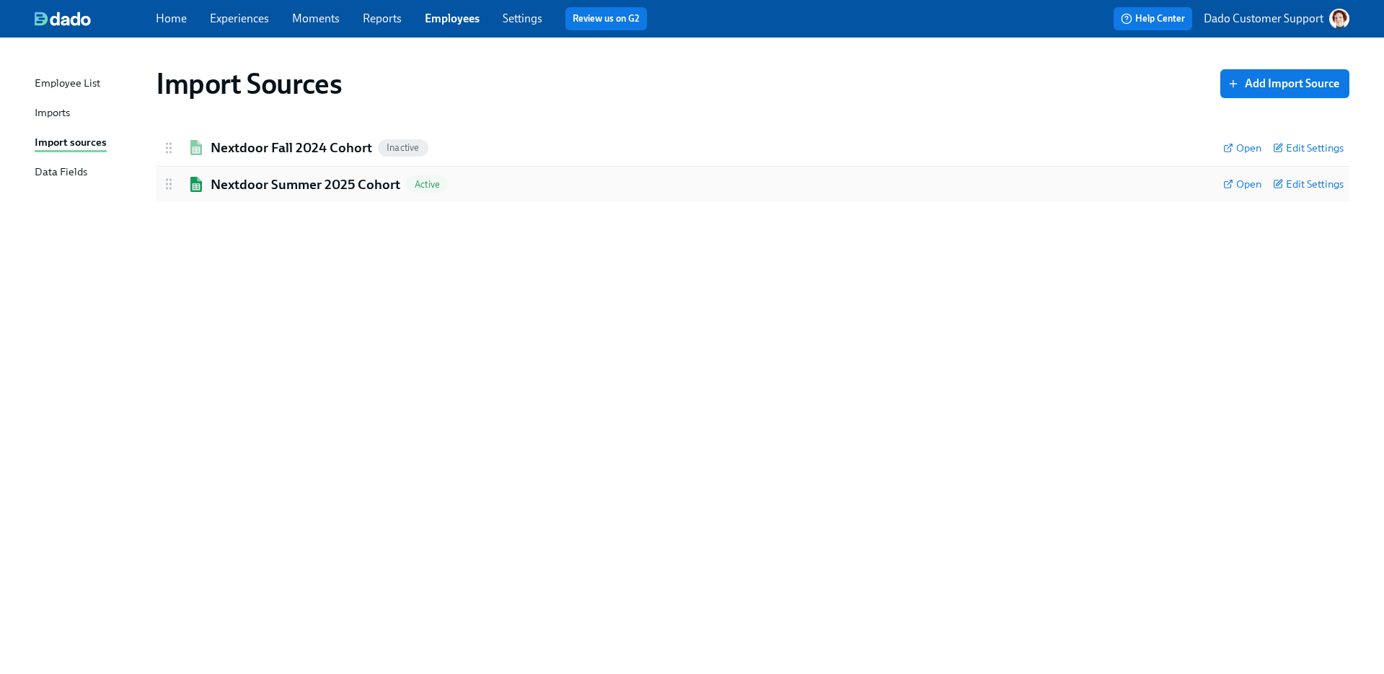
click at [341, 182] on h2 "Nextdoor Summer 2025 Cohort" at bounding box center [306, 184] width 190 height 19
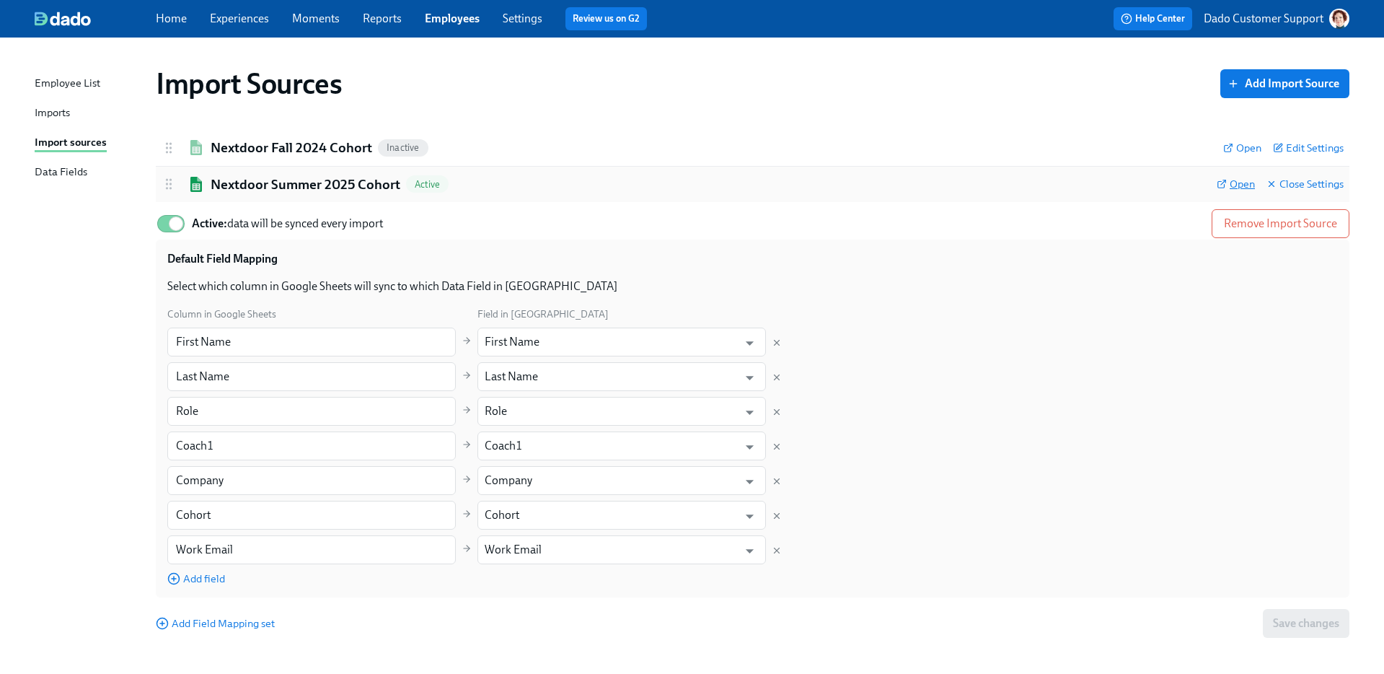
click at [1242, 183] on span "Open" at bounding box center [1236, 184] width 38 height 14
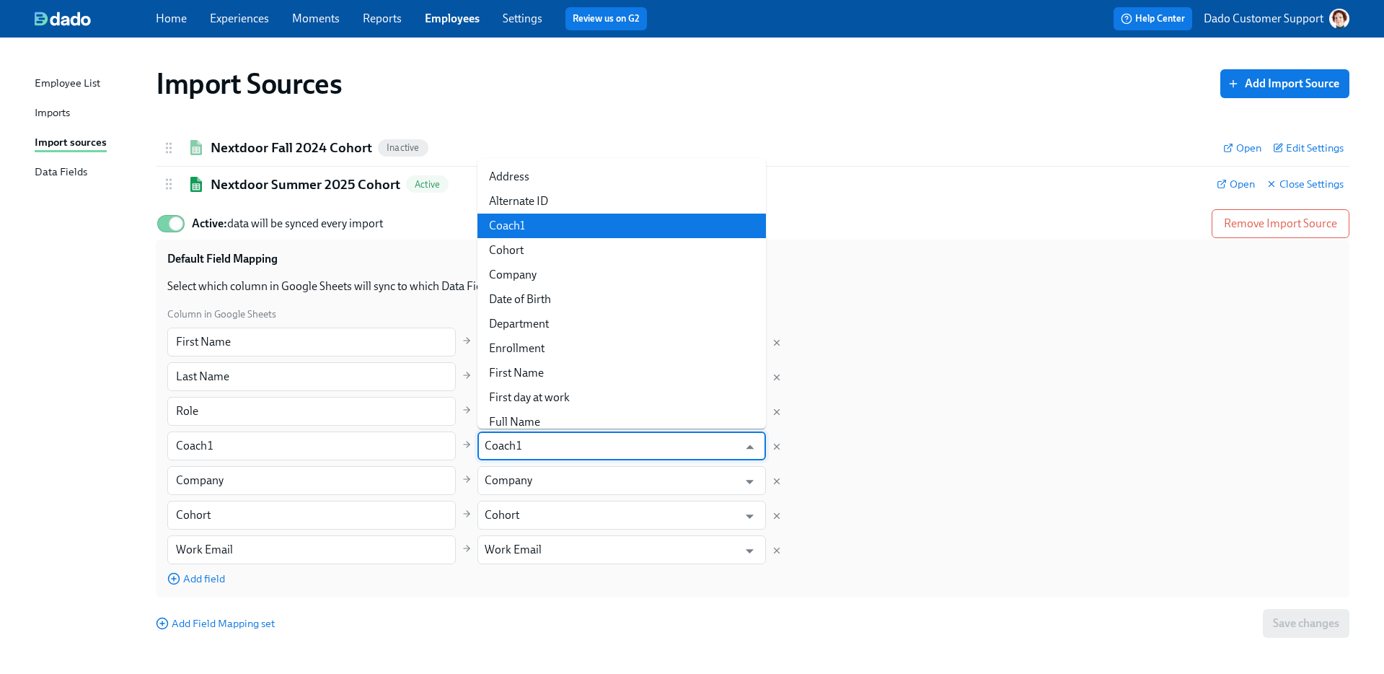
drag, startPoint x: 530, startPoint y: 450, endPoint x: 486, endPoint y: 449, distance: 44.0
click at [486, 449] on input "Coach1" at bounding box center [611, 445] width 253 height 29
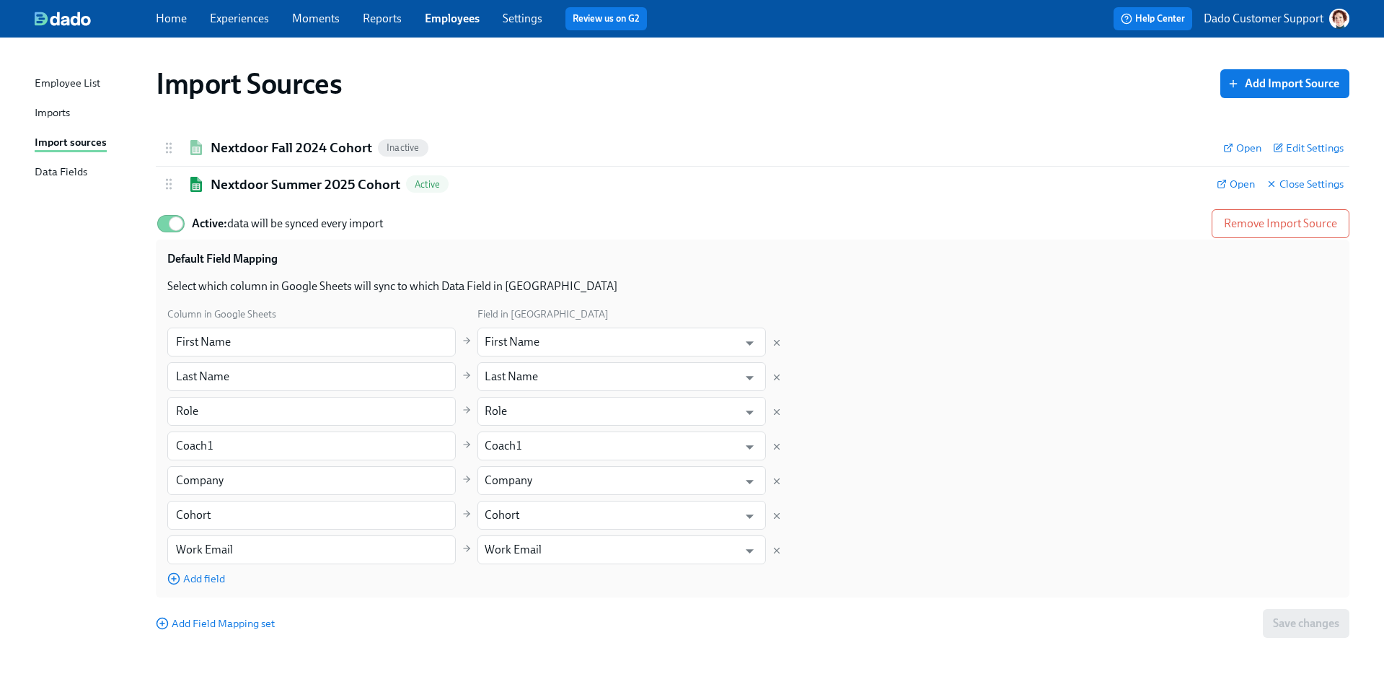
click at [659, 107] on div "Import Sources Add Import Source" at bounding box center [752, 84] width 1217 height 58
click at [231, 12] on link "Experiences" at bounding box center [239, 19] width 59 height 14
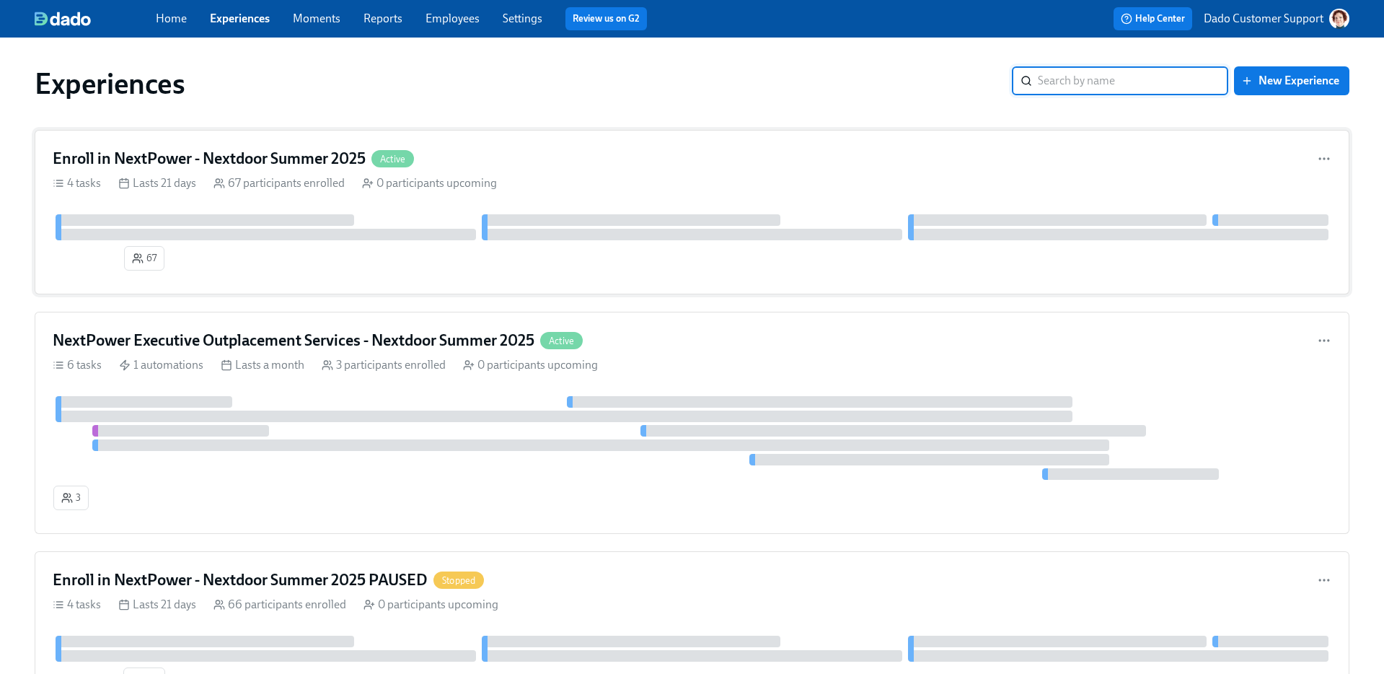
click at [301, 167] on h4 "Enroll in NextPower - Nextdoor Summer 2025" at bounding box center [209, 159] width 313 height 22
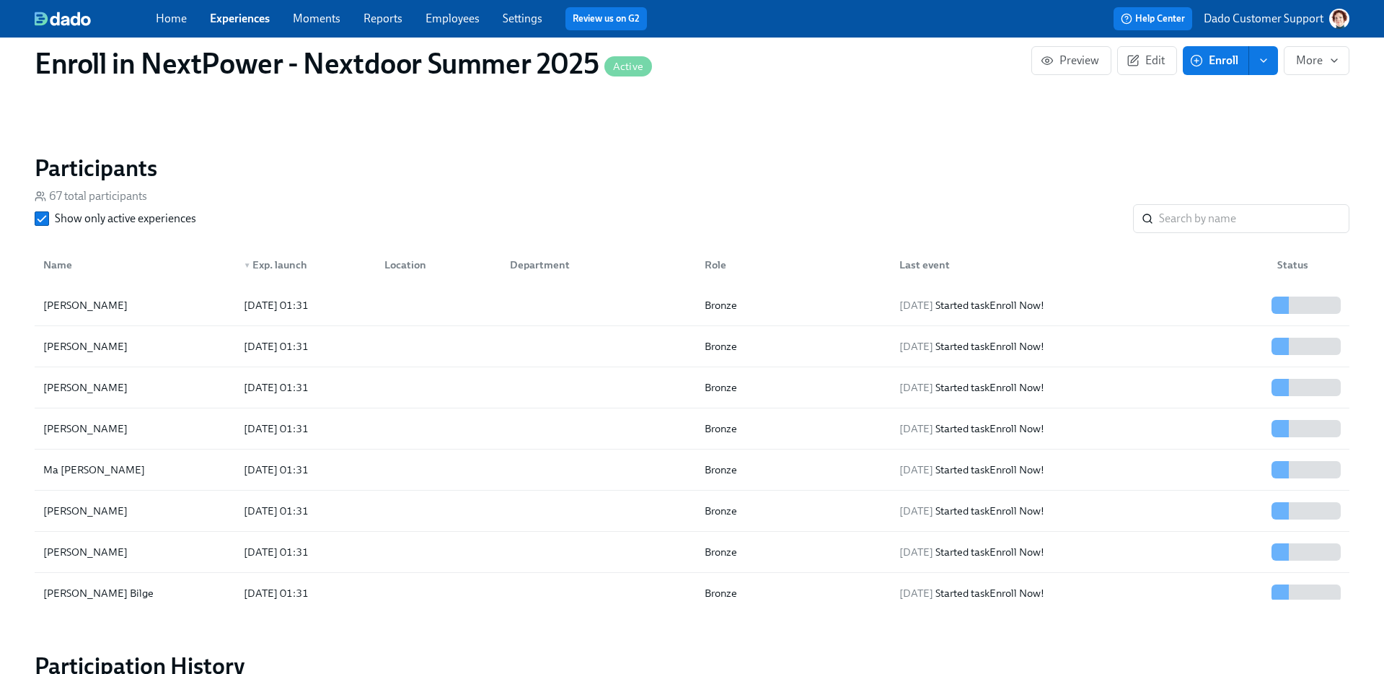
scroll to position [1000, 0]
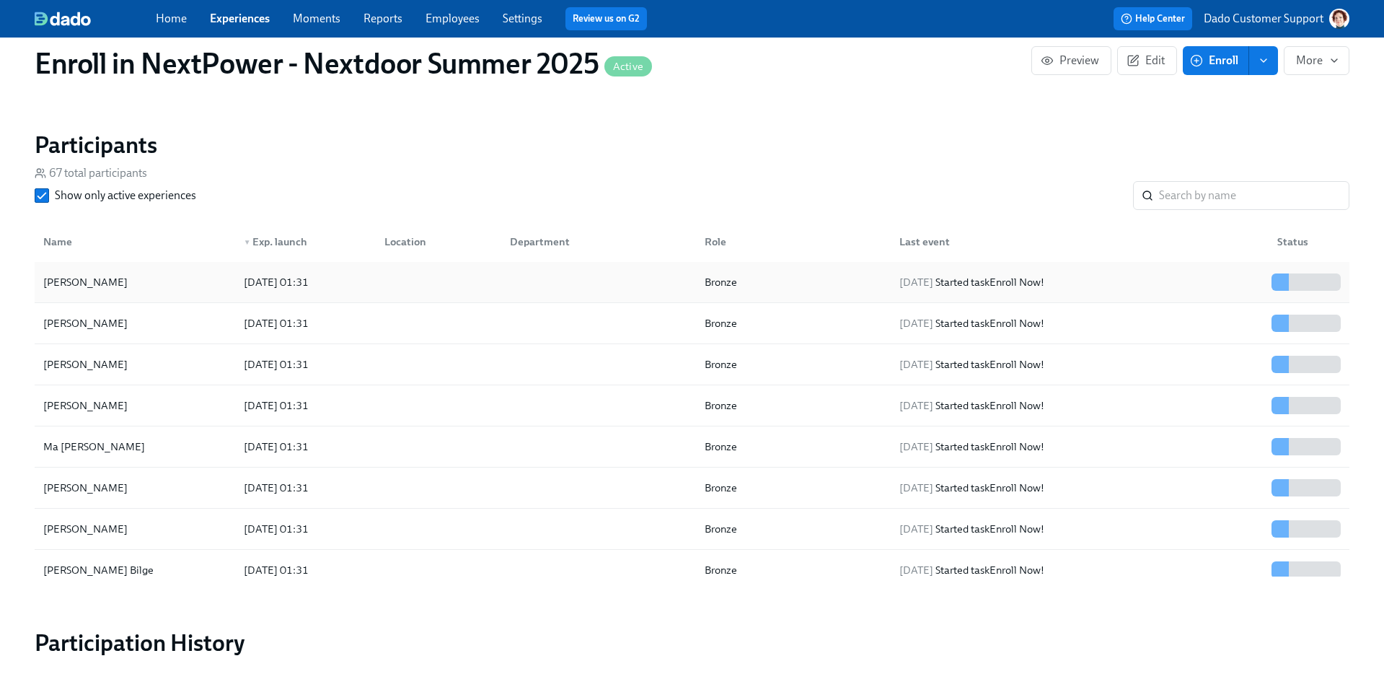
click at [133, 282] on div "[PERSON_NAME]" at bounding box center [86, 281] width 96 height 17
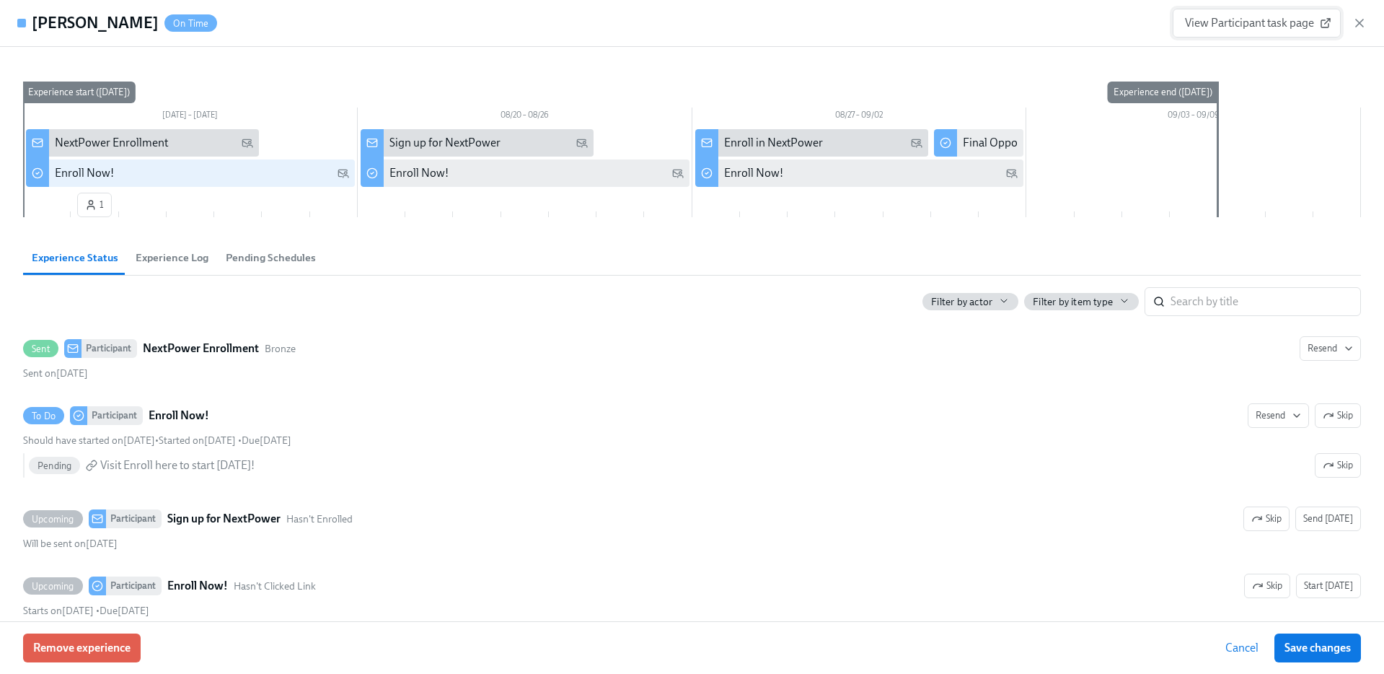
click at [1263, 16] on span "View Participant task page" at bounding box center [1257, 23] width 144 height 14
click at [1354, 23] on icon "button" at bounding box center [1359, 23] width 14 height 14
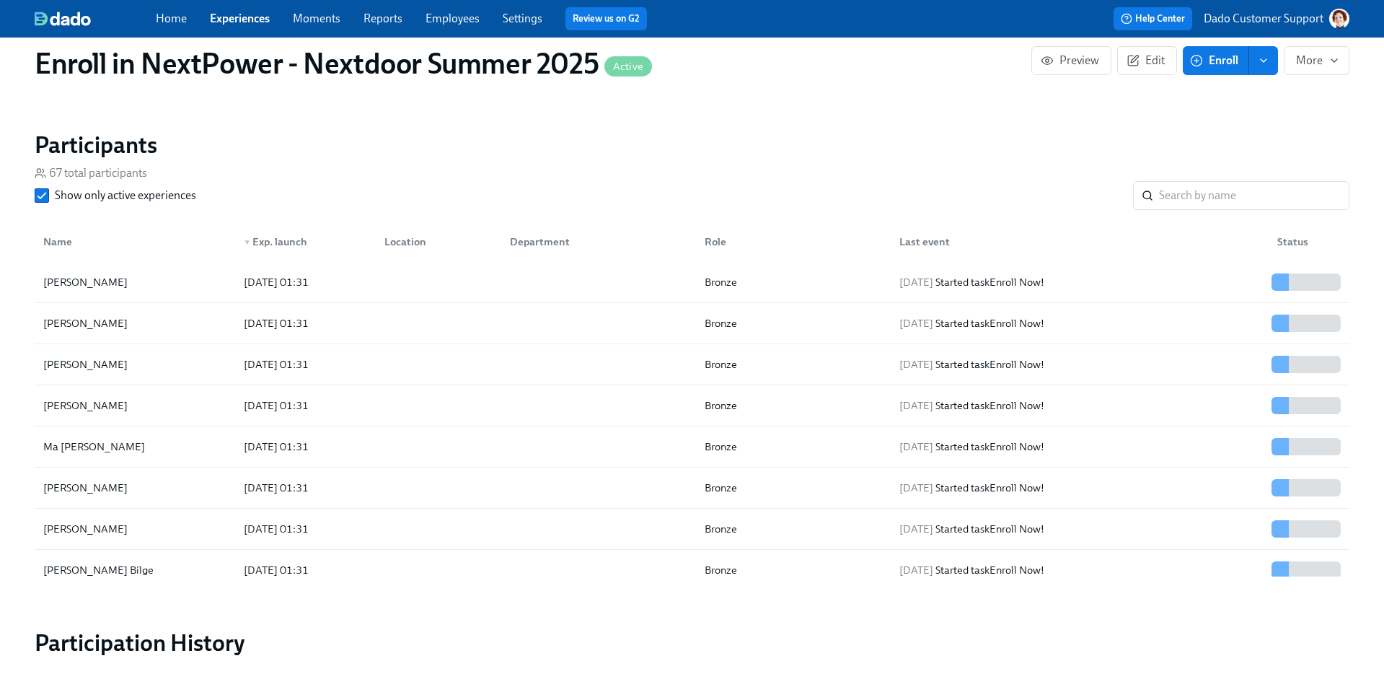
scroll to position [330, 0]
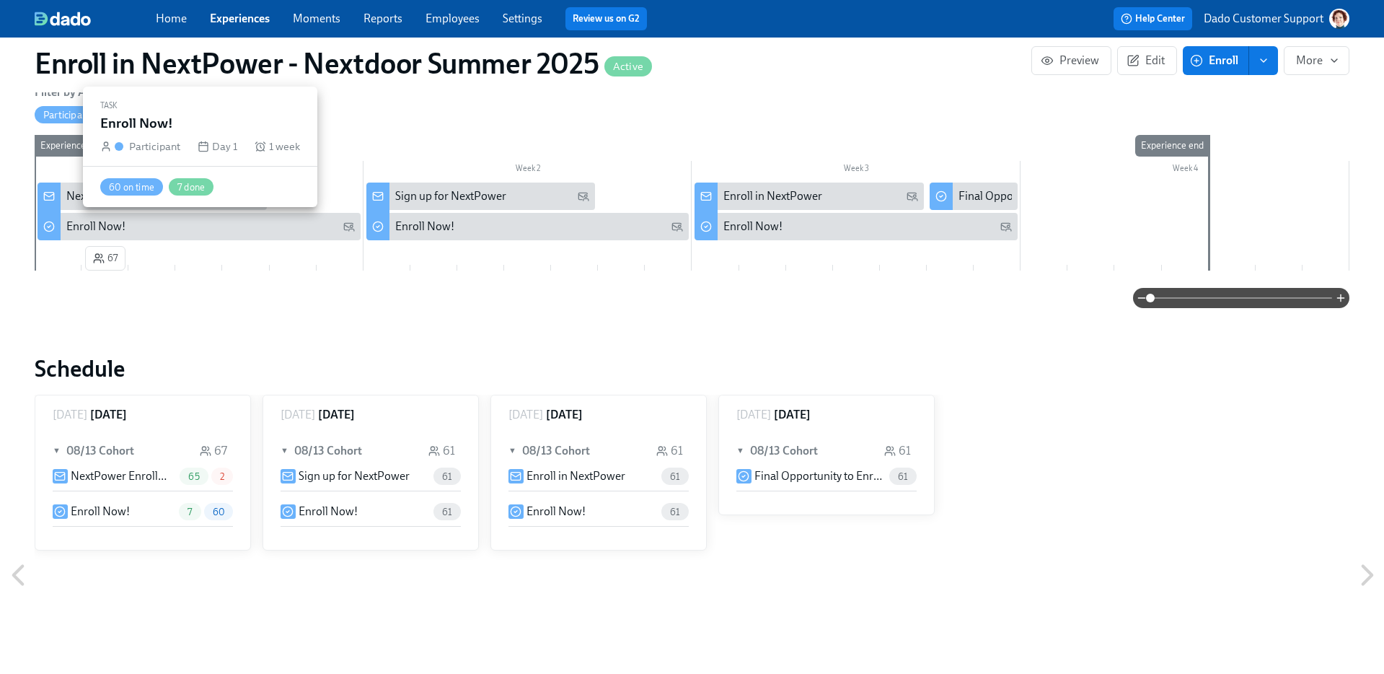
click at [128, 227] on div "Enroll Now!" at bounding box center [210, 227] width 288 height 16
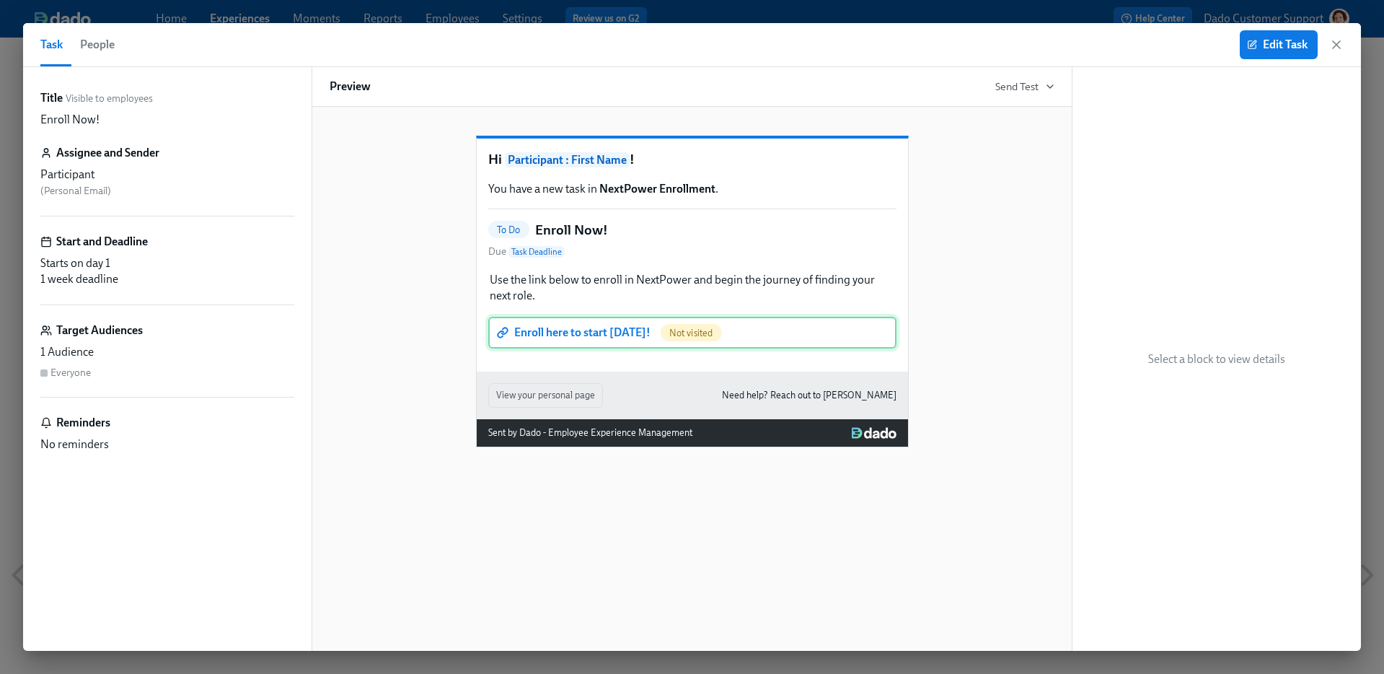
click at [545, 348] on div "Enroll here to start [DATE]! Not visited" at bounding box center [692, 333] width 408 height 32
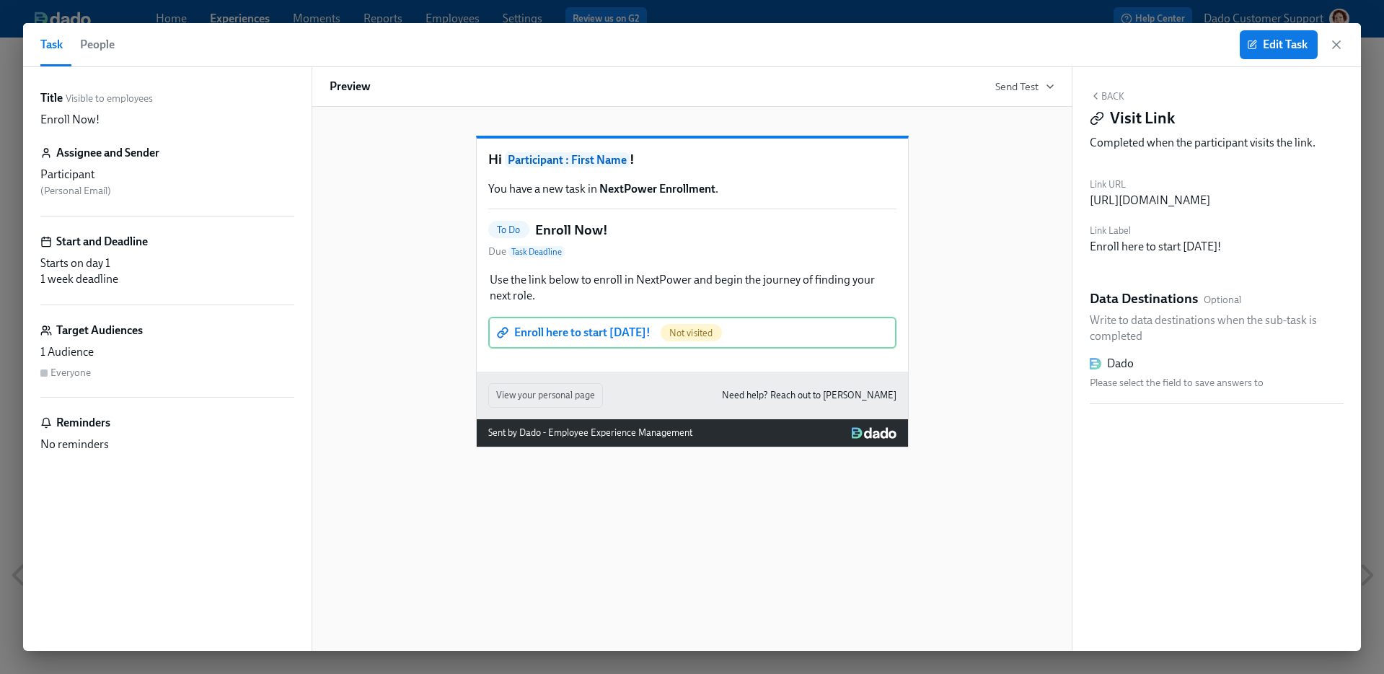
drag, startPoint x: 1088, startPoint y: 200, endPoint x: 1231, endPoint y: 223, distance: 144.5
click at [1232, 224] on div "Back Visit Link Completed when the participant visits the link. Link URL [URL][…" at bounding box center [1216, 358] width 288 height 583
copy div "[URL][DOMAIN_NAME]"
click at [111, 35] on span "People" at bounding box center [97, 45] width 35 height 20
